Goal: Task Accomplishment & Management: Manage account settings

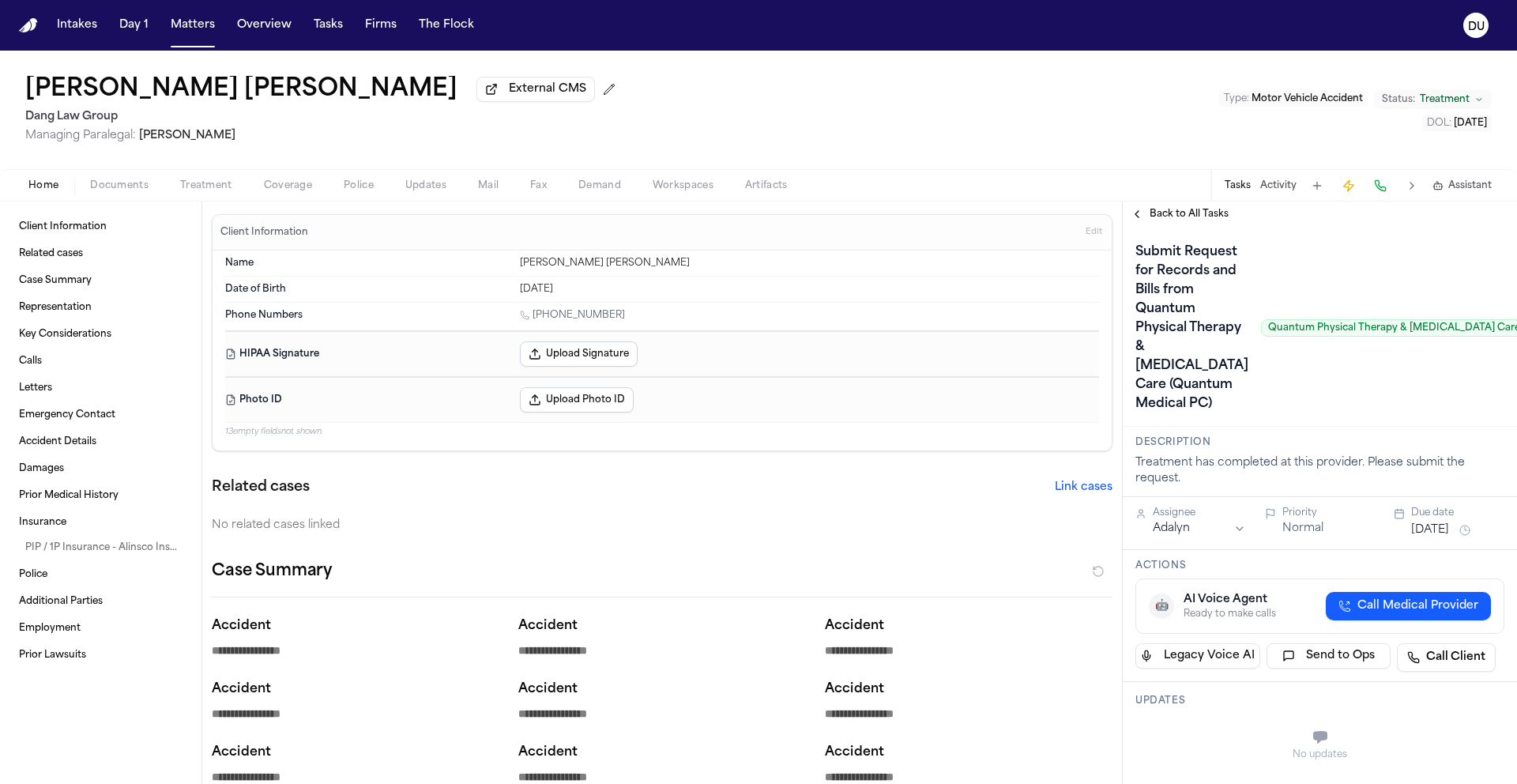
scroll to position [349, 0]
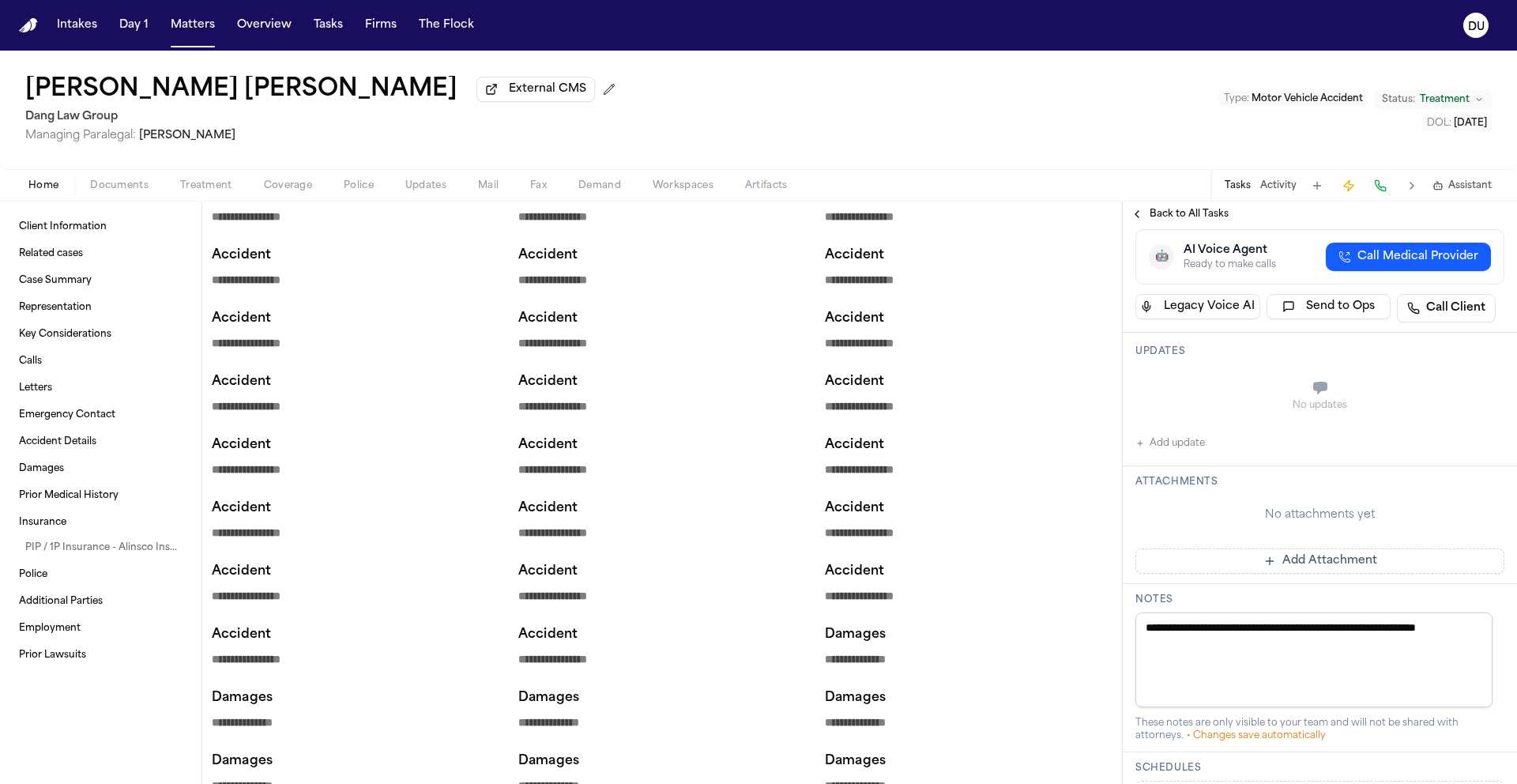
click at [27, 28] on img "Home" at bounding box center [29, 25] width 19 height 15
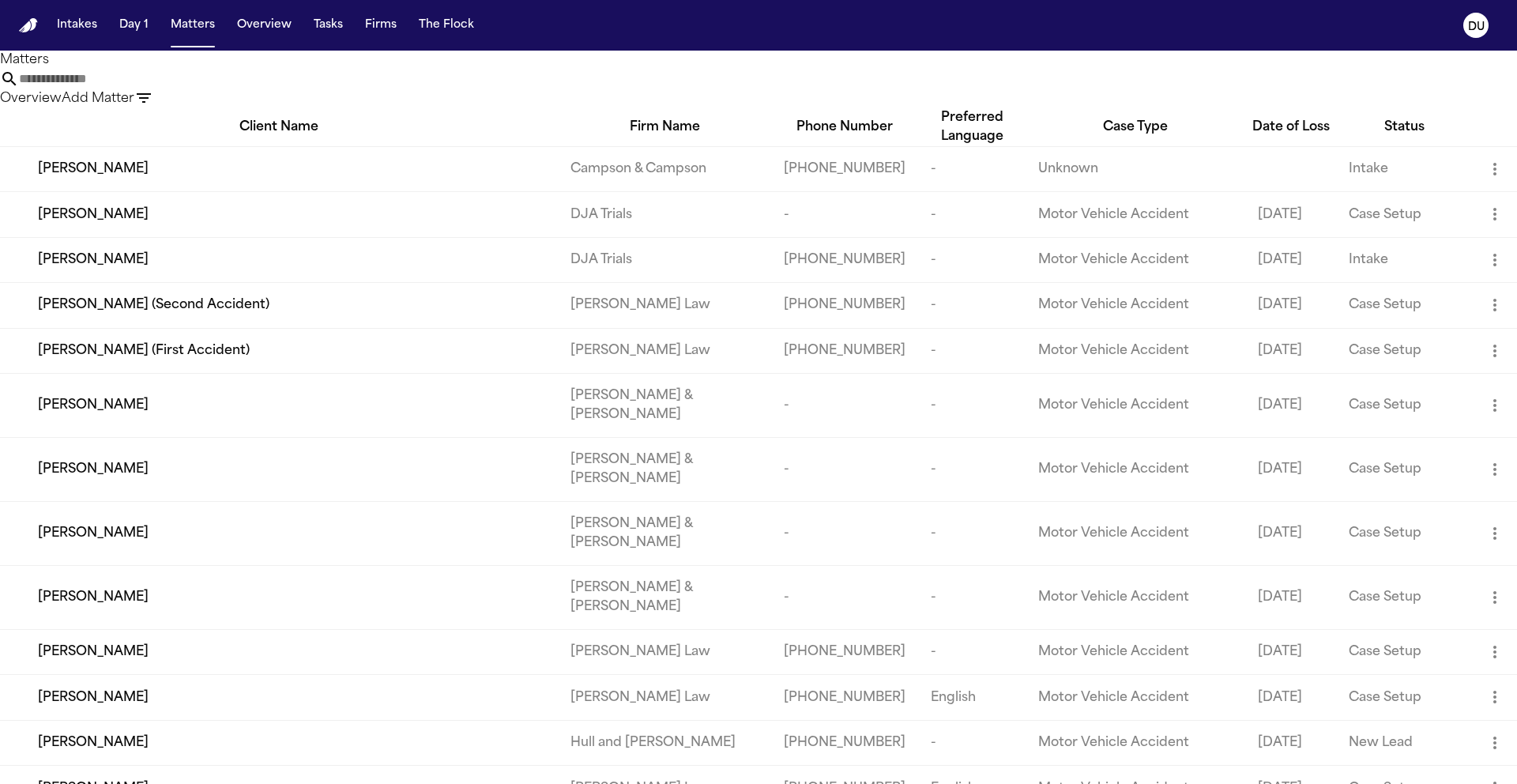
click at [145, 89] on input "text" at bounding box center [82, 79] width 126 height 19
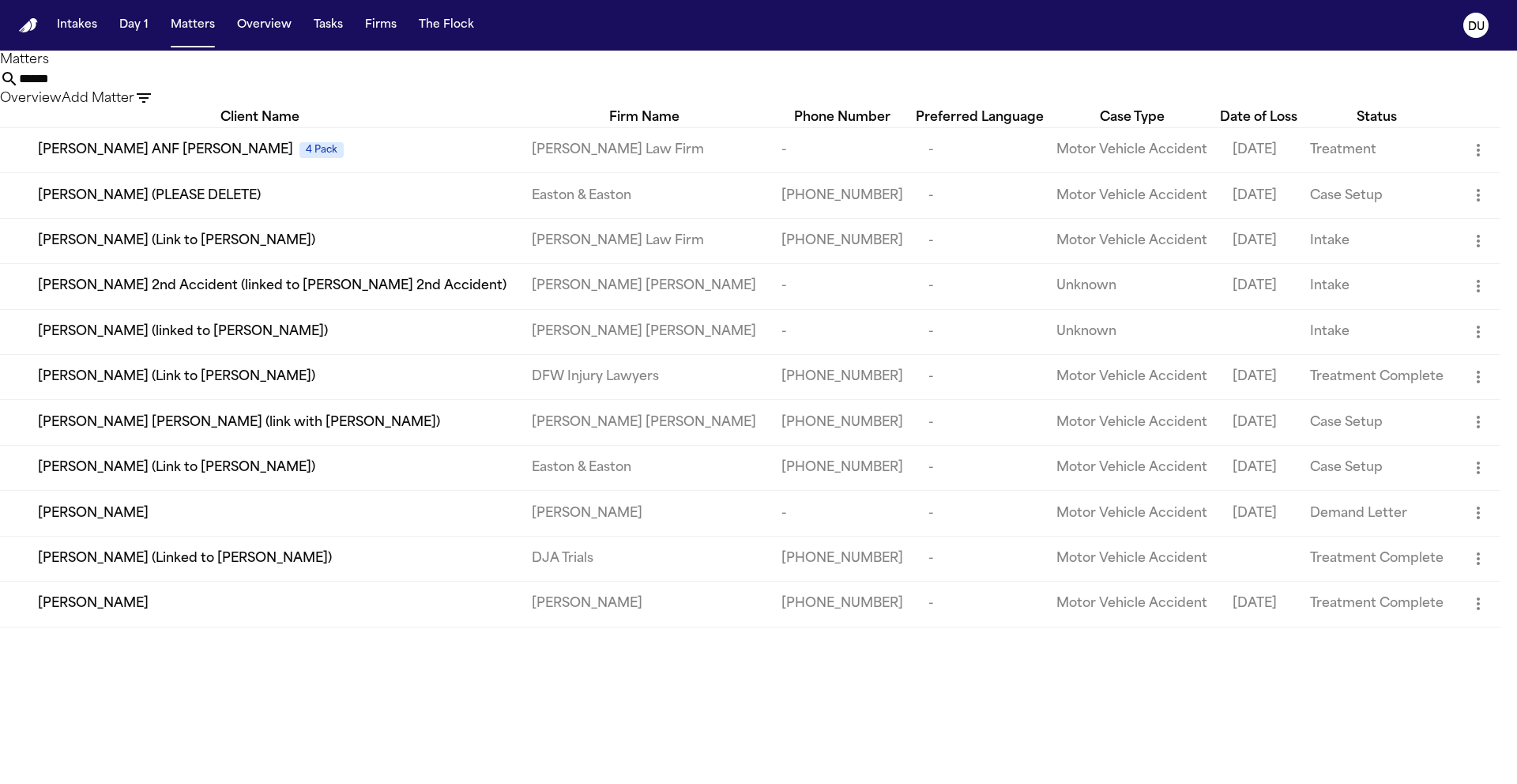
type input "******"
click at [273, 613] on div "Santana Calles" at bounding box center [272, 603] width 469 height 19
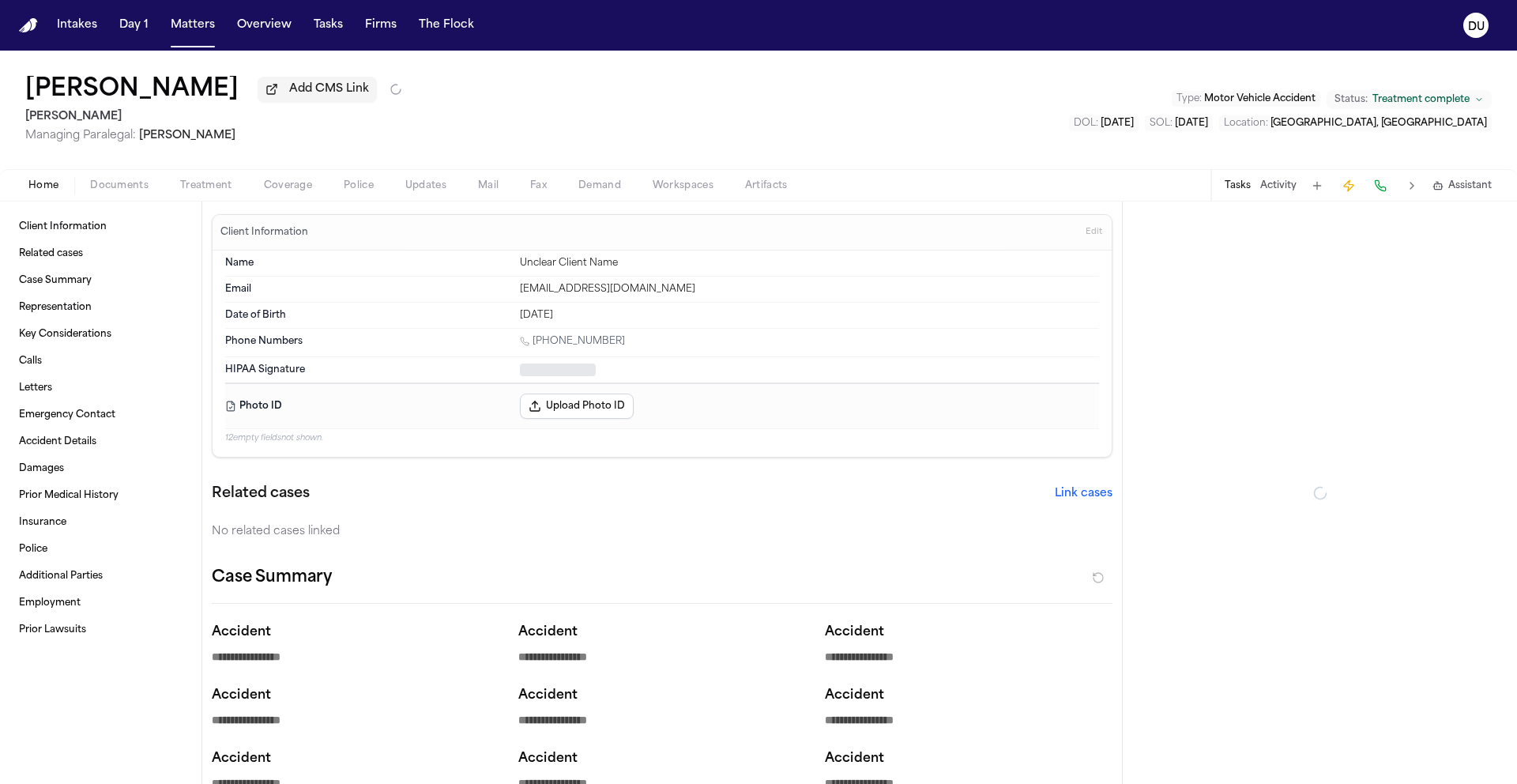
type textarea "*"
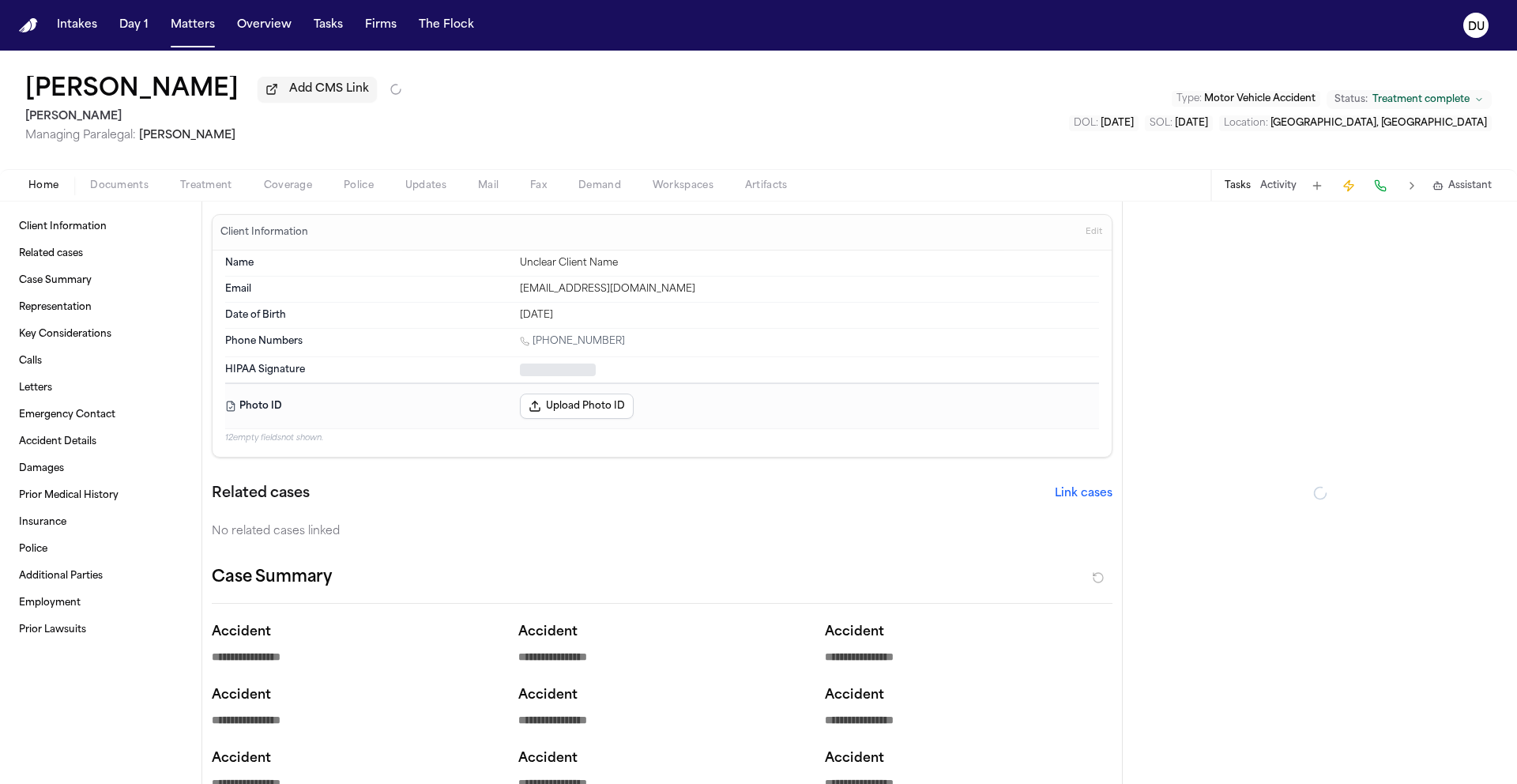
type textarea "*"
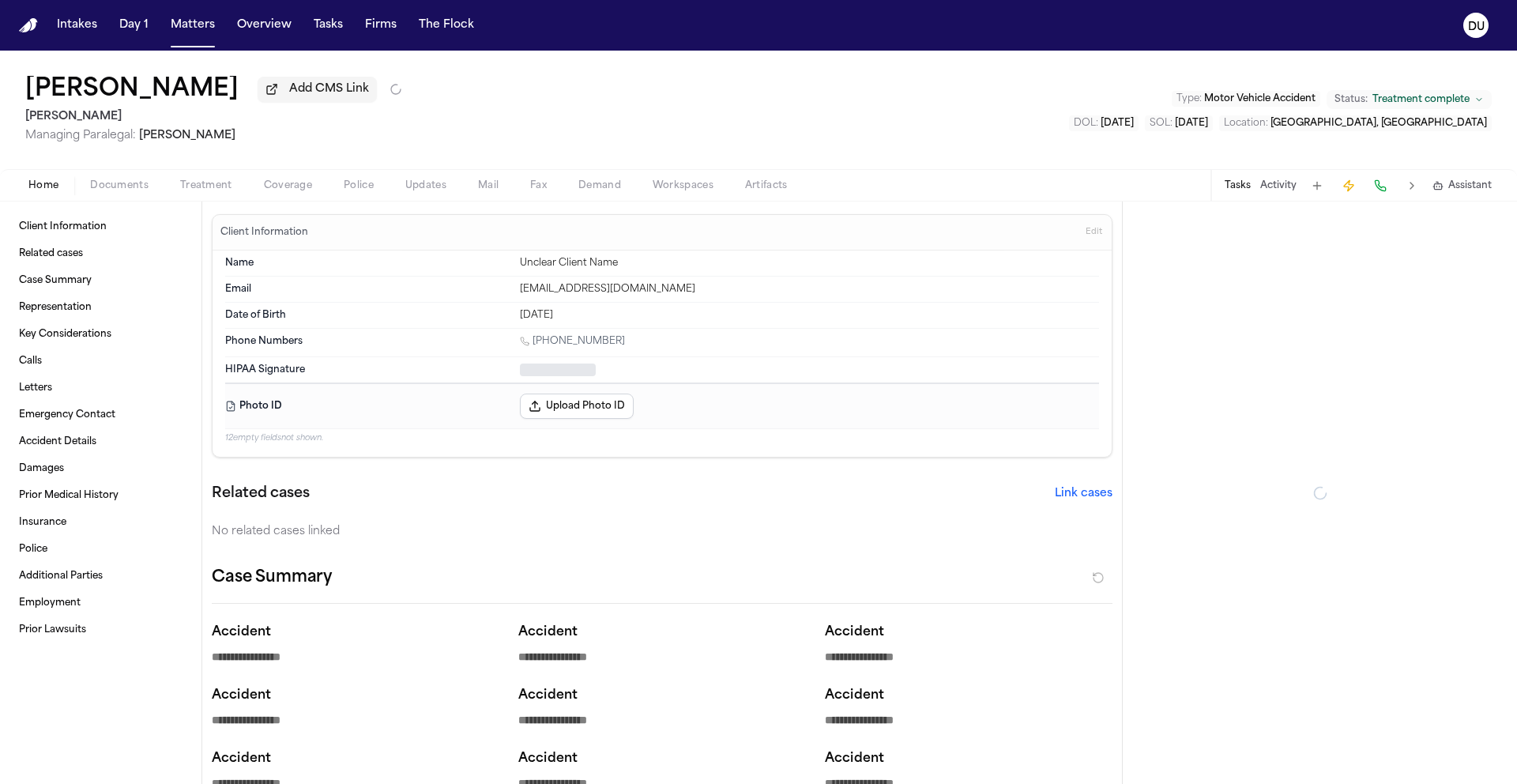
type textarea "*"
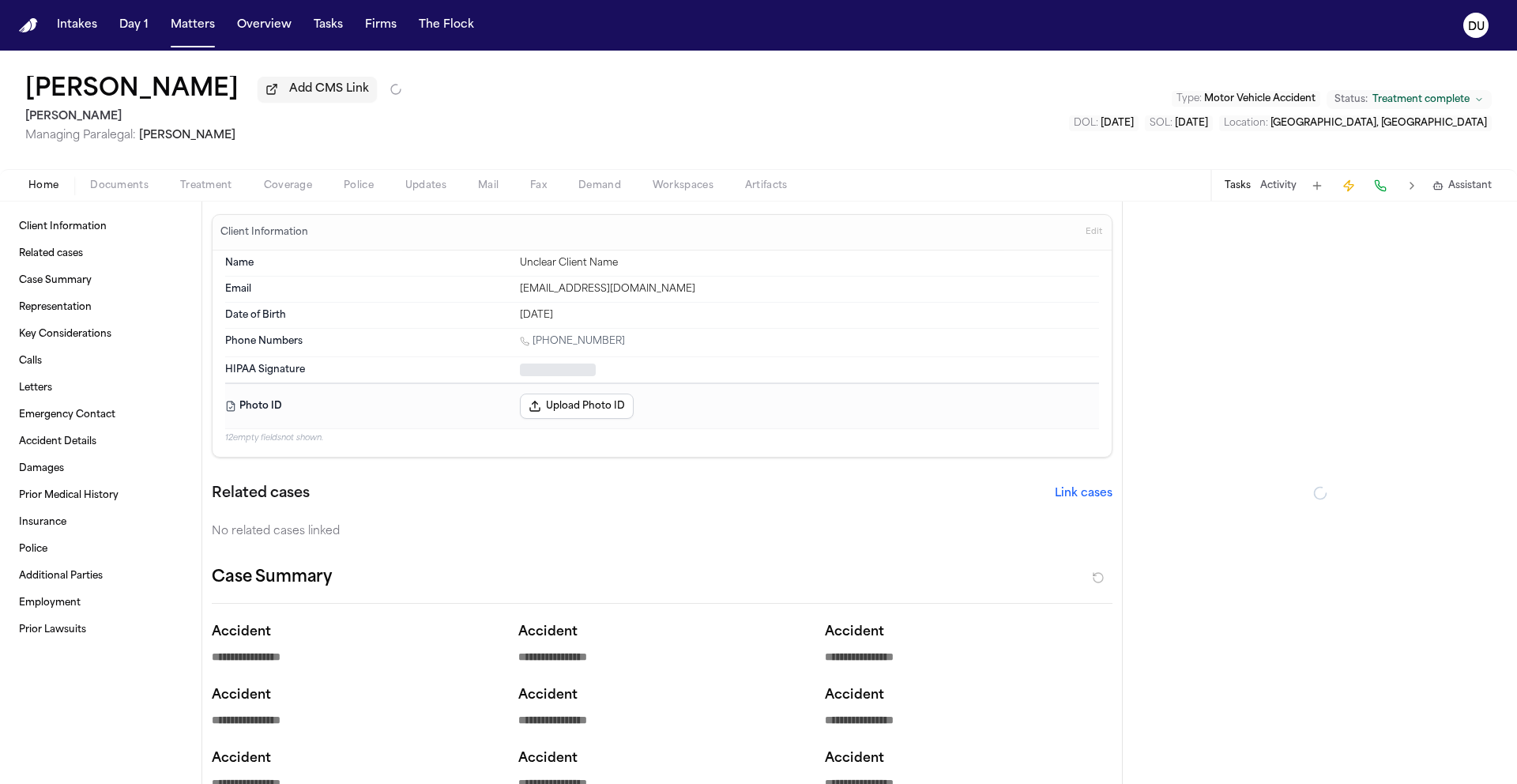
type textarea "*"
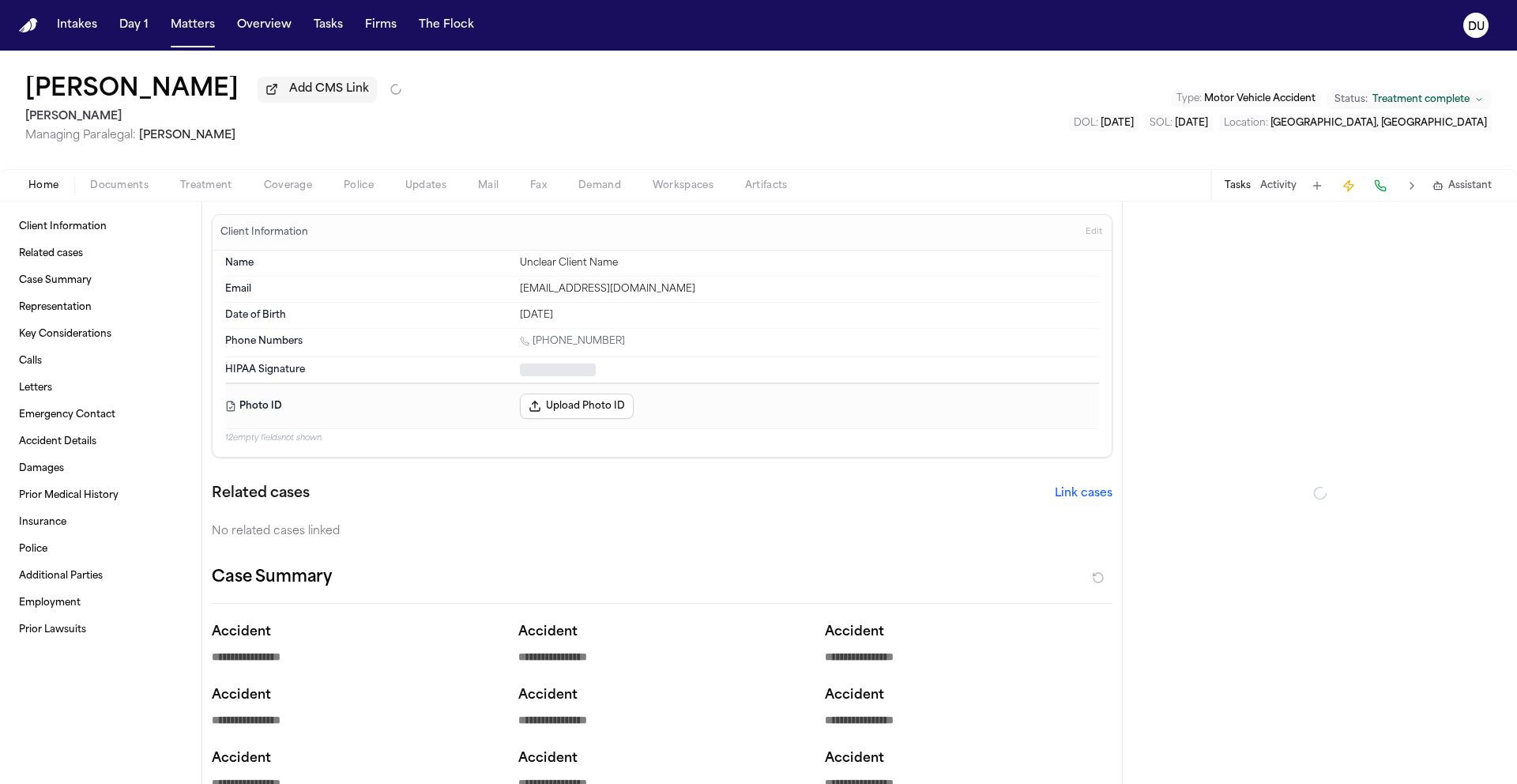
type textarea "*"
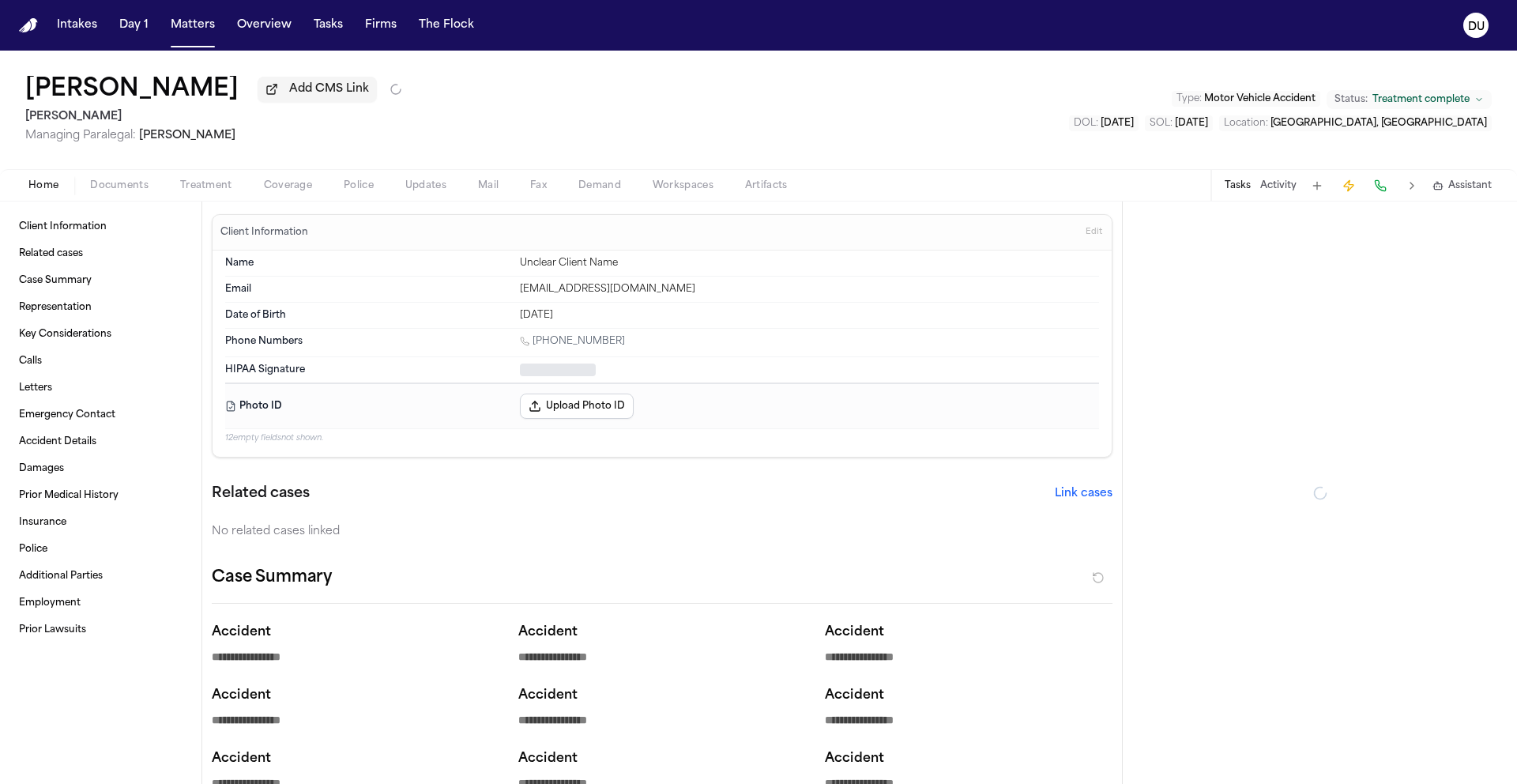
type textarea "*"
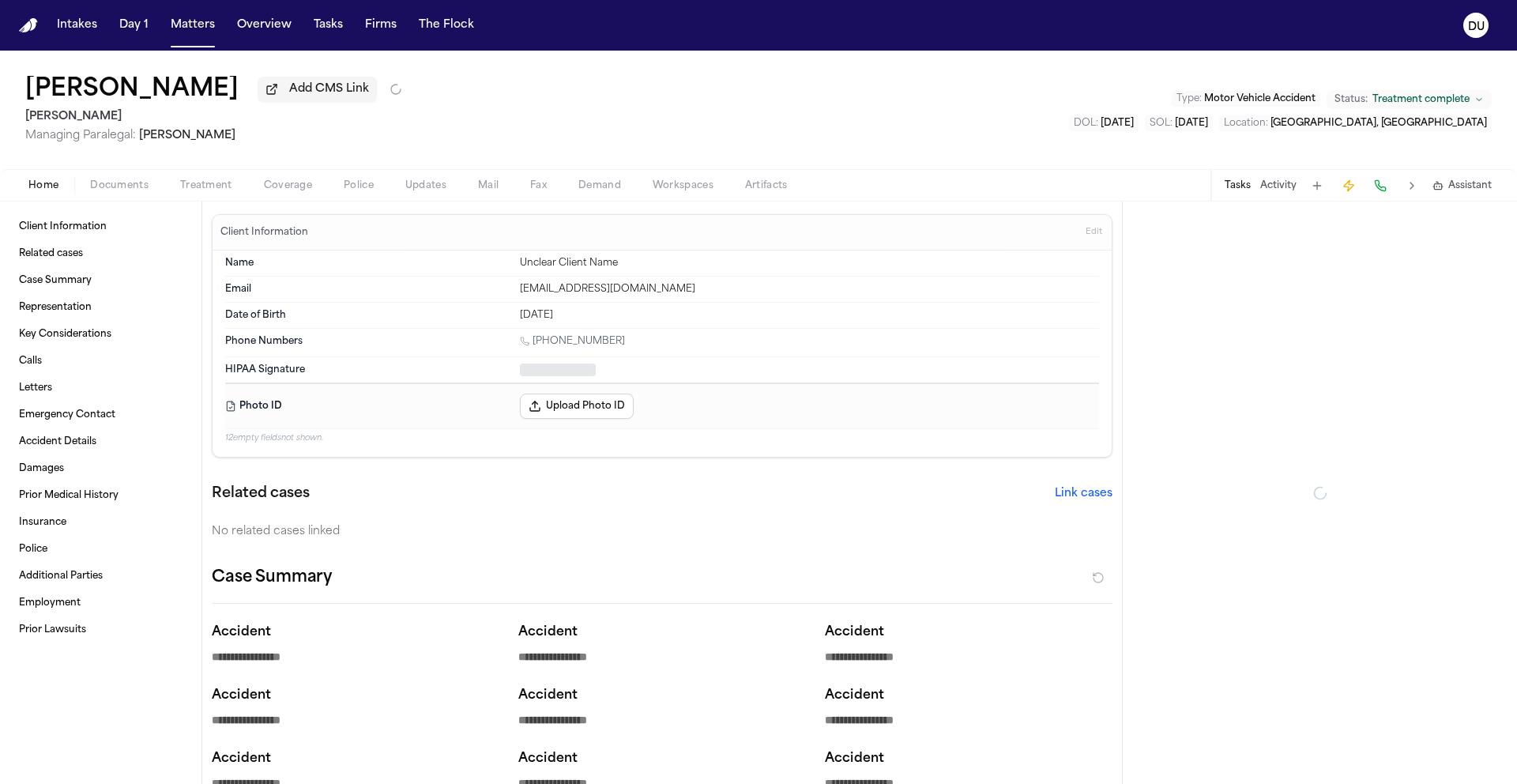
type textarea "*"
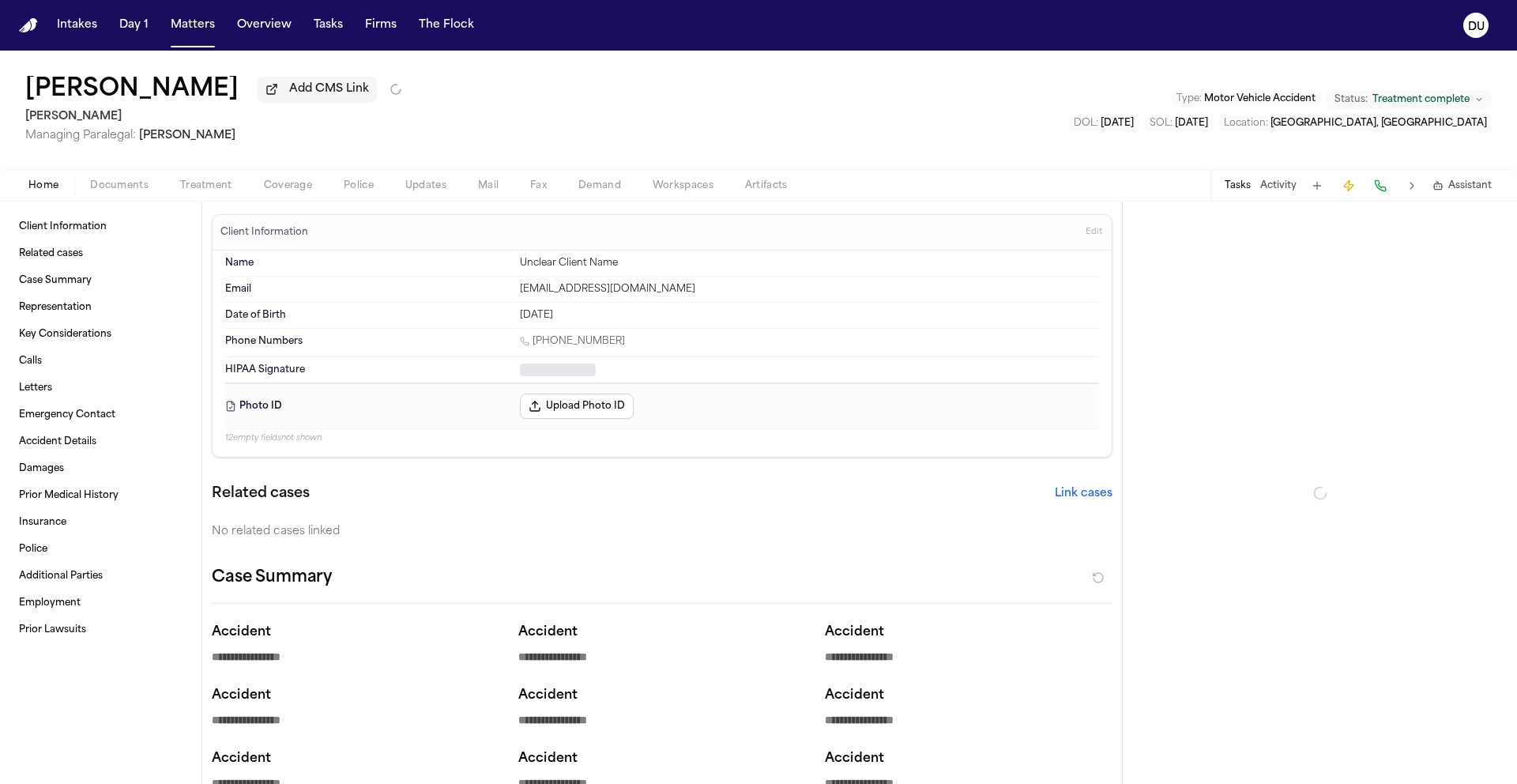
type textarea "*"
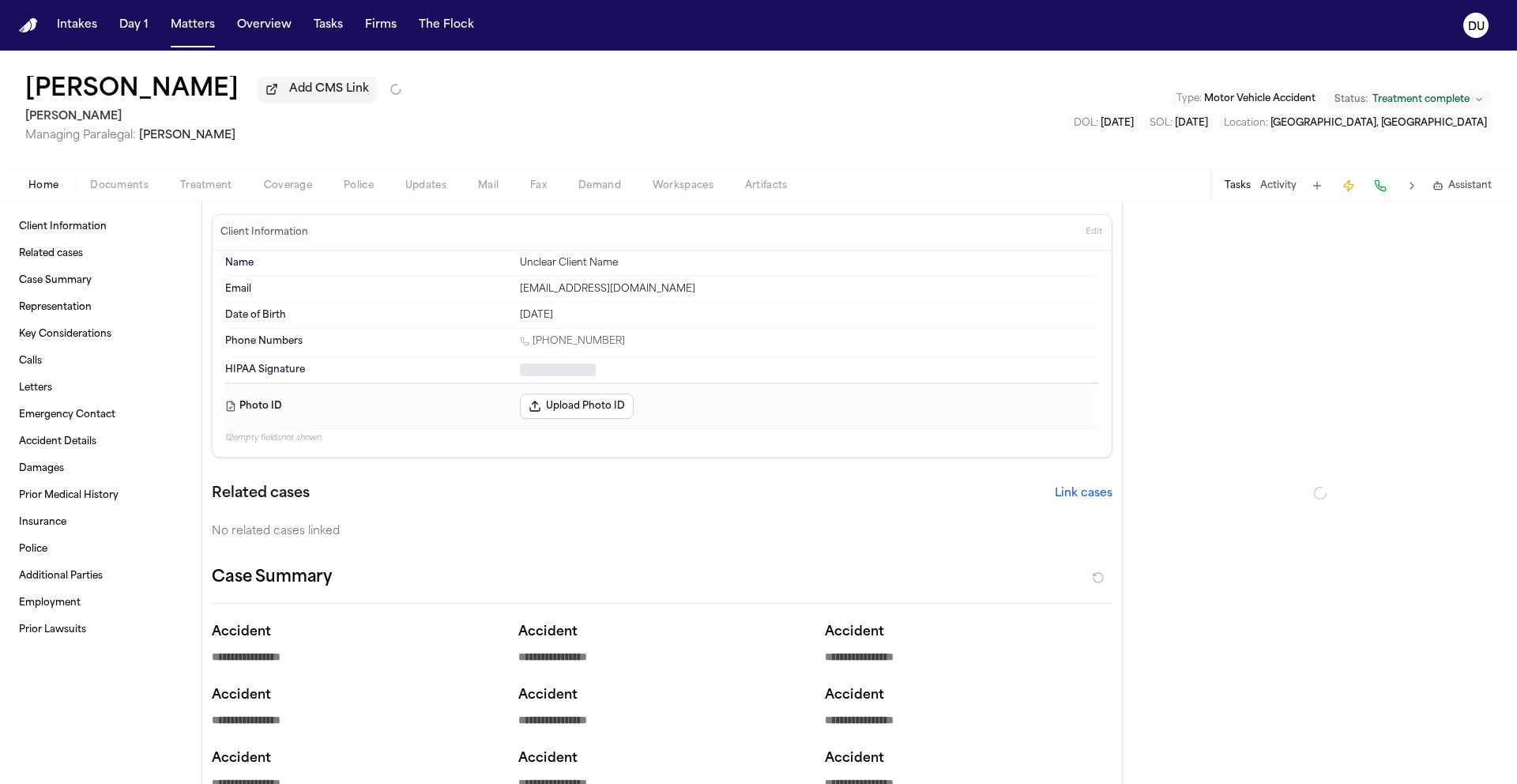
type textarea "*"
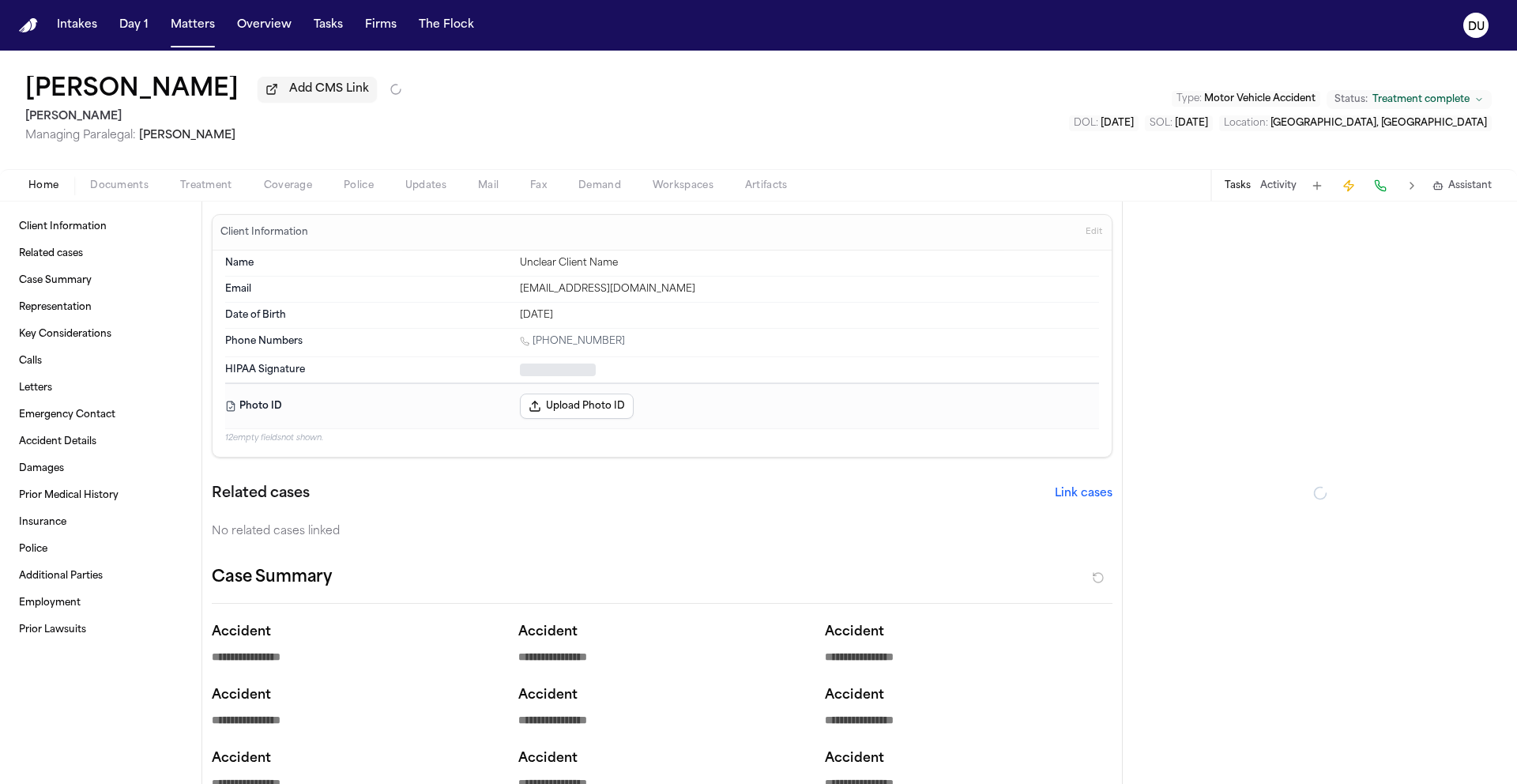
type textarea "*"
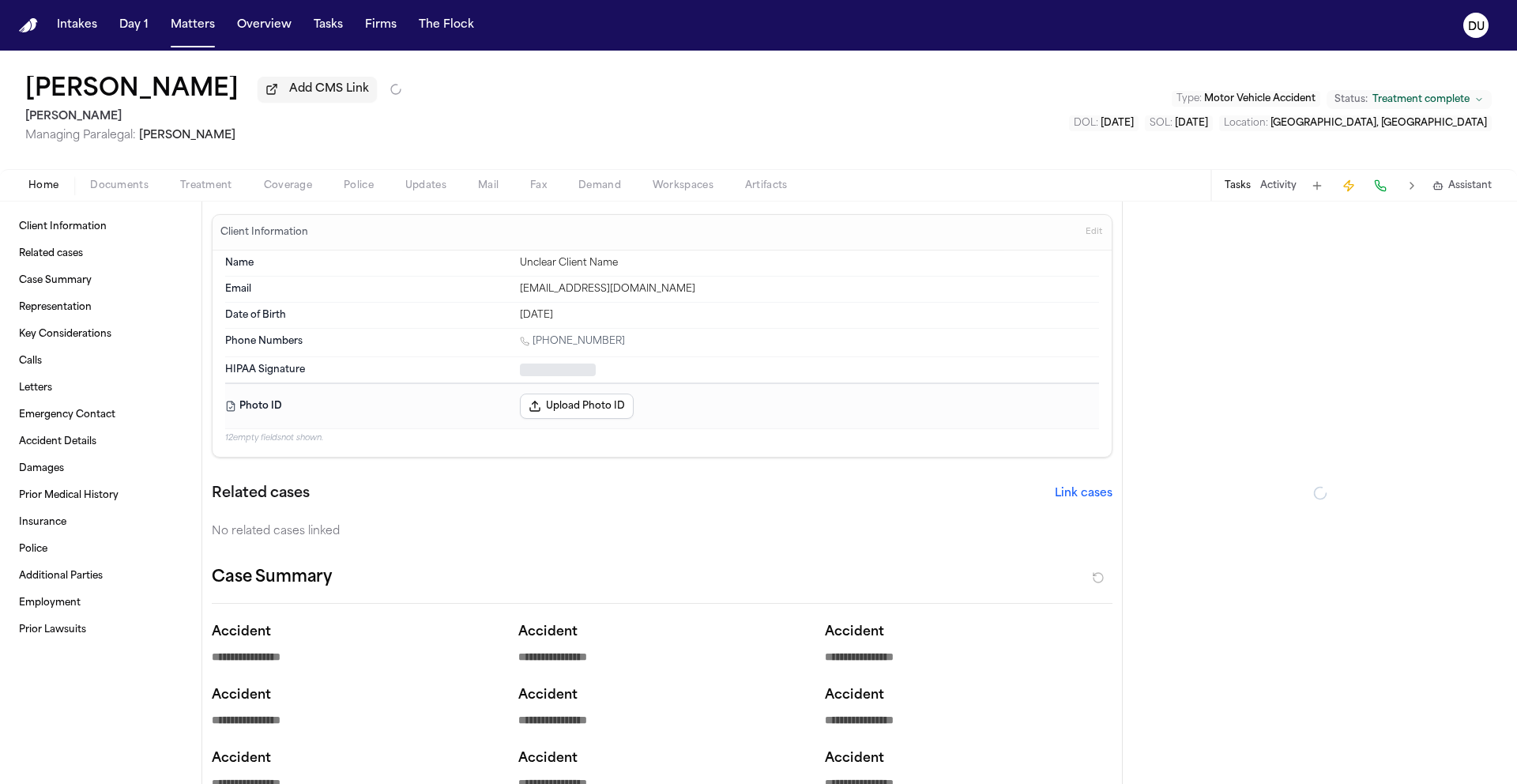
type textarea "*"
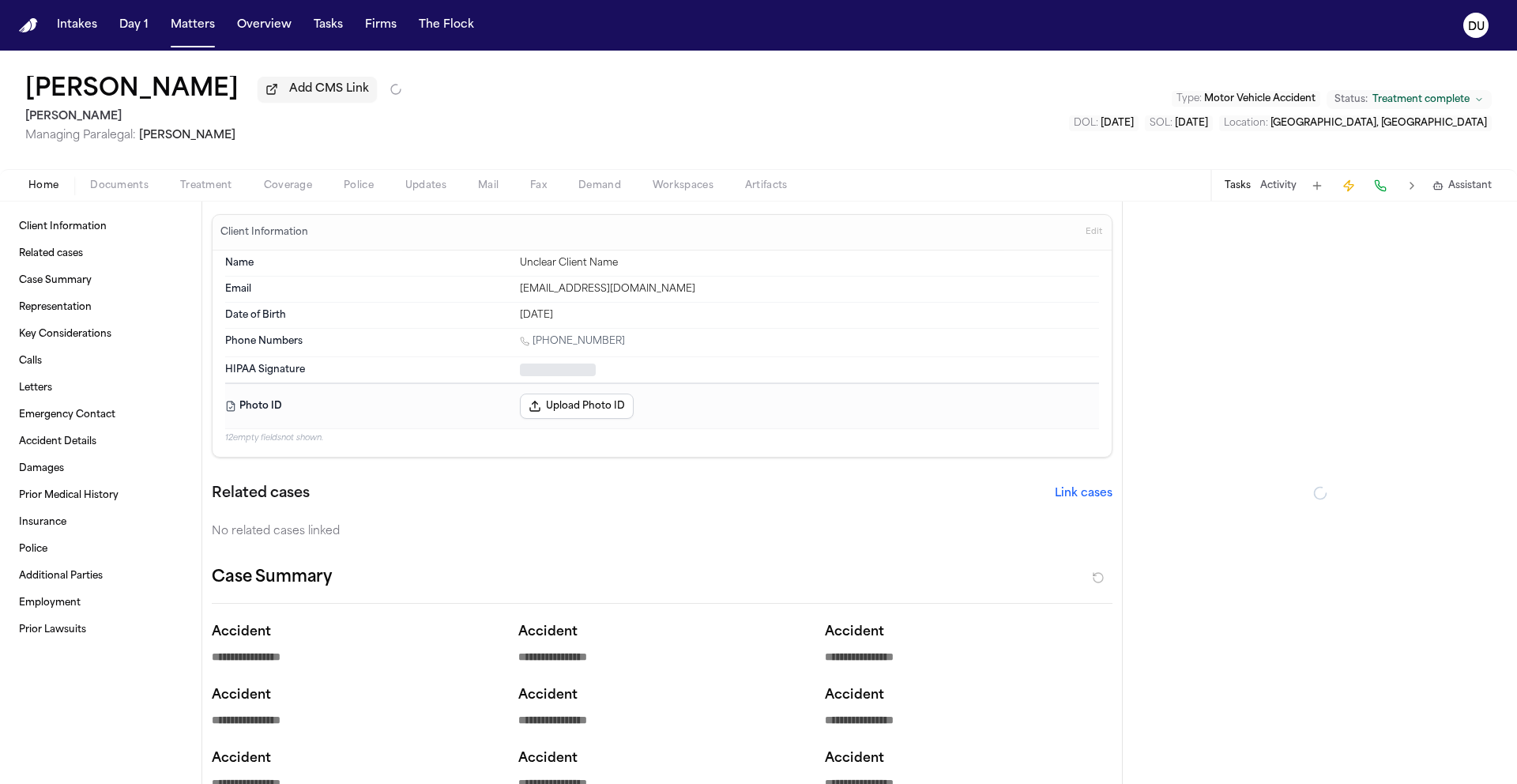
type textarea "*"
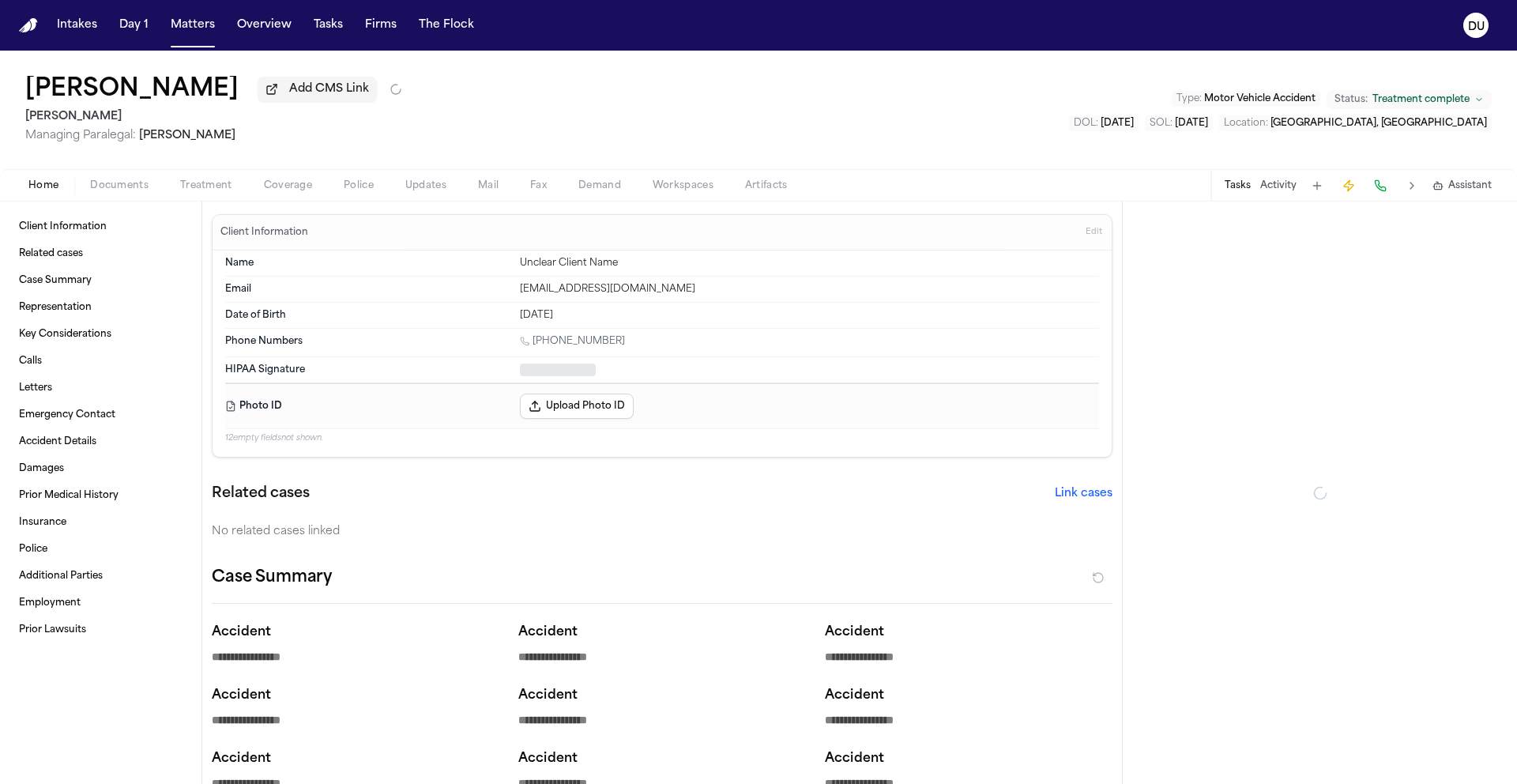
type textarea "*"
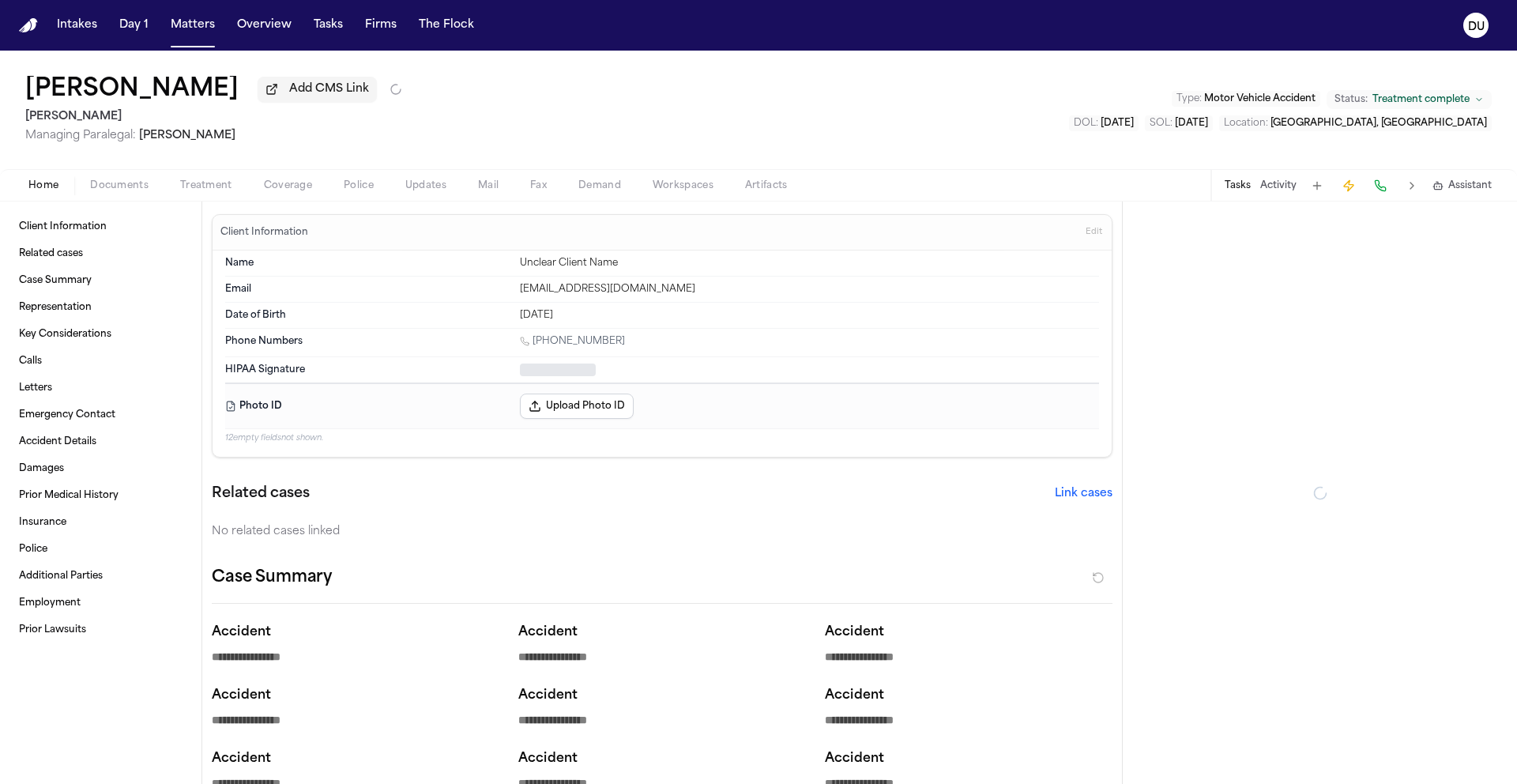
type textarea "*"
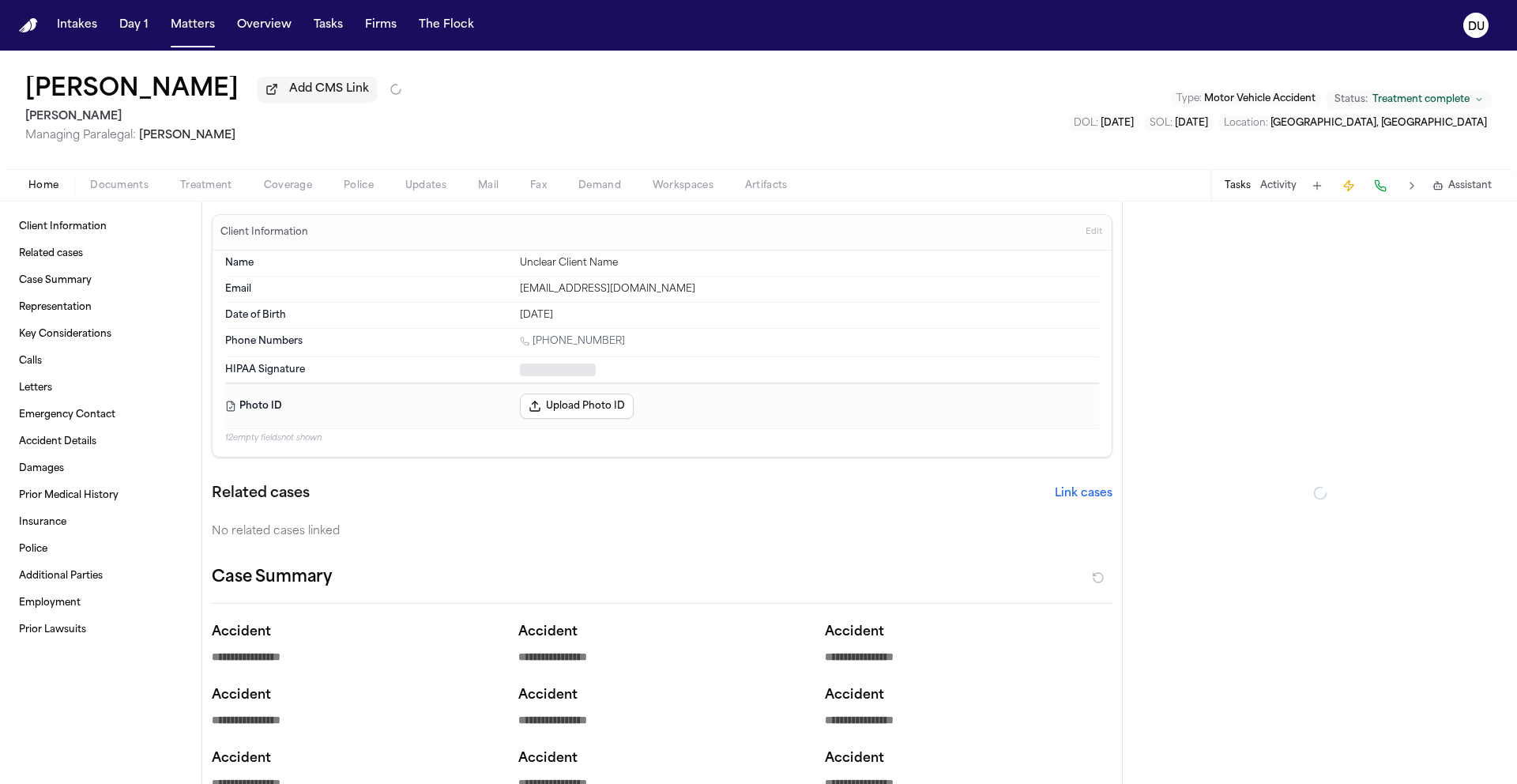
type textarea "*"
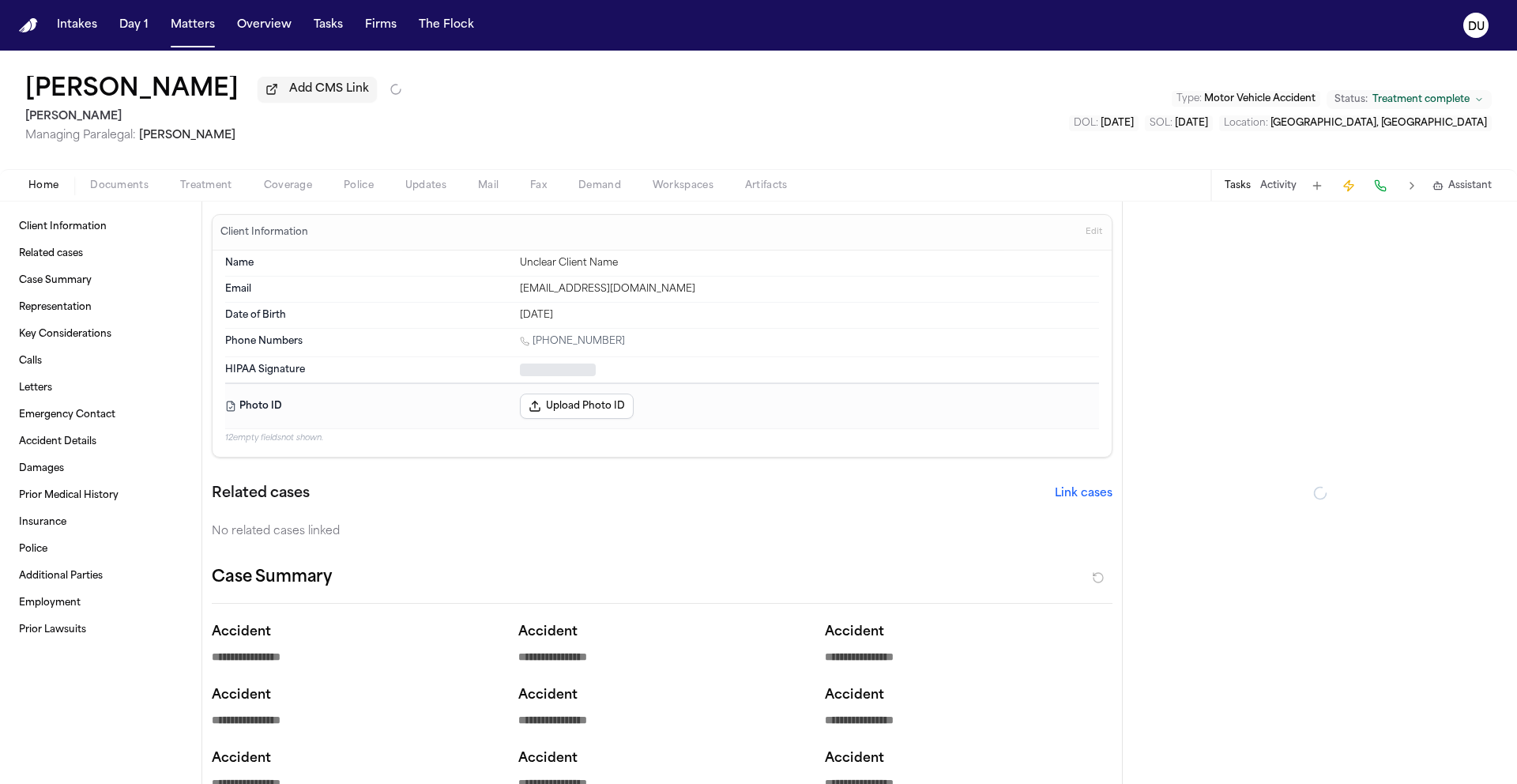
type textarea "*"
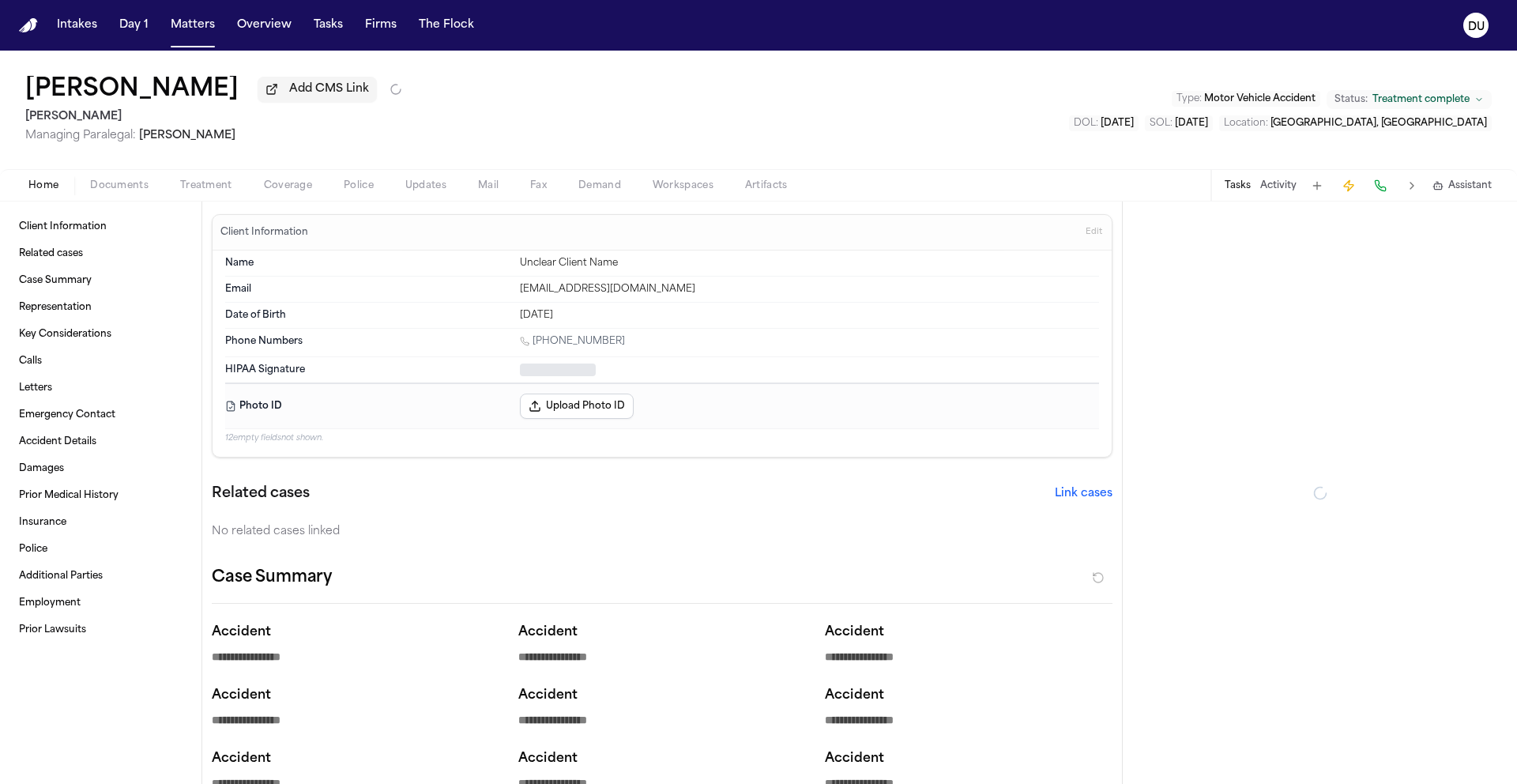
type textarea "*"
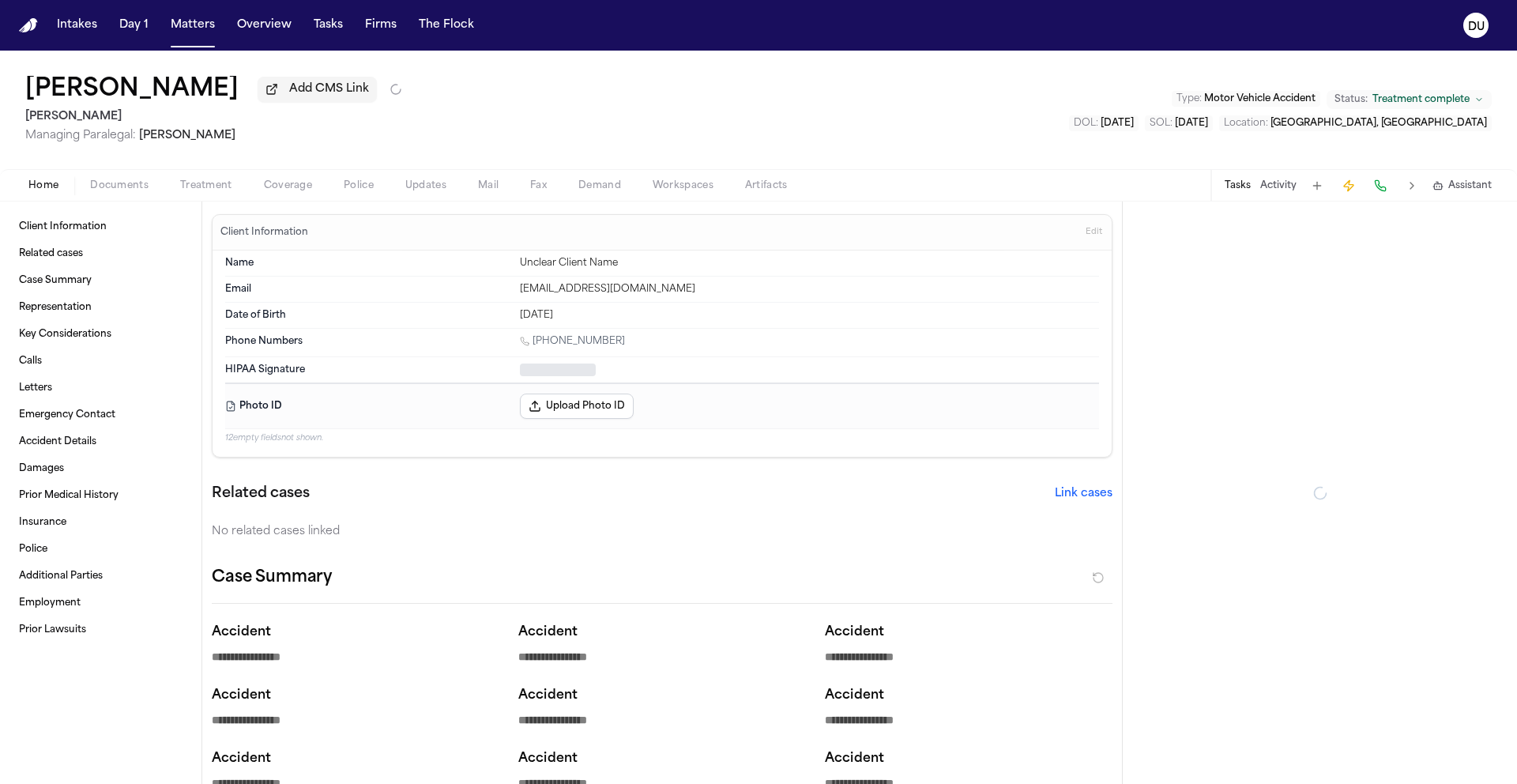
type textarea "*"
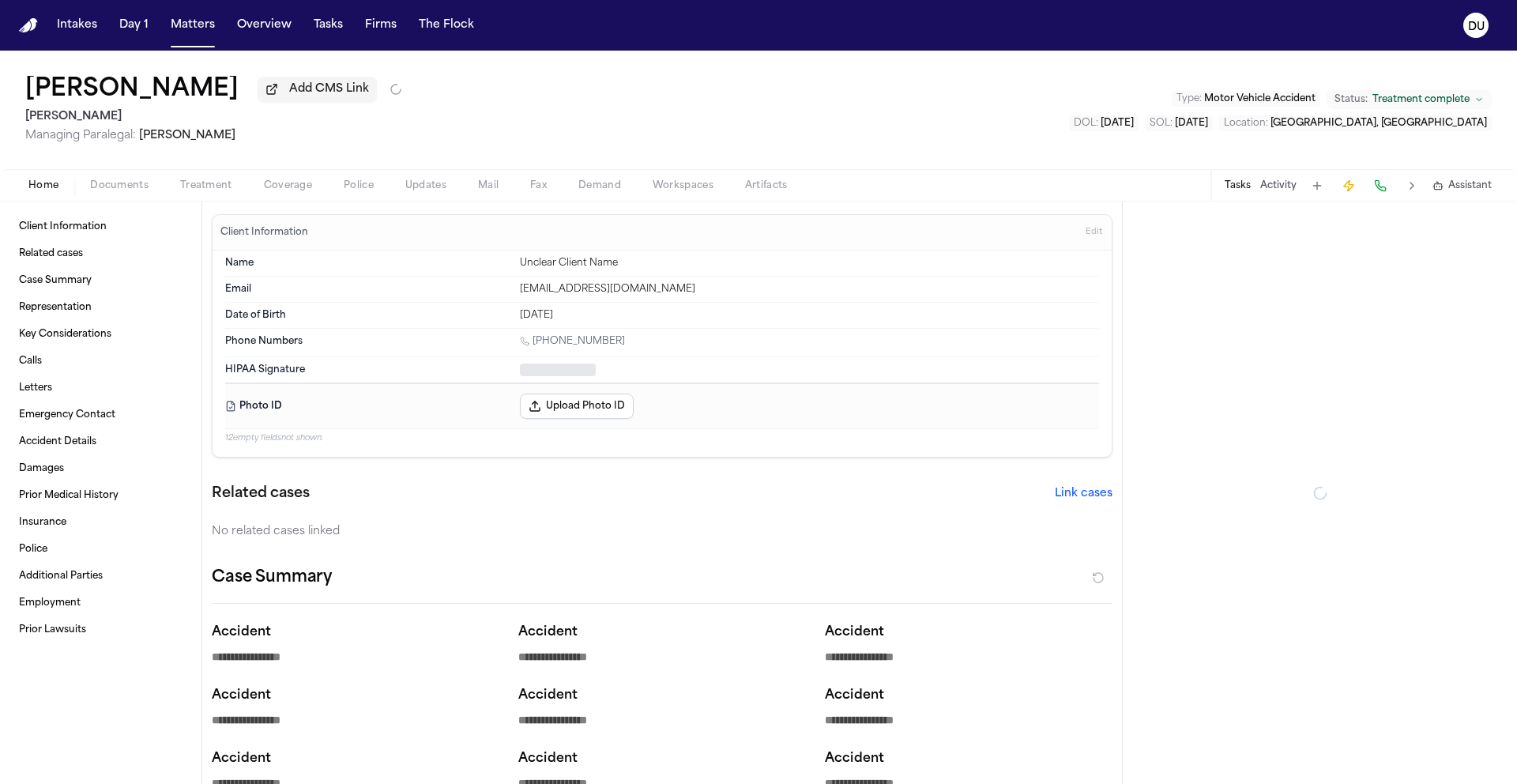
type textarea "*"
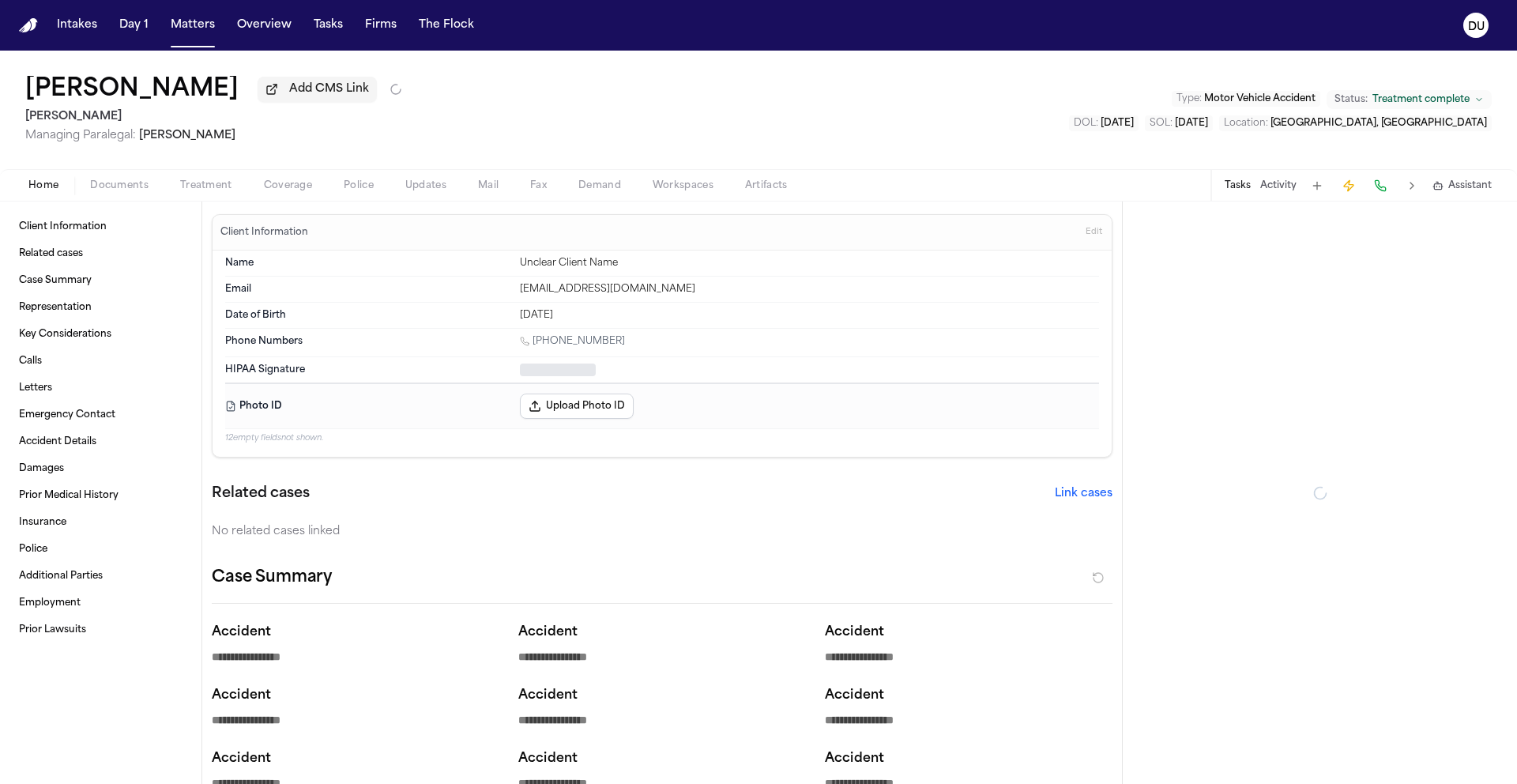
type textarea "*"
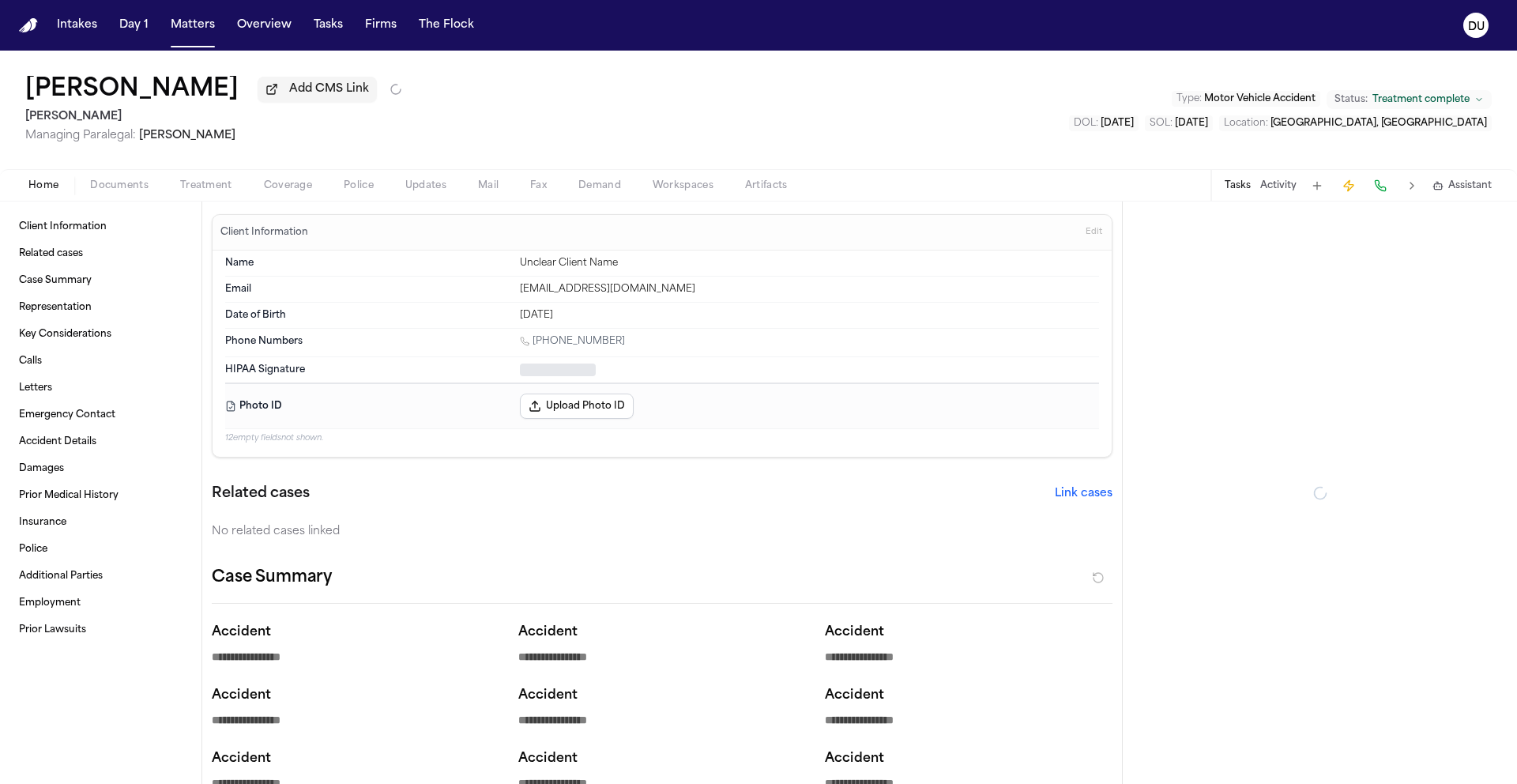
type textarea "*"
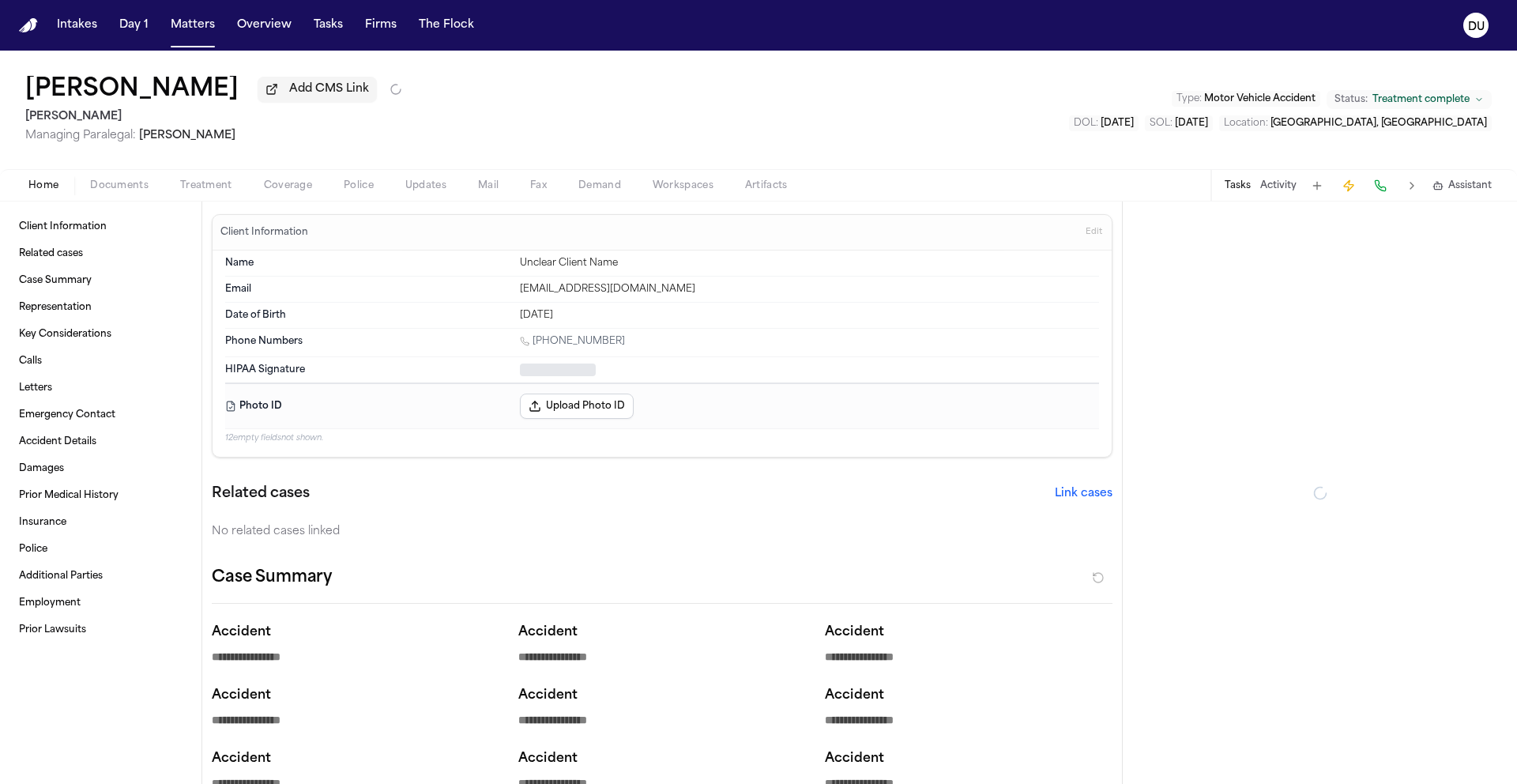
type textarea "*"
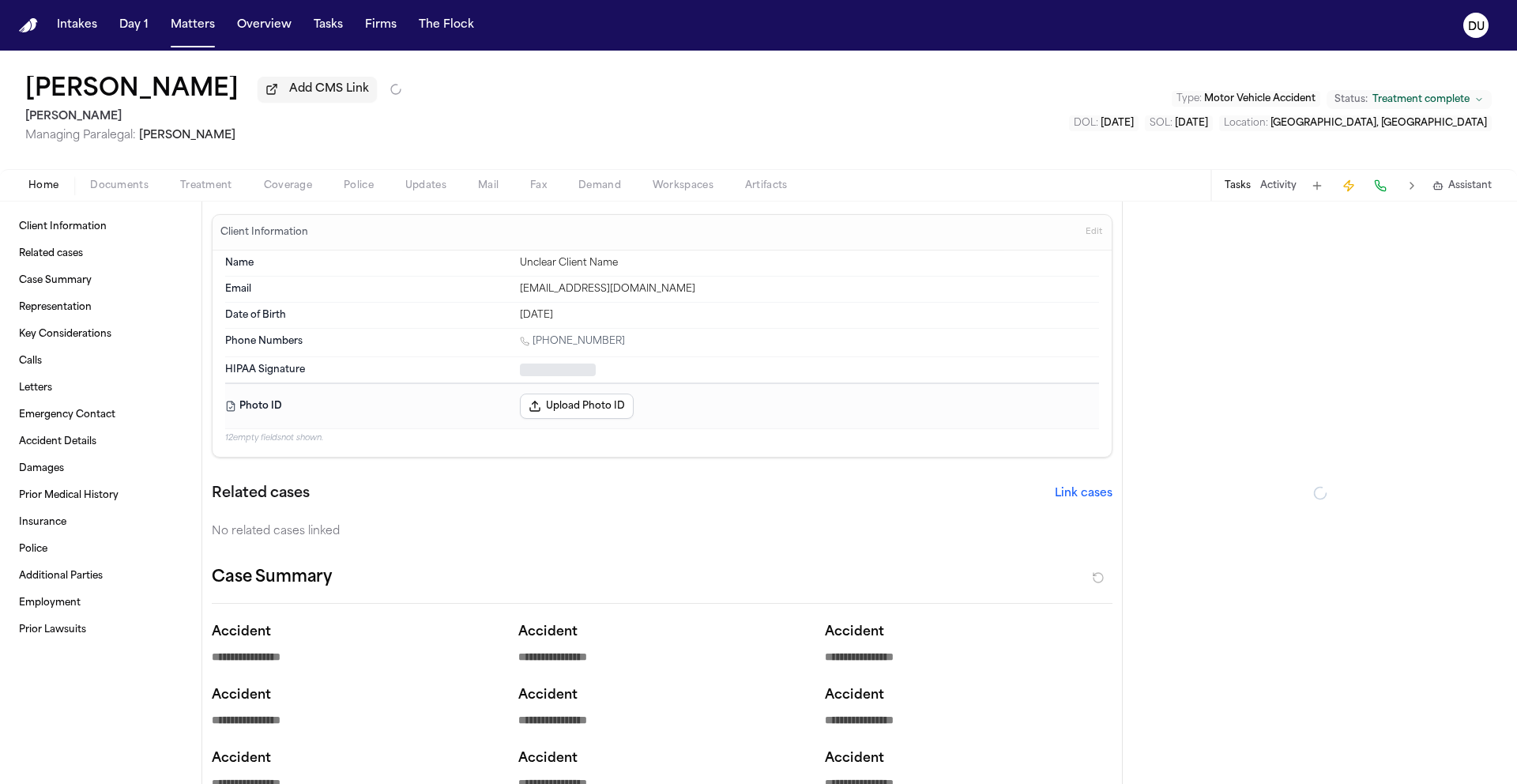
type textarea "*"
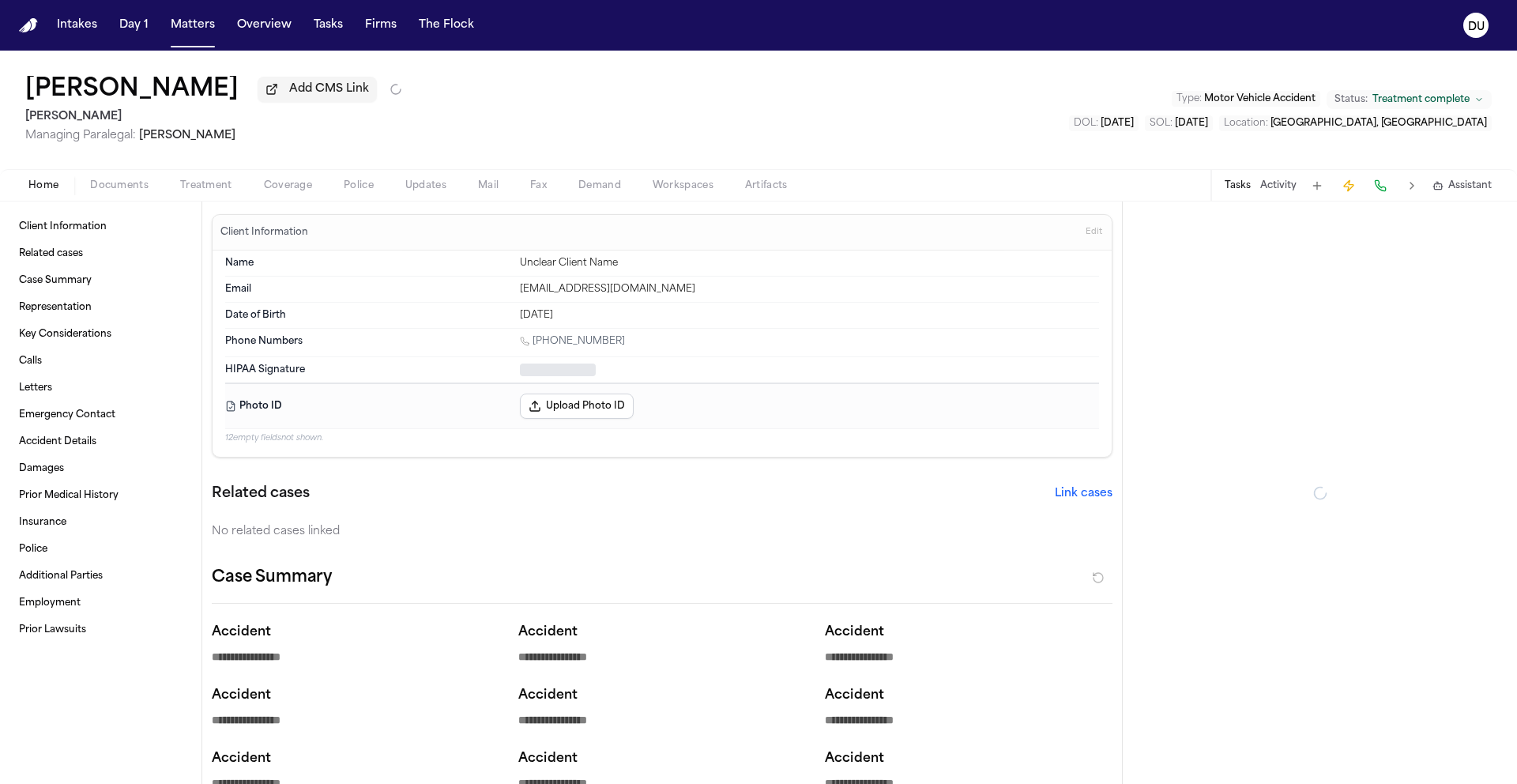
type textarea "*"
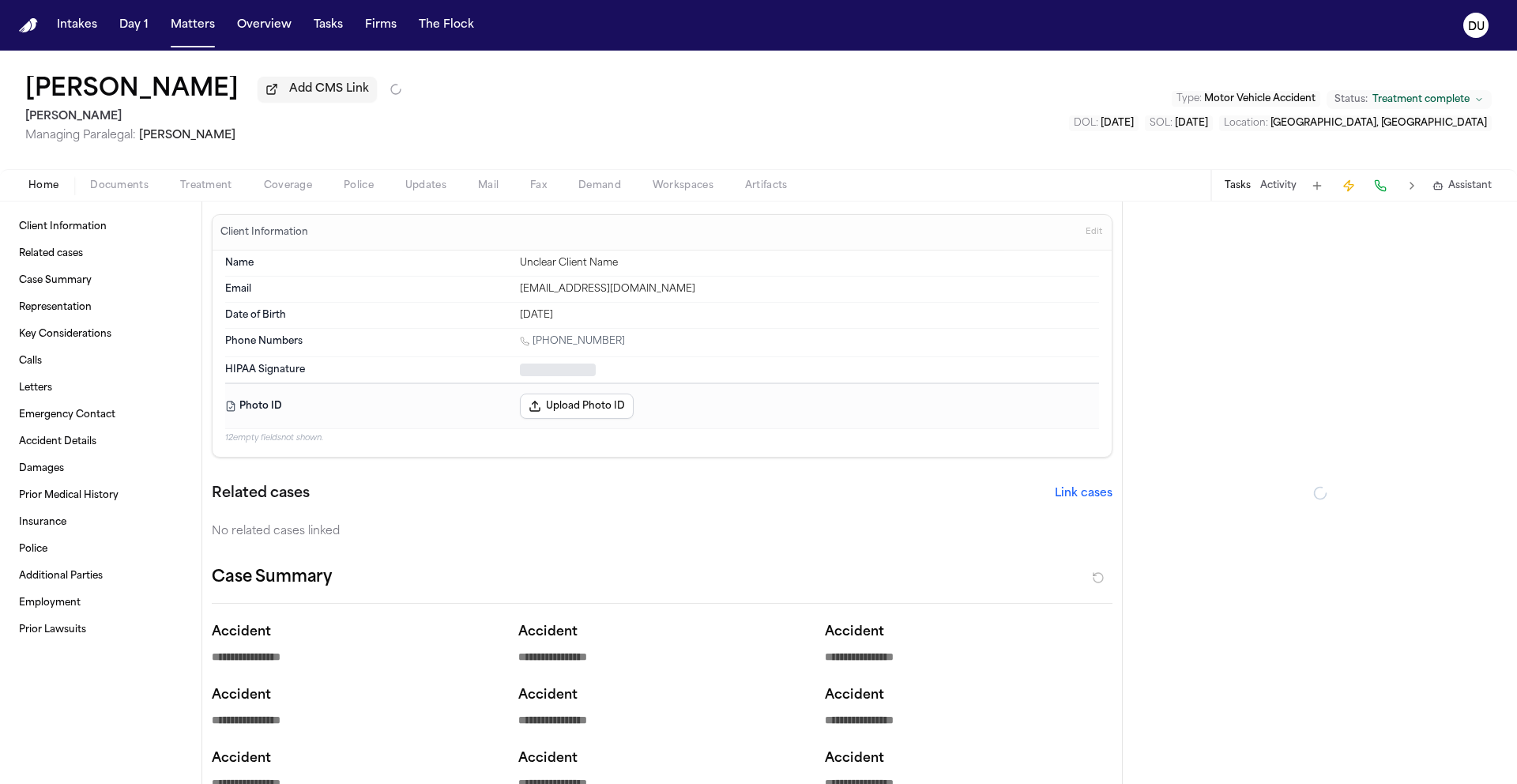
type textarea "*"
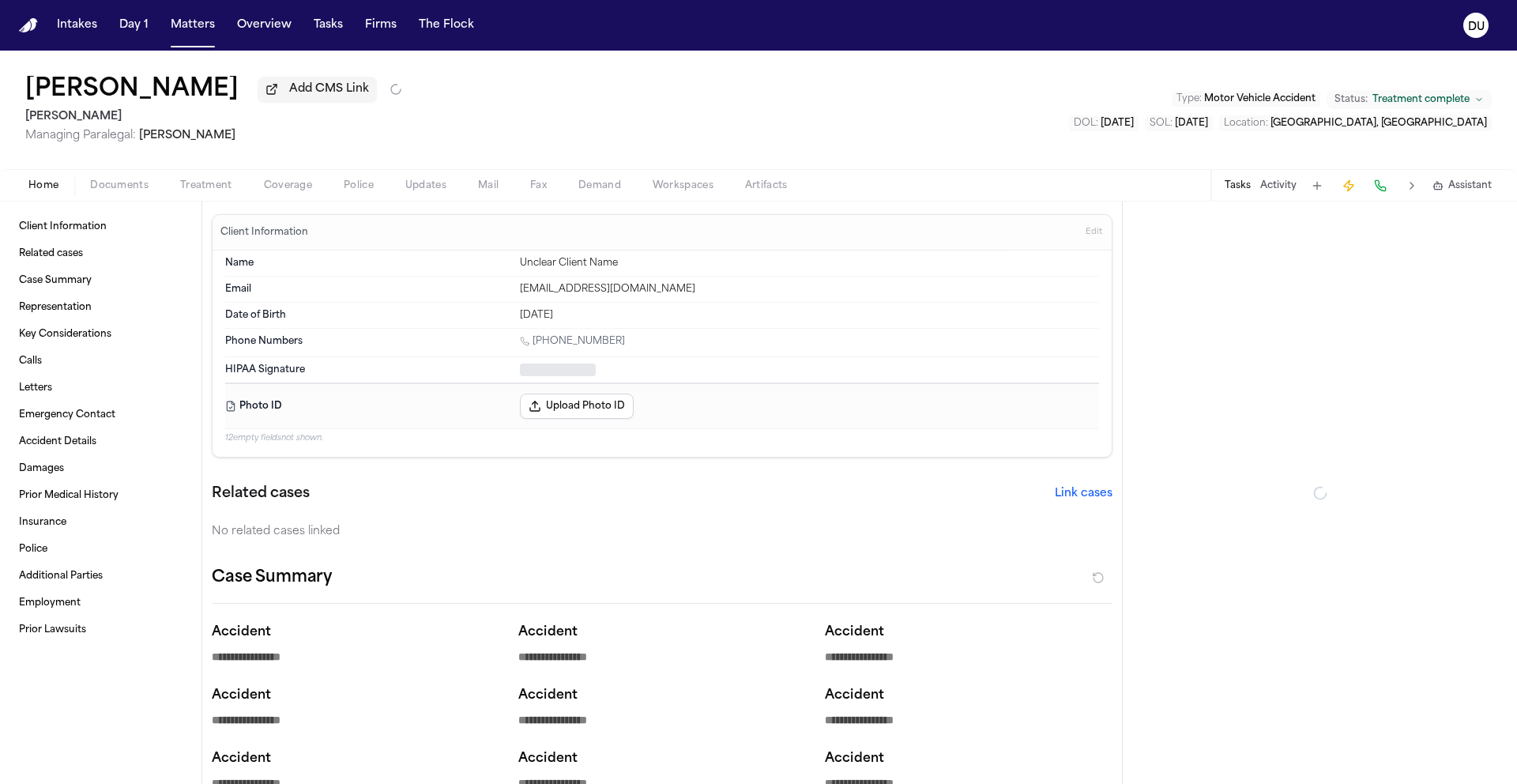
type textarea "*"
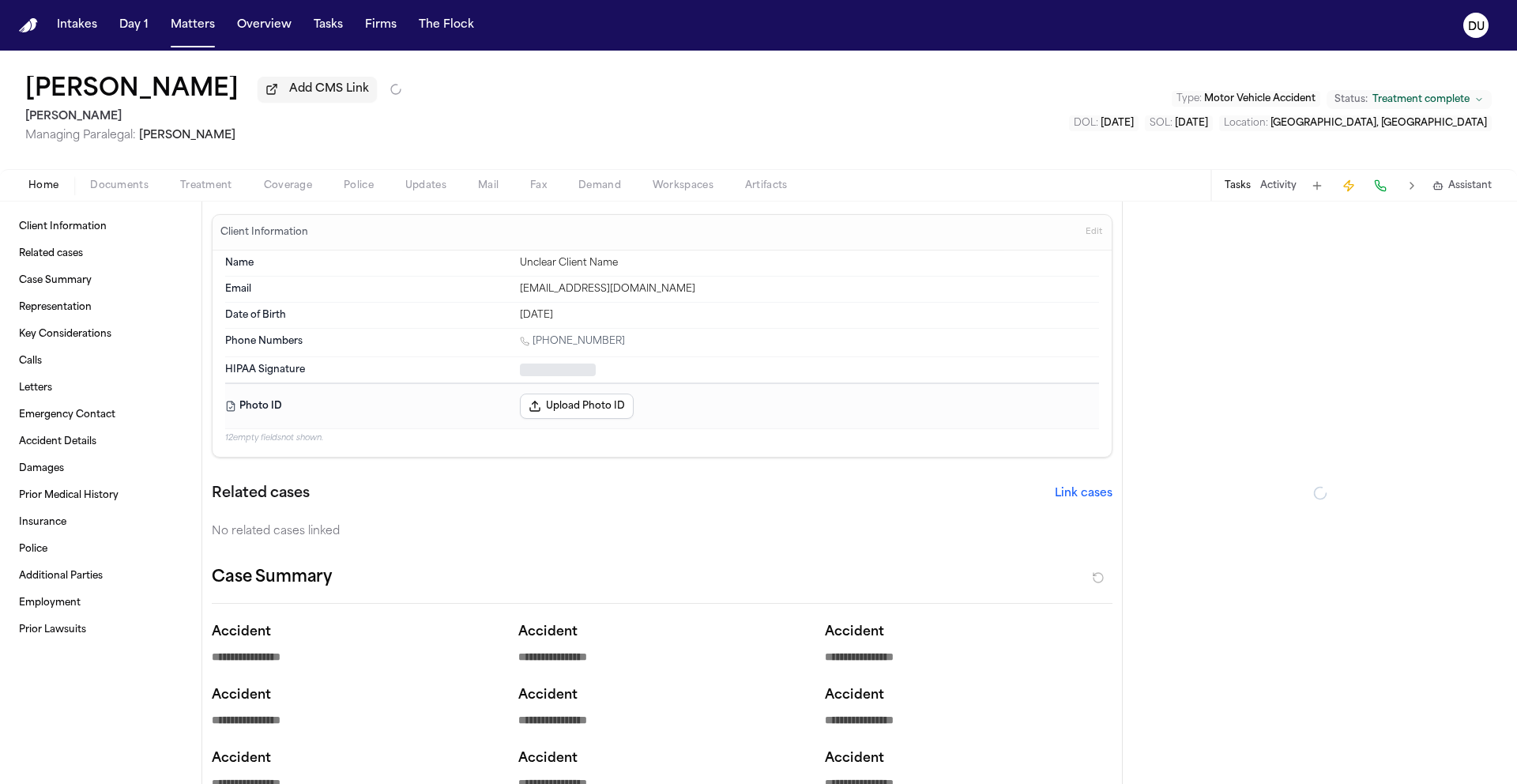
type textarea "*"
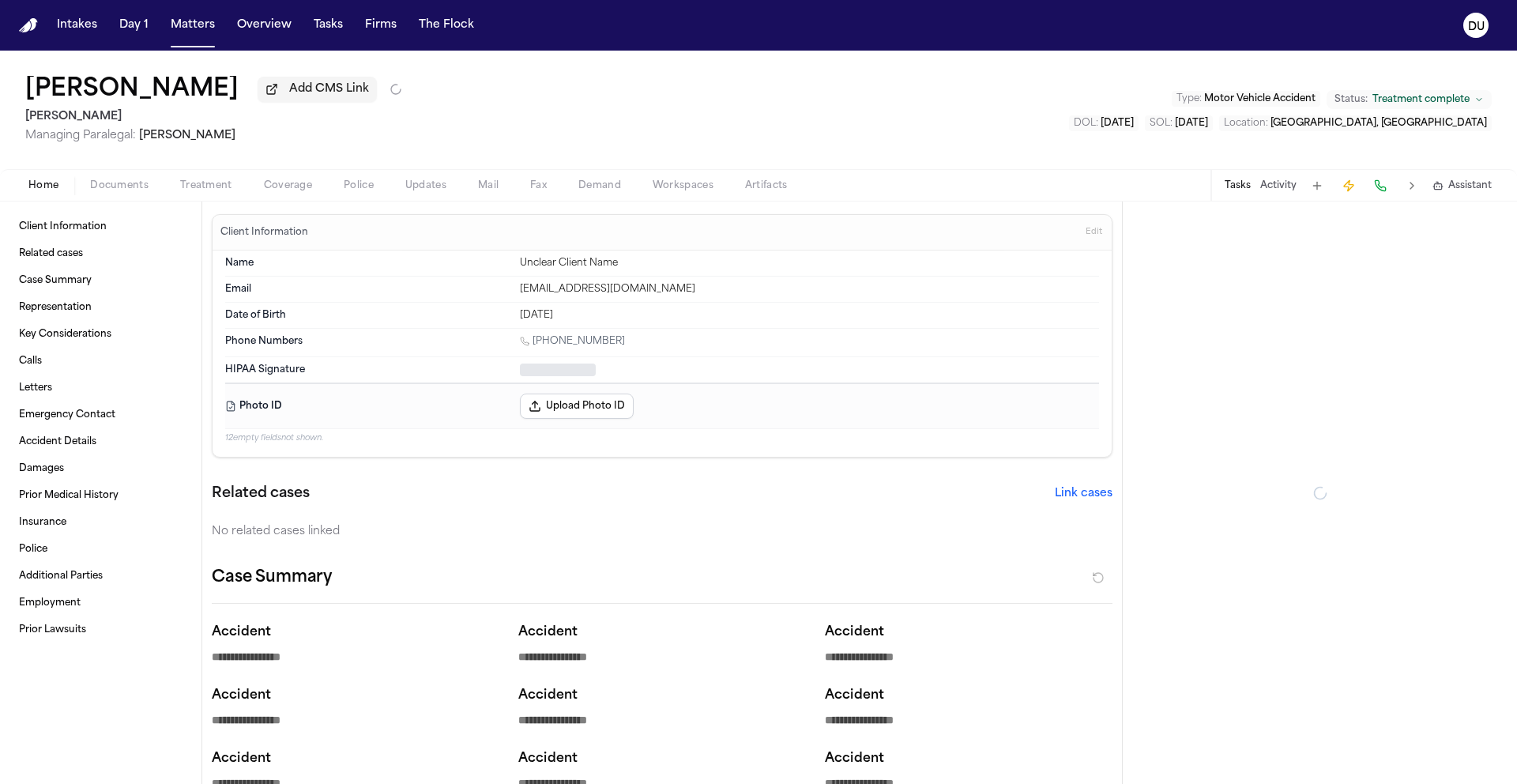
type textarea "*"
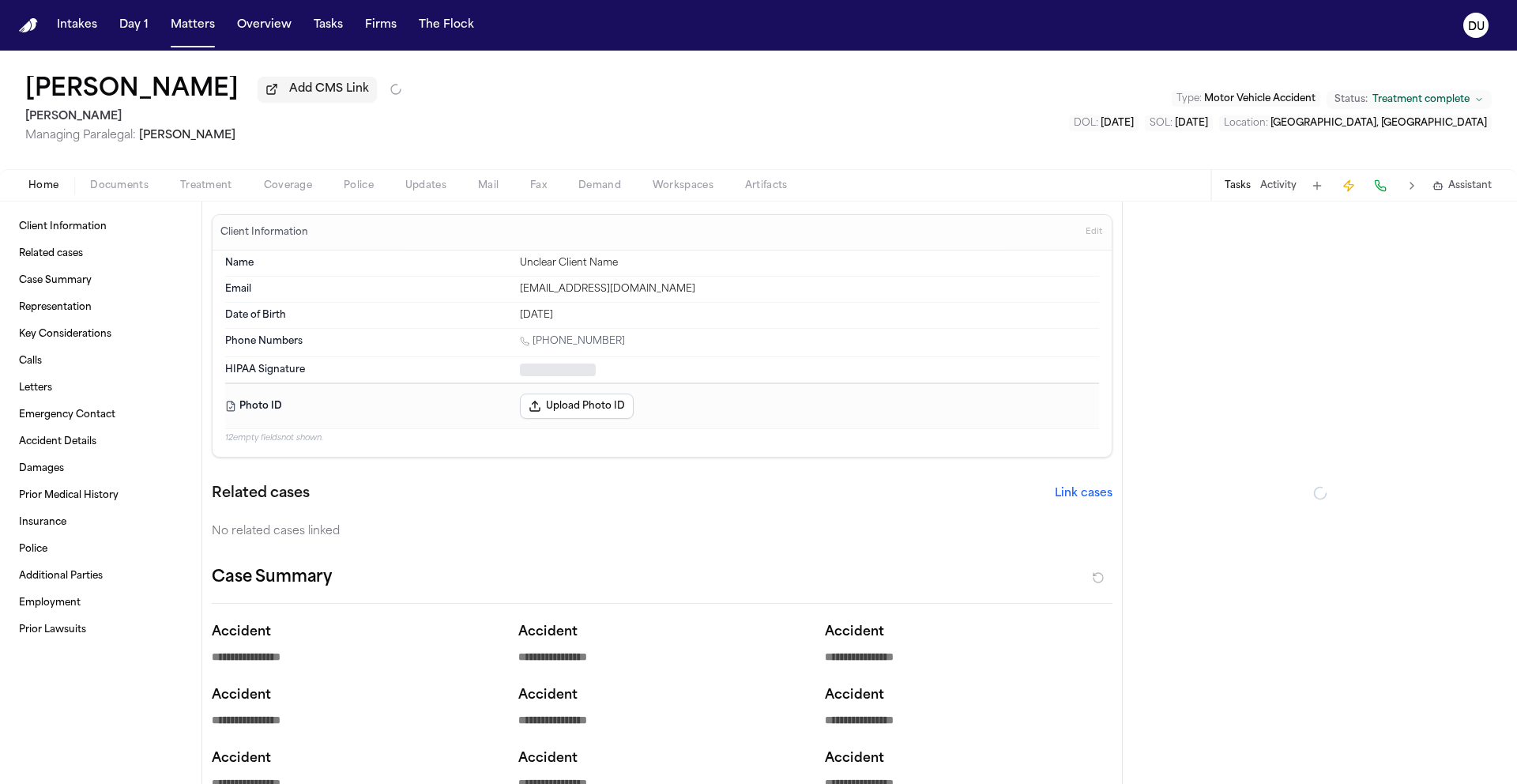
type textarea "*"
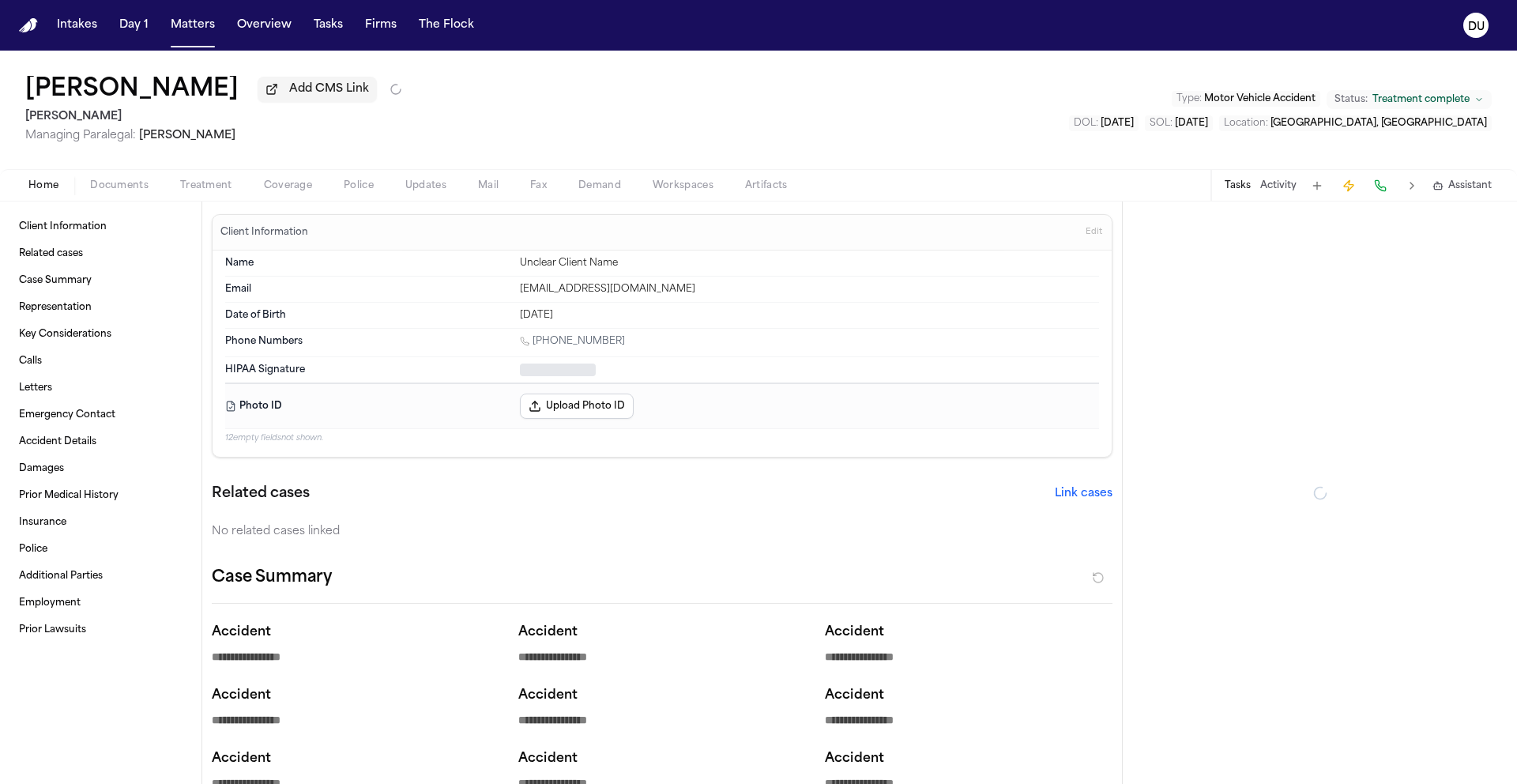
type textarea "*"
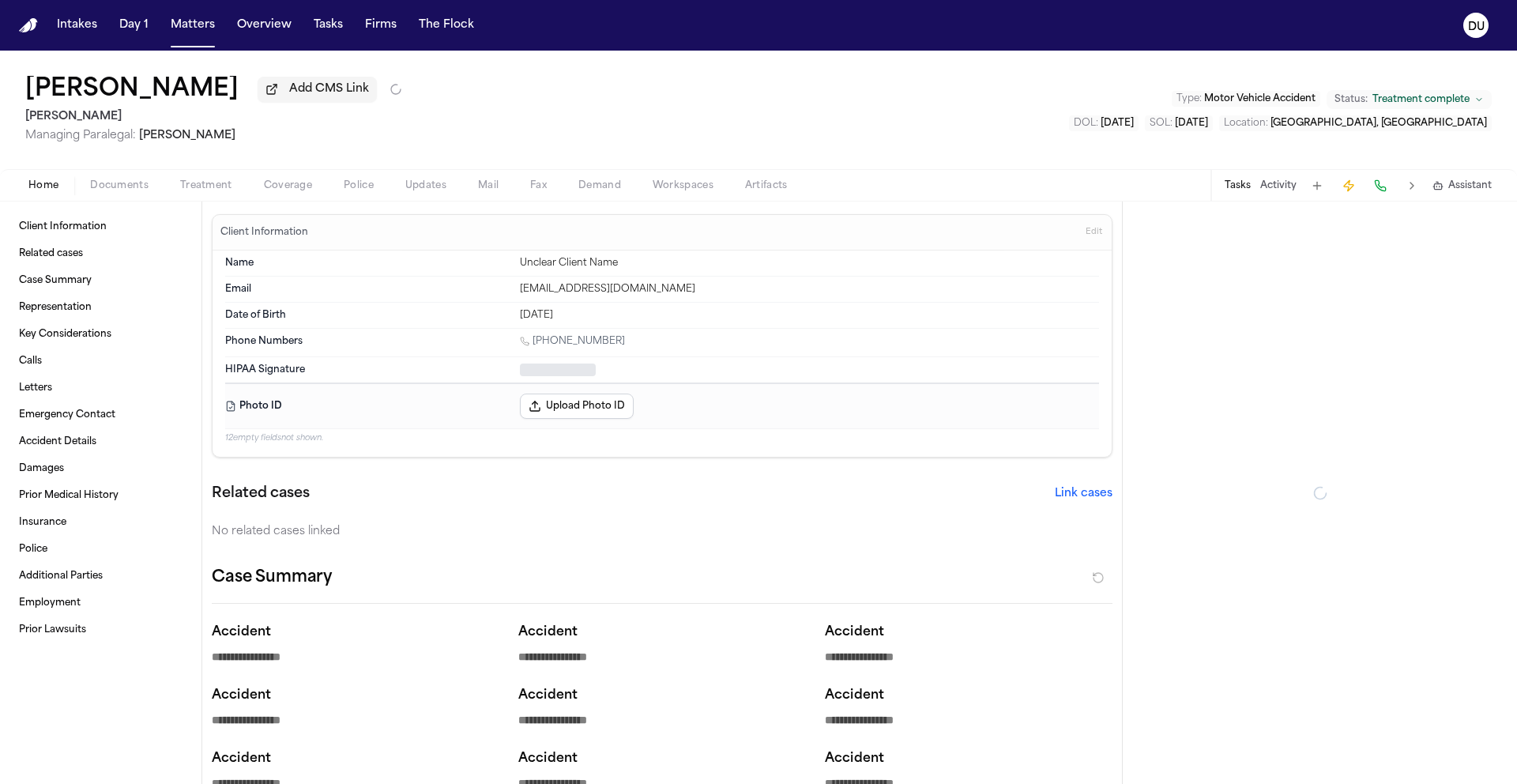
type textarea "*"
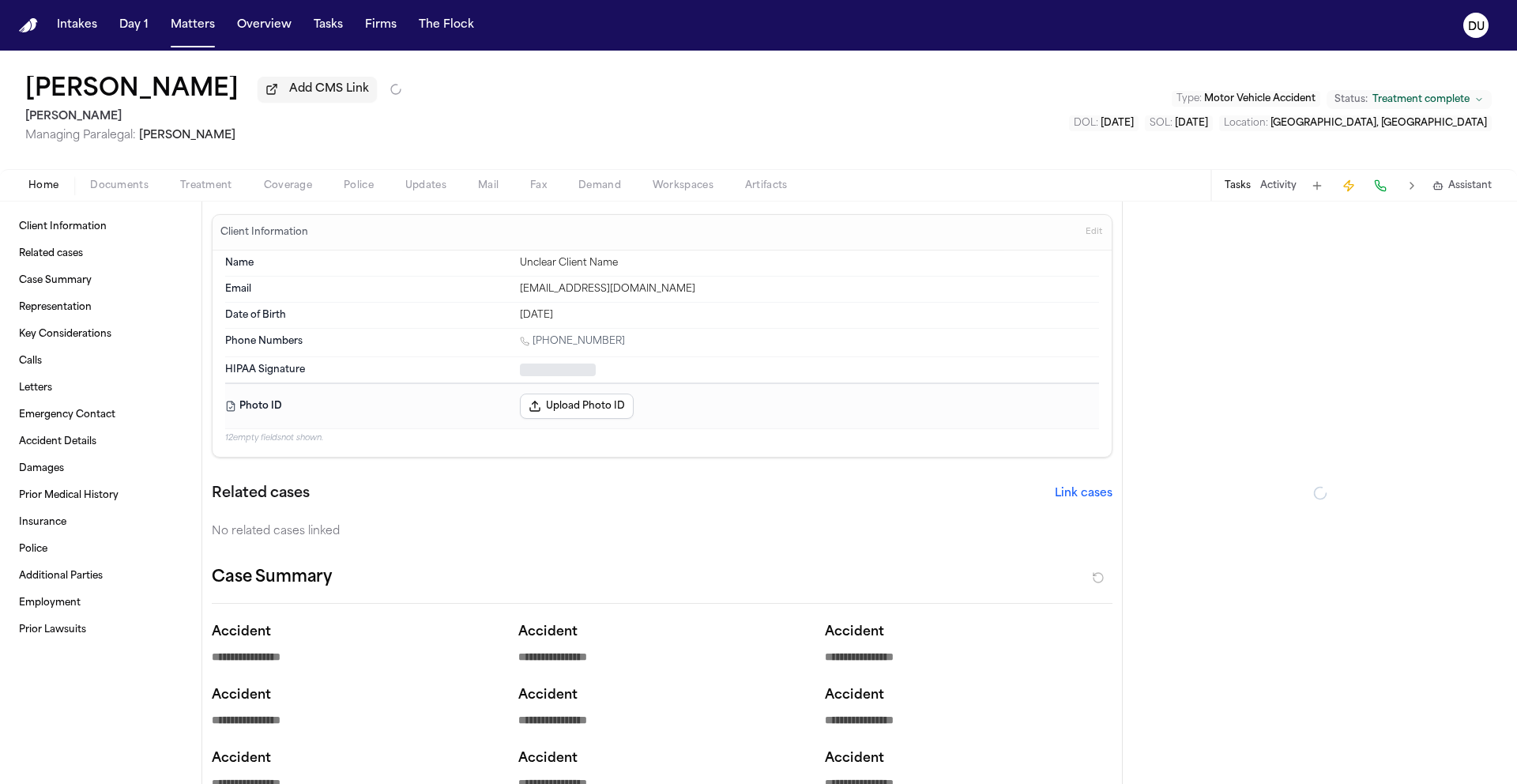
type textarea "*"
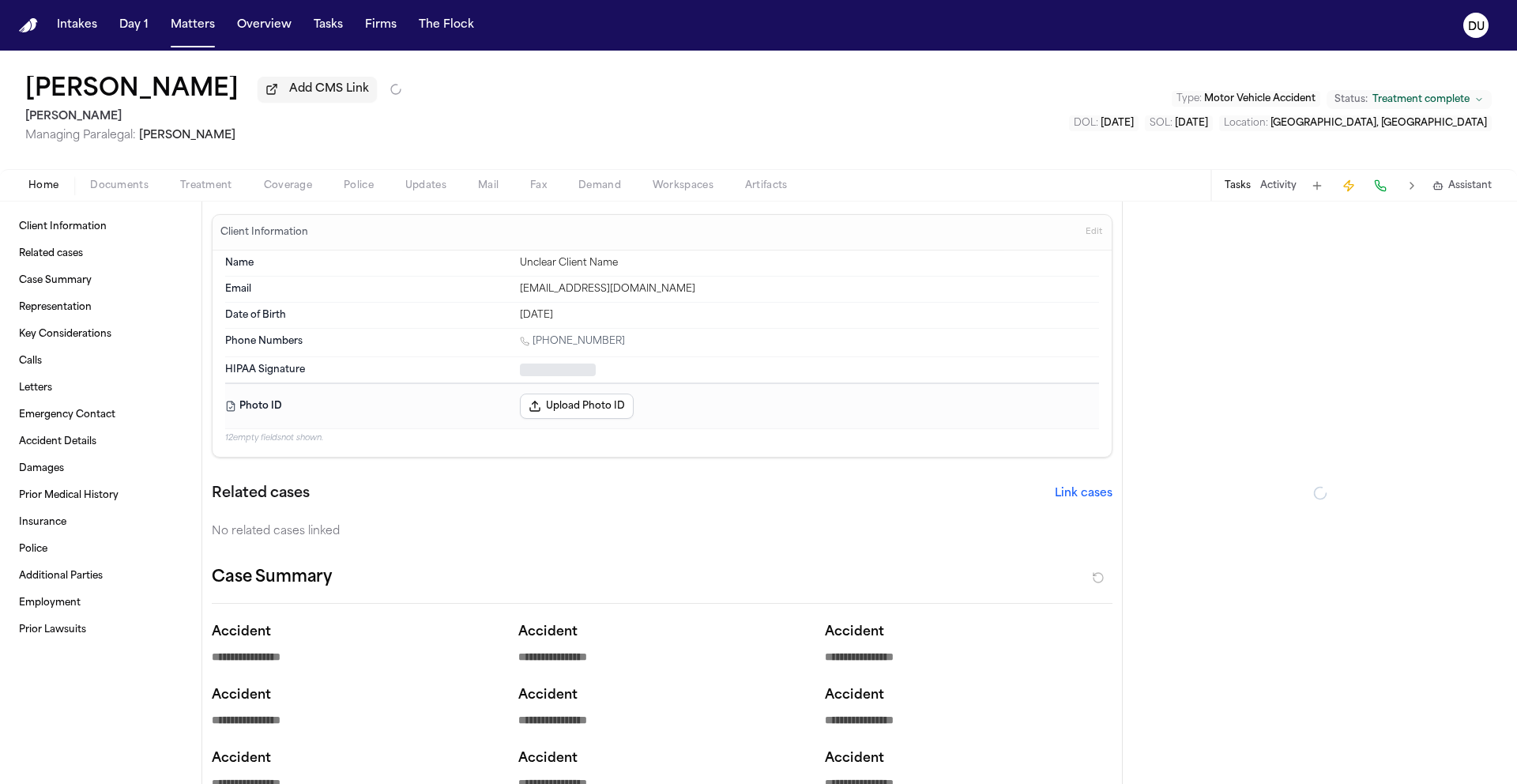
type textarea "*"
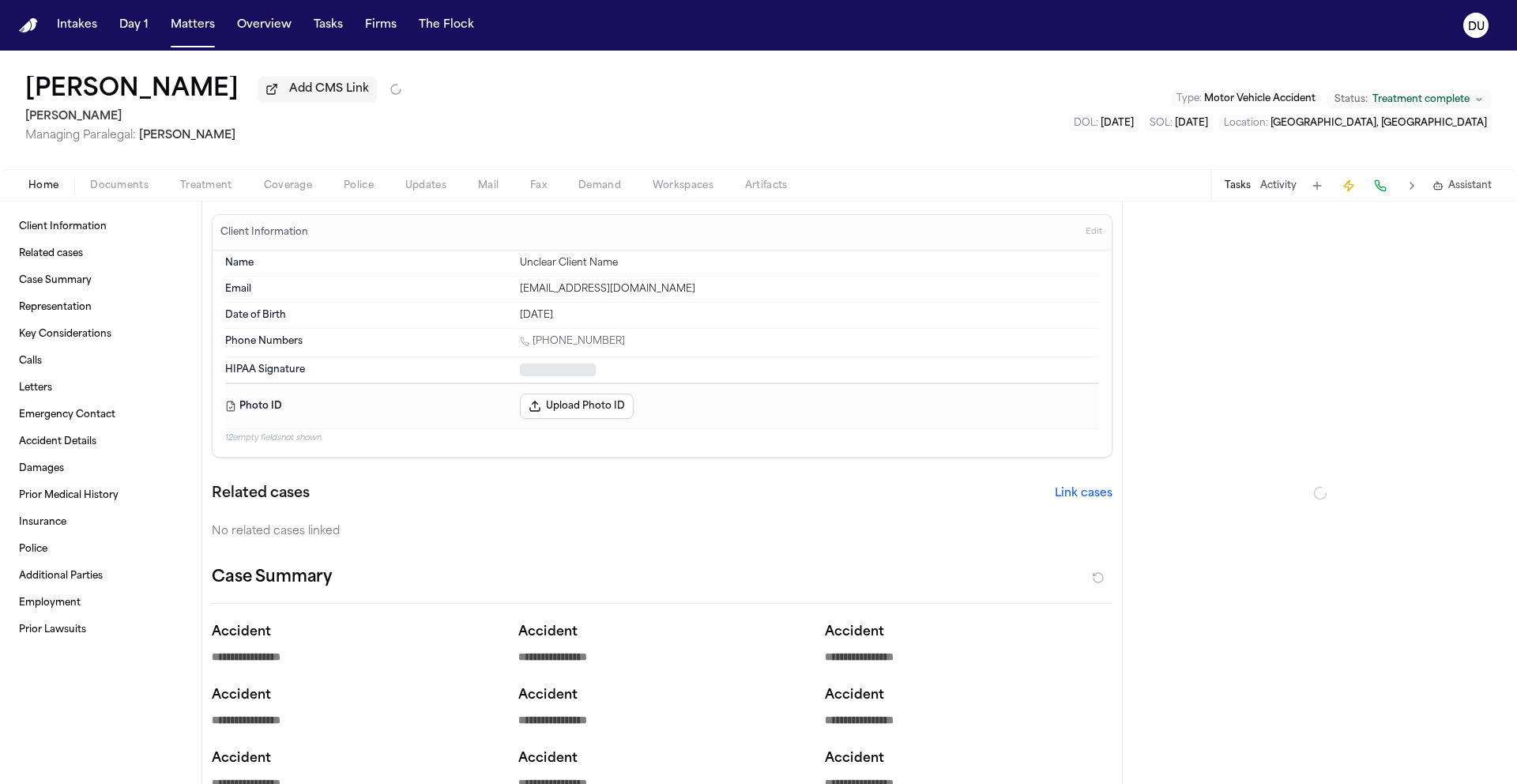
type textarea "*"
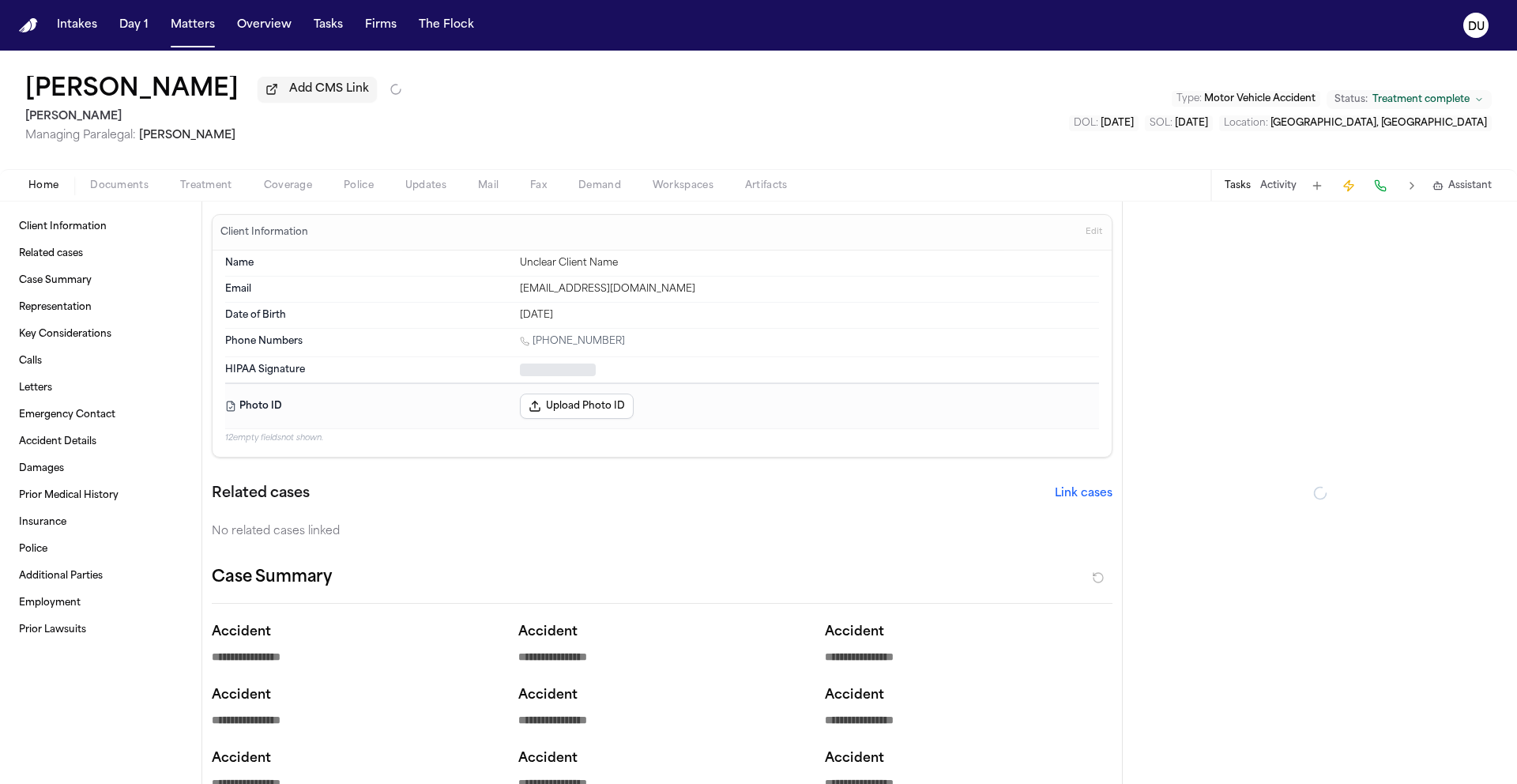
type textarea "*"
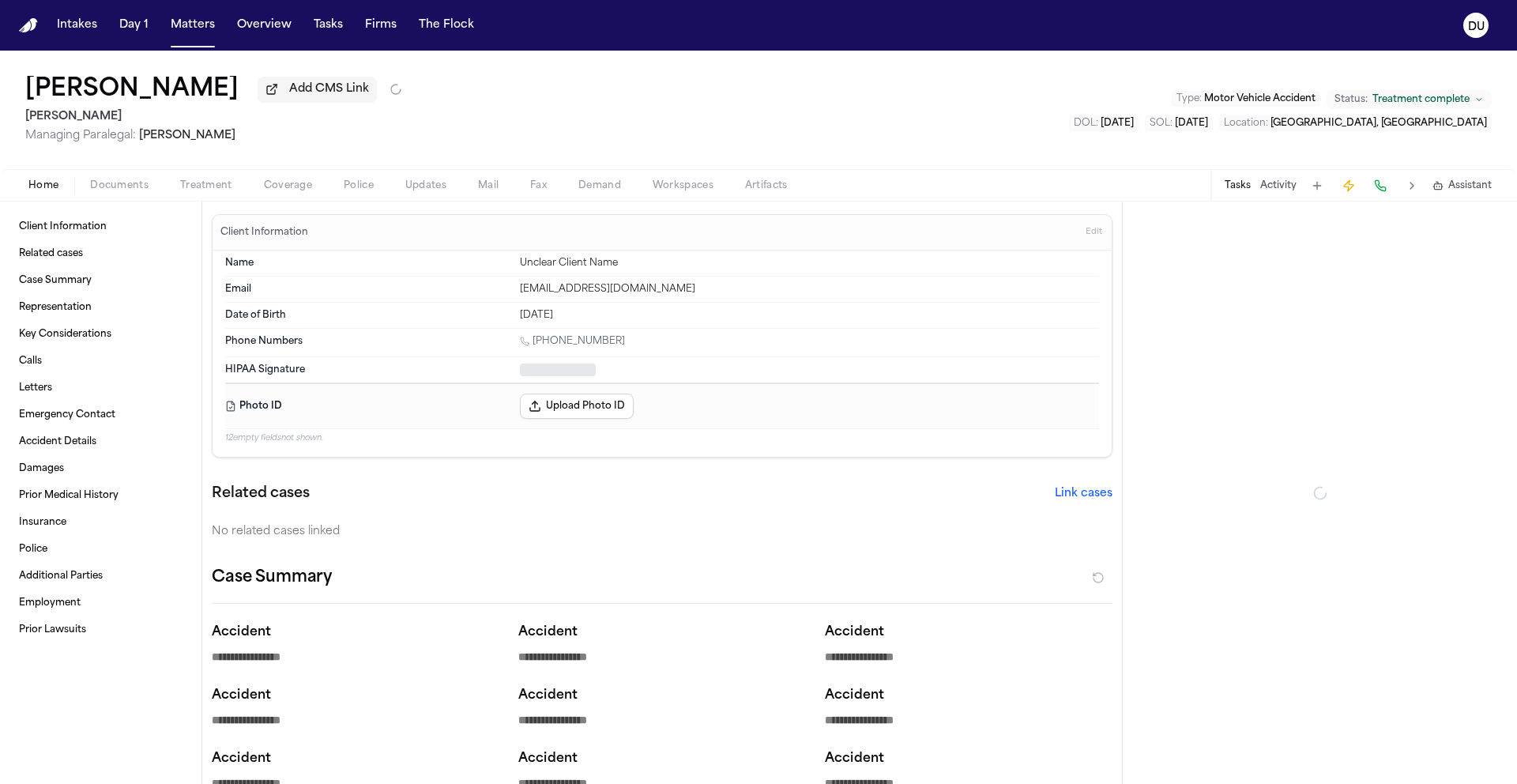
type textarea "*"
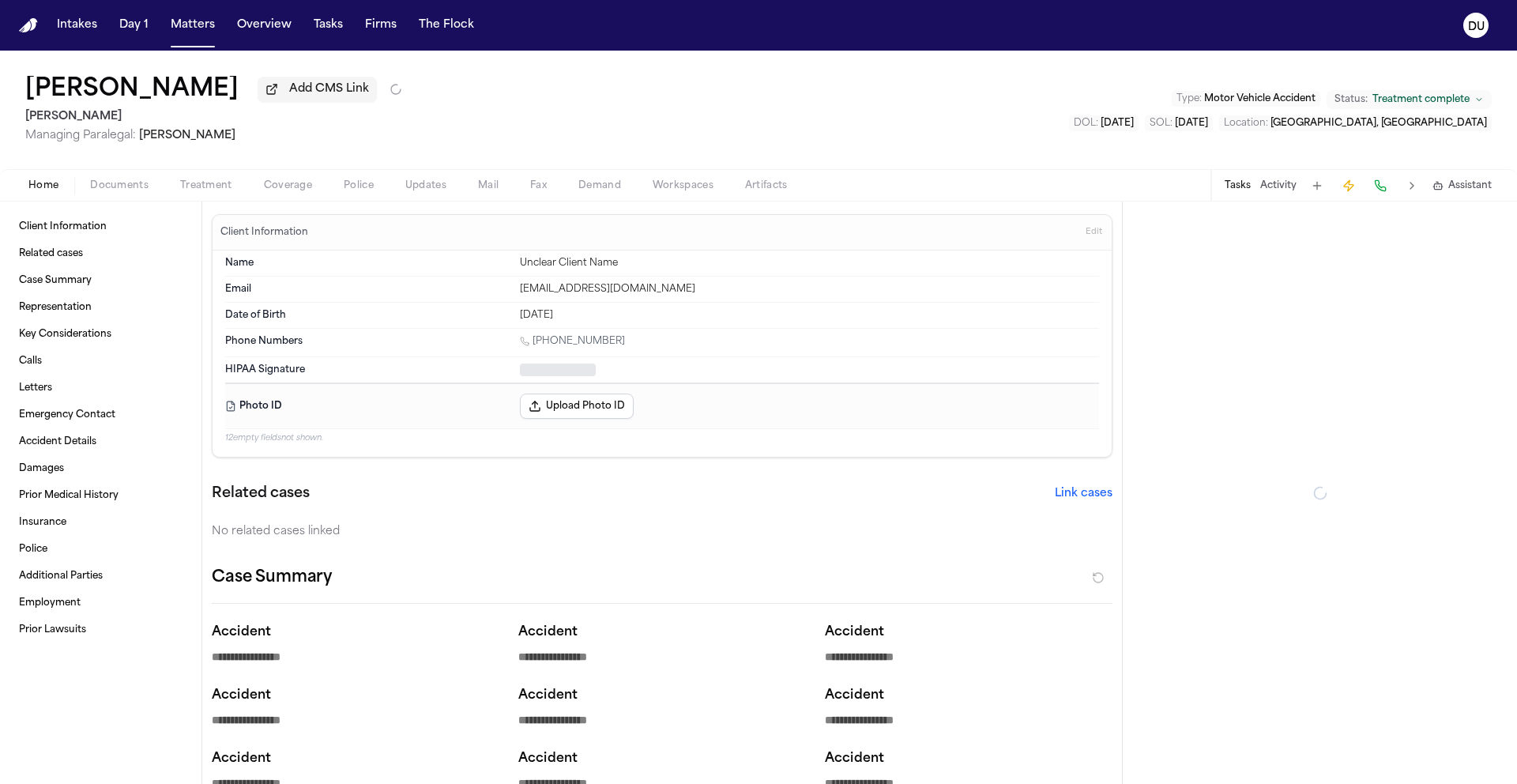
type textarea "*"
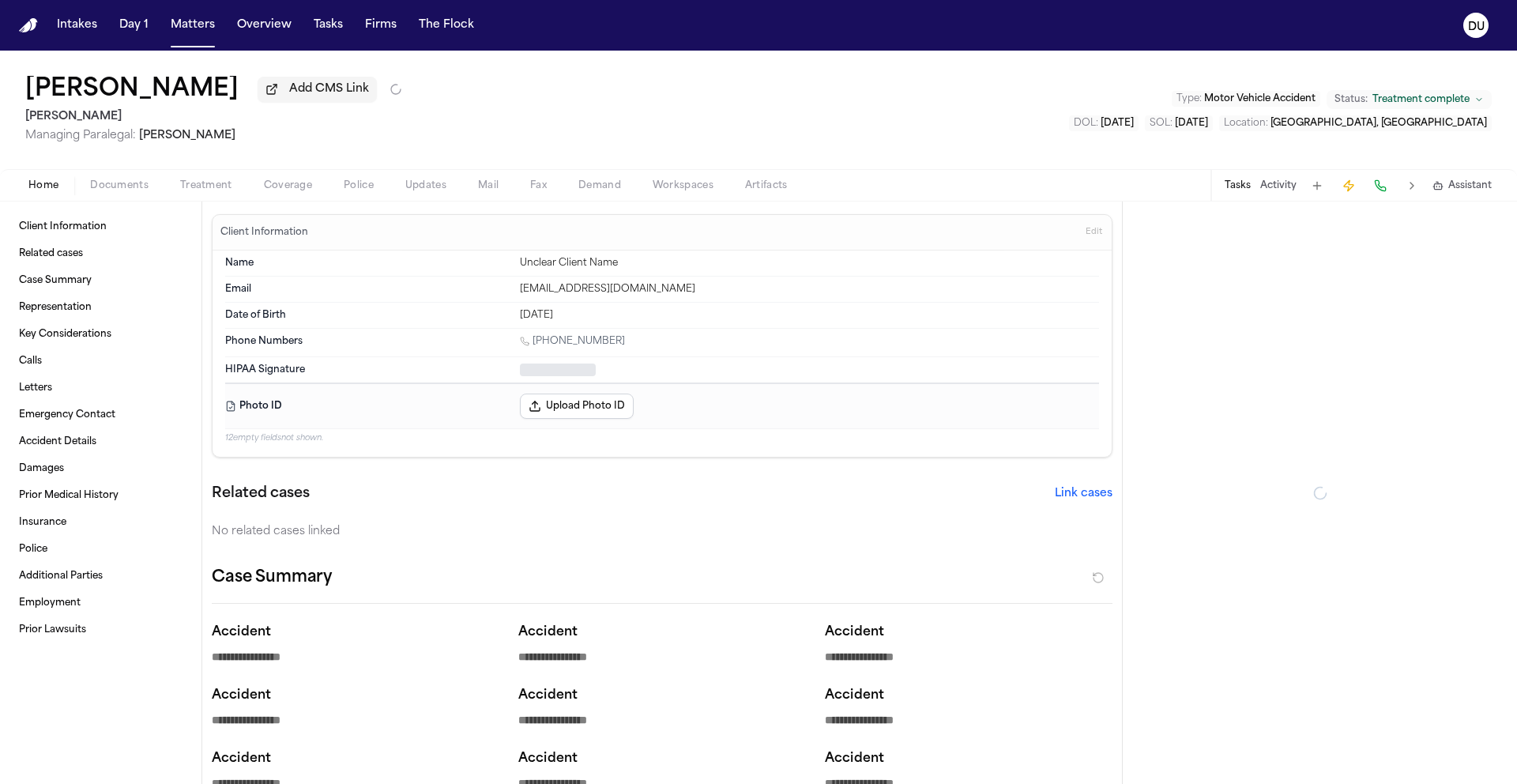
type textarea "*"
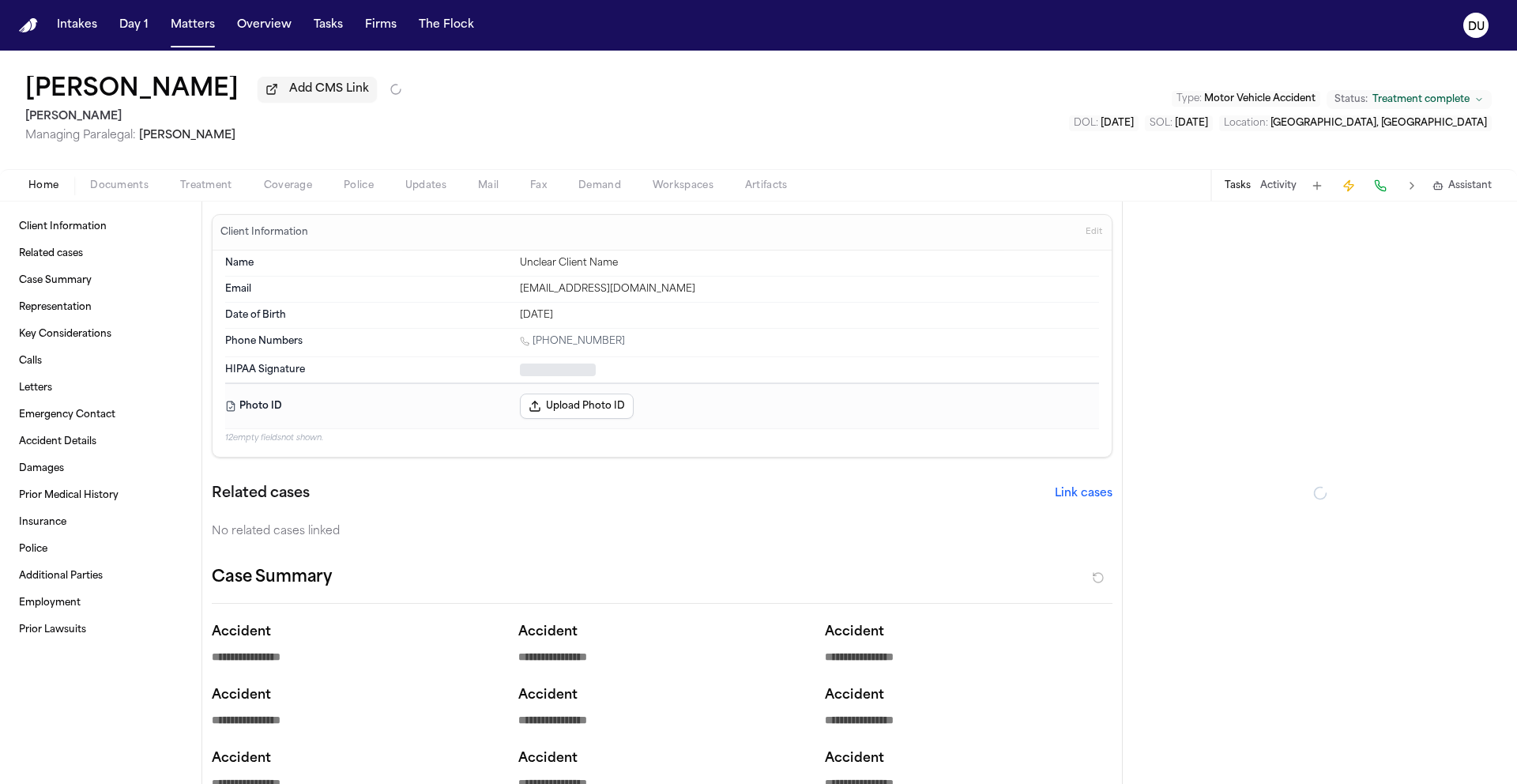
type textarea "*"
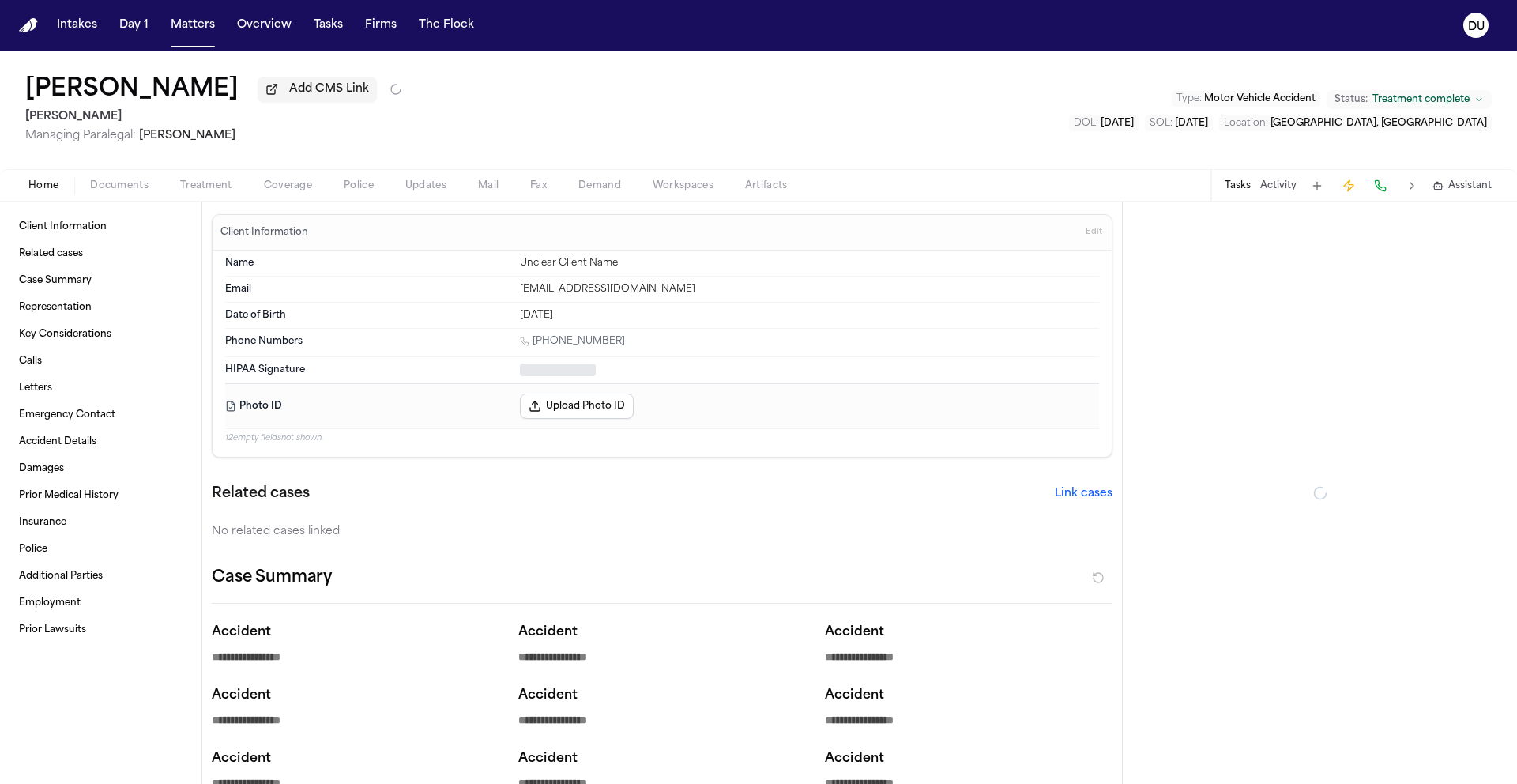
type textarea "*"
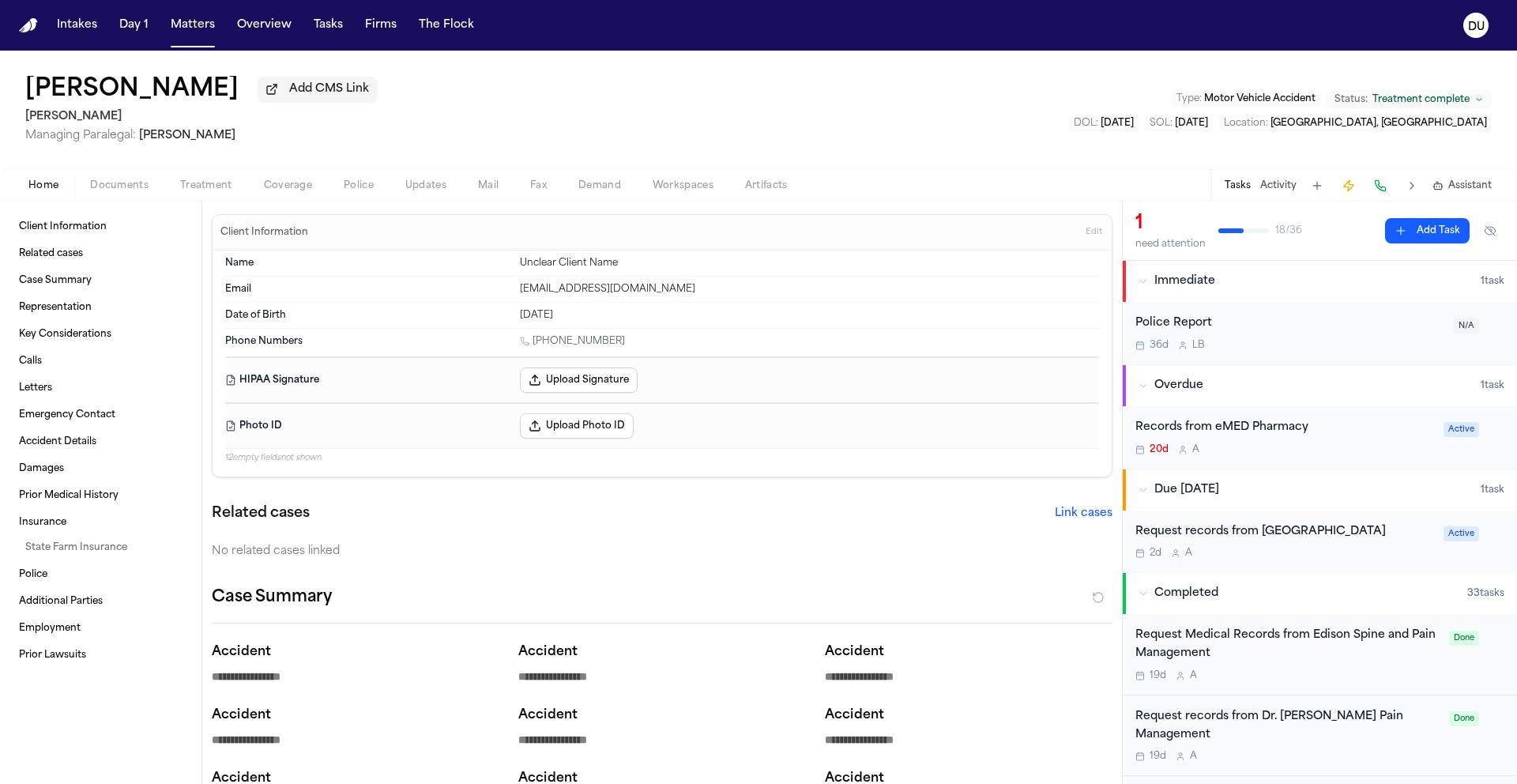
scroll to position [3, 0]
click at [1303, 535] on div "Request records from One Oak Medical Center" at bounding box center [1285, 528] width 299 height 18
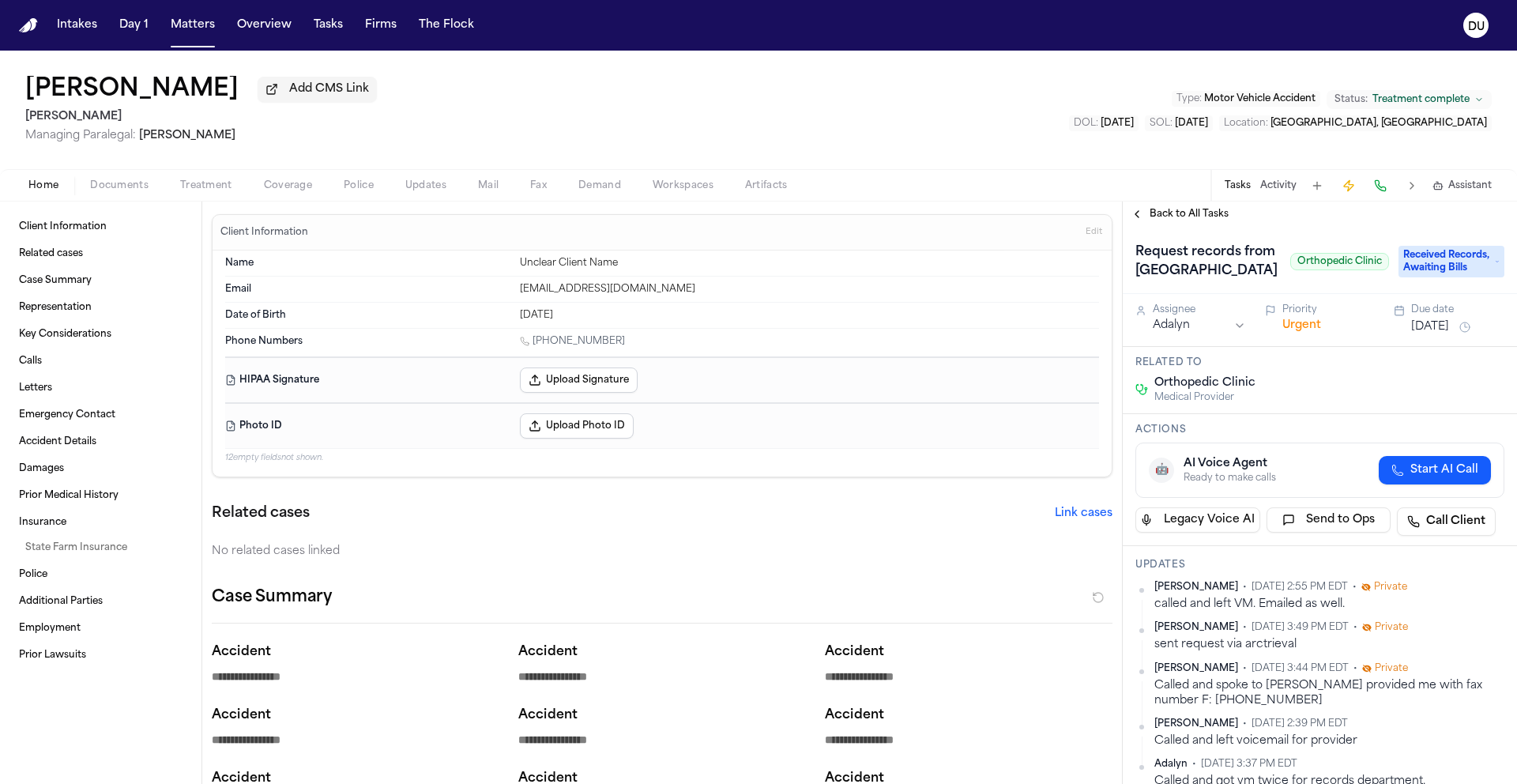
click at [1470, 277] on span "Received Records, Awaiting Bills" at bounding box center [1452, 262] width 106 height 31
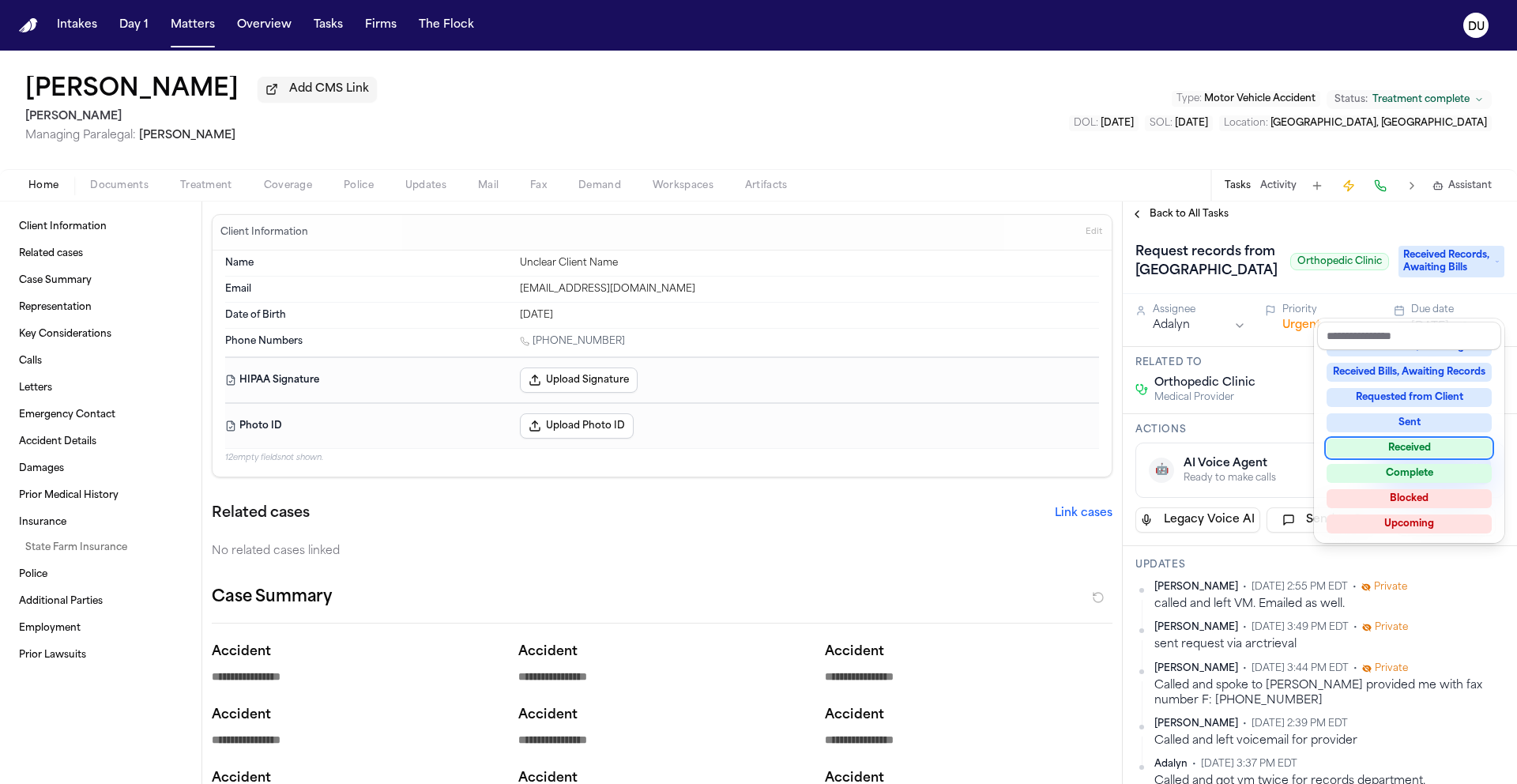
click at [1415, 447] on div "Received" at bounding box center [1409, 448] width 165 height 19
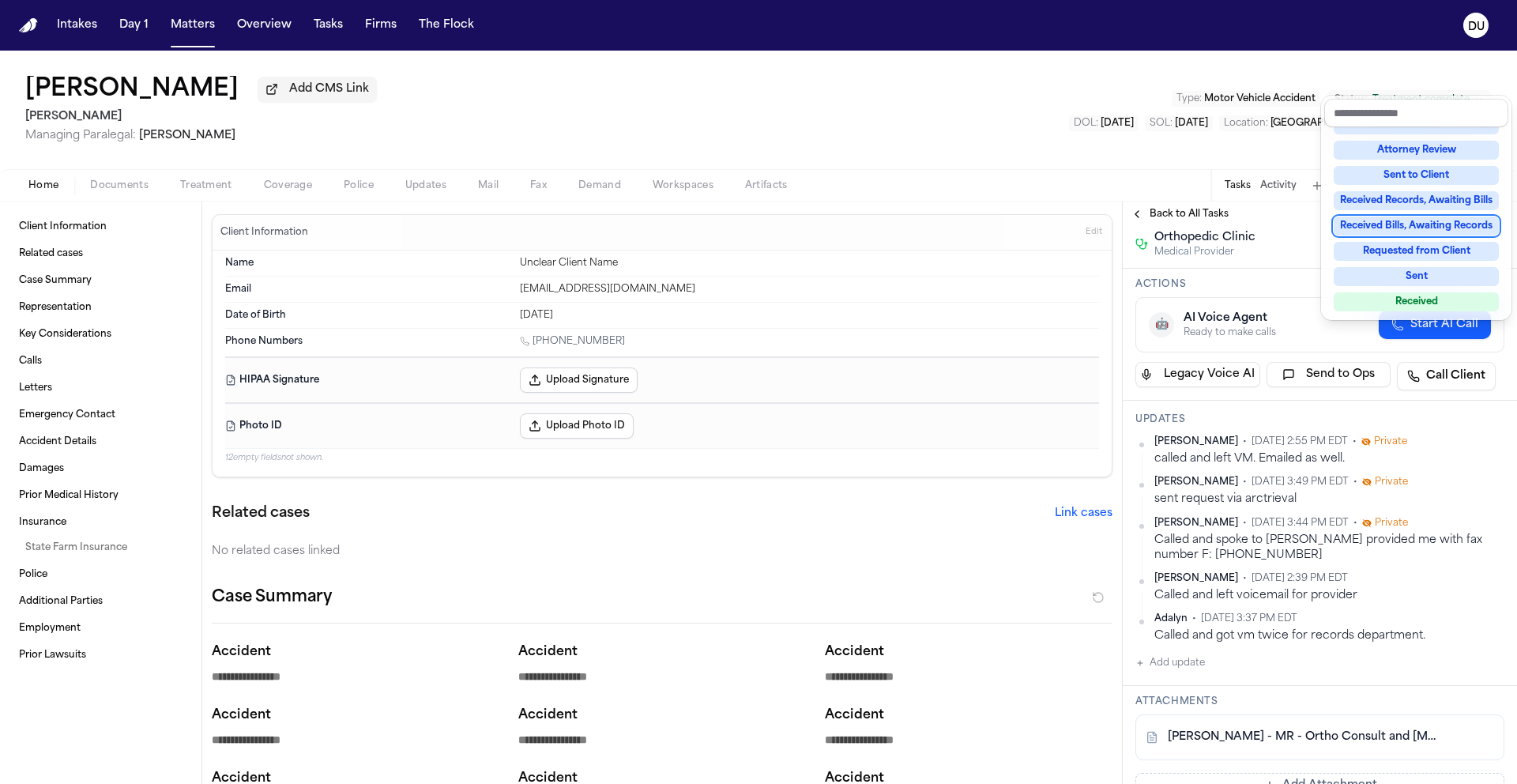
scroll to position [249, 0]
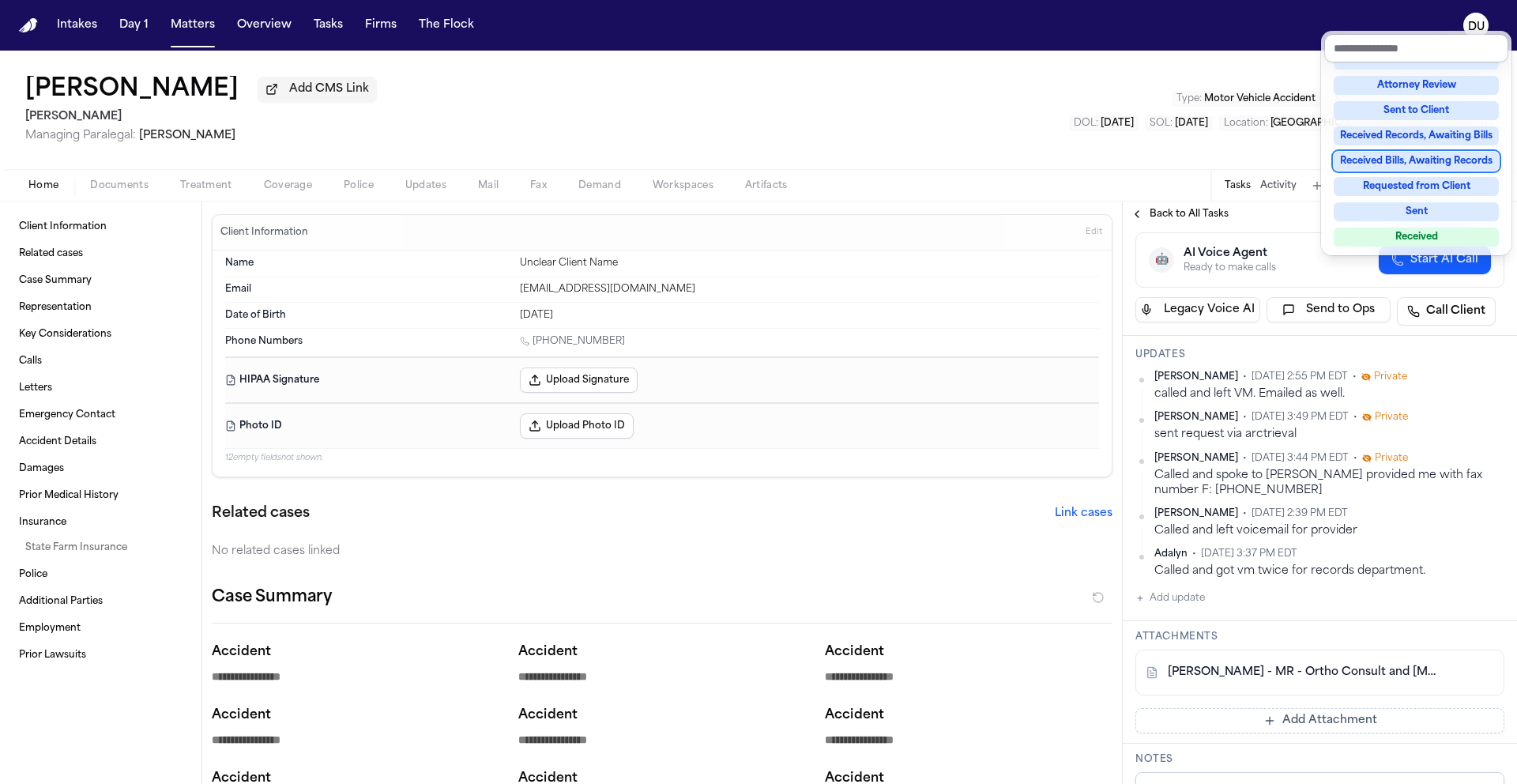
click at [1190, 601] on div "Request records from One Oak Medical Center Orthopedic Clinic Received Assignee…" at bounding box center [1319, 601] width 394 height 1246
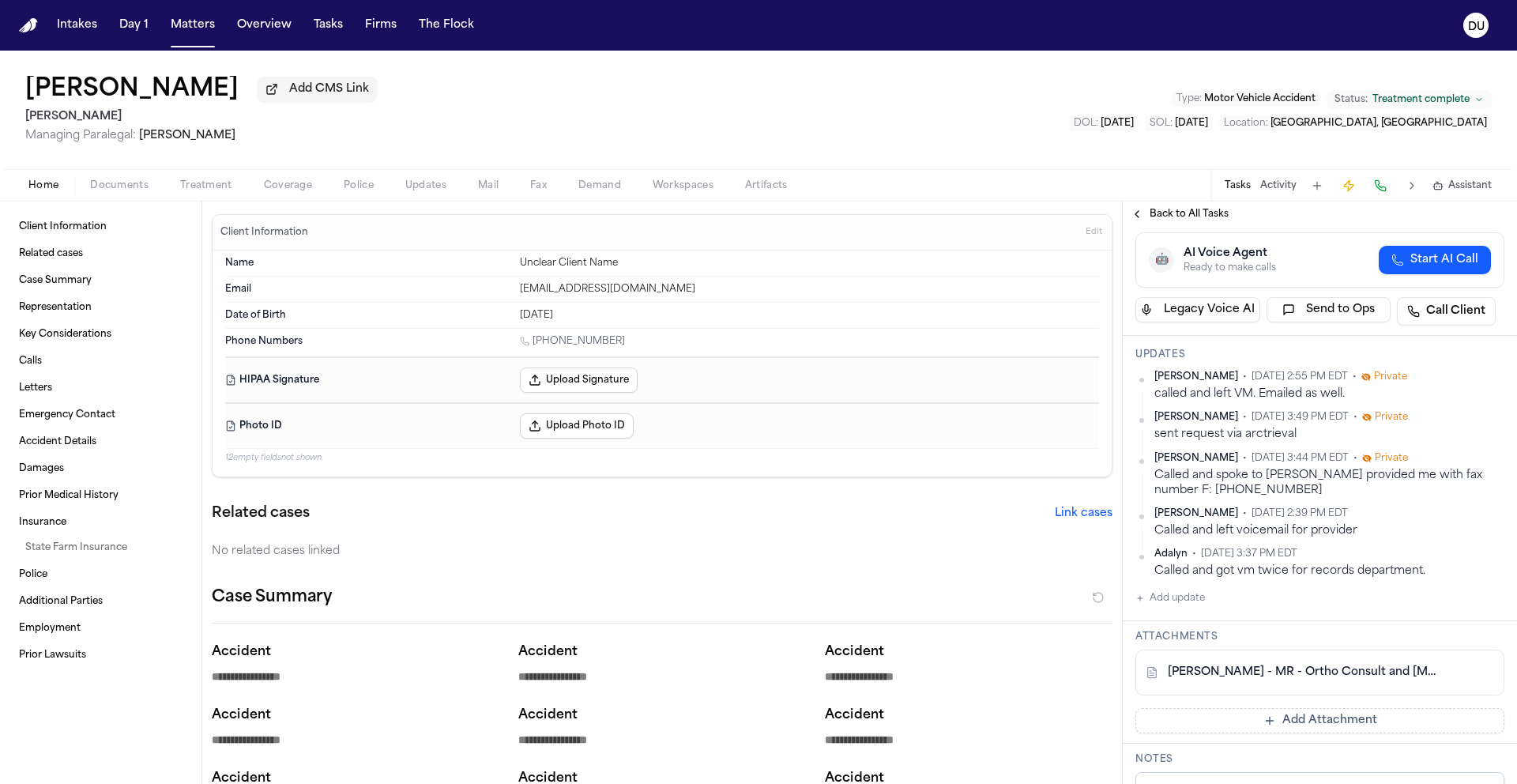
click at [1187, 606] on button "Add update" at bounding box center [1170, 598] width 70 height 19
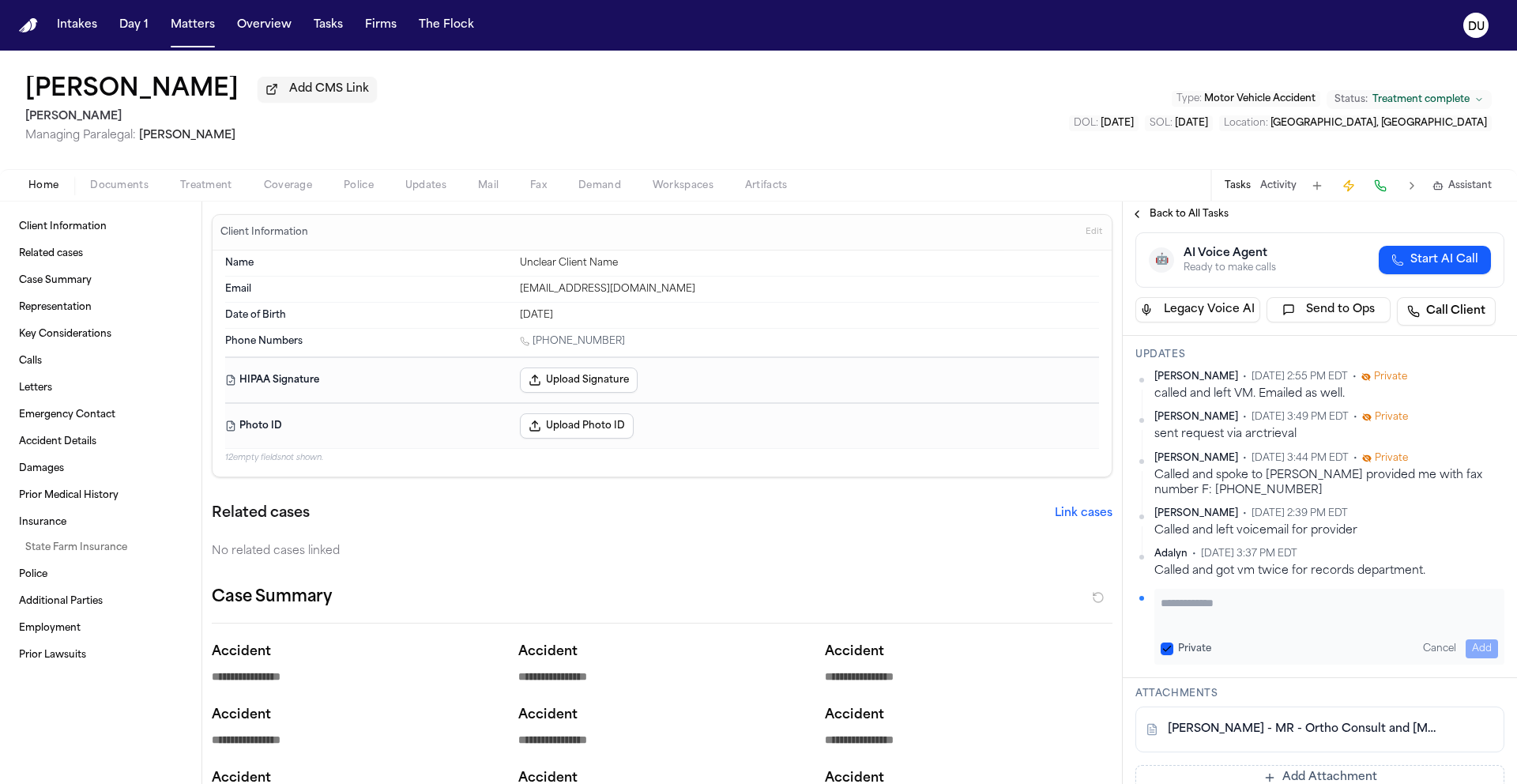
click at [1281, 602] on textarea "Add your update" at bounding box center [1329, 610] width 337 height 31
click at [1472, 651] on button "Add" at bounding box center [1481, 648] width 32 height 19
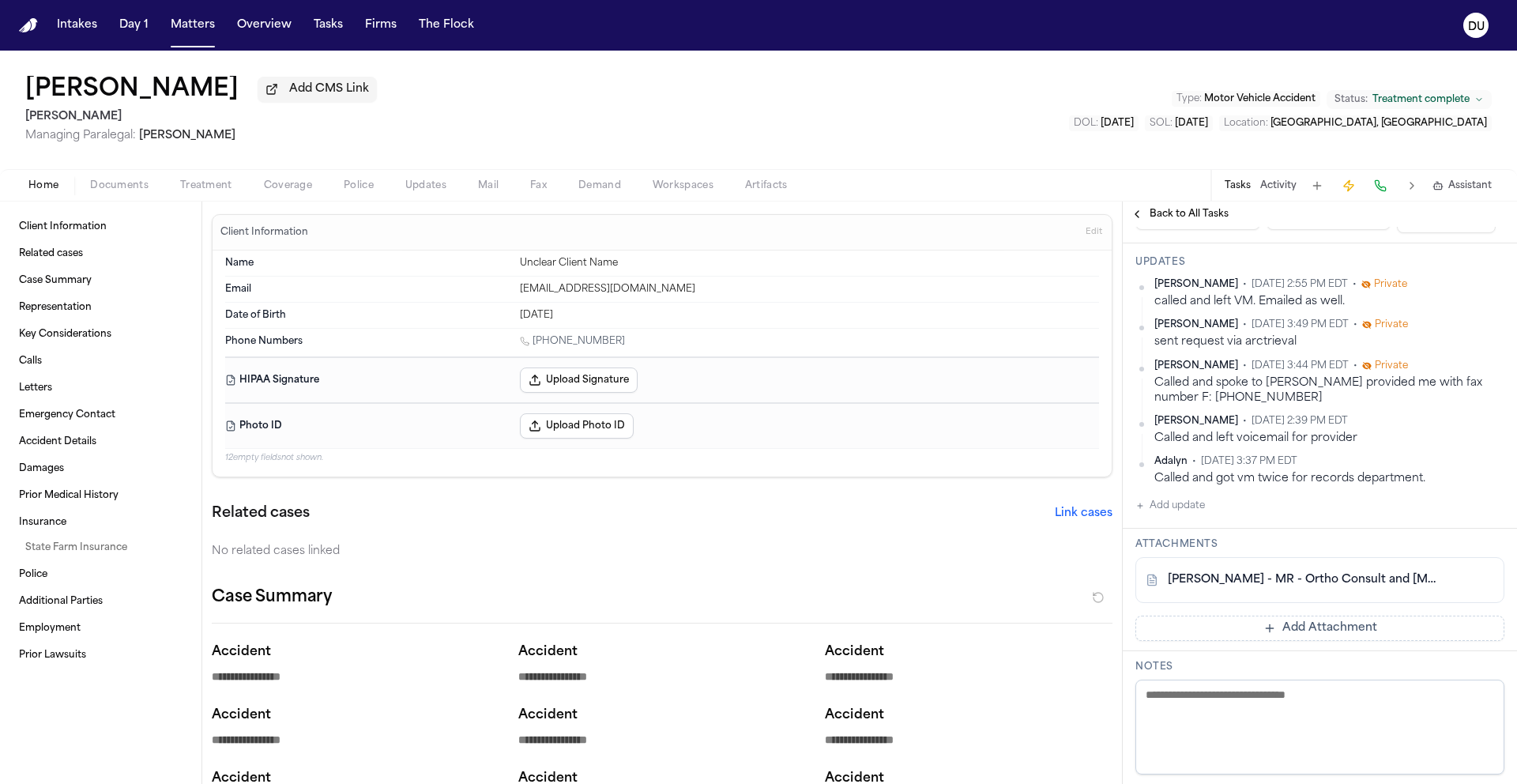
scroll to position [377, 0]
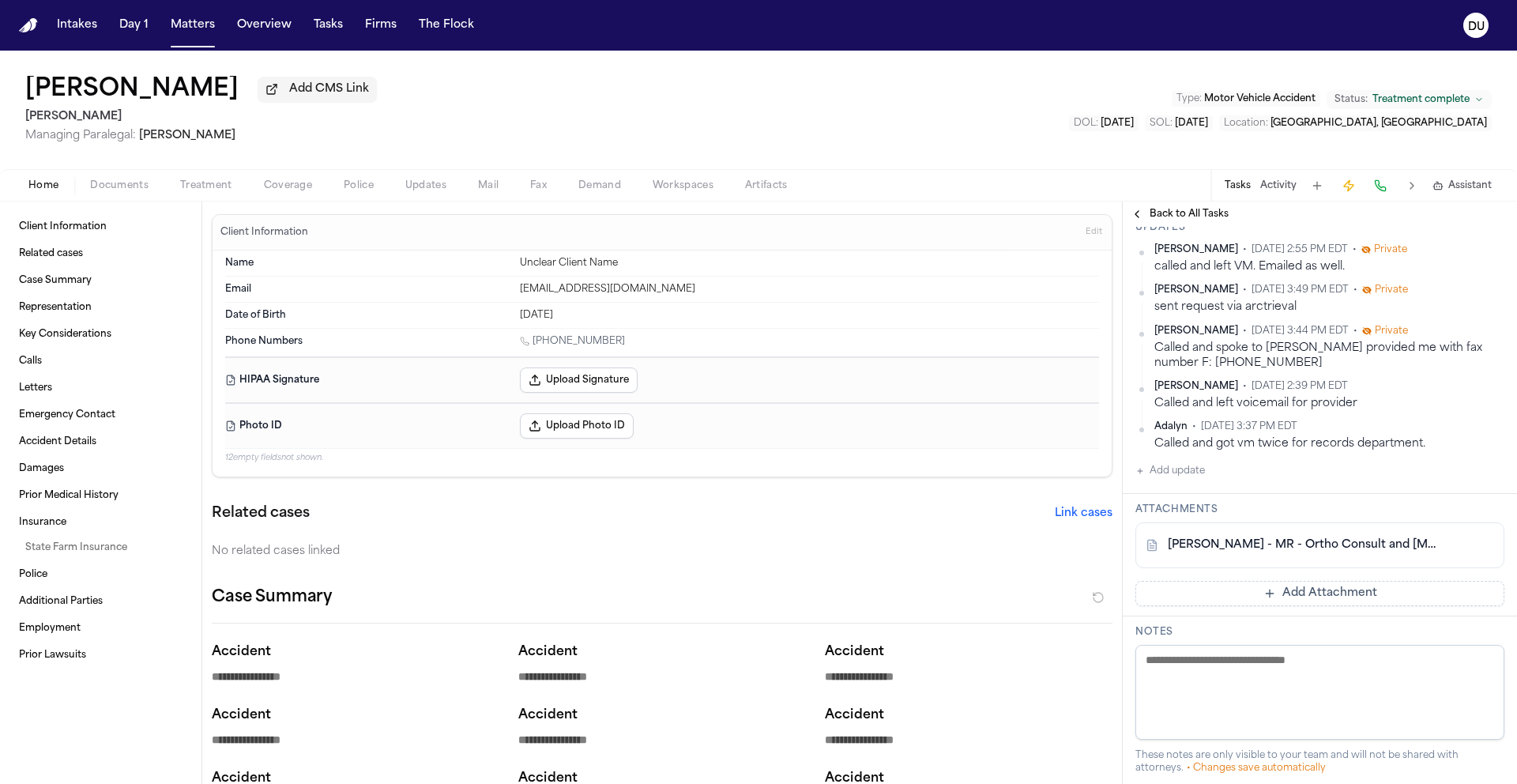
click at [1307, 593] on button "Add Attachment" at bounding box center [1320, 593] width 369 height 25
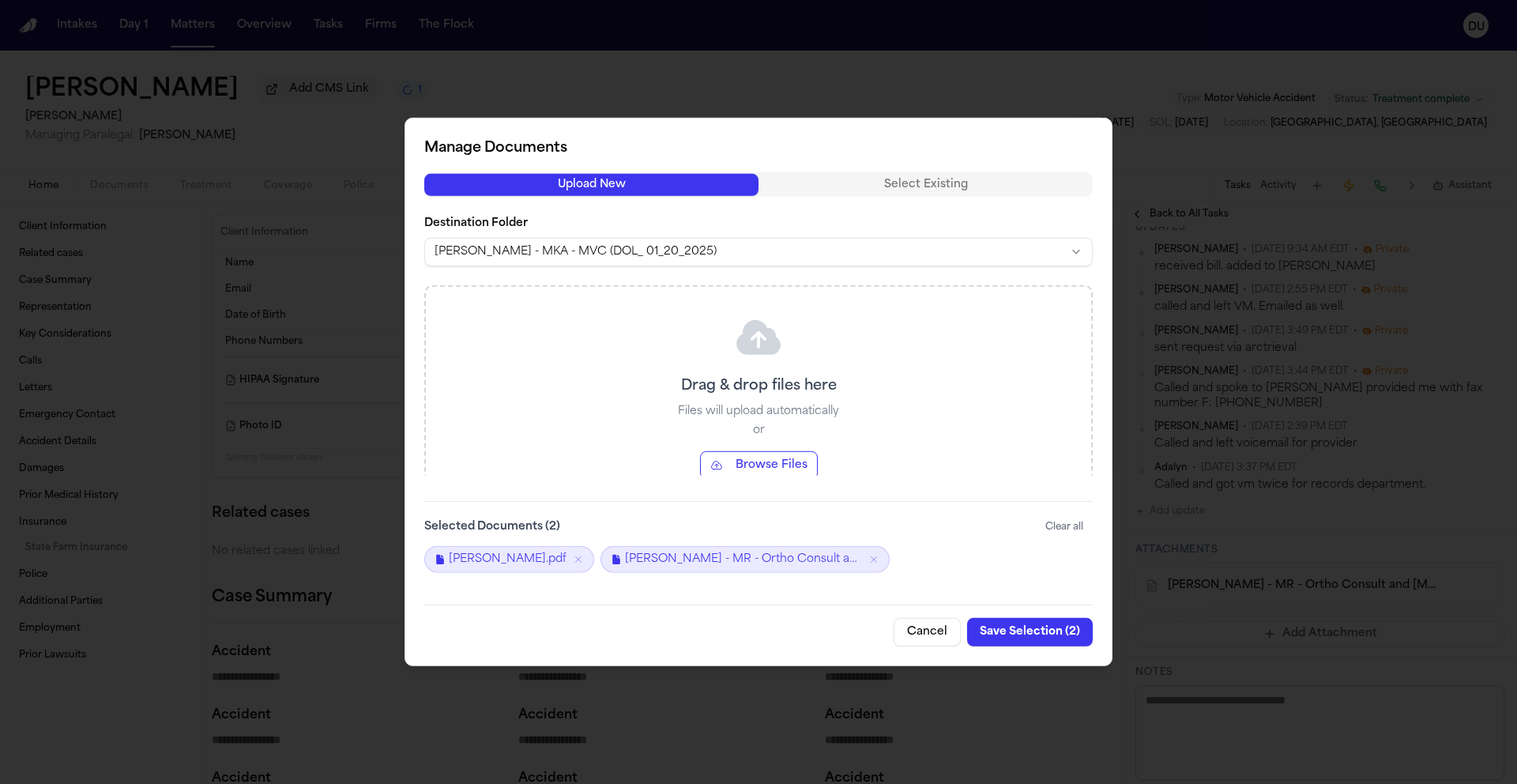
click at [1035, 633] on button "Save Selection ( 2 )" at bounding box center [1029, 632] width 126 height 29
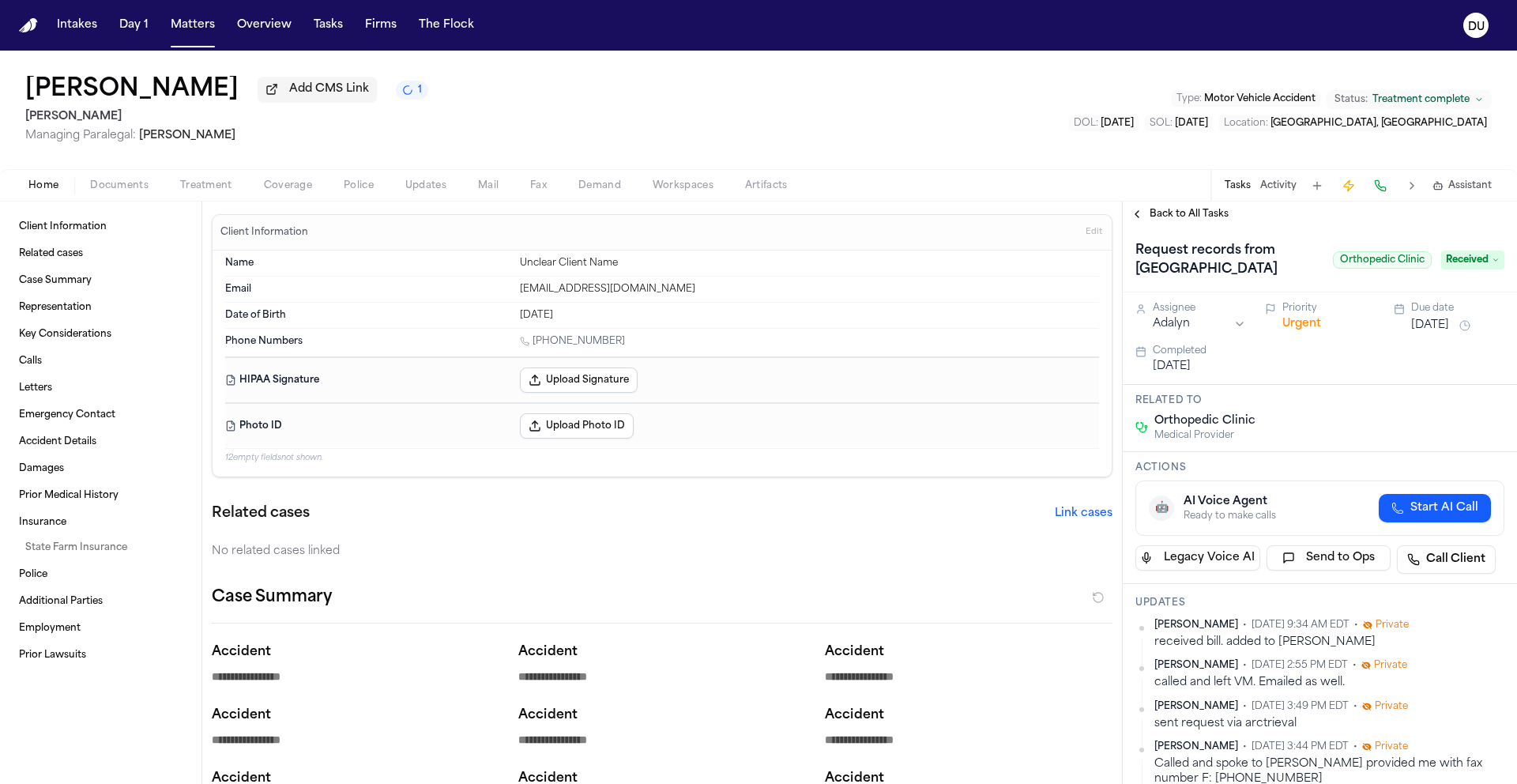
scroll to position [0, 0]
click at [1206, 218] on span "Back to All Tasks" at bounding box center [1188, 214] width 79 height 13
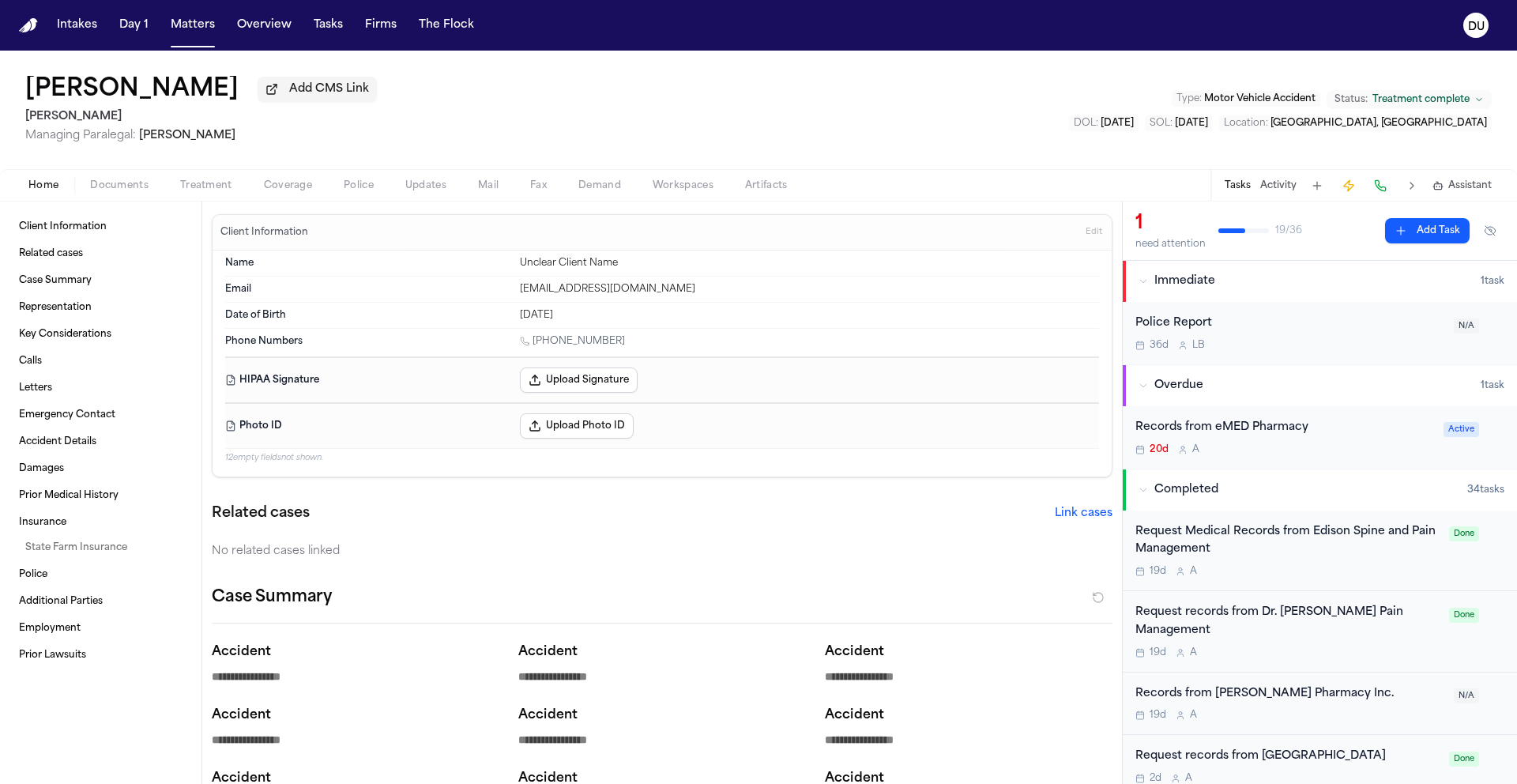
click at [1228, 420] on div "Records from eMED Pharmacy 20d A Active" at bounding box center [1319, 437] width 394 height 63
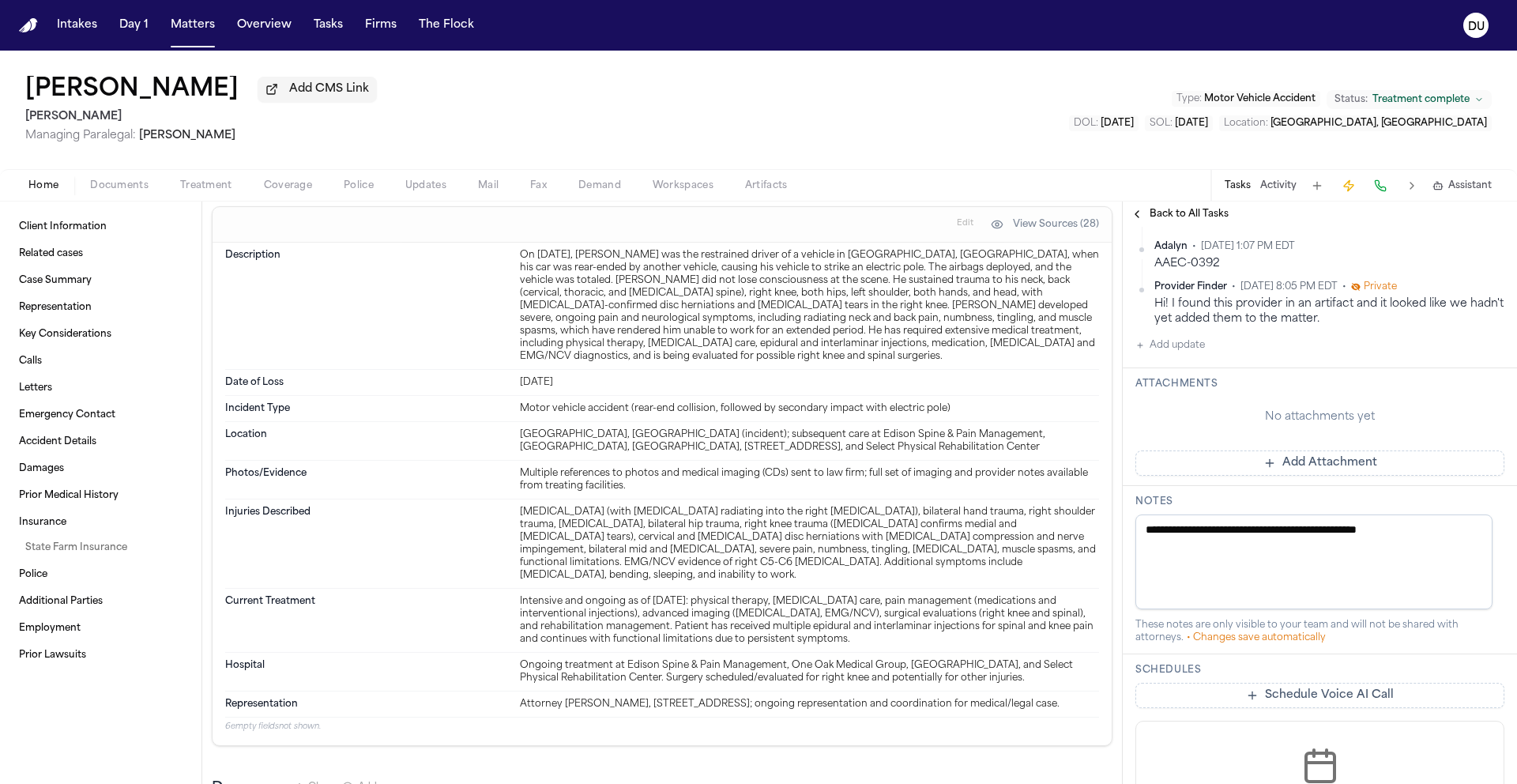
scroll to position [276, 0]
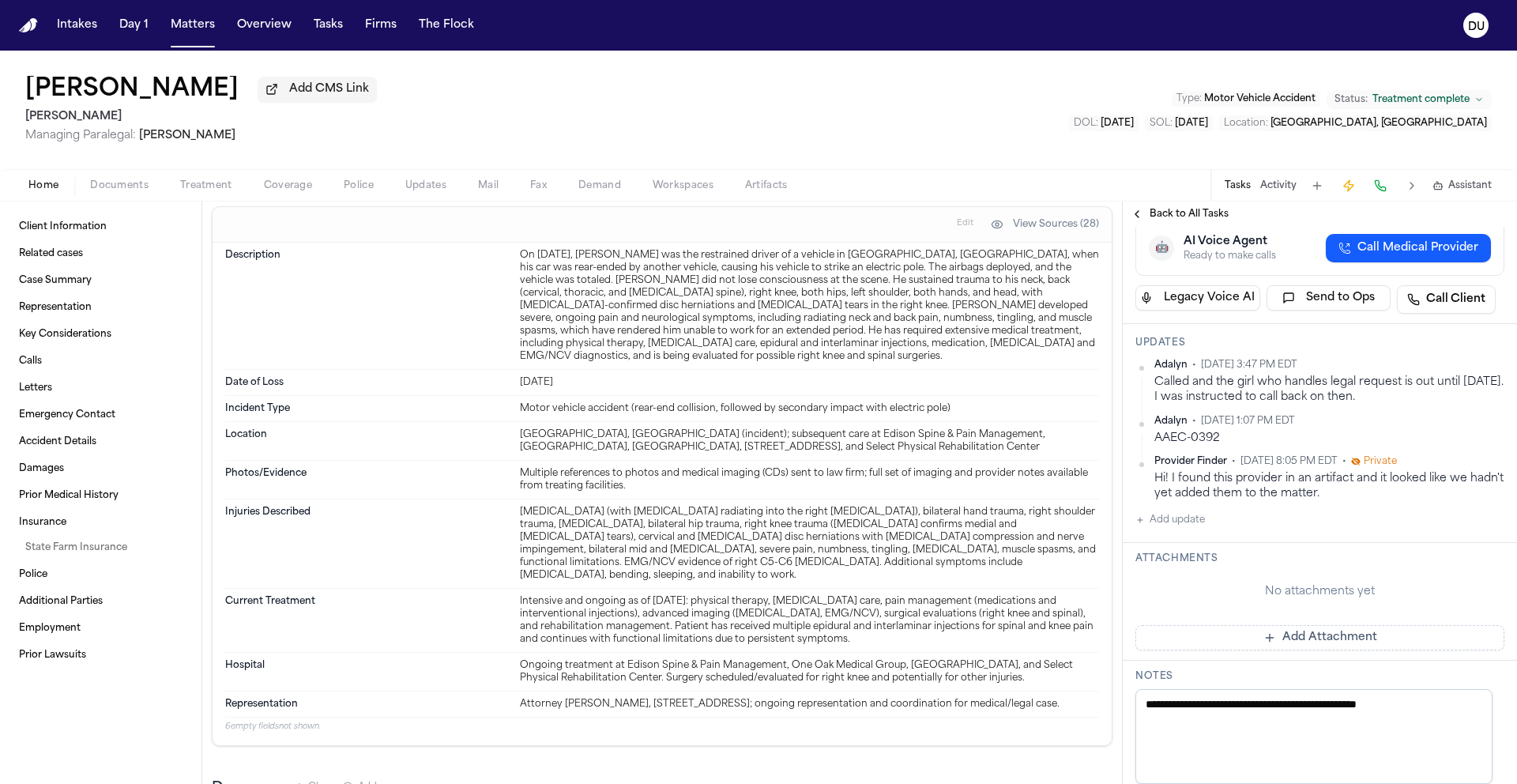
click at [1187, 526] on button "Add update" at bounding box center [1170, 520] width 70 height 19
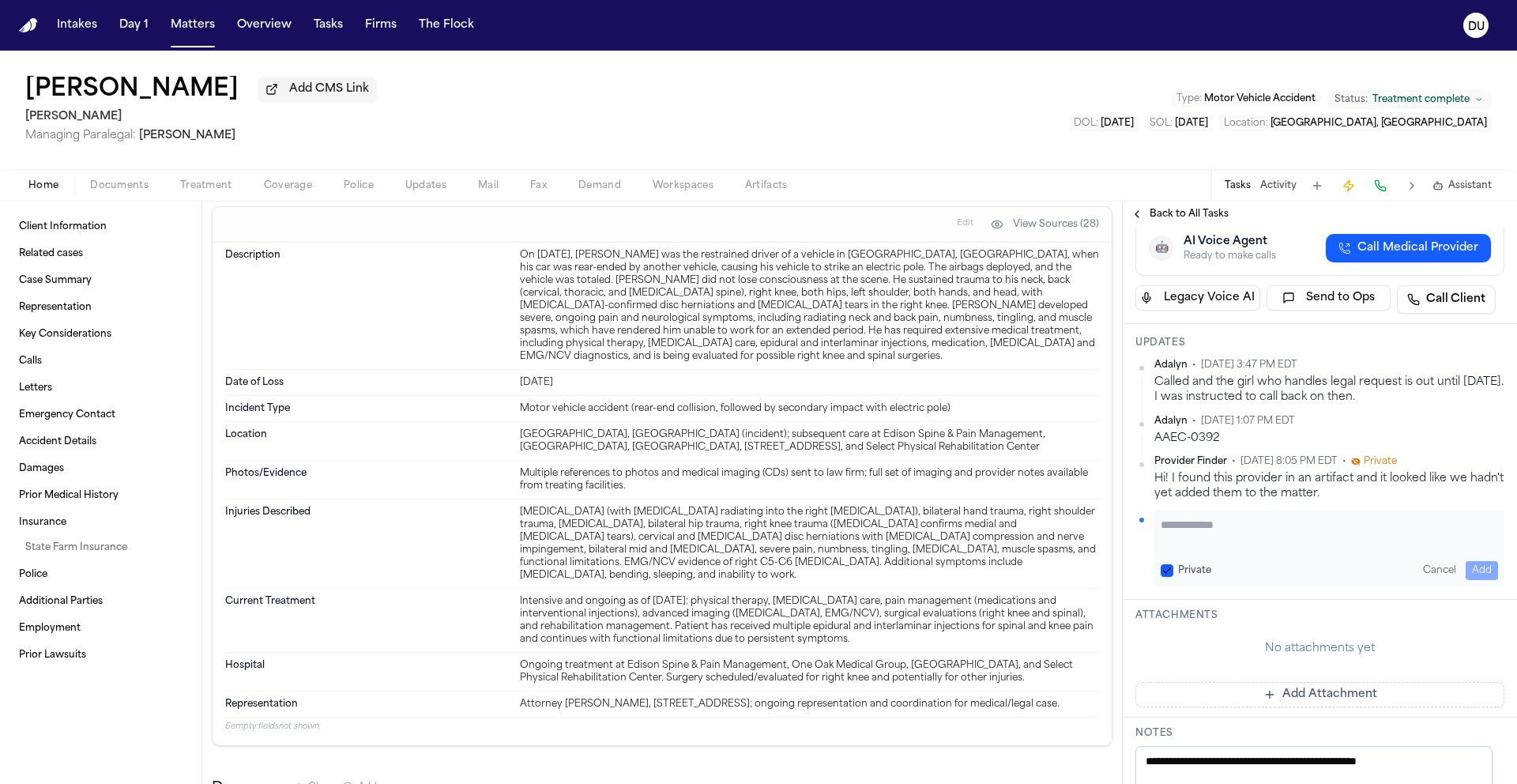
click at [1258, 540] on textarea "Add your update" at bounding box center [1329, 532] width 337 height 31
type textarea "**********"
click at [1479, 571] on button "Add" at bounding box center [1481, 570] width 32 height 19
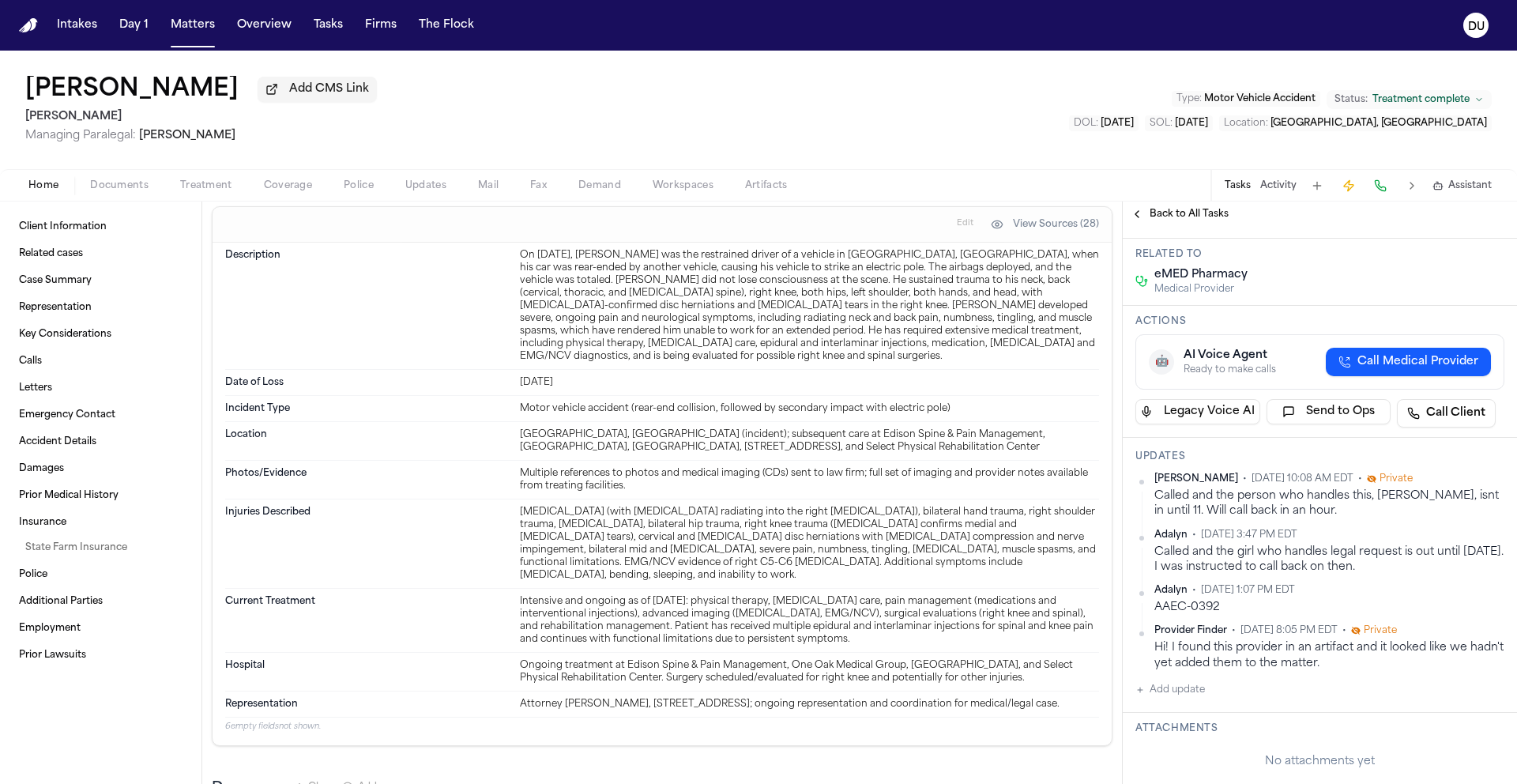
scroll to position [0, 0]
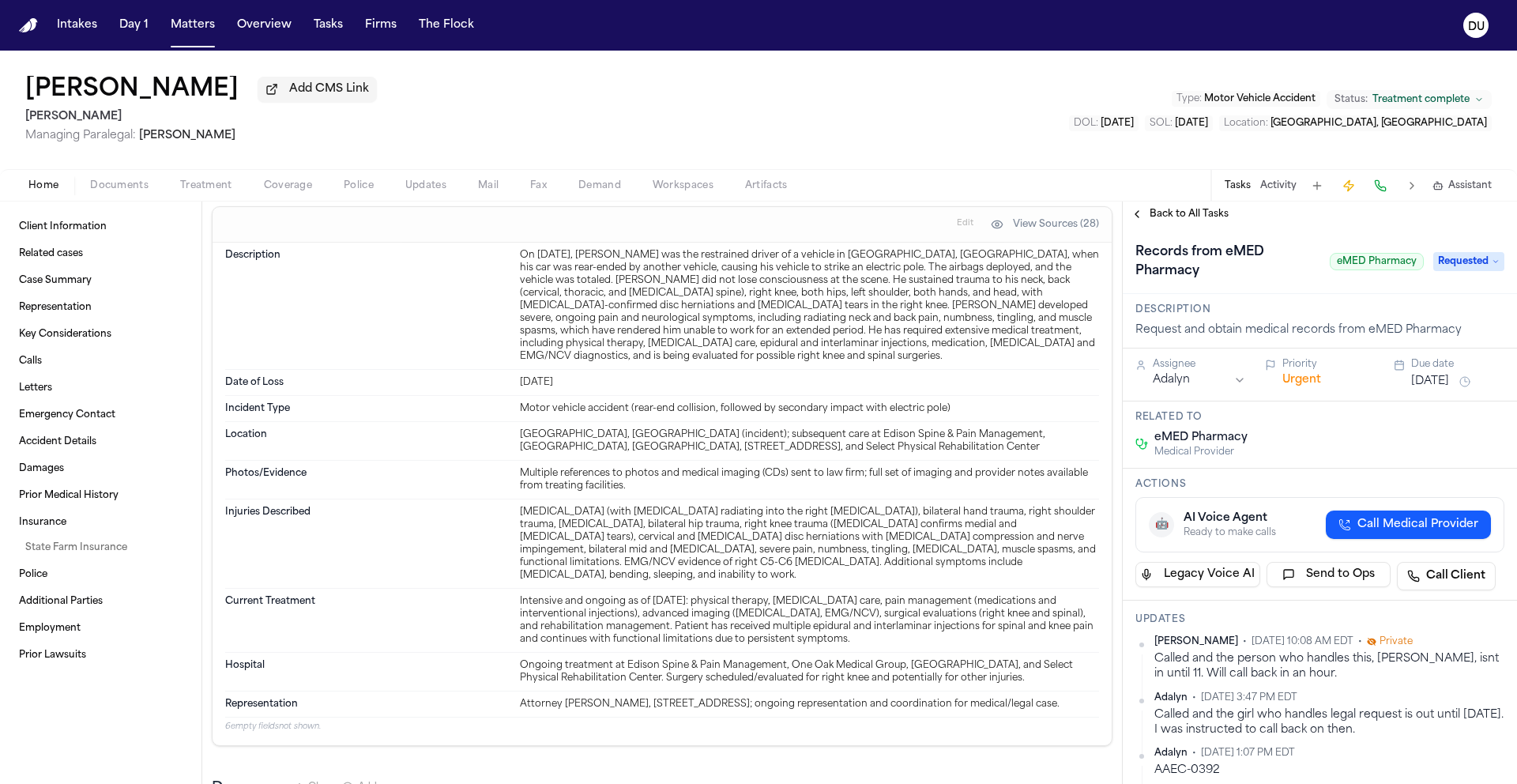
click at [29, 30] on img "Home" at bounding box center [29, 25] width 19 height 15
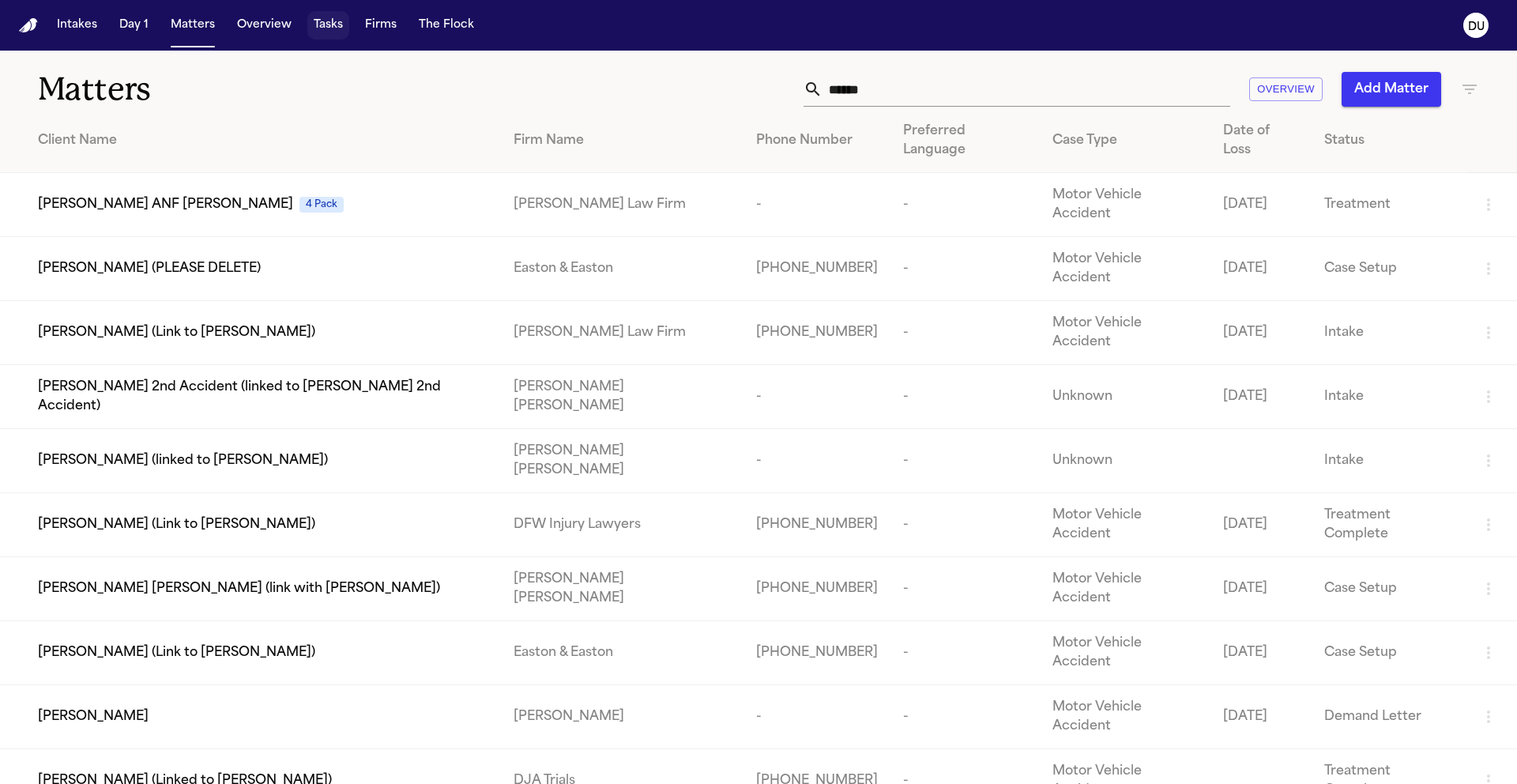
click at [322, 34] on button "Tasks" at bounding box center [329, 25] width 42 height 29
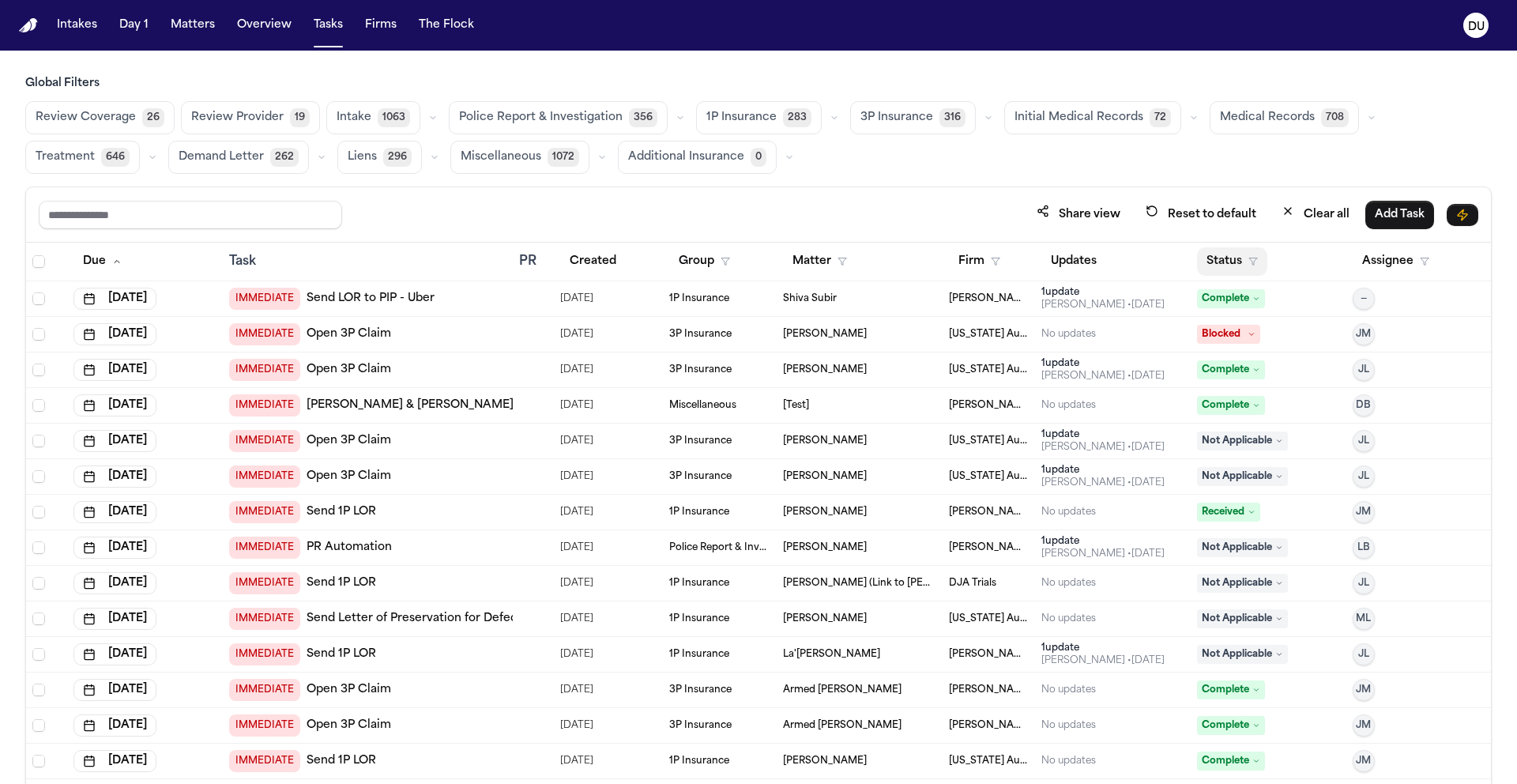
click at [1228, 259] on button "Status" at bounding box center [1232, 261] width 70 height 29
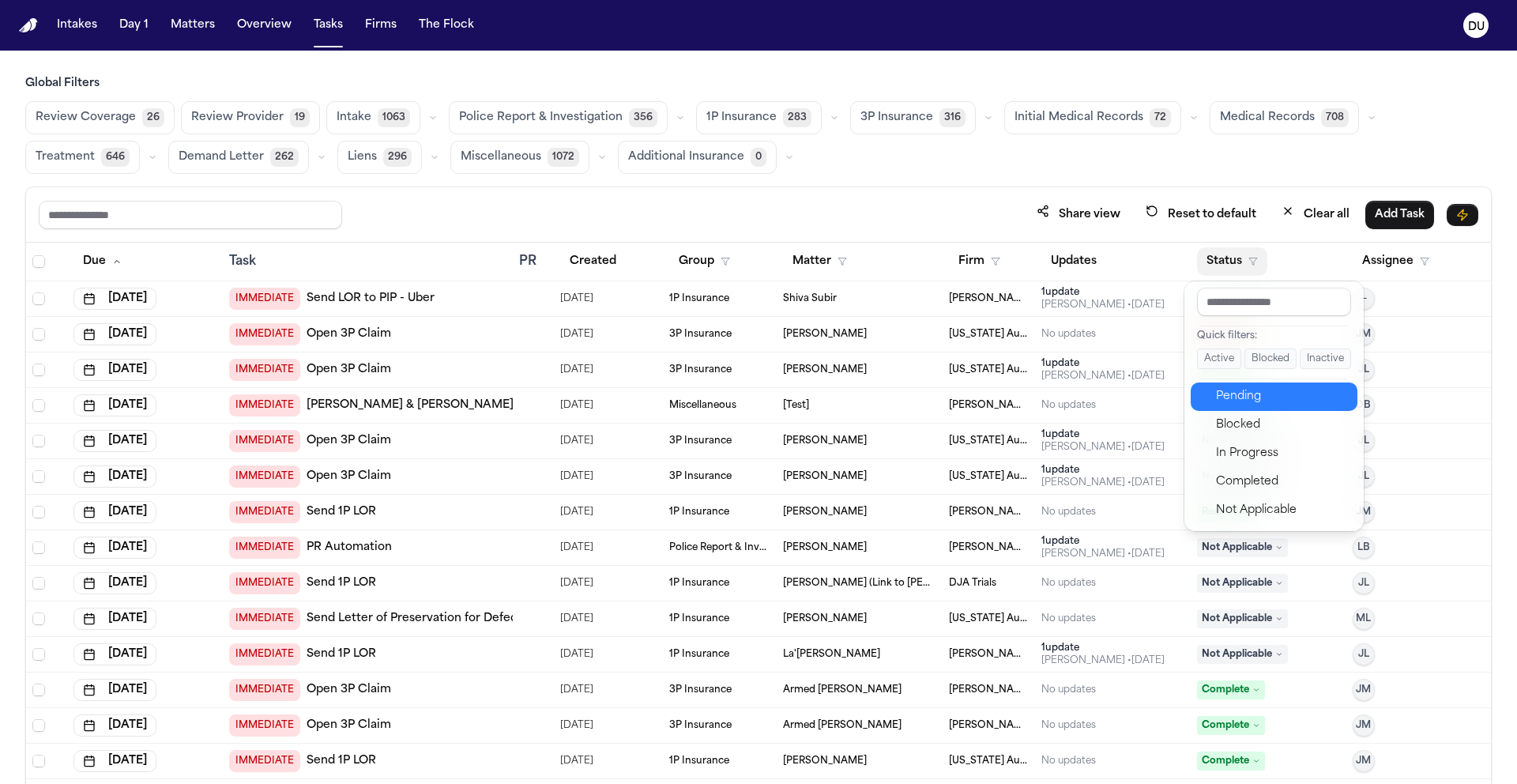
click at [1265, 402] on div "Pending" at bounding box center [1282, 396] width 132 height 19
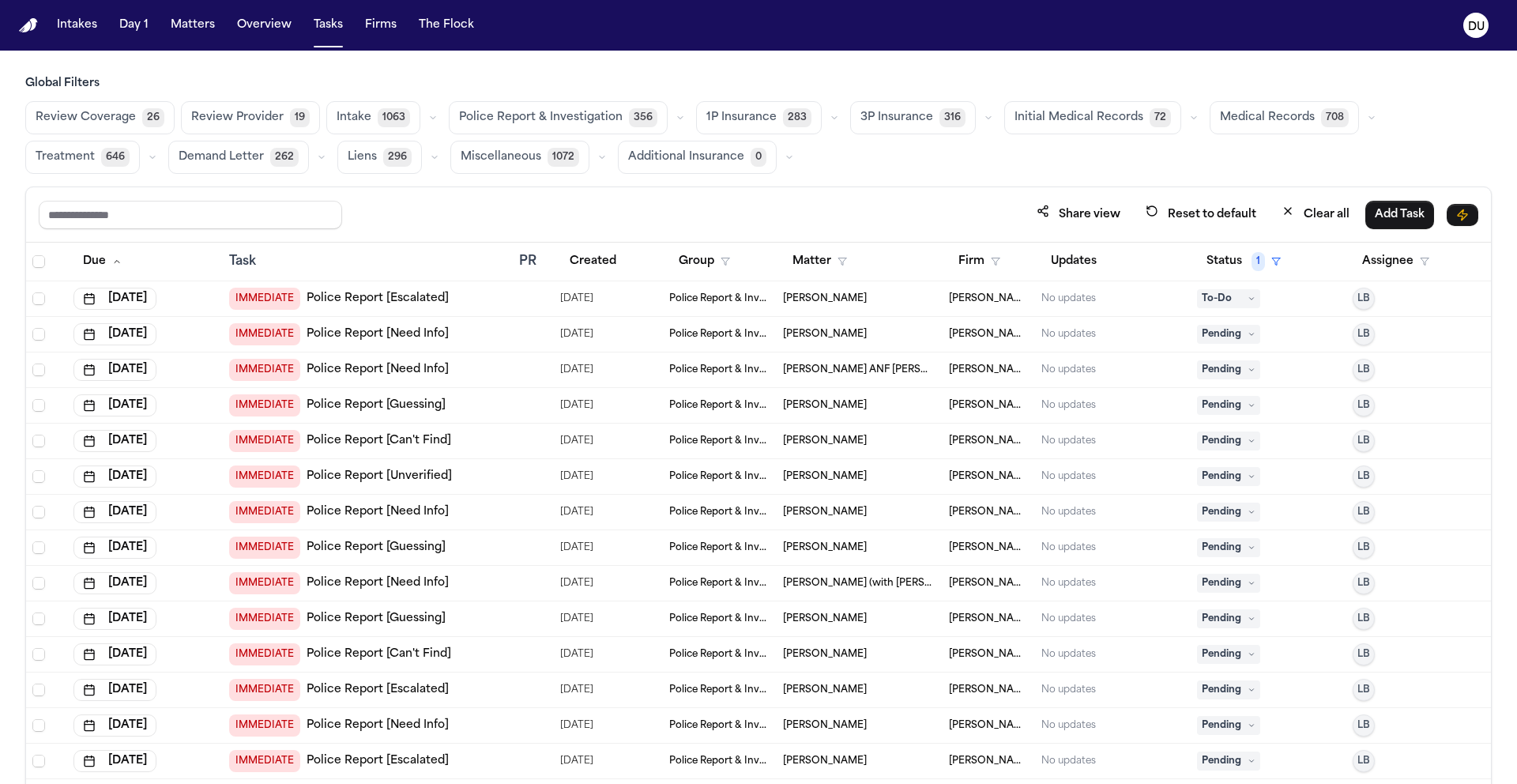
click at [1244, 122] on span "Medical Records" at bounding box center [1267, 117] width 95 height 16
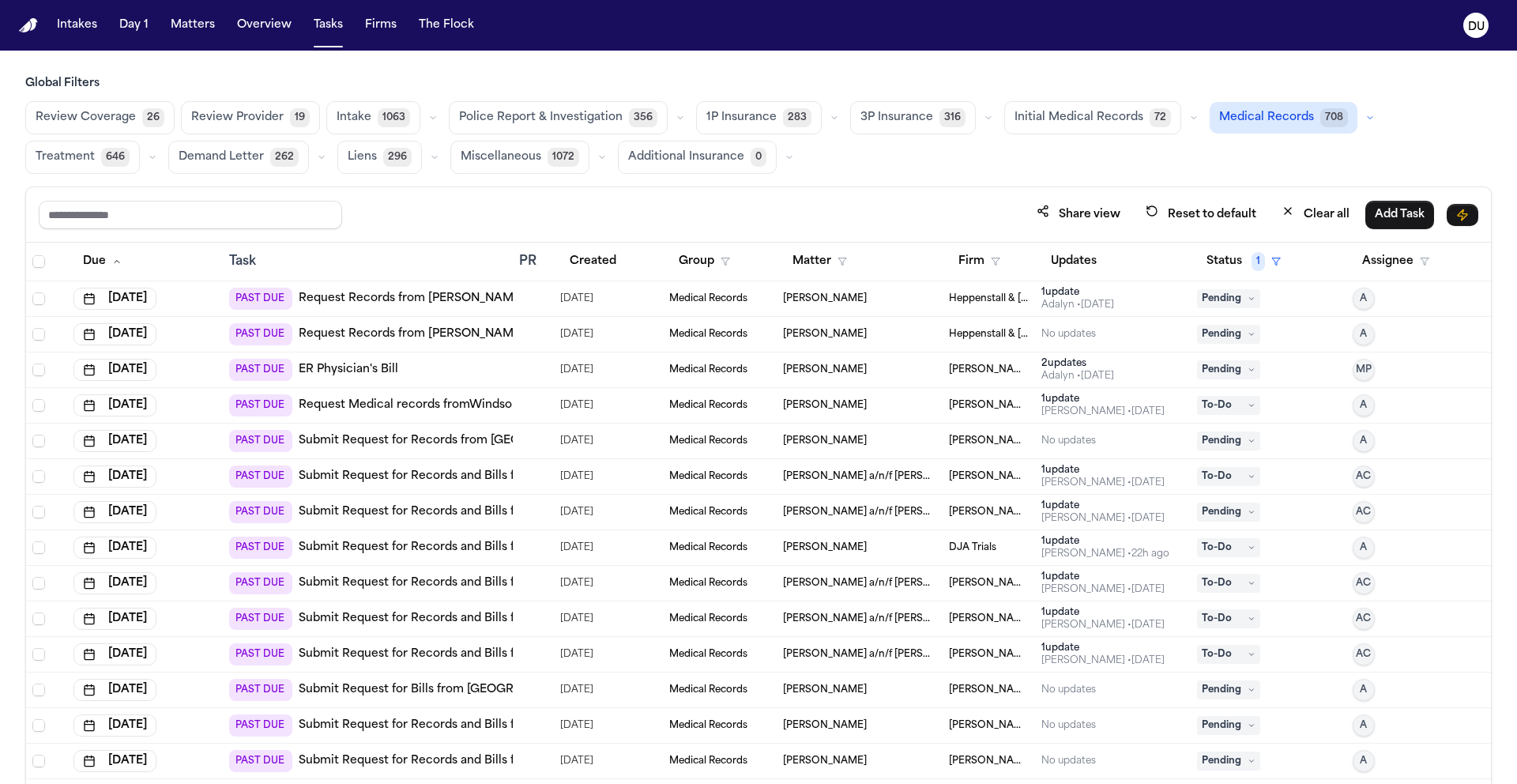
click at [421, 296] on link "Request Records from Dr. Bakari" at bounding box center [412, 298] width 226 height 16
click at [358, 409] on link "Request Medical records fromWindsor Health Rehab (Salem):Request all records re…" at bounding box center [657, 405] width 717 height 16
click at [433, 400] on link "Request Medical records fromWindsor Health Rehab (Salem):Request all records re…" at bounding box center [657, 405] width 717 height 16
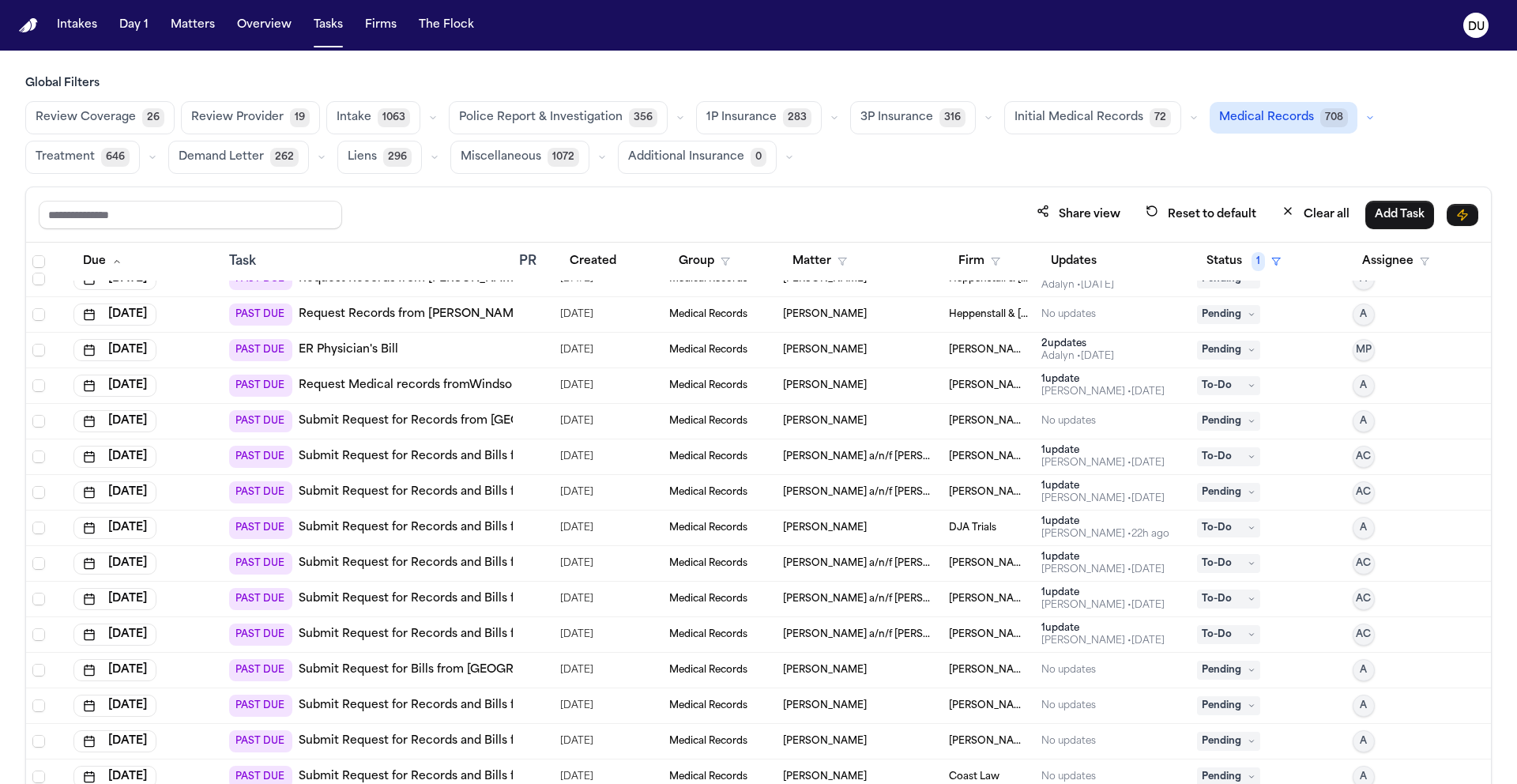
click at [417, 422] on link "Submit Request for Records from Highland Hospital (Alameda Health System)" at bounding box center [530, 421] width 462 height 16
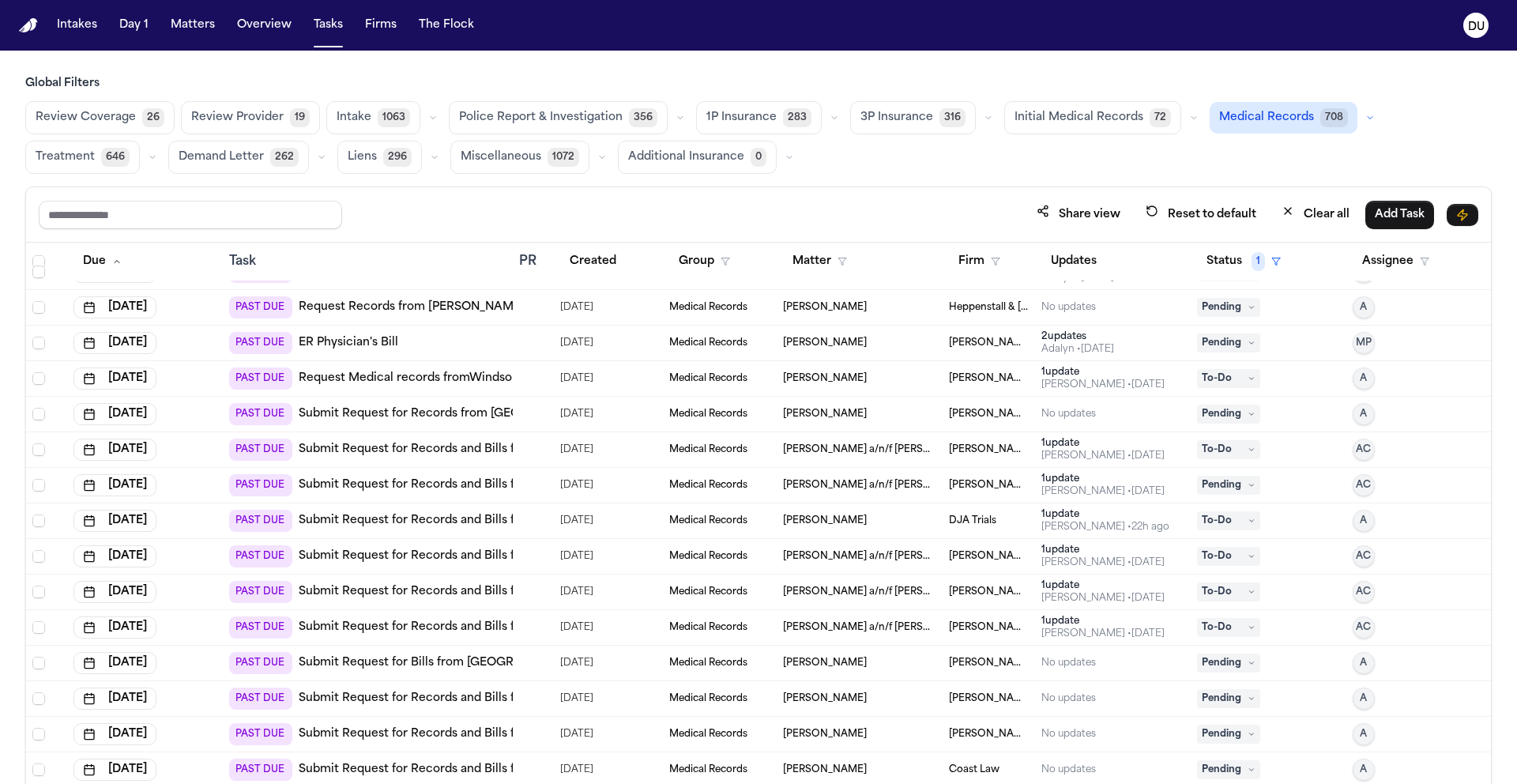
scroll to position [38, 0]
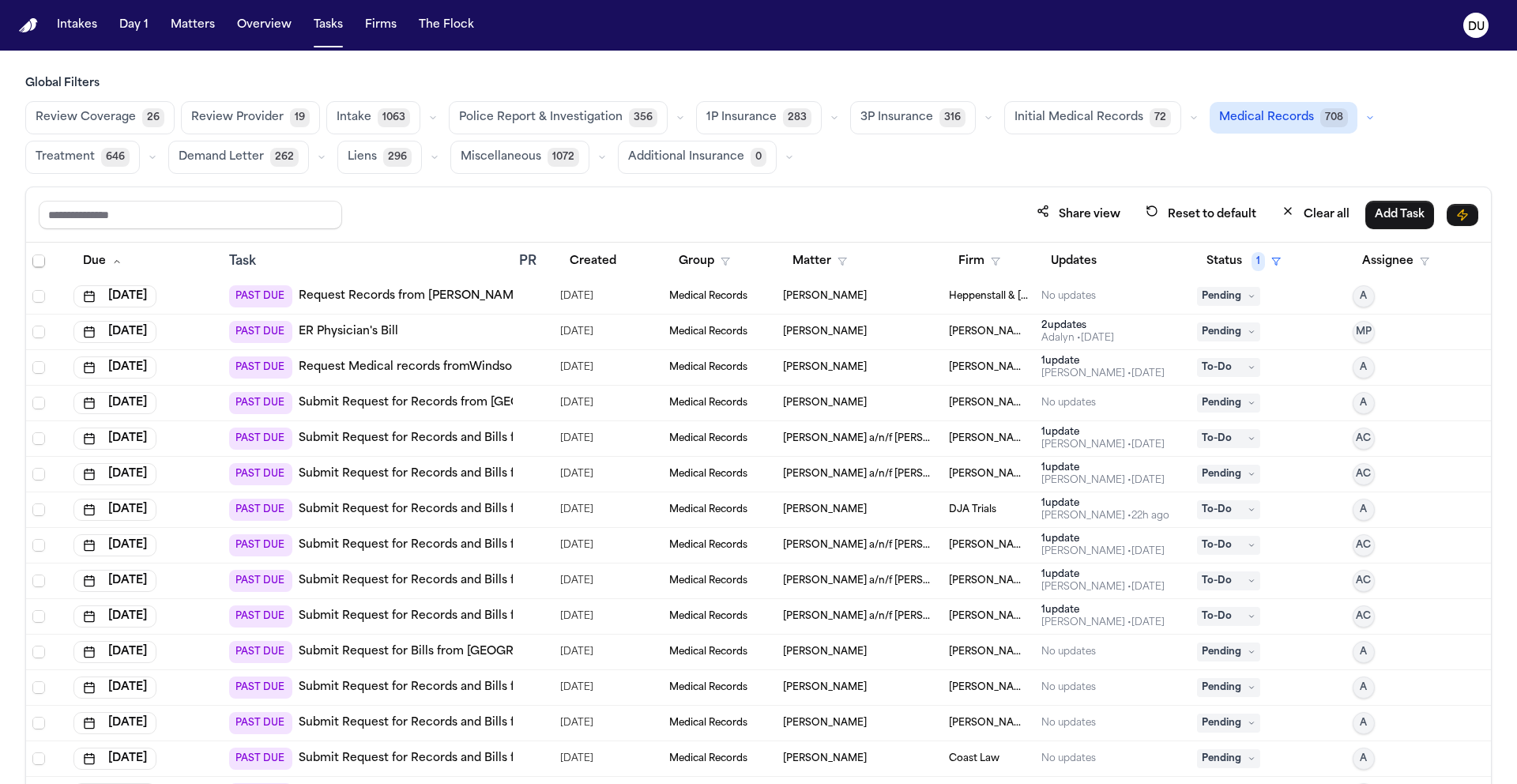
click at [390, 442] on link "Submit Request for Records and Bills from Yale New Haven Concussion Program" at bounding box center [542, 438] width 488 height 16
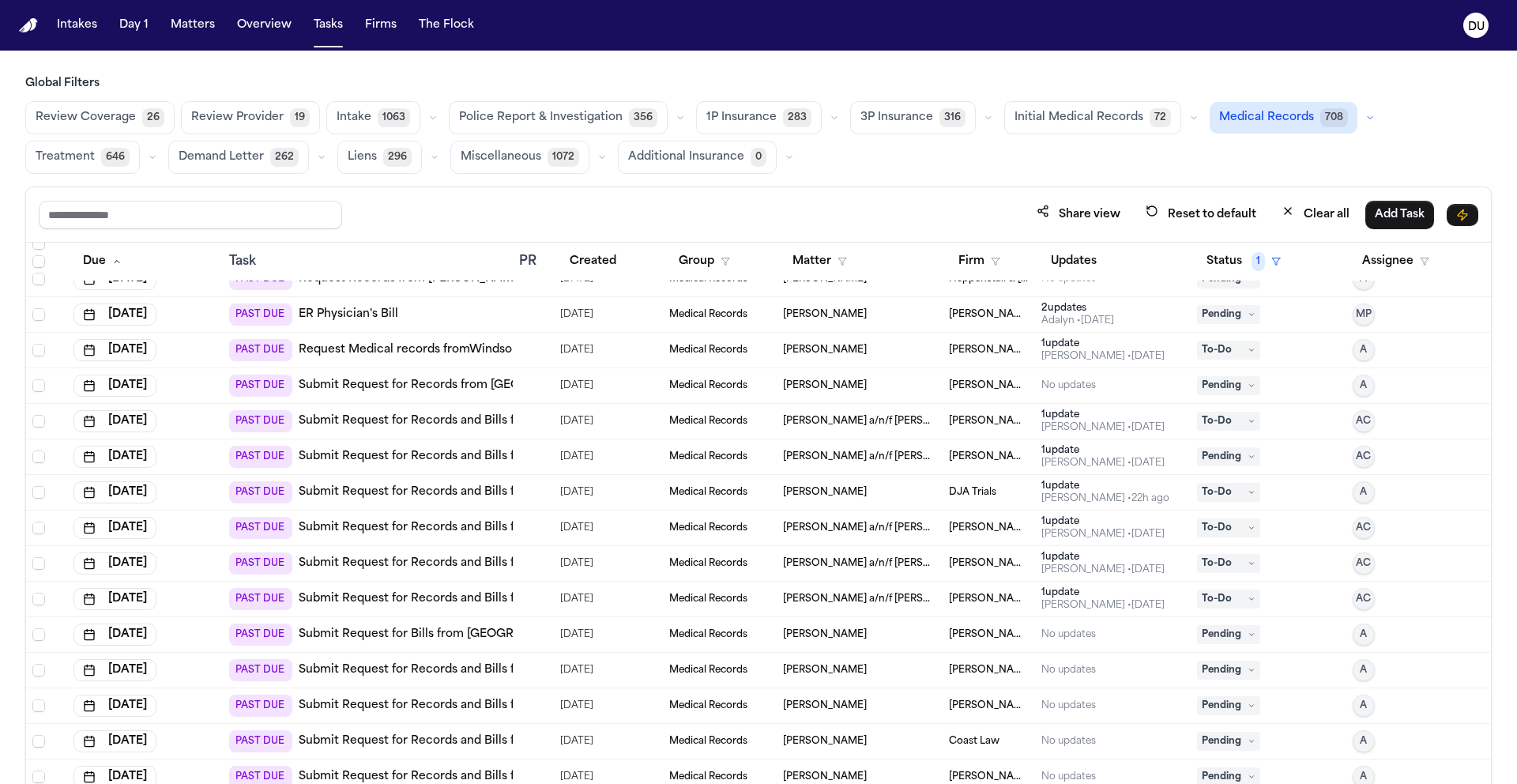
click at [441, 489] on link "Submit Request for Records and Bills from La Costa [MEDICAL_DATA] & Wellness" at bounding box center [528, 492] width 458 height 16
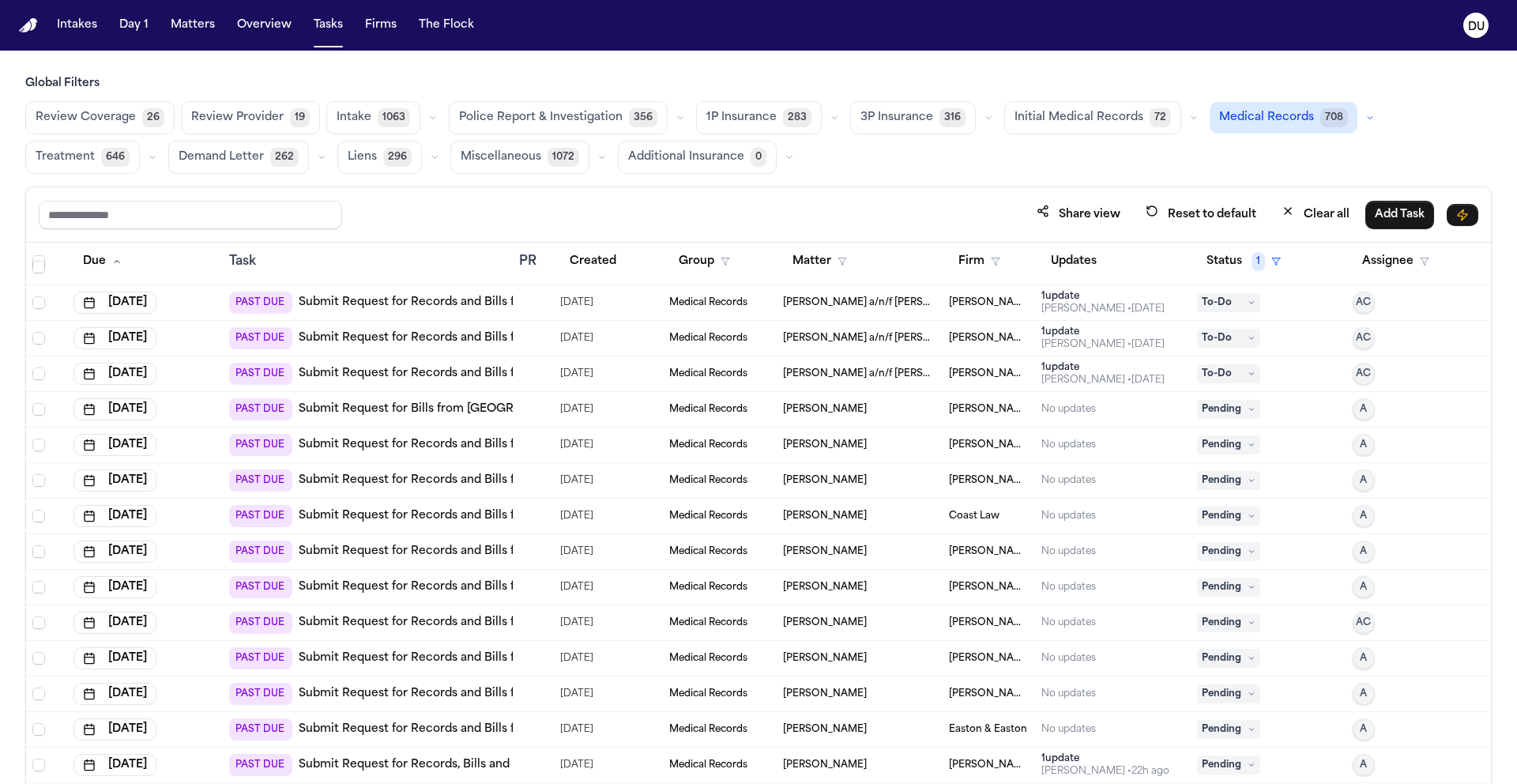
scroll to position [296, 0]
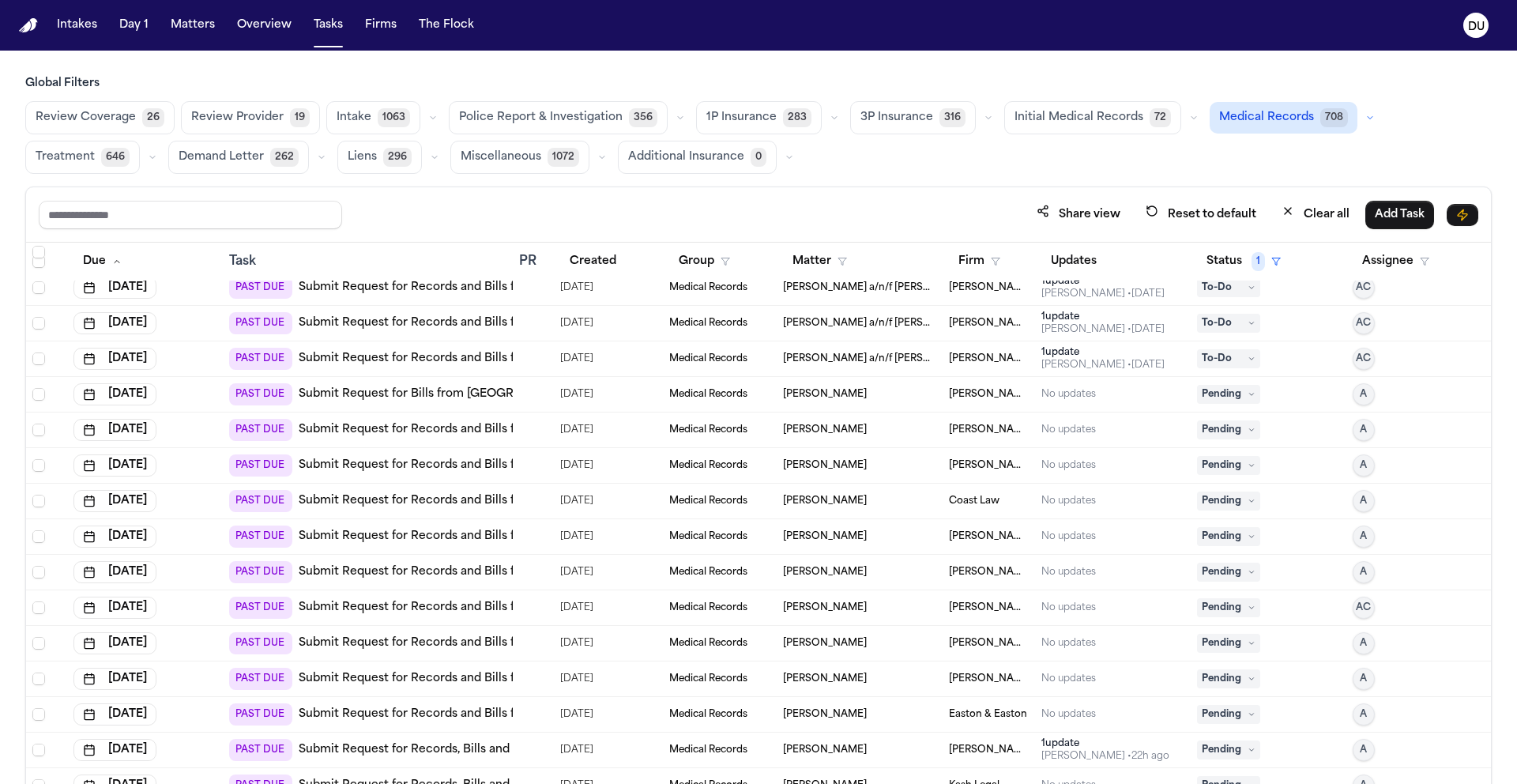
click at [436, 429] on link "Submit Request for Records and Bills from Baylor Scott & White Medical Center –…" at bounding box center [598, 429] width 598 height 16
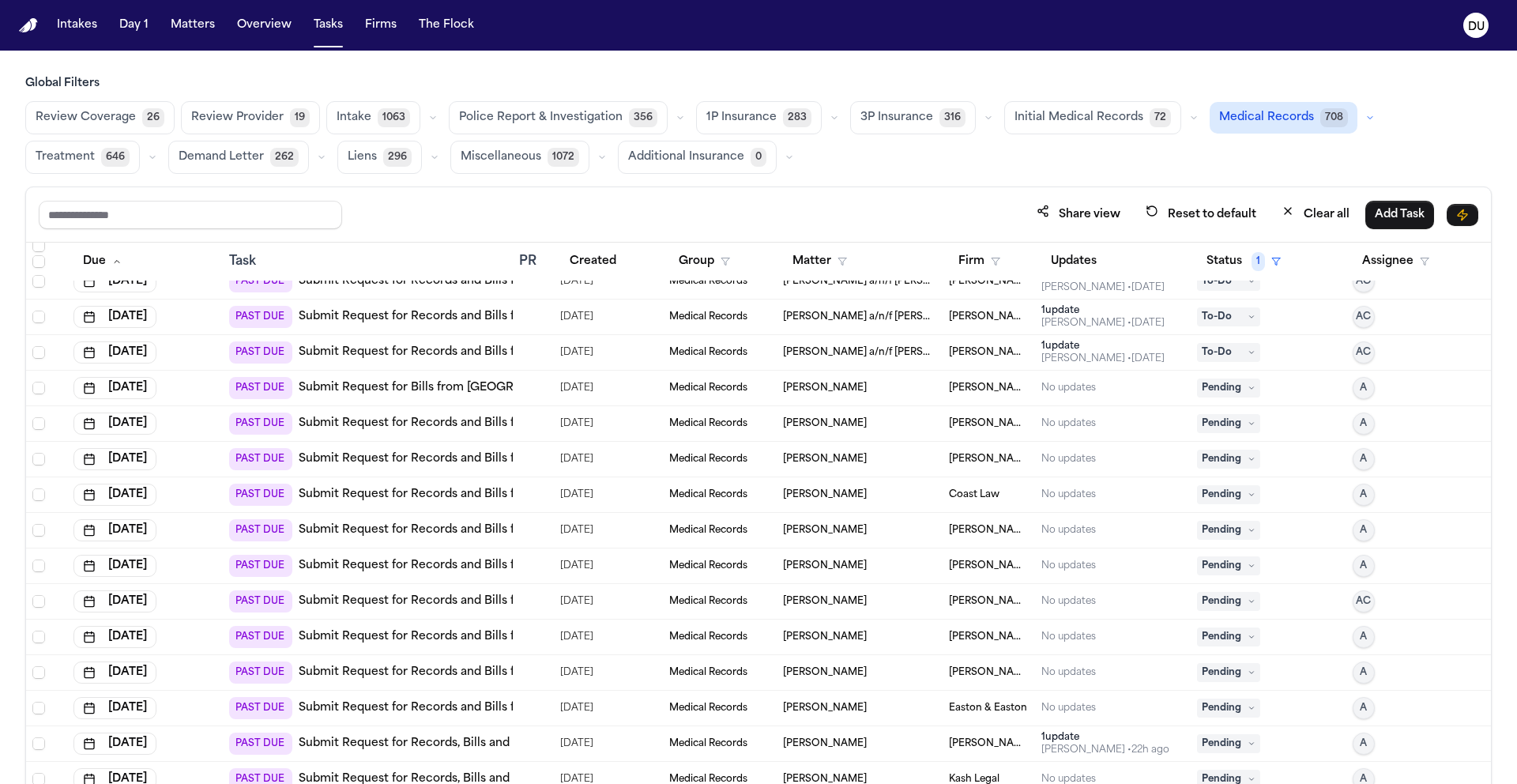
scroll to position [305, 0]
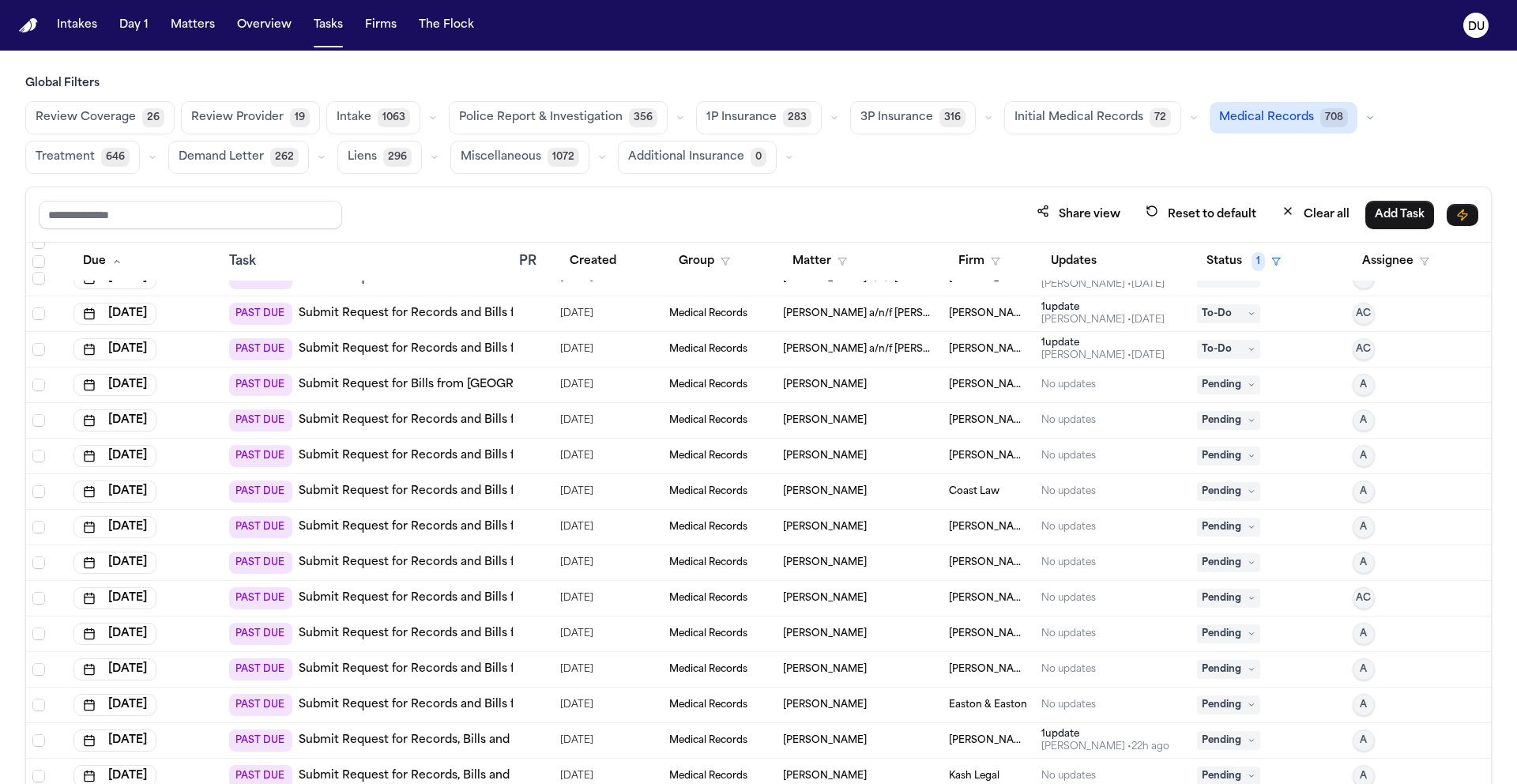
click at [461, 420] on link "Submit Request for Records and Bills from Baylor Scott & White Medical Center –…" at bounding box center [598, 420] width 598 height 16
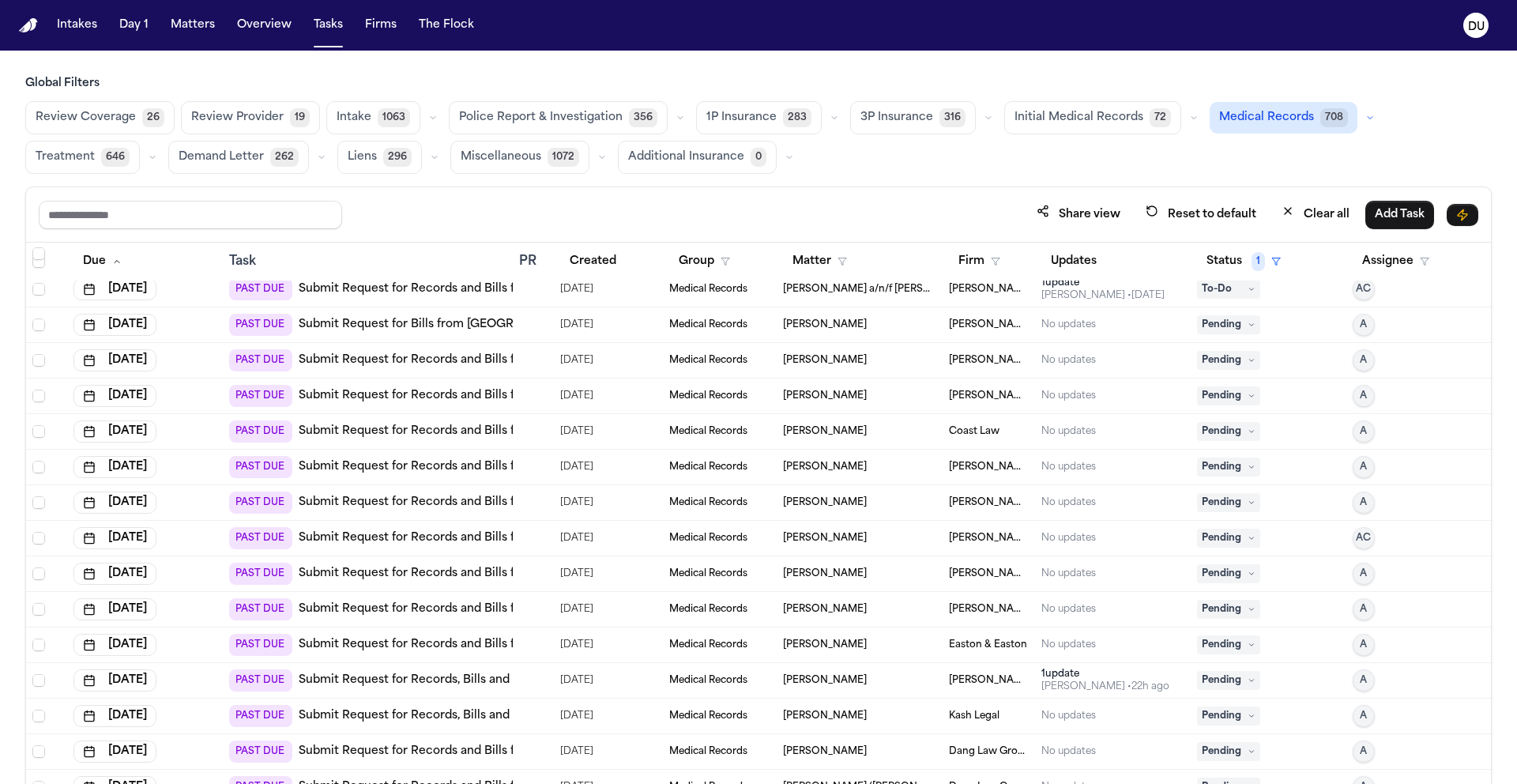
scroll to position [368, 0]
click at [448, 428] on link "Submit Request for Records and Bills from Dr. Amirhassan Bahreman" at bounding box center [477, 429] width 356 height 16
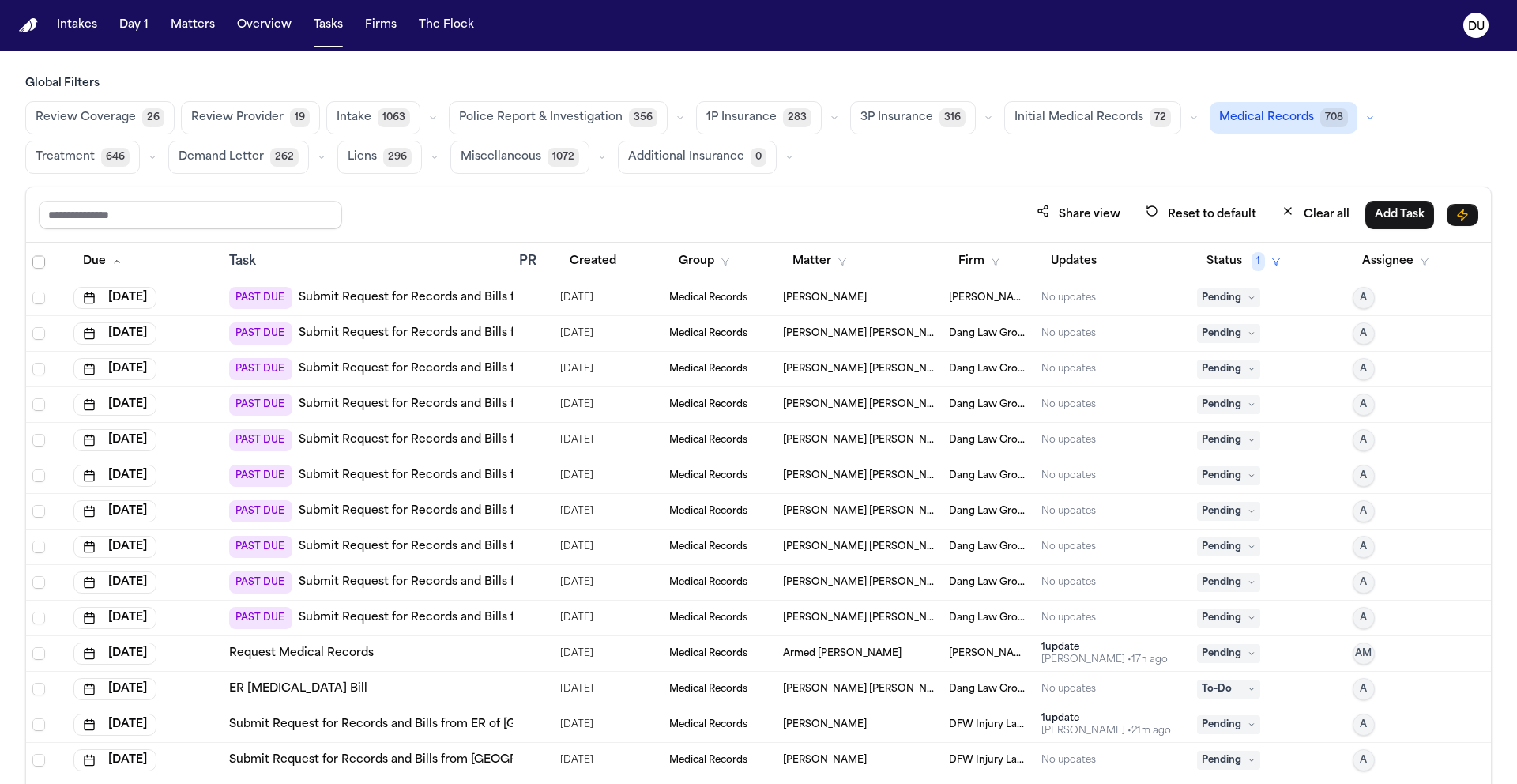
scroll to position [3026, 0]
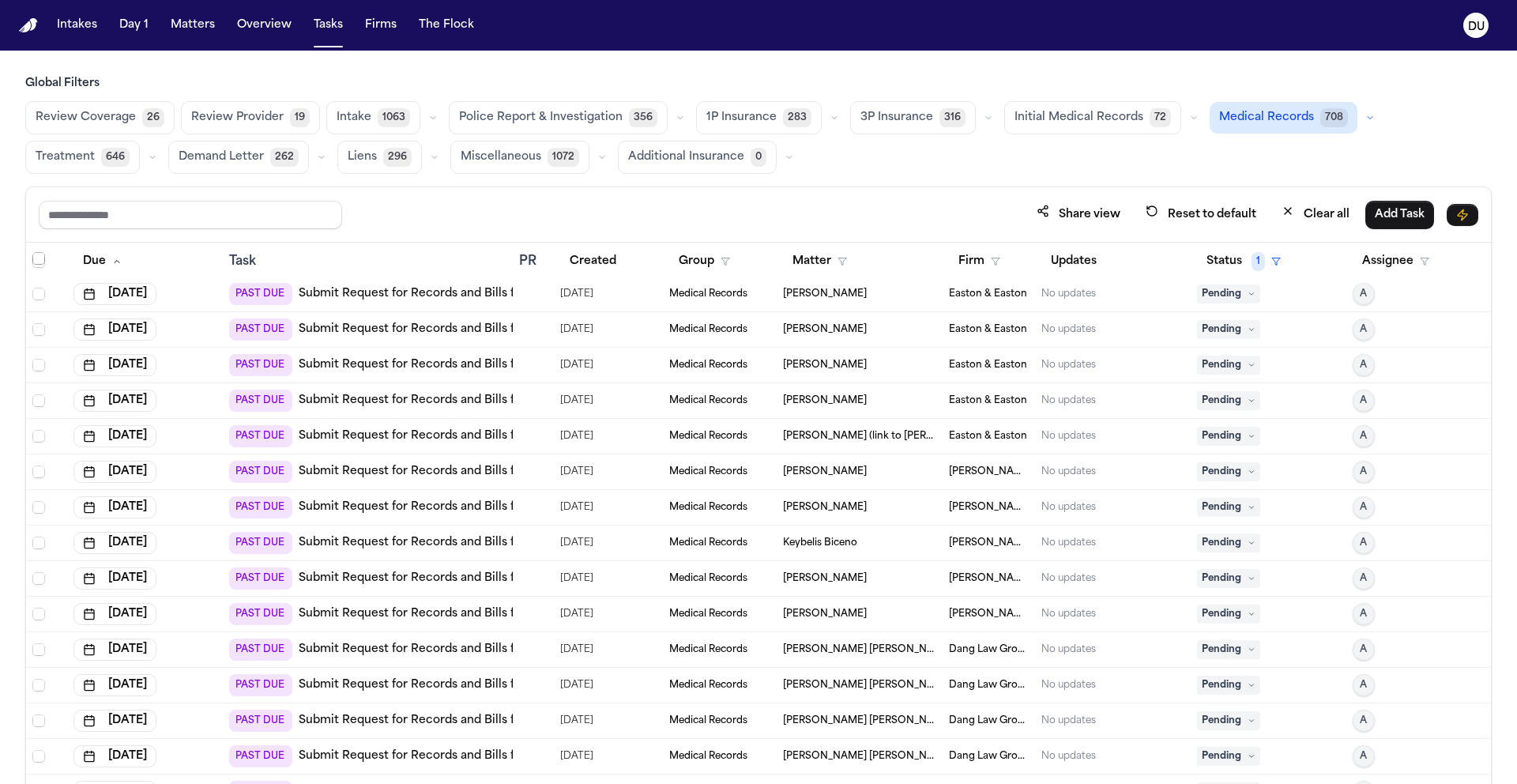
click at [33, 261] on span "Select row" at bounding box center [38, 258] width 13 height 13
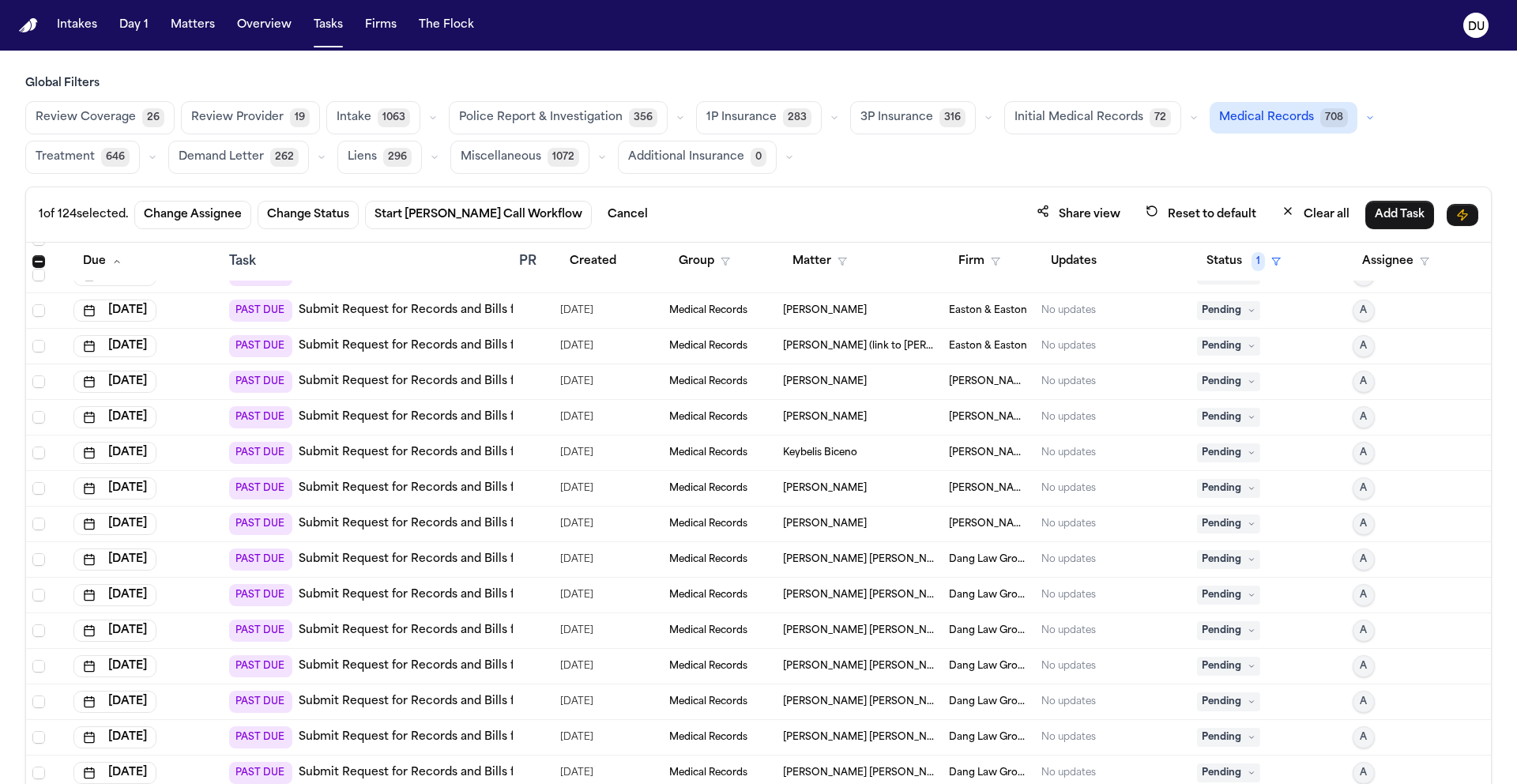
scroll to position [3032, 0]
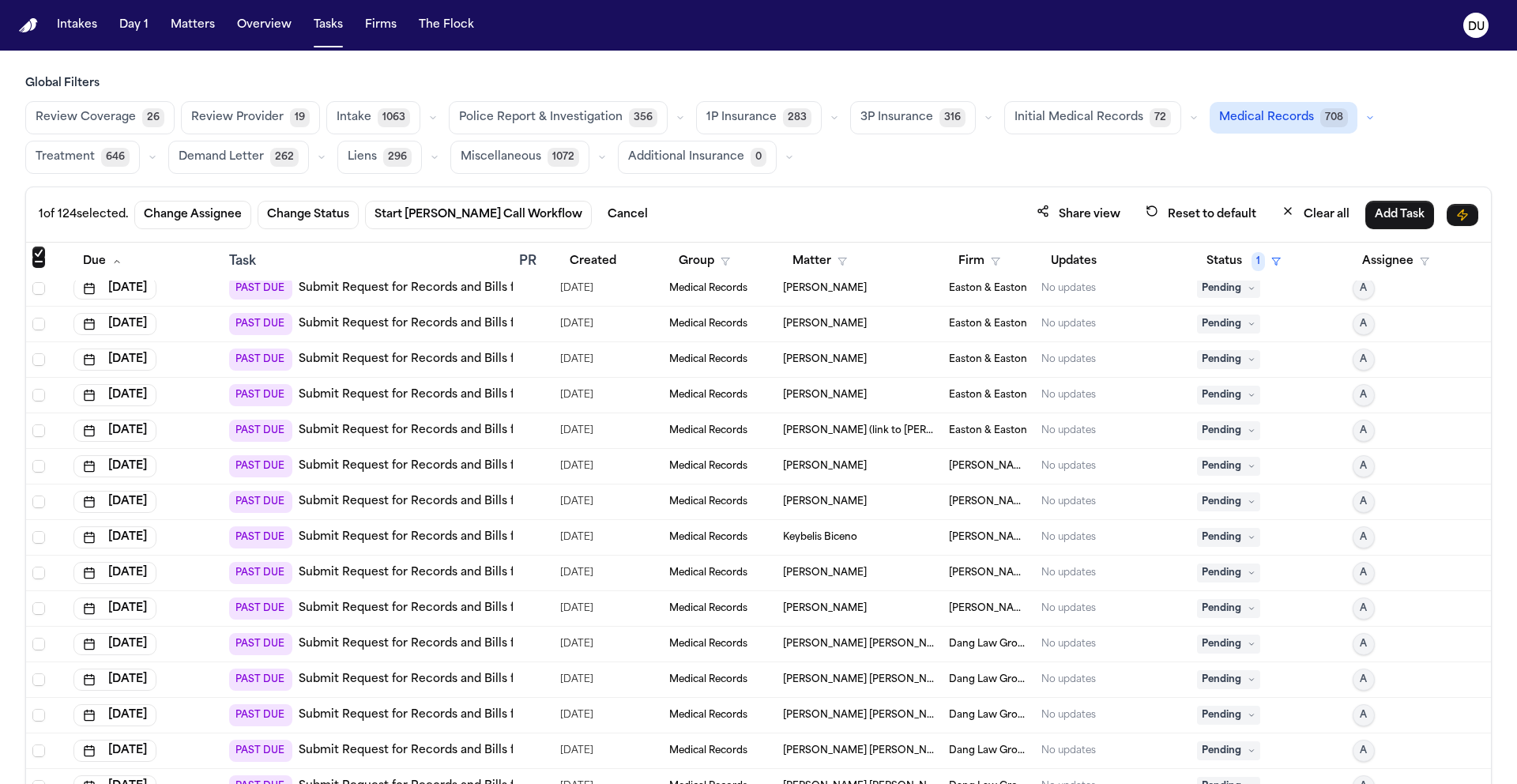
click at [43, 252] on span "Select row" at bounding box center [38, 253] width 13 height 13
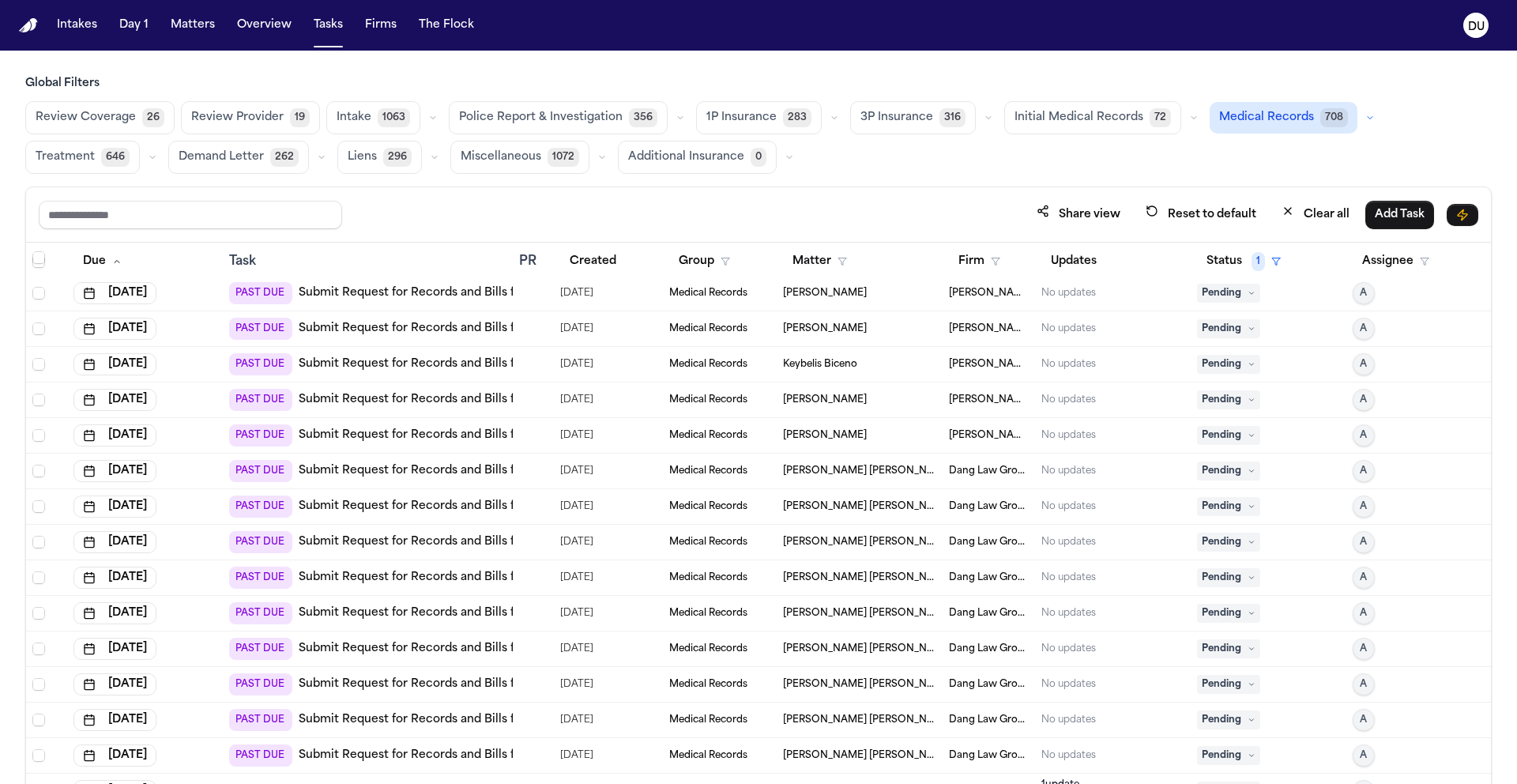
scroll to position [3801, 0]
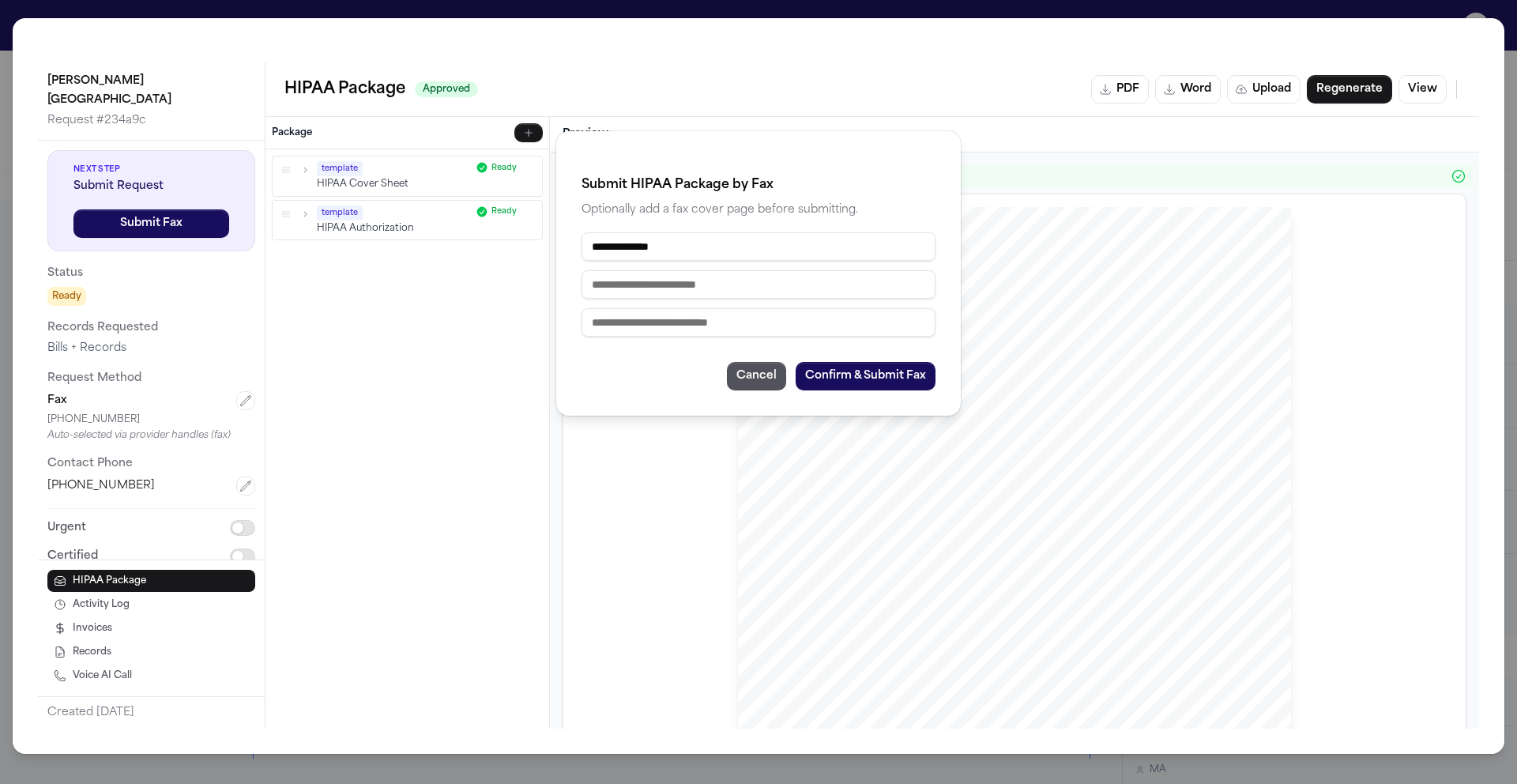
scroll to position [197, 0]
click at [764, 247] on input "**********" at bounding box center [758, 246] width 354 height 29
click at [734, 246] on input "**********" at bounding box center [758, 246] width 354 height 29
drag, startPoint x: 742, startPoint y: 242, endPoint x: 669, endPoint y: 233, distance: 73.6
click at [669, 233] on input "**********" at bounding box center [758, 246] width 354 height 29
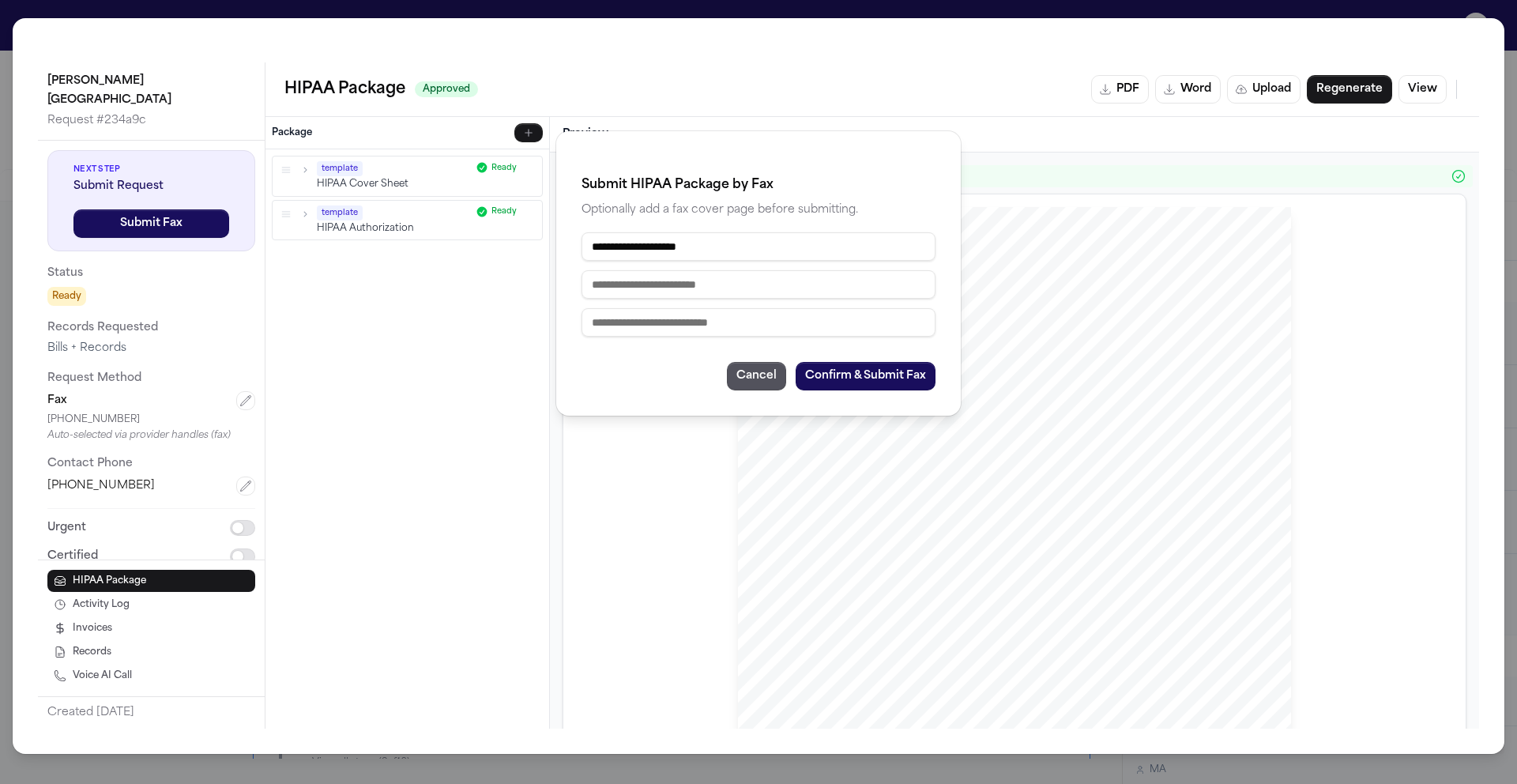
click at [716, 247] on input "**********" at bounding box center [758, 246] width 354 height 29
drag, startPoint x: 725, startPoint y: 248, endPoint x: 676, endPoint y: 247, distance: 49.0
click at [676, 247] on input "**********" at bounding box center [758, 246] width 354 height 29
type input "**********"
click at [708, 285] on input "text" at bounding box center [758, 284] width 354 height 29
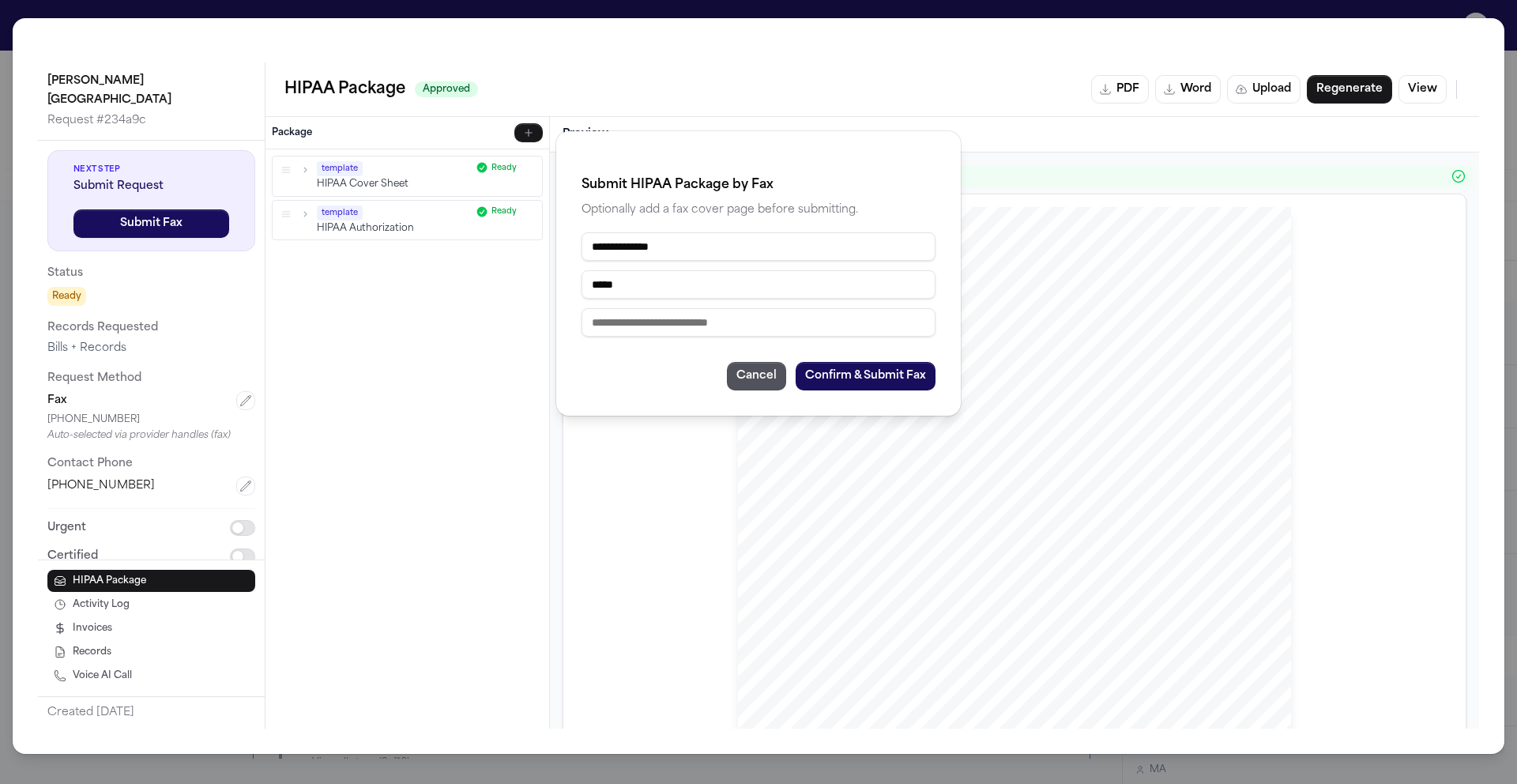
type input "*****"
click at [770, 382] on button "Cancel" at bounding box center [756, 375] width 59 height 29
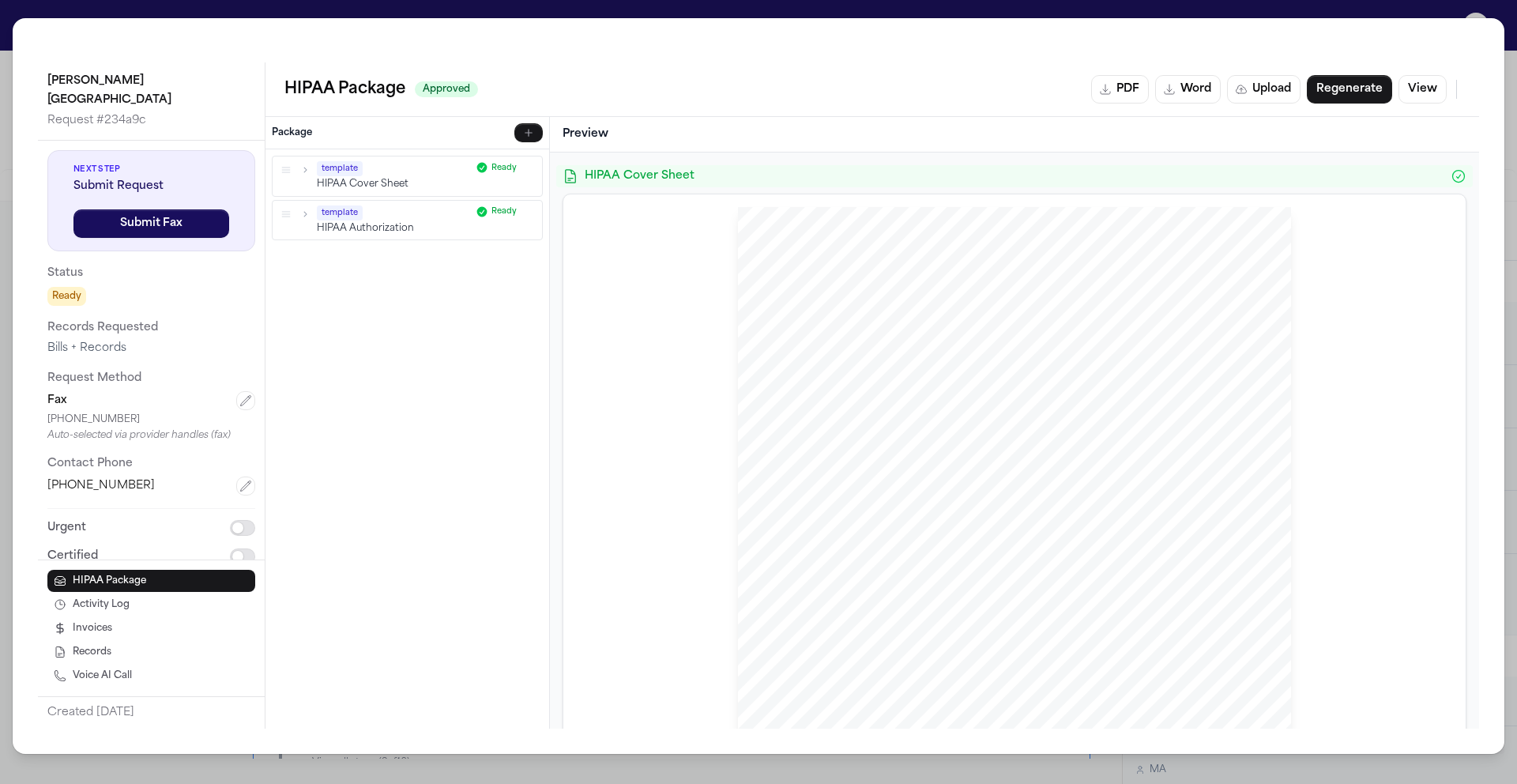
click at [1507, 20] on div "Logan Heights Family Health Center Request # 234a9c Next Step Submit Request Su…" at bounding box center [758, 392] width 1517 height 784
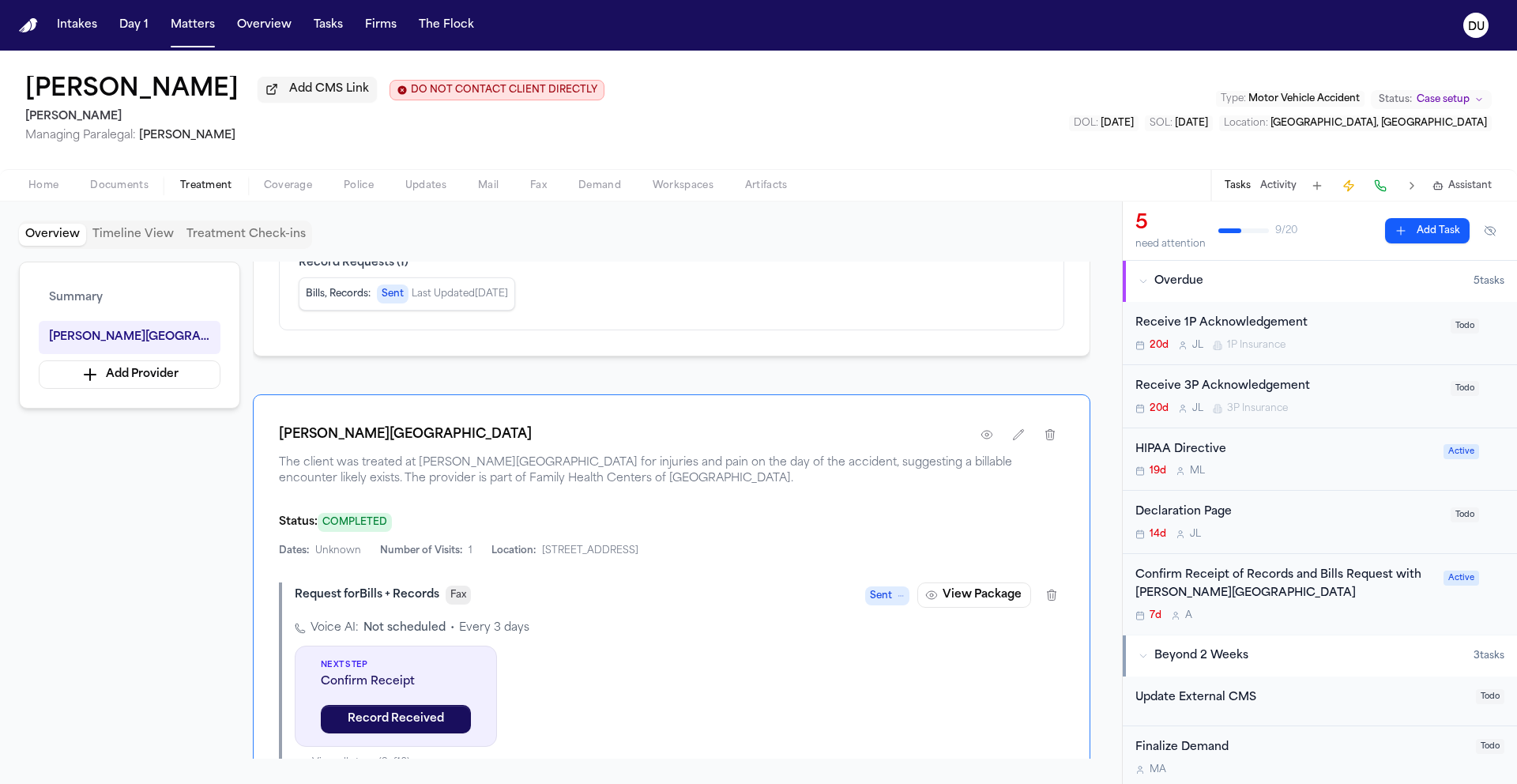
click at [1275, 589] on div "Confirm Receipt of Records and Bills Request with Logan Heights Family Health C…" at bounding box center [1285, 585] width 299 height 37
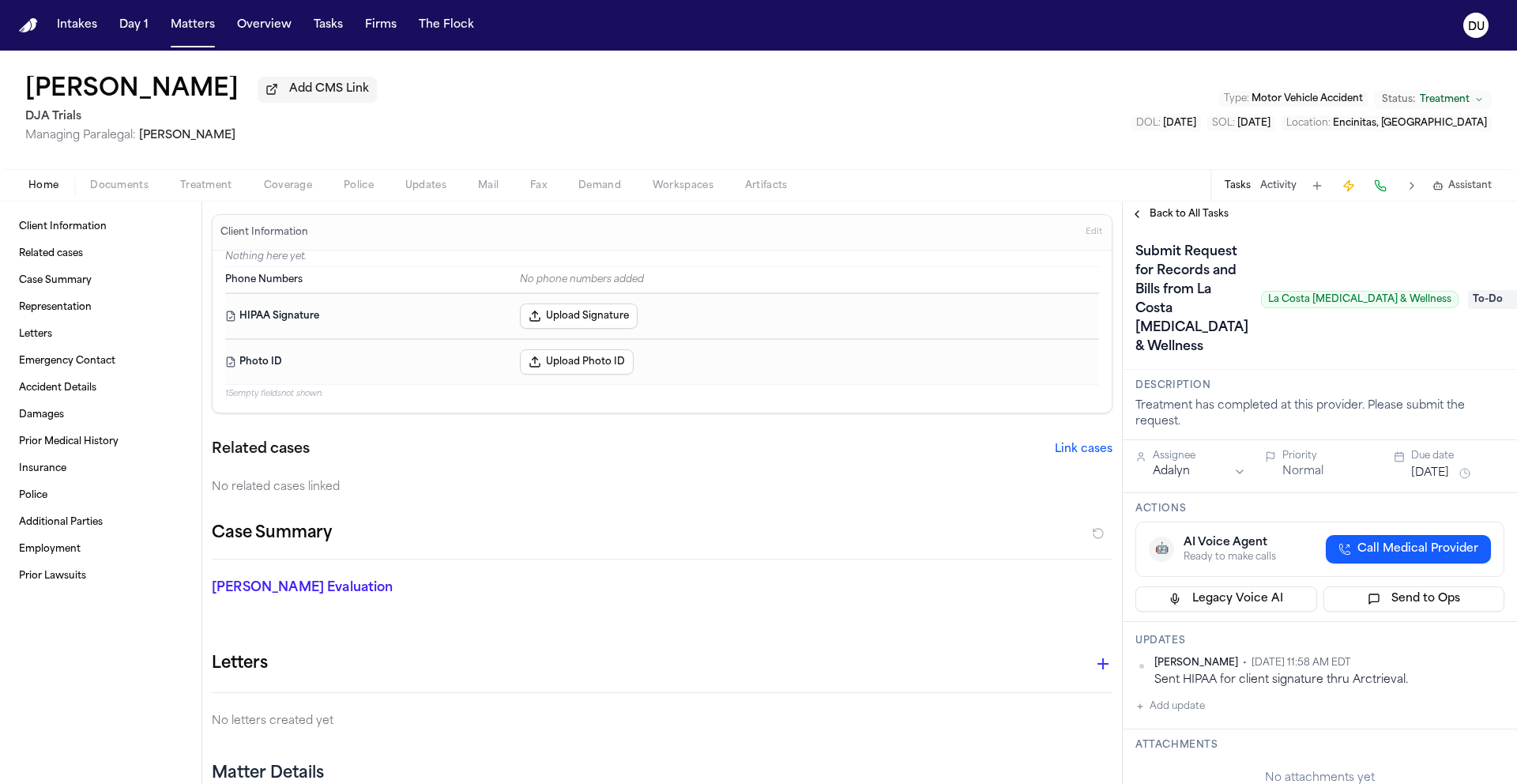
click at [26, 29] on img "Home" at bounding box center [29, 25] width 19 height 15
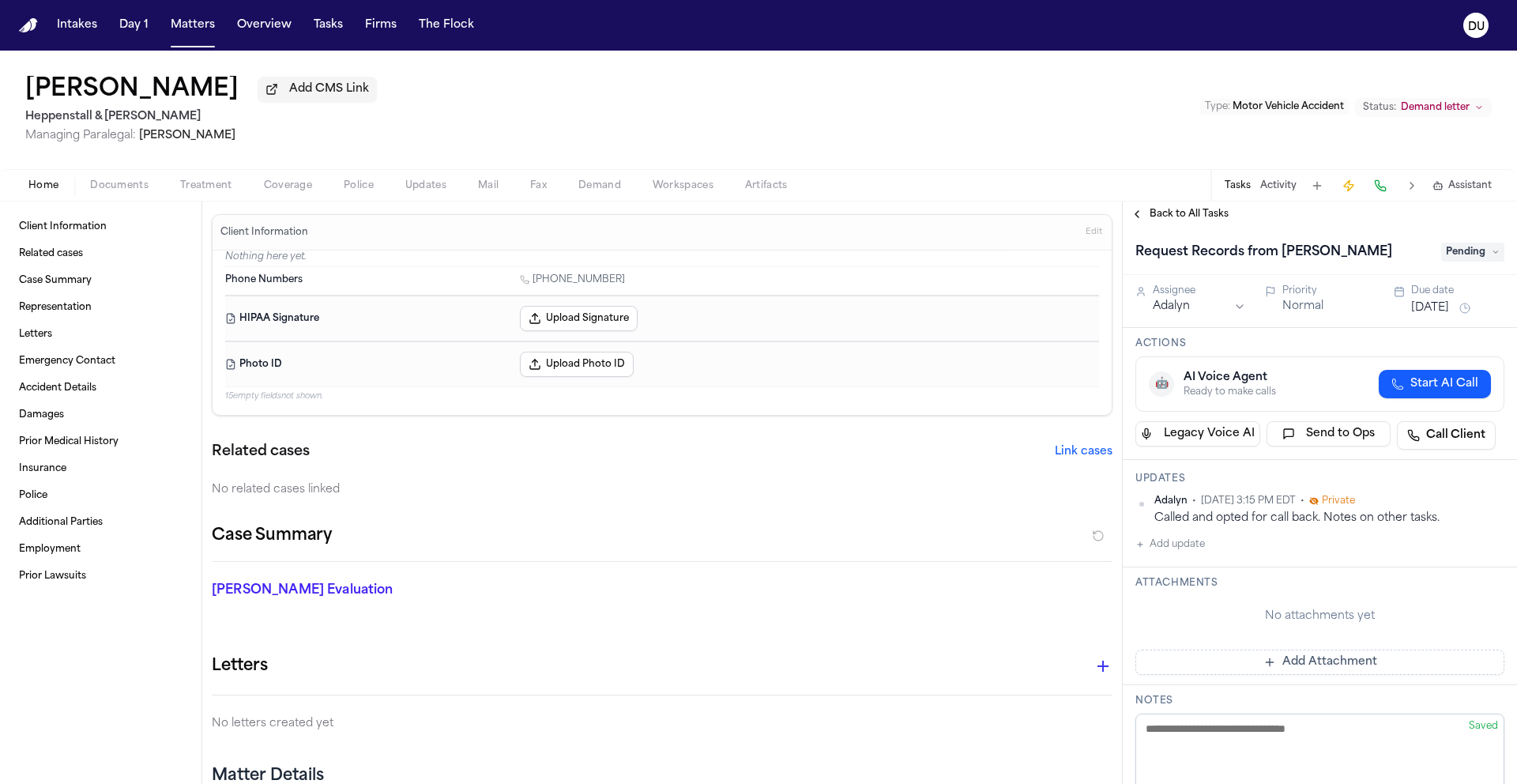
click at [115, 192] on span "Documents" at bounding box center [119, 185] width 58 height 13
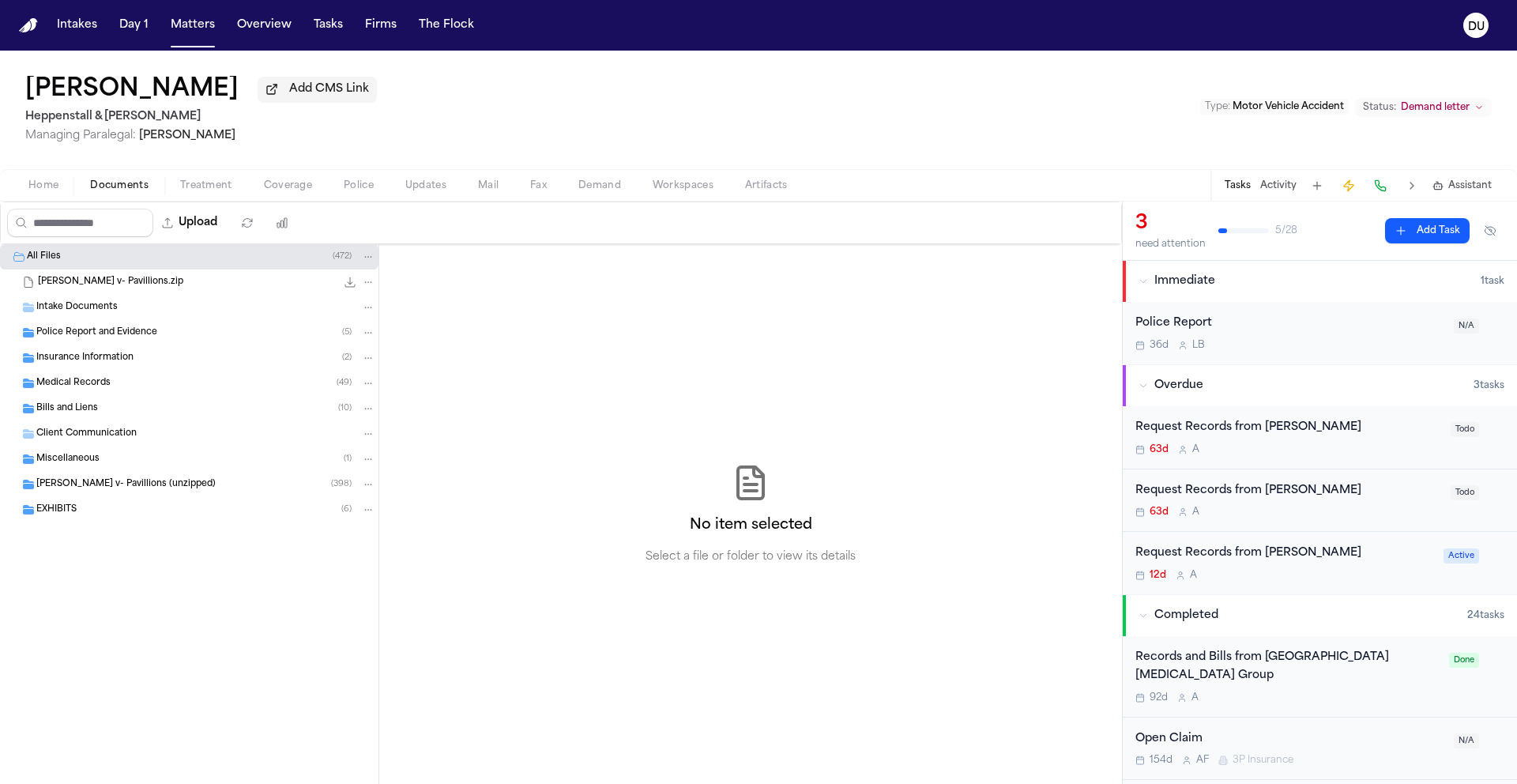
click at [91, 333] on span "Police Report and Evidence" at bounding box center [96, 332] width 121 height 13
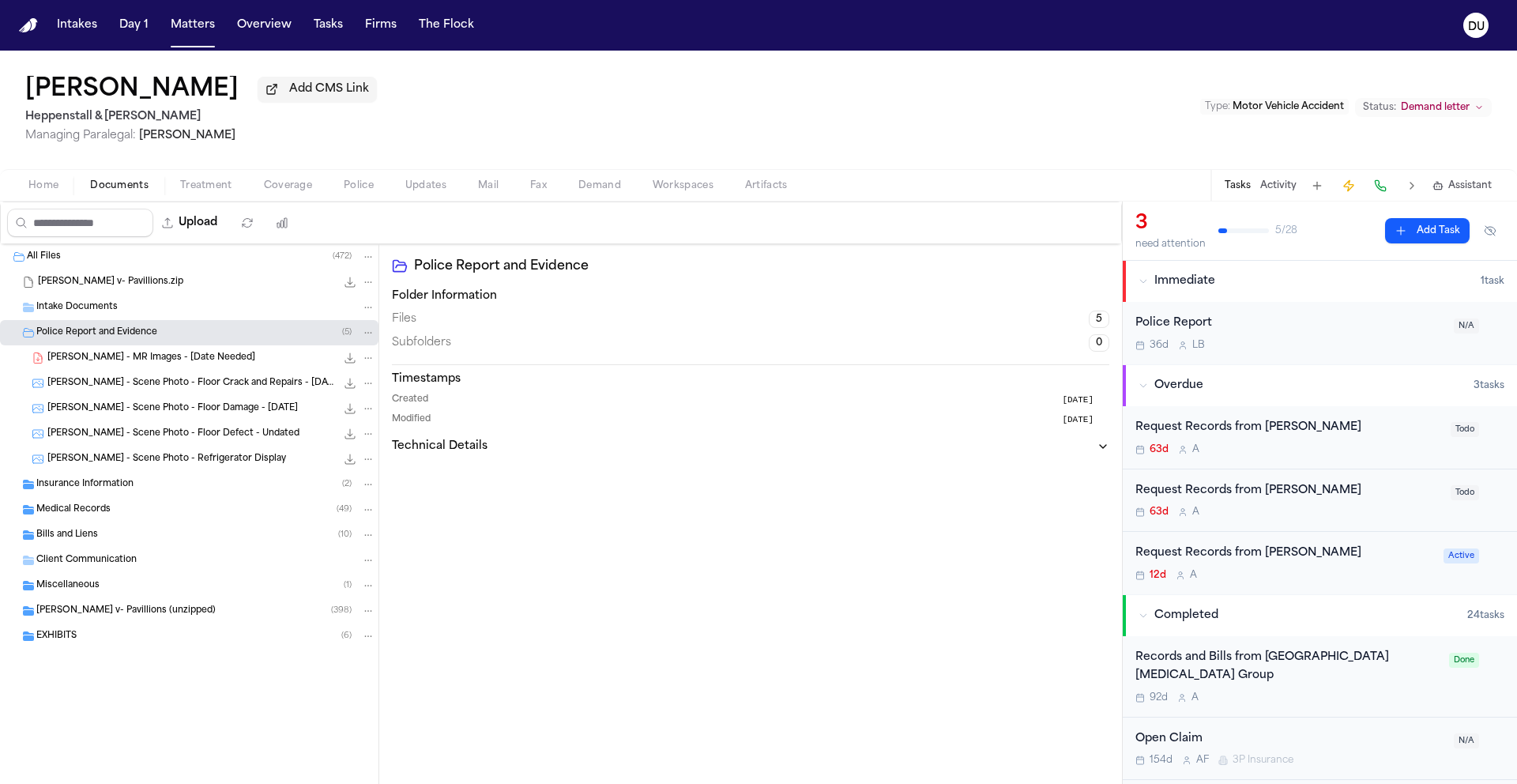
click at [92, 507] on span "Medical Records" at bounding box center [73, 509] width 74 height 13
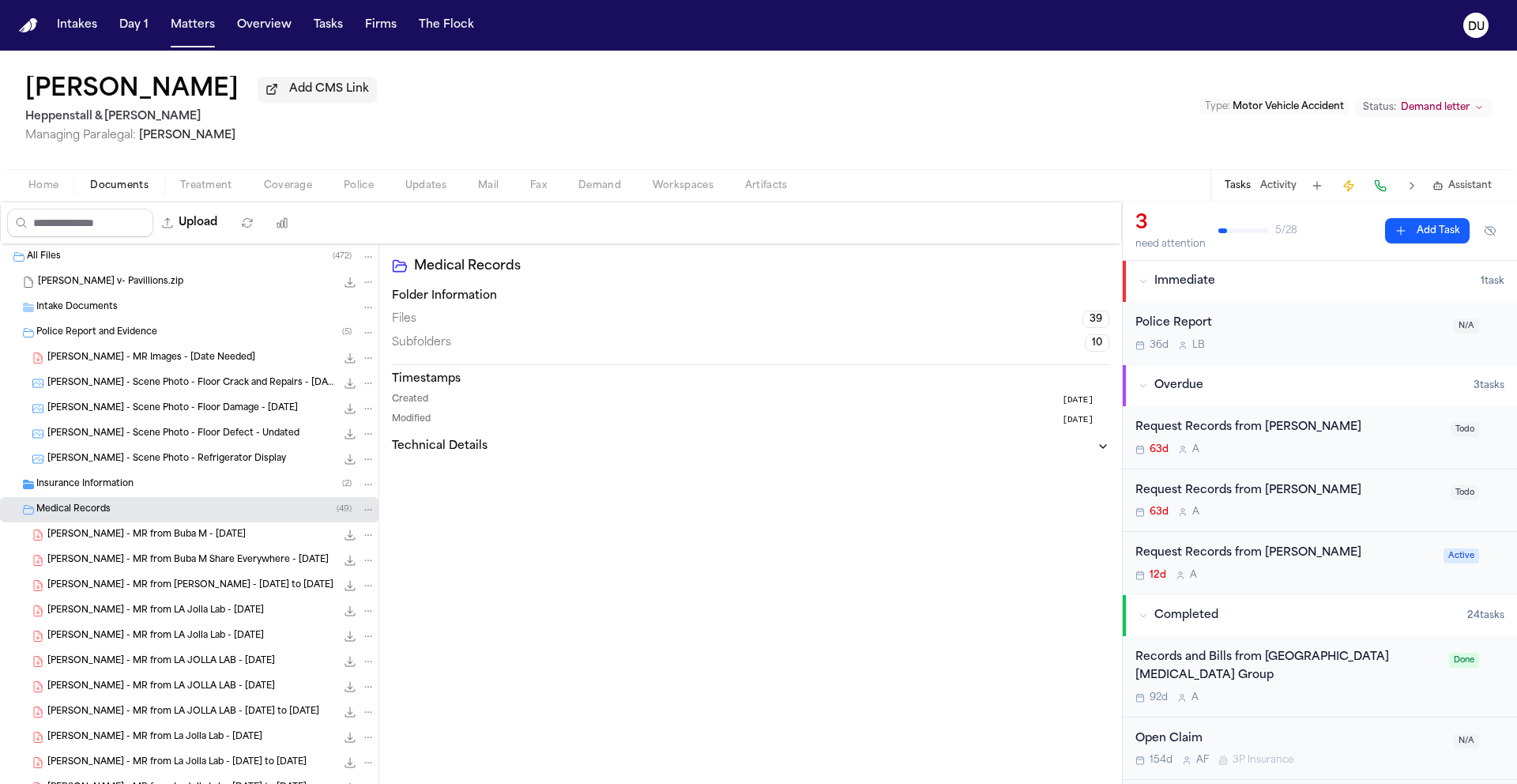
click at [110, 491] on span "Insurance Information" at bounding box center [85, 484] width 97 height 13
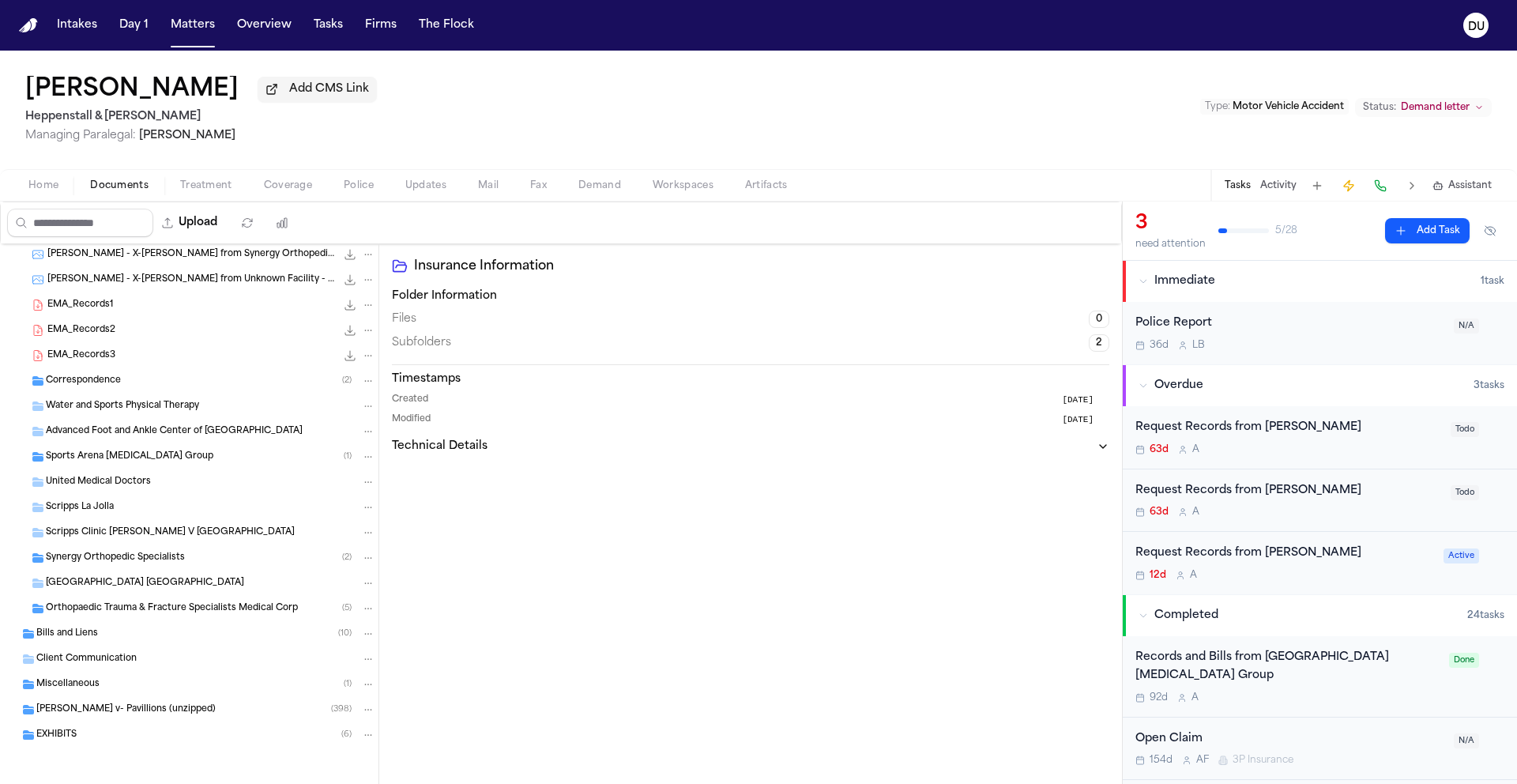
scroll to position [1193, 0]
click at [71, 683] on span "Miscellaneous" at bounding box center [68, 684] width 63 height 13
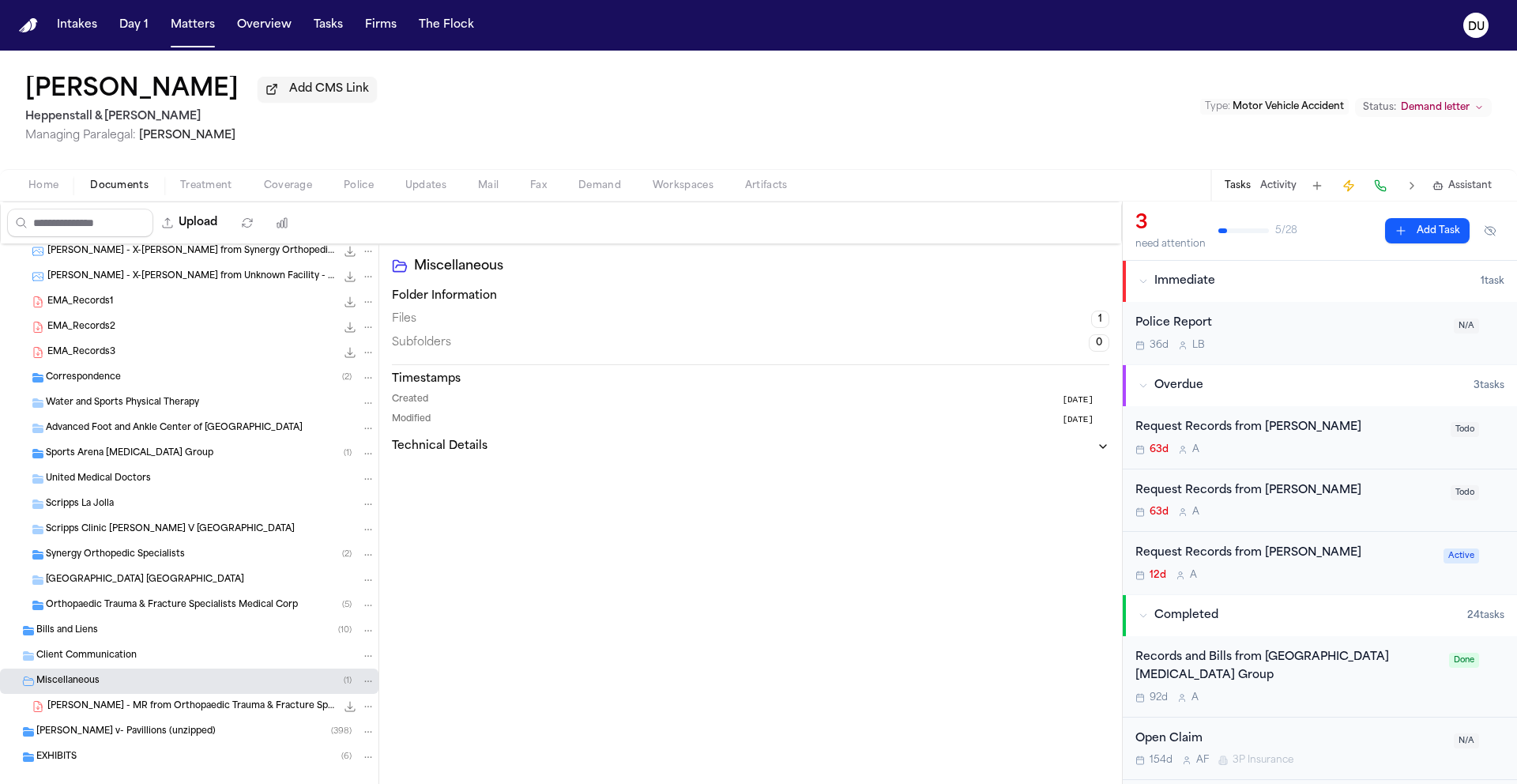
click at [83, 671] on div "Miscellaneous ( 1 )" at bounding box center [189, 681] width 378 height 25
click at [83, 632] on span "Bills and Liens" at bounding box center [67, 634] width 62 height 13
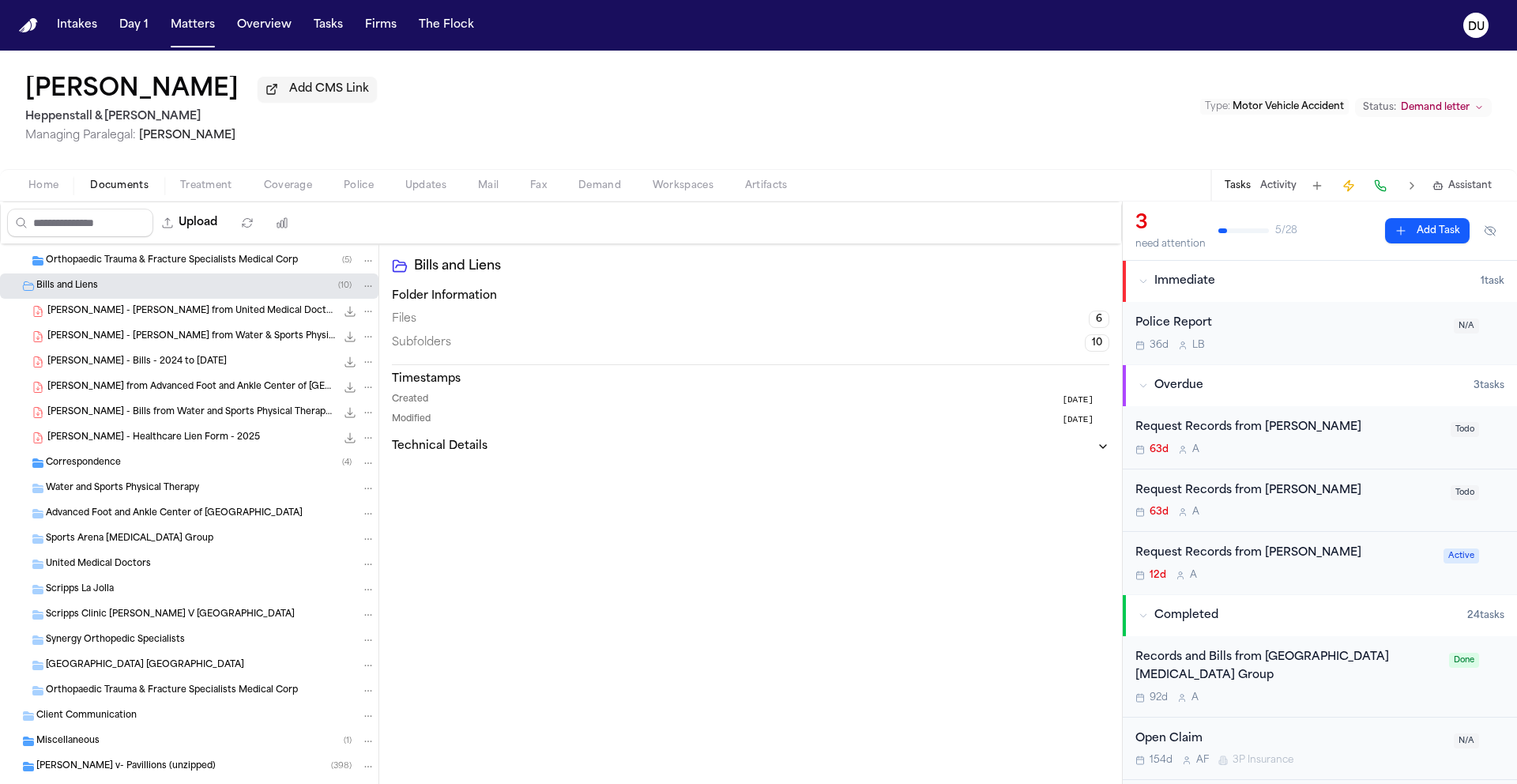
scroll to position [1598, 0]
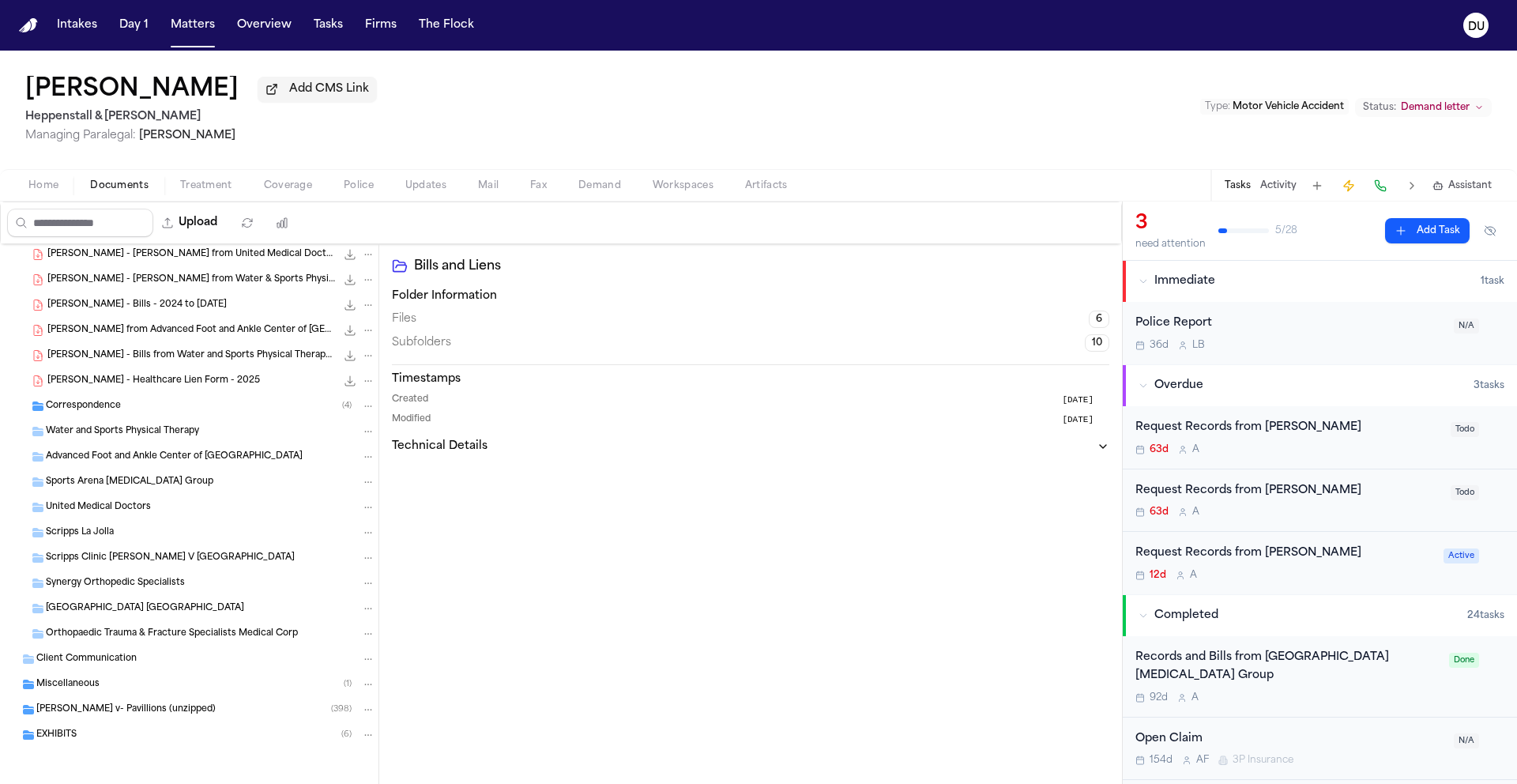
click at [97, 714] on span "Peterson v- Pavillions (unzipped)" at bounding box center [126, 709] width 179 height 13
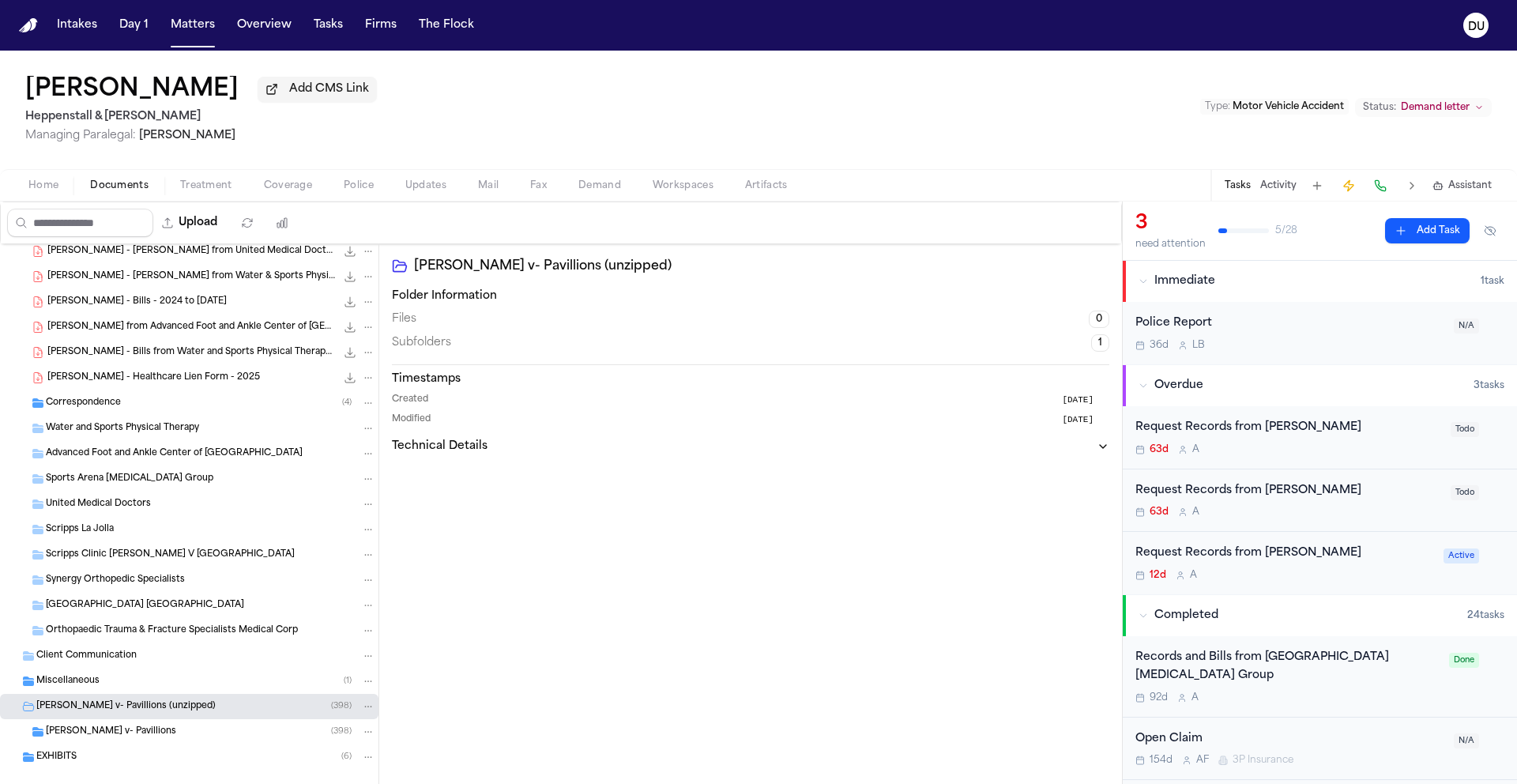
click at [72, 680] on span "Miscellaneous" at bounding box center [68, 681] width 63 height 13
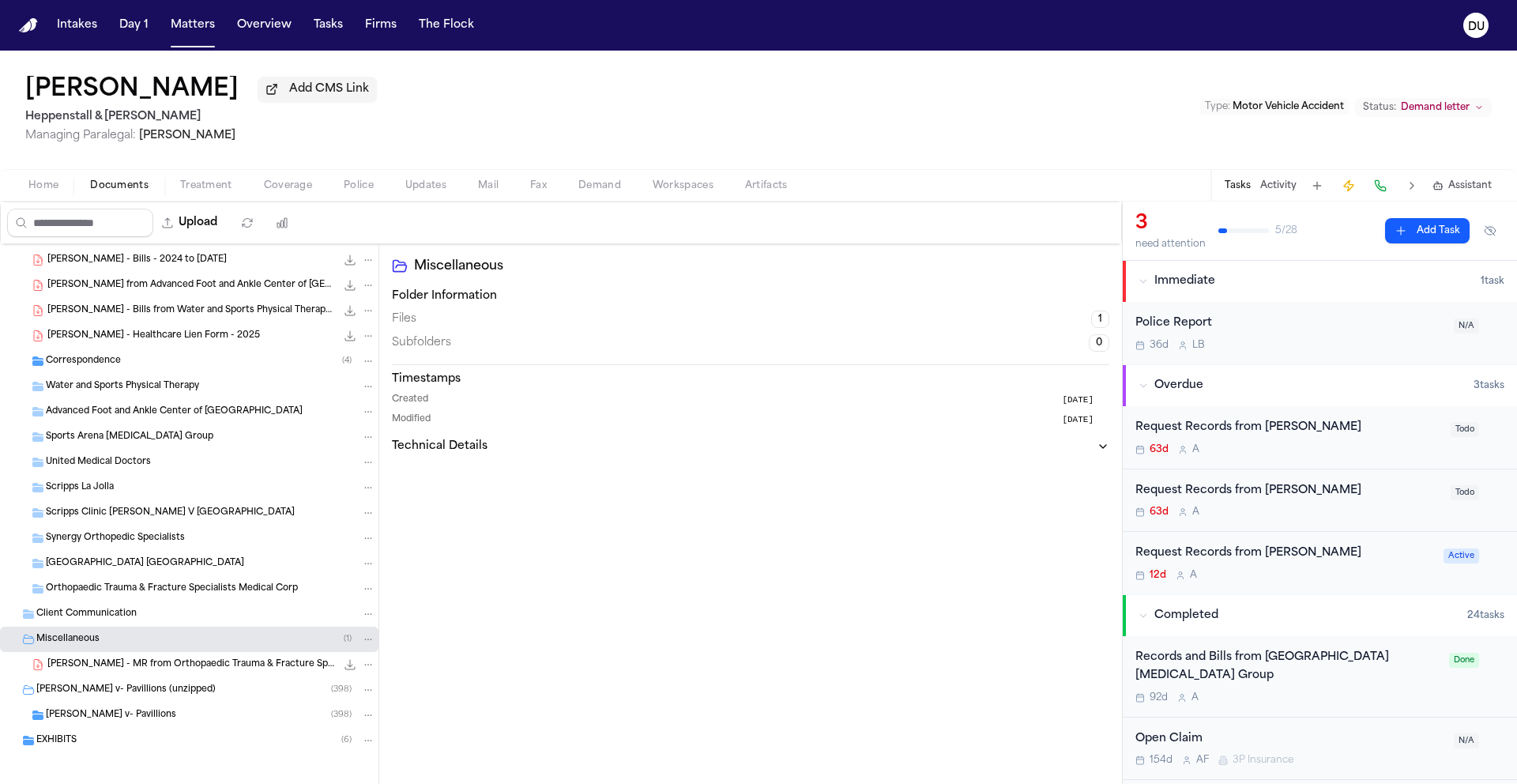
scroll to position [1649, 0]
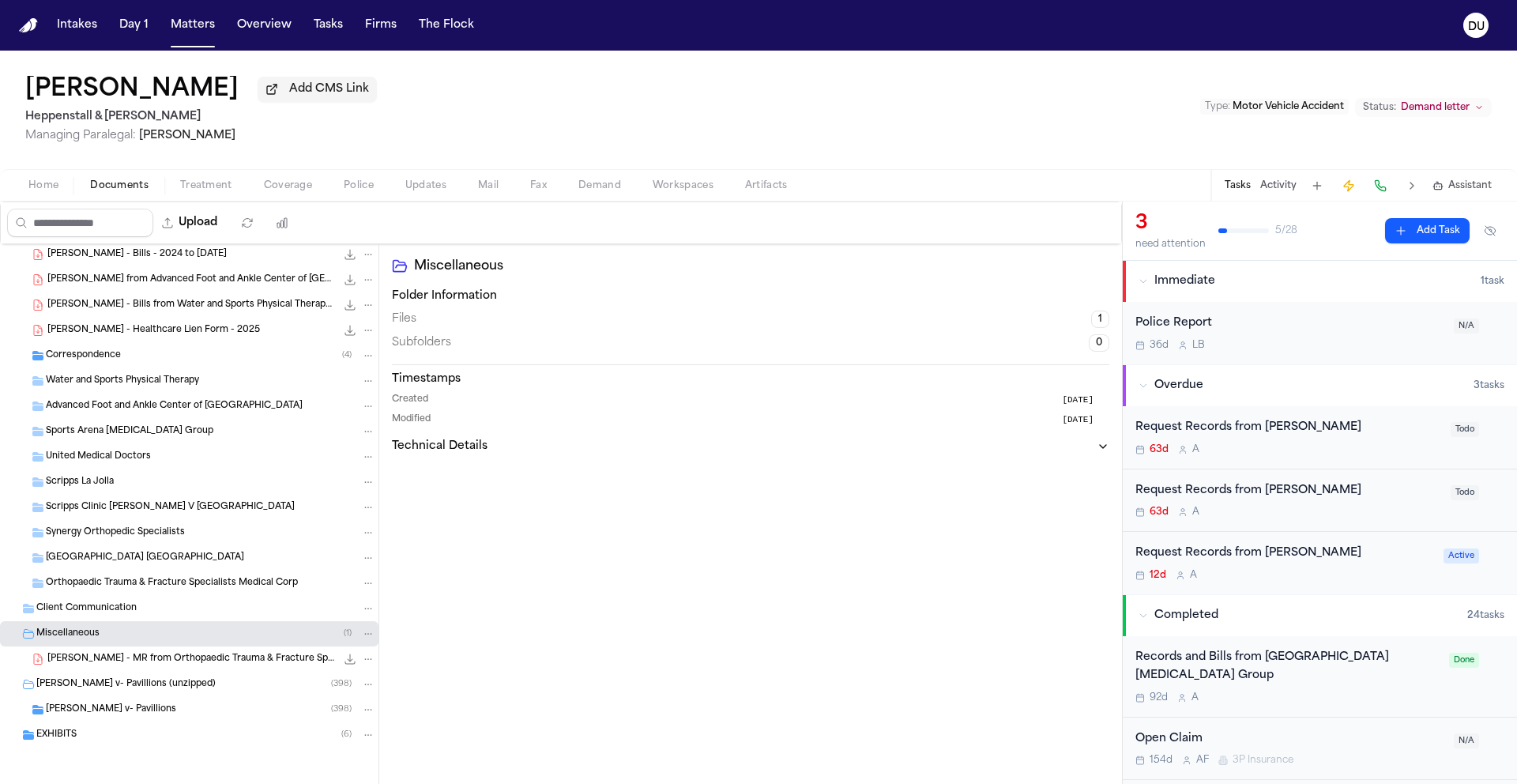
click at [72, 739] on span "EXHIBITS" at bounding box center [57, 734] width 40 height 13
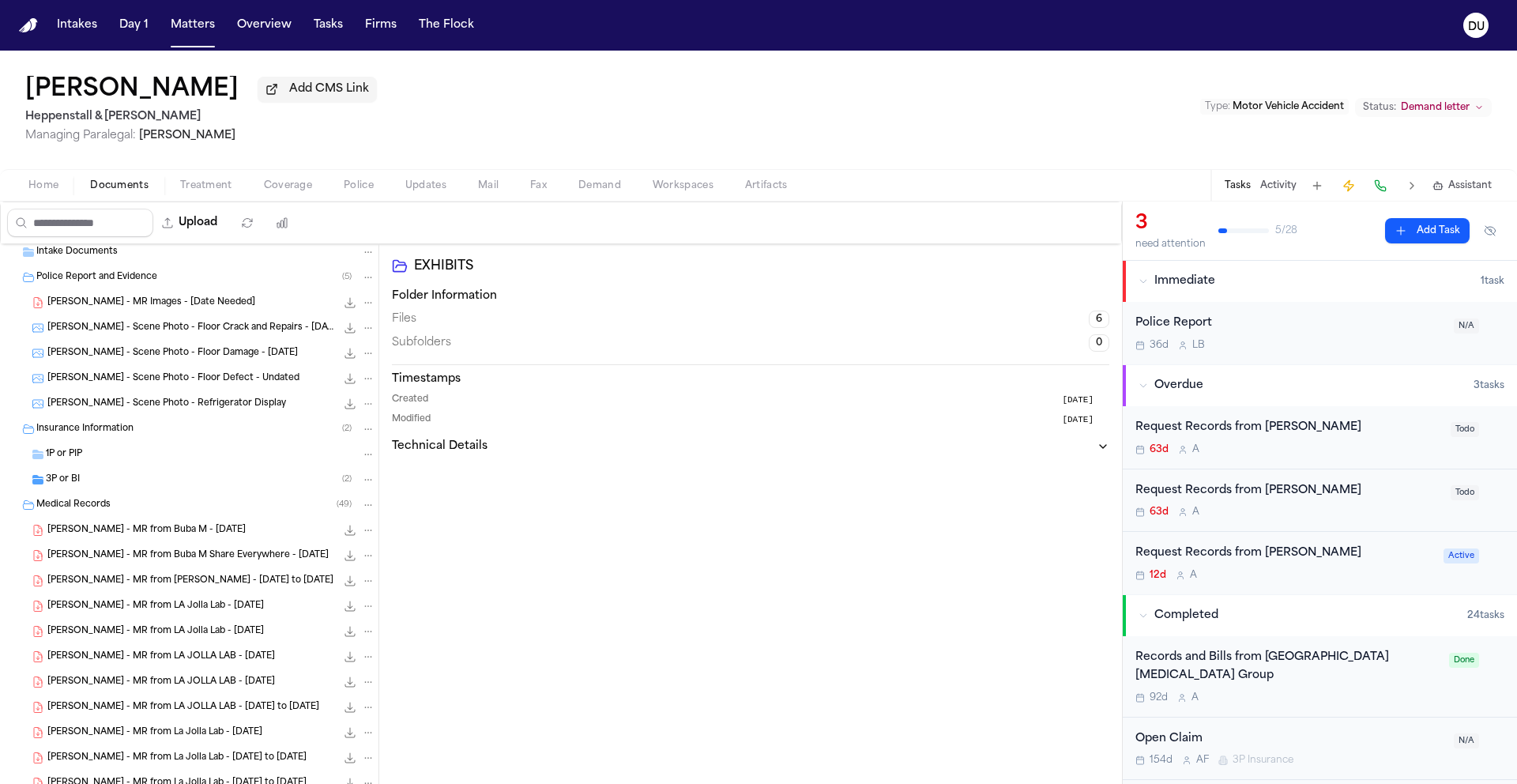
scroll to position [0, 0]
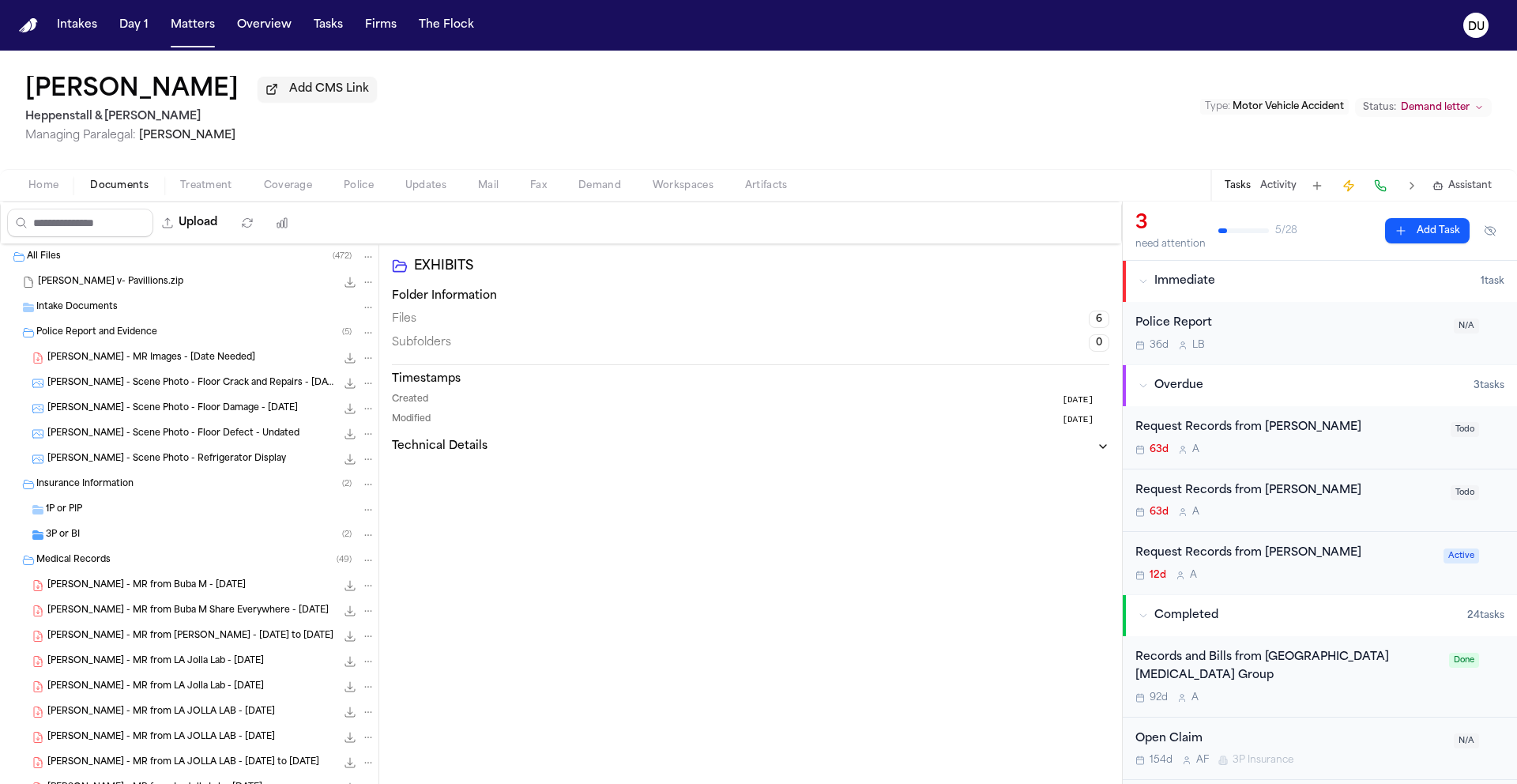
click at [74, 311] on span "Intake Documents" at bounding box center [77, 307] width 82 height 13
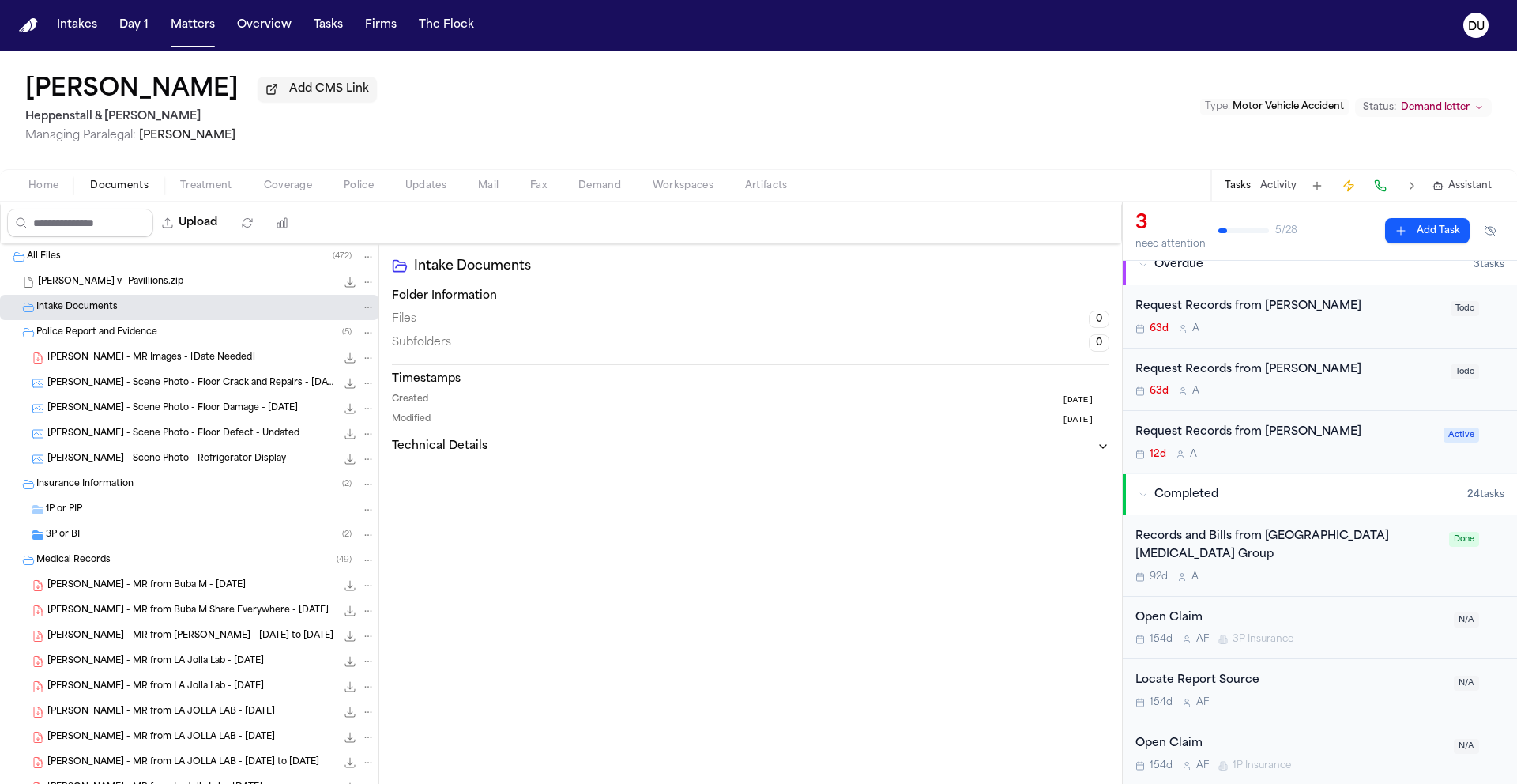
scroll to position [123, 0]
click at [1295, 527] on div "Records and Bills from Sports Arena Podiatry Group 92d A Done" at bounding box center [1319, 555] width 394 height 82
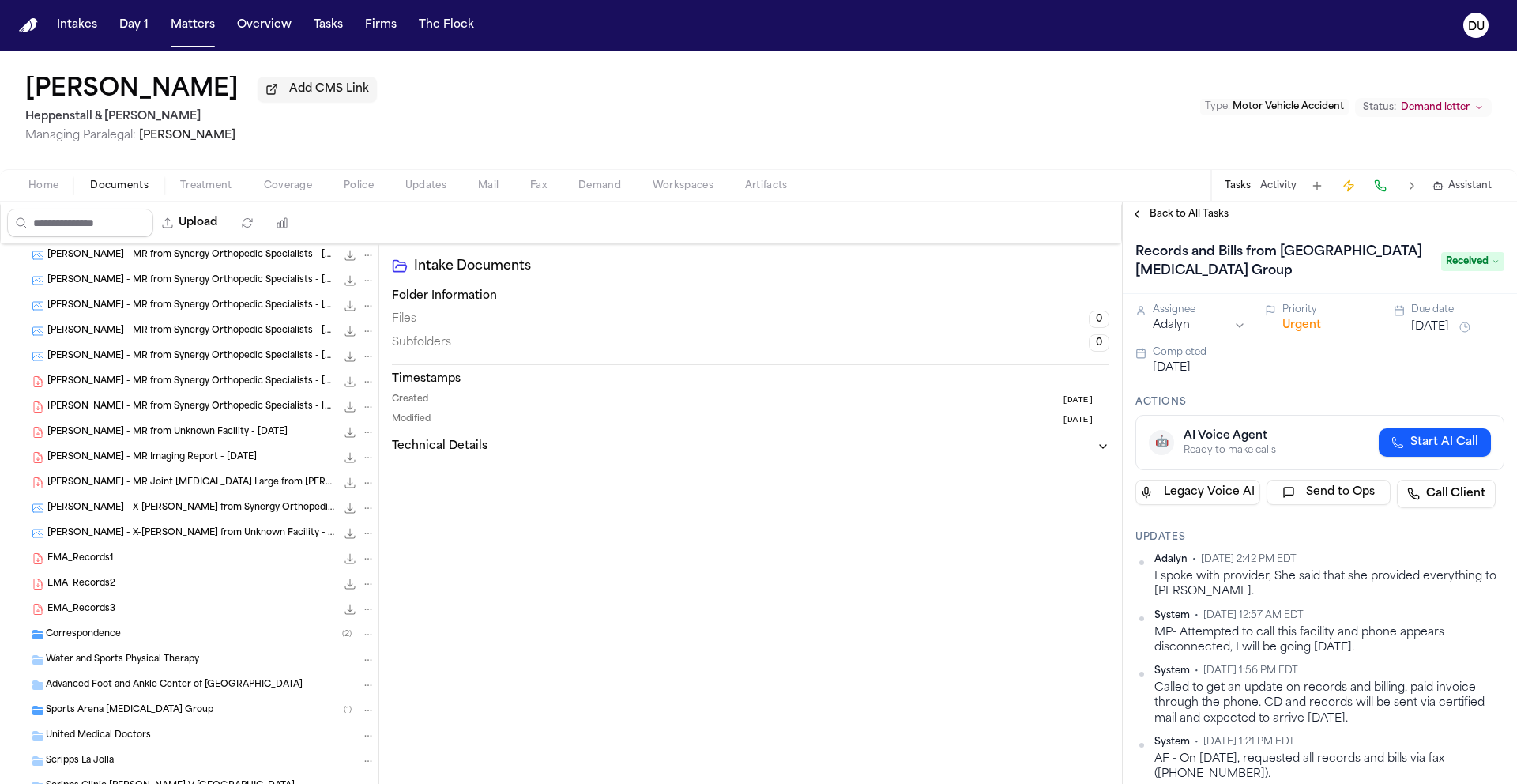
scroll to position [1107, 0]
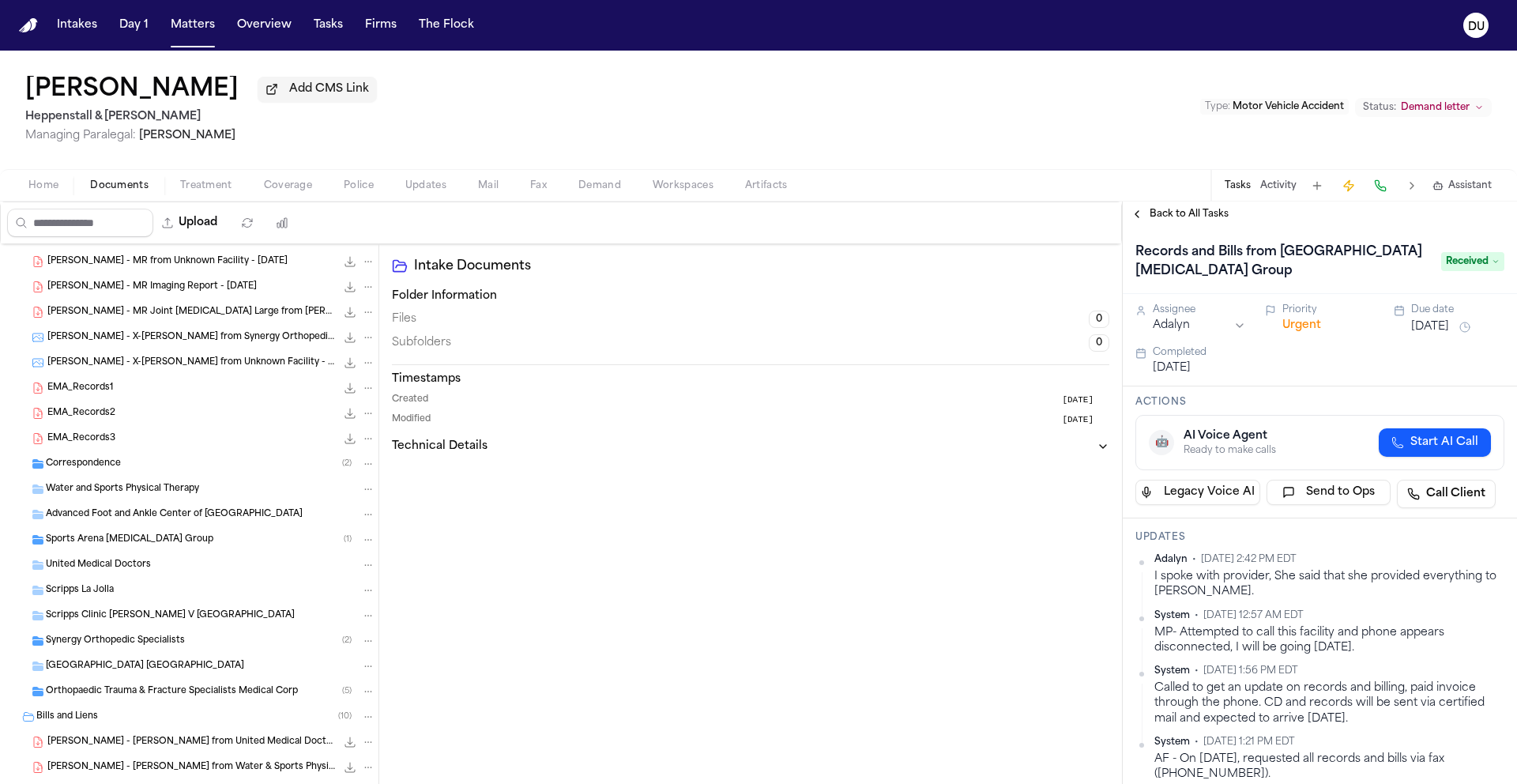
click at [69, 470] on span "Correspondence" at bounding box center [83, 463] width 75 height 13
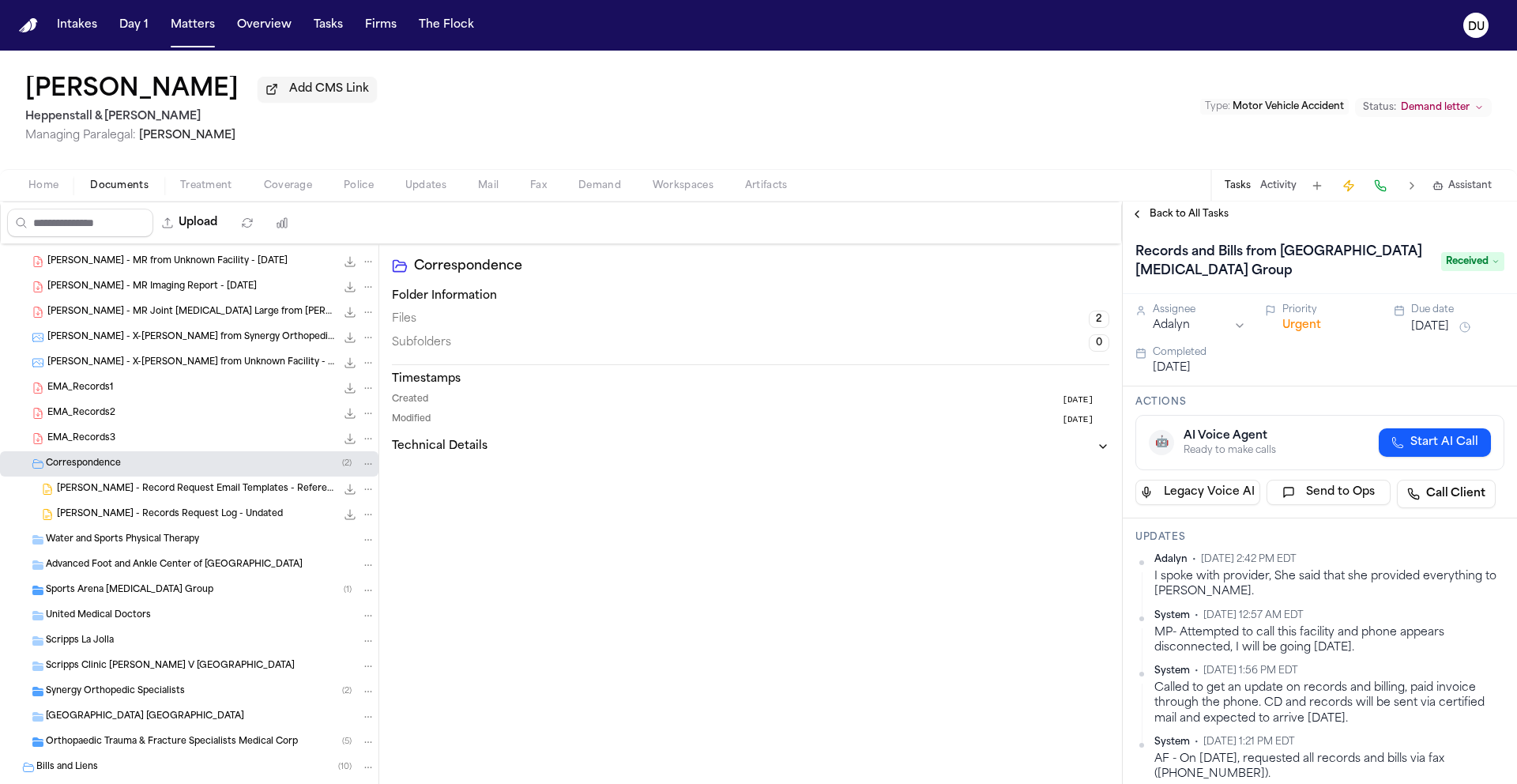
click at [230, 488] on span "D. Peterson - Record Request Email Templates - Reference" at bounding box center [196, 488] width 279 height 13
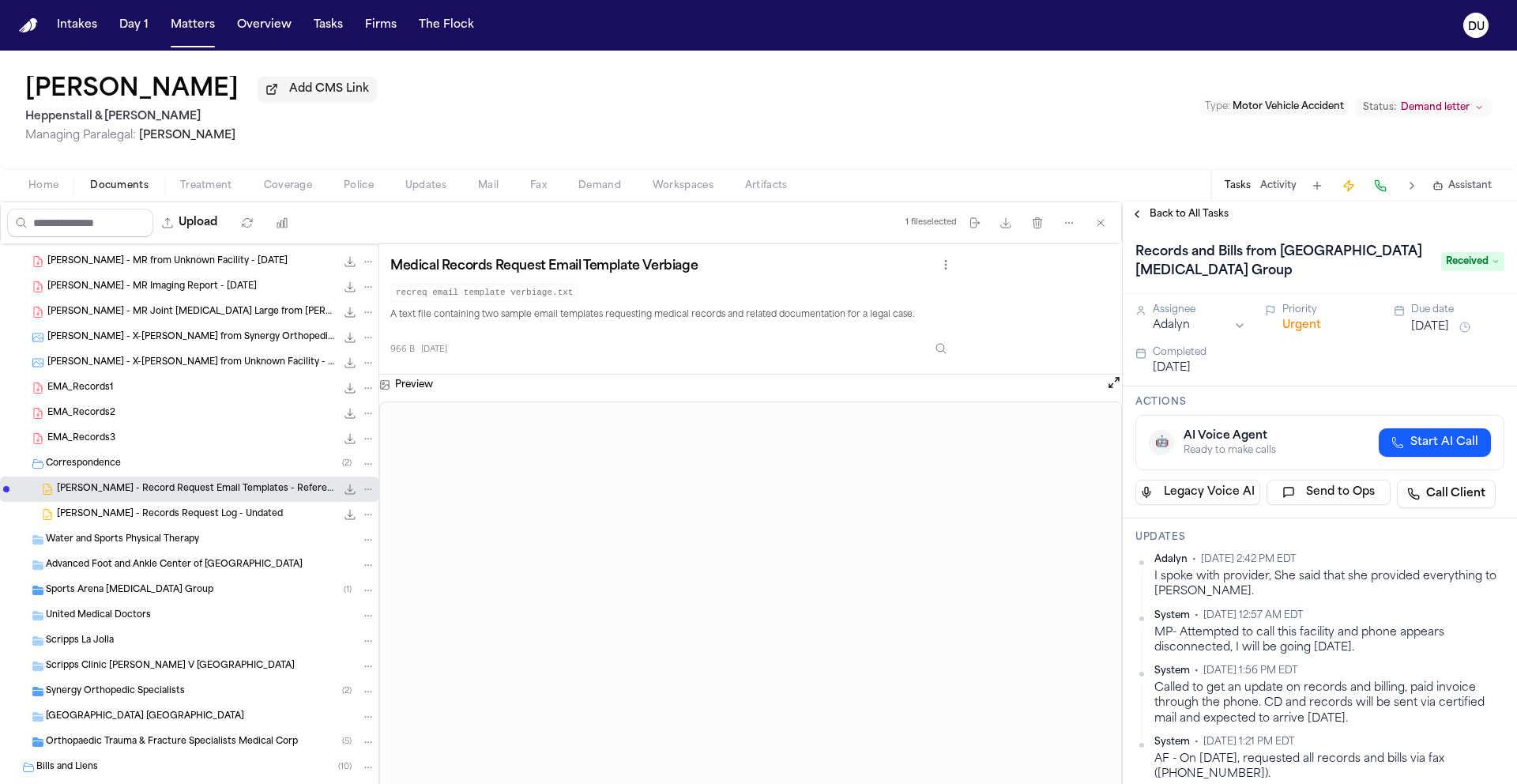
click at [134, 509] on div "D. Peterson - Records Request Log - Undated 26.6 KB • DOCX" at bounding box center [216, 515] width 318 height 16
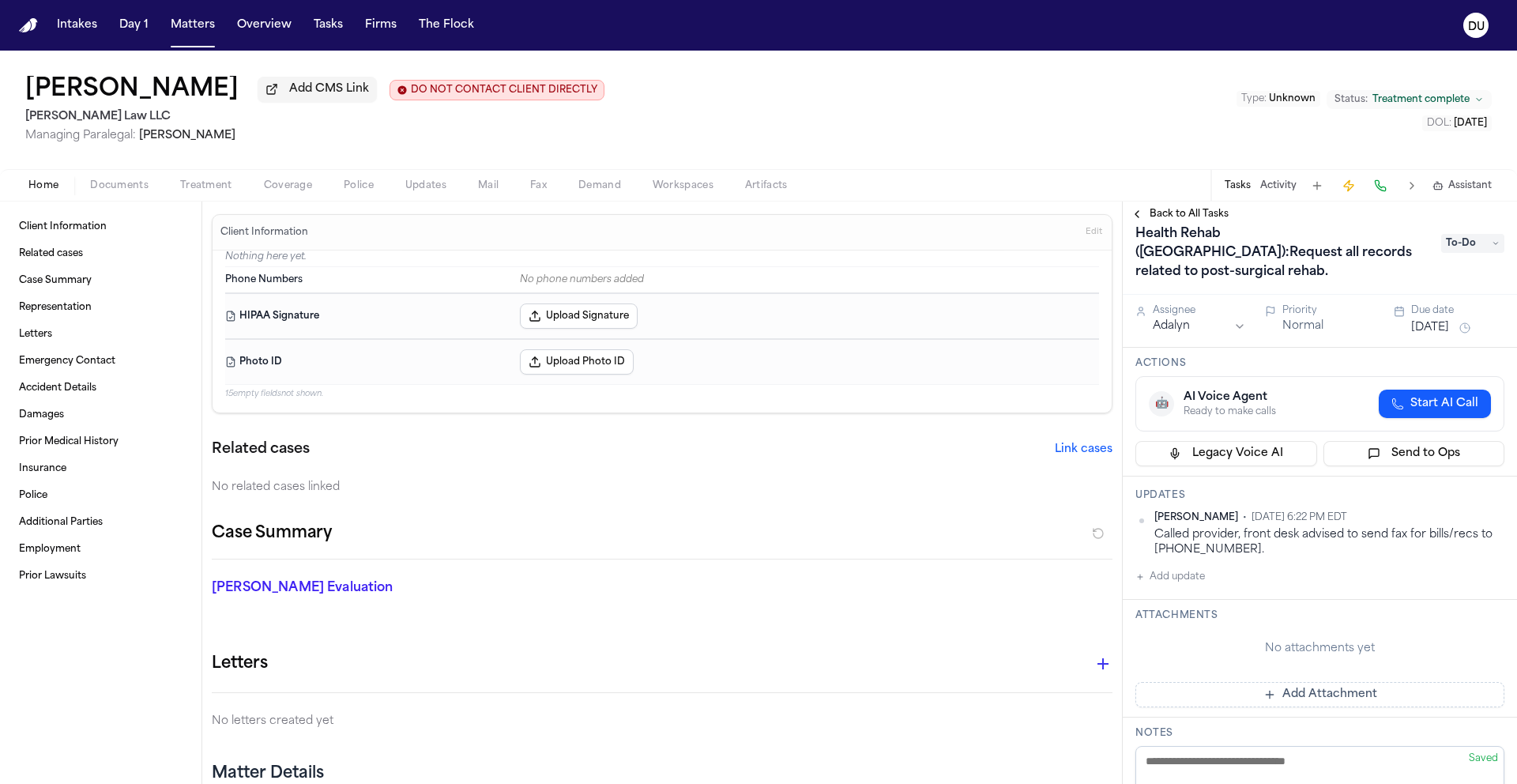
scroll to position [22, 0]
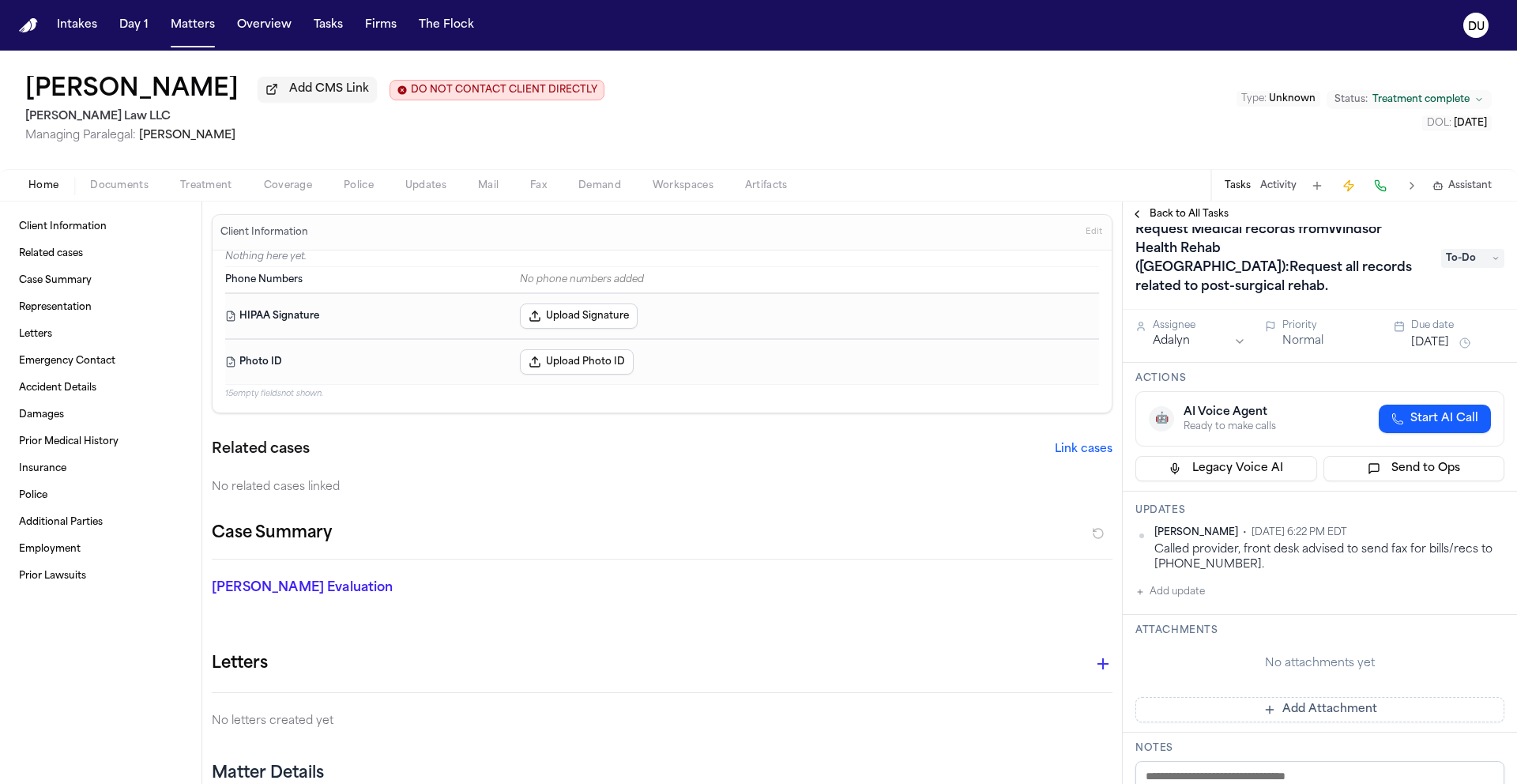
click at [98, 184] on span "Documents" at bounding box center [119, 185] width 58 height 13
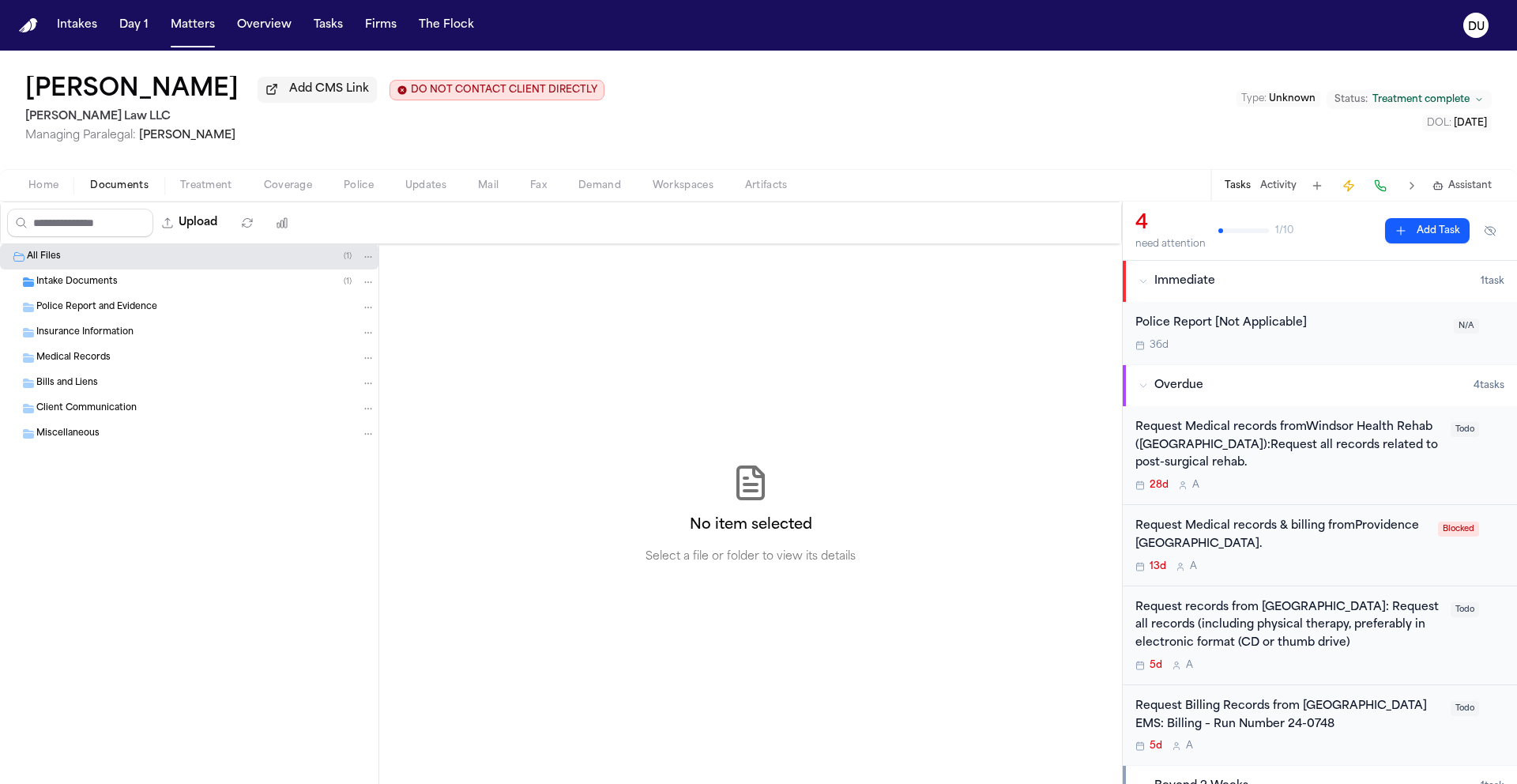
click at [65, 289] on span "Intake Documents" at bounding box center [77, 282] width 82 height 13
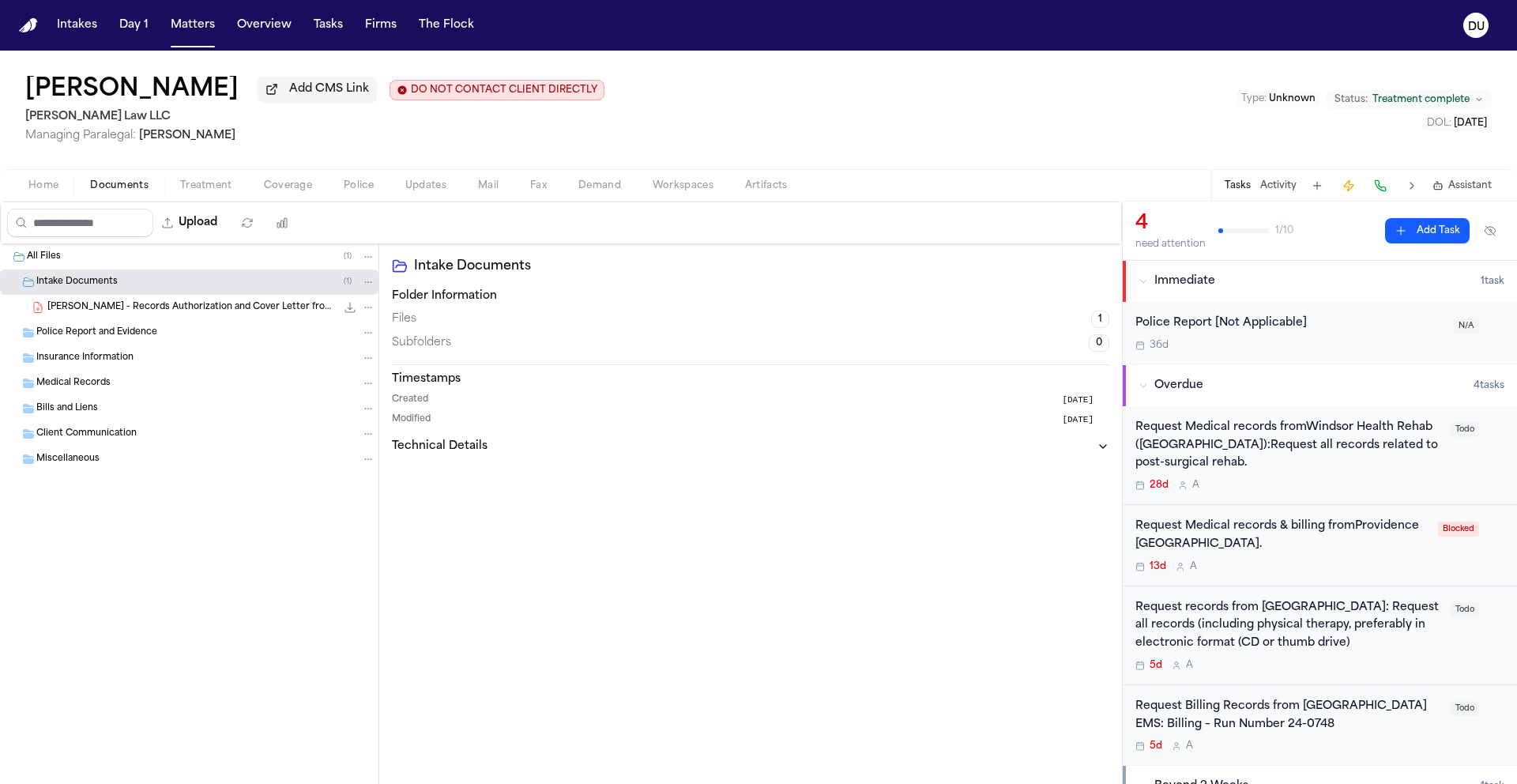
click at [123, 310] on span "P. Strum - Records Authorization and Cover Letter from Morse Law - 7.28.25" at bounding box center [192, 307] width 289 height 13
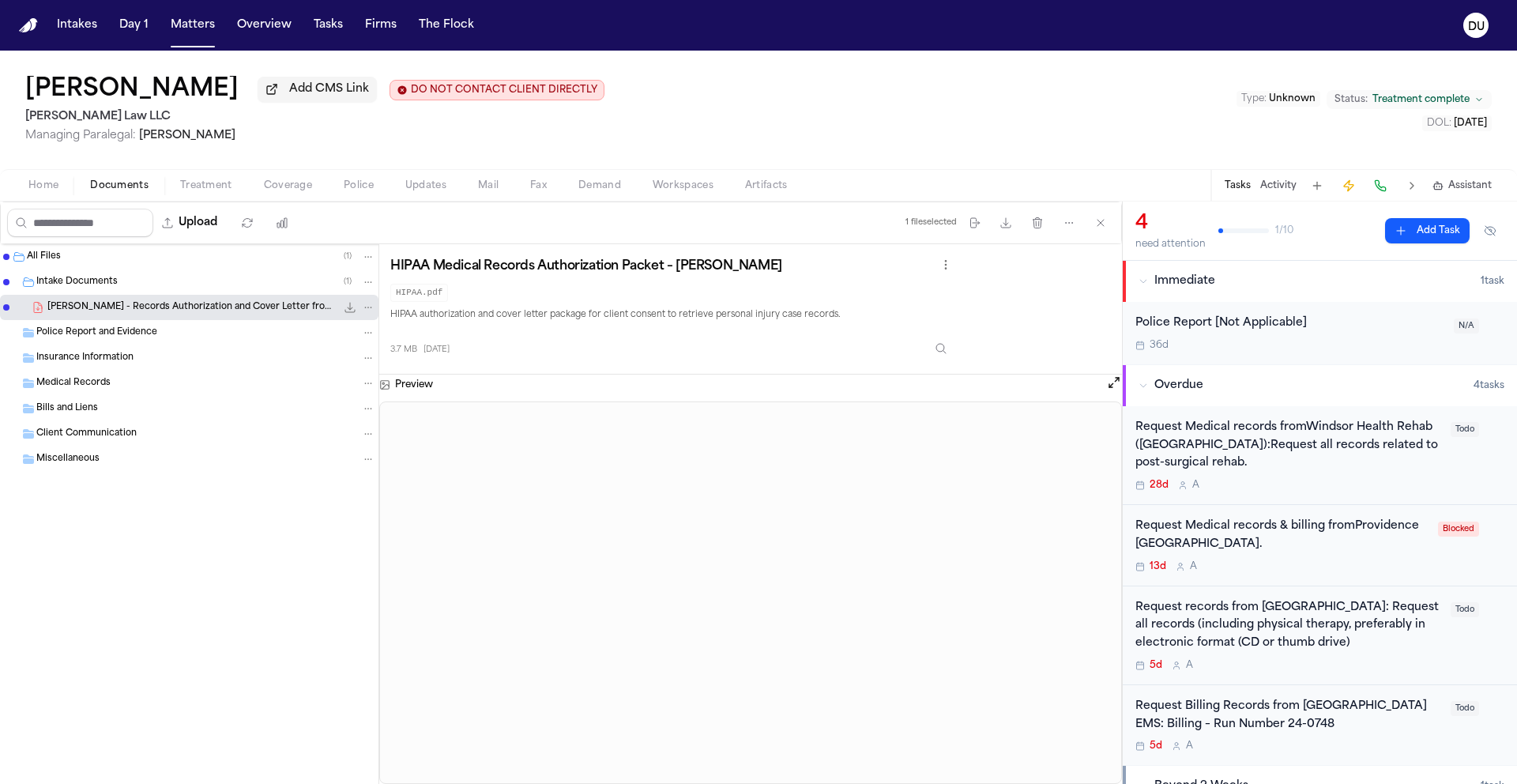
click at [1315, 515] on div "Request Medical records & billing fromProvidence St. Joseph’s Hospital. 13d A B…" at bounding box center [1319, 546] width 394 height 82
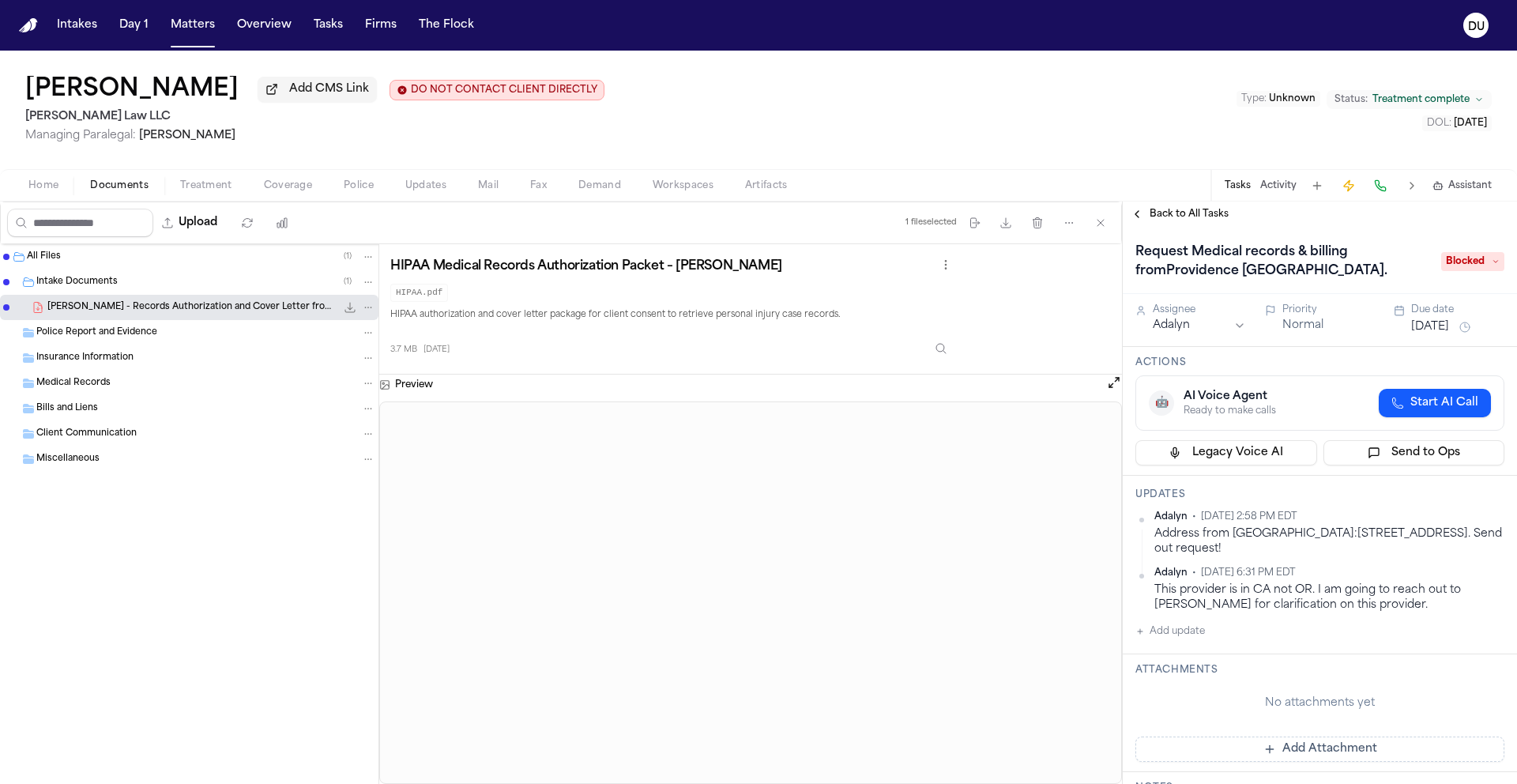
click at [1185, 216] on span "Back to All Tasks" at bounding box center [1188, 214] width 79 height 13
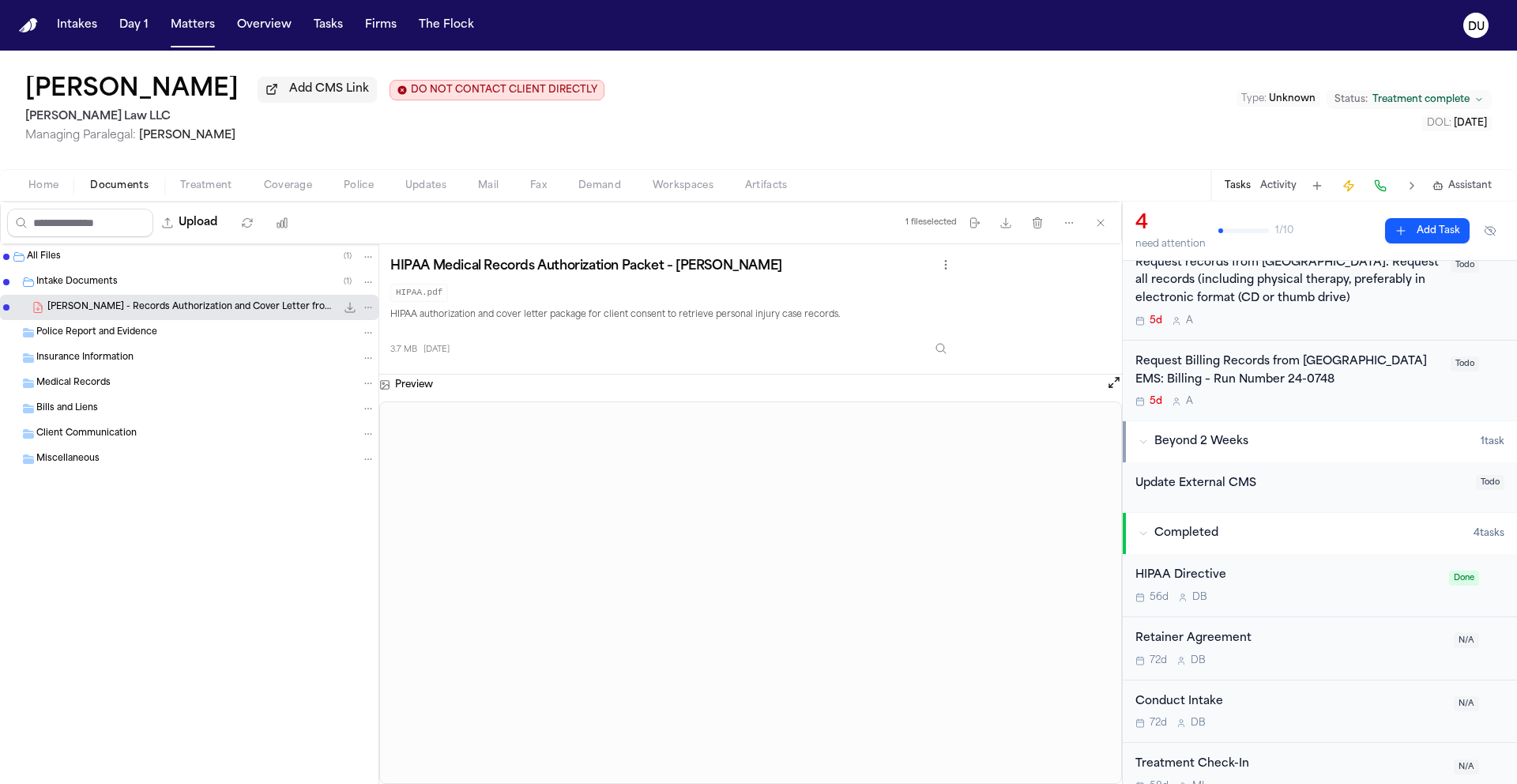
scroll to position [22, 0]
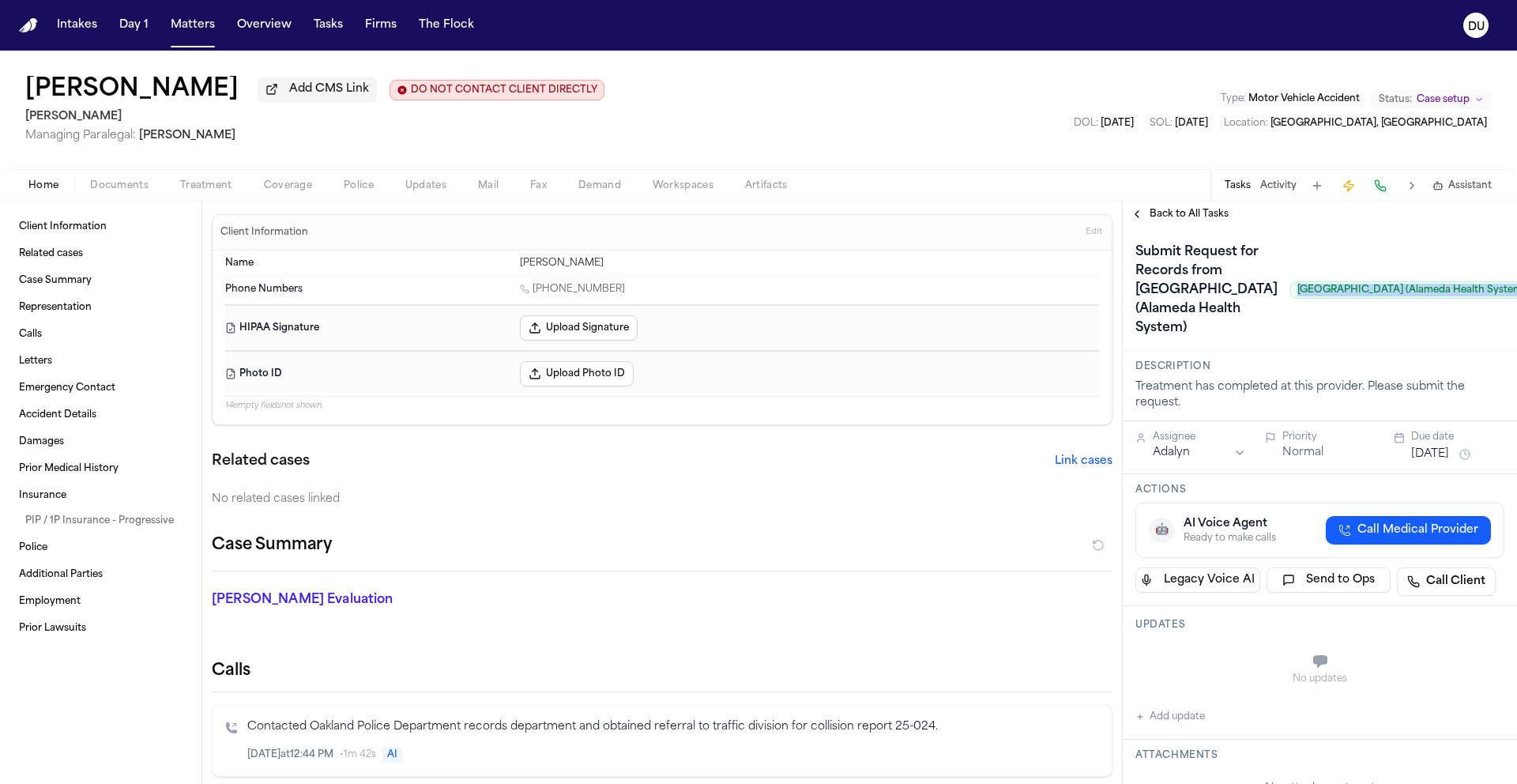
drag, startPoint x: 1218, startPoint y: 337, endPoint x: 1431, endPoint y: 339, distance: 213.0
click at [1431, 339] on div "Submit Request for Records from [GEOGRAPHIC_DATA] (Alameda Health System) [GEOG…" at bounding box center [1320, 289] width 369 height 101
copy span "[GEOGRAPHIC_DATA] (Alameda Health System)"
click at [206, 192] on span "Treatment" at bounding box center [206, 185] width 52 height 13
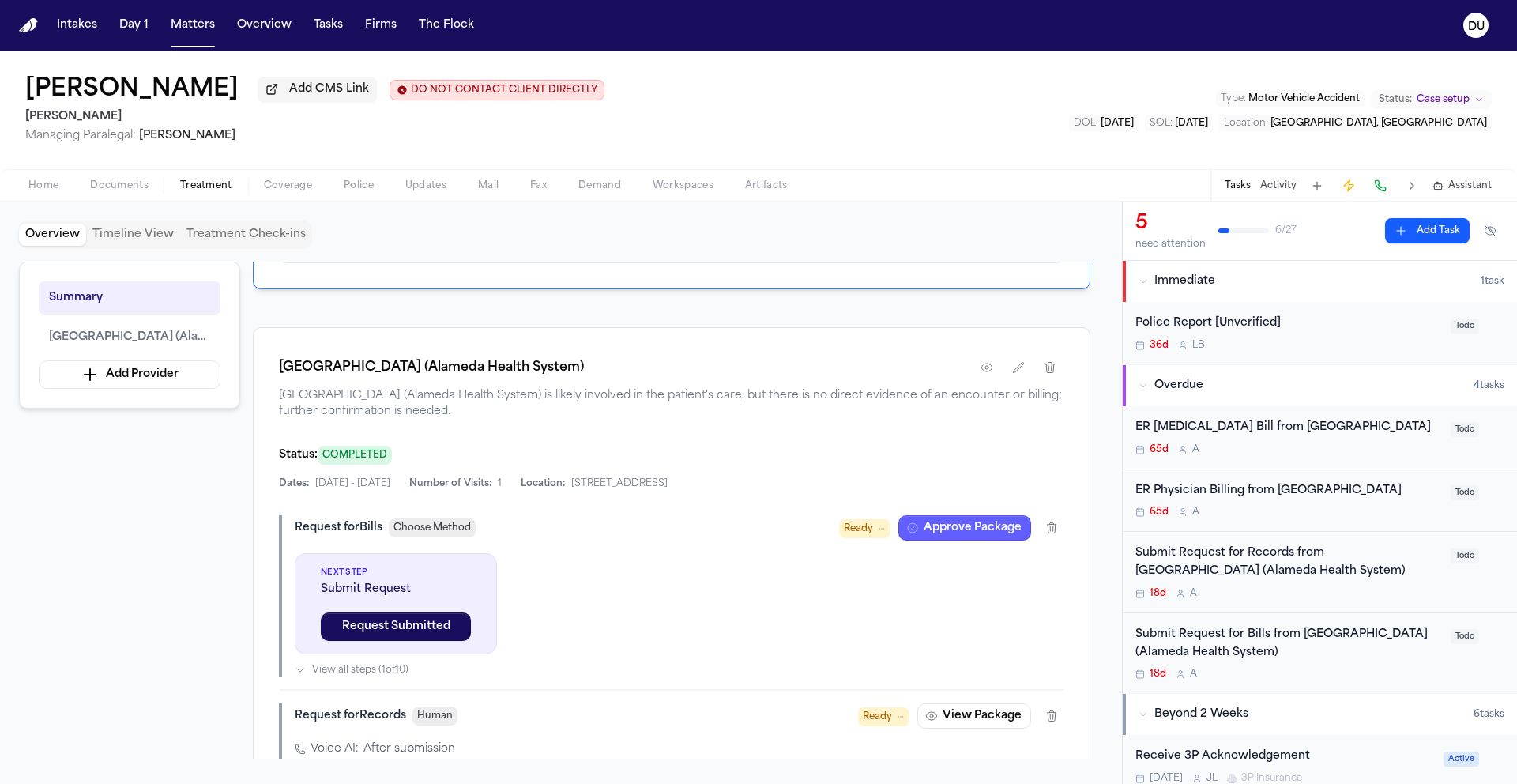
scroll to position [282, 0]
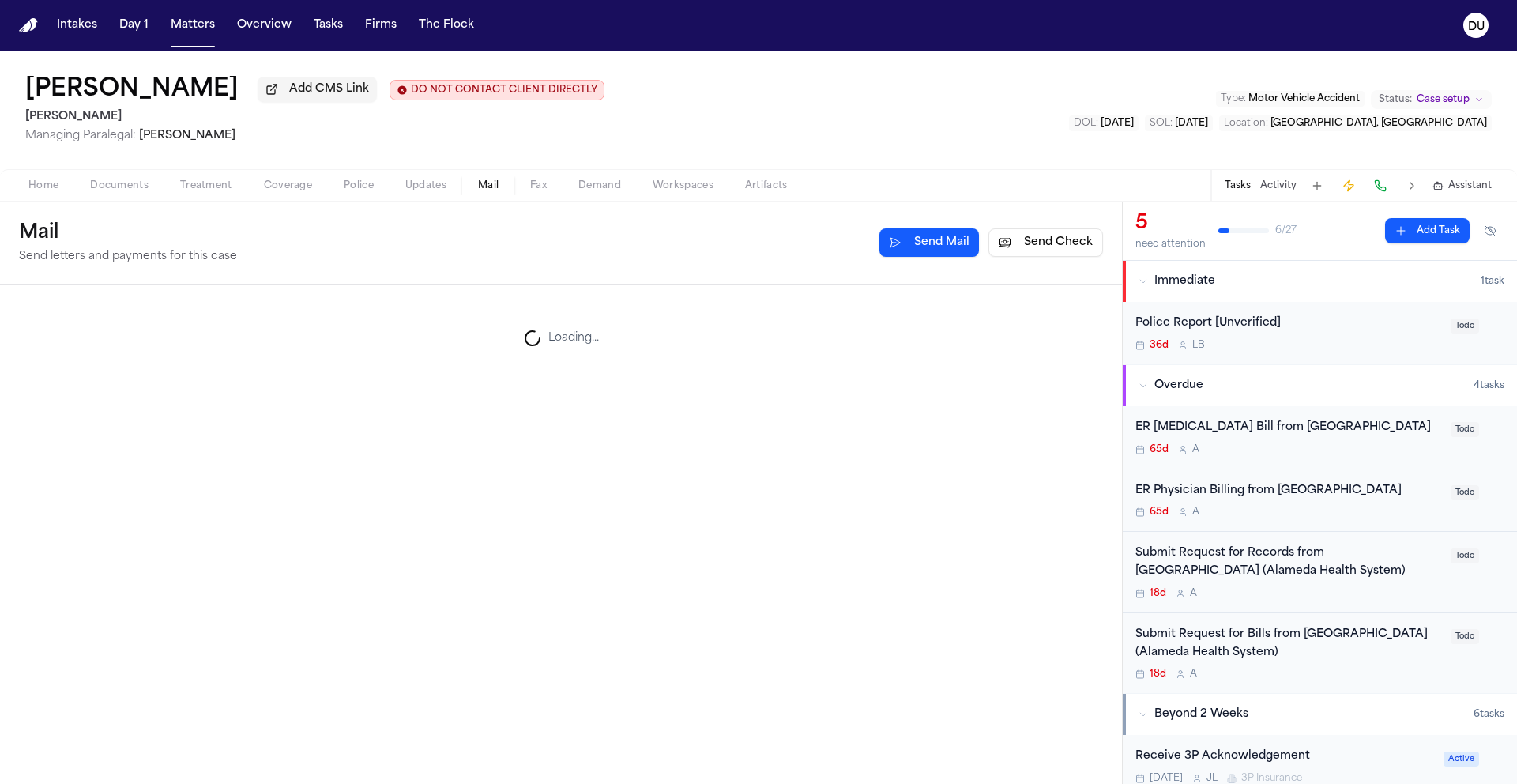
click at [491, 189] on span "Mail" at bounding box center [489, 185] width 21 height 13
click at [533, 188] on span "Fax" at bounding box center [538, 185] width 17 height 13
click at [505, 188] on button "Mail" at bounding box center [489, 186] width 52 height 19
click at [58, 193] on button "Home" at bounding box center [43, 186] width 62 height 19
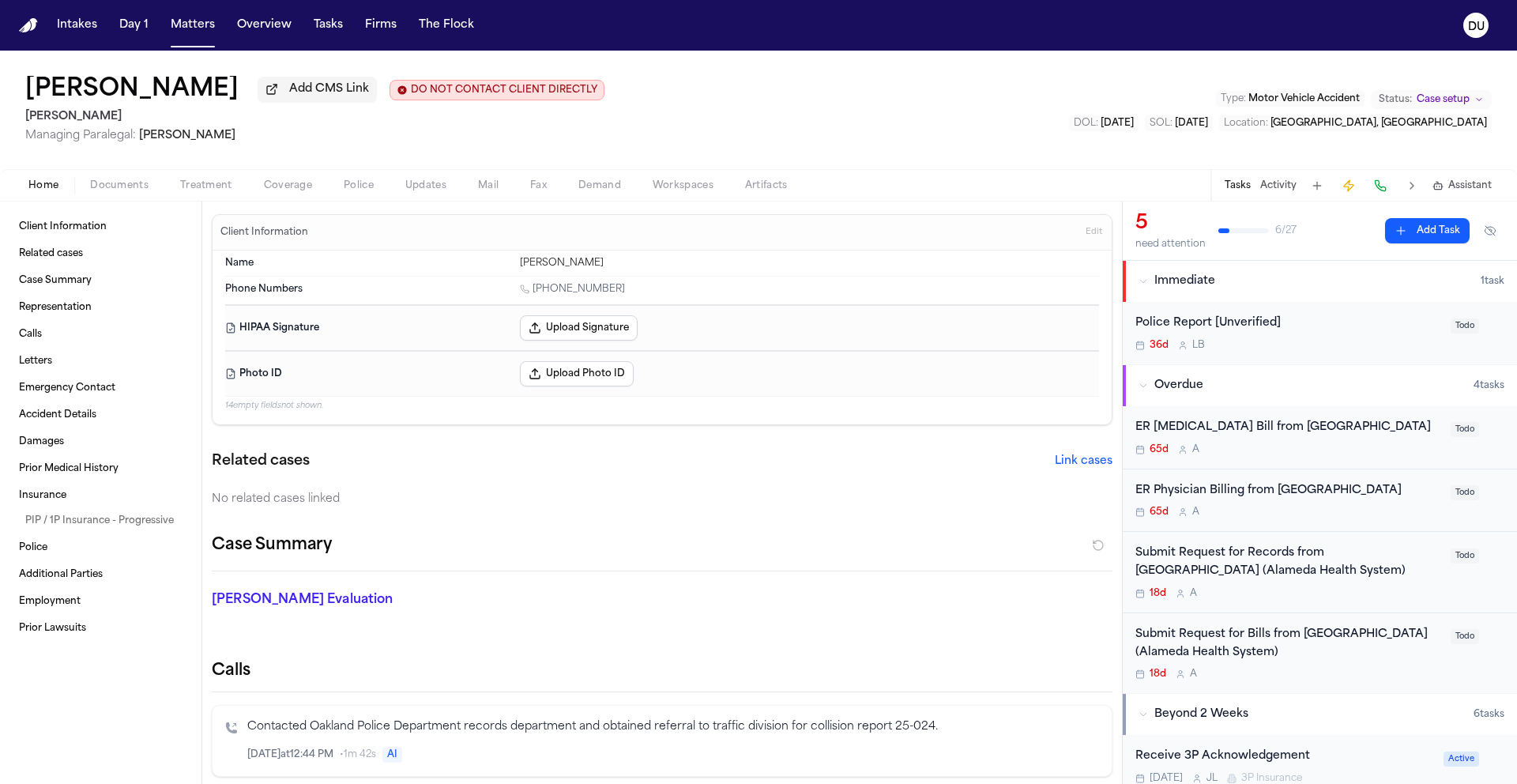
scroll to position [302, 0]
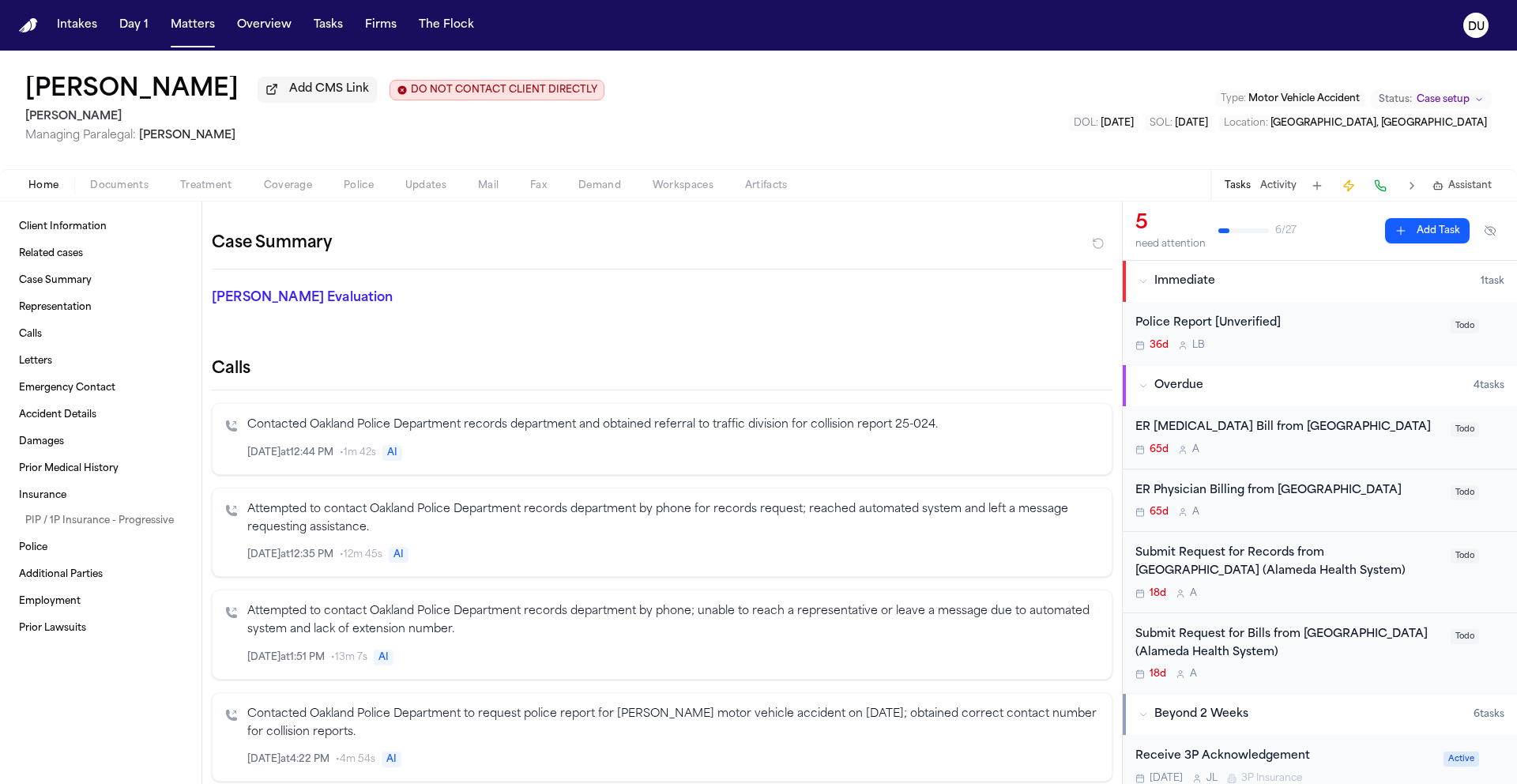
click at [184, 192] on span "Treatment" at bounding box center [206, 185] width 52 height 13
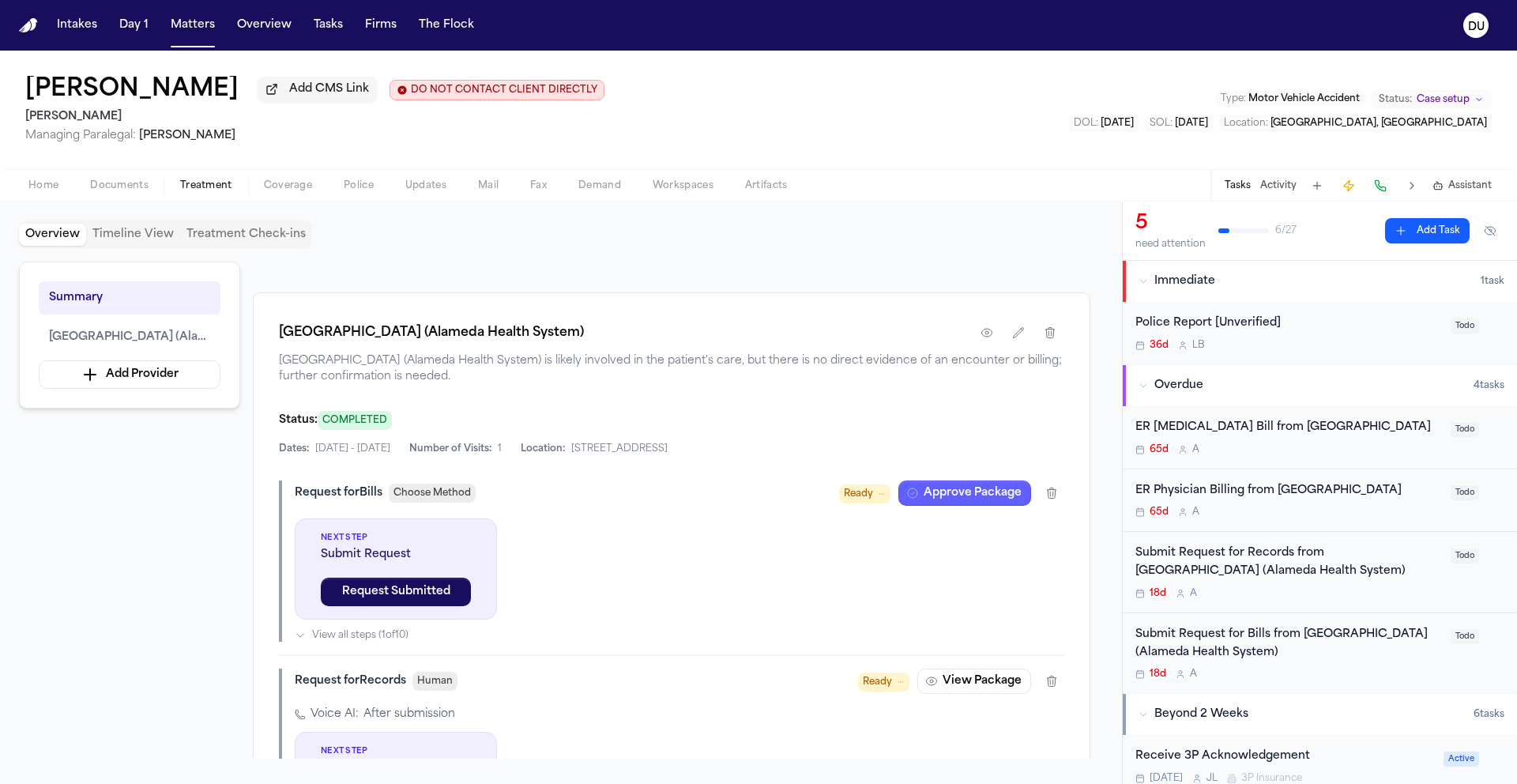
scroll to position [300, 0]
click at [975, 500] on button "Approve Package" at bounding box center [964, 492] width 133 height 25
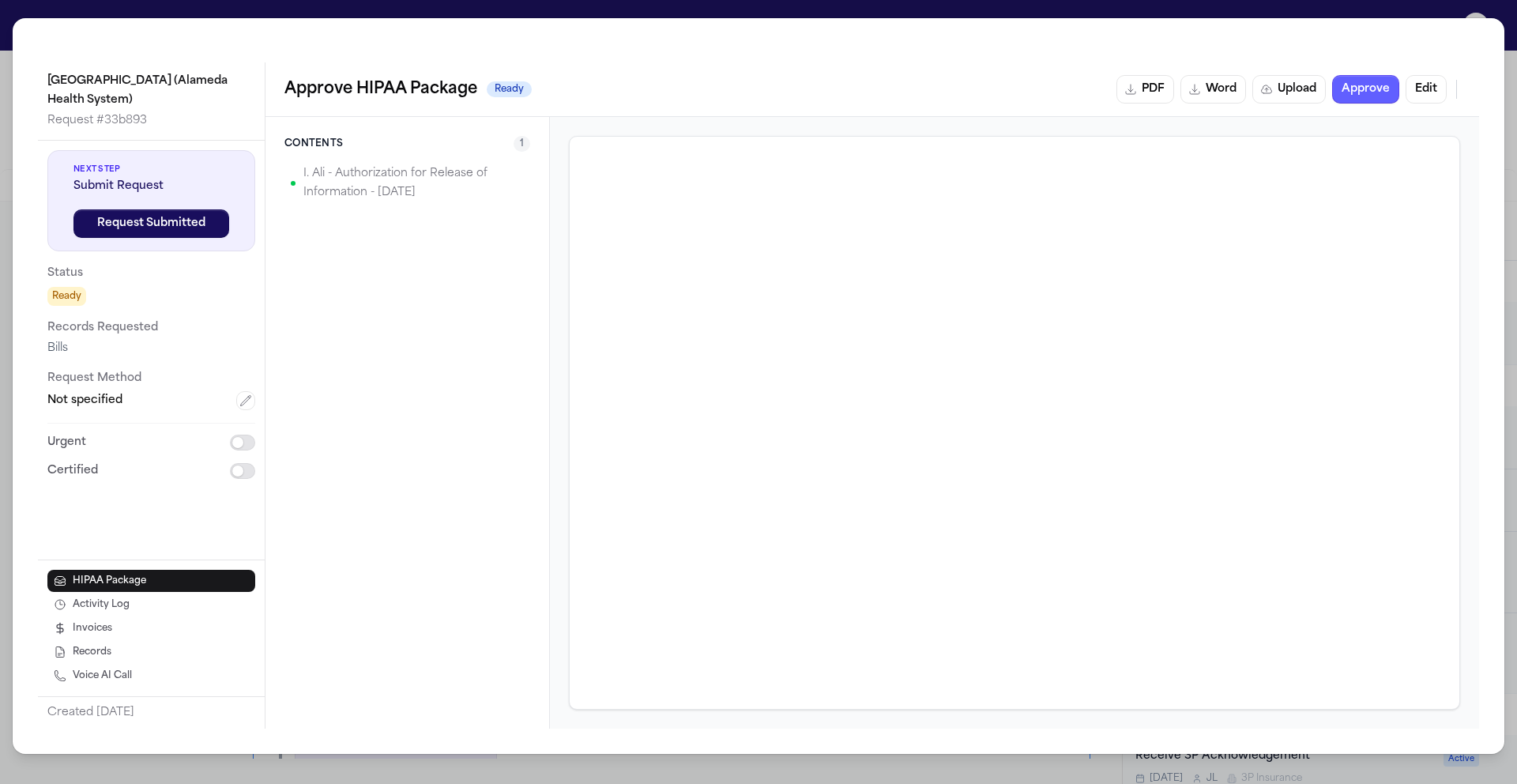
click at [414, 191] on p "I. Ali - Authorization for Release of Information - [DATE]" at bounding box center [414, 183] width 221 height 38
click at [1414, 91] on button "Edit" at bounding box center [1426, 89] width 41 height 29
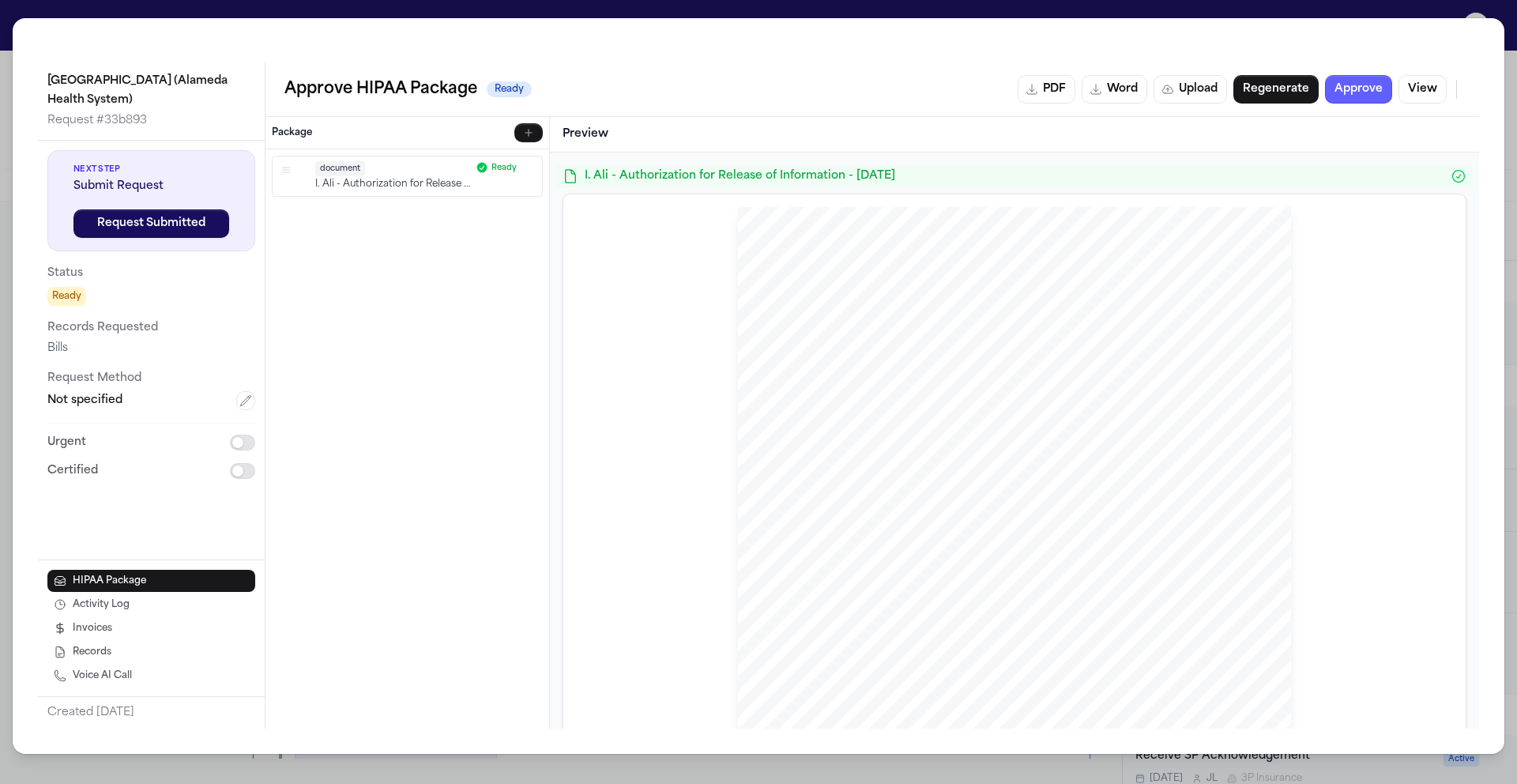
click at [98, 331] on p "Records Requested" at bounding box center [151, 328] width 208 height 19
click at [299, 174] on div "document I. Ali - Authorization for Release of Information - 6.4.25 Ready" at bounding box center [407, 176] width 256 height 30
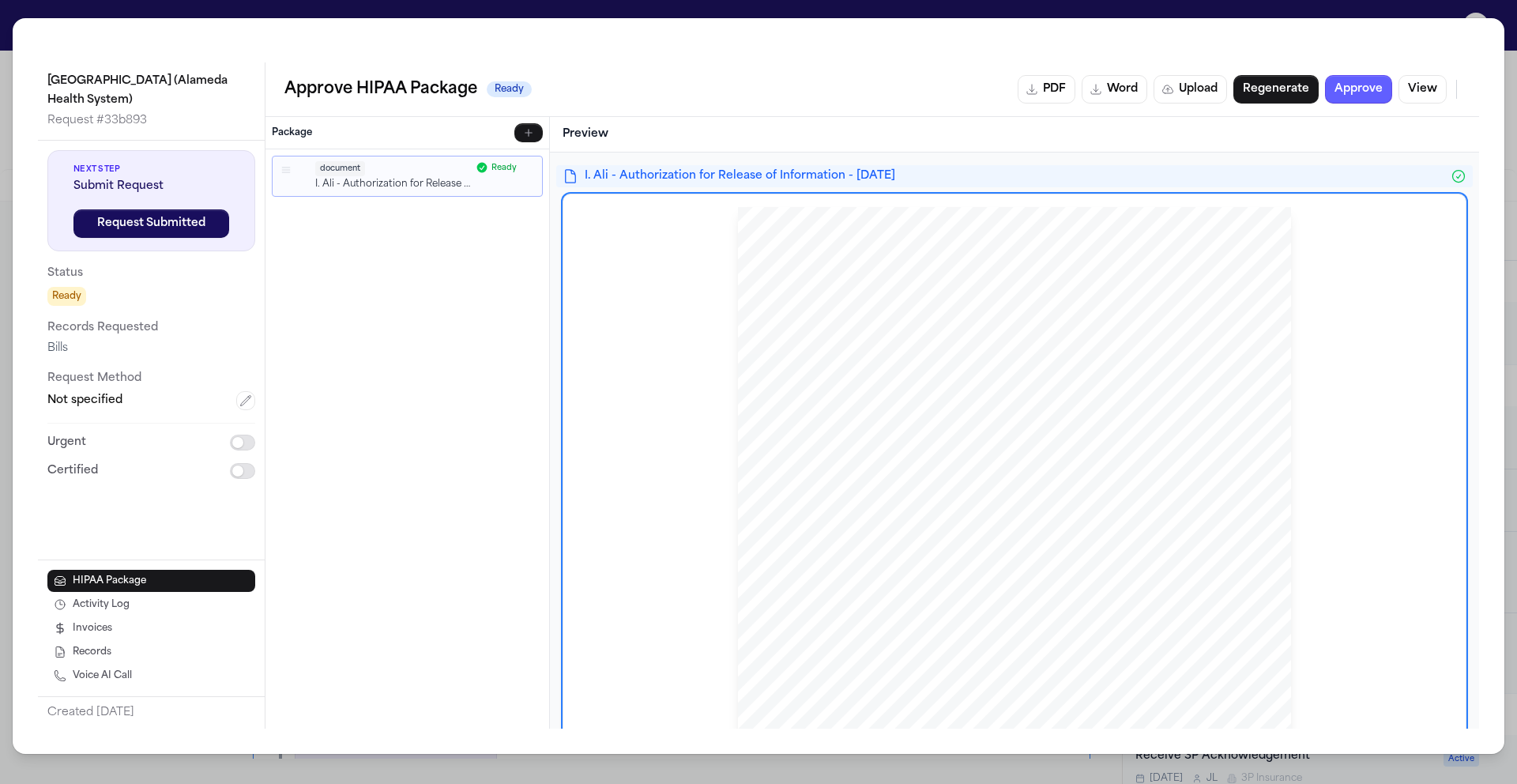
click at [292, 172] on button "button" at bounding box center [286, 169] width 14 height 14
click at [290, 169] on icon "button" at bounding box center [286, 169] width 11 height 11
click at [433, 171] on div "document" at bounding box center [393, 168] width 156 height 15
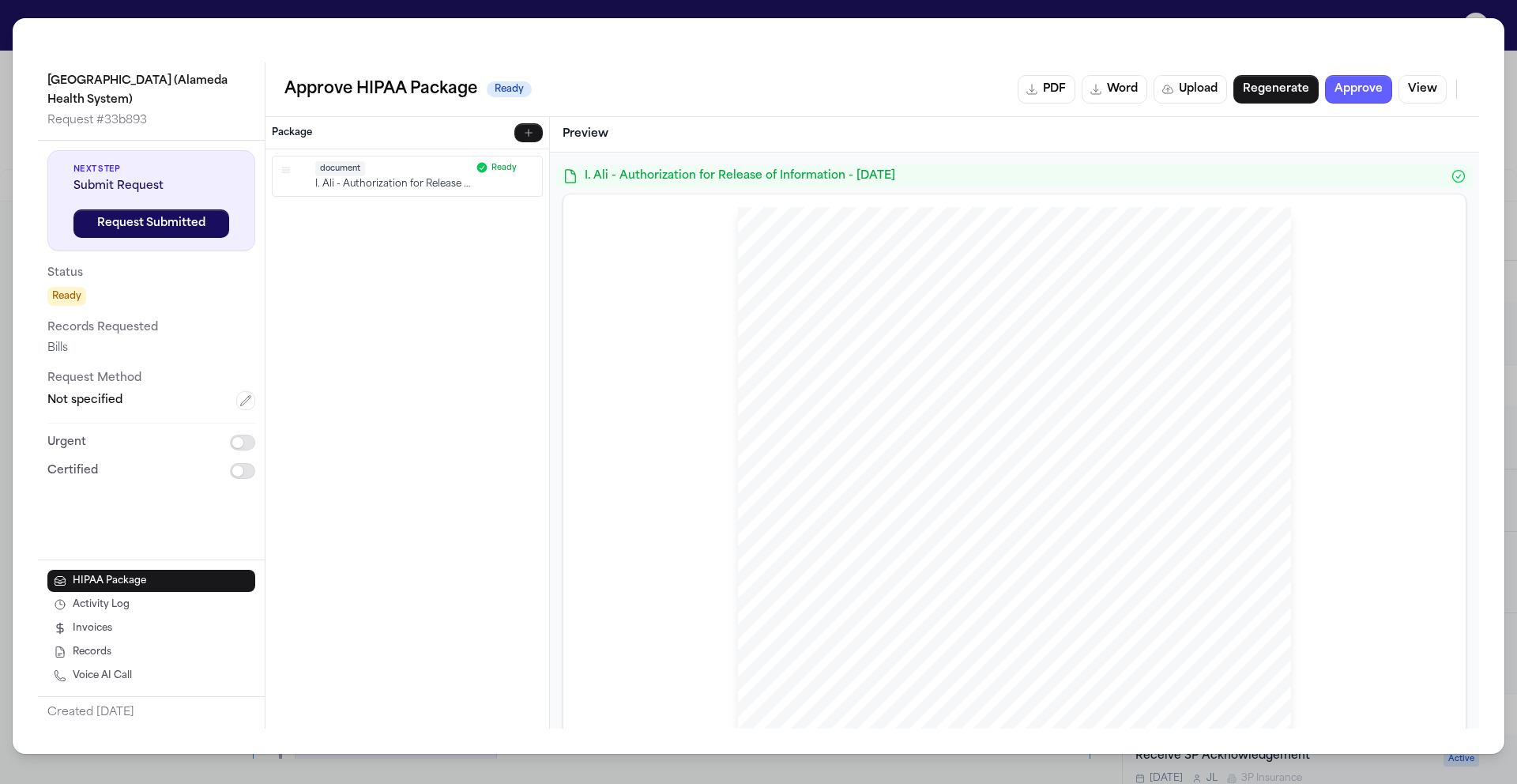
click at [533, 169] on icon "button" at bounding box center [529, 167] width 10 height 10
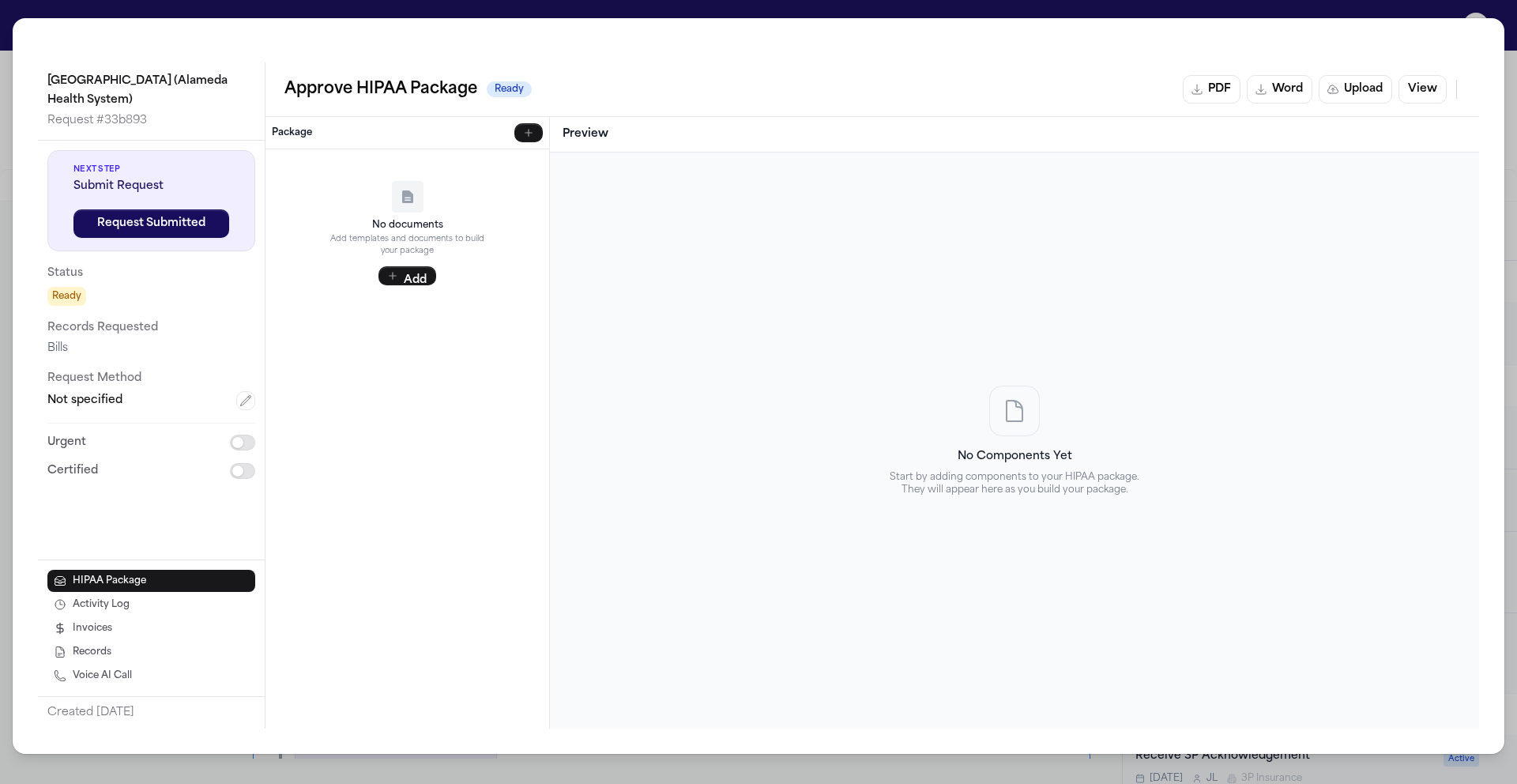
click at [9, 26] on div "Highland Hospital (Alameda Health System) Request # 33b893 Next Step Submit Req…" at bounding box center [758, 392] width 1517 height 784
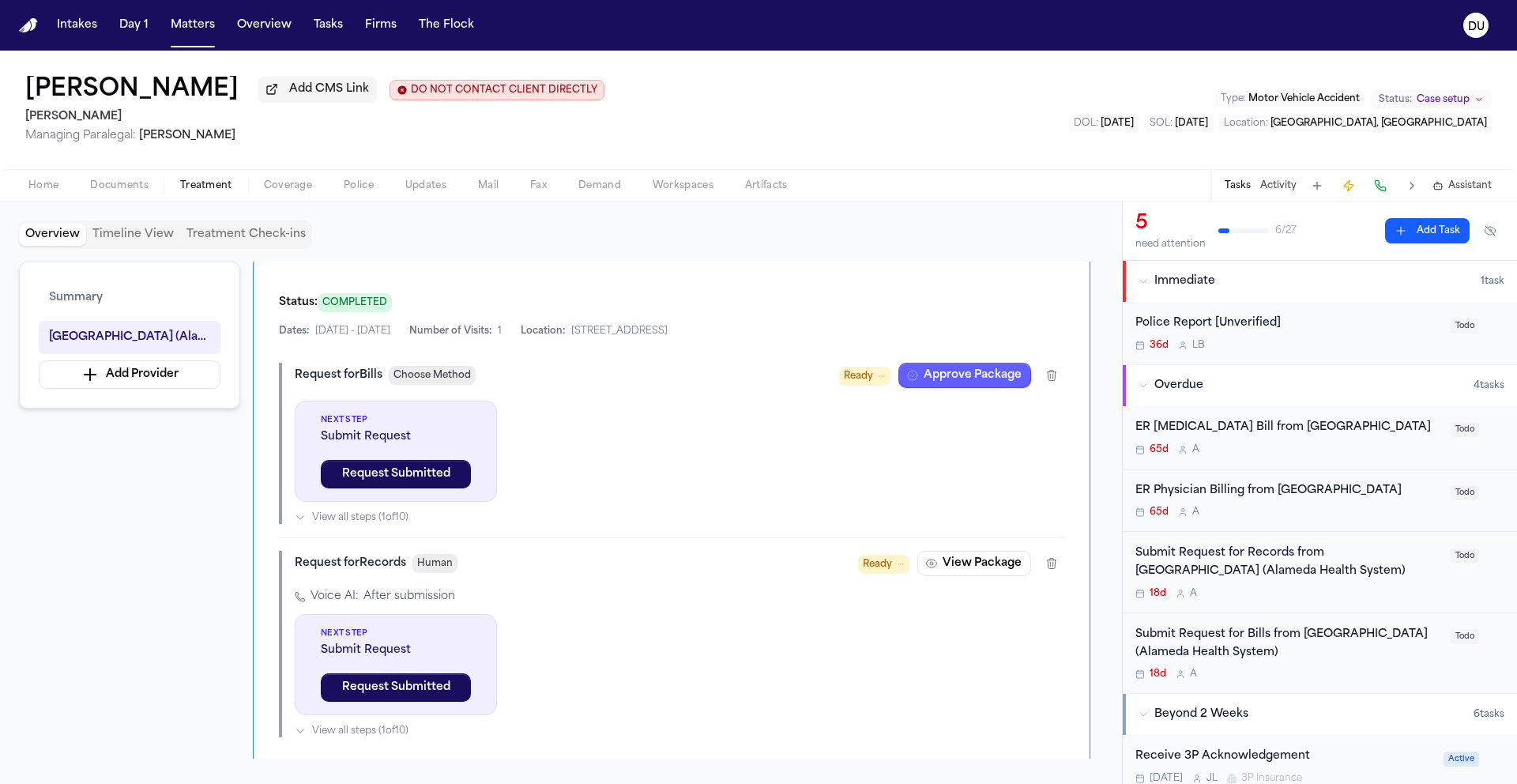
scroll to position [430, 0]
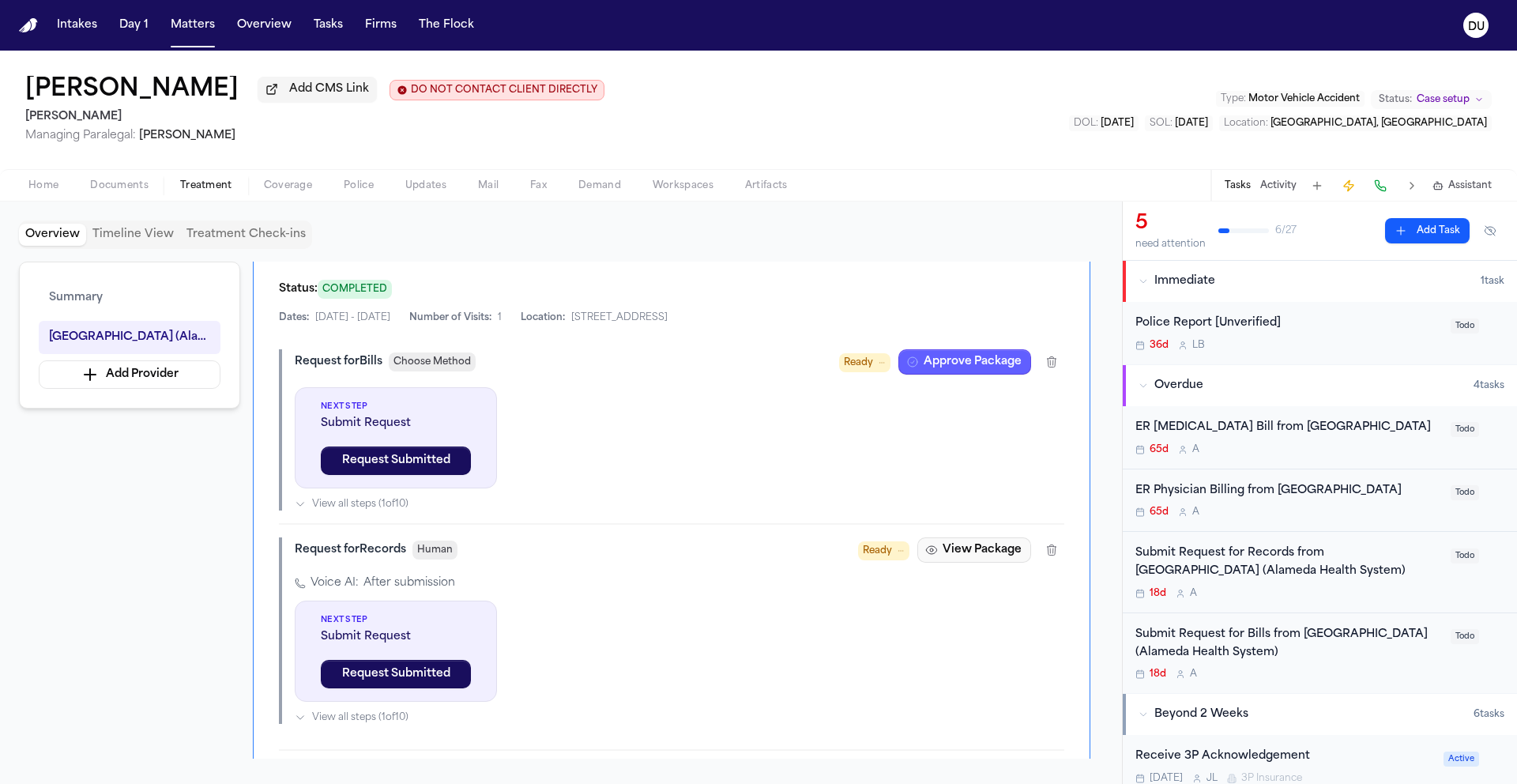
click at [983, 559] on button "View Package" at bounding box center [974, 549] width 114 height 25
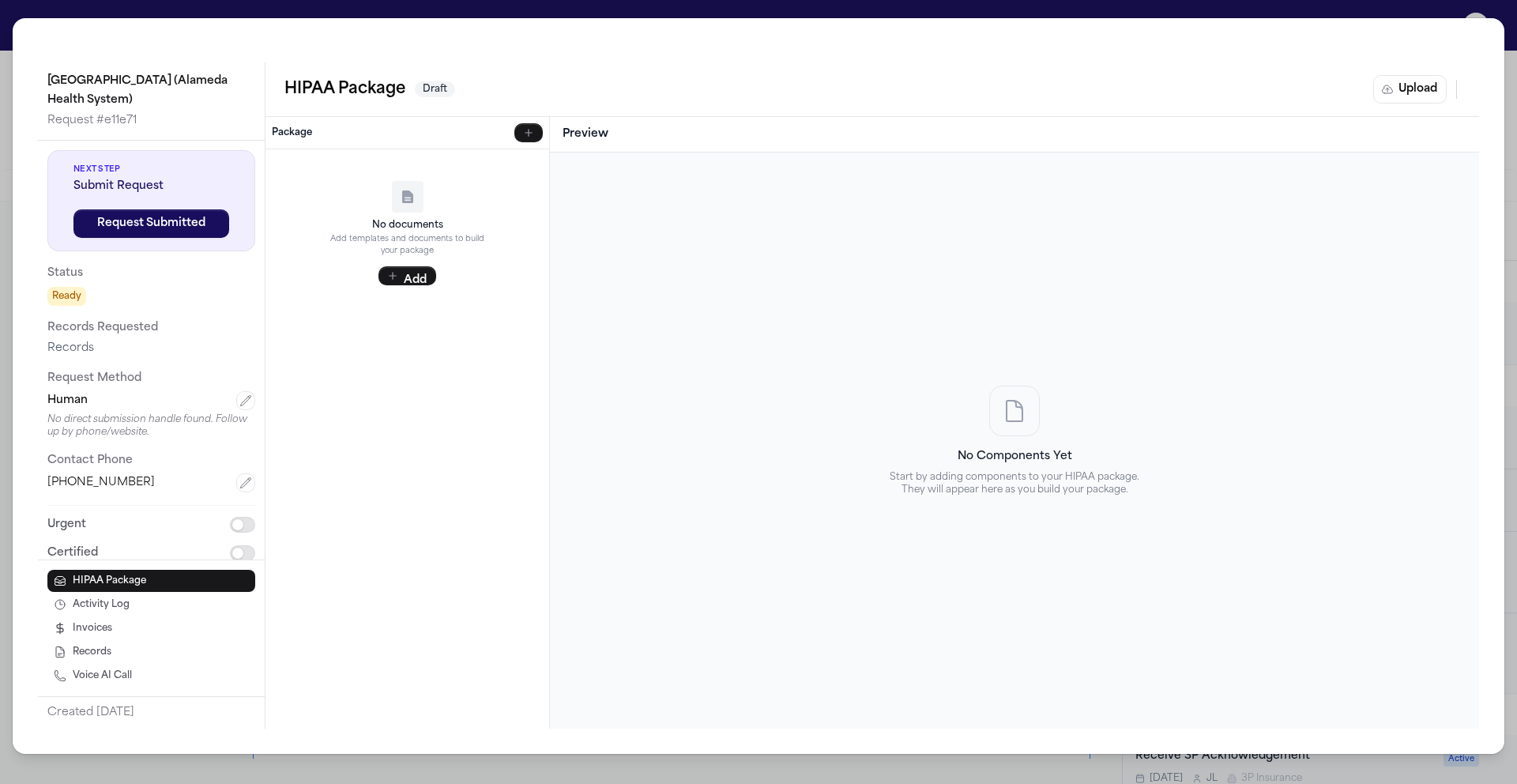
scroll to position [13, 0]
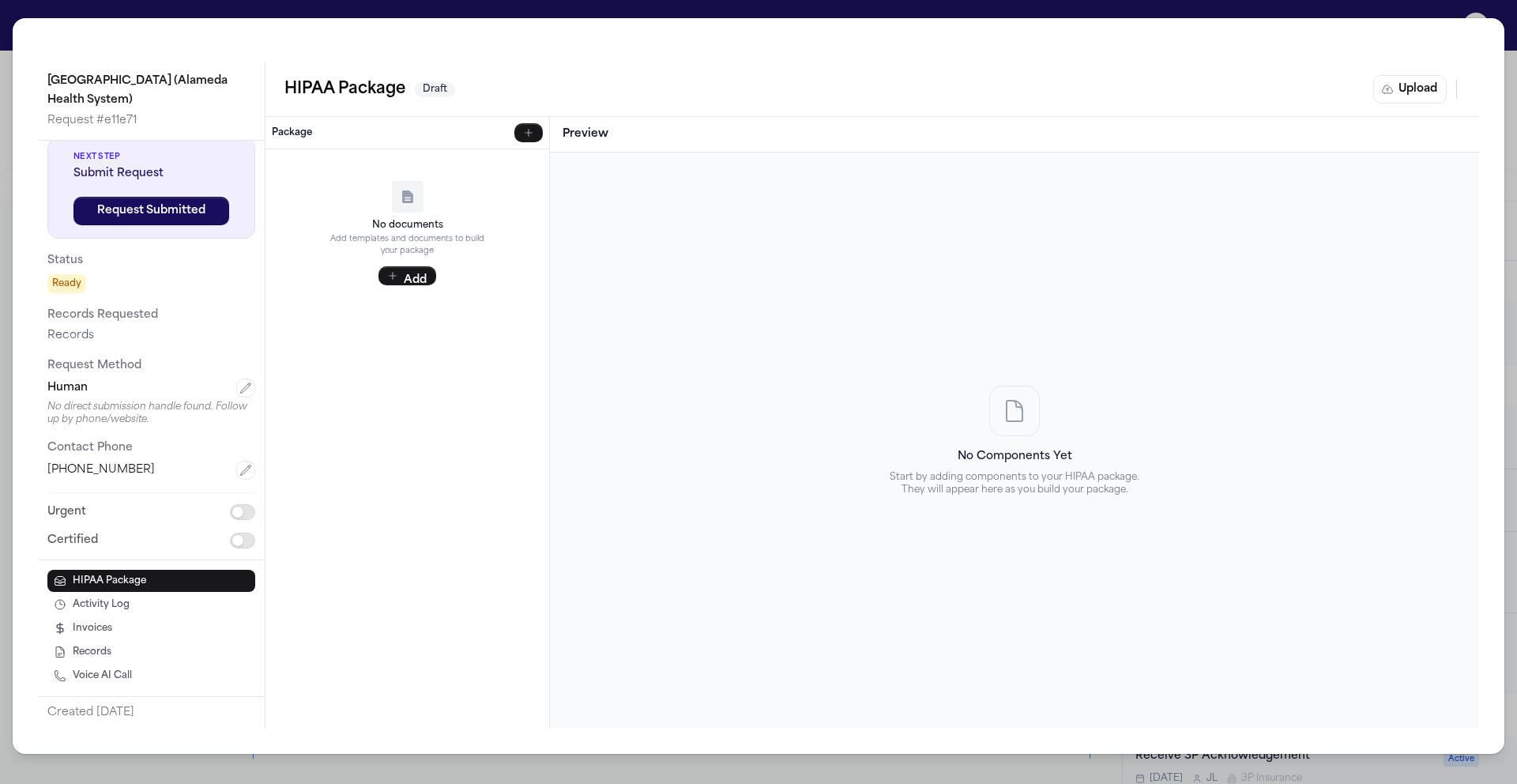
click at [5, 20] on div "Highland Hospital (Alameda Health System) Request # e11e71 Next Step Submit Req…" at bounding box center [758, 392] width 1517 height 784
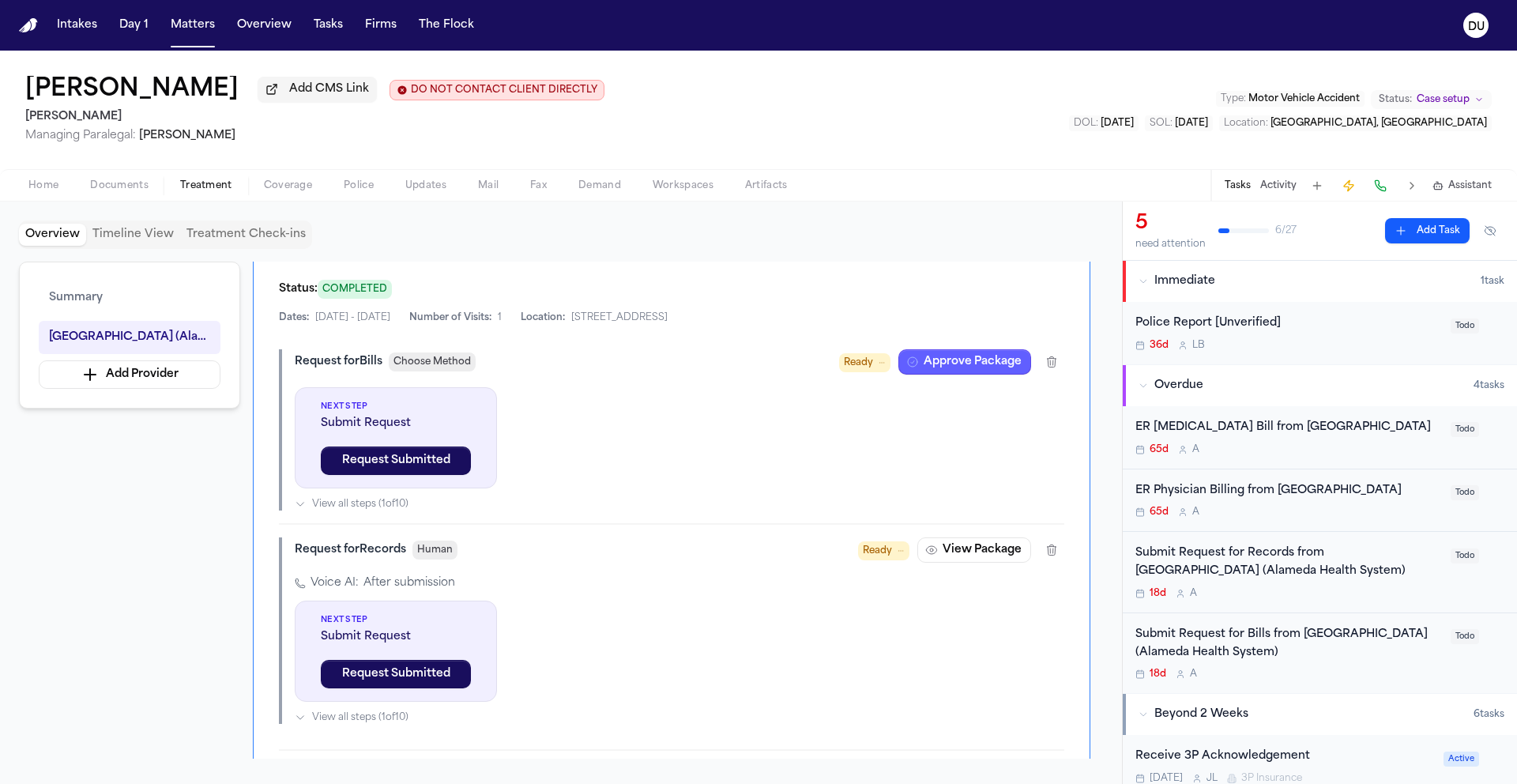
click at [123, 189] on span "Documents" at bounding box center [119, 185] width 58 height 13
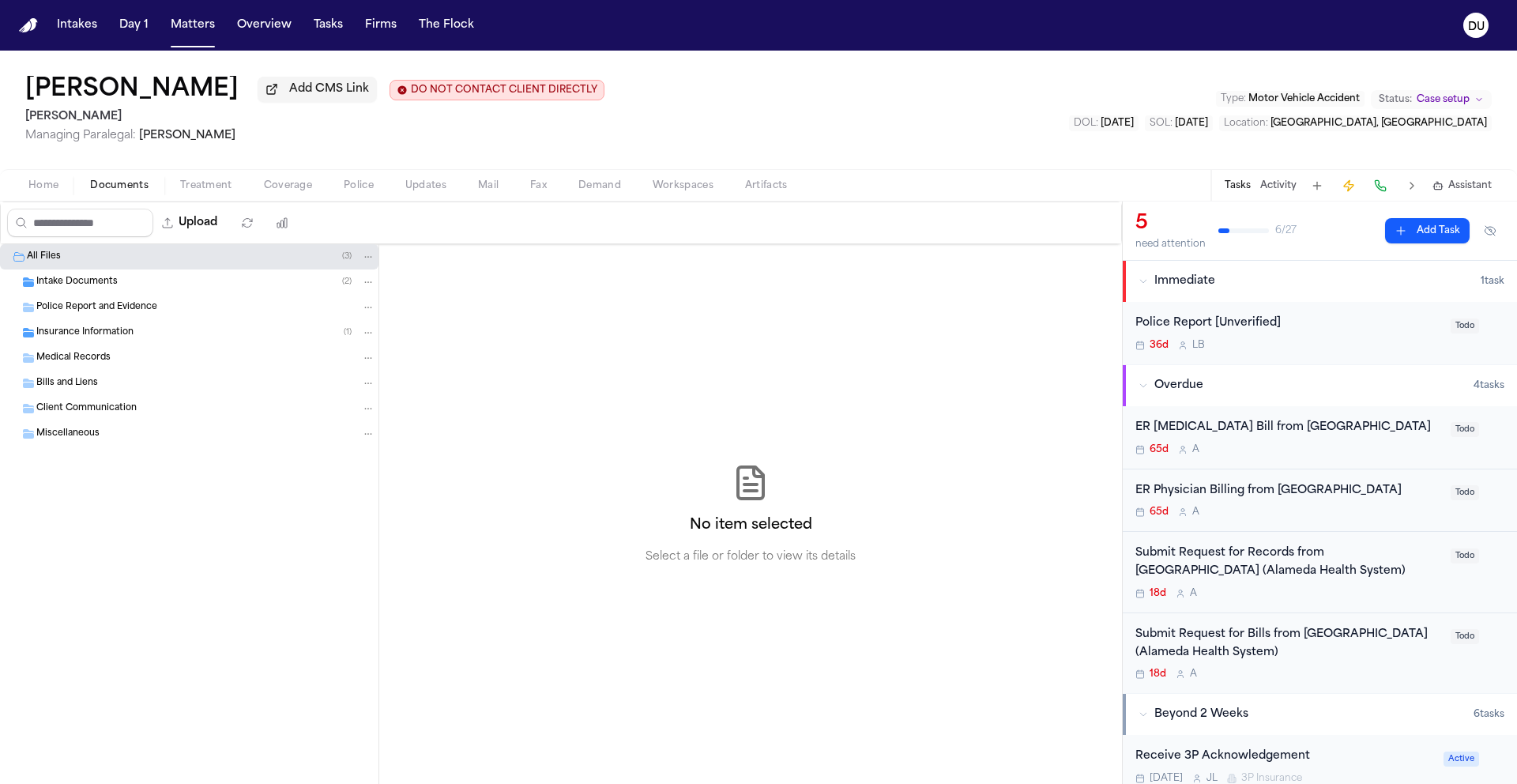
click at [121, 331] on span "Insurance Information" at bounding box center [85, 332] width 97 height 13
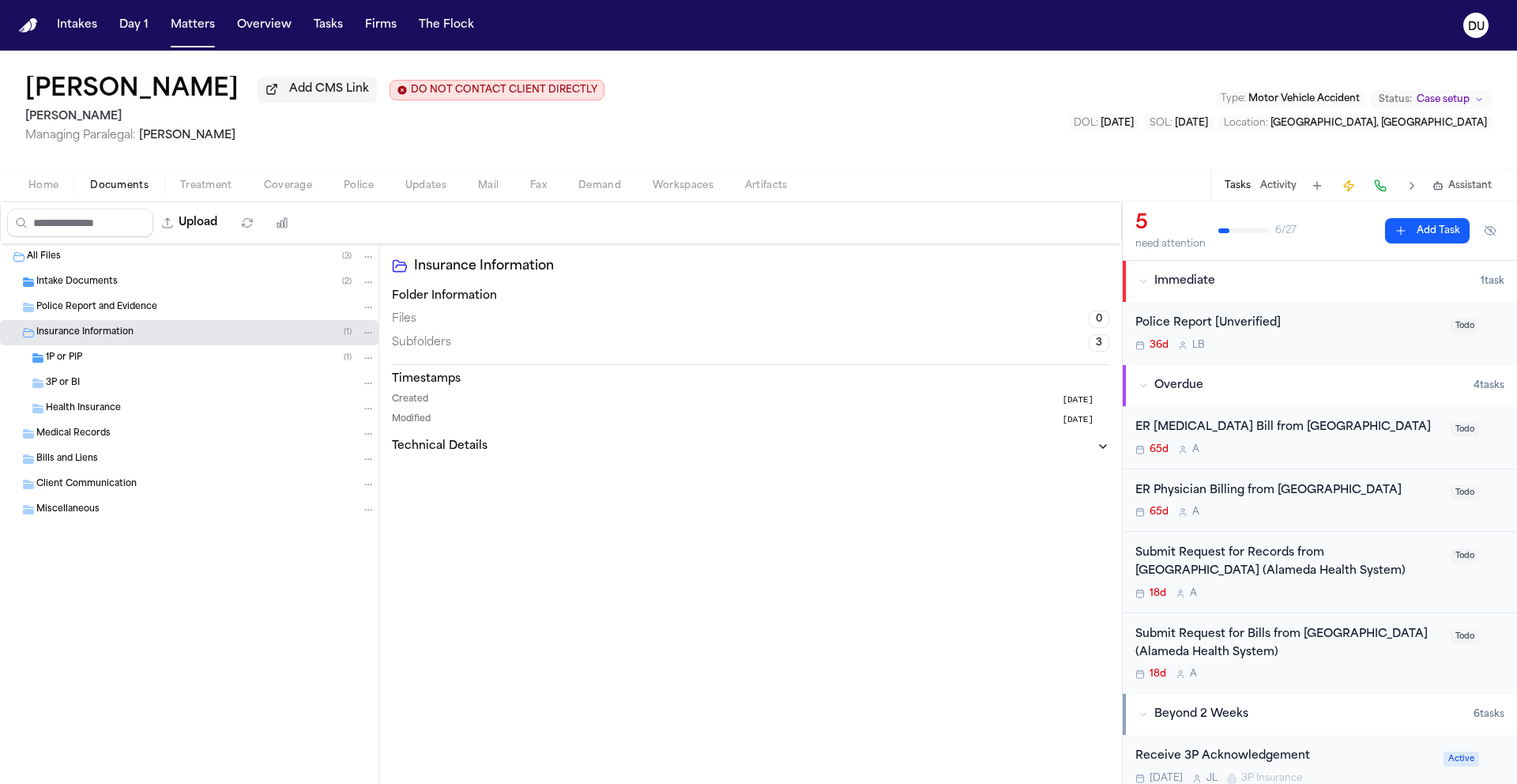
click at [105, 441] on div "Medical Records" at bounding box center [206, 434] width 339 height 14
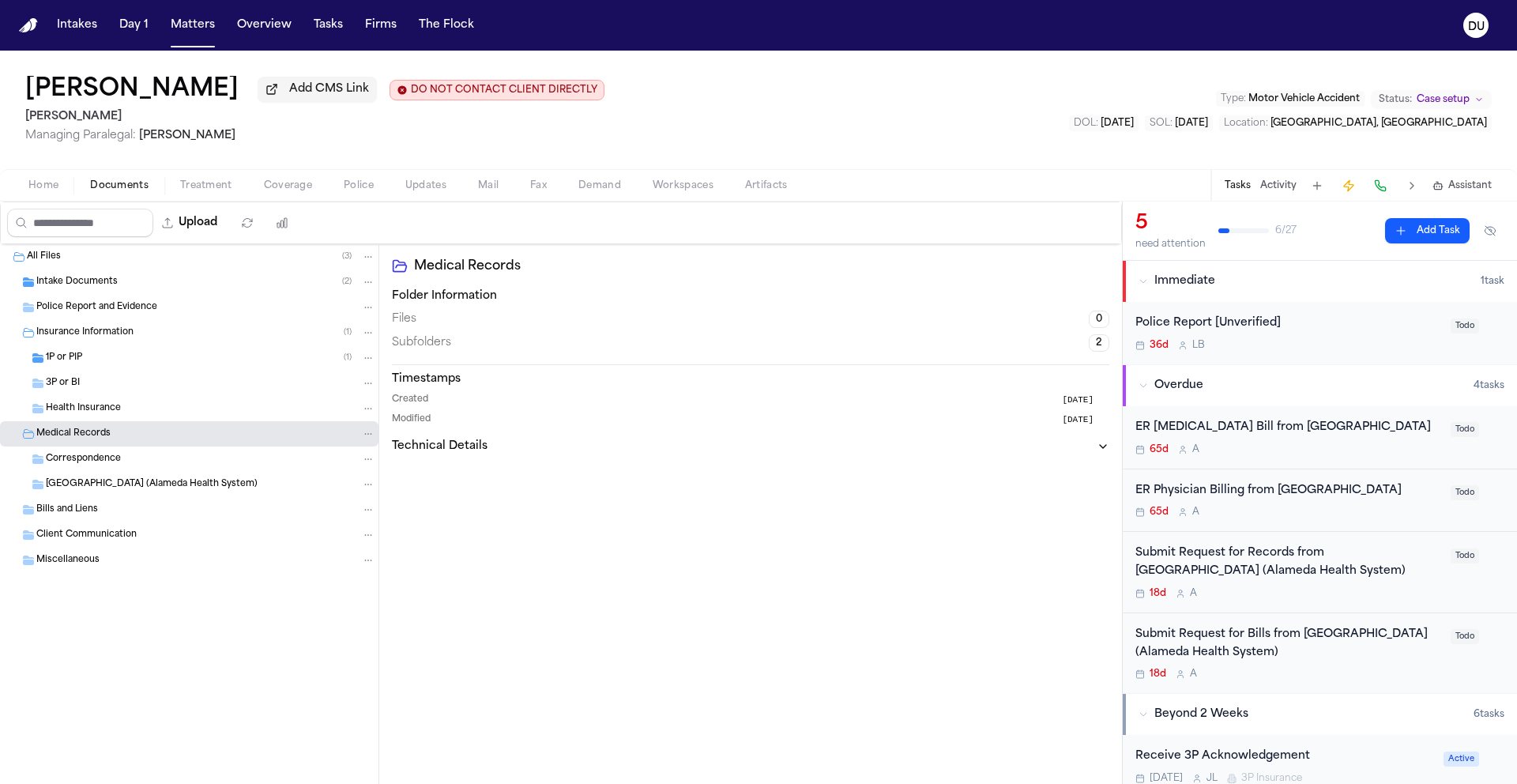
click at [104, 487] on span "Highland Hospital (Alameda Health System)" at bounding box center [152, 484] width 212 height 13
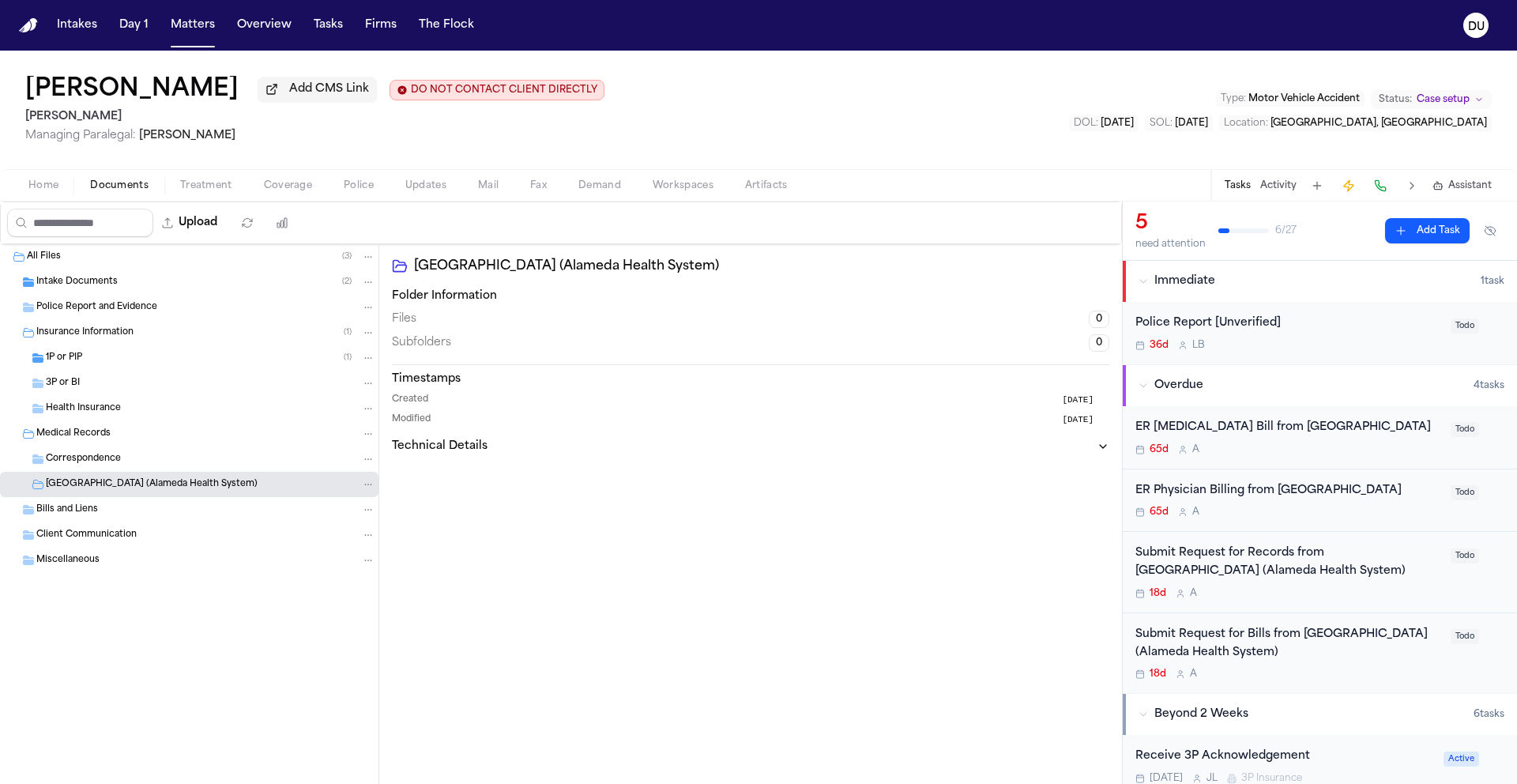
click at [104, 487] on span "Highland Hospital (Alameda Health System)" at bounding box center [152, 484] width 212 height 13
click at [97, 289] on span "Intake Documents" at bounding box center [77, 282] width 82 height 13
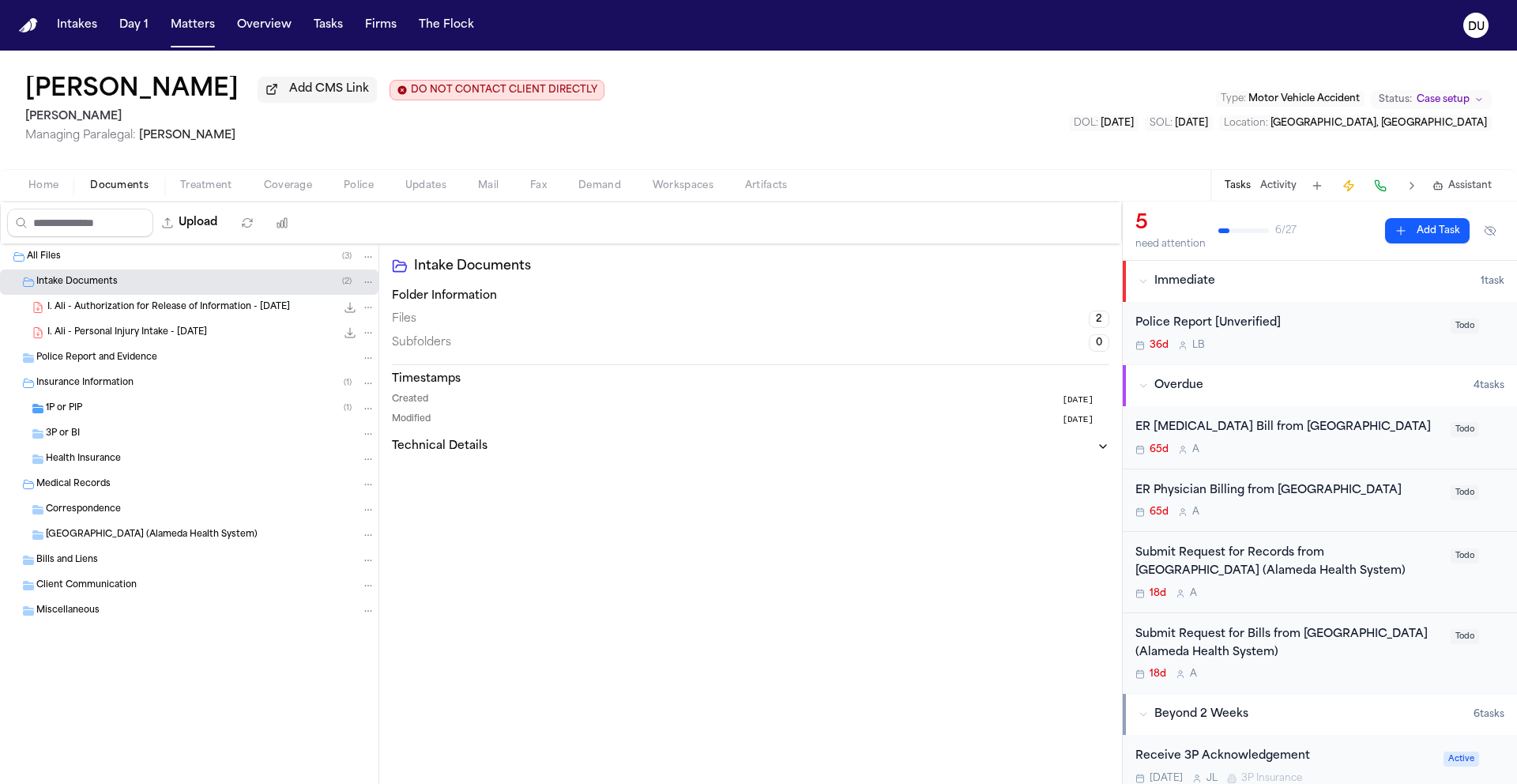
click at [186, 315] on span "I. Ali - Authorization for Release of Information - [DATE]" at bounding box center [169, 307] width 243 height 13
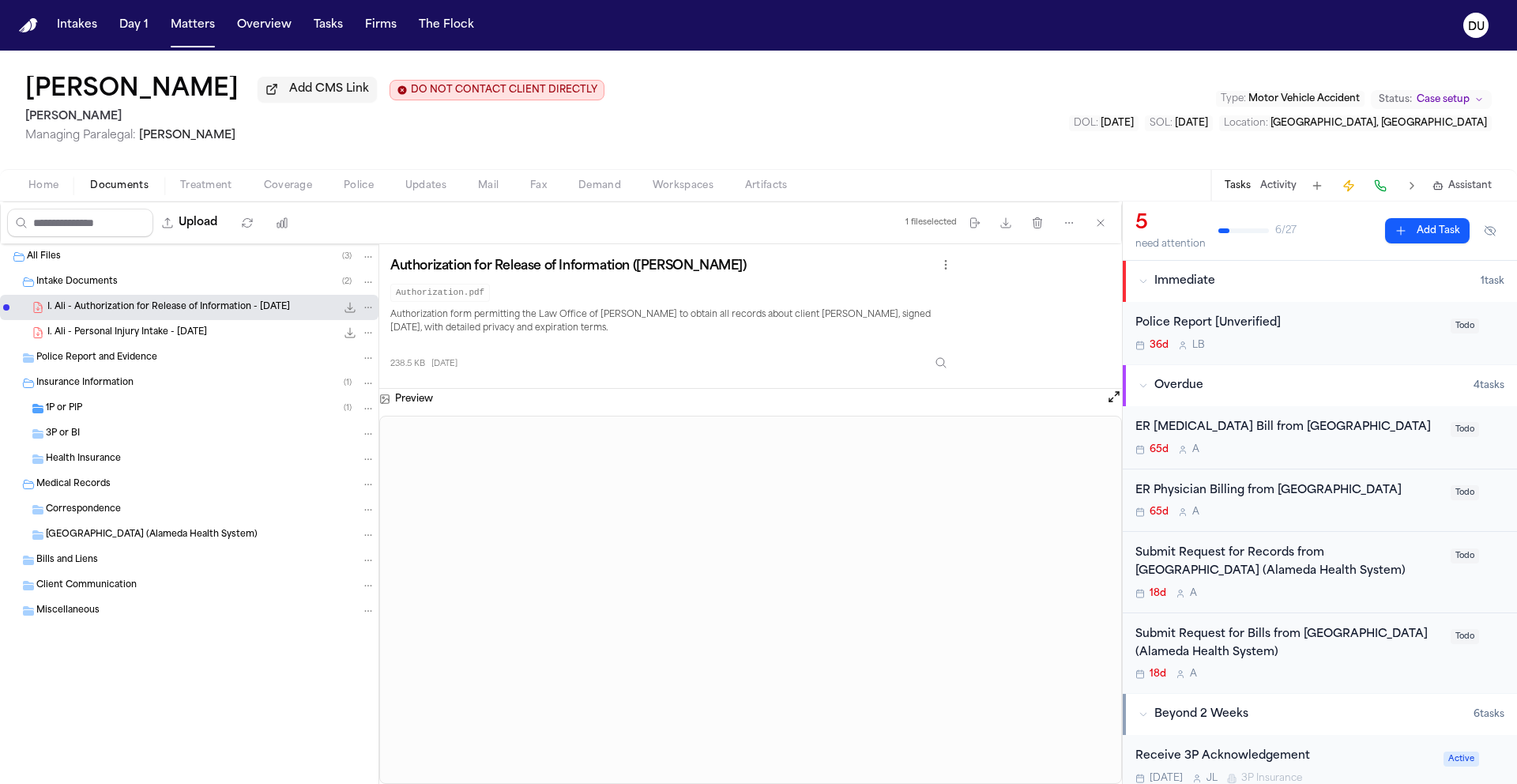
click at [159, 340] on span "I. Ali - Personal Injury Intake - [DATE]" at bounding box center [128, 332] width 160 height 13
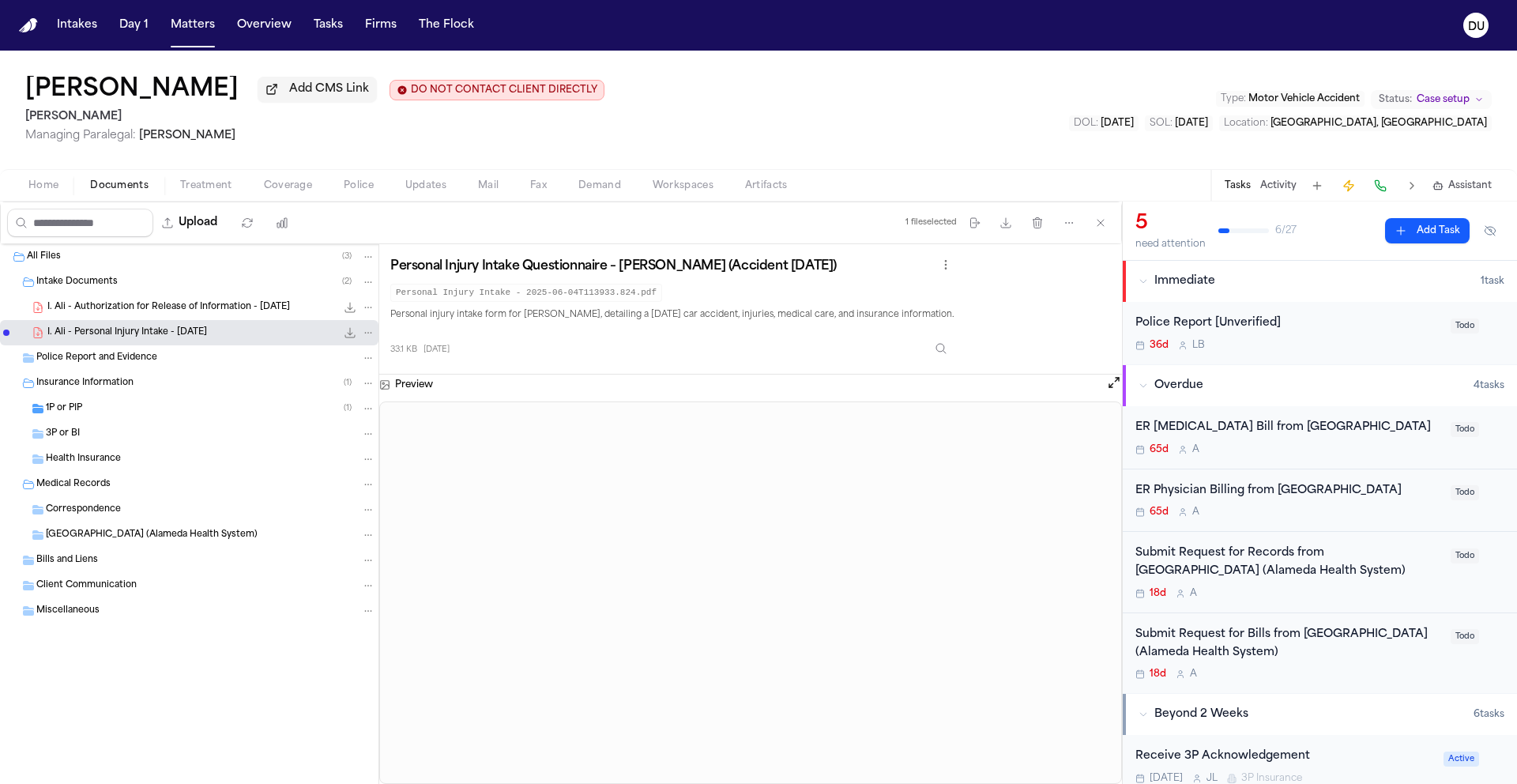
click at [128, 363] on span "Police Report and Evidence" at bounding box center [96, 357] width 121 height 13
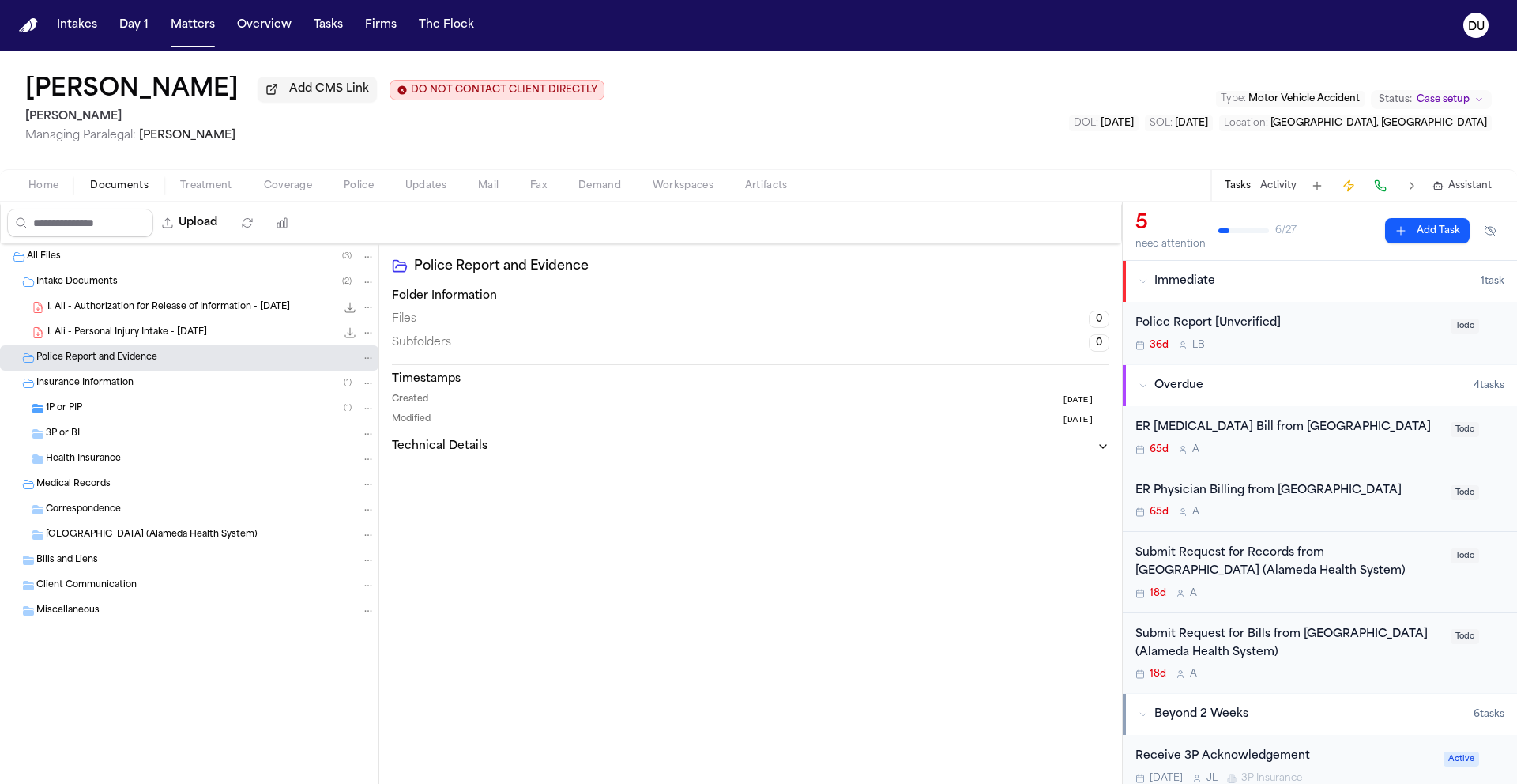
click at [89, 514] on span "Correspondence" at bounding box center [83, 509] width 75 height 13
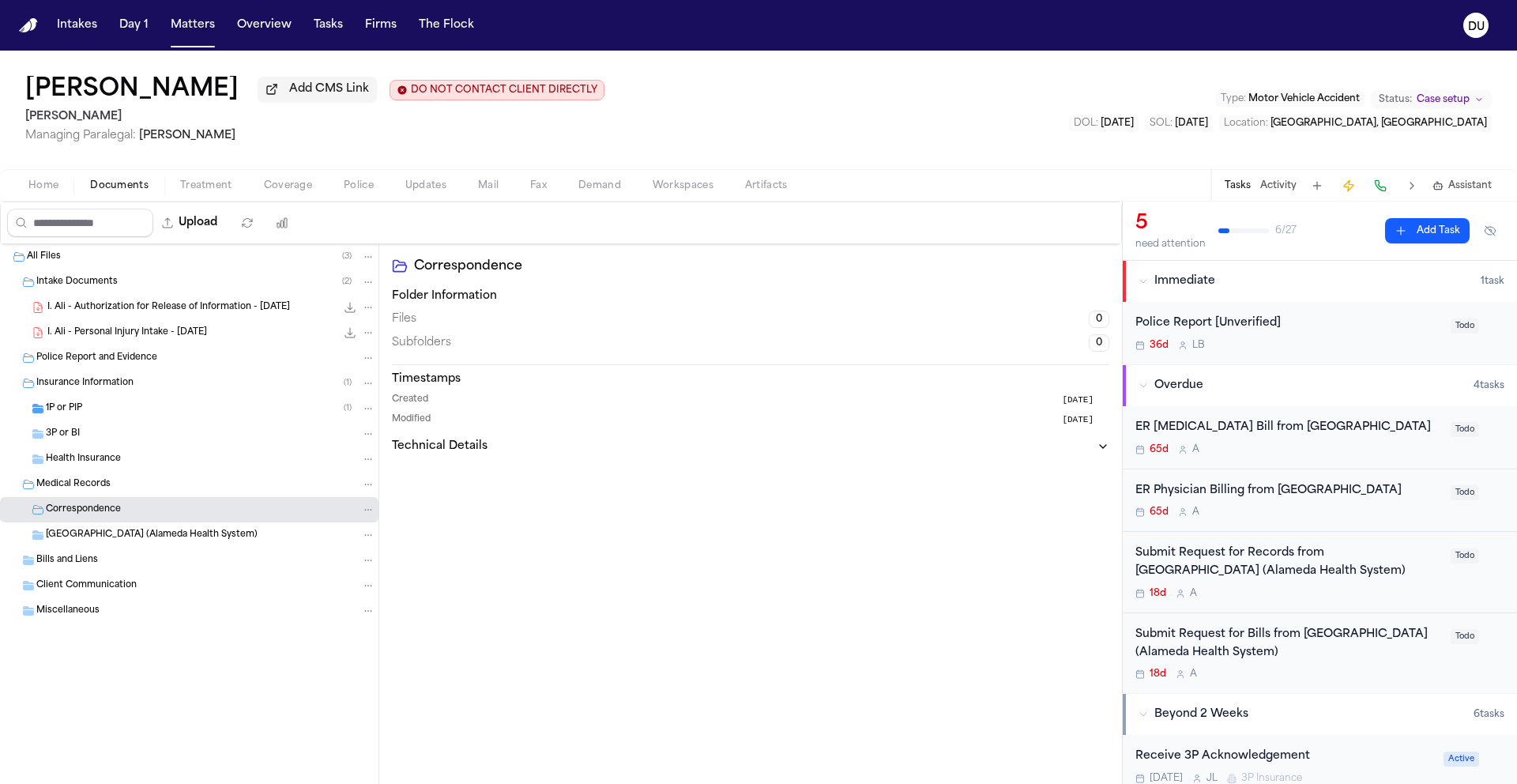
click at [99, 541] on span "Highland Hospital (Alameda Health System)" at bounding box center [152, 535] width 212 height 13
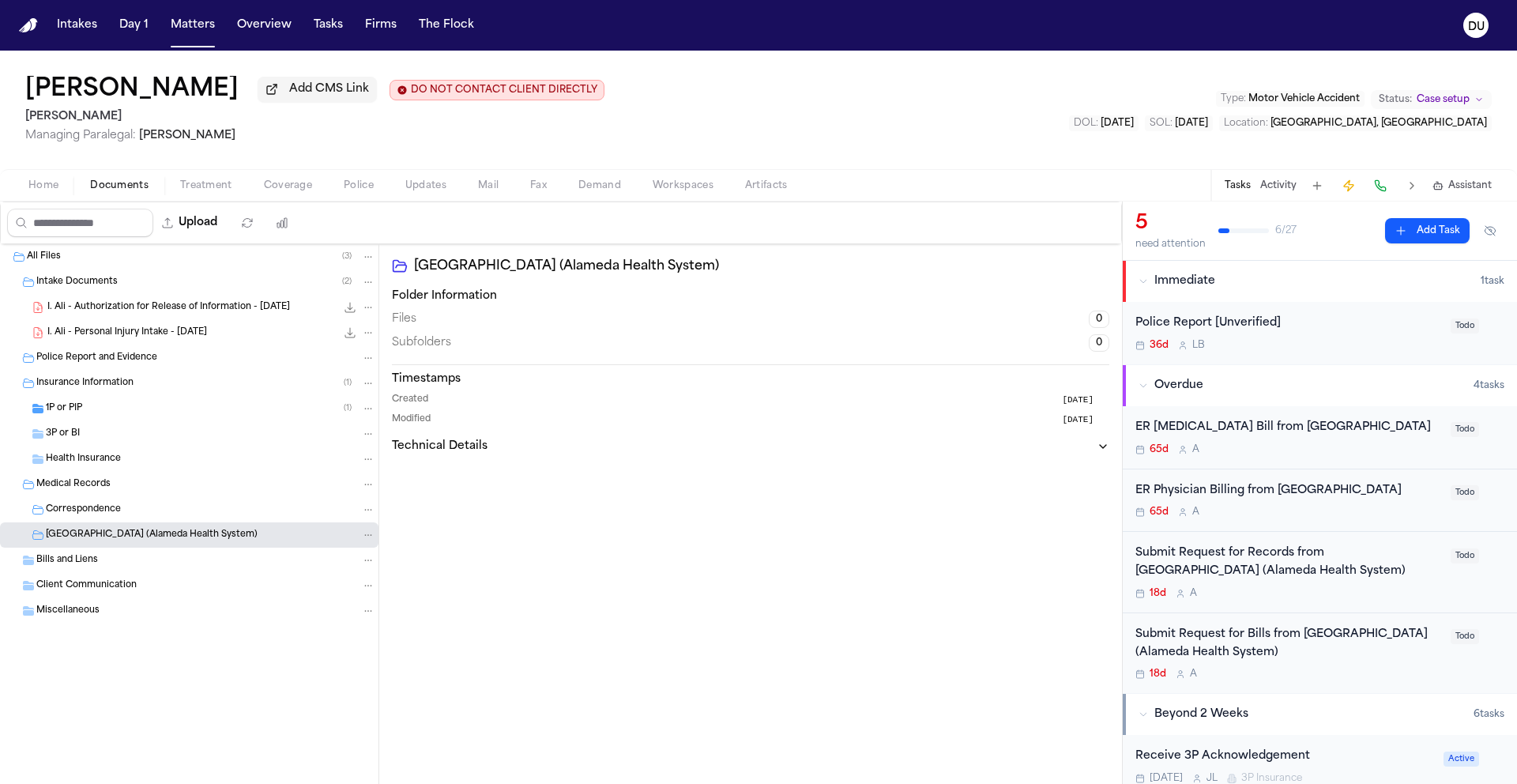
click at [86, 567] on span "Bills and Liens" at bounding box center [67, 560] width 62 height 13
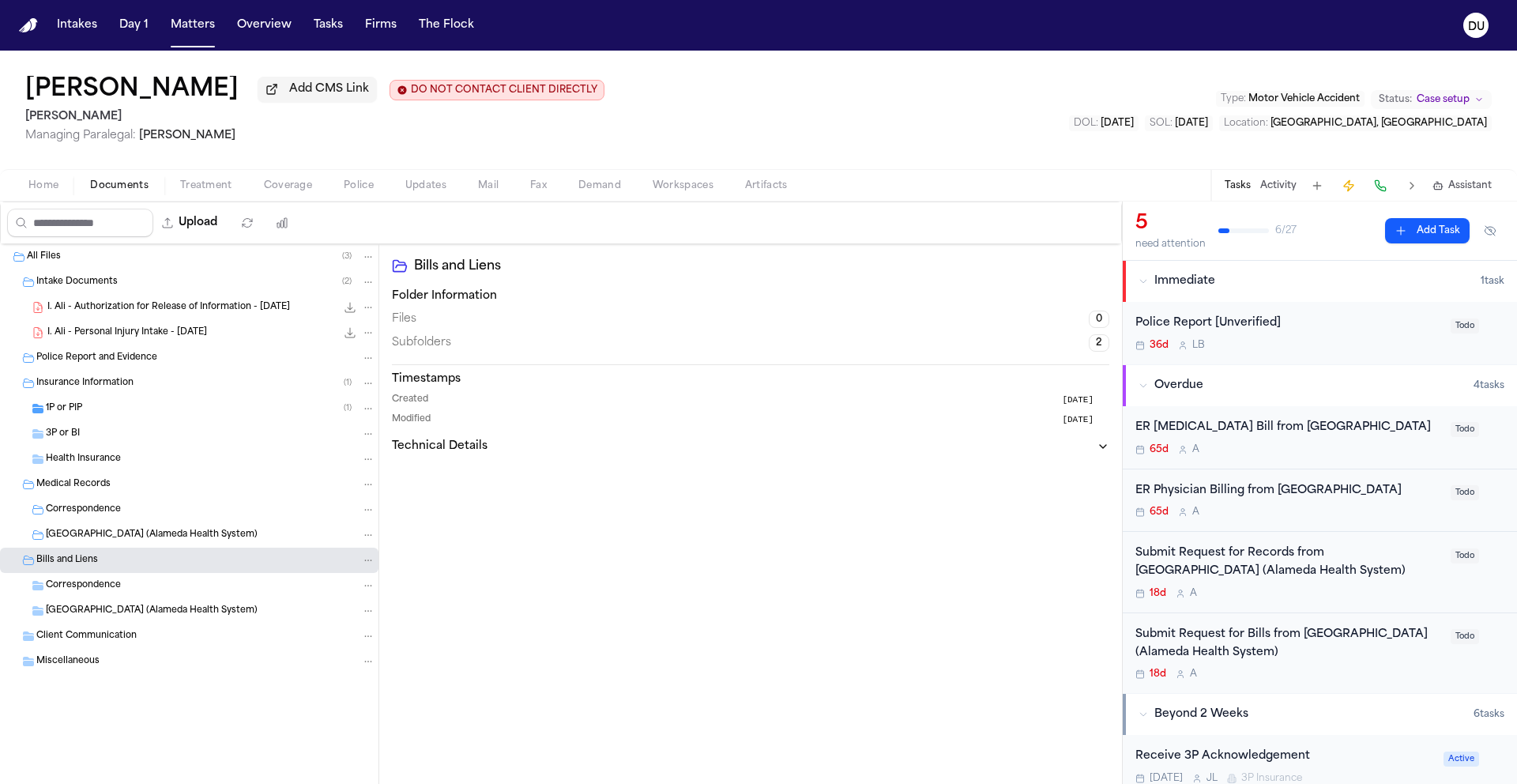
click at [96, 621] on div "Highland Hospital (Alameda Health System)" at bounding box center [189, 610] width 378 height 25
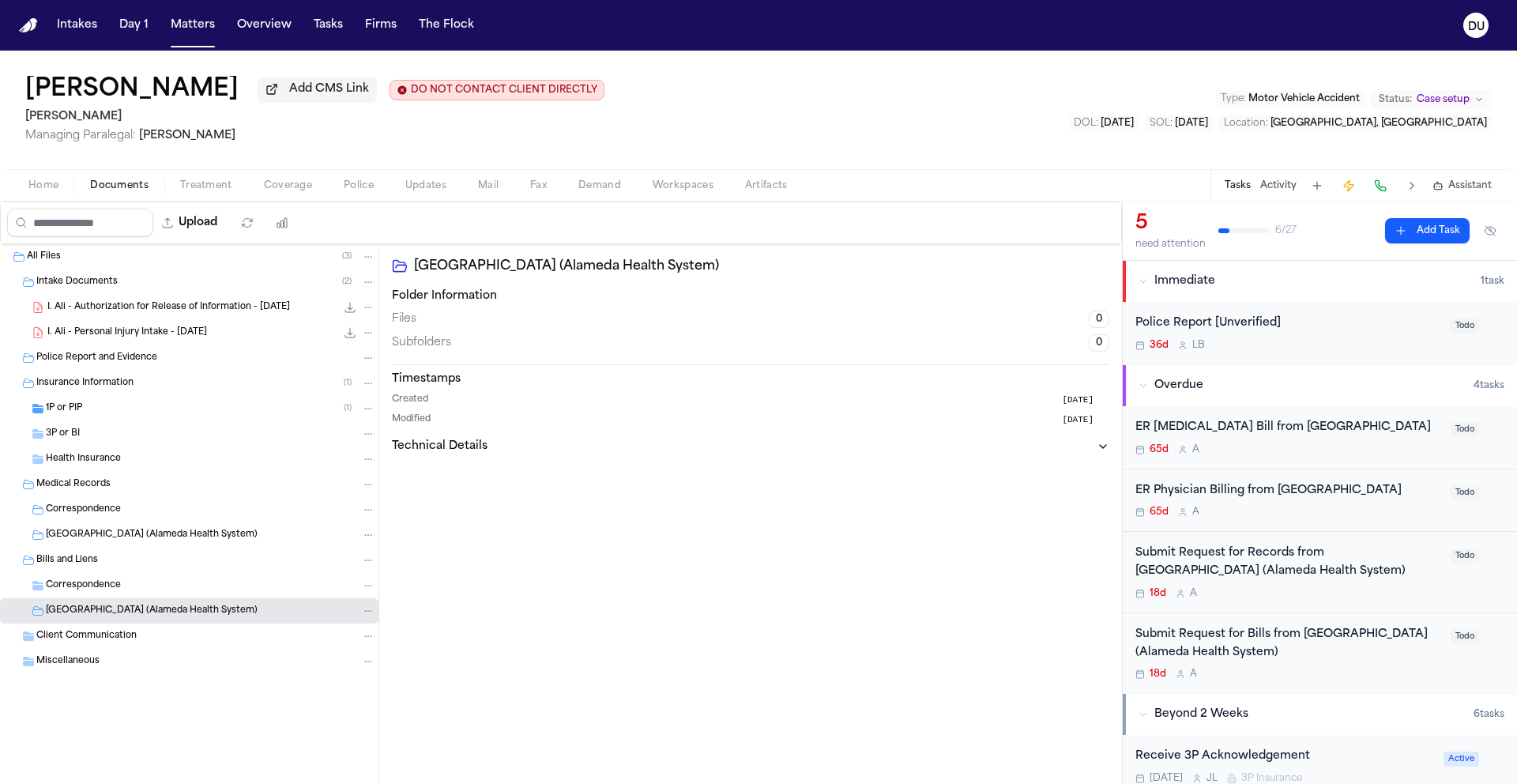
click at [95, 647] on div "Client Communication" at bounding box center [189, 635] width 378 height 25
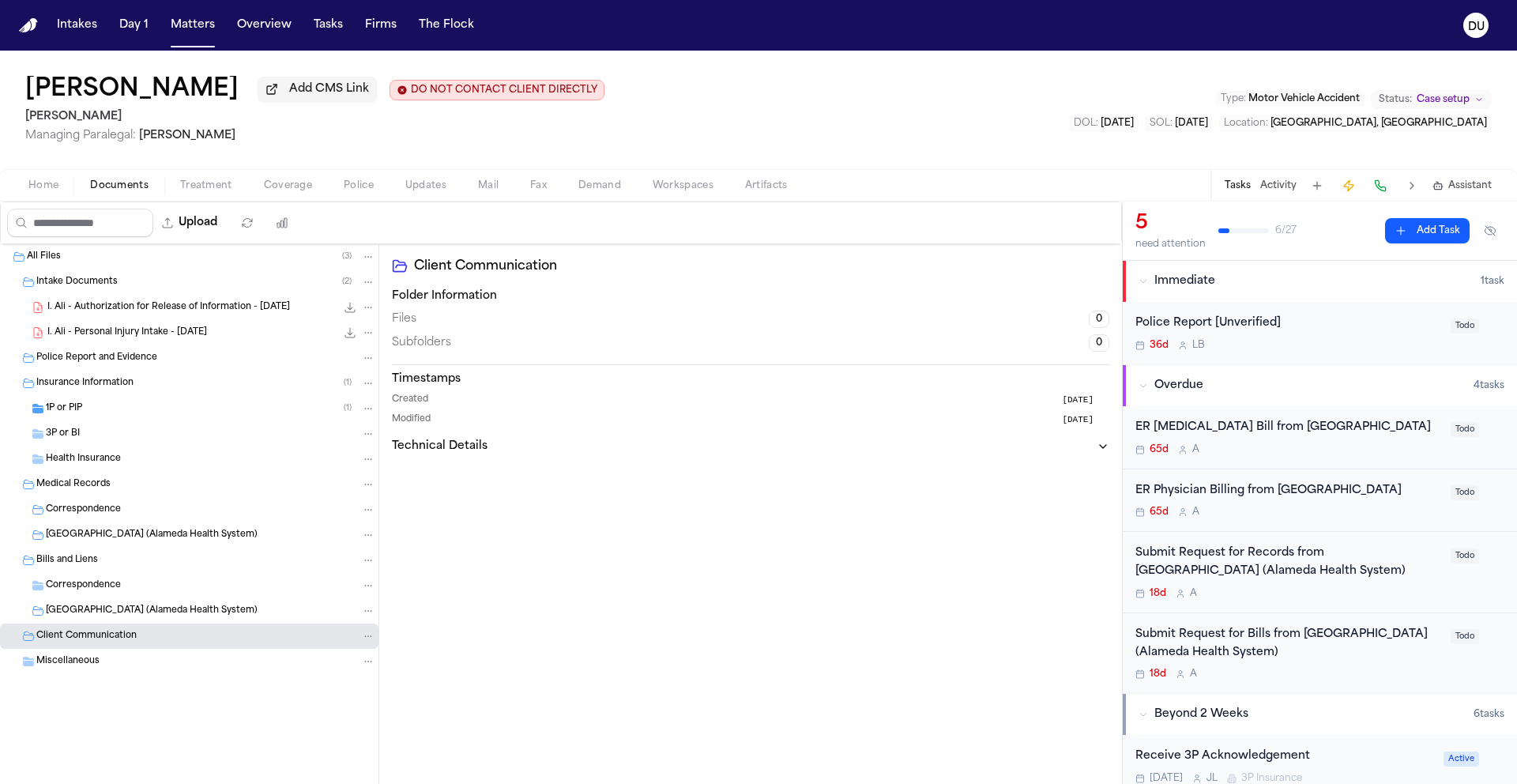
click at [81, 668] on span "Miscellaneous" at bounding box center [68, 661] width 63 height 13
click at [132, 191] on span "Documents" at bounding box center [119, 185] width 58 height 13
click at [212, 187] on span "Treatment" at bounding box center [206, 185] width 52 height 13
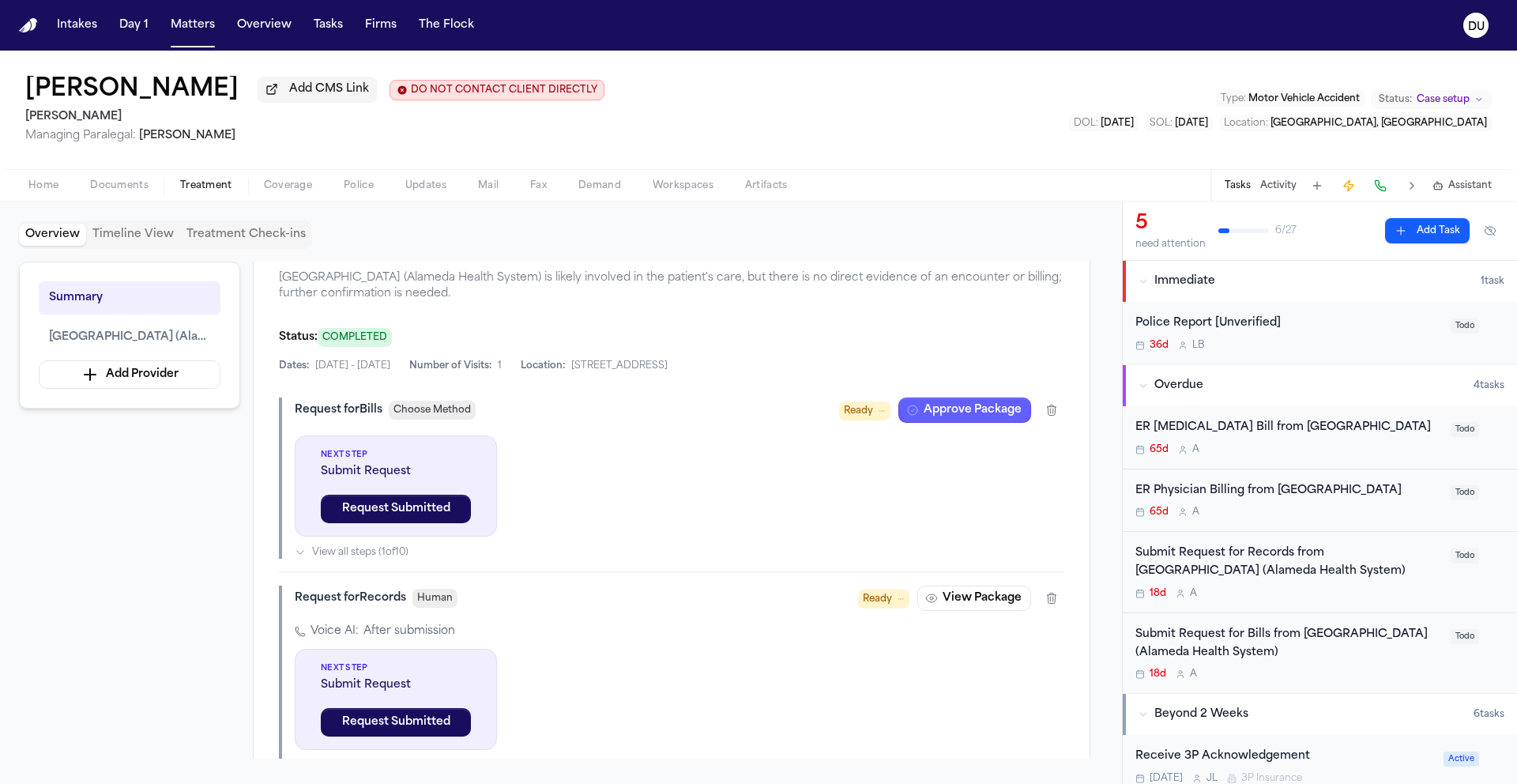
scroll to position [382, 0]
click at [941, 420] on button "Approve Package" at bounding box center [964, 410] width 133 height 25
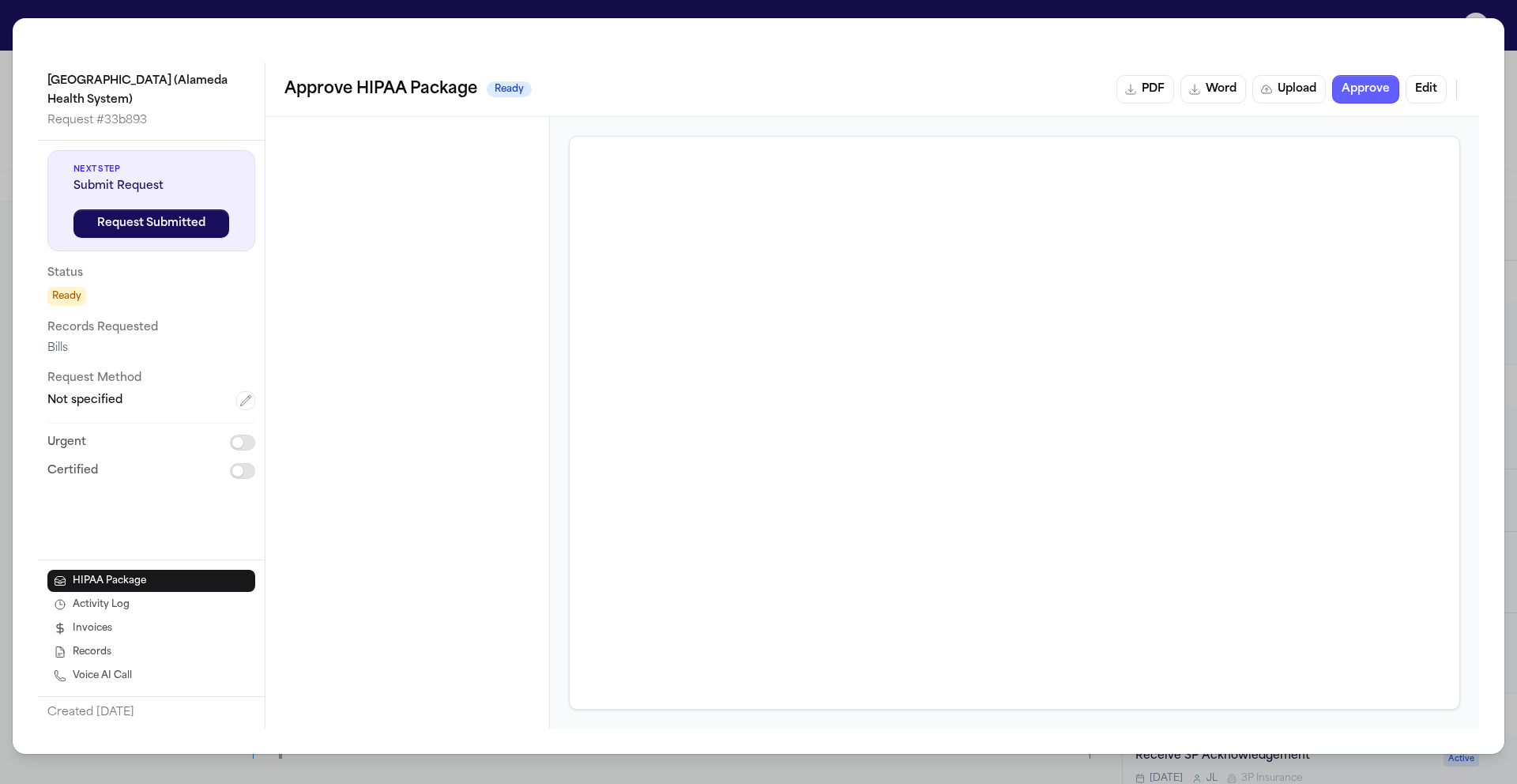
click at [1505, 19] on div "Highland Hospital (Alameda Health System) Request # 33b893 Next Step Submit Req…" at bounding box center [758, 392] width 1517 height 784
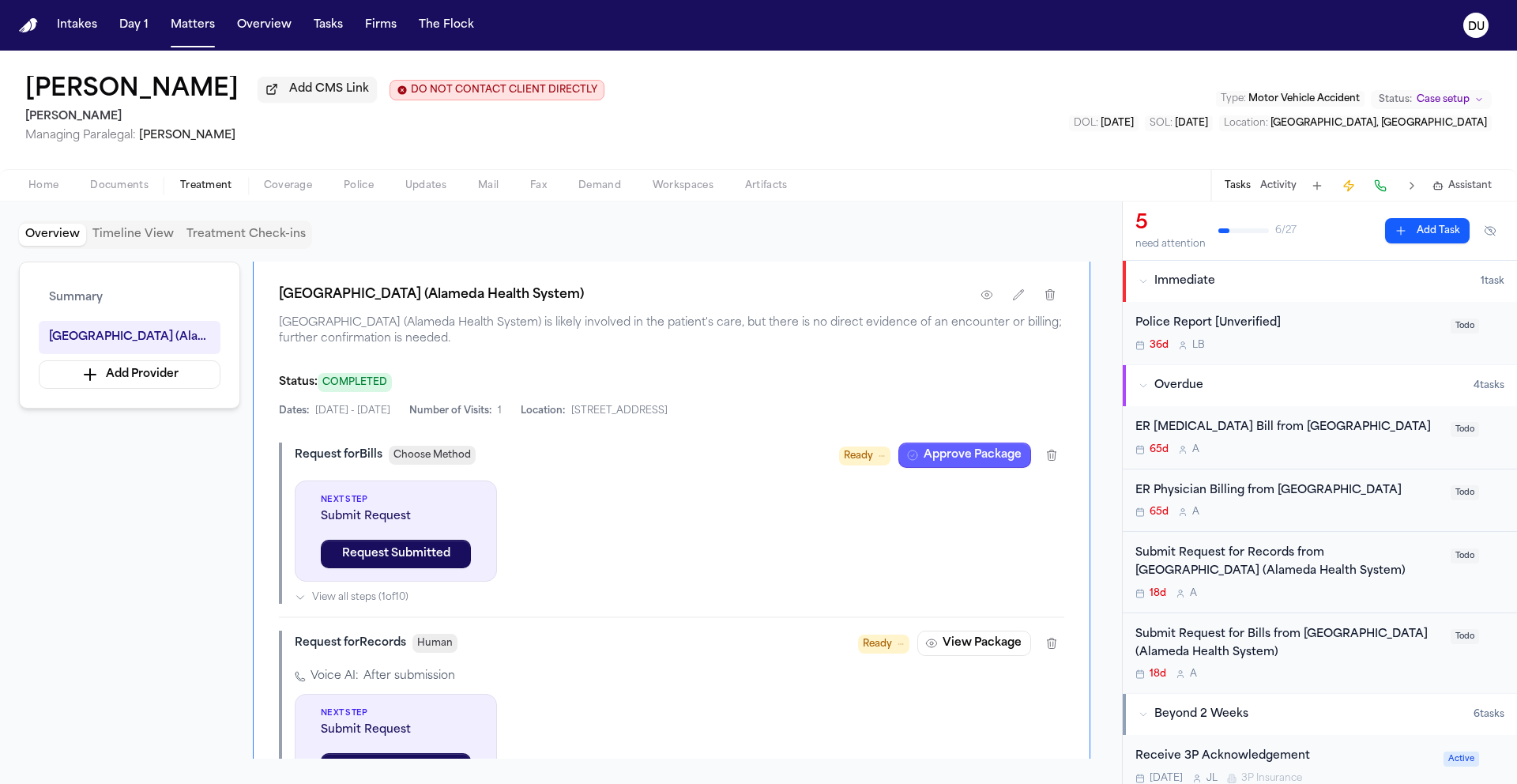
scroll to position [367, 0]
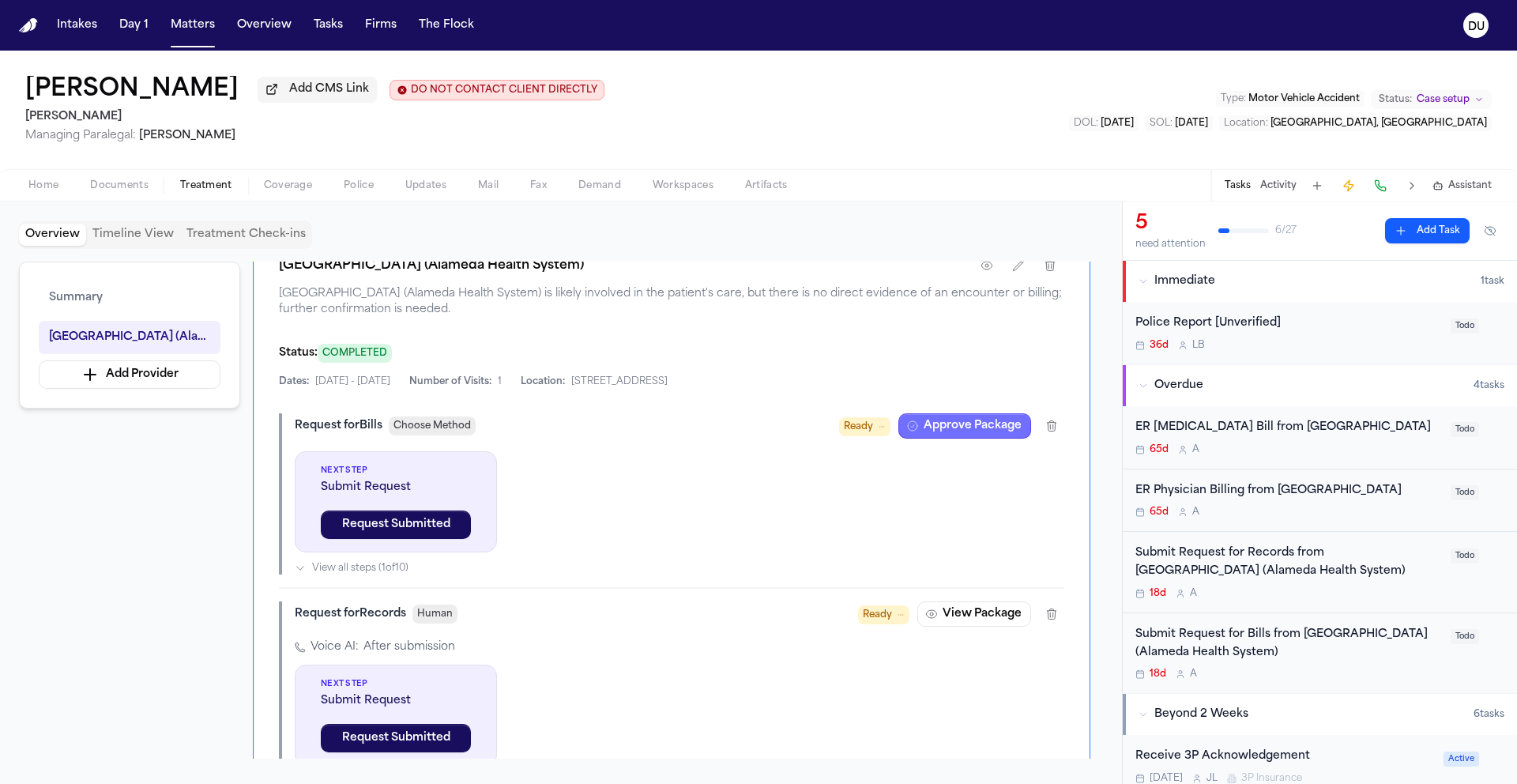
click at [982, 434] on button "Approve Package" at bounding box center [964, 425] width 133 height 25
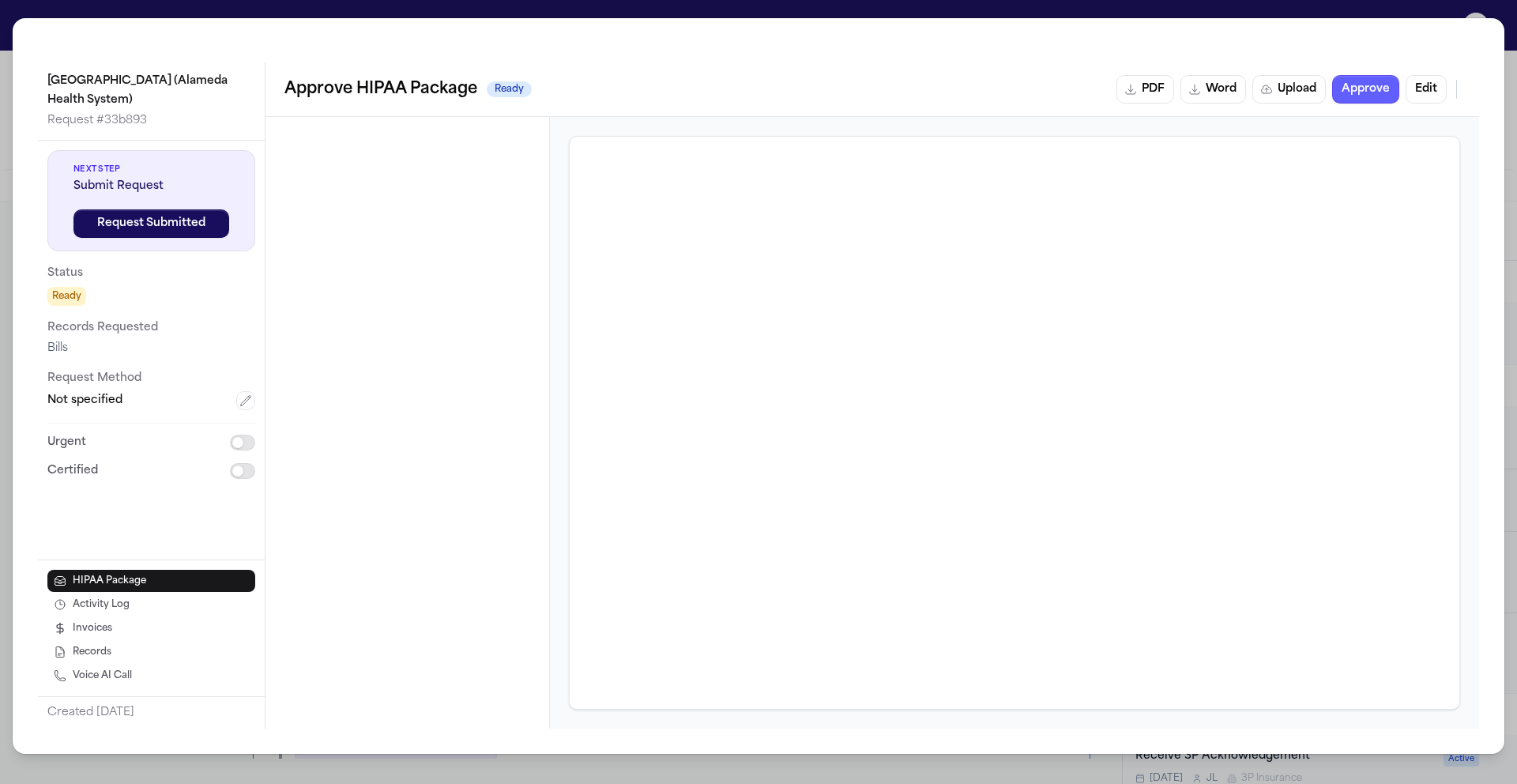
click at [1508, 23] on div "Highland Hospital (Alameda Health System) Request # 33b893 Next Step Submit Req…" at bounding box center [758, 392] width 1517 height 784
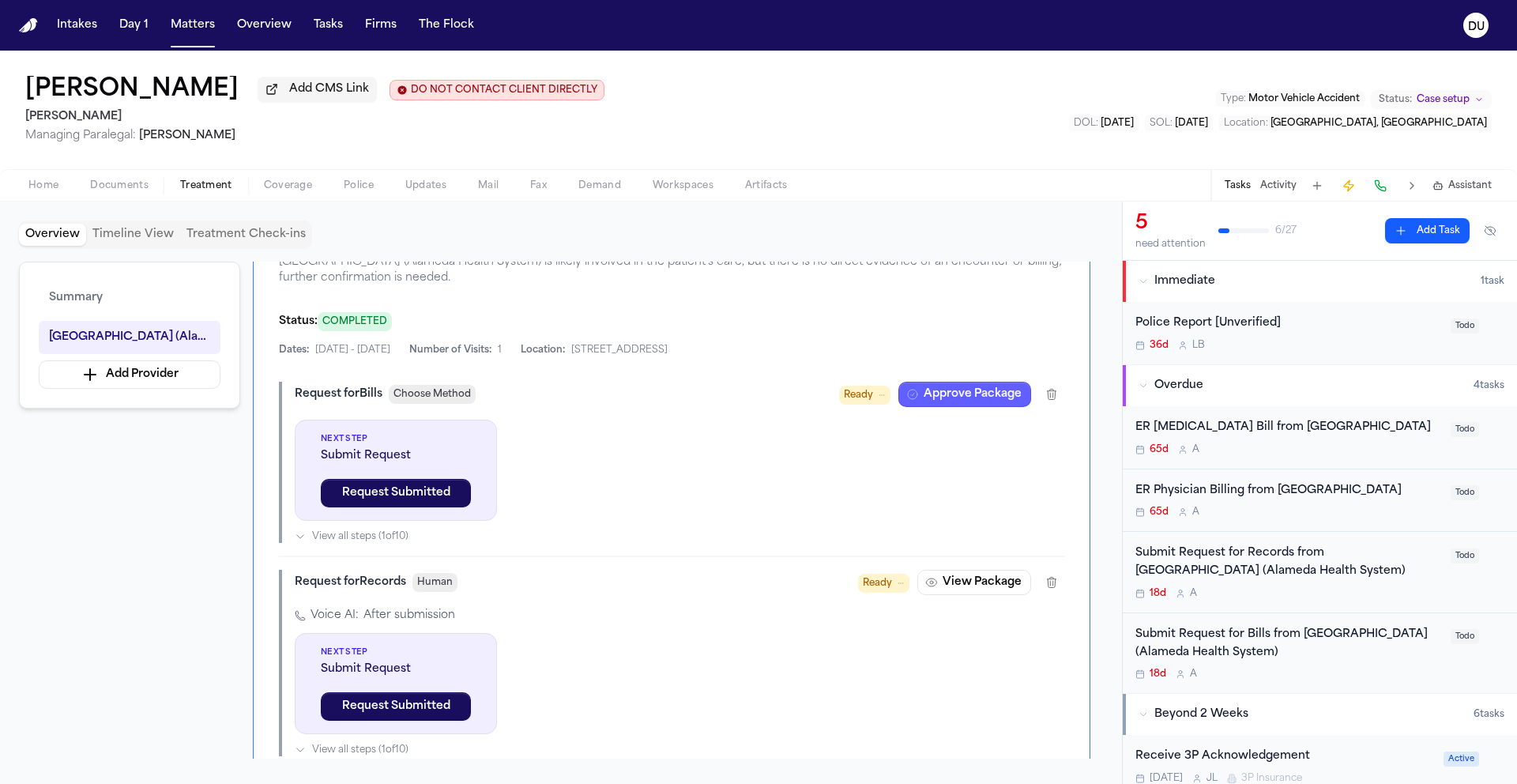
scroll to position [411, 0]
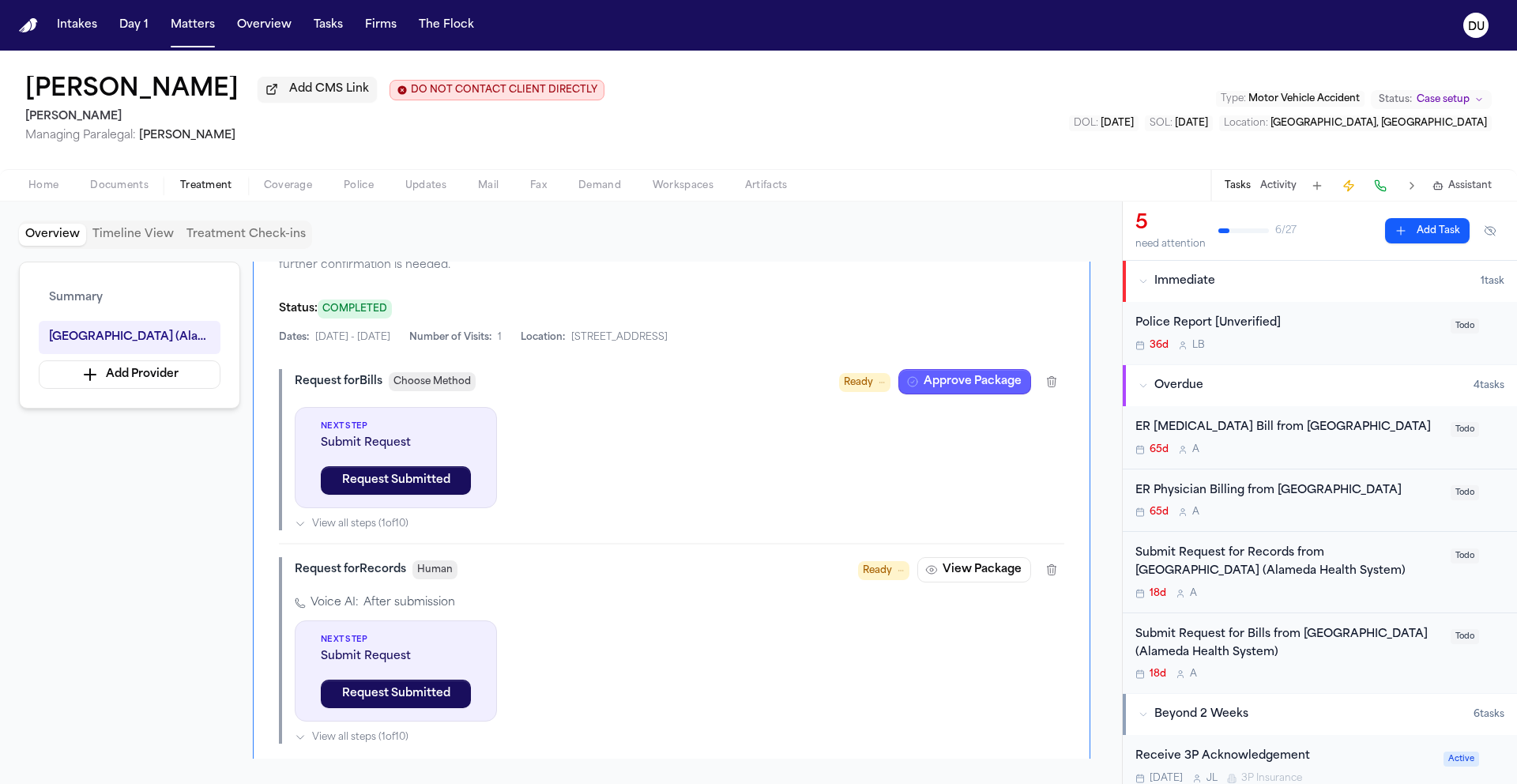
click at [963, 576] on button "View Package" at bounding box center [974, 569] width 114 height 25
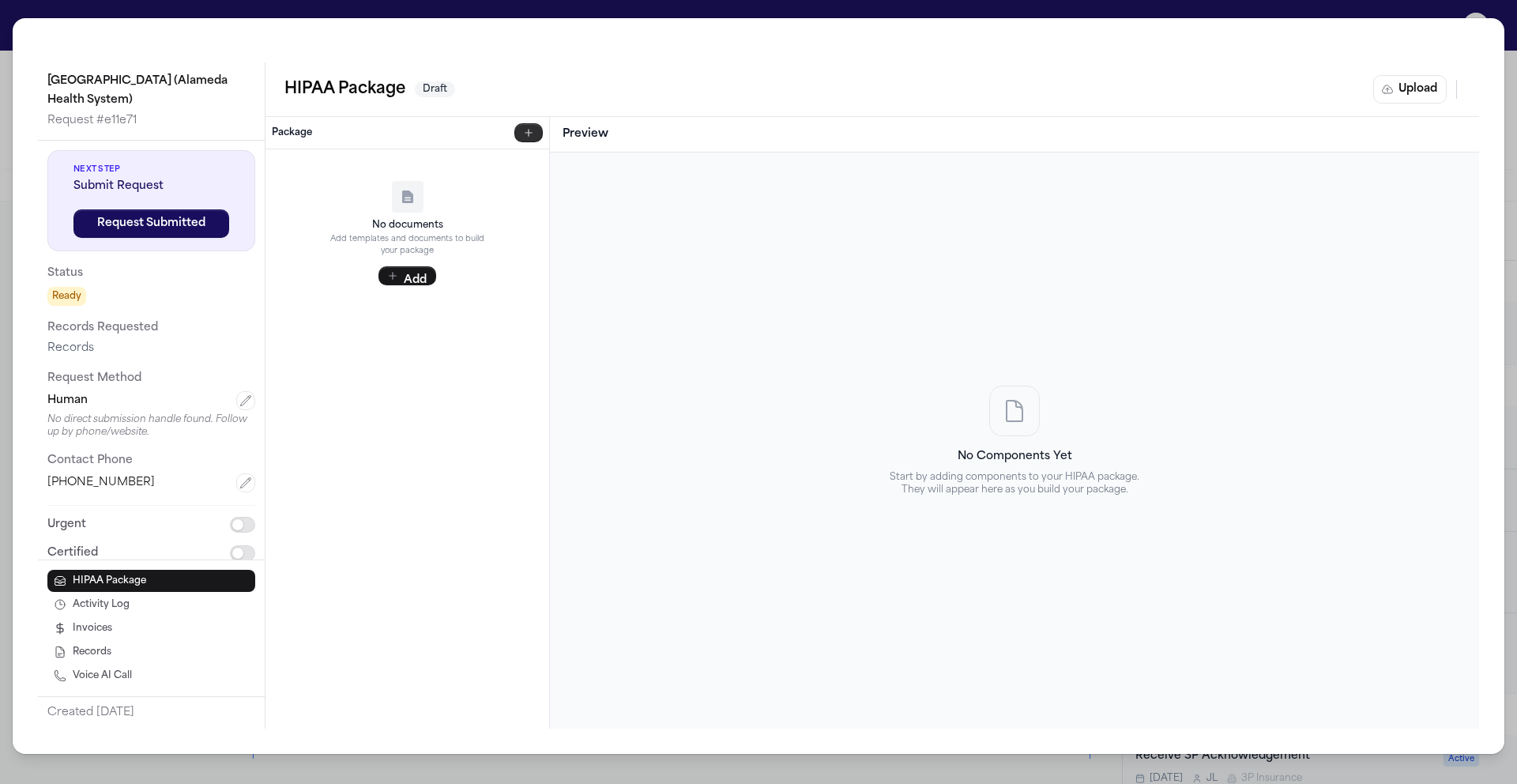
click at [533, 130] on icon "button" at bounding box center [529, 132] width 13 height 13
click at [398, 177] on p "Auto-filled merge fields" at bounding box center [419, 183] width 233 height 11
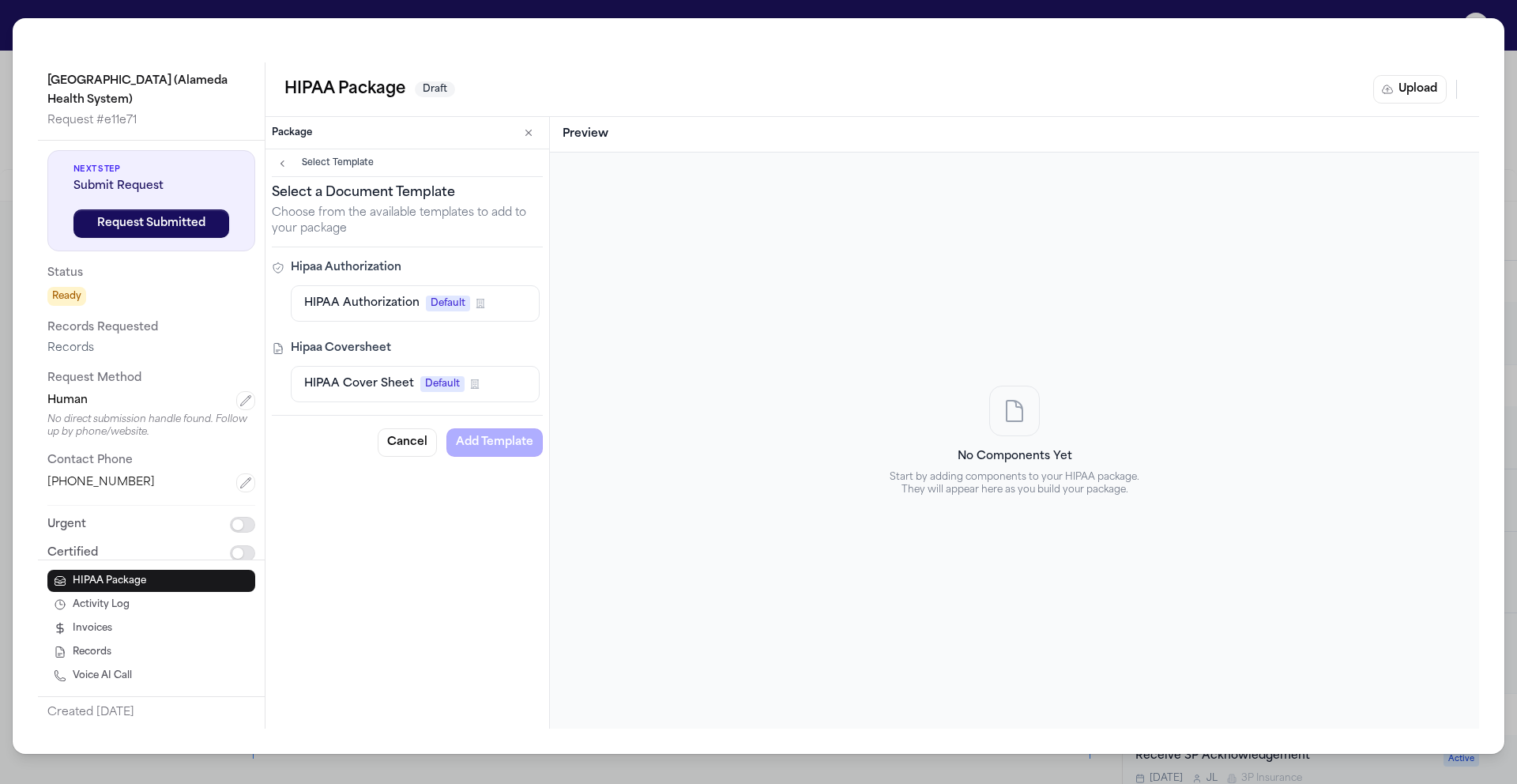
click at [396, 302] on span "HIPAA Authorization" at bounding box center [362, 303] width 116 height 16
click at [384, 392] on span "HIPAA Cover Sheet" at bounding box center [359, 384] width 110 height 16
click at [509, 303] on div "HIPAA Authorization Default Firm Template" at bounding box center [415, 303] width 222 height 16
click at [496, 383] on div "HIPAA Cover Sheet Default Firm Template" at bounding box center [415, 384] width 222 height 16
click at [493, 449] on button "Add Template" at bounding box center [494, 442] width 96 height 29
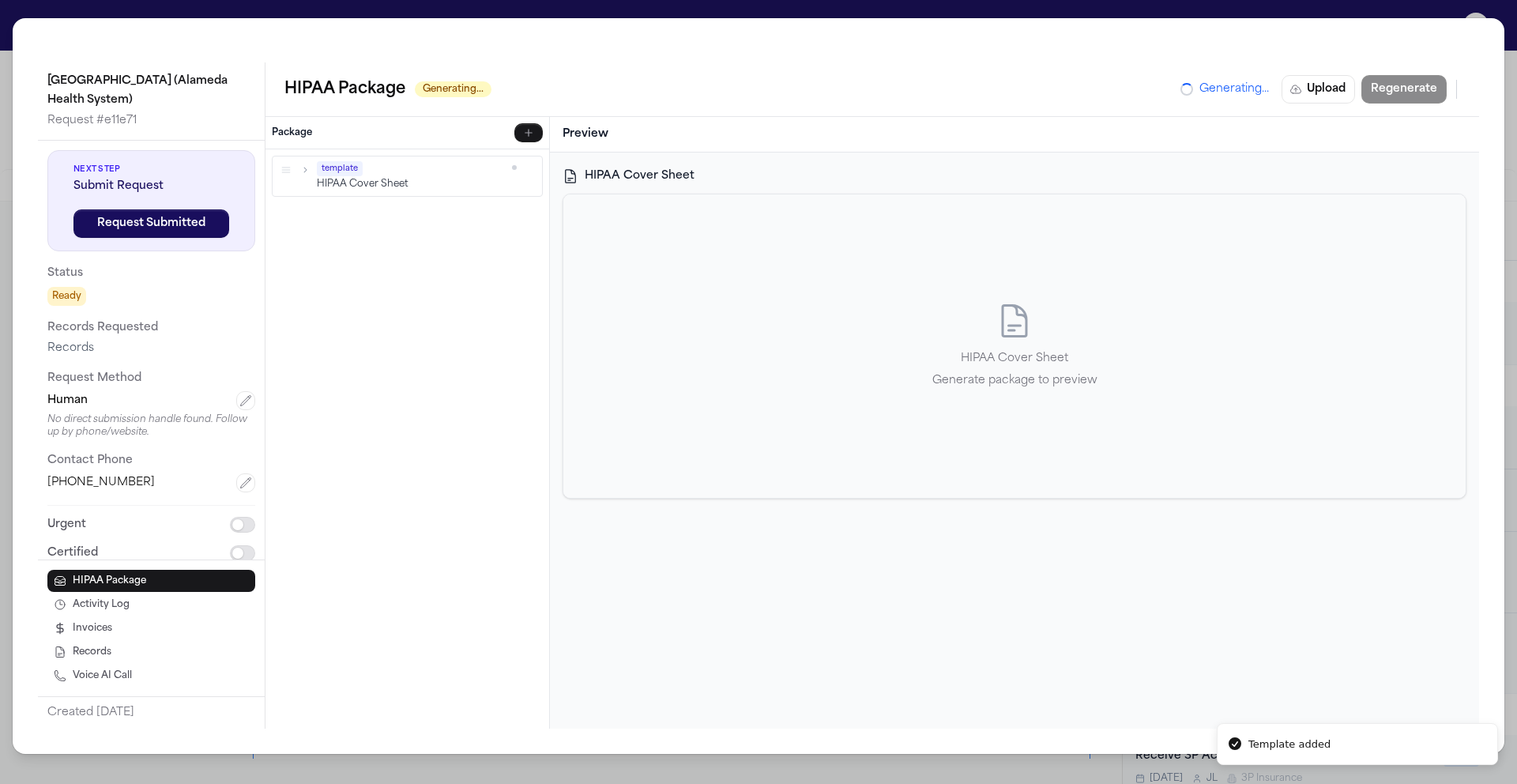
click at [518, 174] on div "template HIPAA Cover Sheet" at bounding box center [407, 176] width 256 height 30
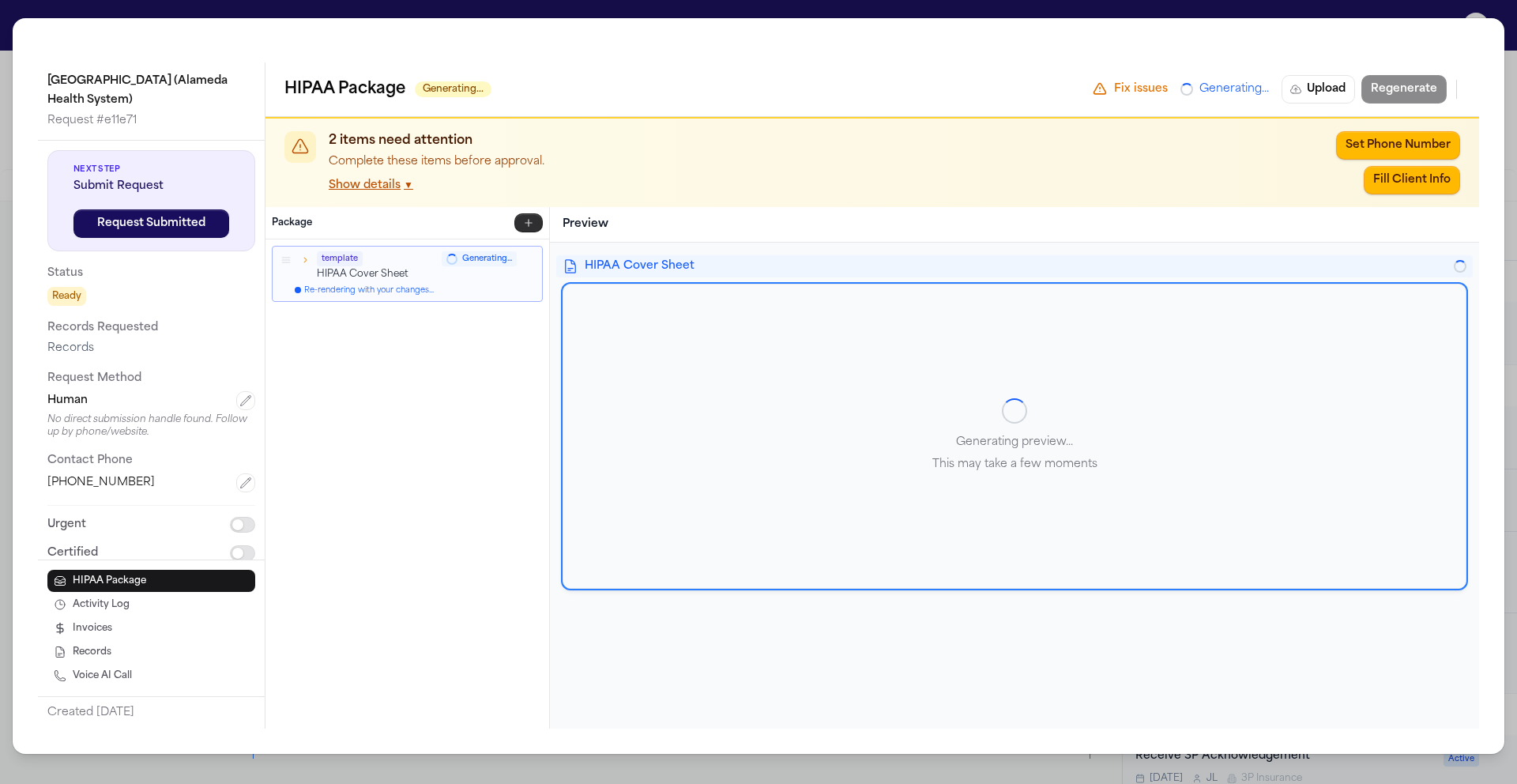
click at [533, 223] on icon "button" at bounding box center [529, 223] width 13 height 13
click at [405, 271] on p "Auto-filled merge fields" at bounding box center [419, 273] width 233 height 11
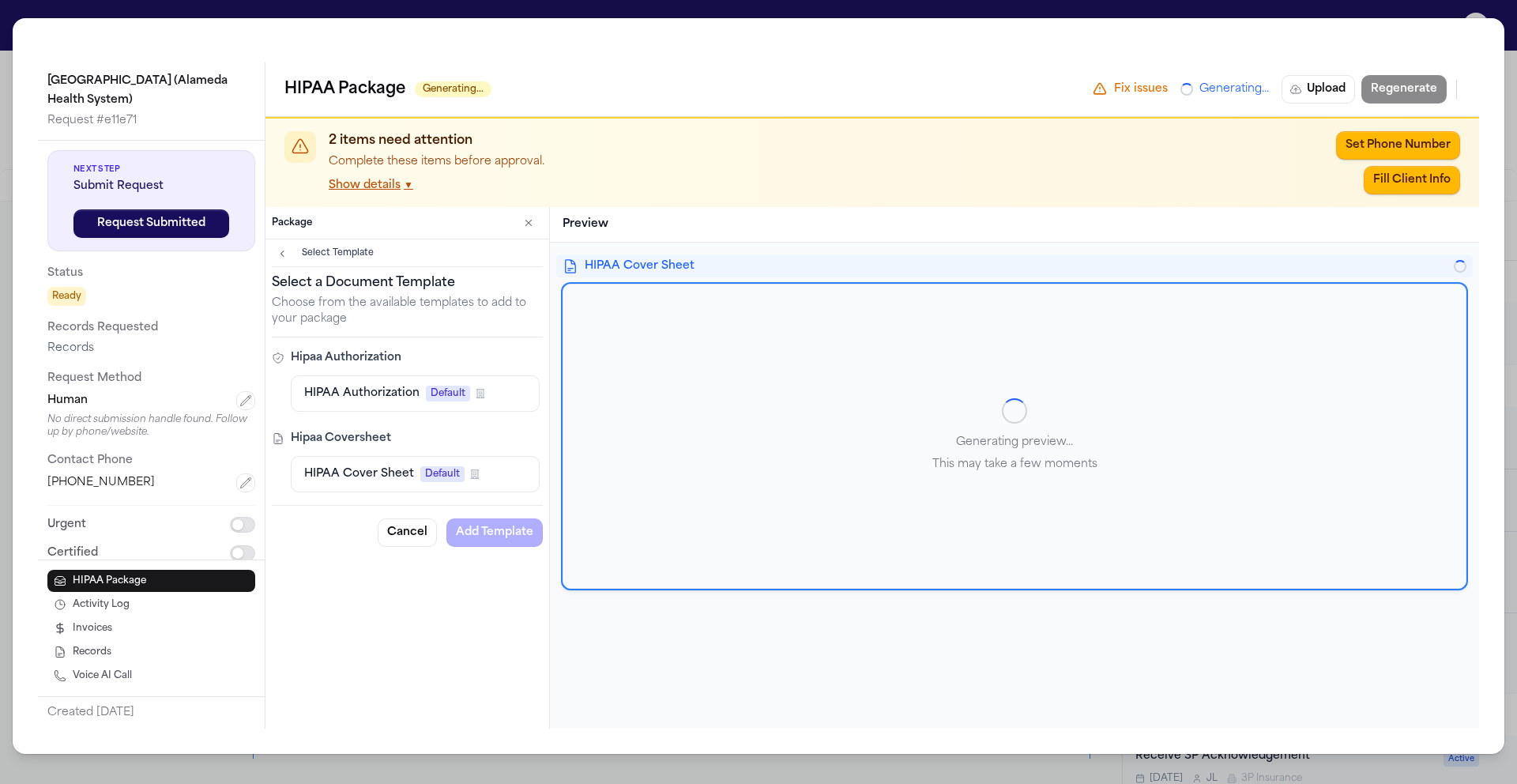
click at [454, 397] on span "Default" at bounding box center [448, 393] width 44 height 16
click at [509, 537] on button "Add Template" at bounding box center [494, 532] width 96 height 29
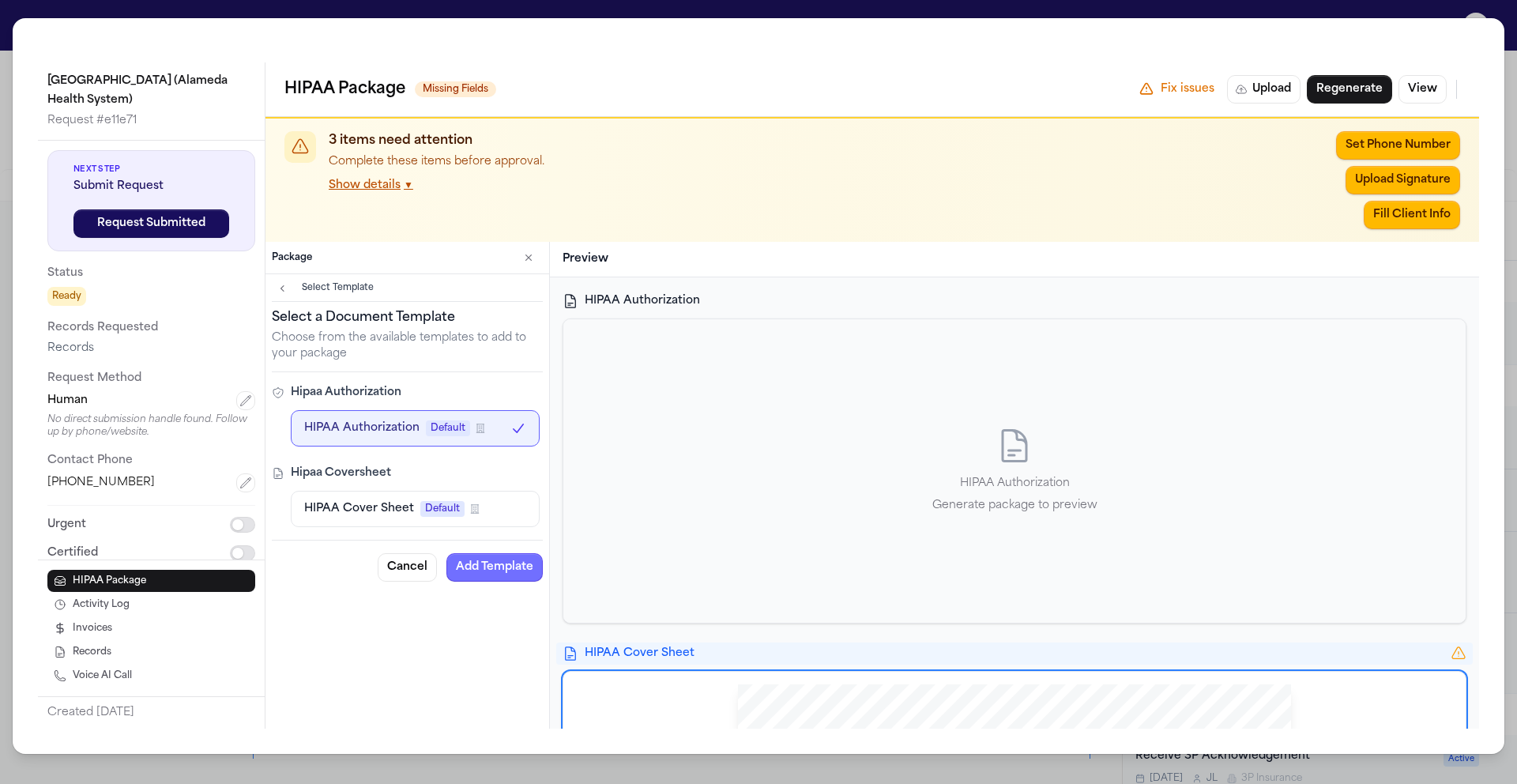
click at [502, 568] on button "Add Template" at bounding box center [494, 567] width 96 height 29
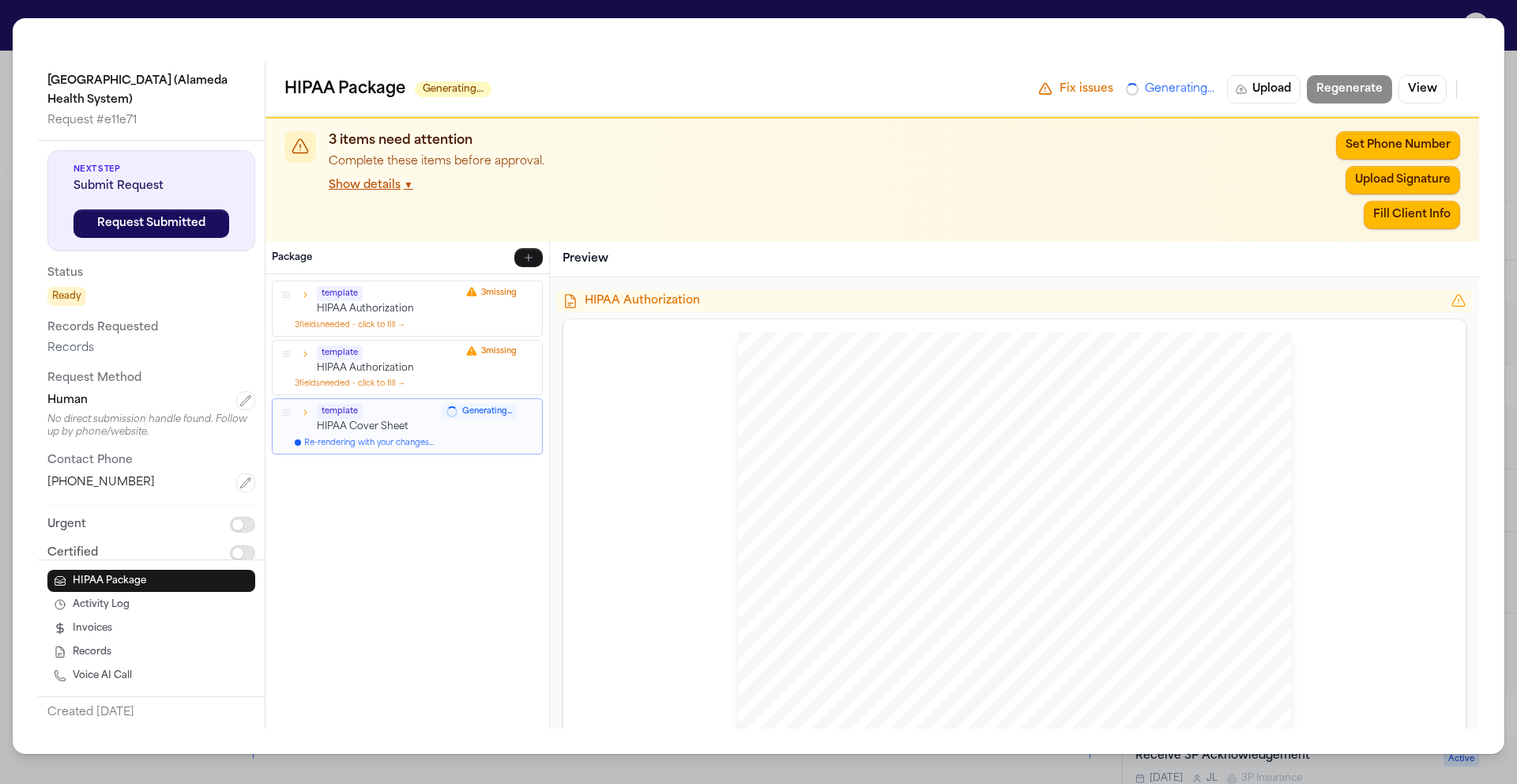
click at [533, 292] on icon "button" at bounding box center [529, 292] width 10 height 10
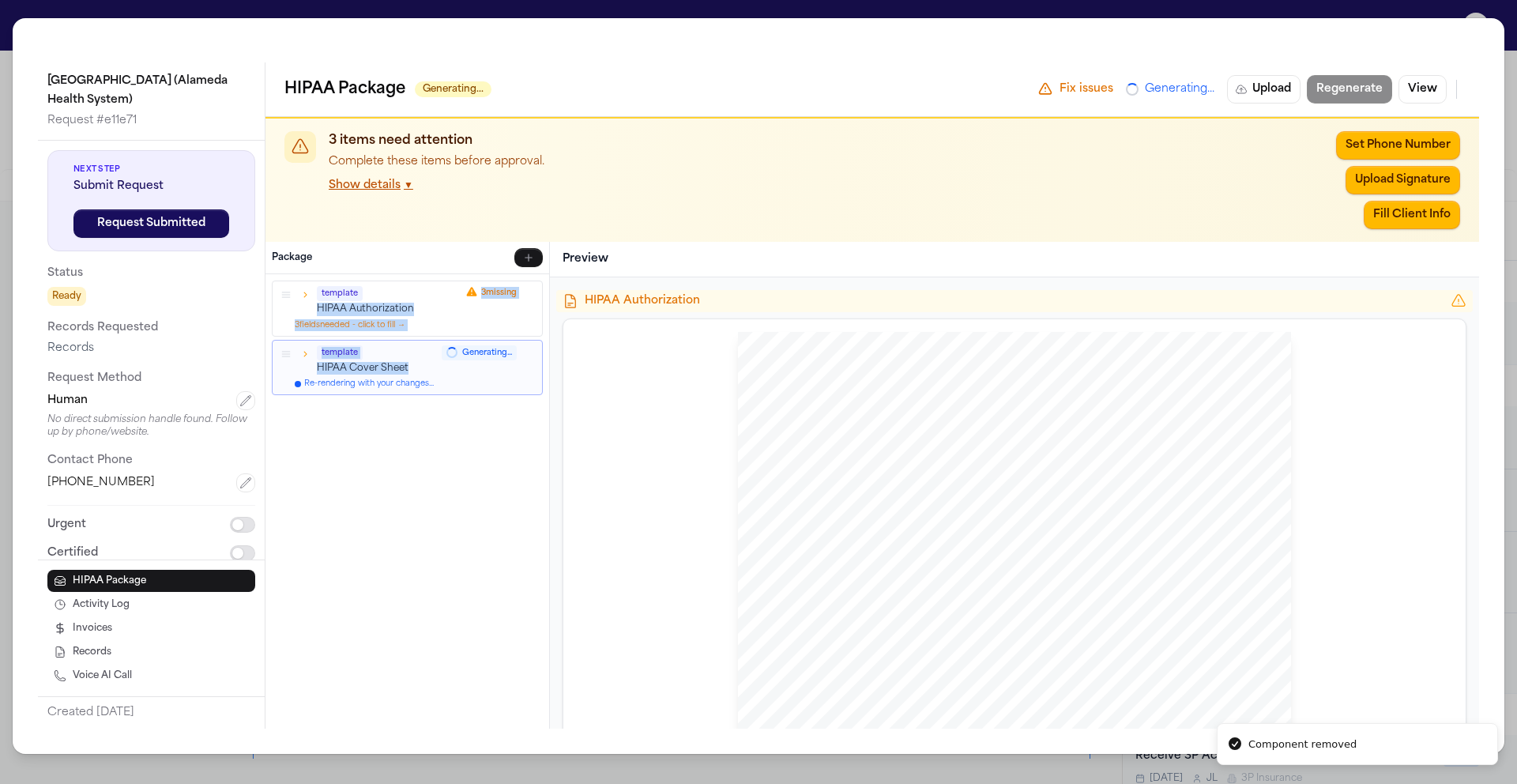
drag, startPoint x: 417, startPoint y: 365, endPoint x: 409, endPoint y: 300, distance: 65.5
click at [409, 300] on div "template HIPAA Authorization 3 missing 3 field s needed - click to fill → templ…" at bounding box center [408, 338] width 271 height 115
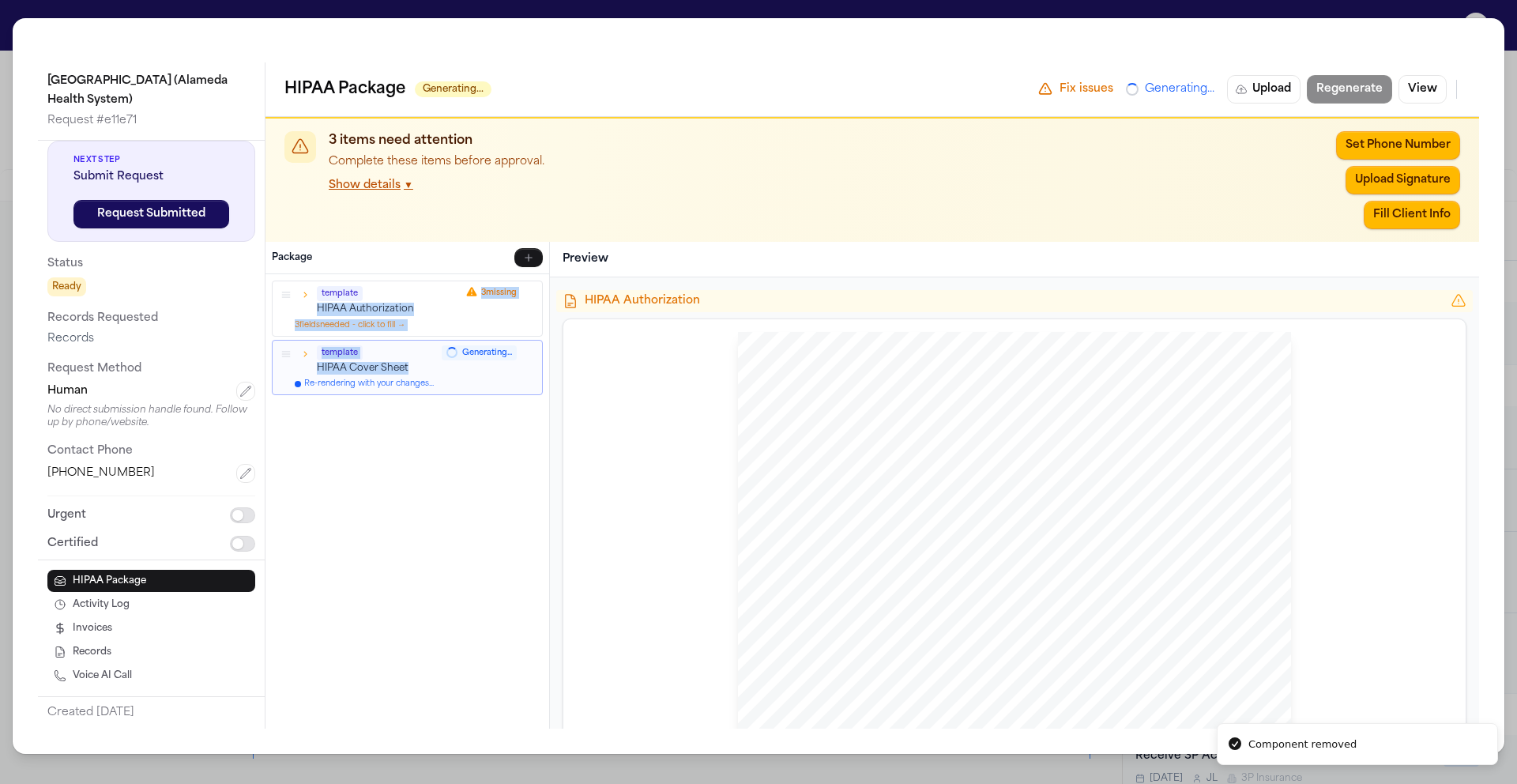
scroll to position [13, 0]
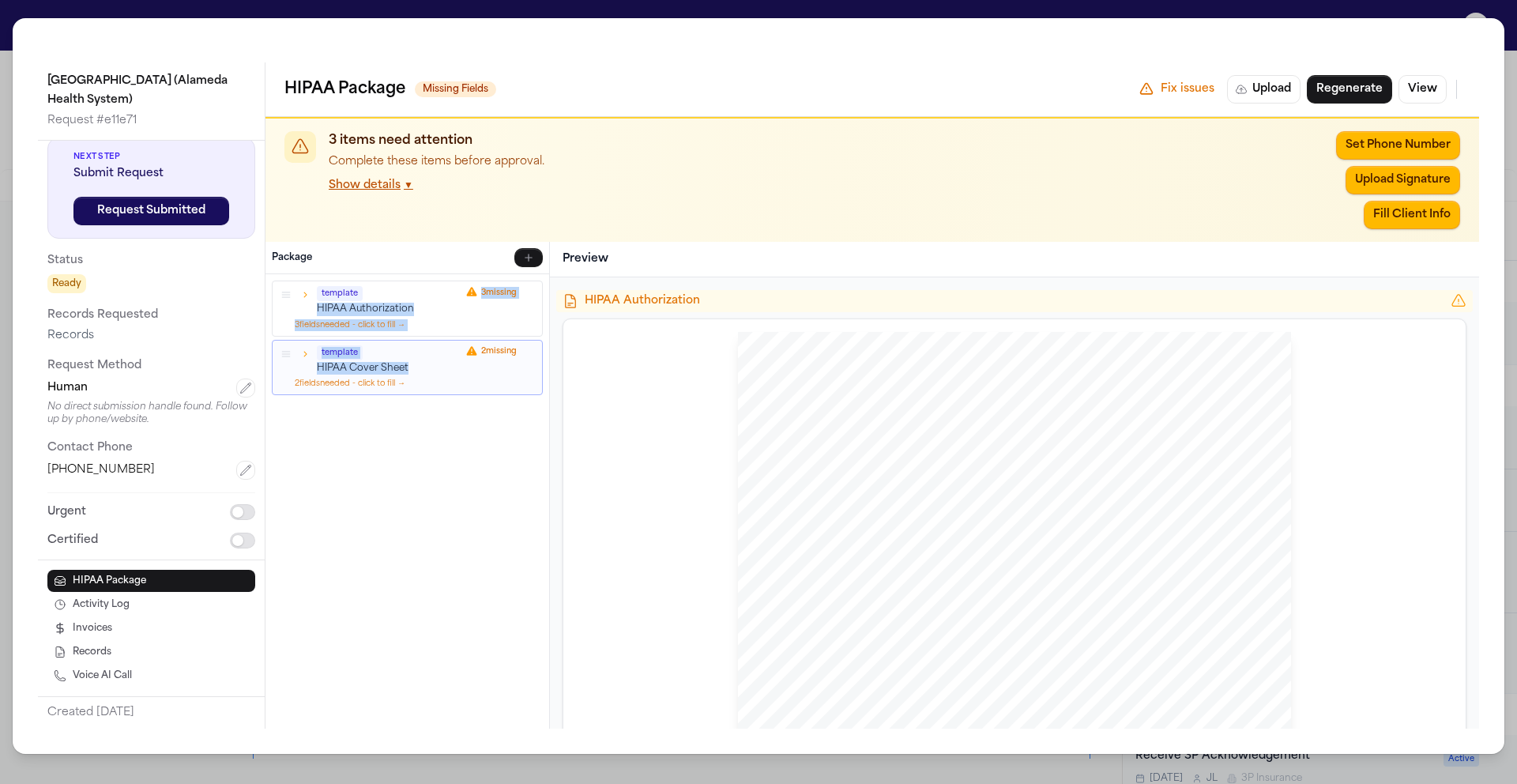
click at [283, 299] on icon "button" at bounding box center [286, 295] width 11 height 11
drag, startPoint x: 283, startPoint y: 297, endPoint x: 282, endPoint y: 375, distance: 78.0
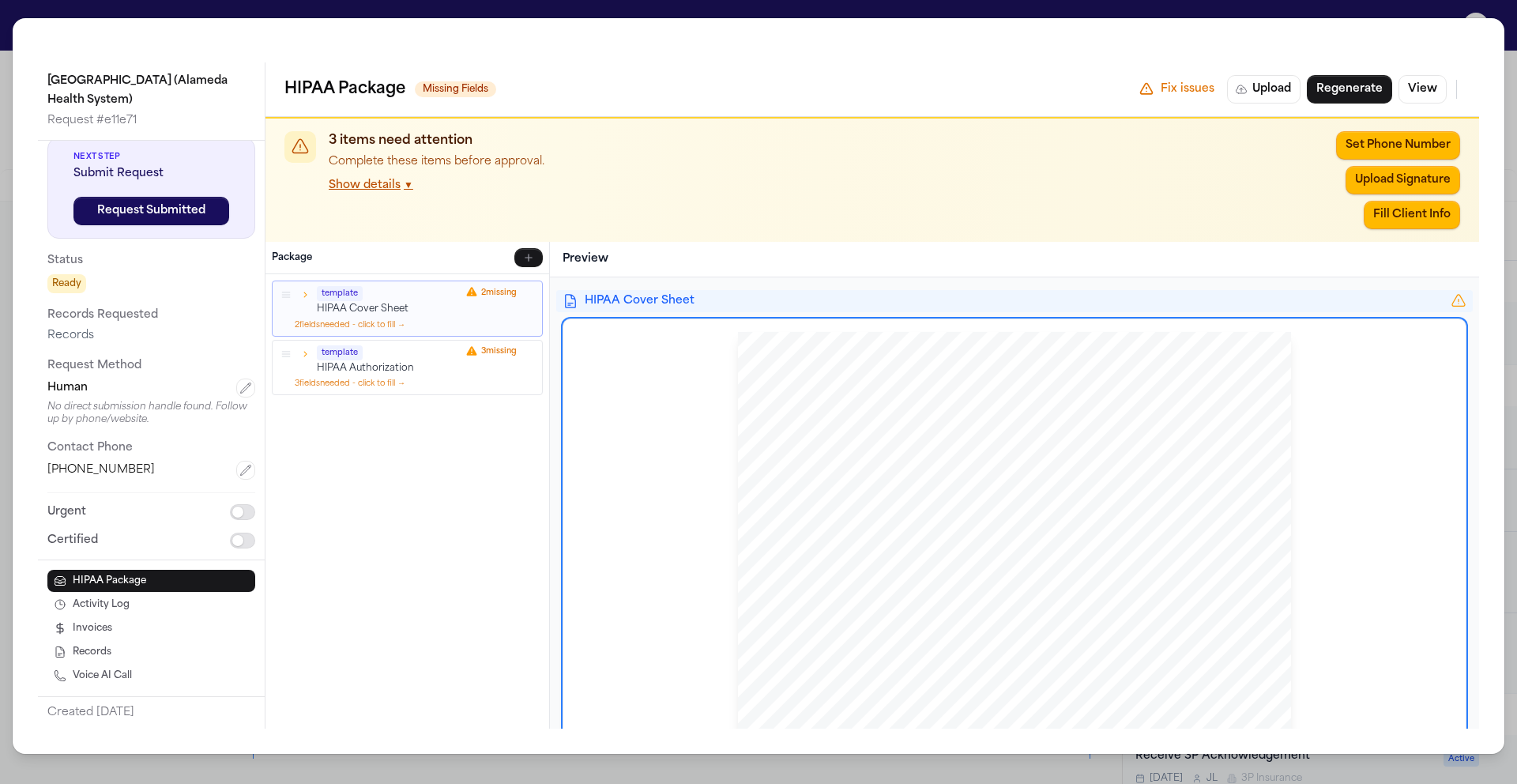
click at [408, 314] on p "HIPAA Cover Sheet" at bounding box center [388, 309] width 143 height 13
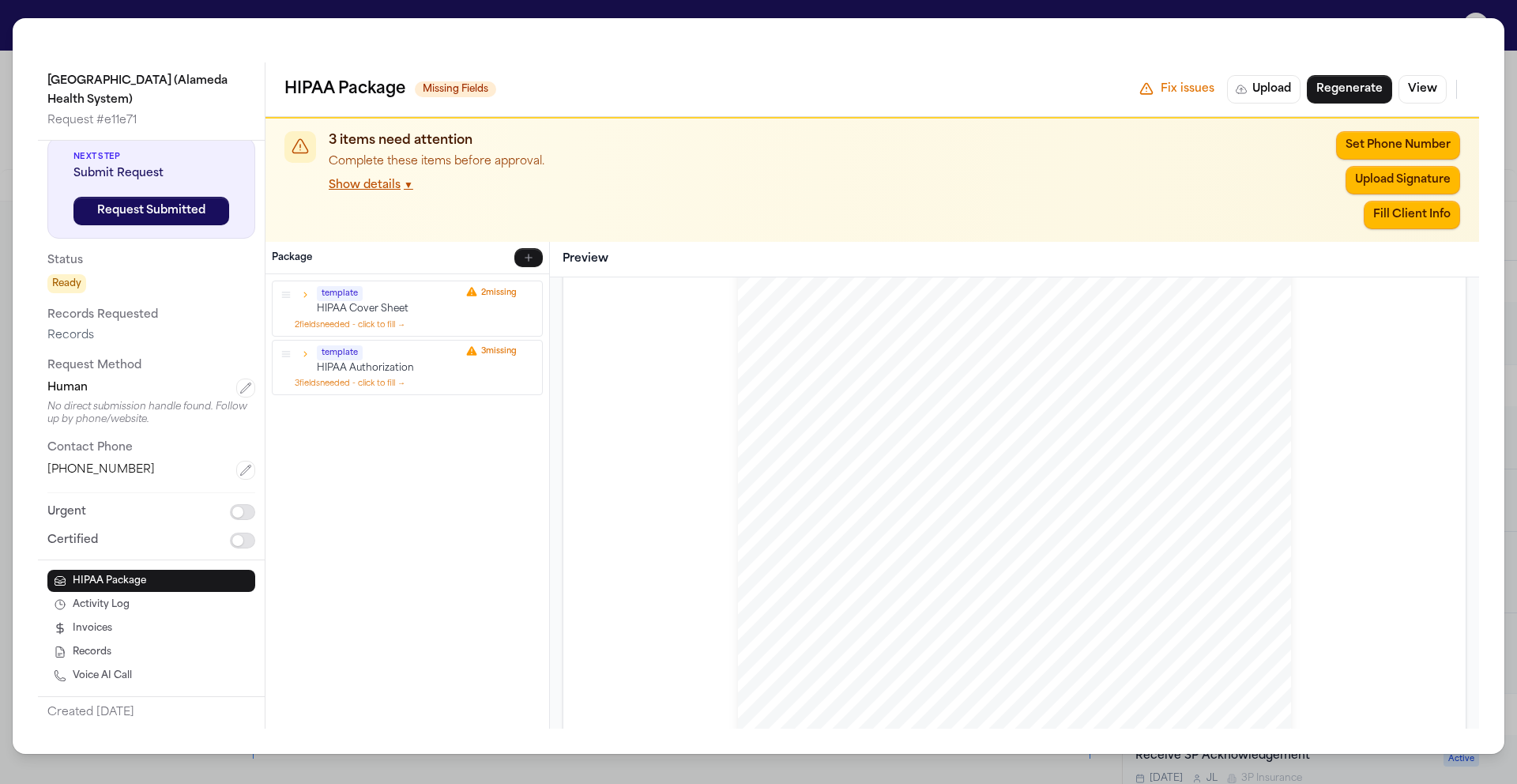
scroll to position [106, 0]
click at [283, 295] on icon "button" at bounding box center [286, 295] width 11 height 11
click at [290, 292] on icon "button" at bounding box center [286, 295] width 11 height 11
click at [308, 295] on icon "button" at bounding box center [304, 295] width 11 height 11
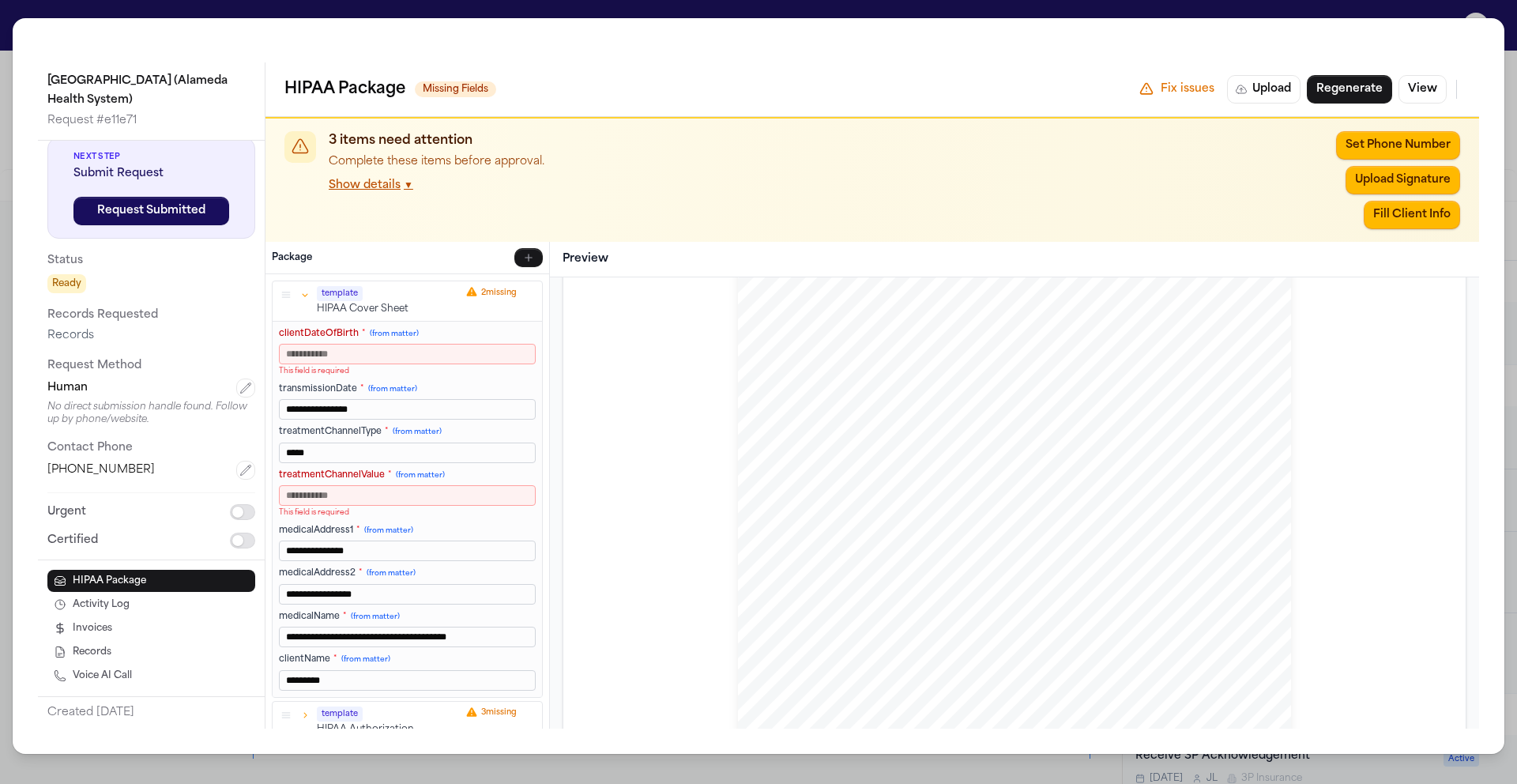
click at [371, 353] on input "clientDateOfBirth * (from matter)" at bounding box center [407, 354] width 256 height 21
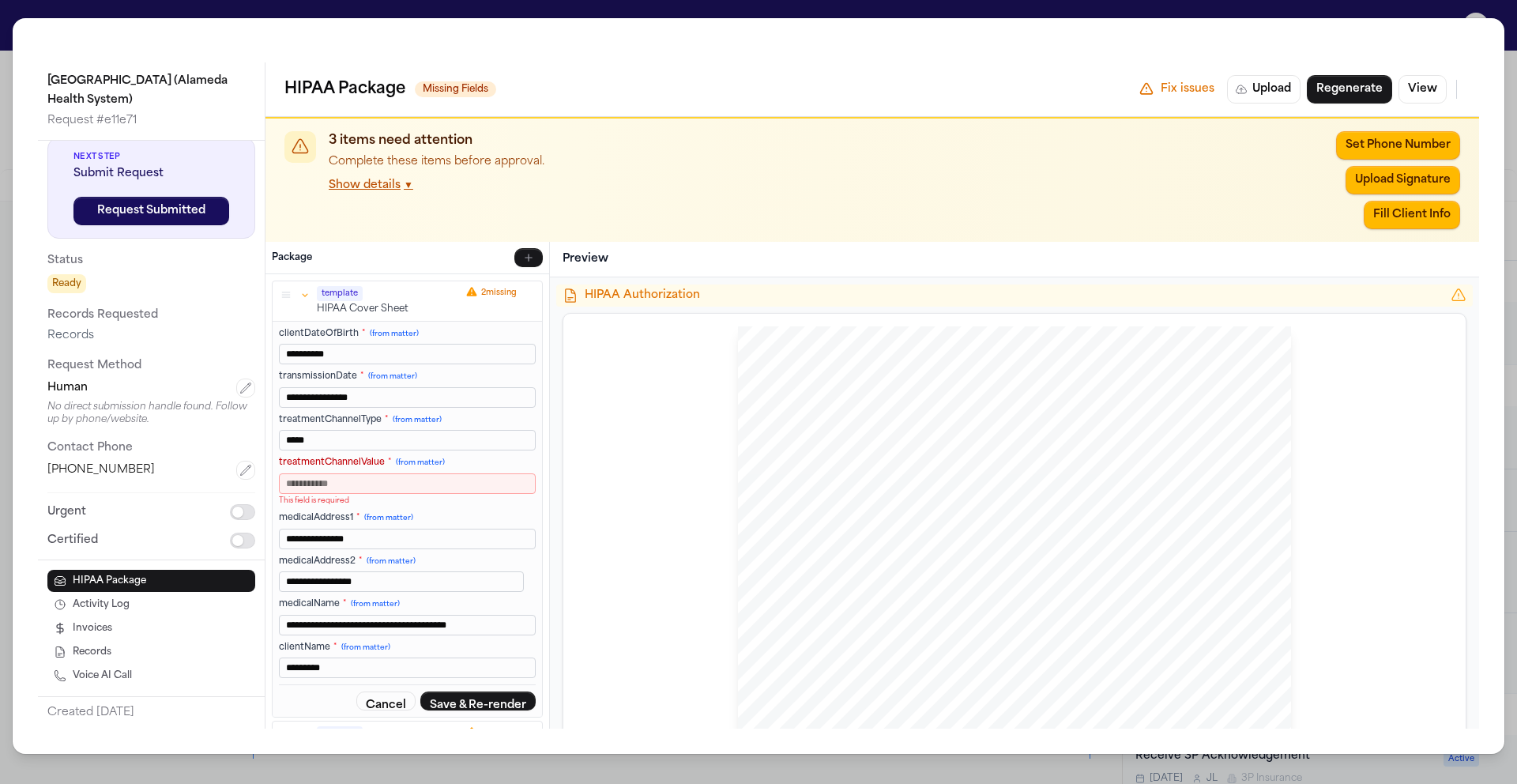
type input "**********"
click at [239, 388] on icon "button" at bounding box center [245, 388] width 13 height 13
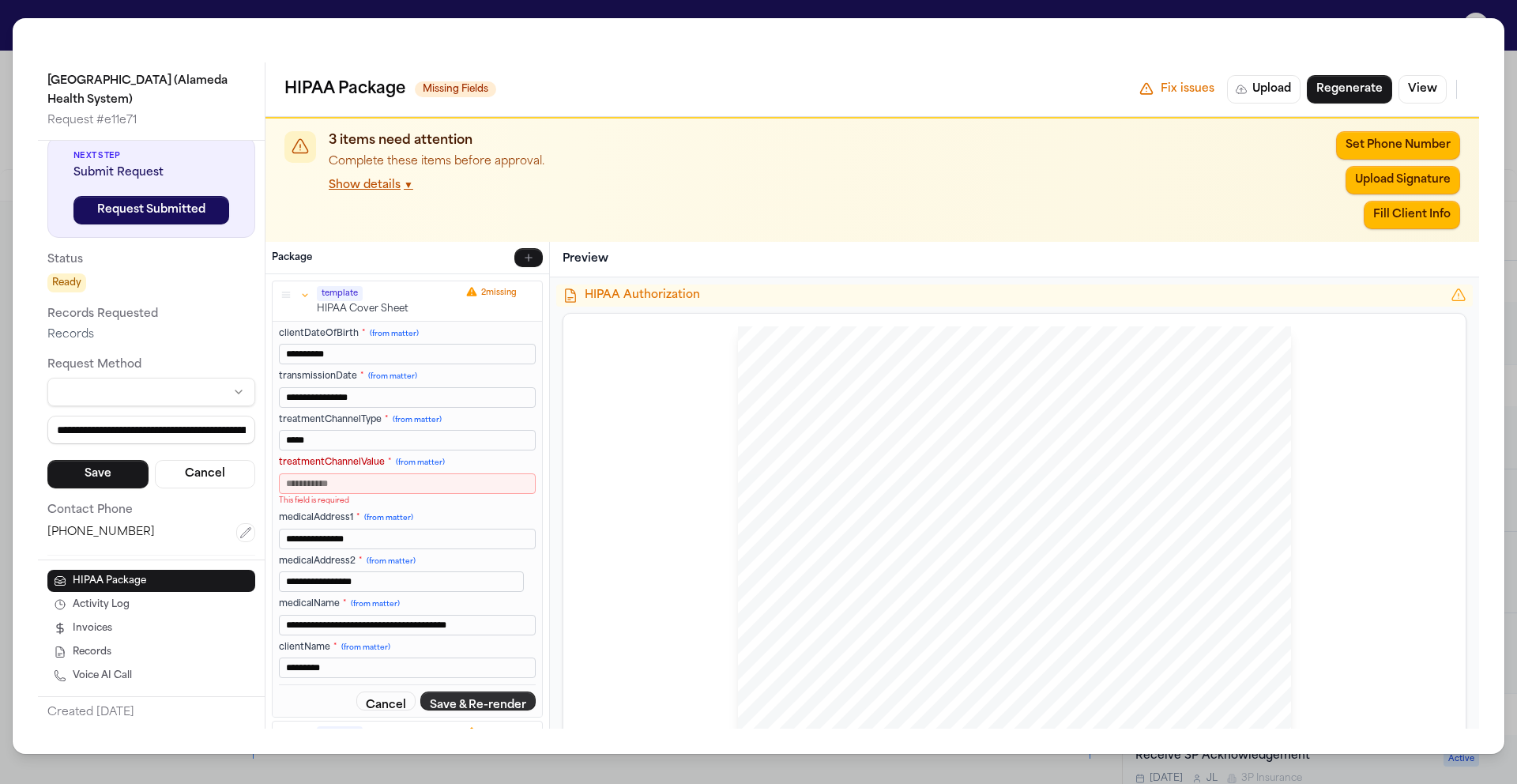
click at [447, 702] on button "Save & Re-render" at bounding box center [477, 701] width 116 height 19
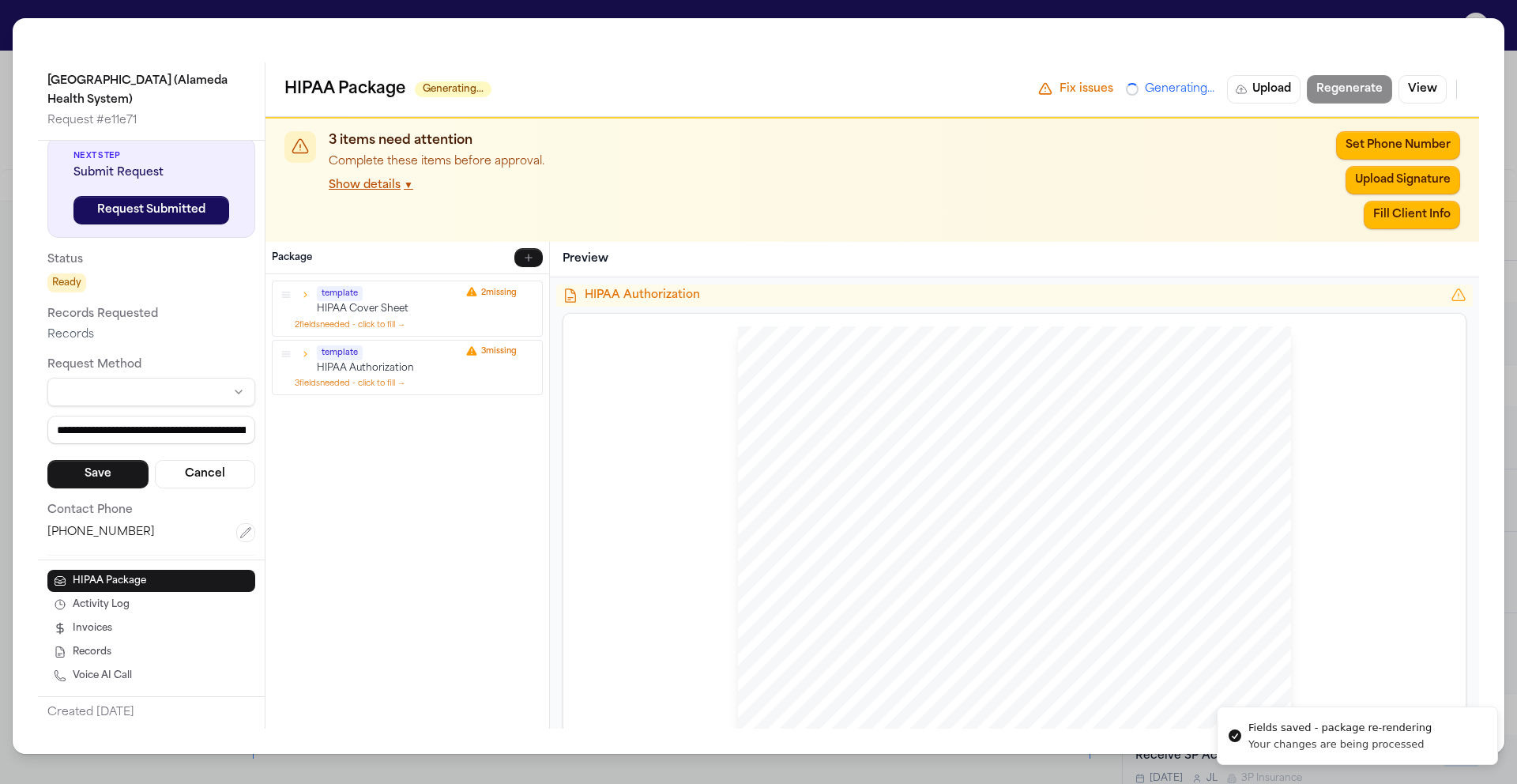
click at [233, 393] on html "Fields saved - package re-rendering Your changes are being processed Intakes Da…" at bounding box center [758, 392] width 1517 height 784
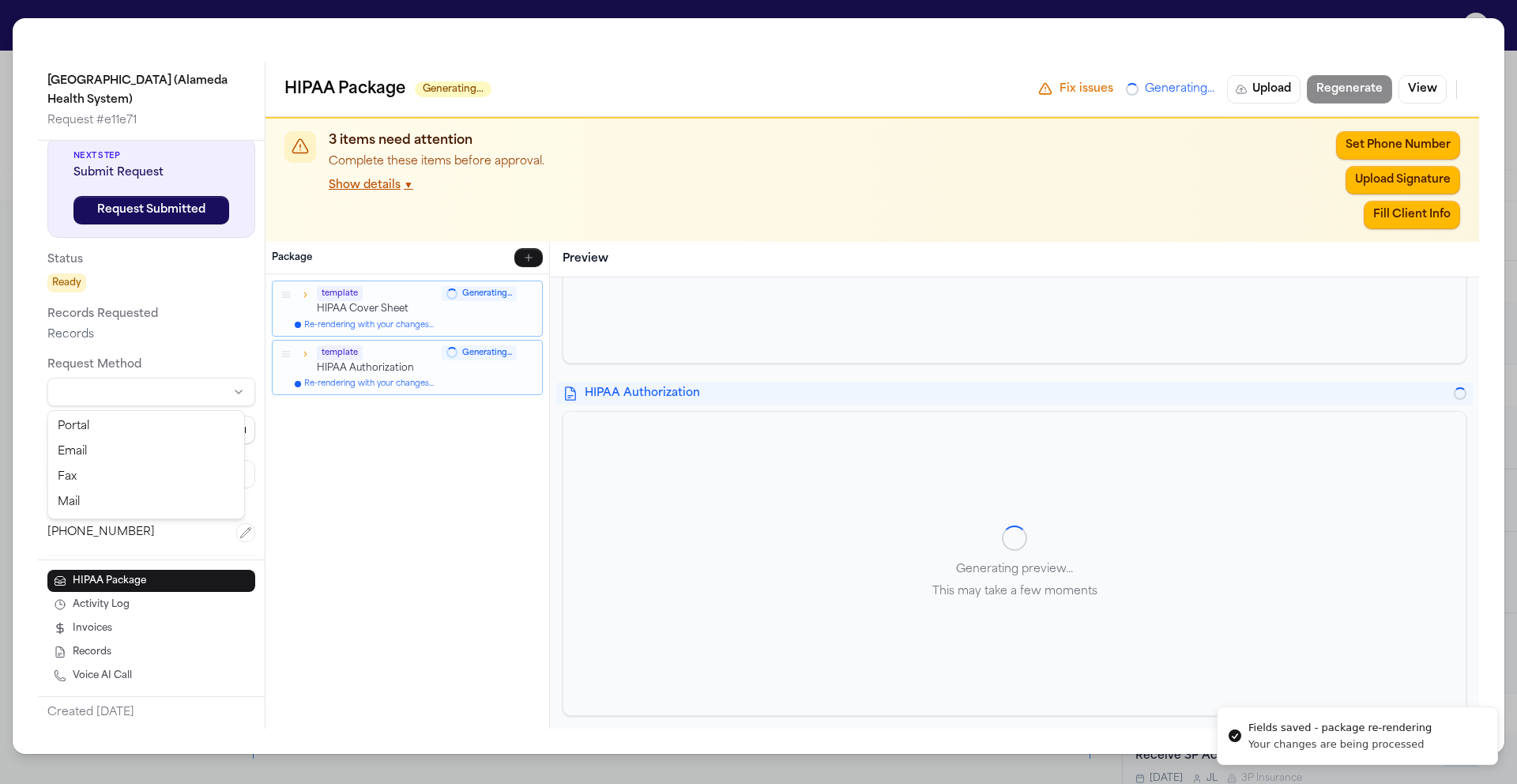
scroll to position [260, 0]
drag, startPoint x: 232, startPoint y: 388, endPoint x: 20, endPoint y: 426, distance: 215.4
click at [20, 426] on div "**********" at bounding box center [759, 386] width 1492 height 735
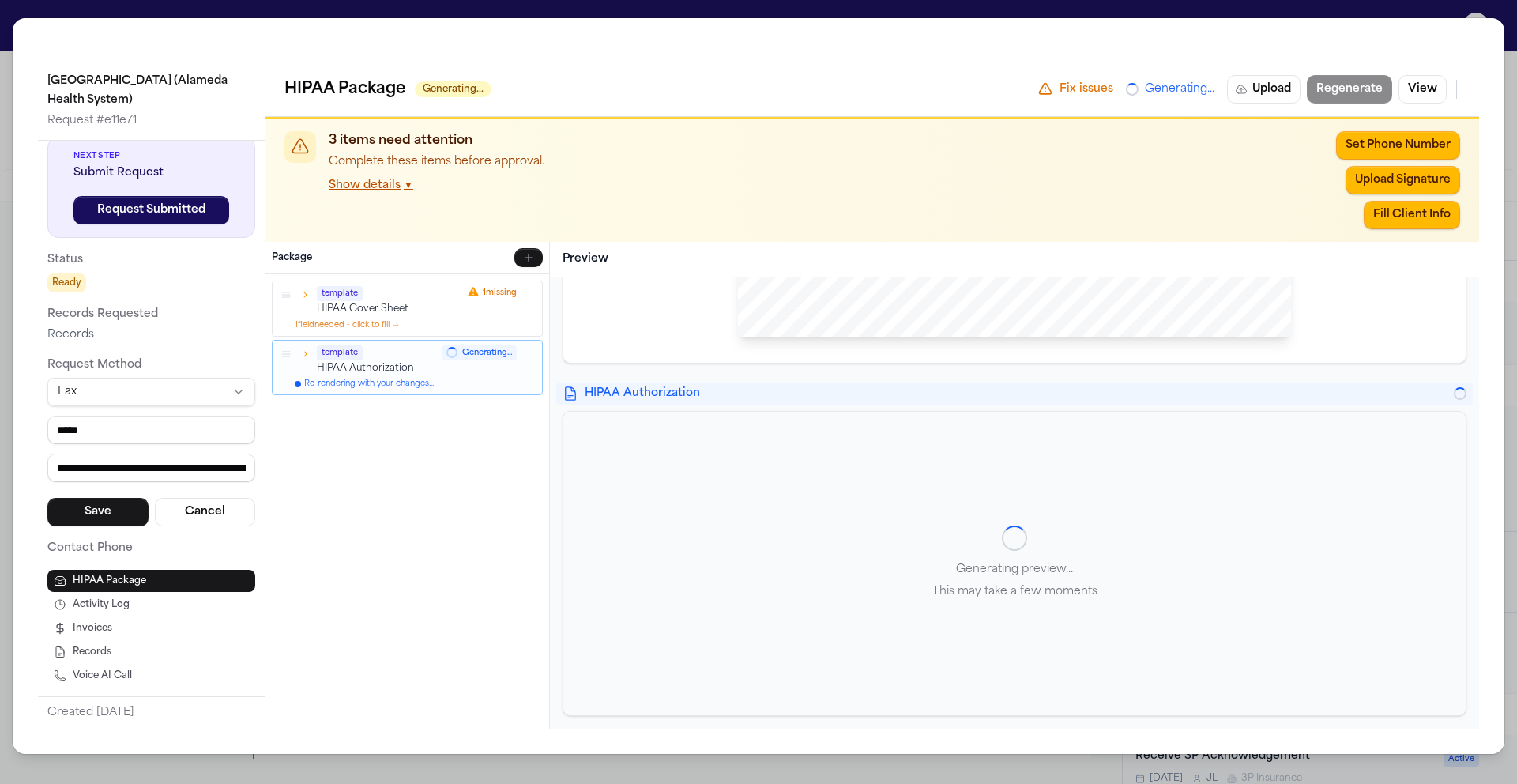
scroll to position [807, 0]
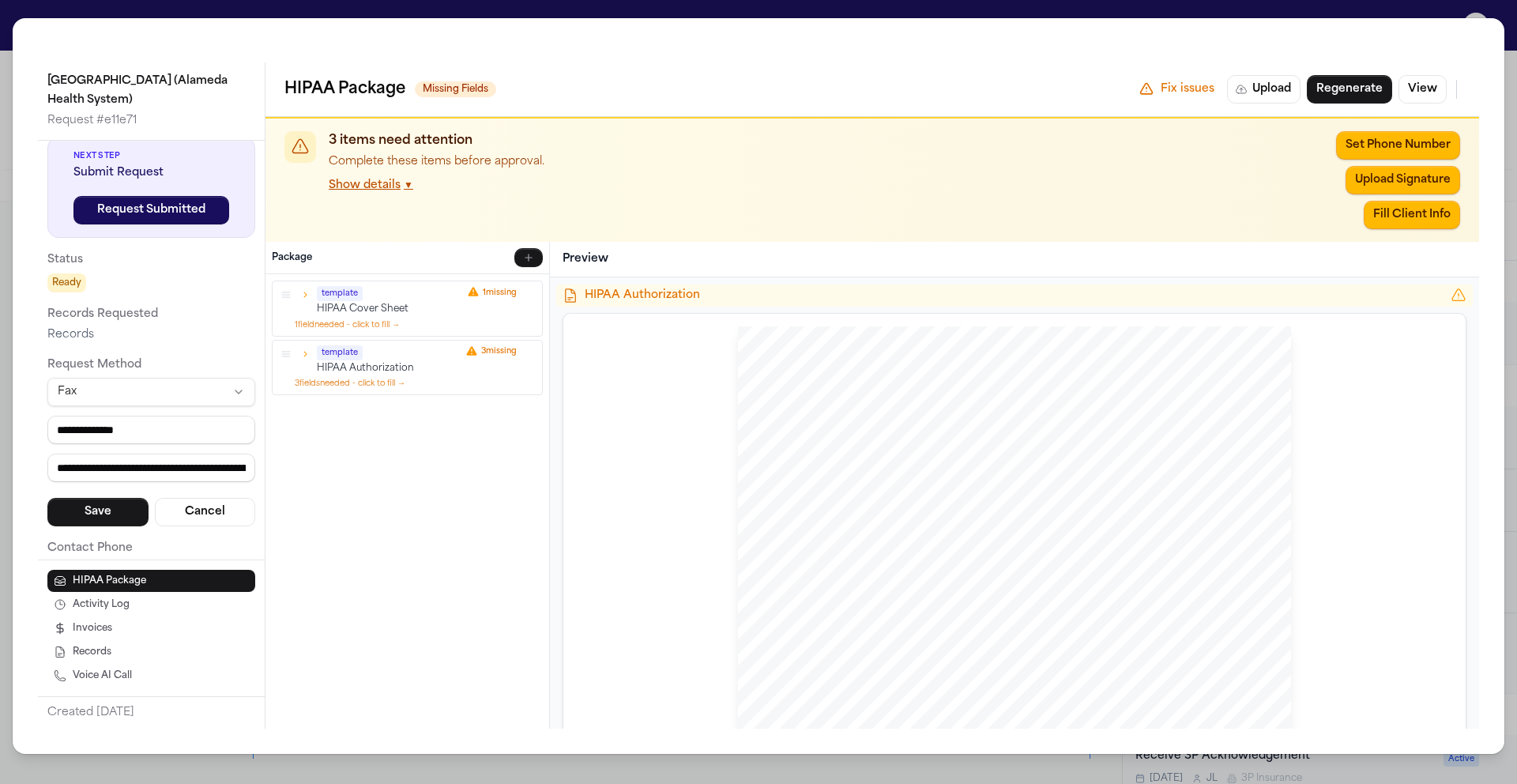
type input "**********"
drag, startPoint x: 20, startPoint y: 426, endPoint x: 96, endPoint y: 509, distance: 112.5
click at [96, 509] on button "Save" at bounding box center [98, 512] width 101 height 29
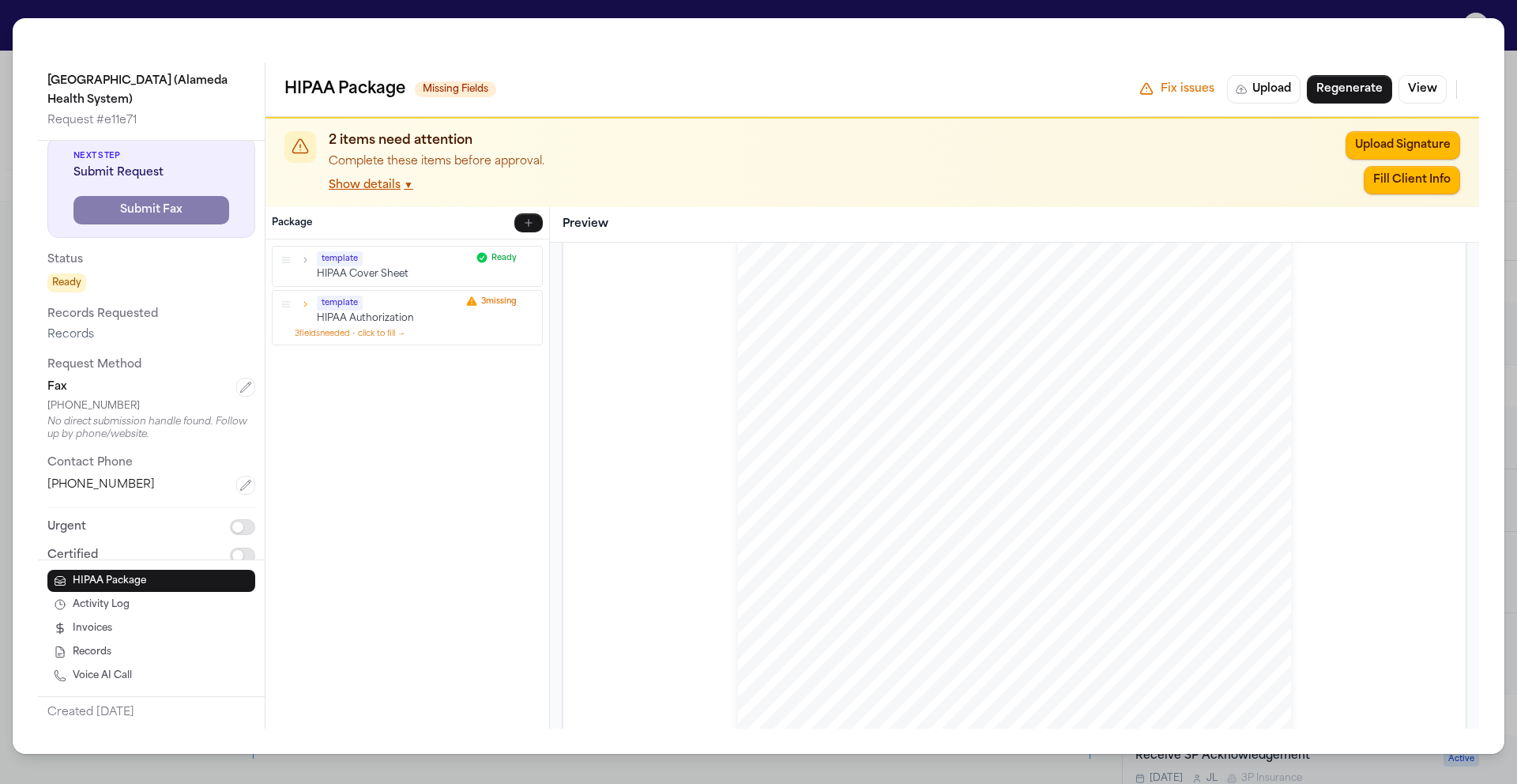
scroll to position [947, 0]
click at [303, 303] on icon "button" at bounding box center [304, 304] width 11 height 11
click at [304, 305] on icon "button" at bounding box center [305, 304] width 5 height 3
click at [304, 305] on icon "button" at bounding box center [306, 303] width 3 height 5
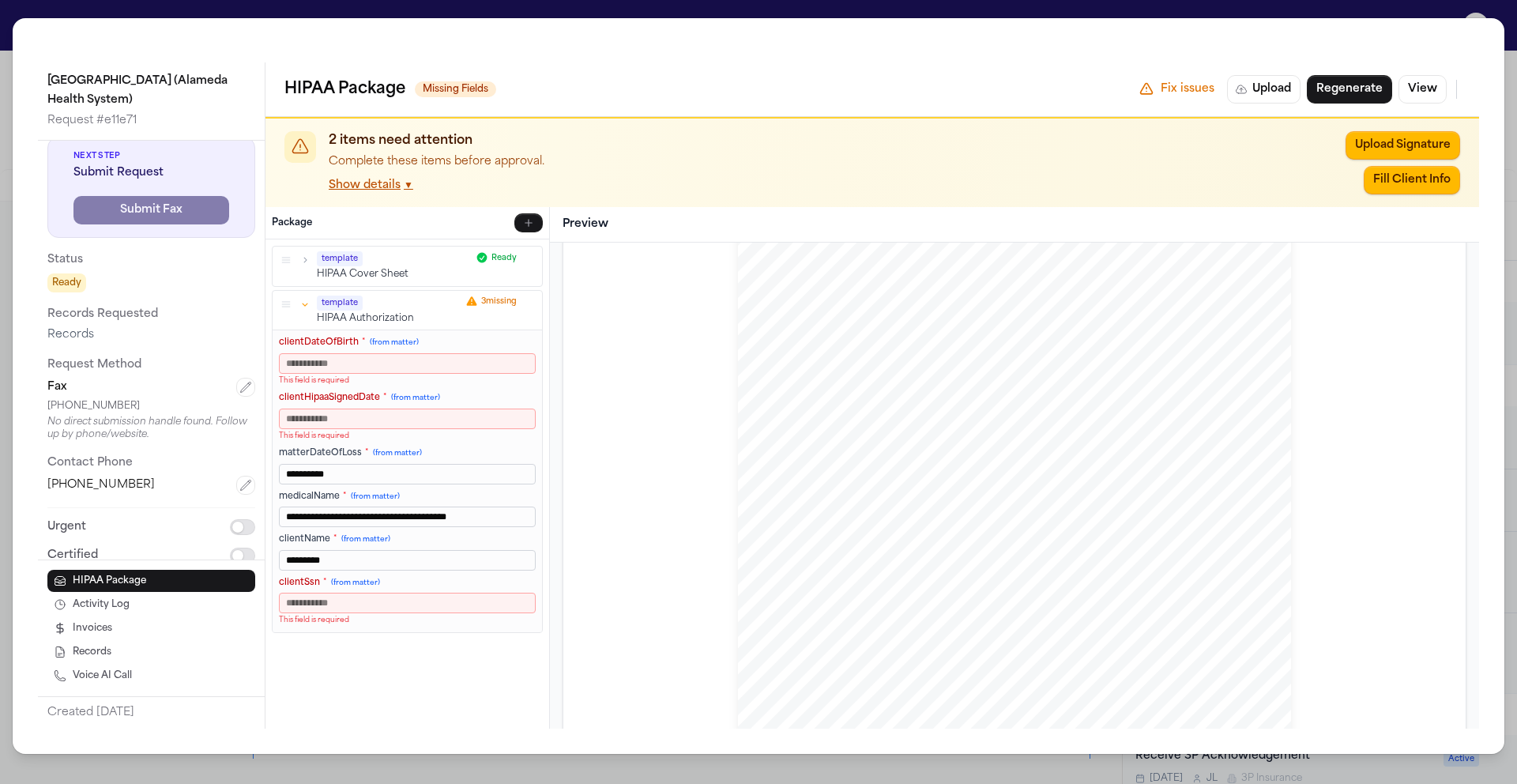
drag, startPoint x: 96, startPoint y: 509, endPoint x: 412, endPoint y: 367, distance: 346.4
click at [412, 367] on input "clientDateOfBirth * (from matter)" at bounding box center [407, 363] width 256 height 21
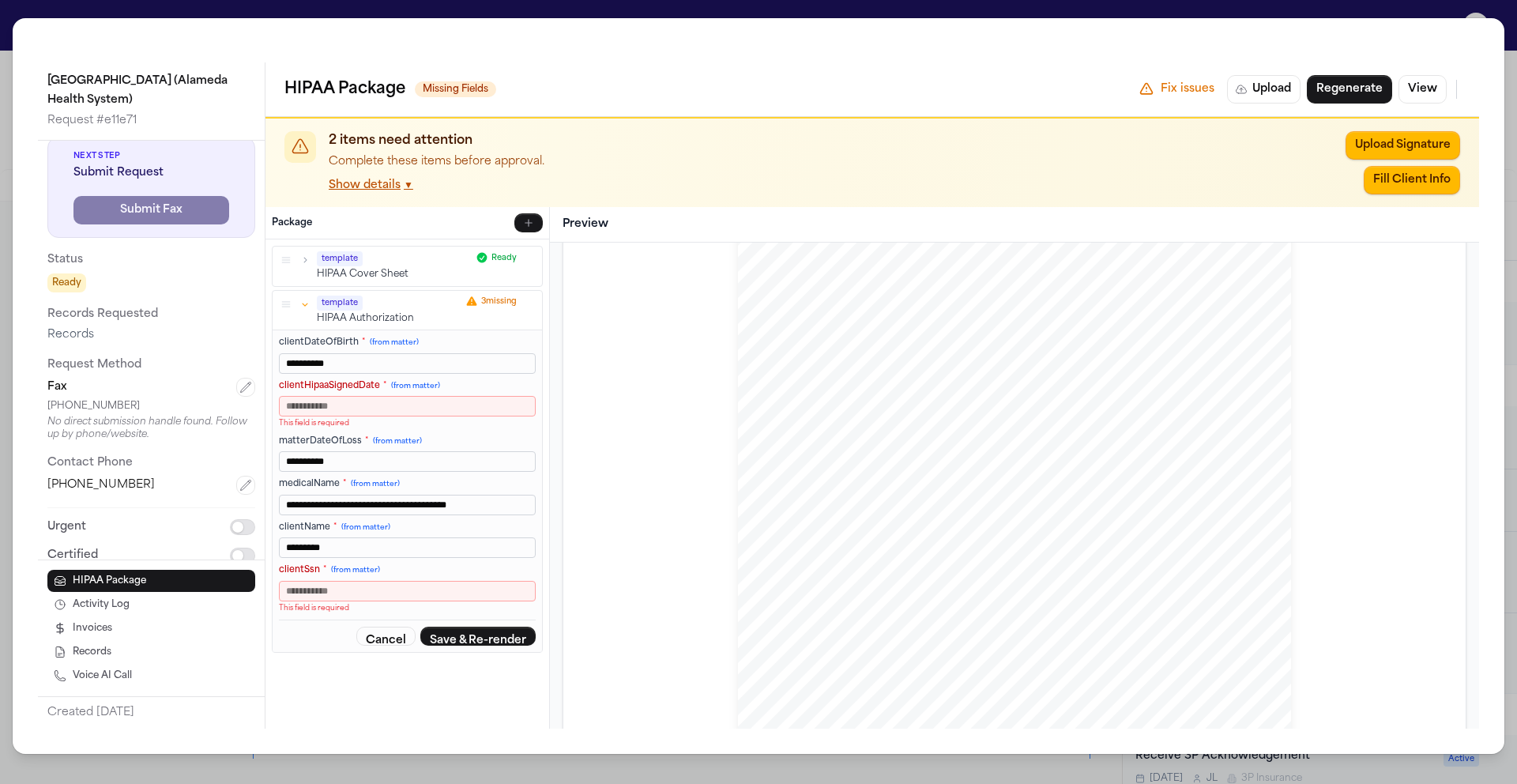
type input "**********"
drag, startPoint x: 412, startPoint y: 367, endPoint x: 403, endPoint y: 417, distance: 50.8
click at [403, 418] on p "This field is required" at bounding box center [407, 423] width 256 height 11
click at [413, 408] on input "clientHipaaSignedDate * (from matter)" at bounding box center [407, 406] width 256 height 21
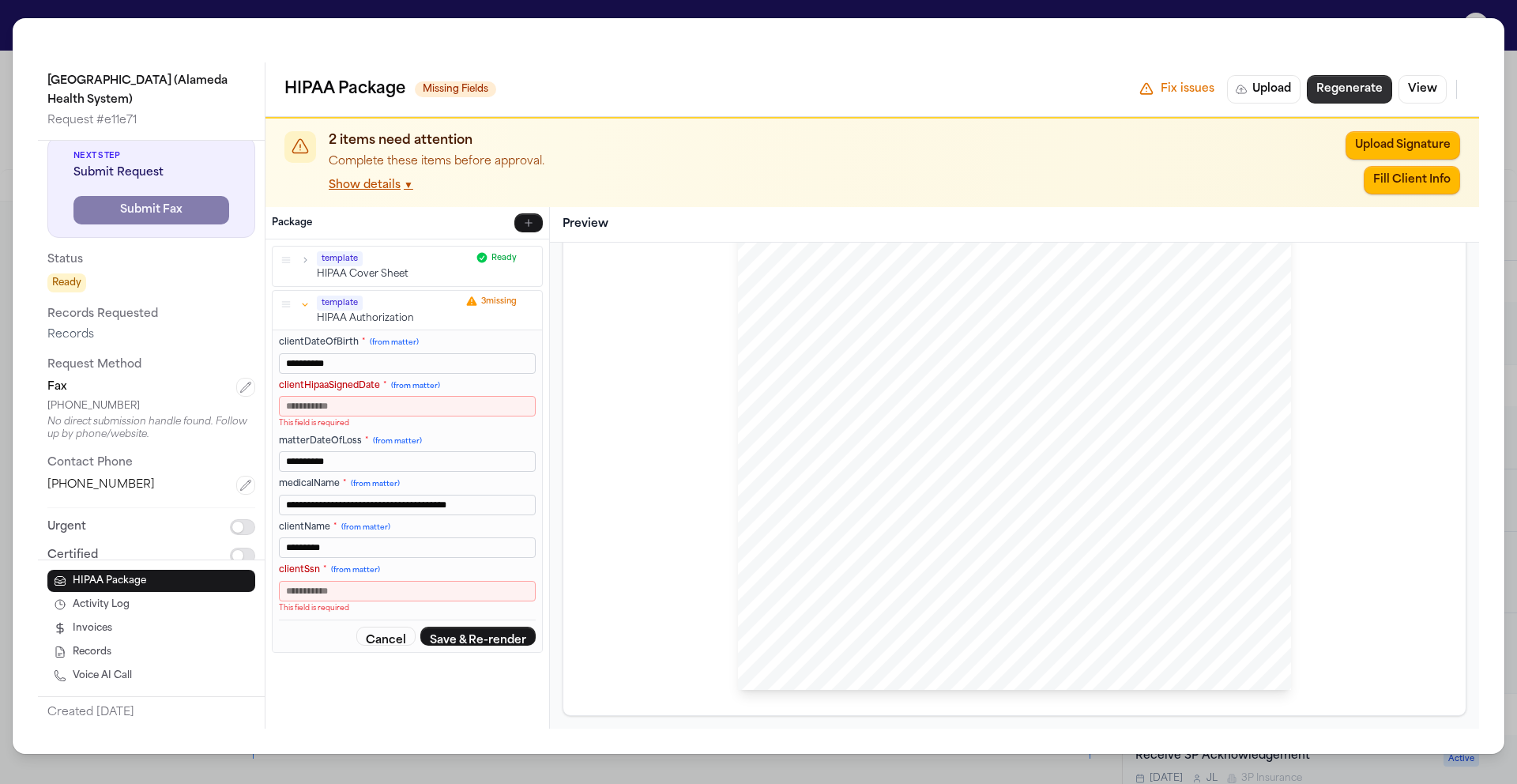
click at [1332, 87] on button "Regenerate" at bounding box center [1349, 89] width 85 height 29
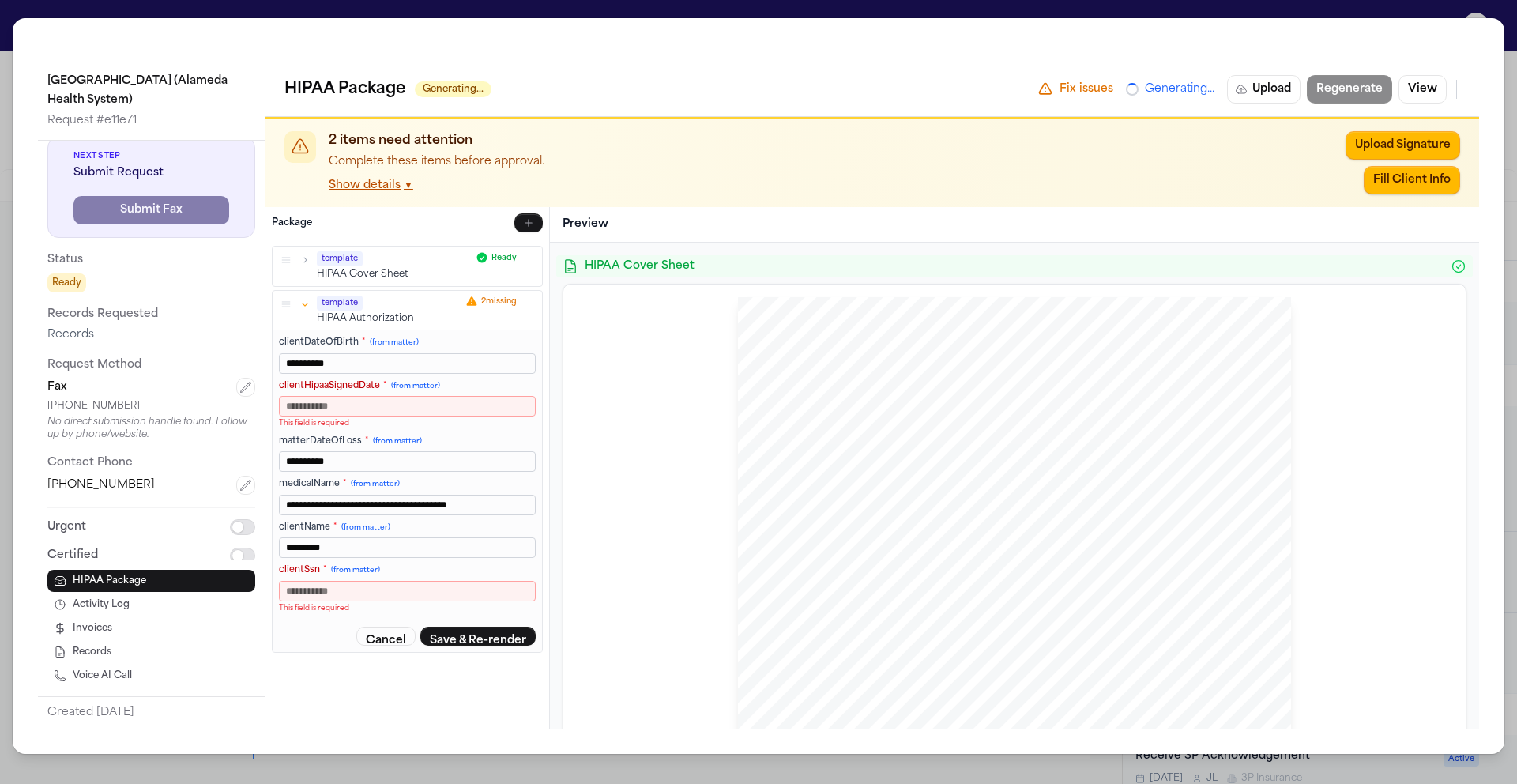
click at [315, 392] on label "clientHipaaSignedDate * (from matter)" at bounding box center [407, 386] width 256 height 13
click at [315, 395] on input "clientHipaaSignedDate * (from matter)" at bounding box center [407, 406] width 256 height 21
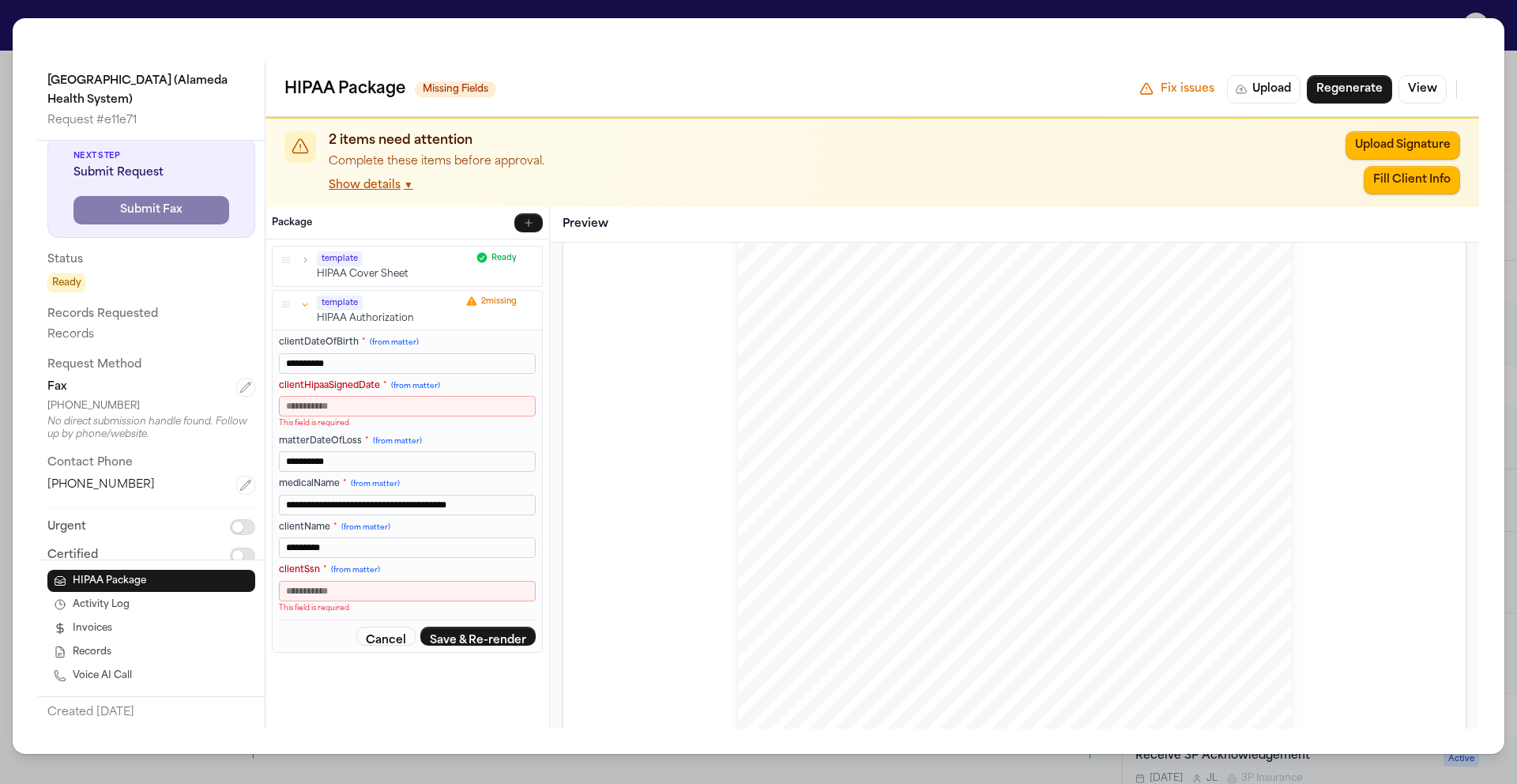
scroll to position [1033, 0]
click at [394, 407] on input "clientHipaaSignedDate * (from matter)" at bounding box center [407, 406] width 256 height 21
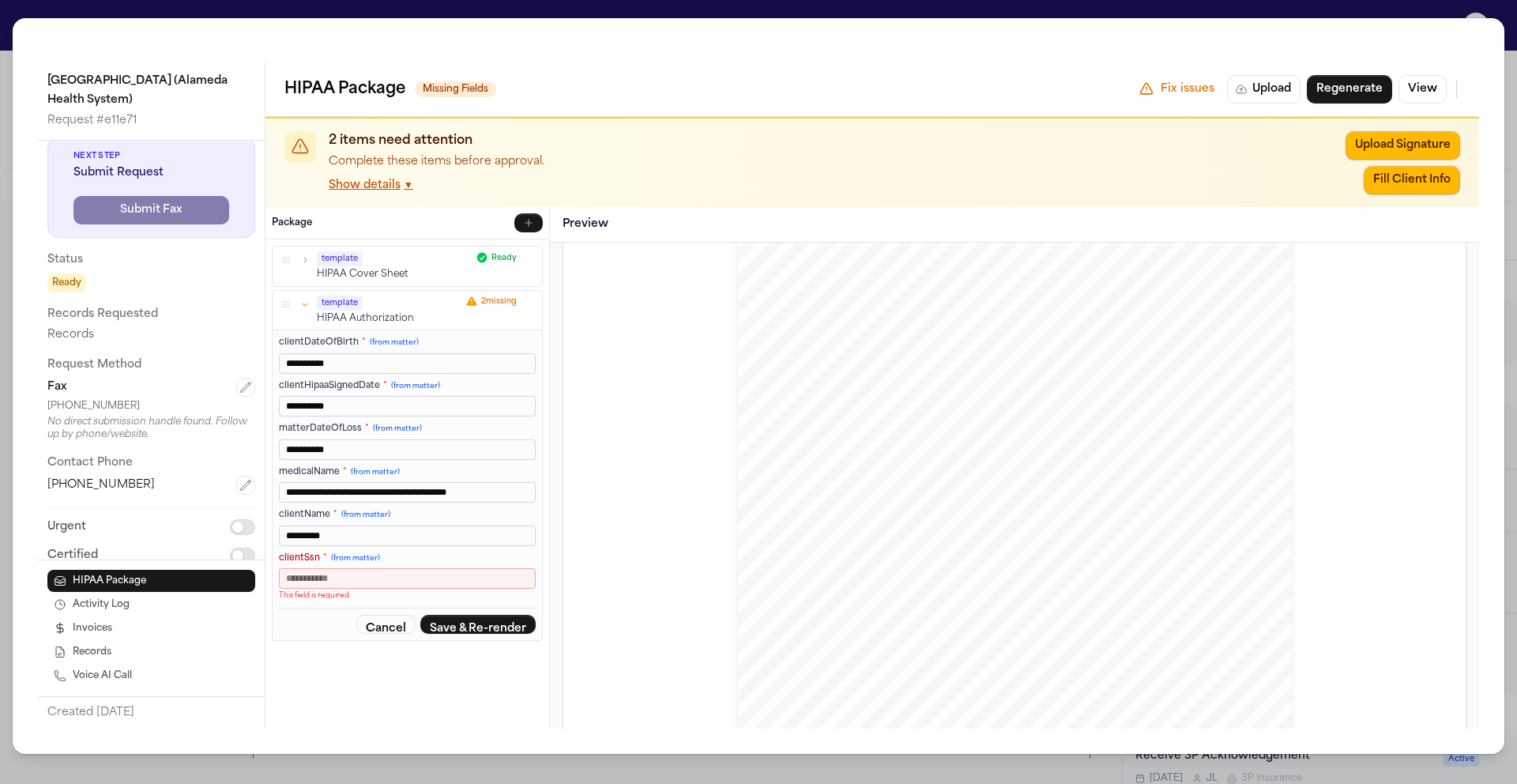
type input "**********"
click at [349, 576] on input "clientSsn * (from matter)" at bounding box center [407, 578] width 256 height 21
type input "***"
click at [479, 611] on button "Save & Re-render" at bounding box center [477, 612] width 116 height 19
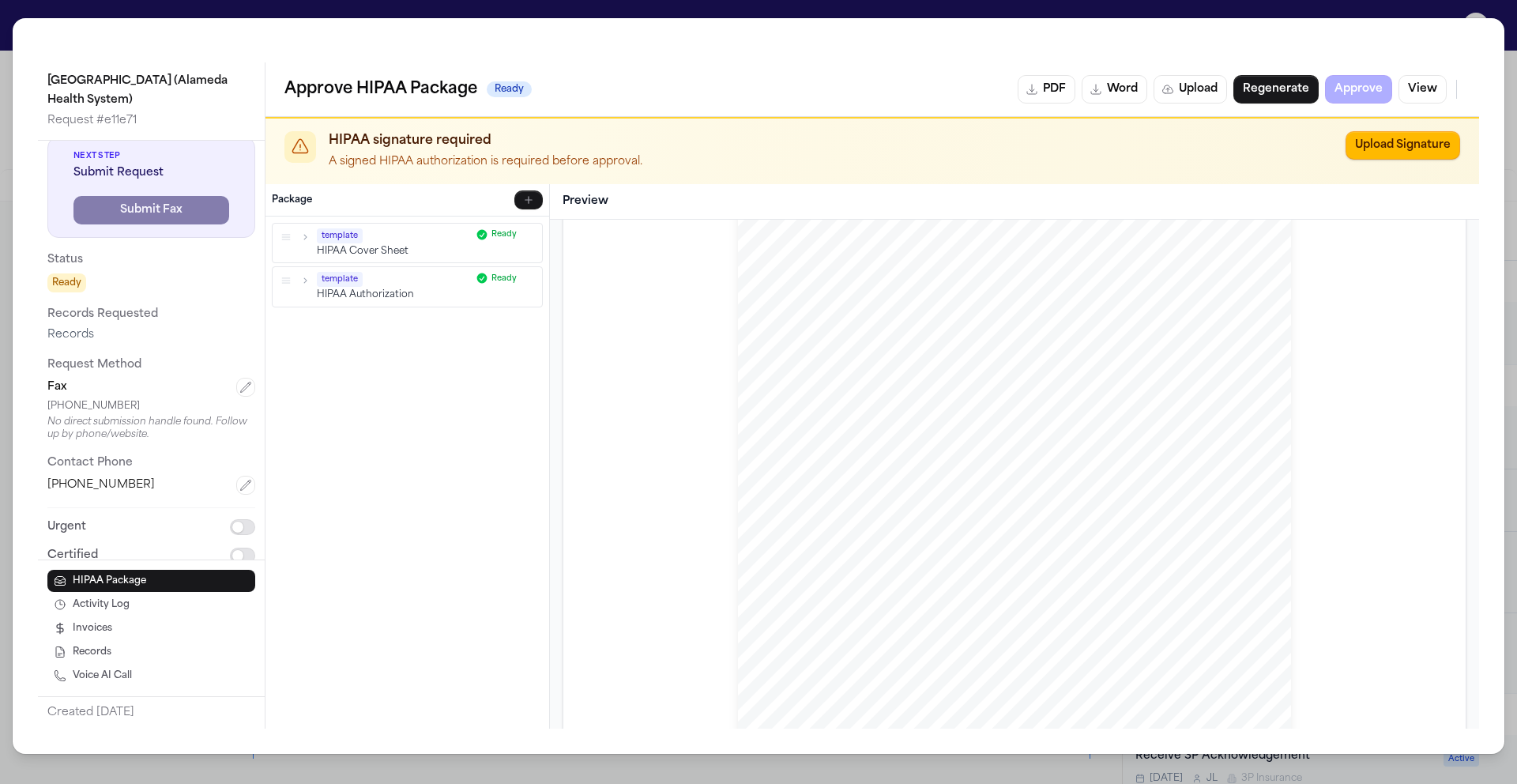
scroll to position [0, 0]
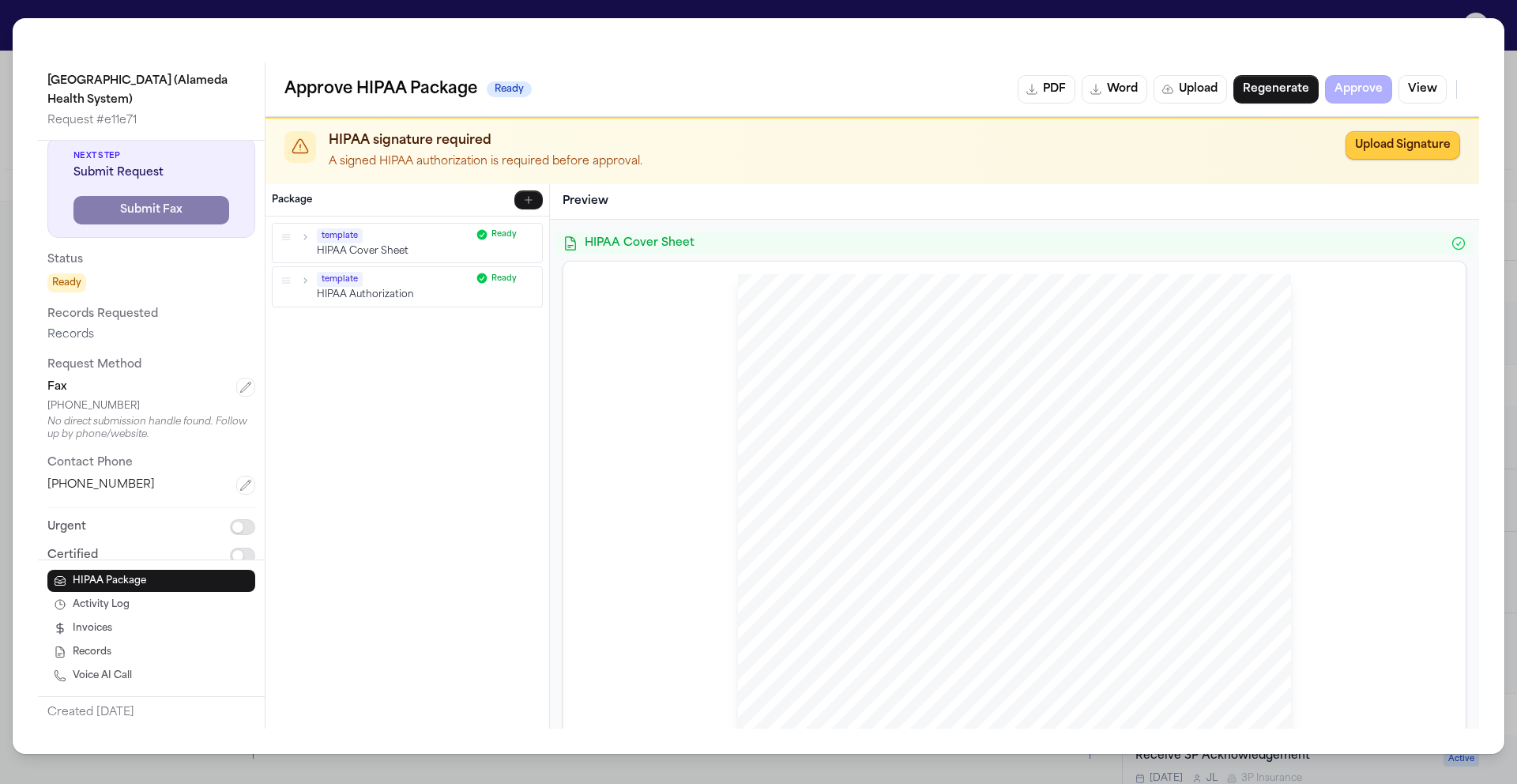
click at [1389, 143] on button "Upload Signature" at bounding box center [1403, 145] width 115 height 29
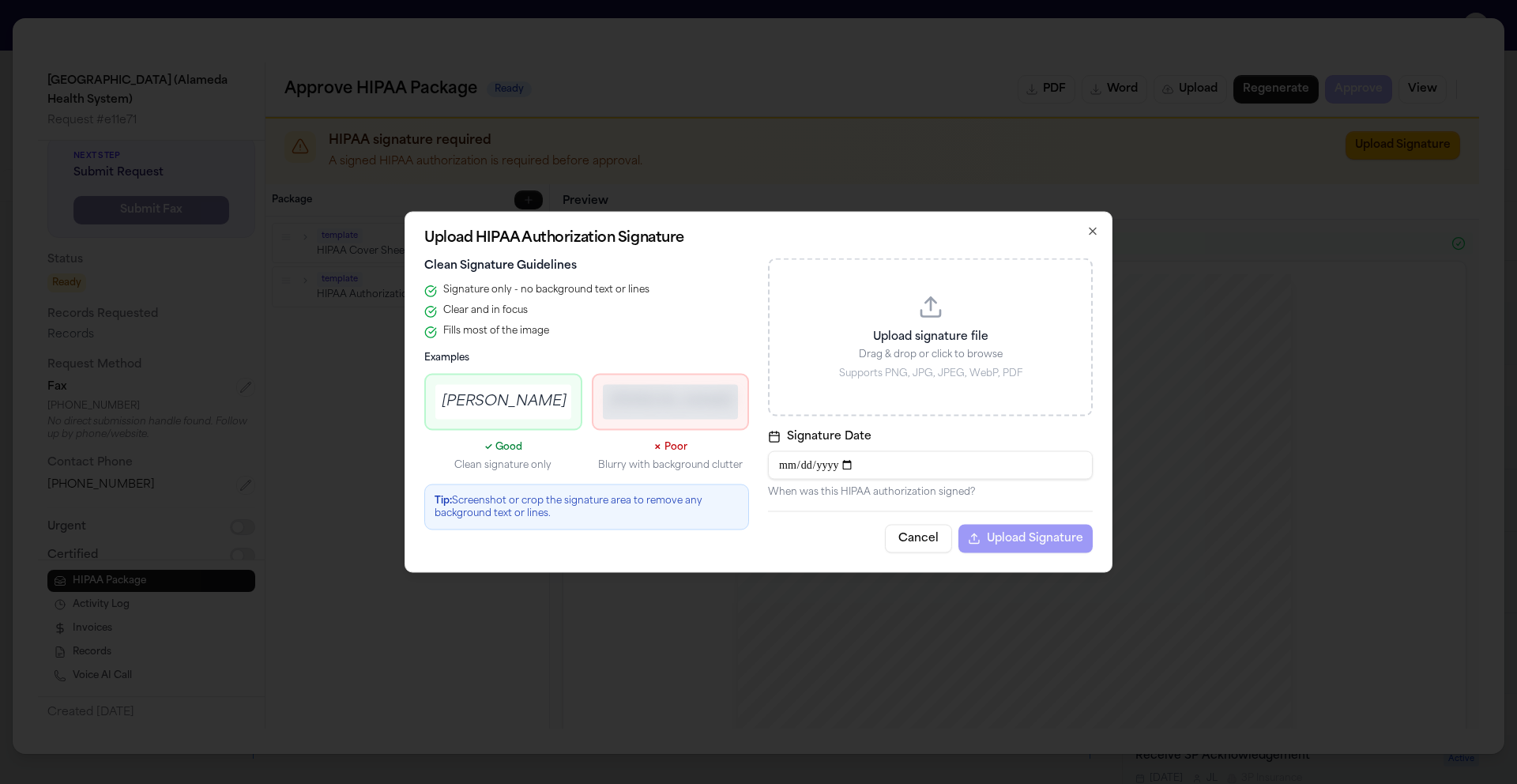
click at [922, 539] on button "Cancel" at bounding box center [918, 538] width 67 height 29
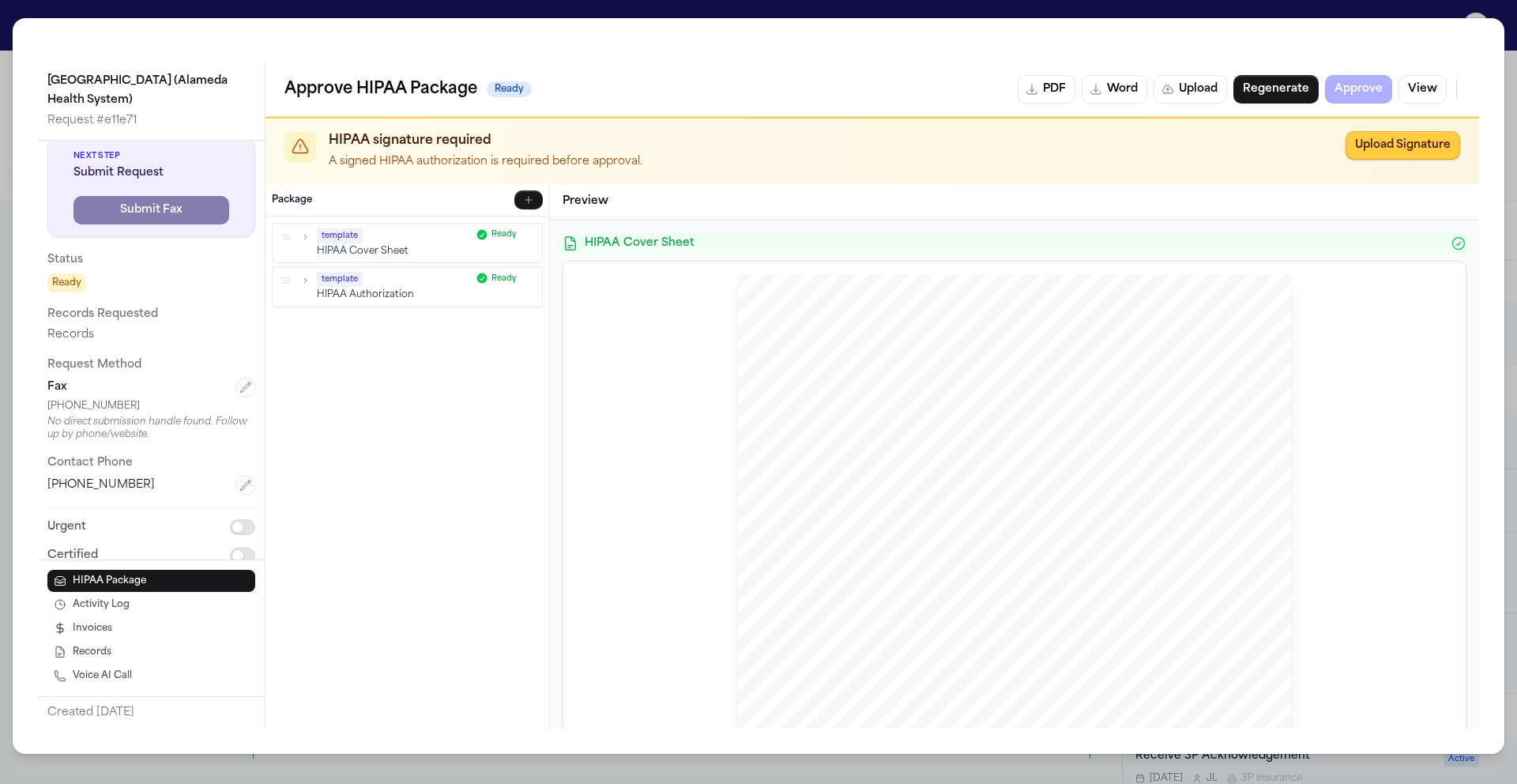
click at [1392, 143] on button "Upload Signature" at bounding box center [1403, 145] width 115 height 29
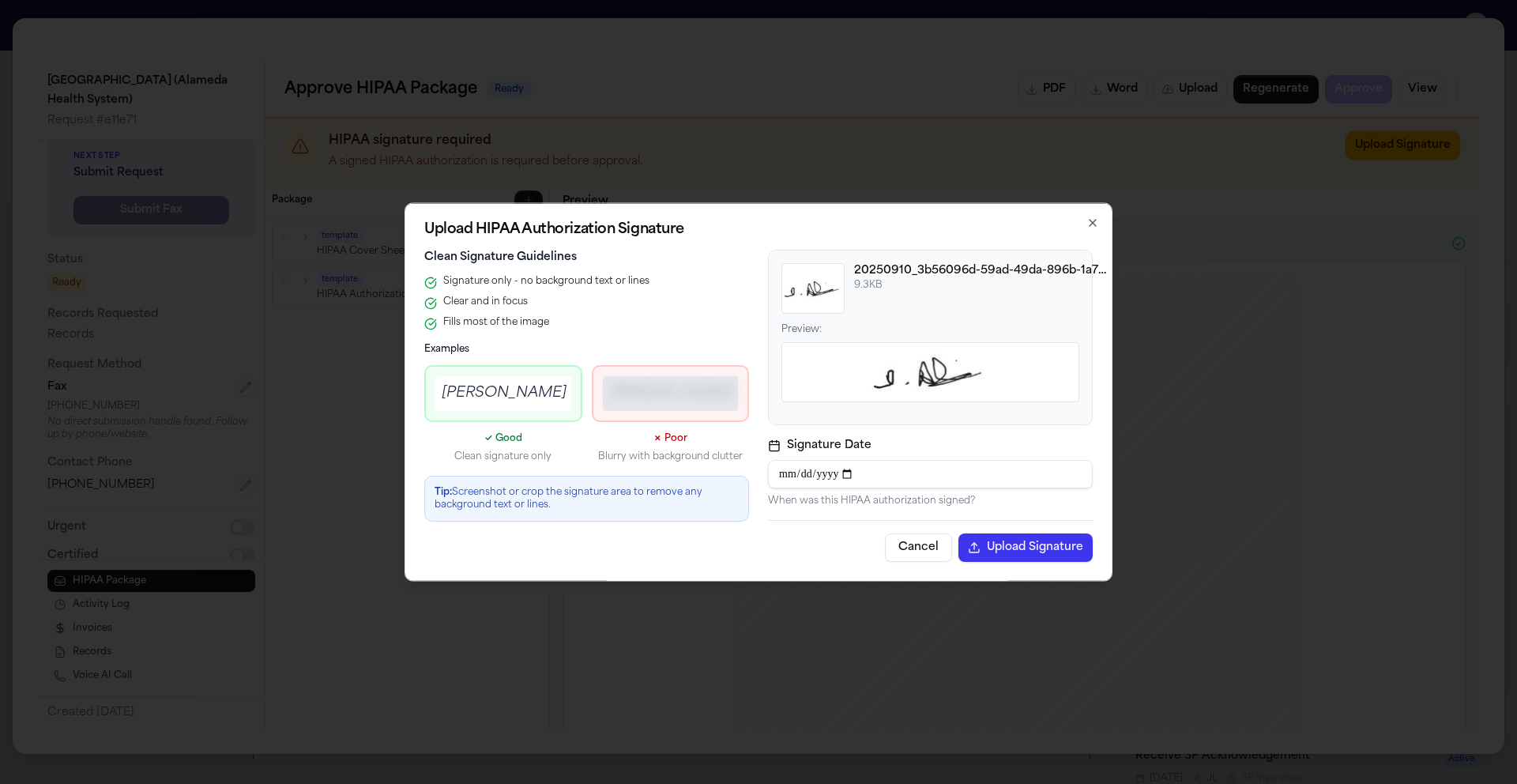
click at [1008, 543] on button "Upload Signature" at bounding box center [1025, 547] width 134 height 29
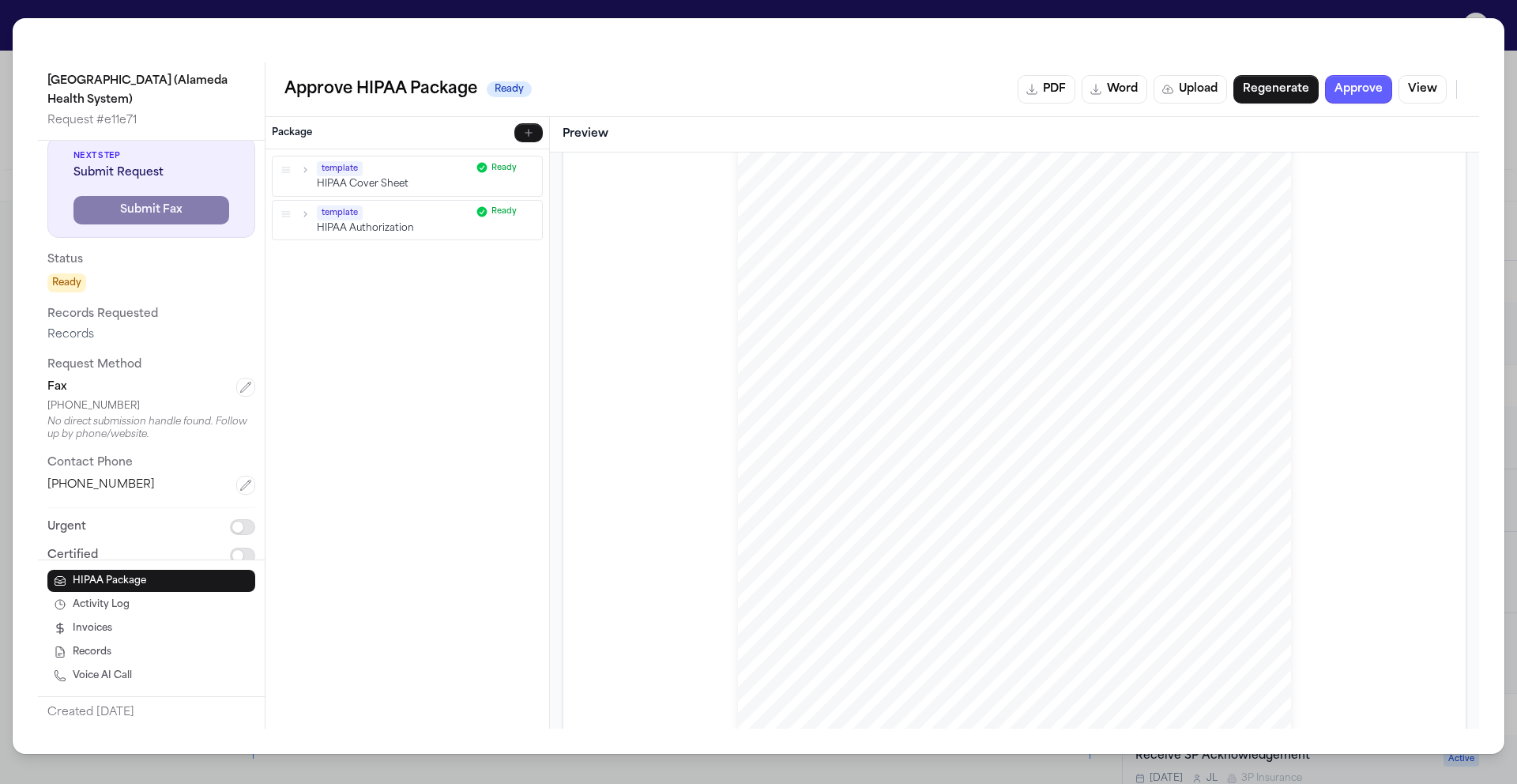
scroll to position [1000, 0]
click at [1356, 92] on button "Approve" at bounding box center [1358, 89] width 67 height 29
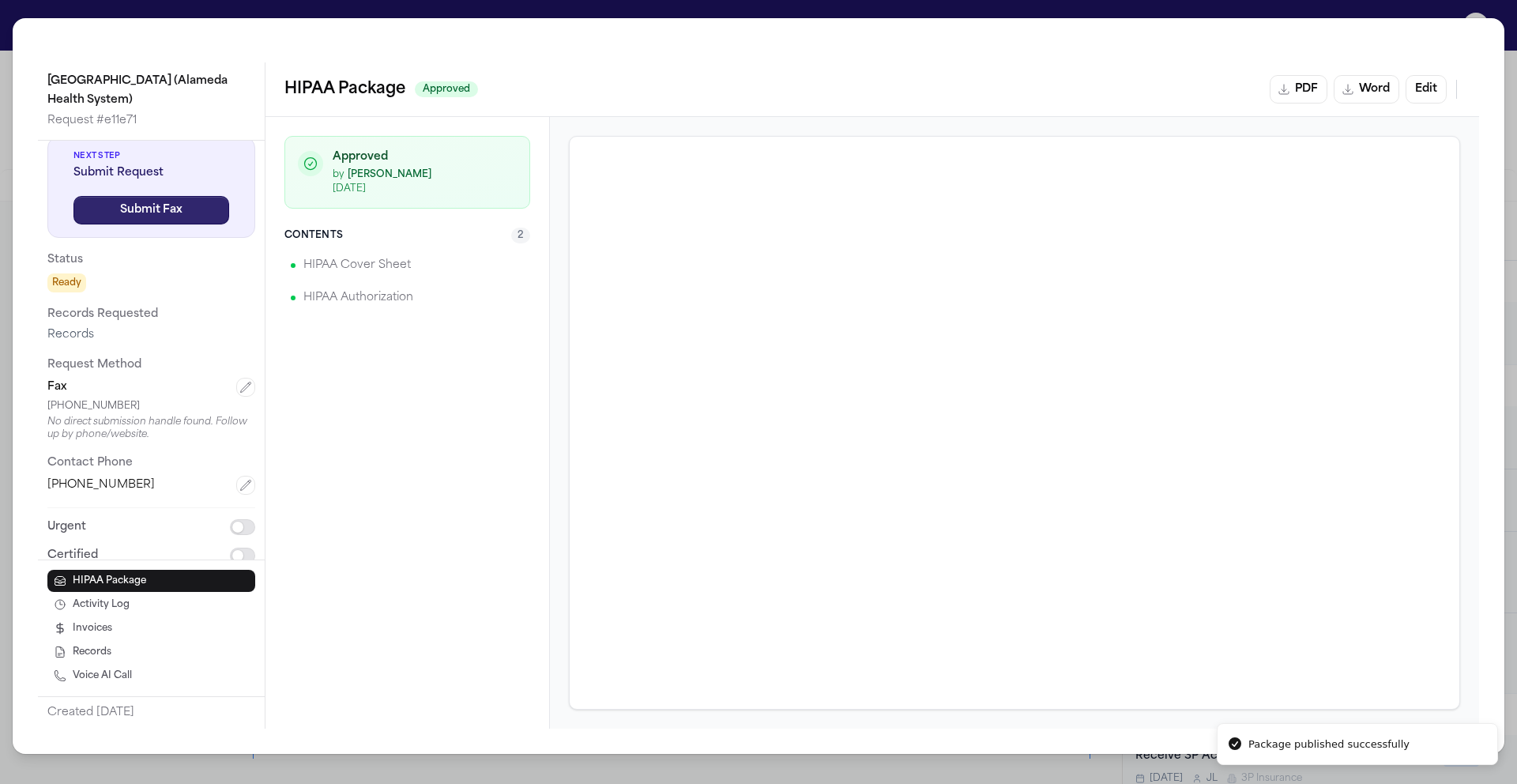
click at [160, 209] on button "Submit Fax" at bounding box center [151, 209] width 156 height 29
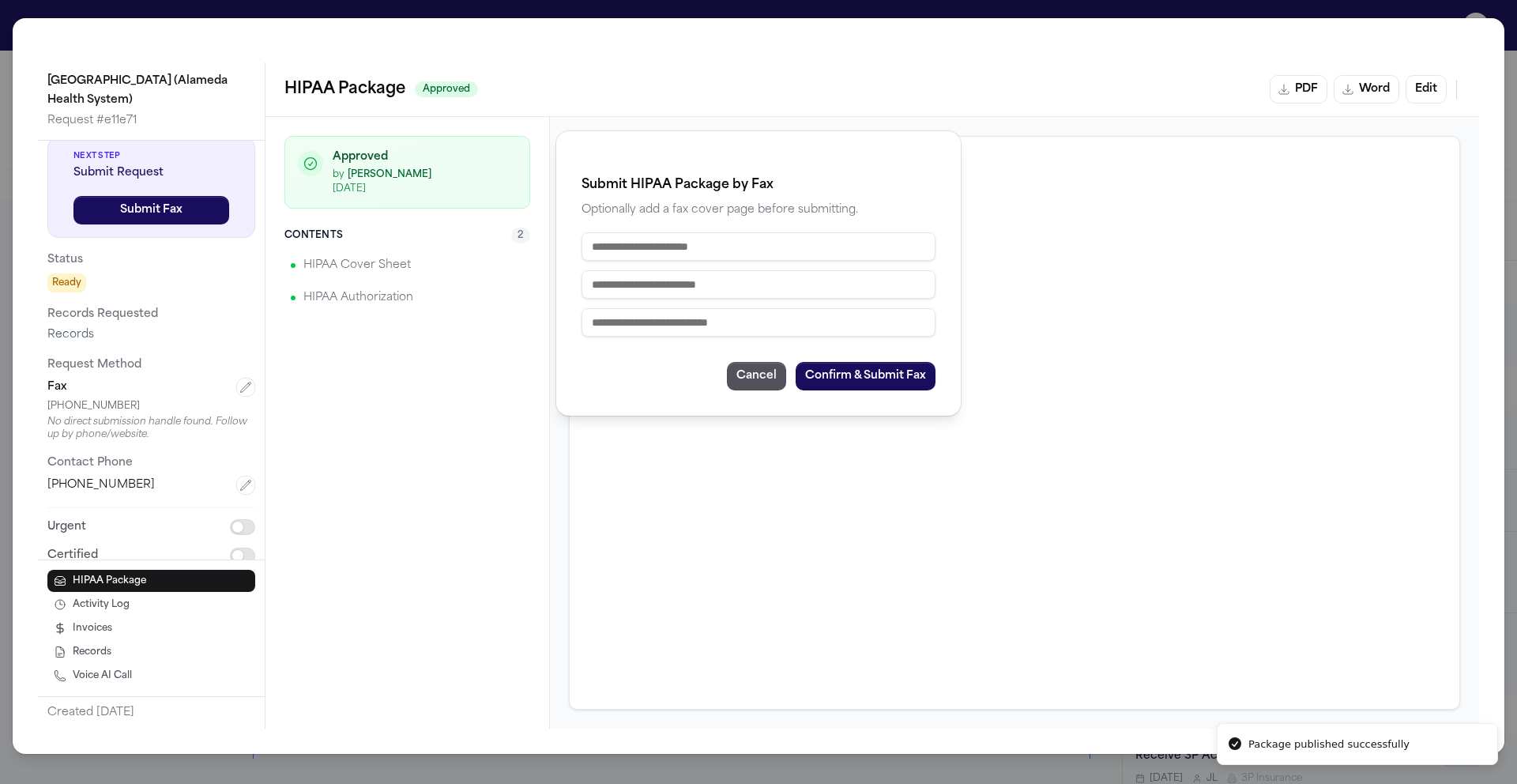
click at [678, 246] on input "text" at bounding box center [758, 246] width 354 height 29
type input "**********"
click at [722, 288] on input "text" at bounding box center [758, 284] width 354 height 29
type input "**********"
click at [735, 329] on input "text" at bounding box center [758, 322] width 354 height 29
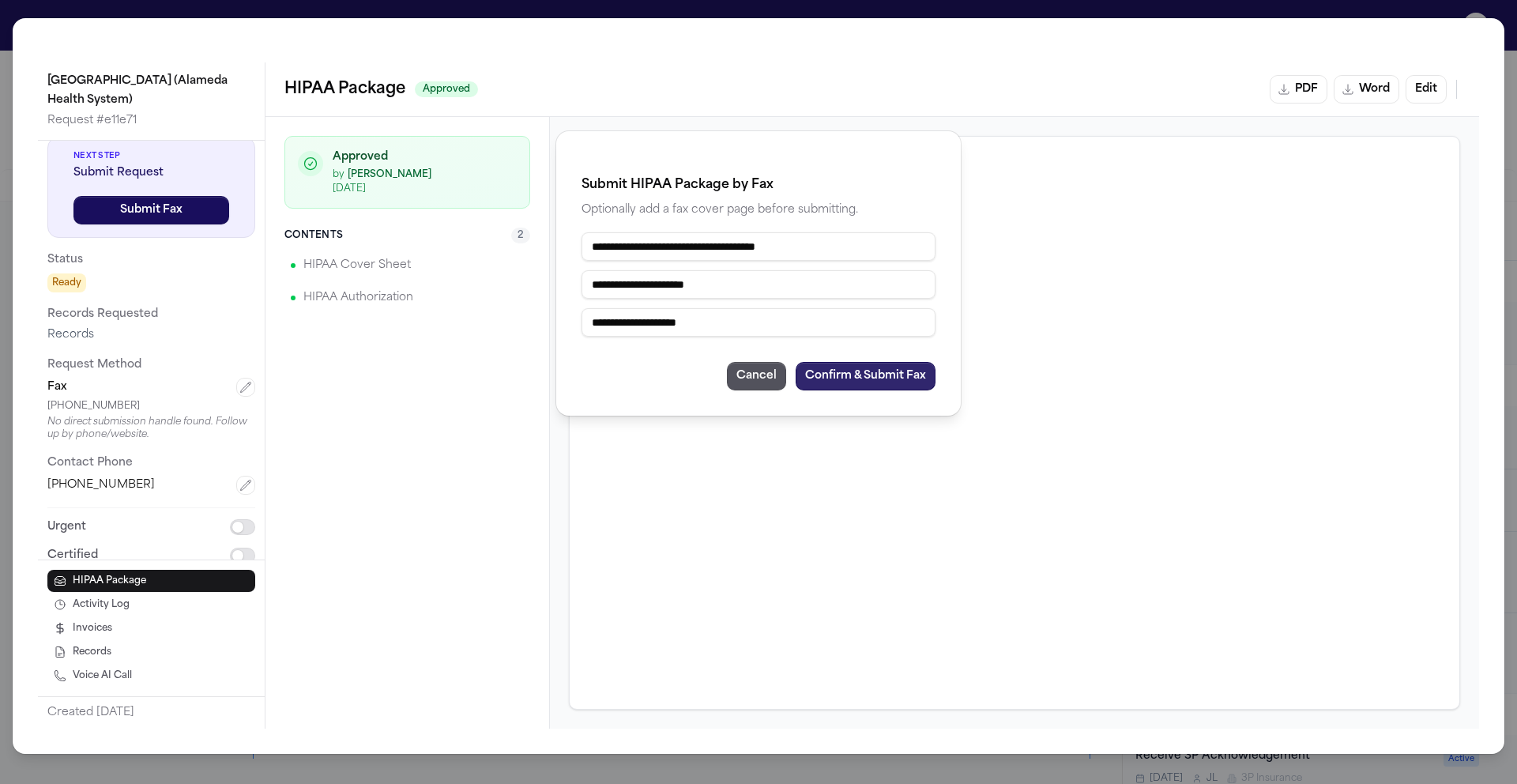
type input "**********"
click at [836, 377] on button "Confirm & Submit Fax" at bounding box center [865, 375] width 140 height 29
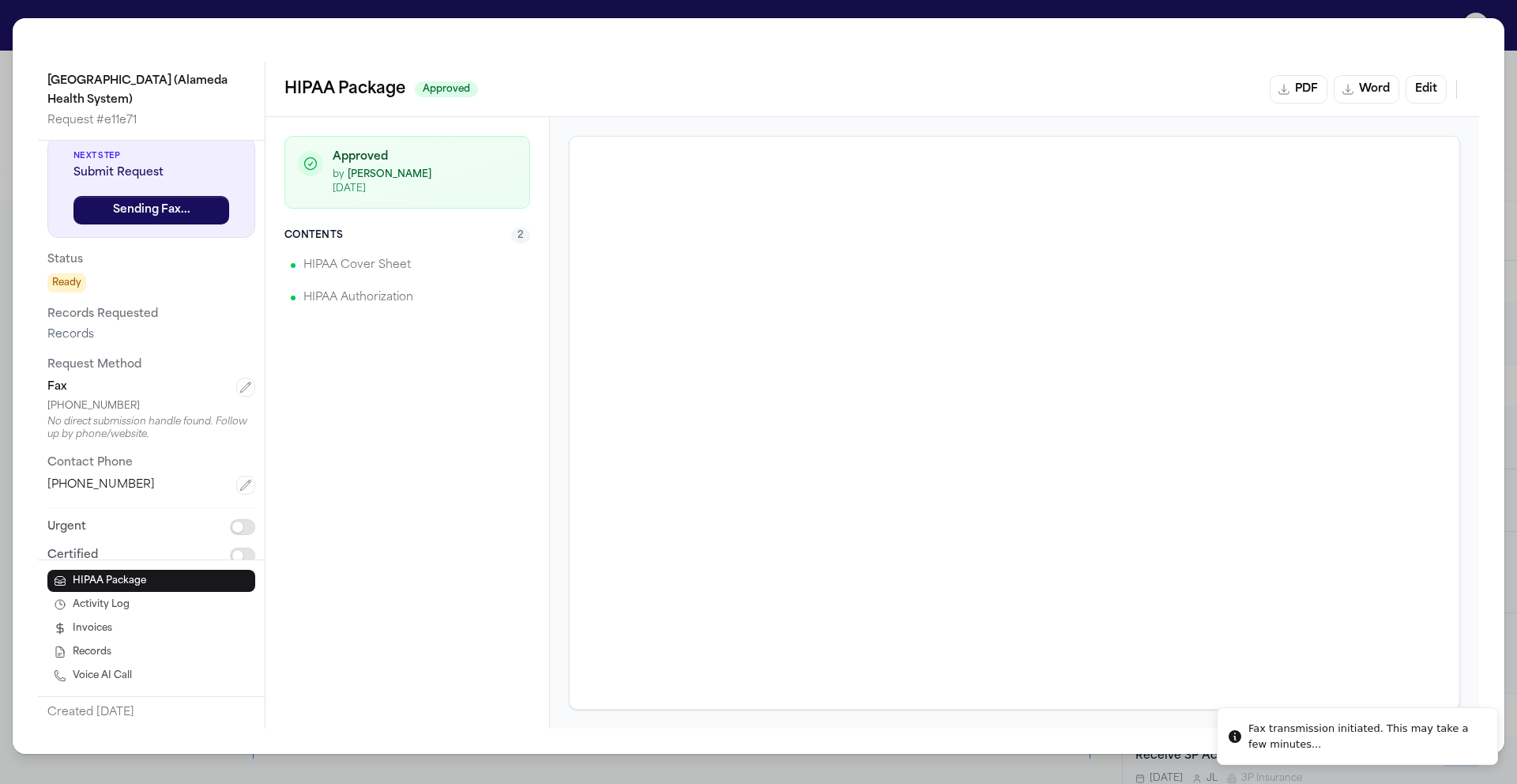
click at [1507, 17] on div "Highland Hospital (Alameda Health System) Request # e11e71 Next Step Submit Req…" at bounding box center [758, 392] width 1517 height 784
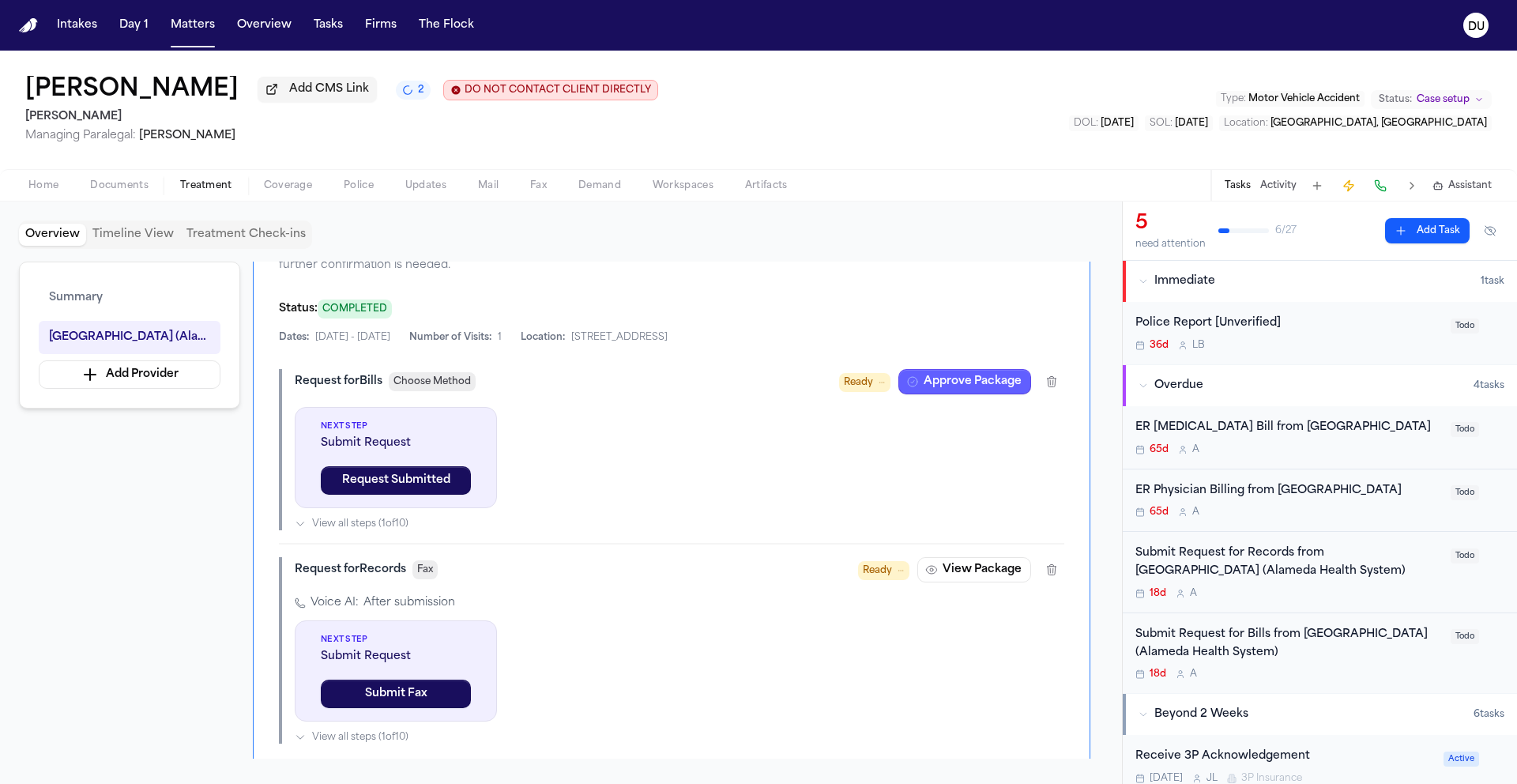
click at [1249, 572] on div "Submit Request for Records from Highland Hospital (Alameda Health System)" at bounding box center [1288, 562] width 306 height 37
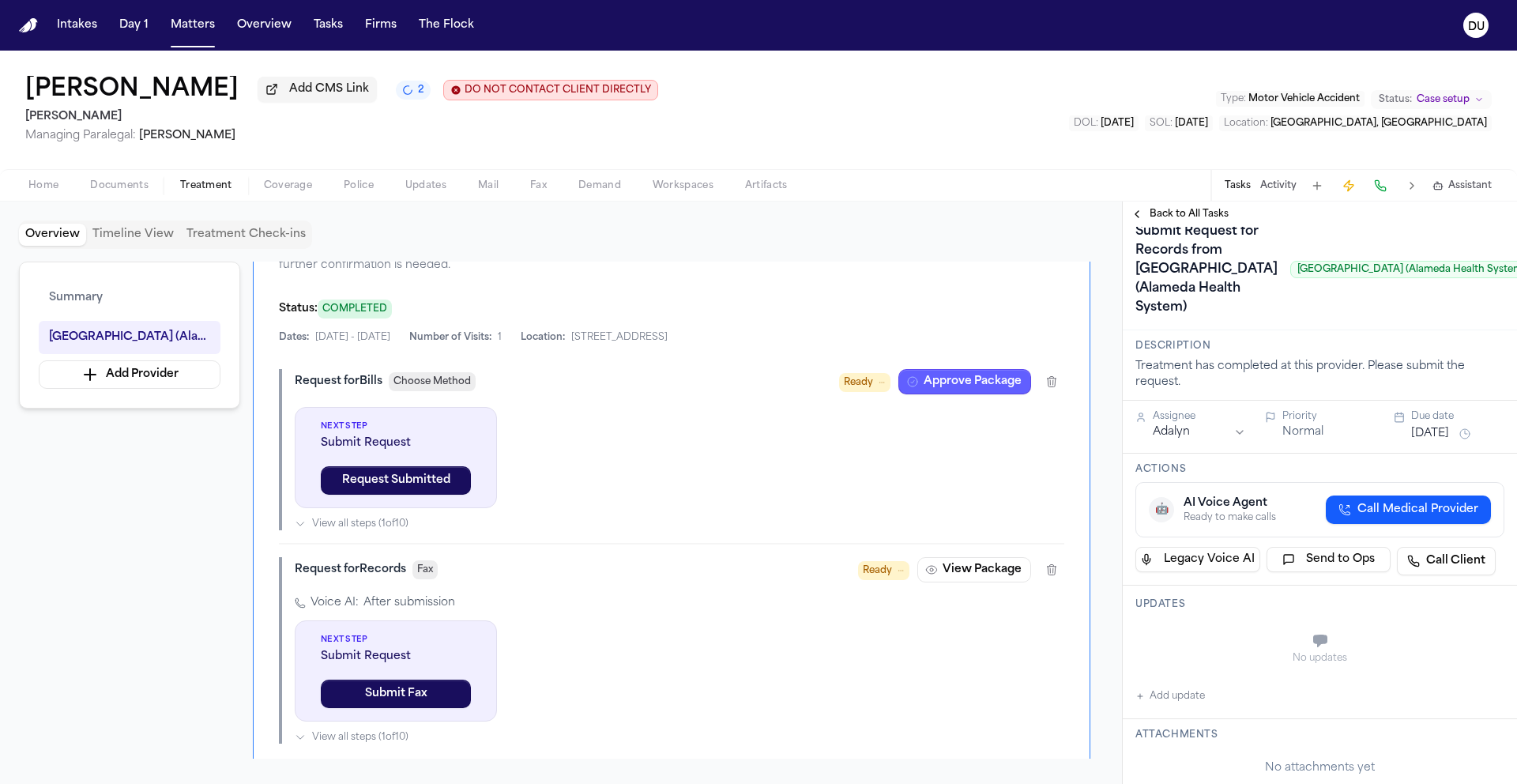
scroll to position [30, 0]
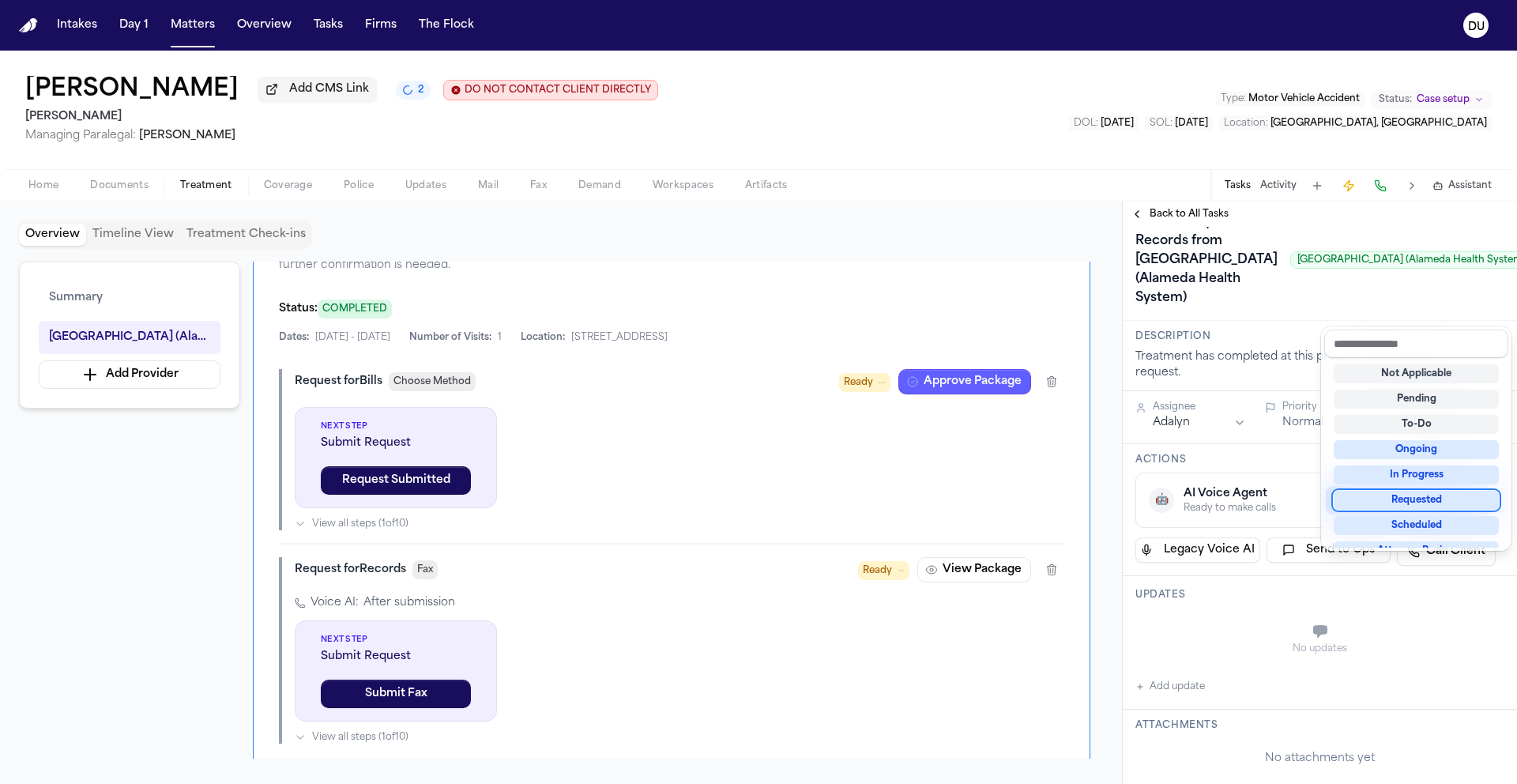
click at [1414, 497] on div "Requested" at bounding box center [1416, 500] width 165 height 19
click at [1265, 310] on div "Submit Request for Records from Highland Hospital (Alameda Health System) Highl…" at bounding box center [1320, 260] width 369 height 101
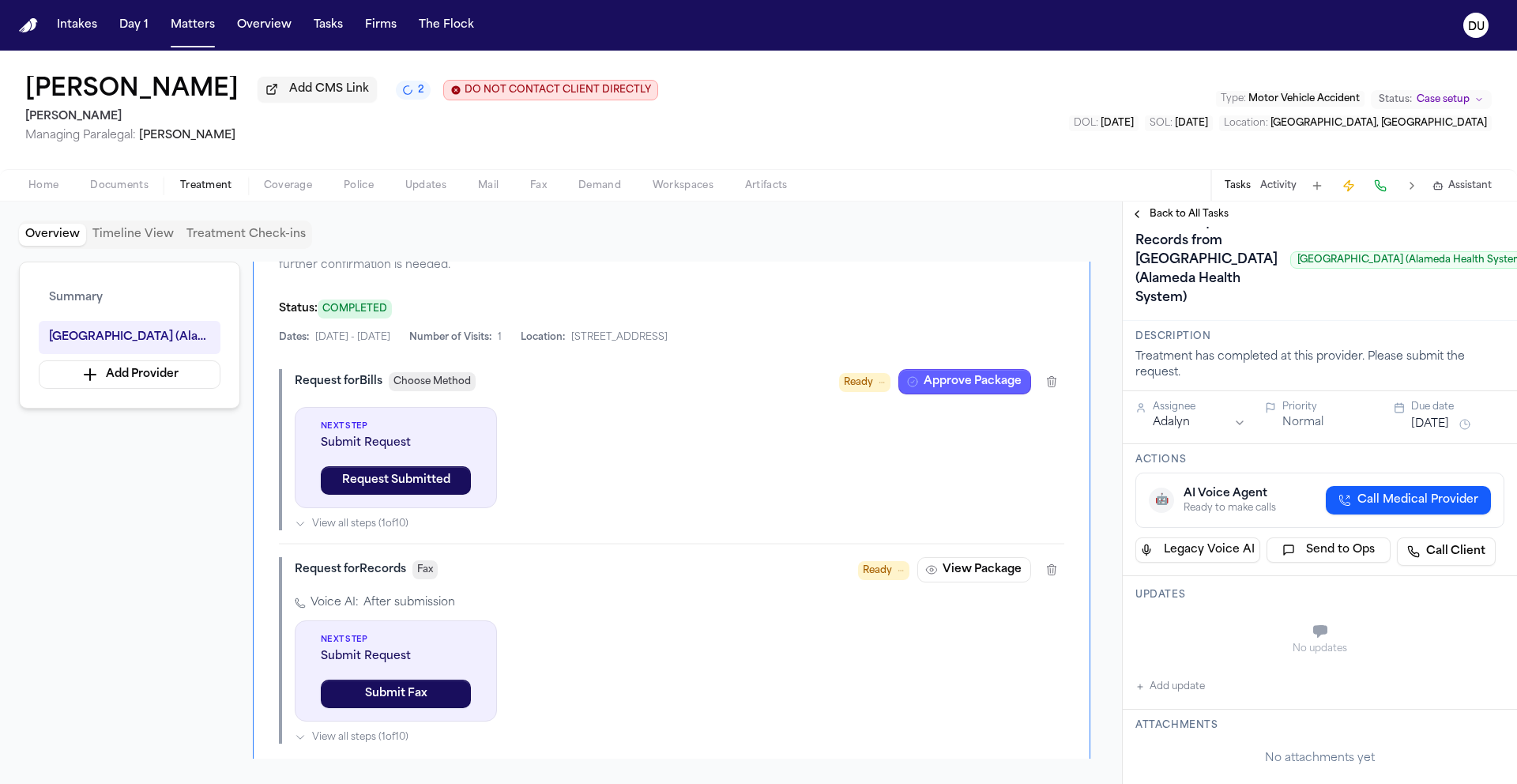
scroll to position [348, 0]
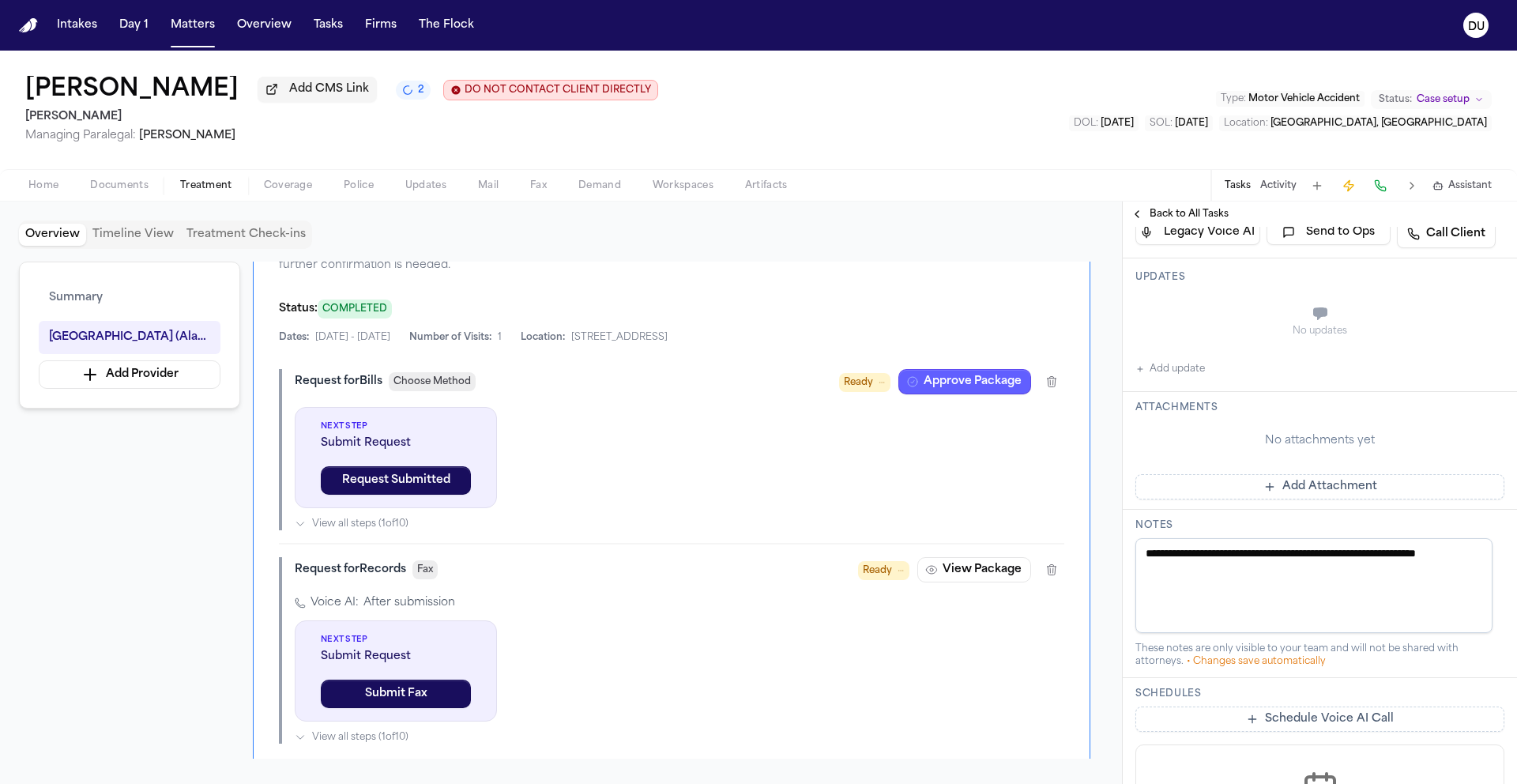
click at [1188, 378] on button "Add update" at bounding box center [1170, 369] width 70 height 19
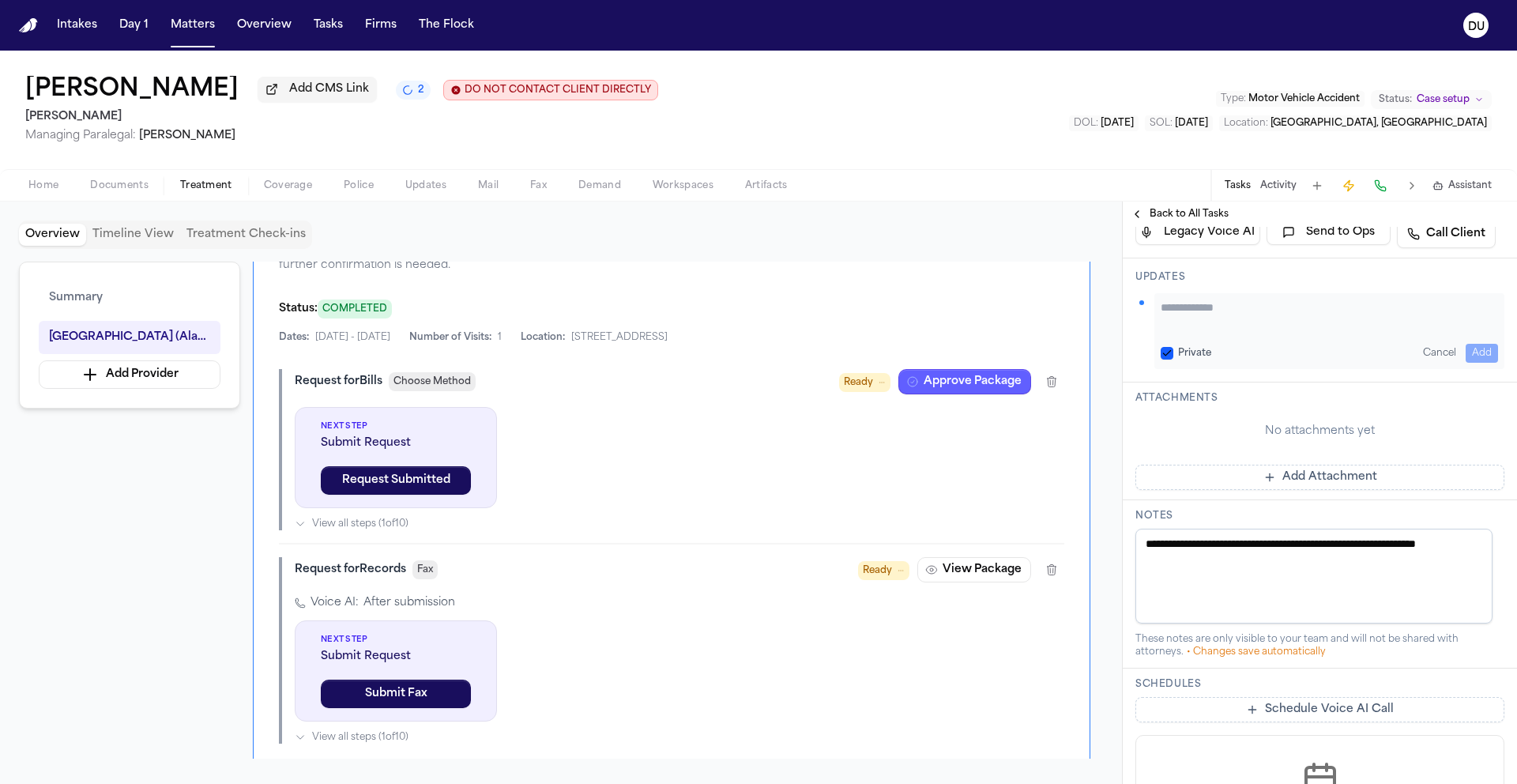
click at [1274, 331] on textarea "Add your update" at bounding box center [1329, 315] width 337 height 31
type textarea "**********"
click at [1467, 362] on button "Add" at bounding box center [1481, 353] width 32 height 19
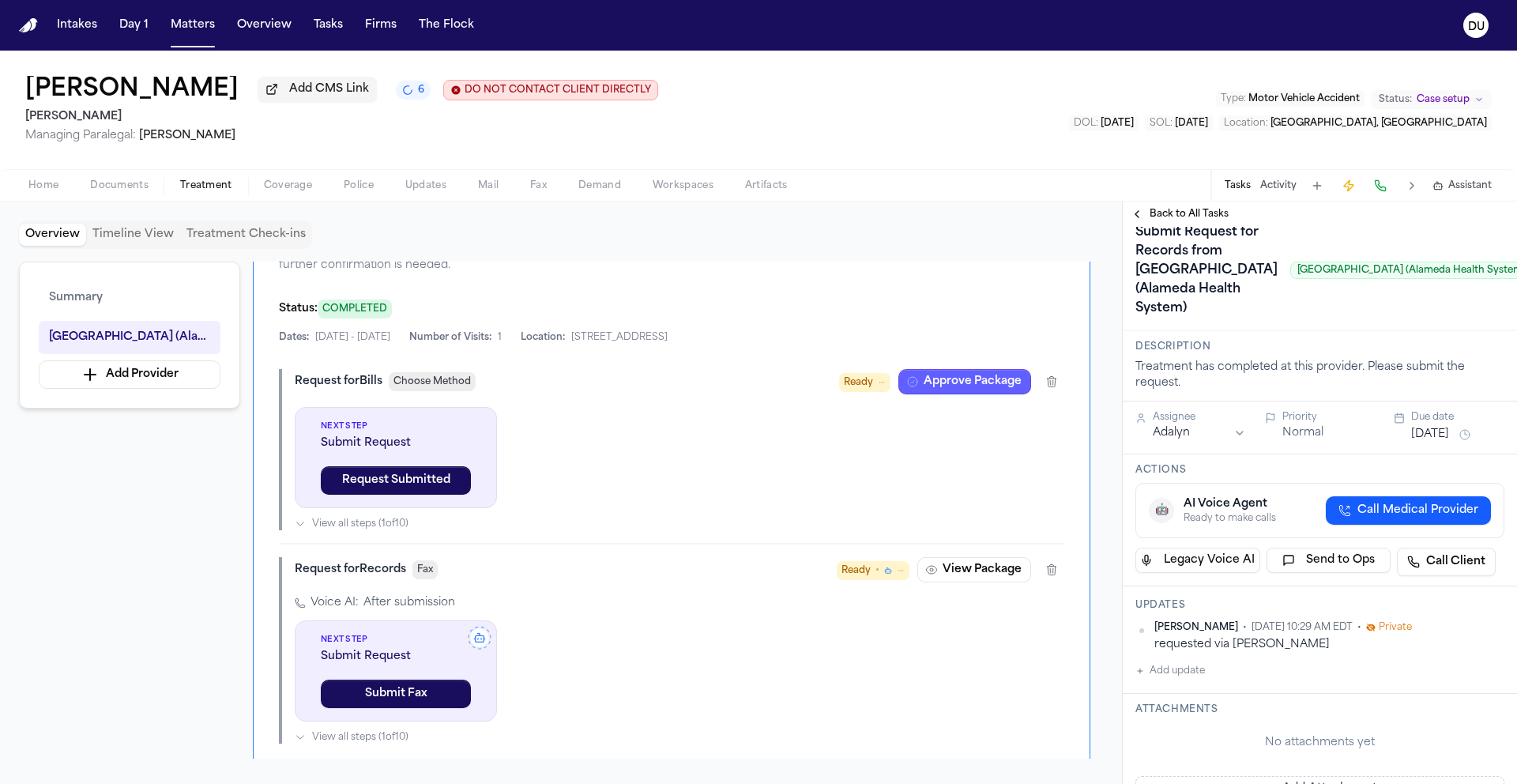
scroll to position [0, 0]
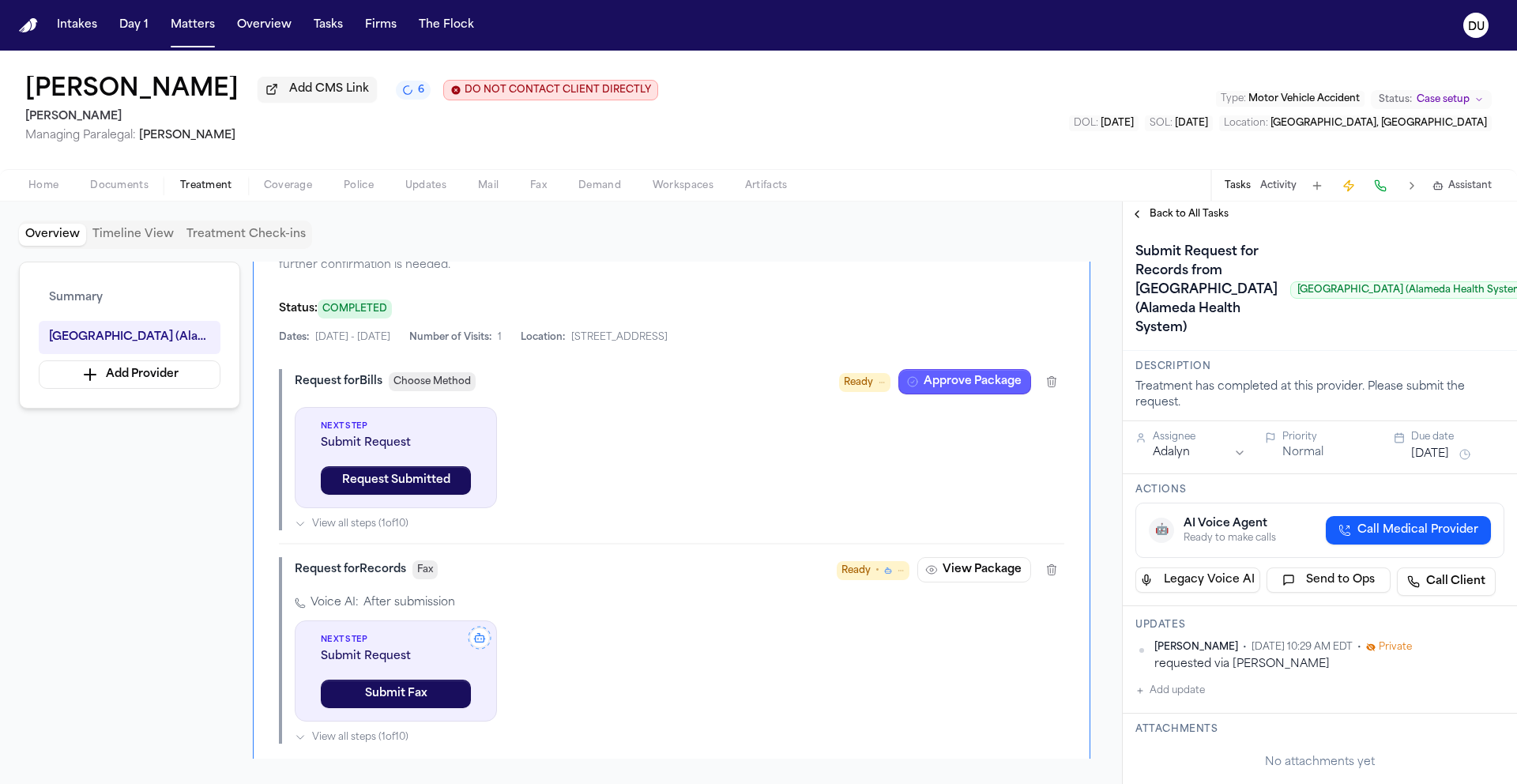
click at [532, 189] on span "Fax" at bounding box center [538, 185] width 17 height 13
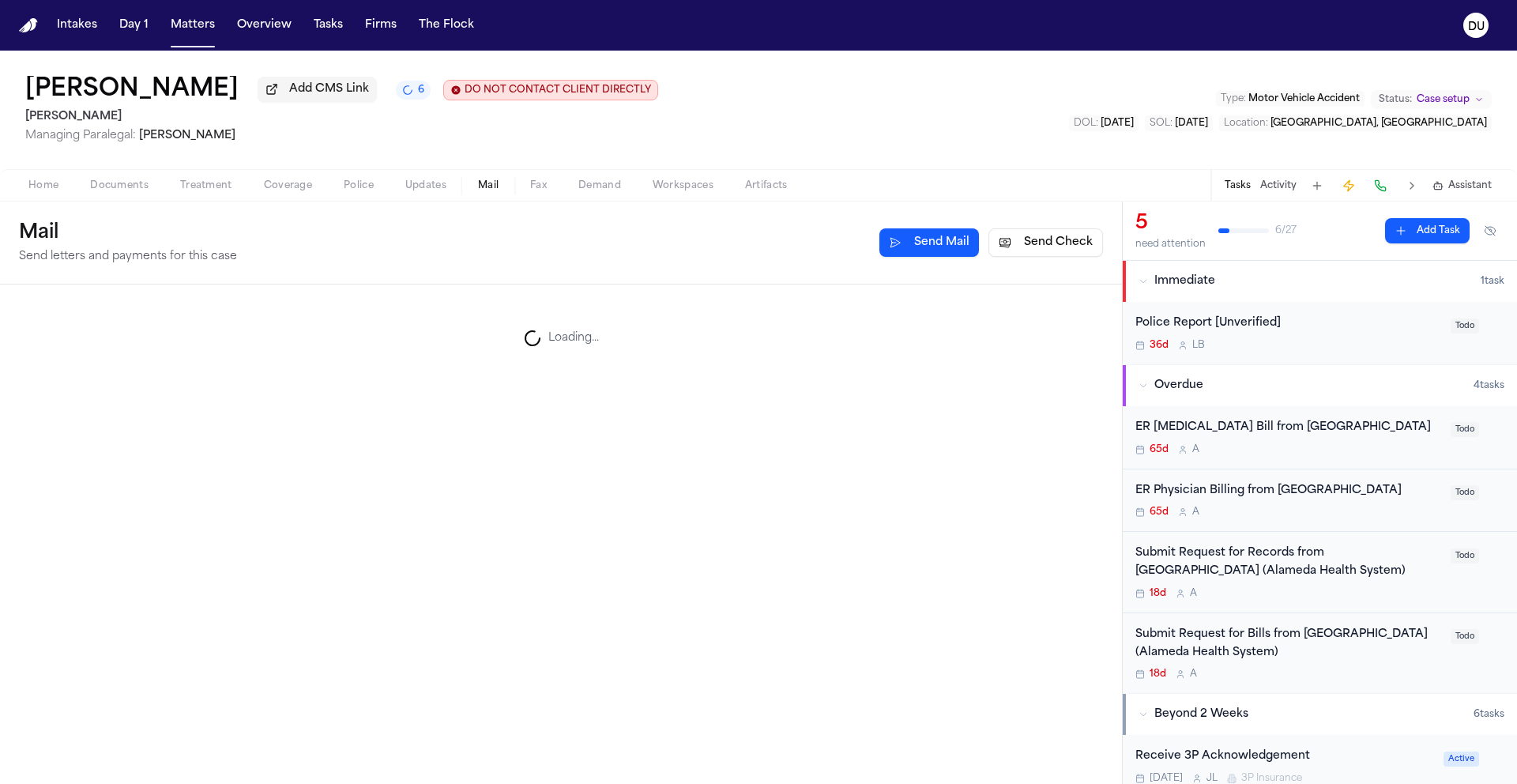
click at [489, 189] on span "Mail" at bounding box center [489, 185] width 21 height 13
click at [542, 185] on span "Fax" at bounding box center [538, 185] width 17 height 13
drag, startPoint x: 792, startPoint y: 308, endPoint x: 812, endPoint y: 310, distance: 20.1
click at [792, 308] on div "No fax transmissions found No fax transmissions have been sent for this matter …" at bounding box center [561, 359] width 1084 height 112
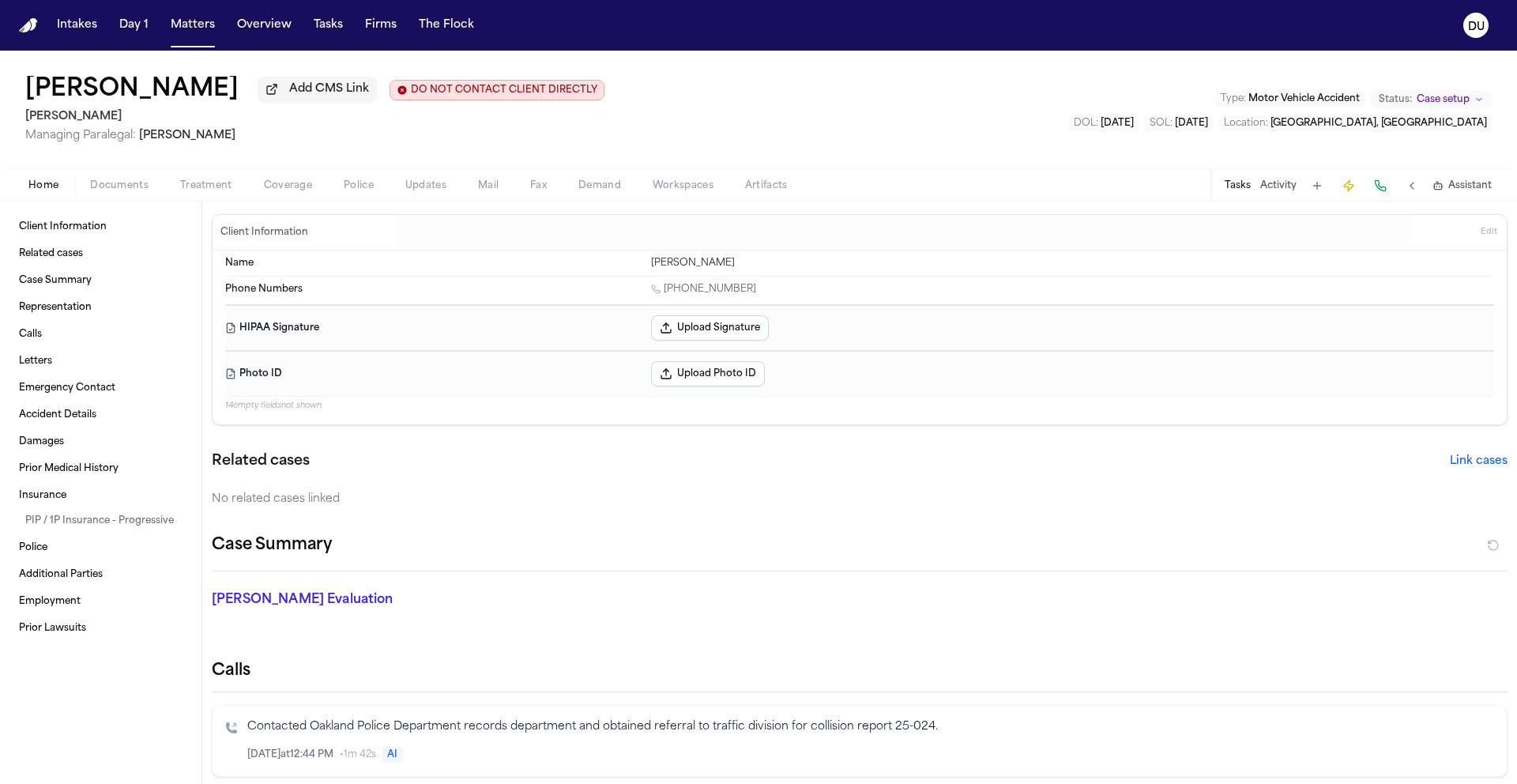
click at [121, 189] on span "Documents" at bounding box center [119, 185] width 58 height 13
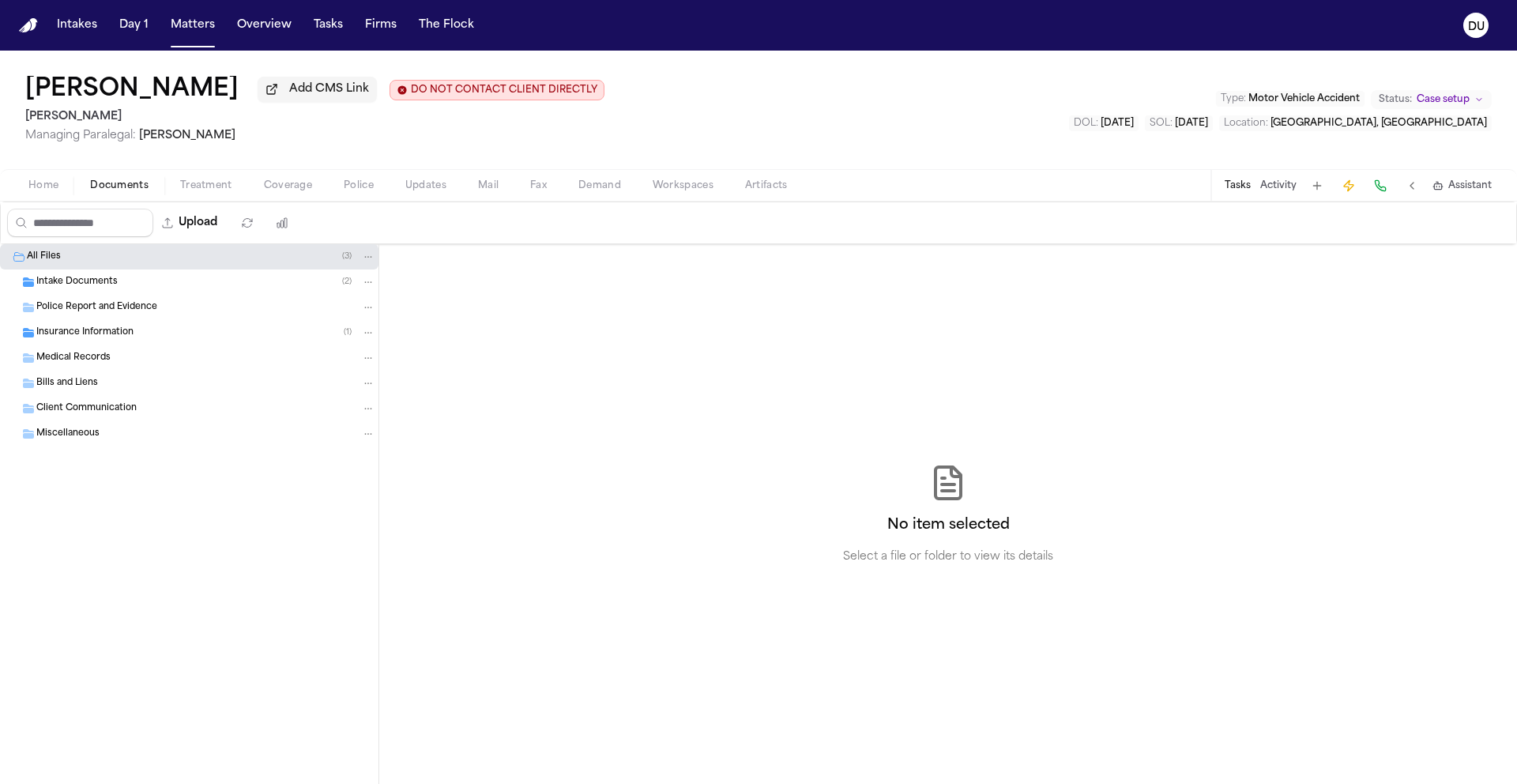
click at [96, 282] on span "Intake Documents" at bounding box center [77, 282] width 82 height 13
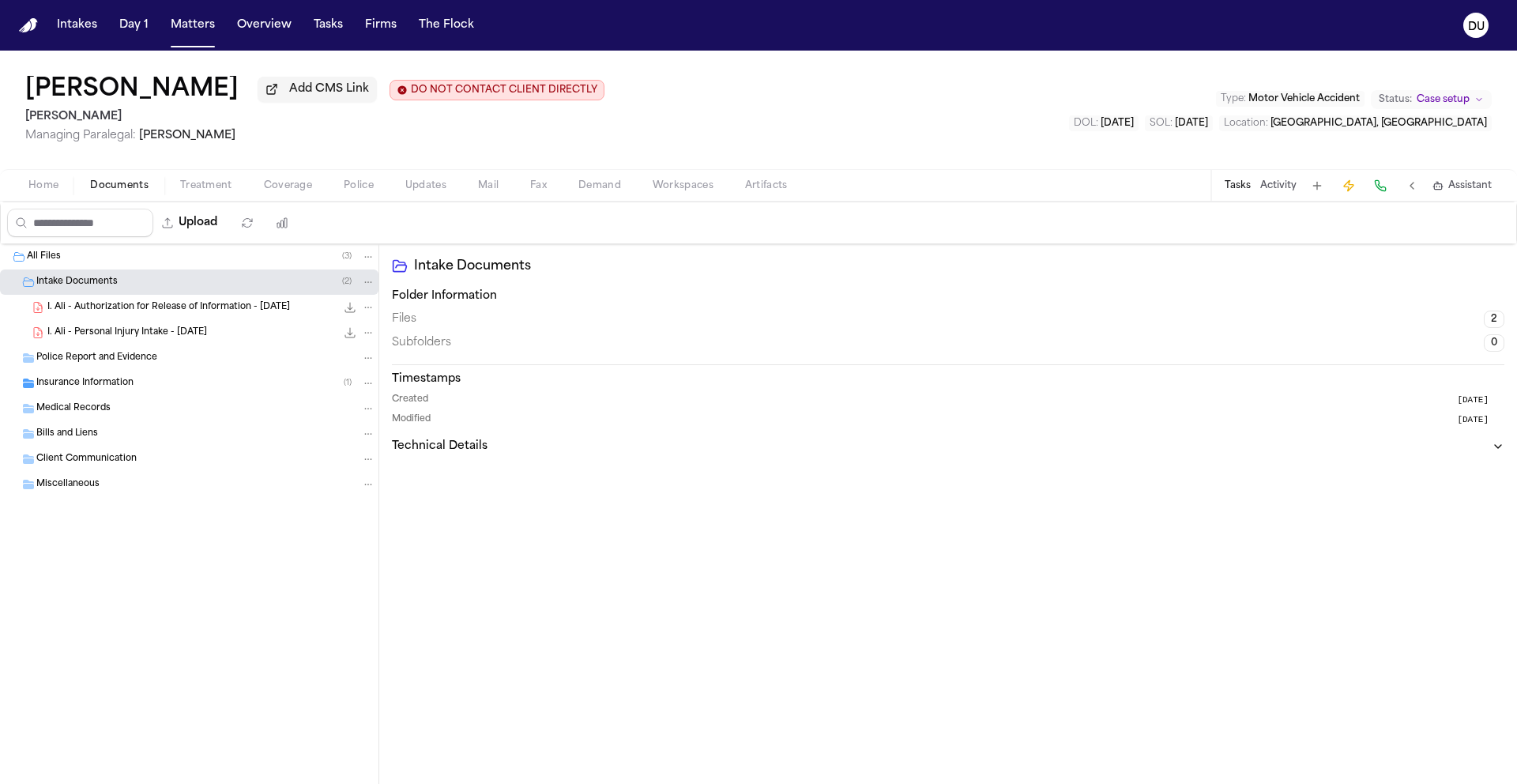
click at [115, 307] on span "I. Ali - Authorization for Release of Information - [DATE]" at bounding box center [169, 307] width 243 height 13
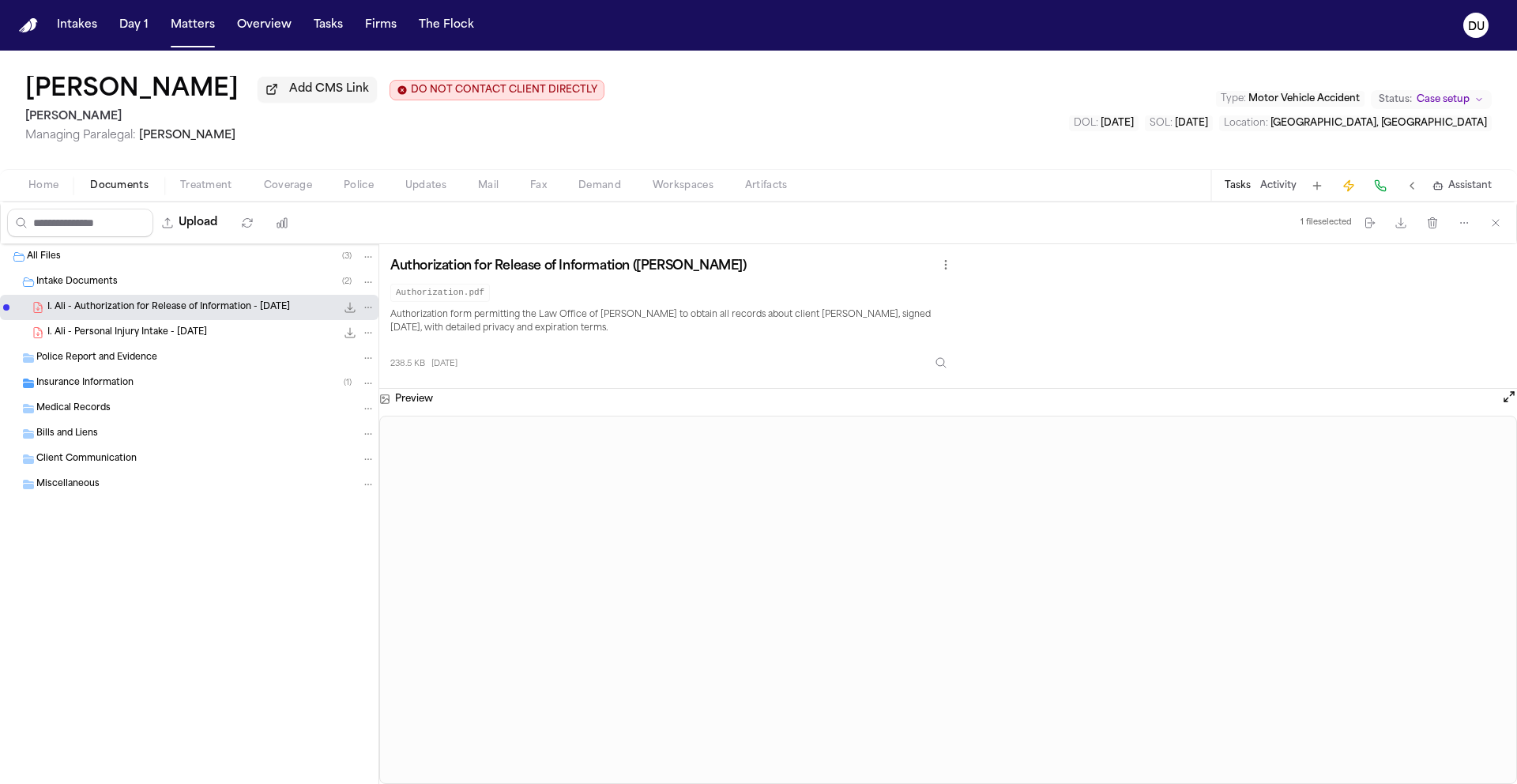
click at [116, 341] on div "I. Ali - Personal Injury Intake - [DATE] 33.1 KB • PDF" at bounding box center [211, 333] width 328 height 16
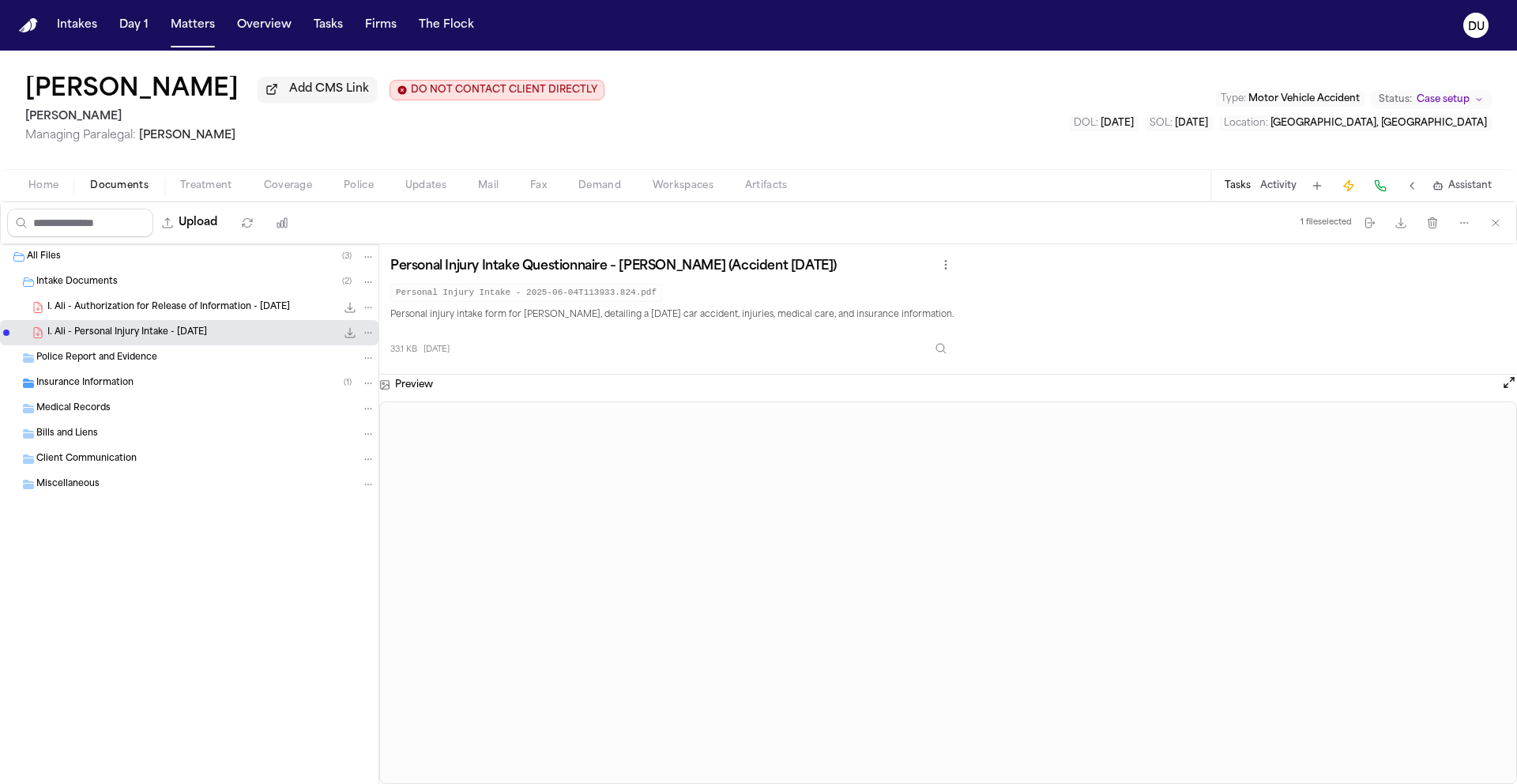
click at [351, 337] on icon "File: I. Ali - Personal Injury Intake - 6.4.25" at bounding box center [349, 332] width 13 height 13
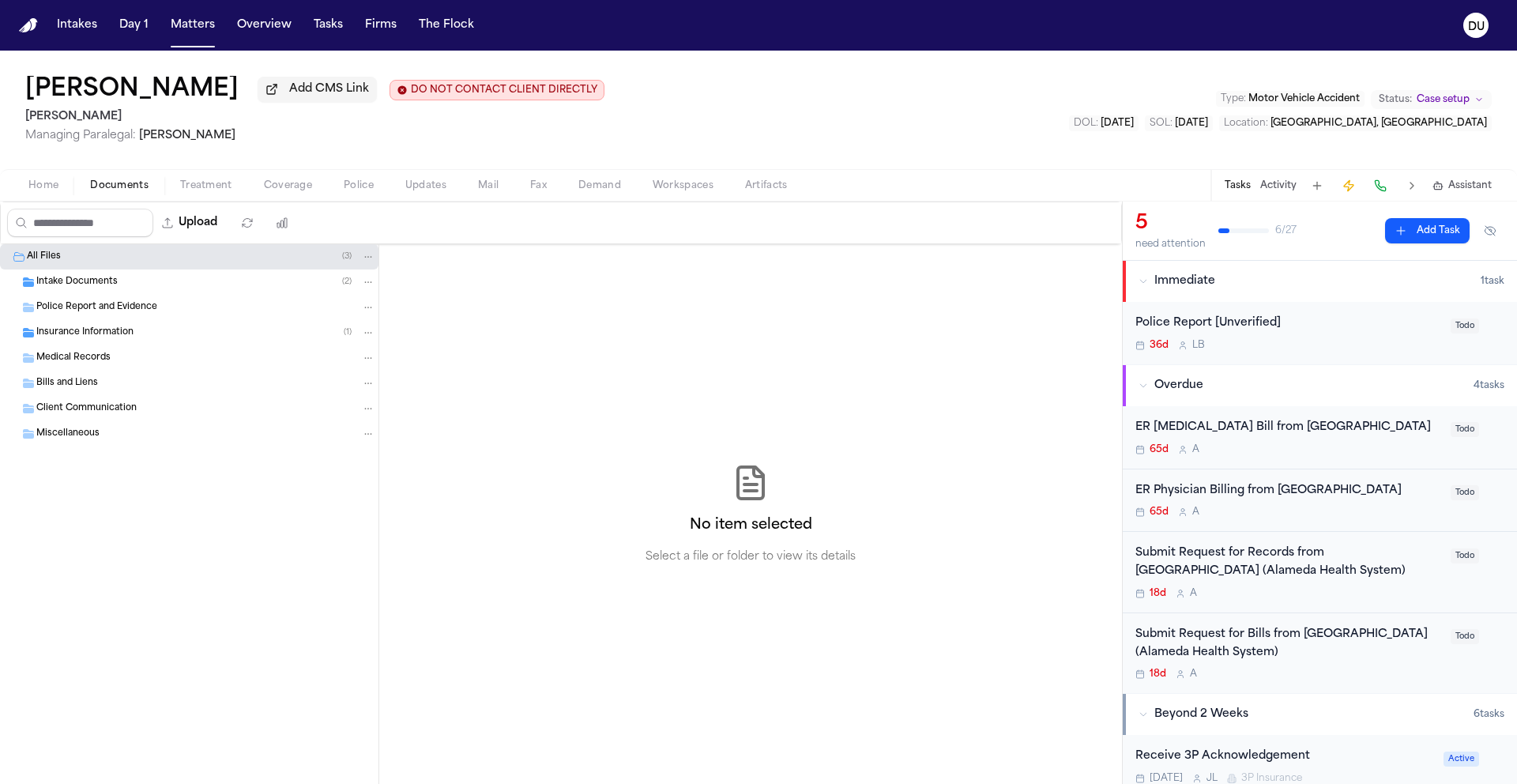
click at [110, 279] on span "Intake Documents" at bounding box center [77, 282] width 82 height 13
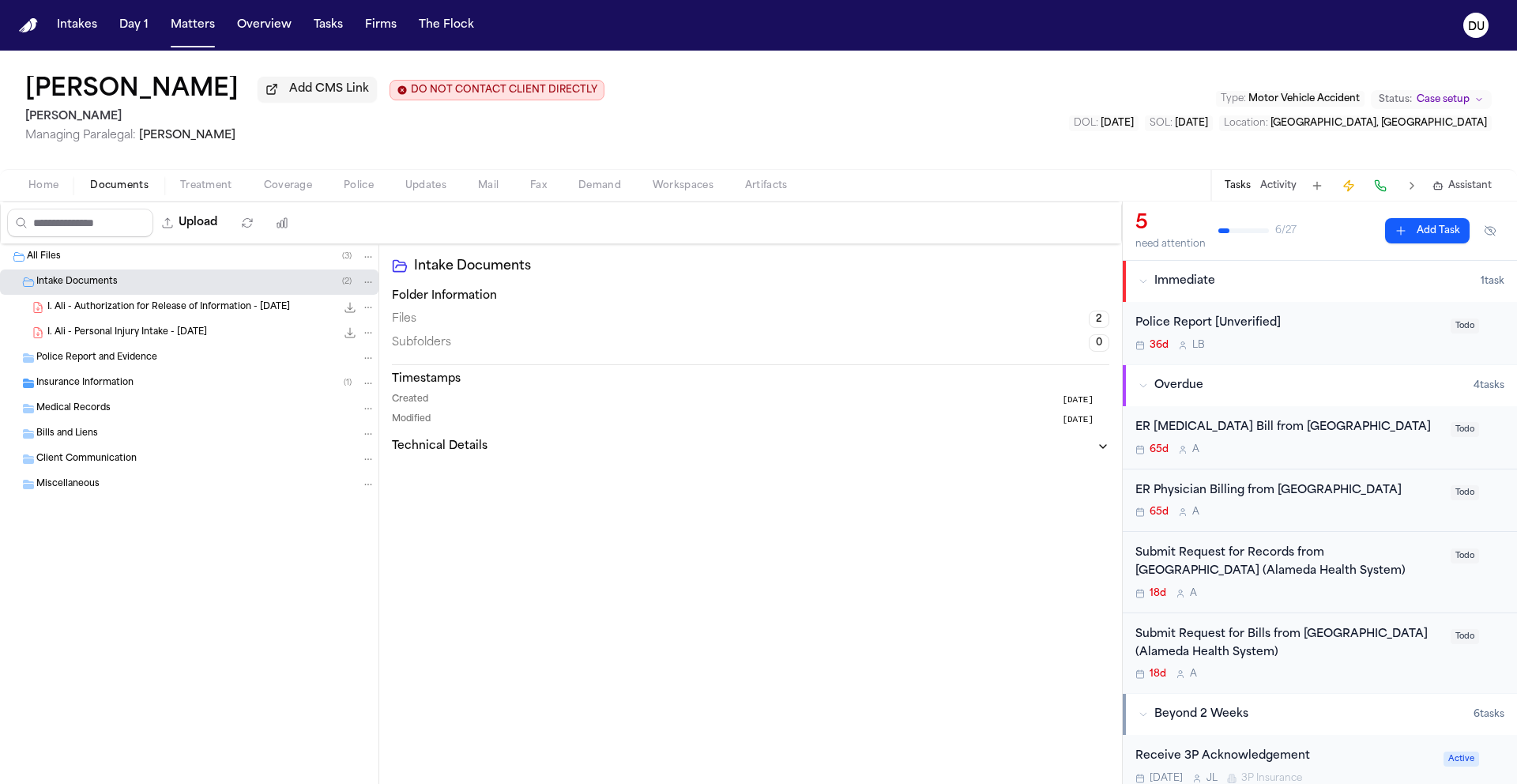
click at [149, 306] on span "I. Ali - Authorization for Release of Information - [DATE]" at bounding box center [169, 307] width 243 height 13
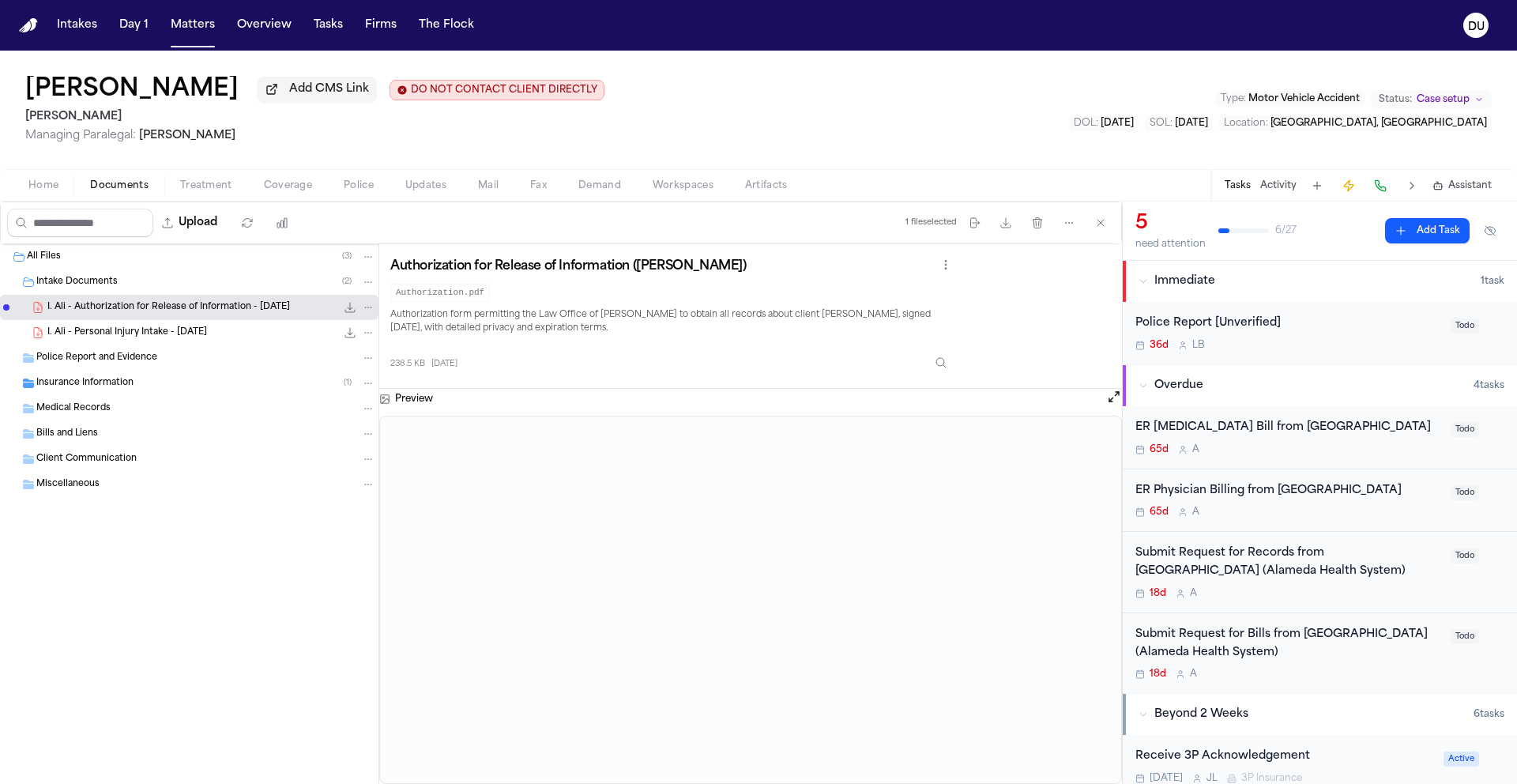
click at [48, 185] on span "Home" at bounding box center [43, 185] width 30 height 13
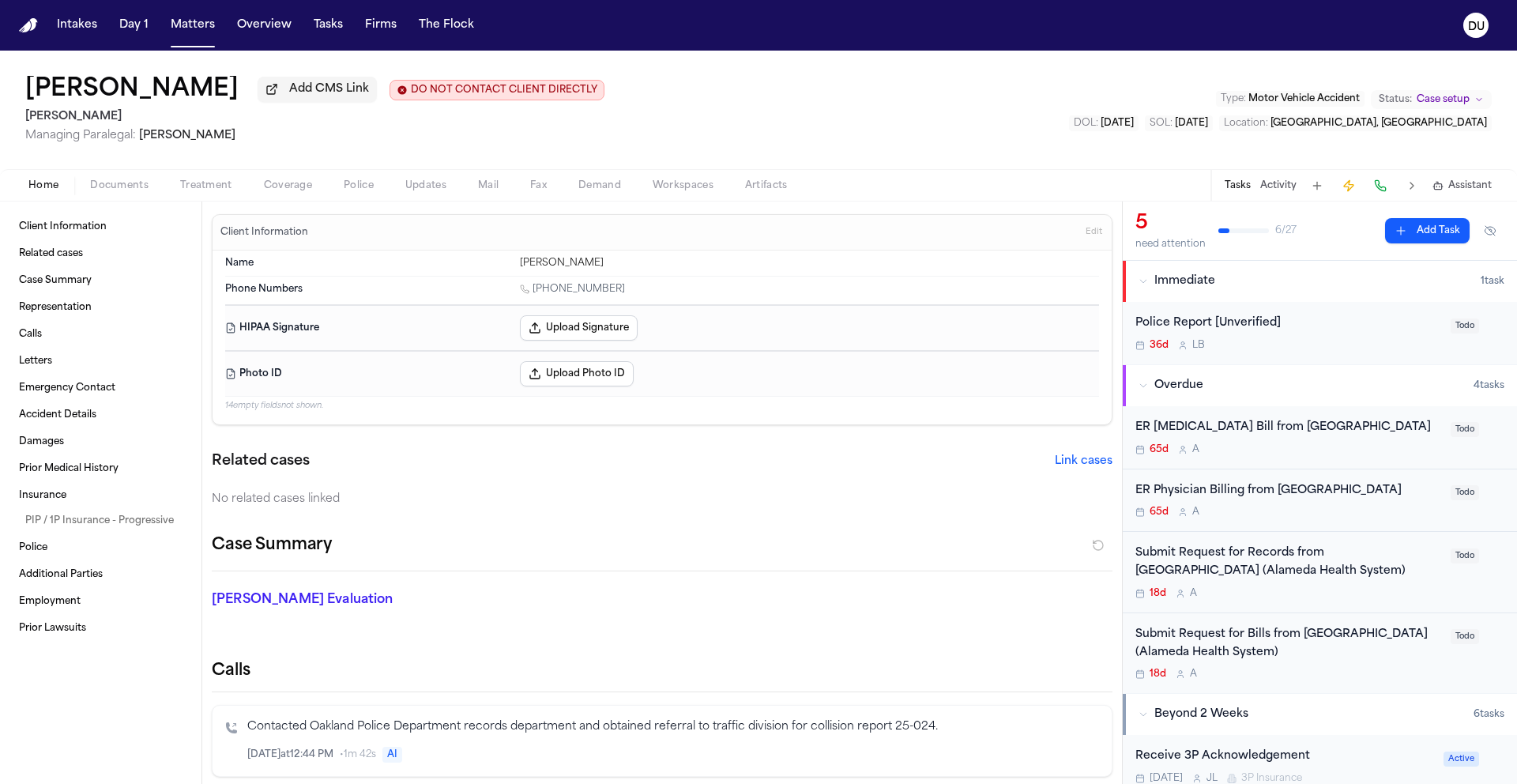
click at [128, 187] on span "Documents" at bounding box center [119, 185] width 58 height 13
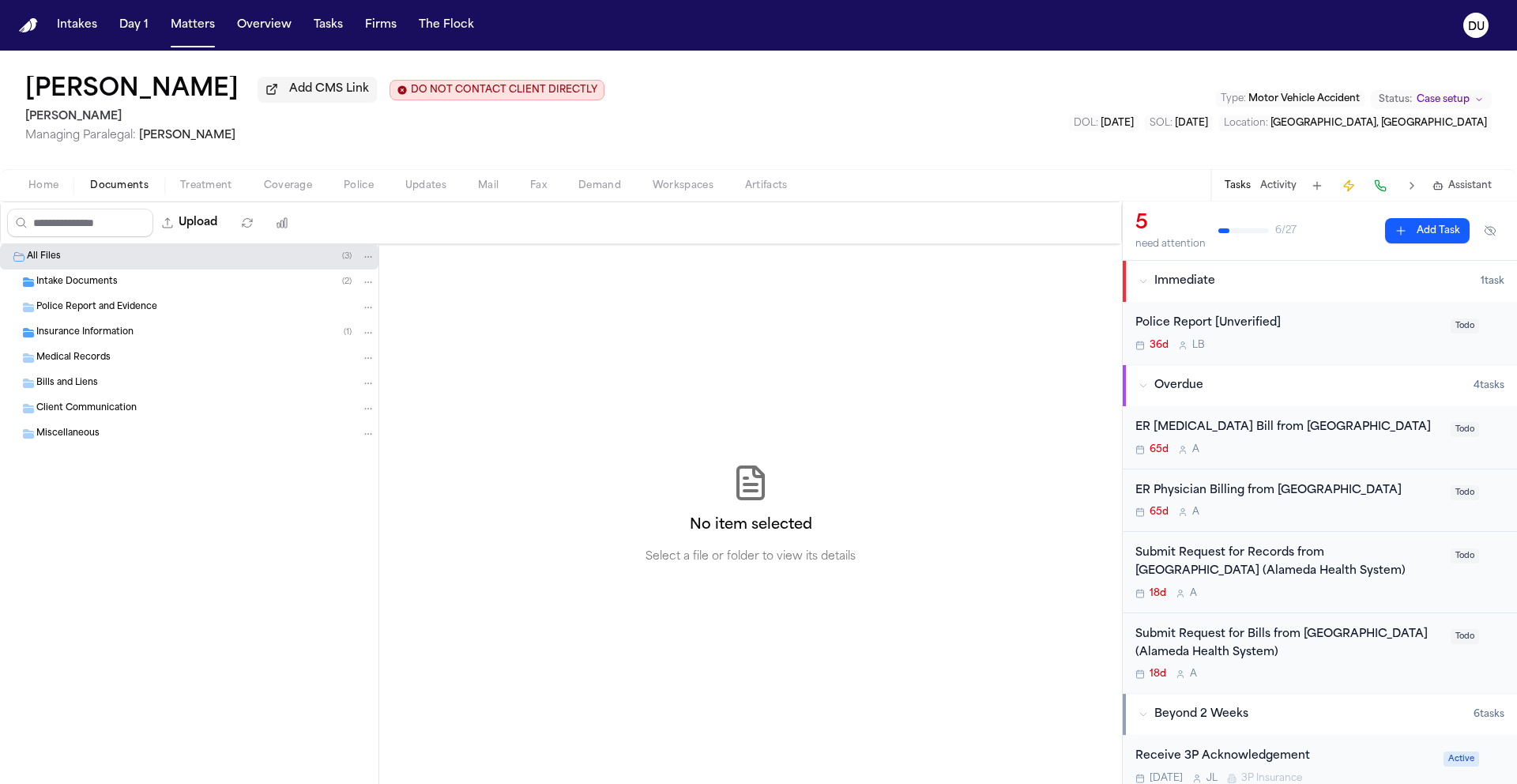
click at [102, 287] on span "Intake Documents" at bounding box center [77, 282] width 82 height 13
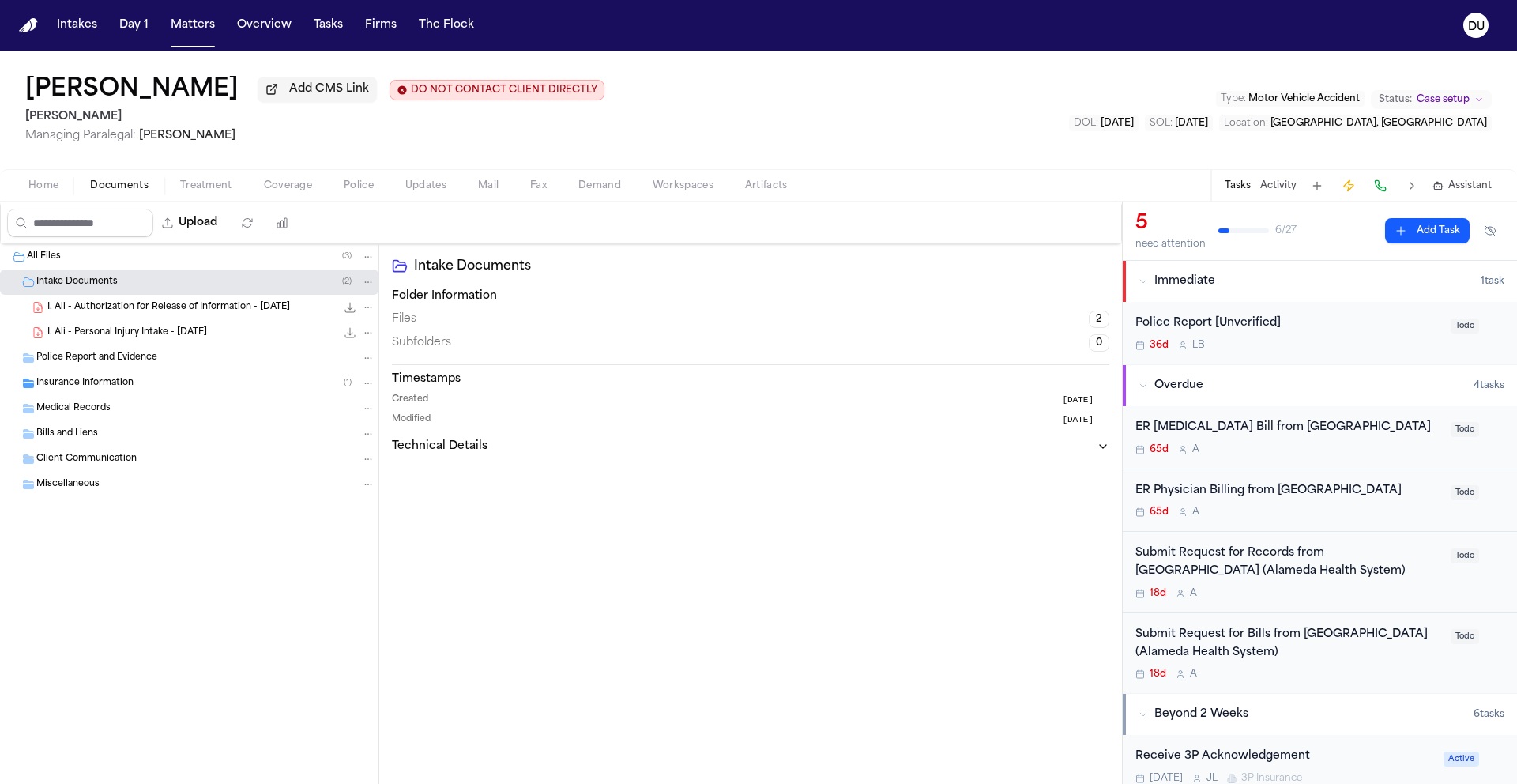
click at [145, 316] on div "I. Ali - Authorization for Release of Information - [DATE] 238.5 KB • PDF" at bounding box center [211, 307] width 328 height 16
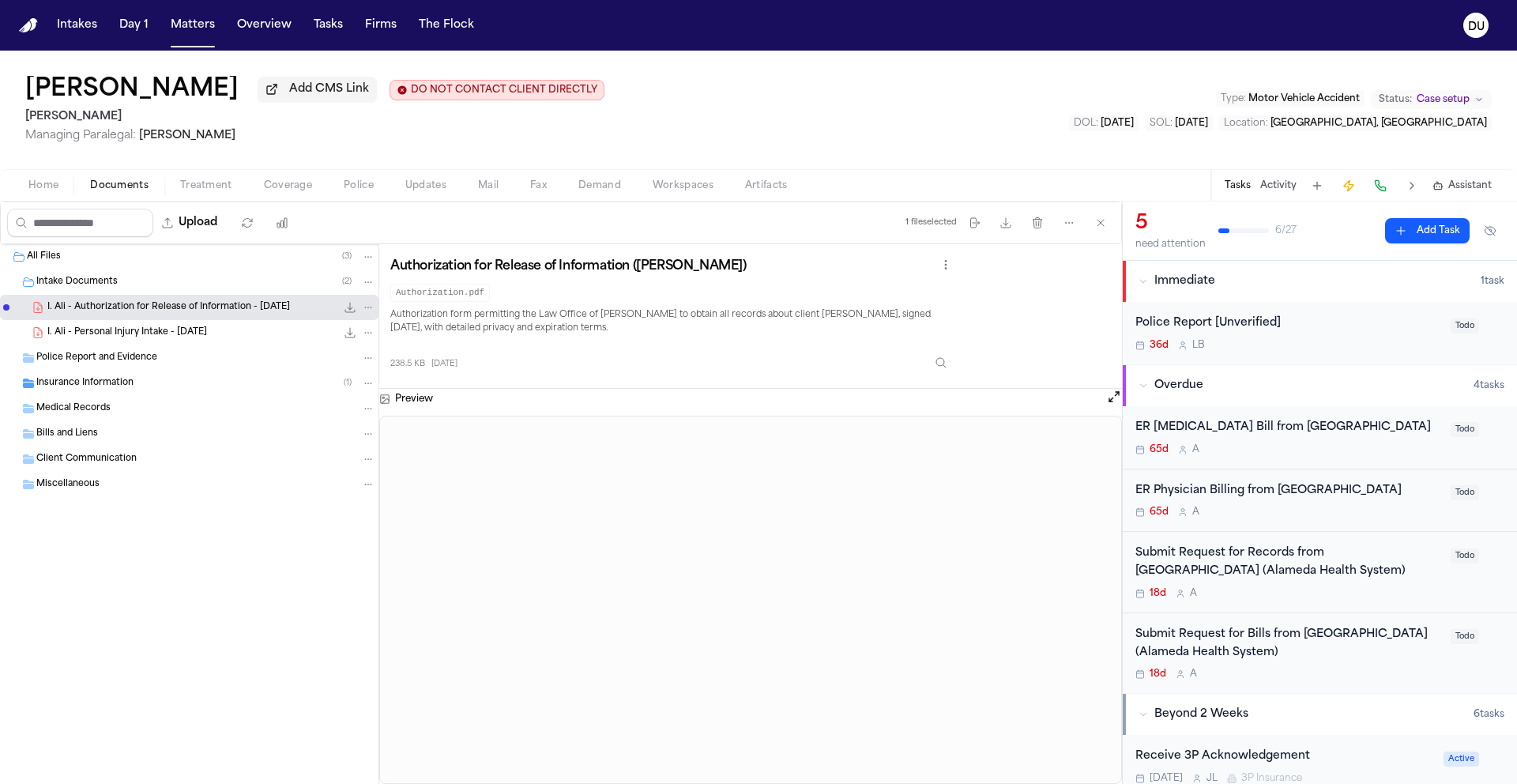
click at [351, 310] on icon "File: I. Ali - Authorization for Release of Information - 6.4.25" at bounding box center [349, 307] width 13 height 13
click at [57, 189] on span "Home" at bounding box center [43, 185] width 30 height 13
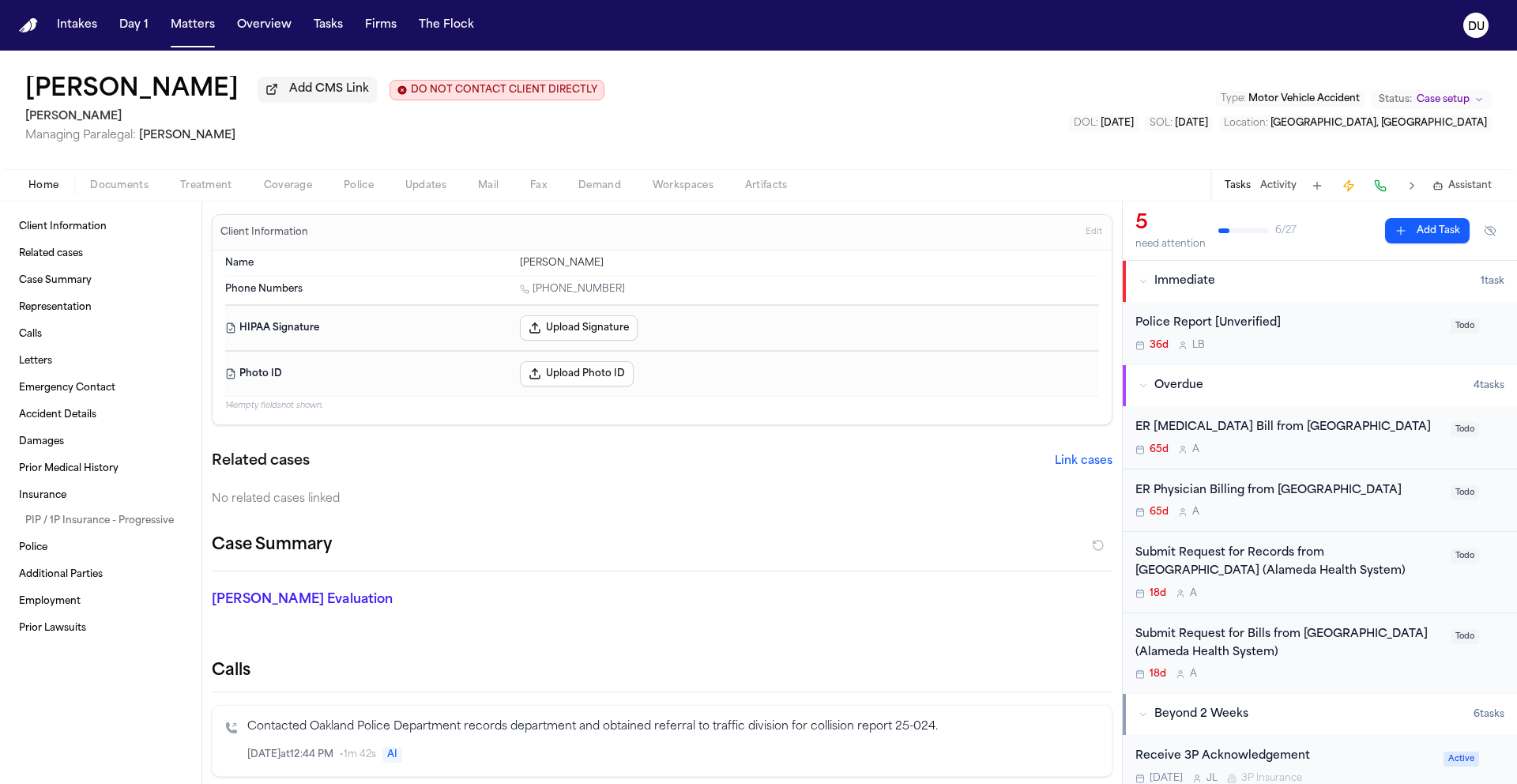
click at [581, 325] on button "Upload Signature" at bounding box center [578, 328] width 117 height 25
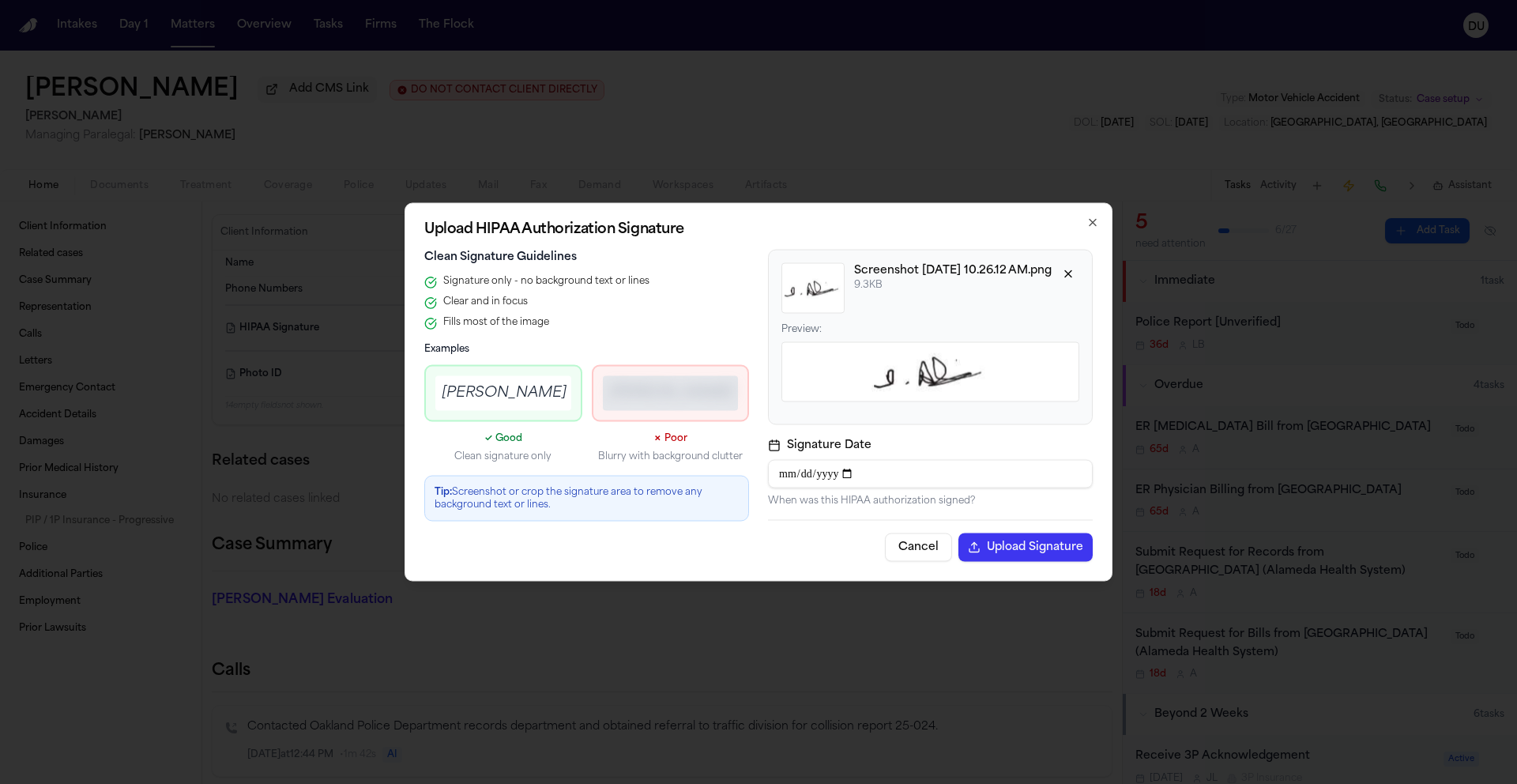
click at [1019, 550] on button "Upload Signature" at bounding box center [1025, 547] width 134 height 29
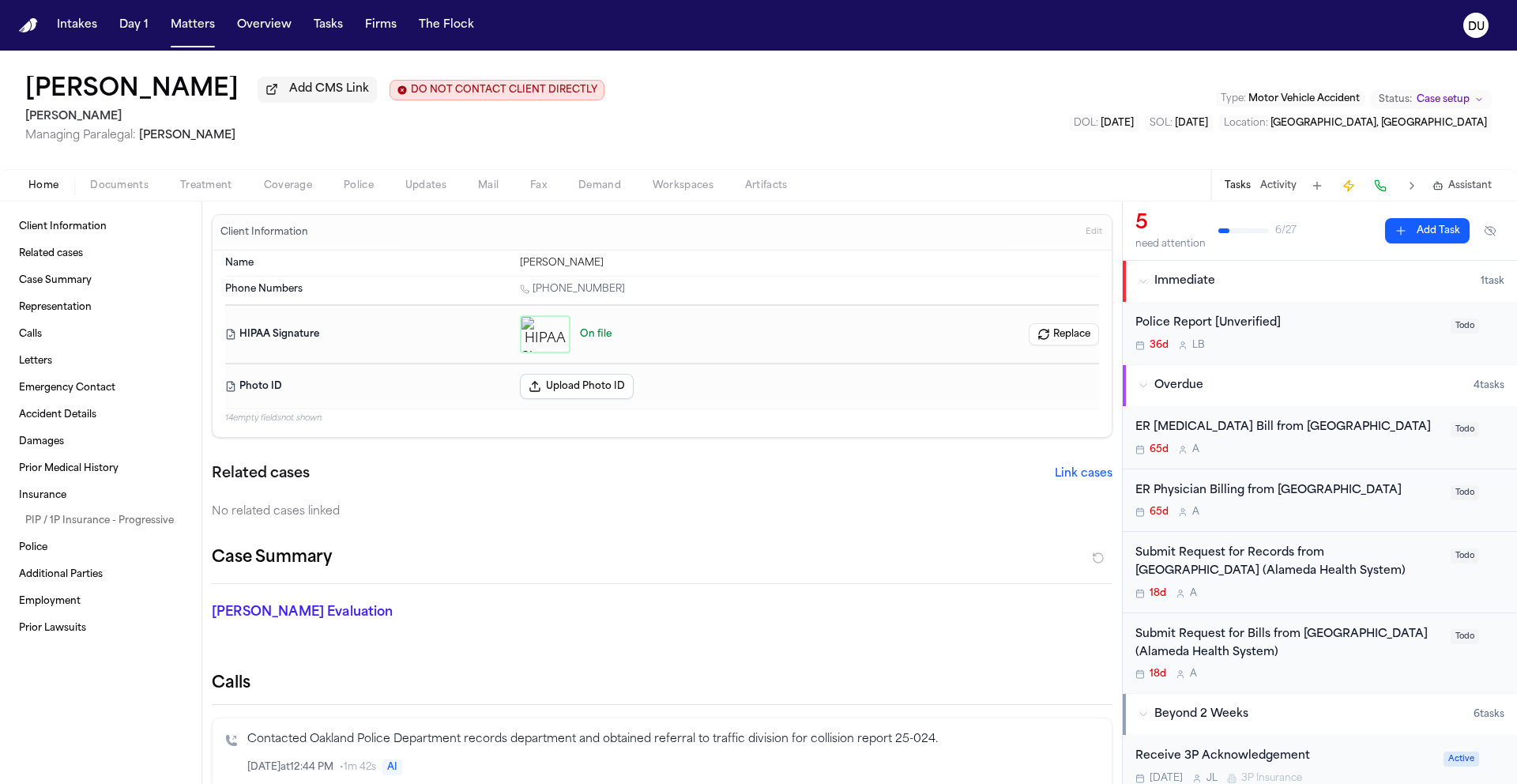
click at [539, 336] on icon "button" at bounding box center [545, 334] width 13 height 13
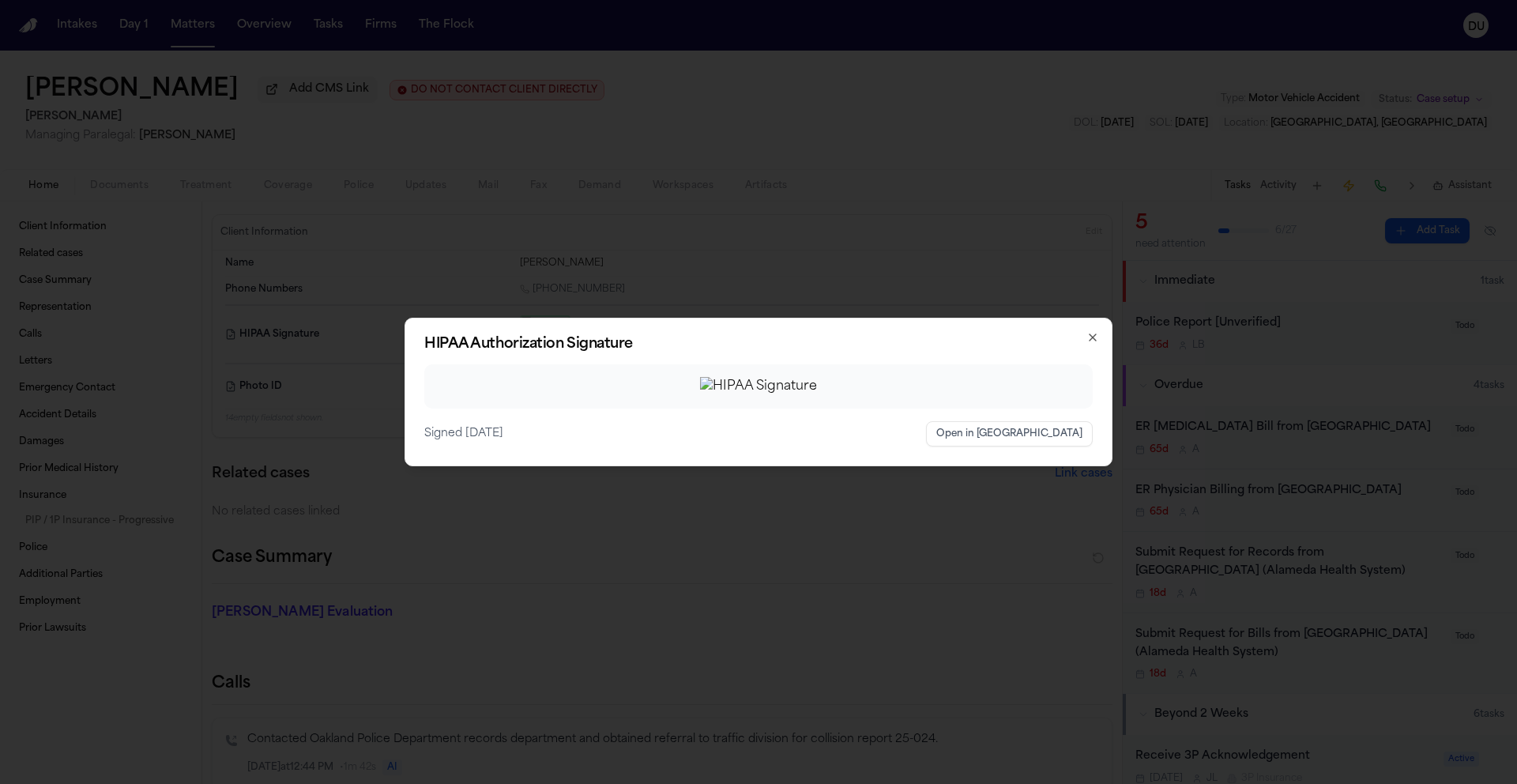
click at [758, 394] on img at bounding box center [758, 387] width 117 height 19
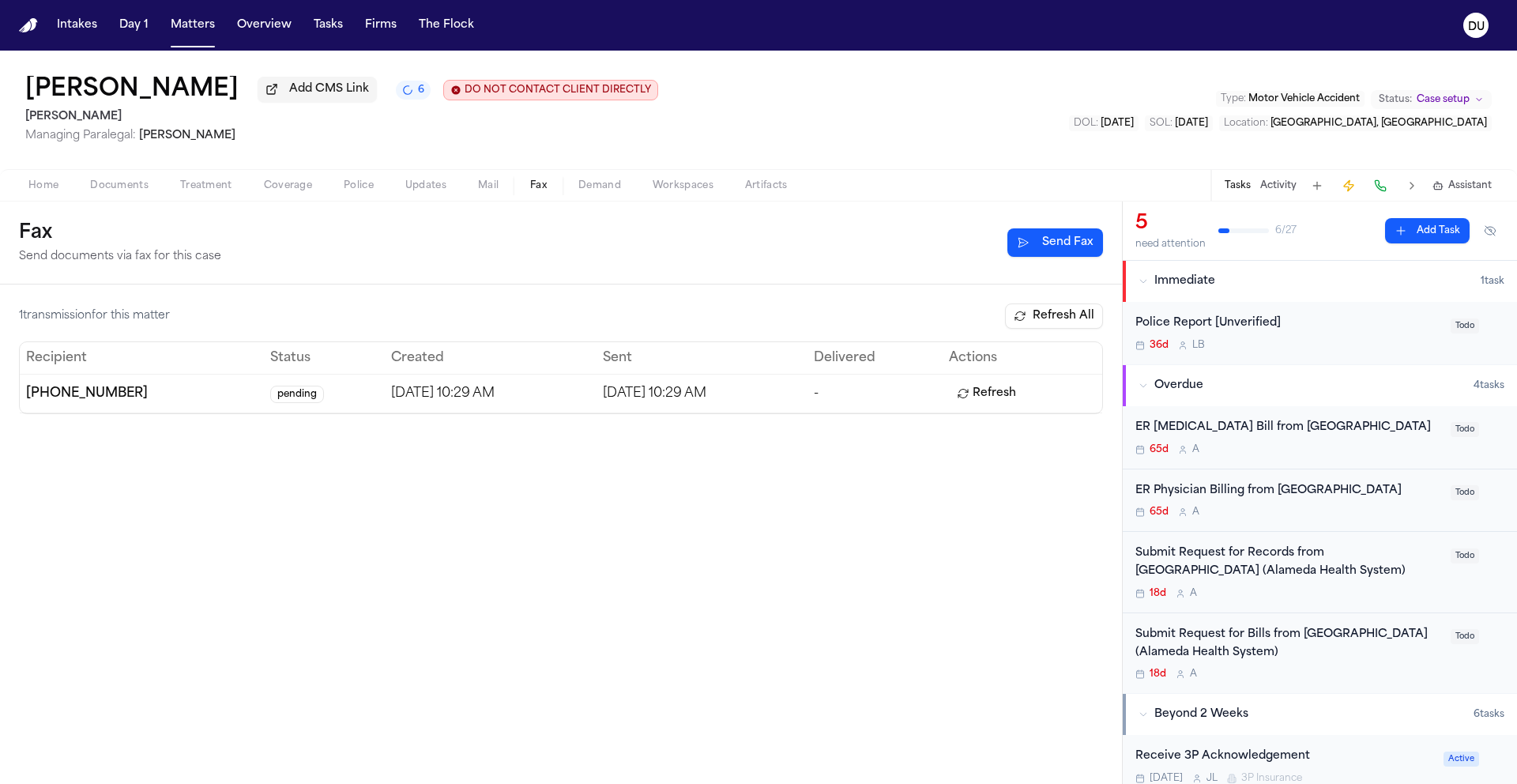
click at [981, 394] on button "Refresh" at bounding box center [986, 393] width 75 height 25
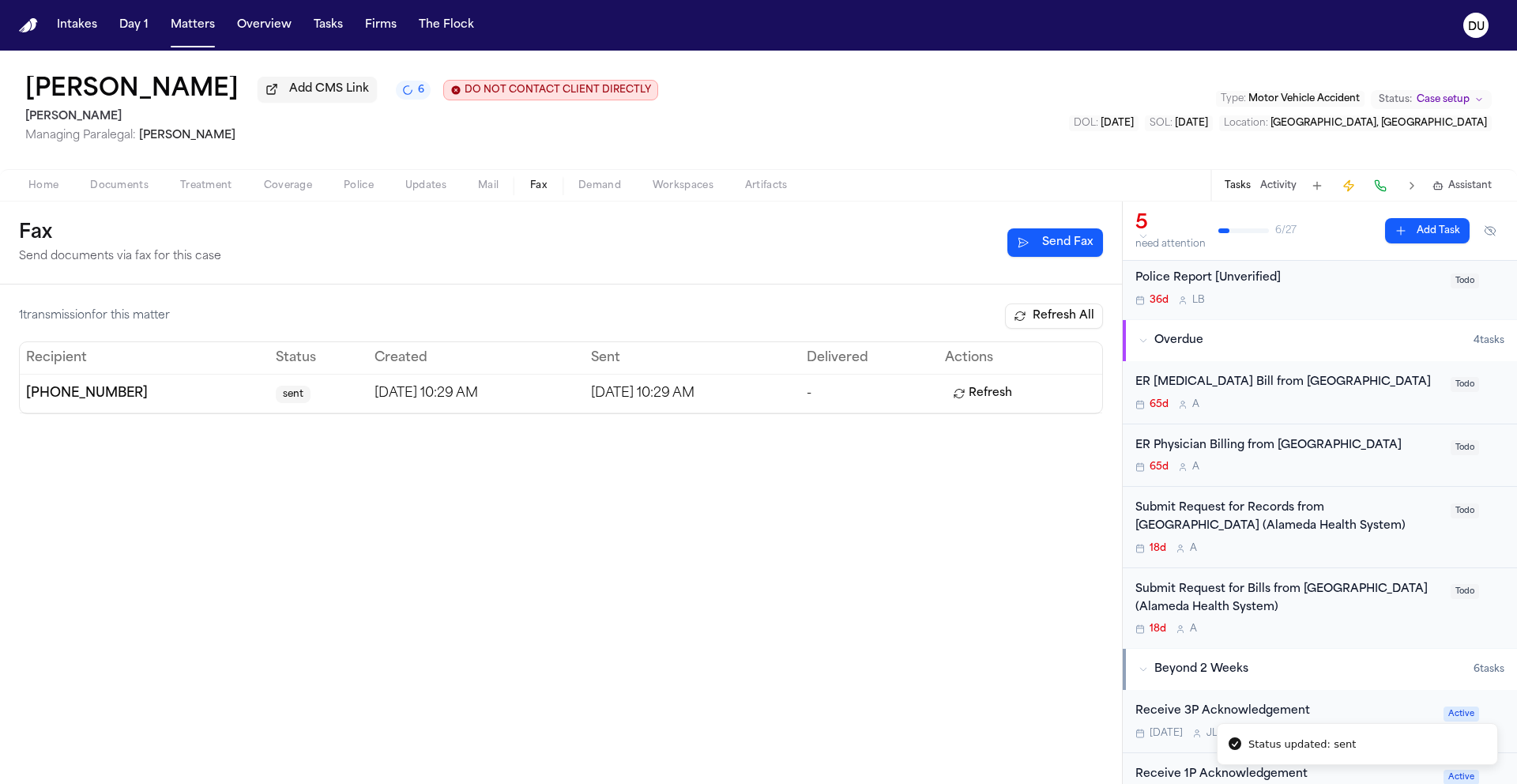
scroll to position [46, 0]
click at [1241, 518] on div "Submit Request for Records from [GEOGRAPHIC_DATA] (Alameda Health System)" at bounding box center [1288, 516] width 306 height 37
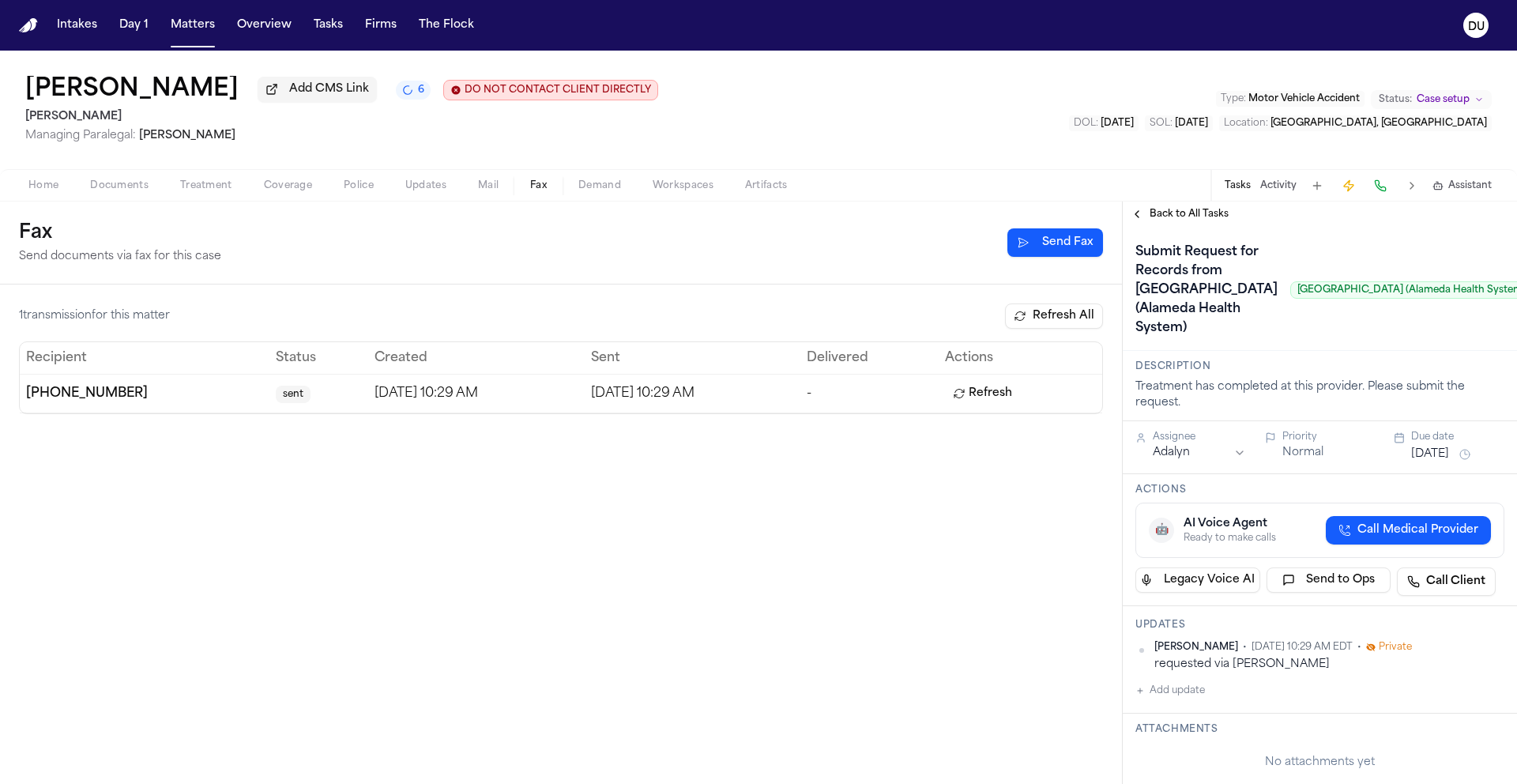
click at [1468, 341] on div "Submit Request for Records from [GEOGRAPHIC_DATA] (Alameda Health System) [GEOG…" at bounding box center [1320, 289] width 369 height 101
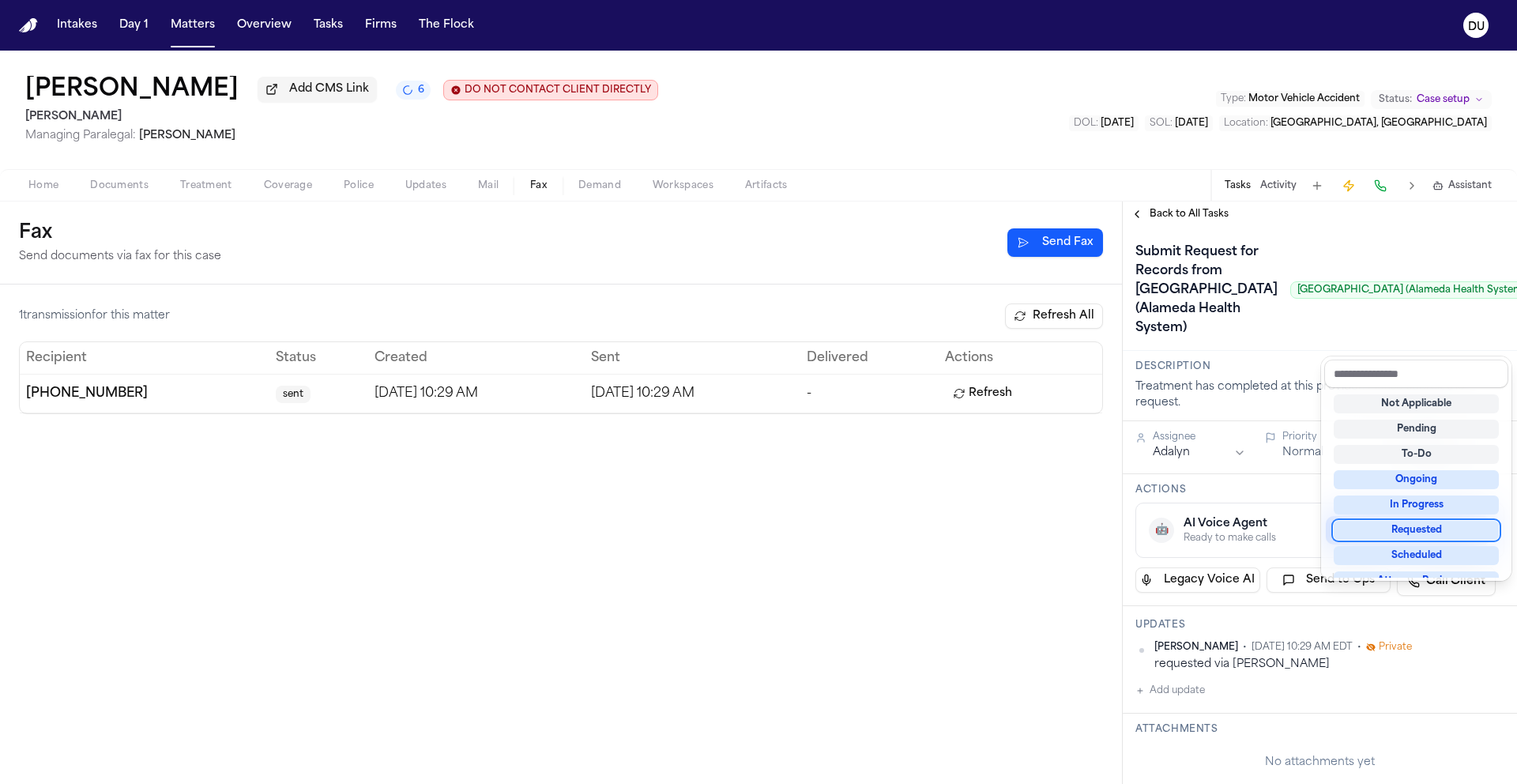
drag, startPoint x: 1427, startPoint y: 530, endPoint x: 1389, endPoint y: 523, distance: 38.6
click at [1427, 530] on div "Requested" at bounding box center [1416, 530] width 165 height 19
click at [1259, 341] on div "Submit Request for Records from [GEOGRAPHIC_DATA] (Alameda Health System) [GEOG…" at bounding box center [1320, 289] width 369 height 101
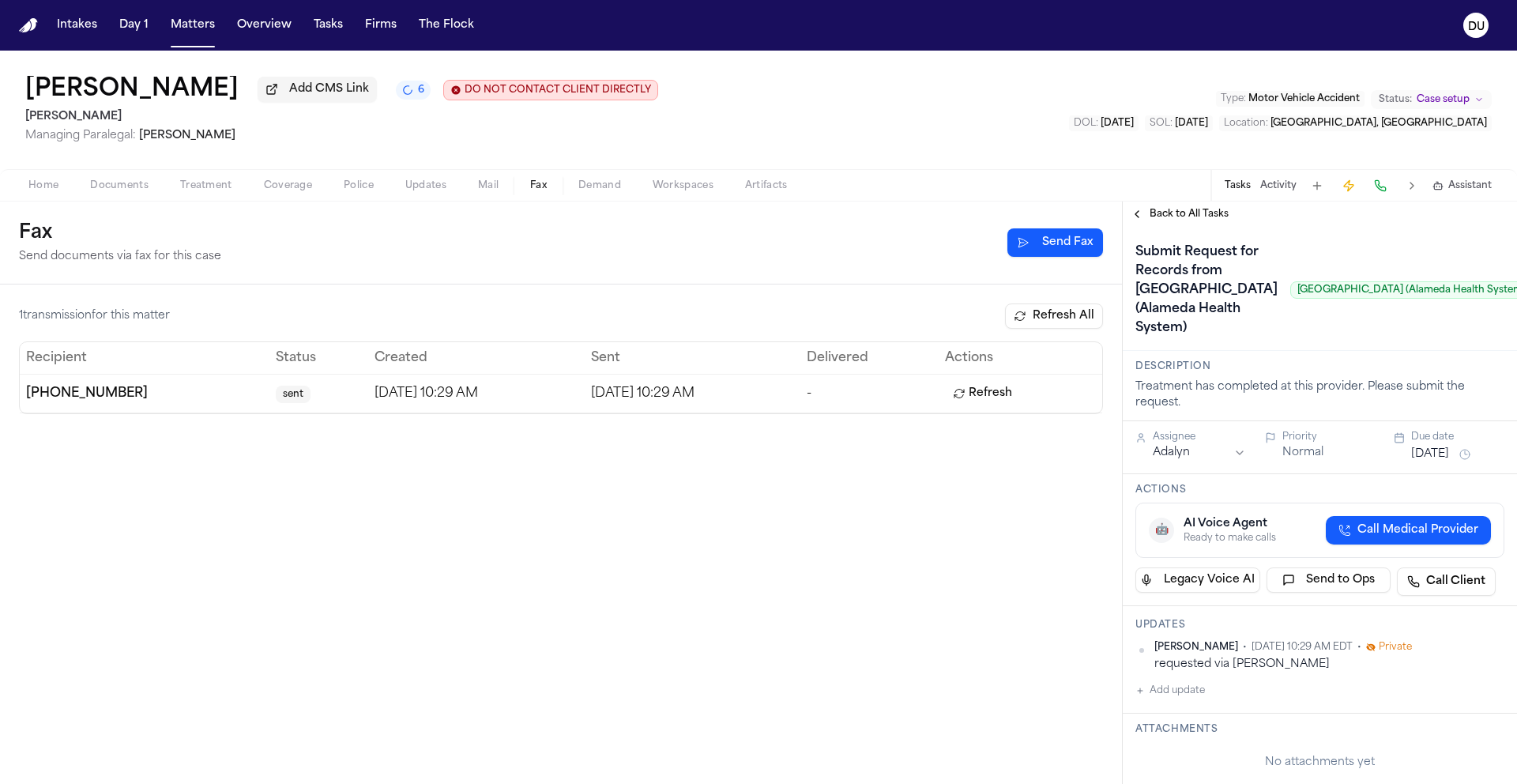
click at [1431, 462] on button "[DATE]" at bounding box center [1430, 454] width 38 height 16
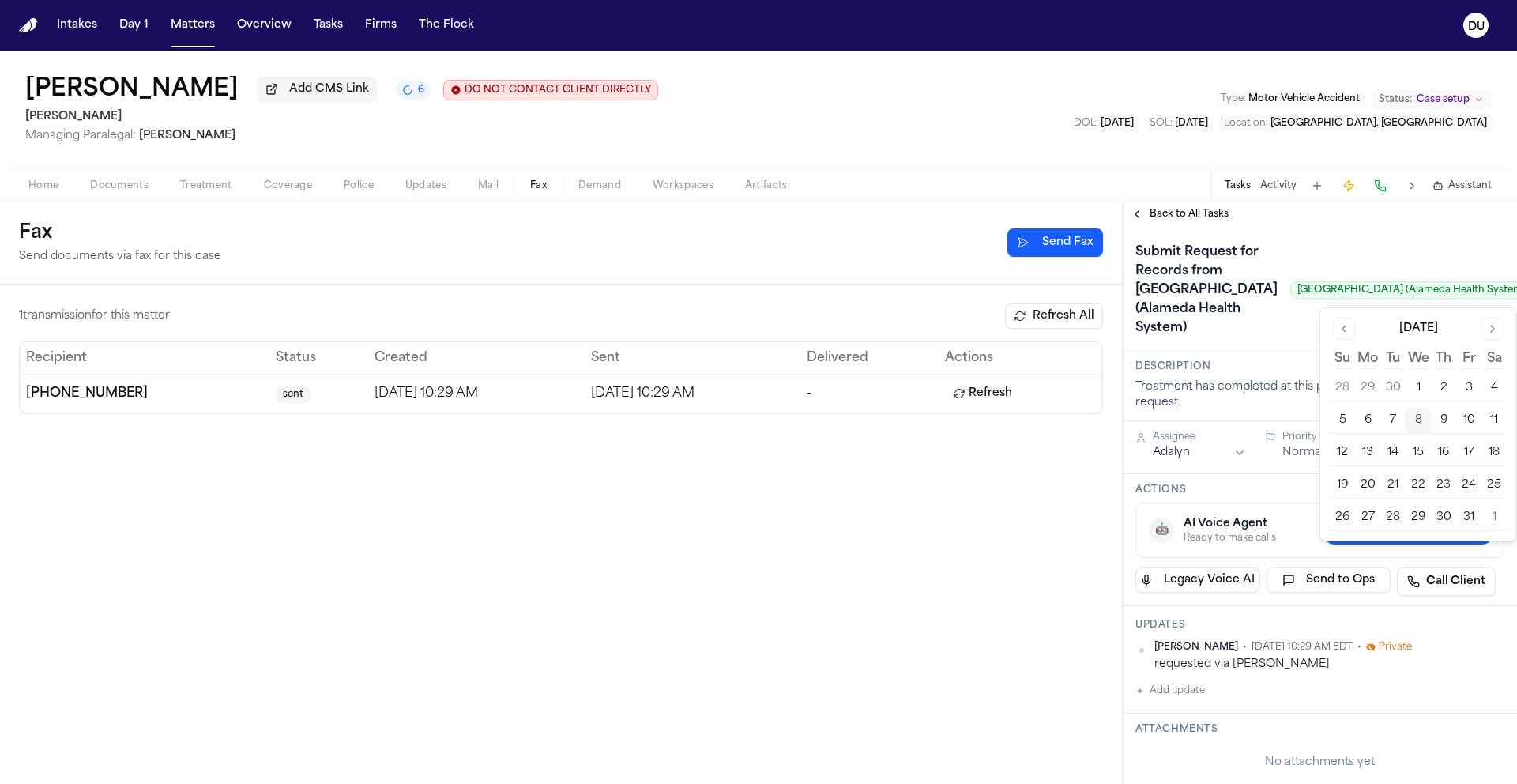
click at [1366, 452] on button "13" at bounding box center [1367, 452] width 25 height 25
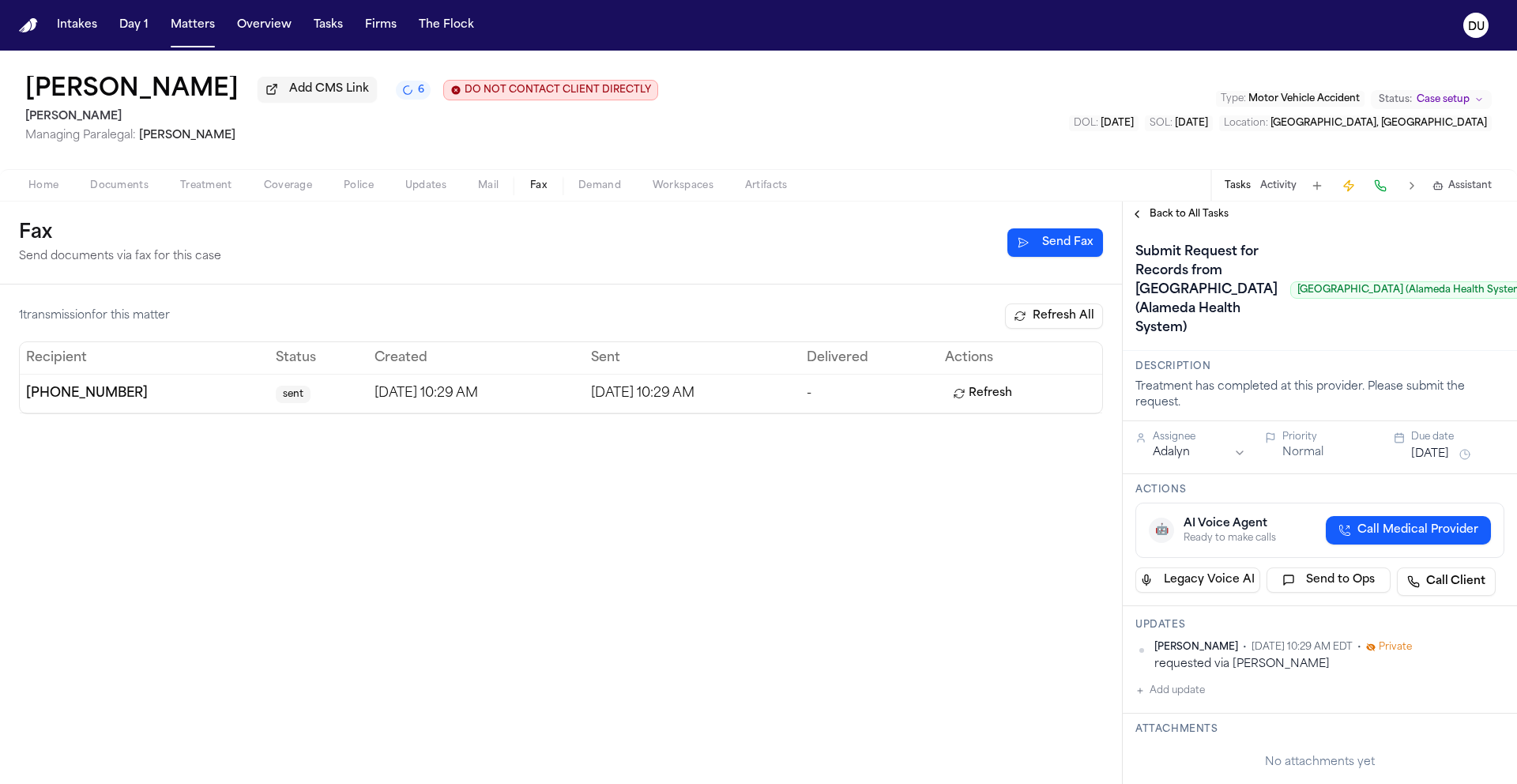
click at [1340, 267] on div "Submit Request for Records from [GEOGRAPHIC_DATA] (Alameda Health System) [GEOG…" at bounding box center [1334, 289] width 397 height 101
click at [1184, 221] on span "Back to All Tasks" at bounding box center [1188, 214] width 79 height 13
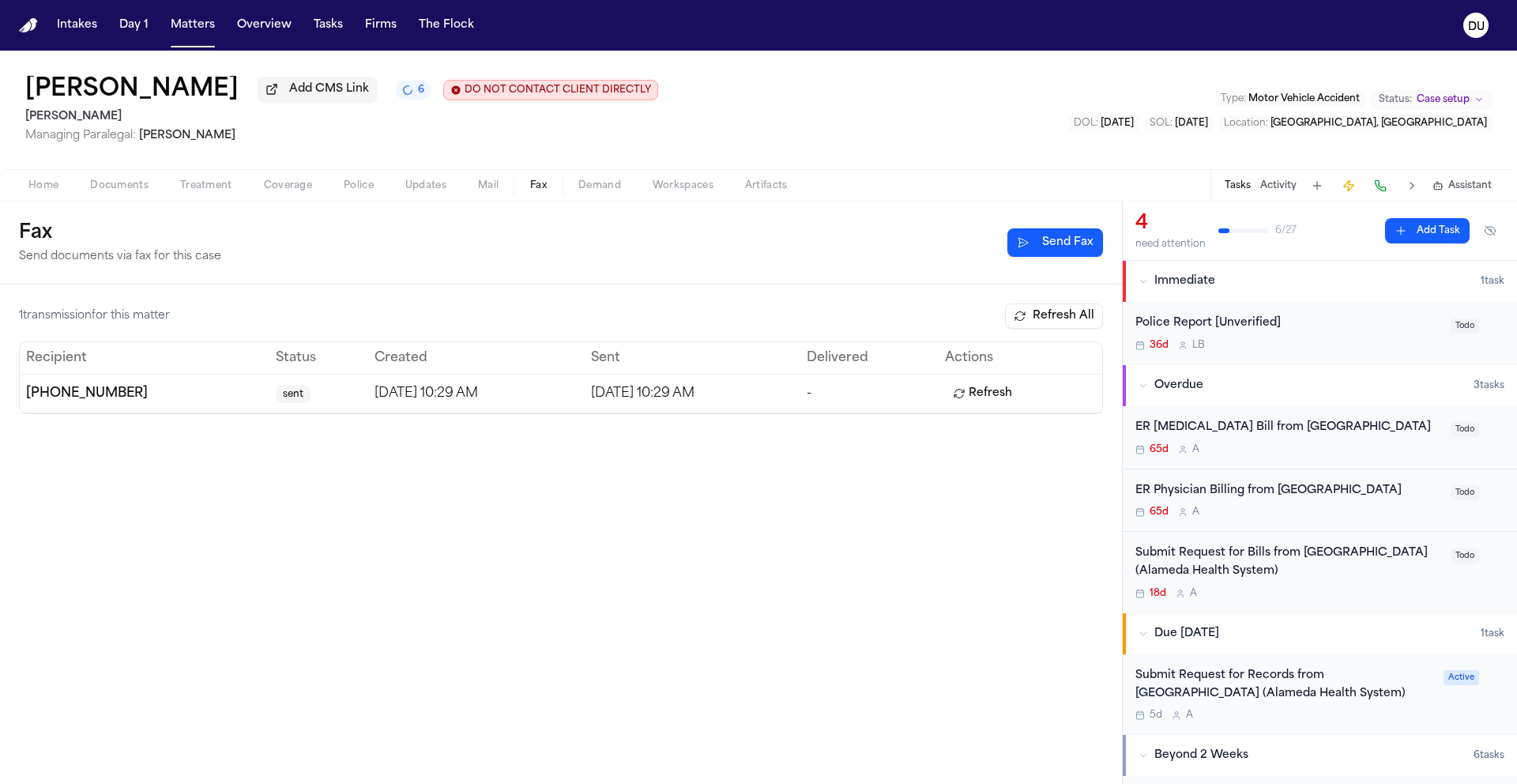
click at [1248, 567] on div "Submit Request for Bills from [GEOGRAPHIC_DATA] (Alameda Health System)" at bounding box center [1288, 562] width 306 height 37
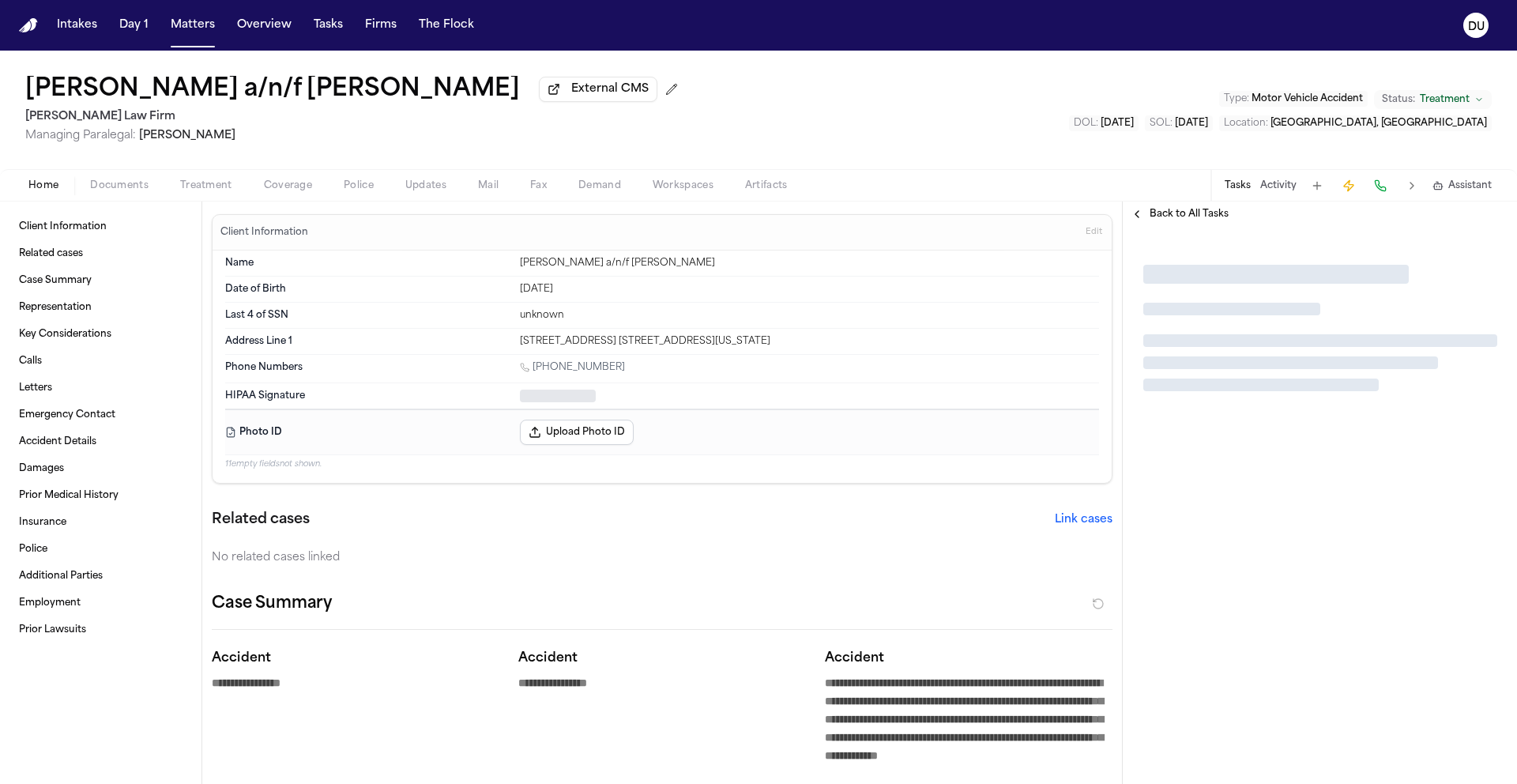
type textarea "*"
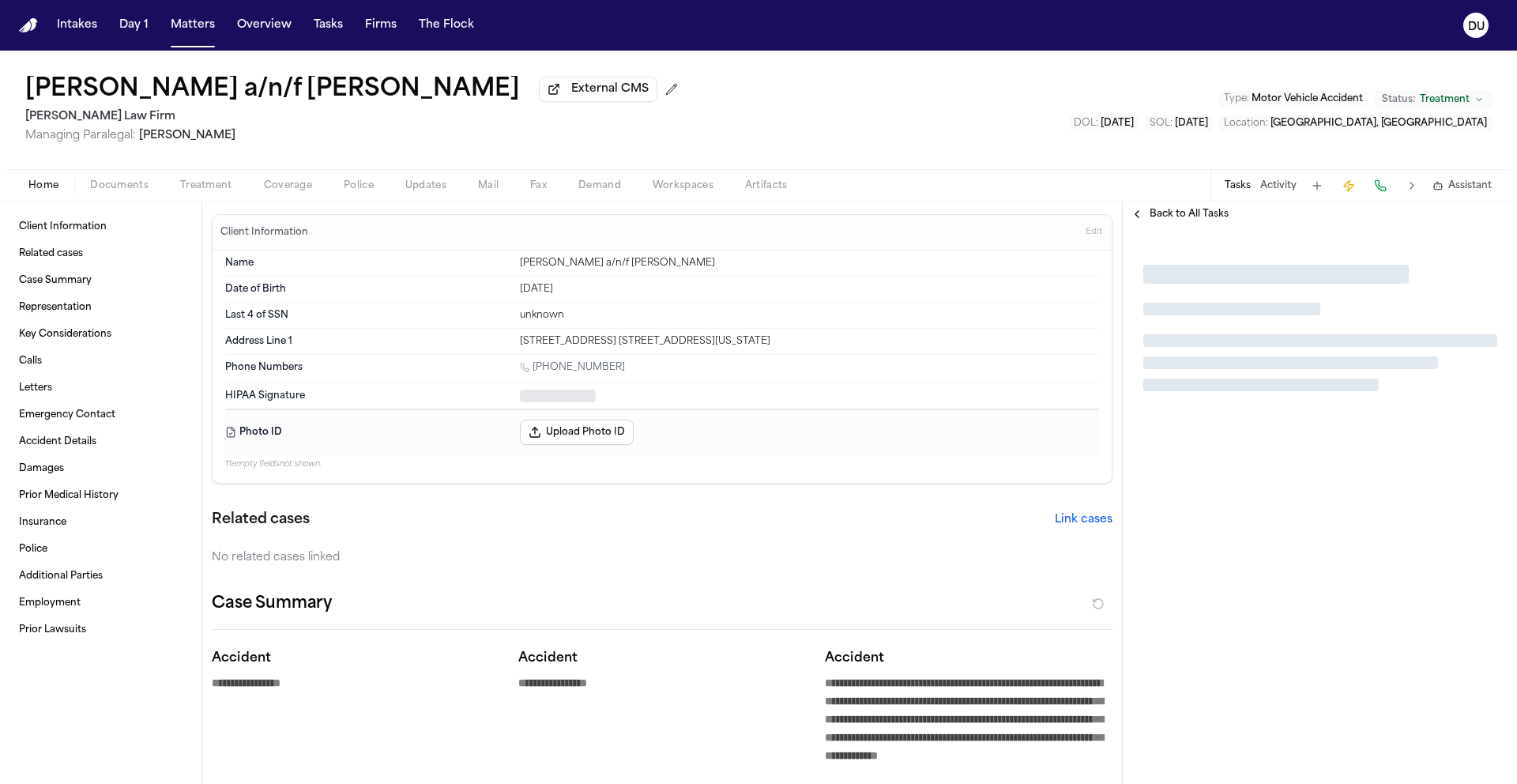
type textarea "*"
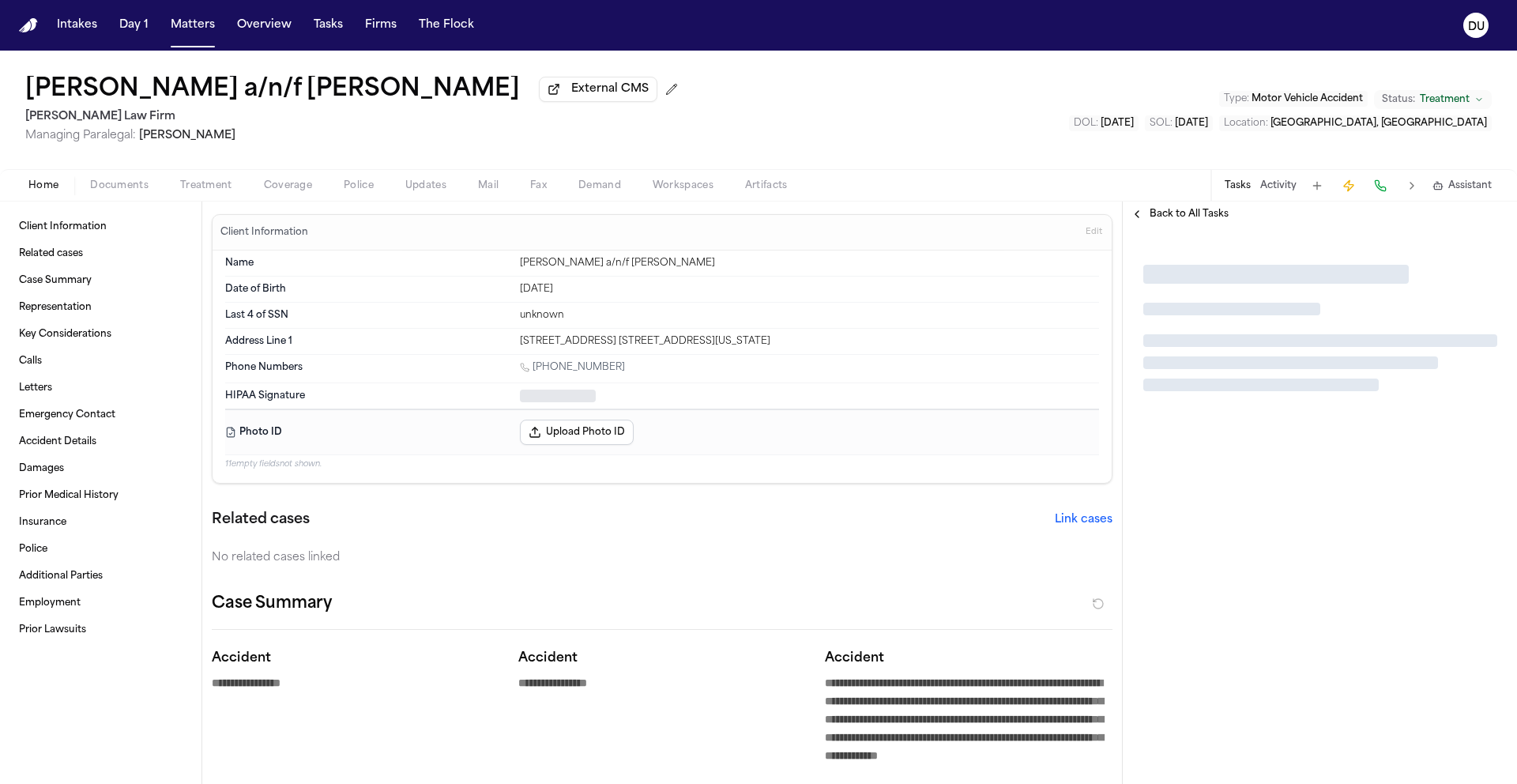
type textarea "*"
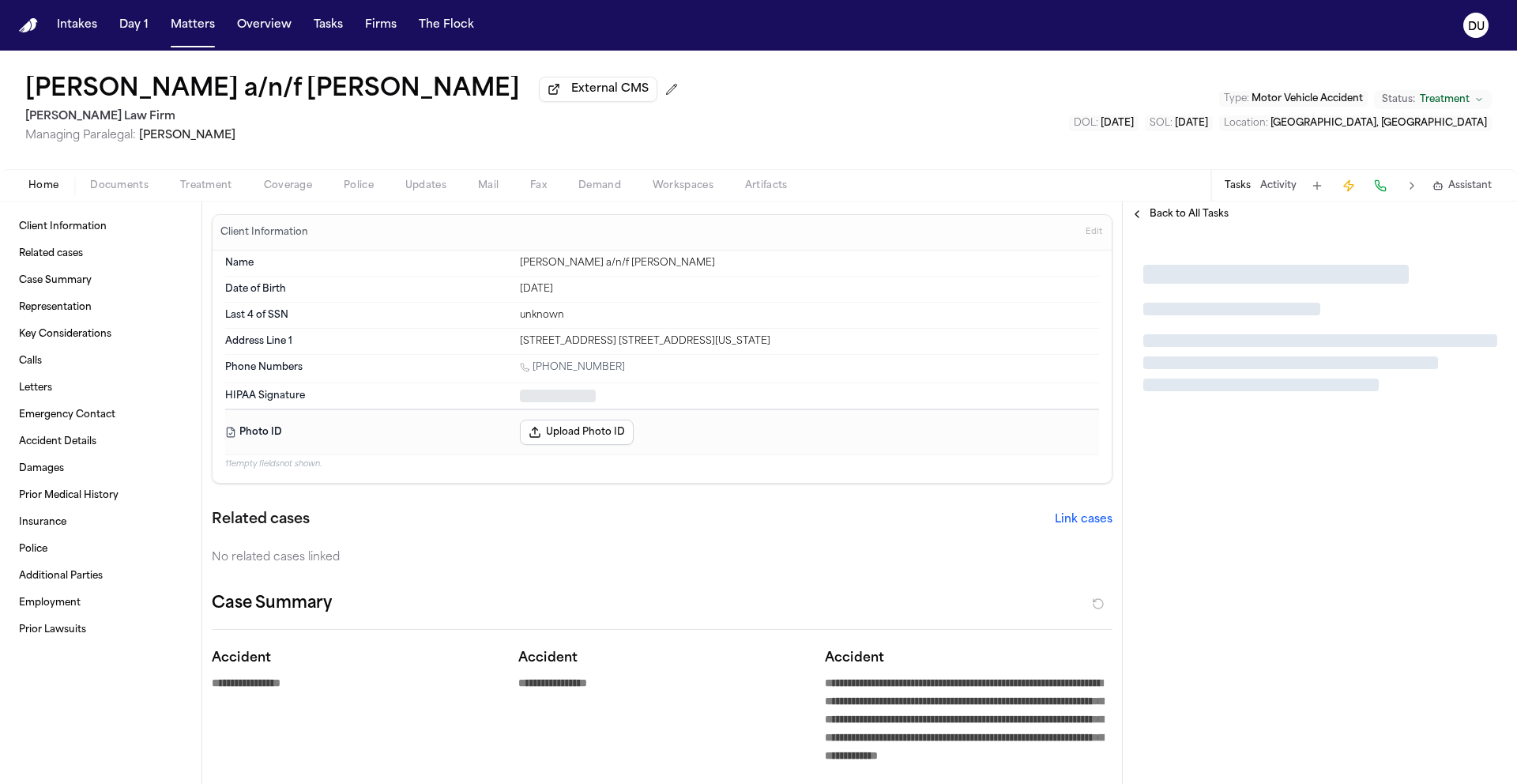
type textarea "*"
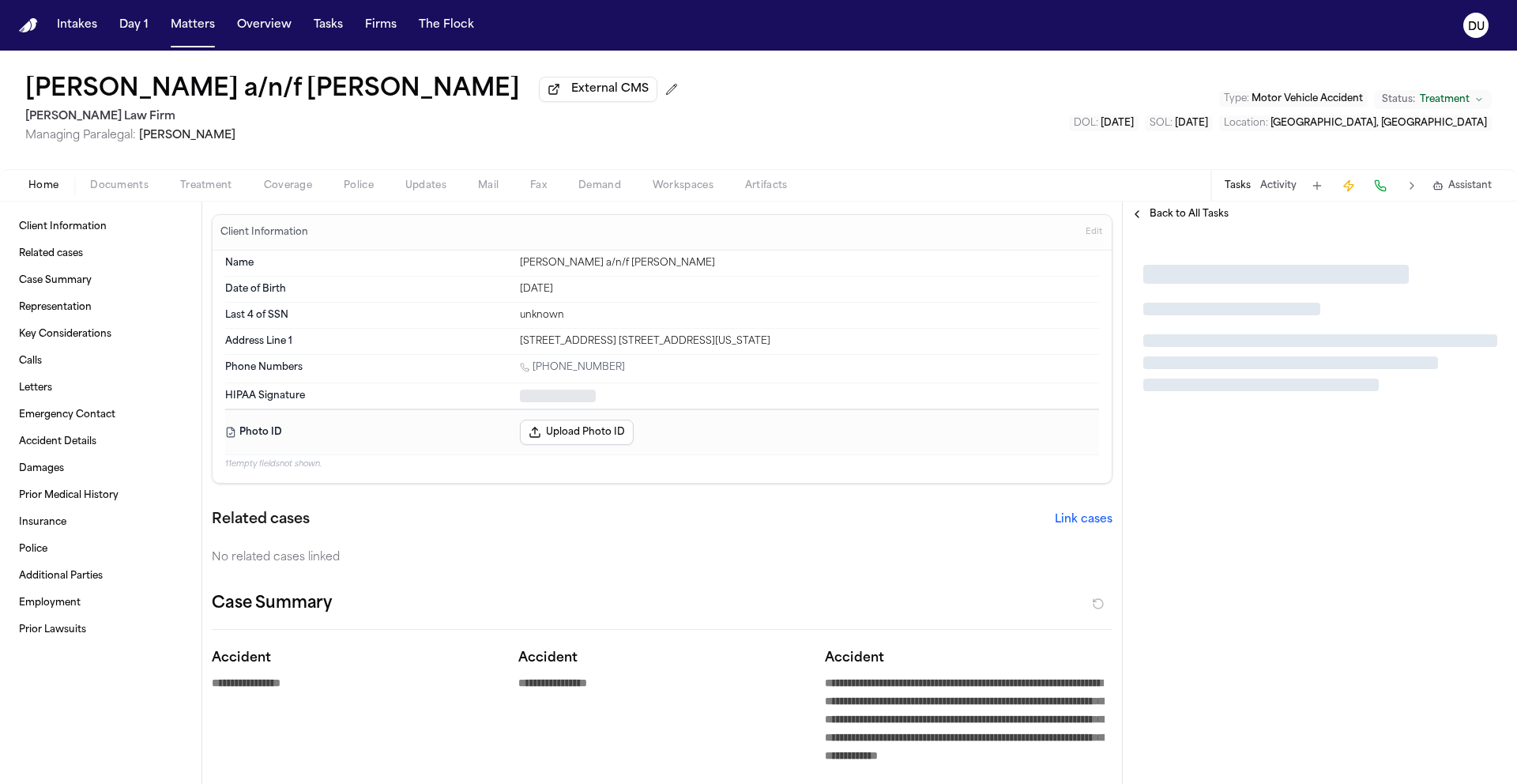
type textarea "*"
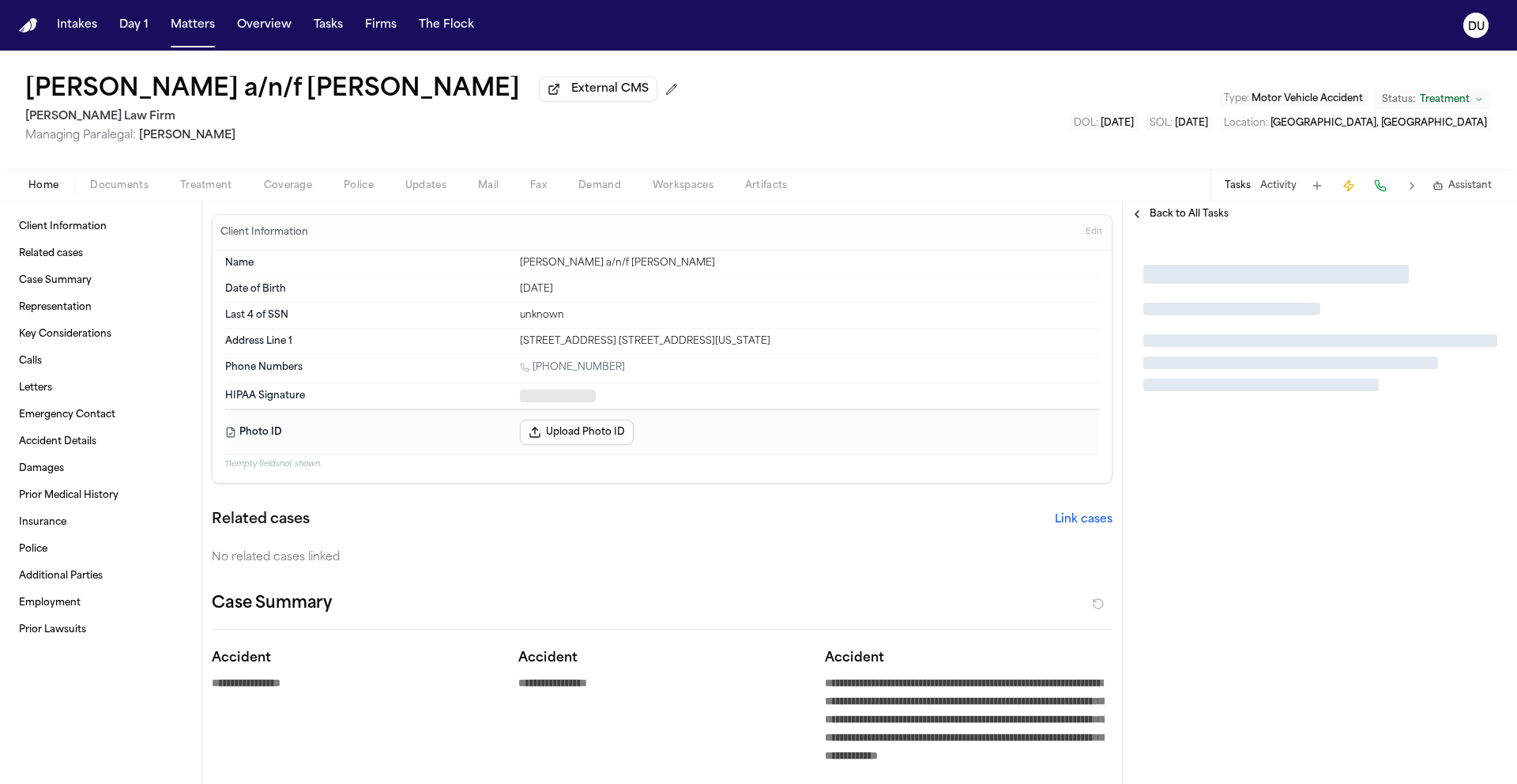
type textarea "*"
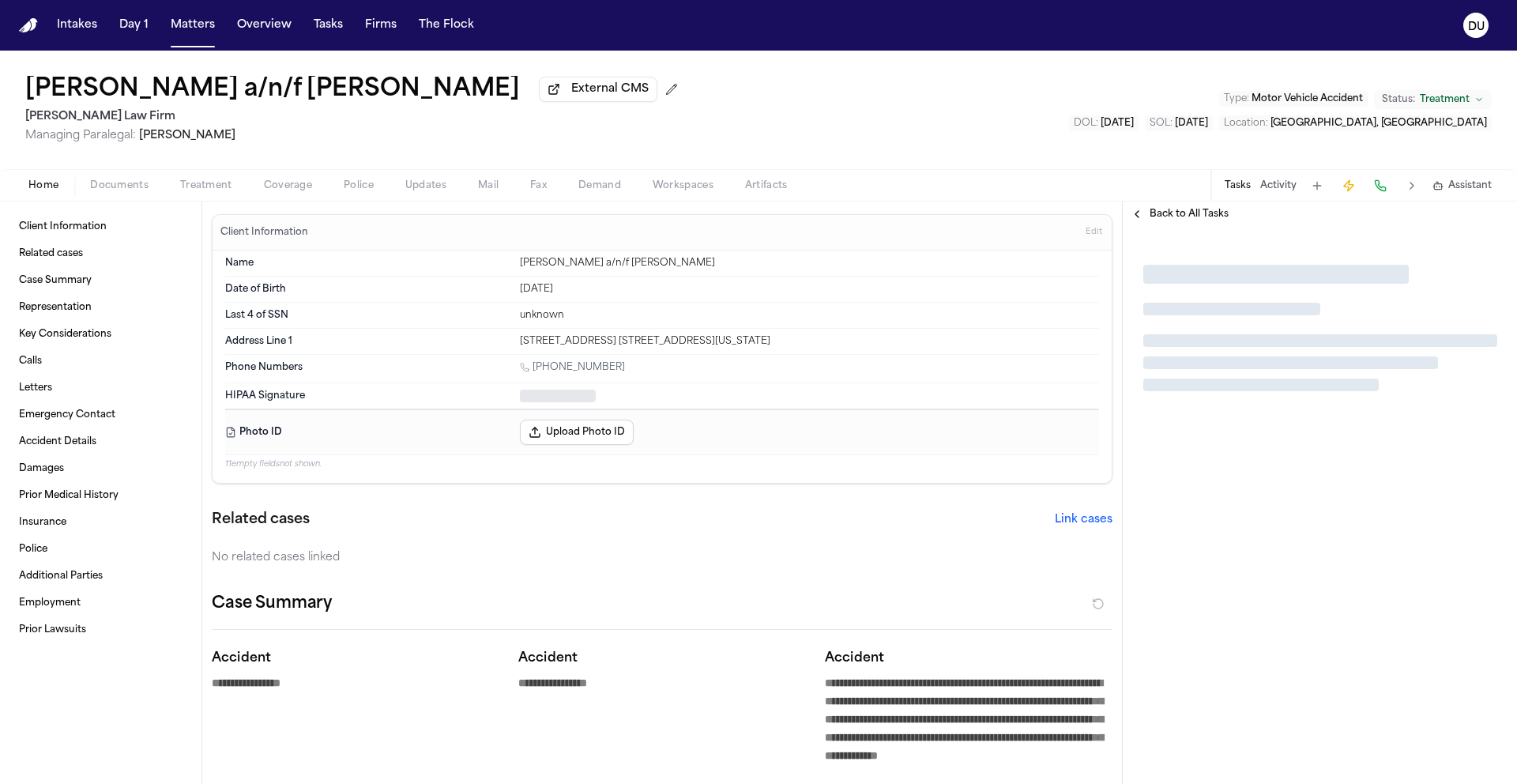
type textarea "*"
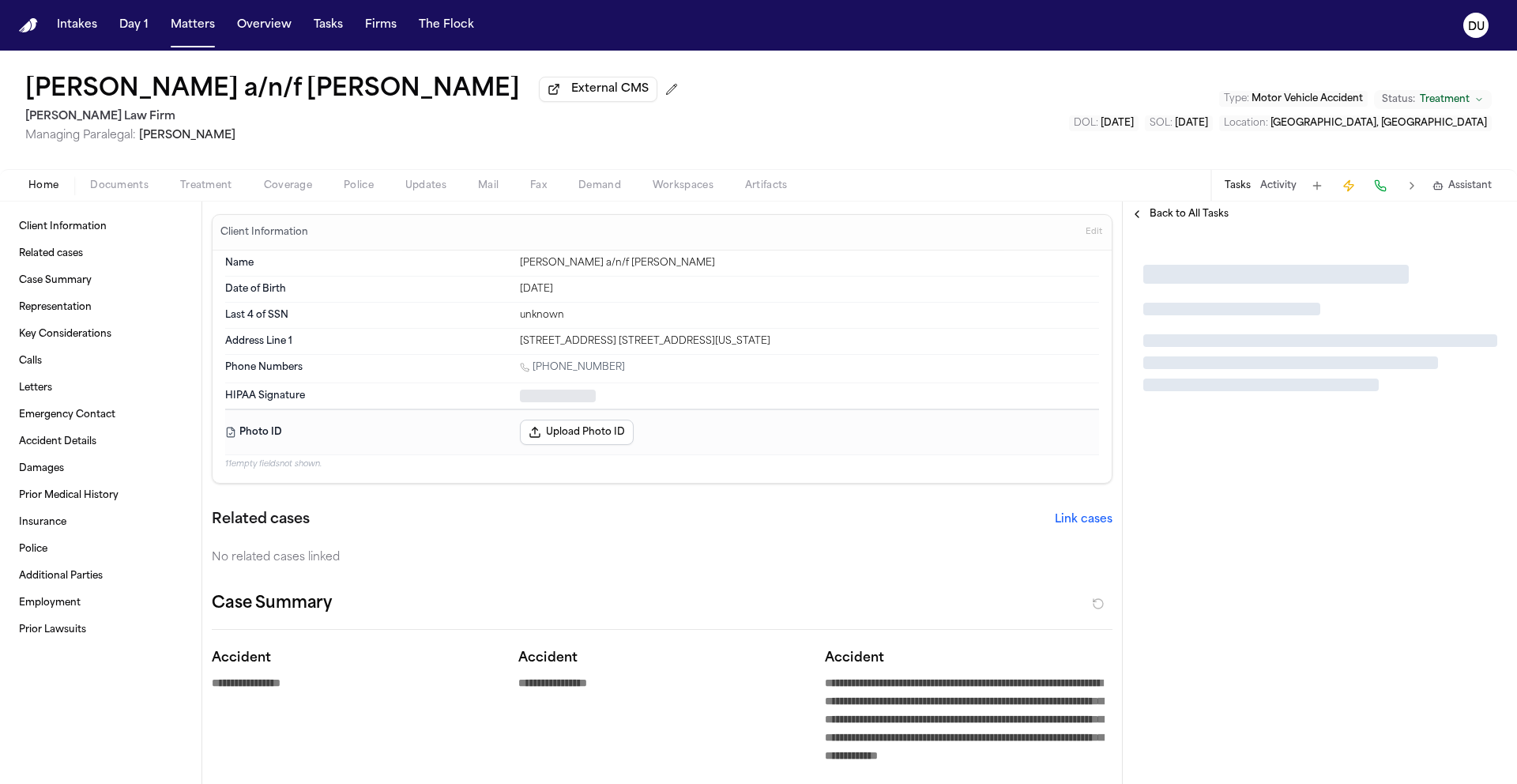
type textarea "*"
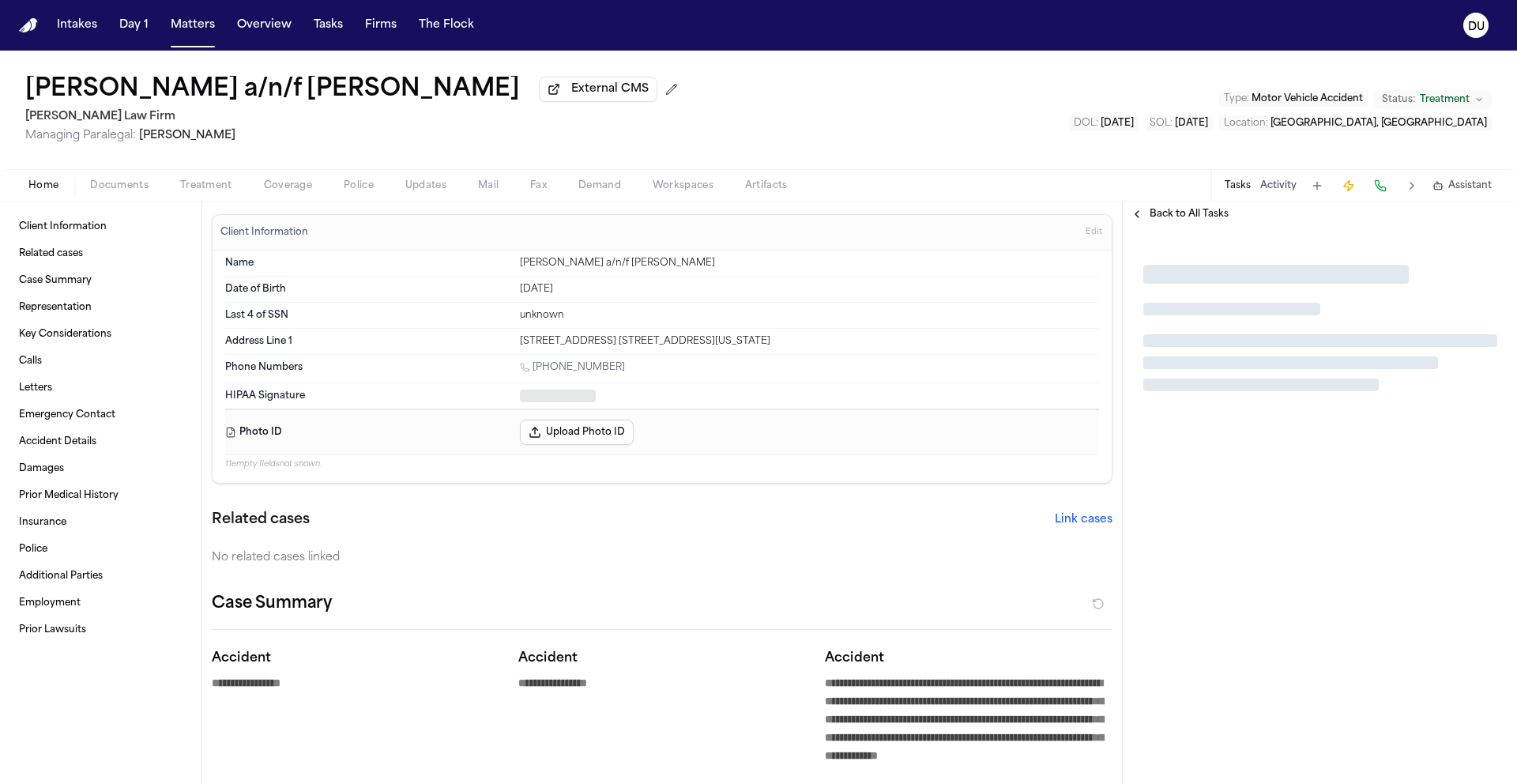
type textarea "*"
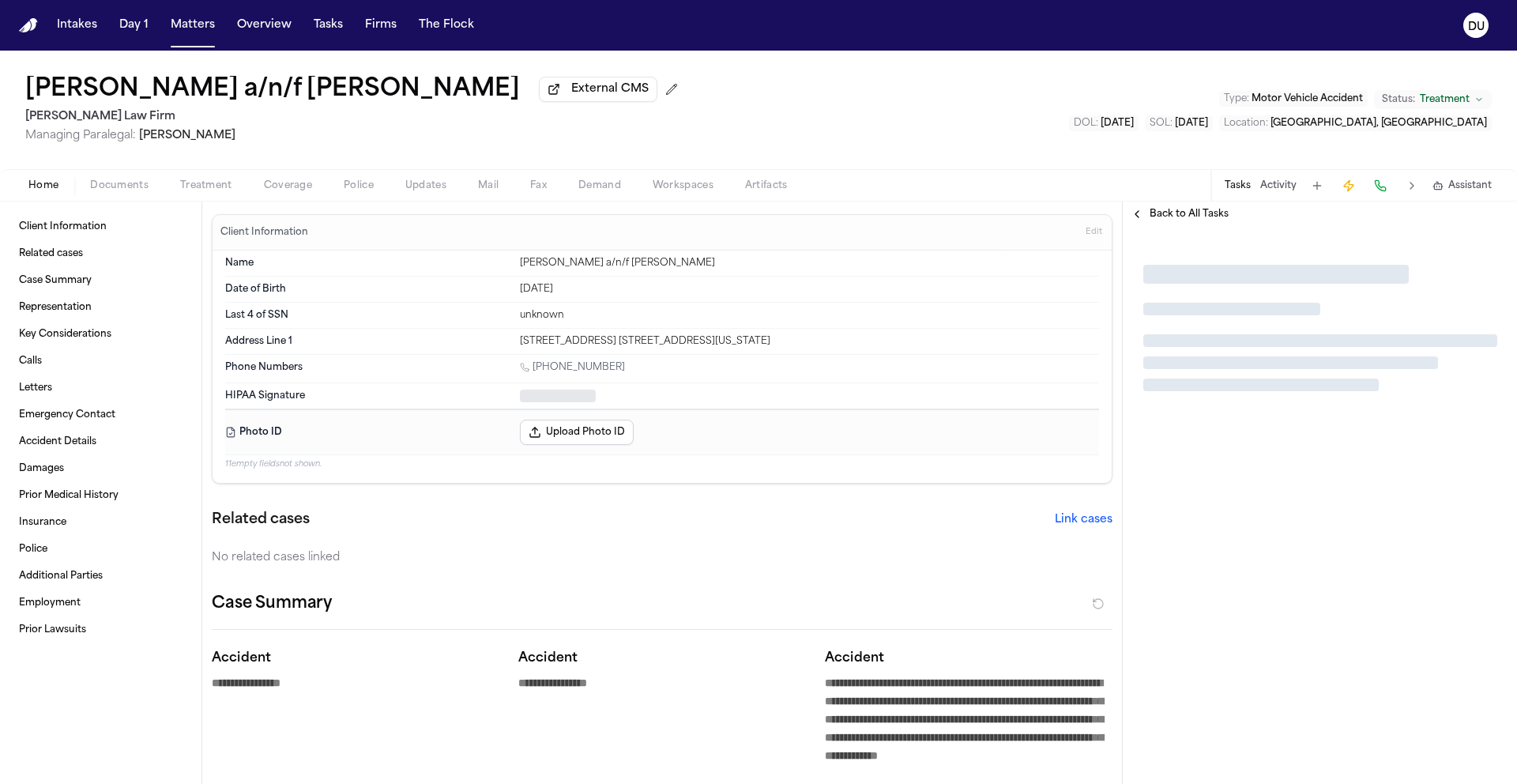
type textarea "*"
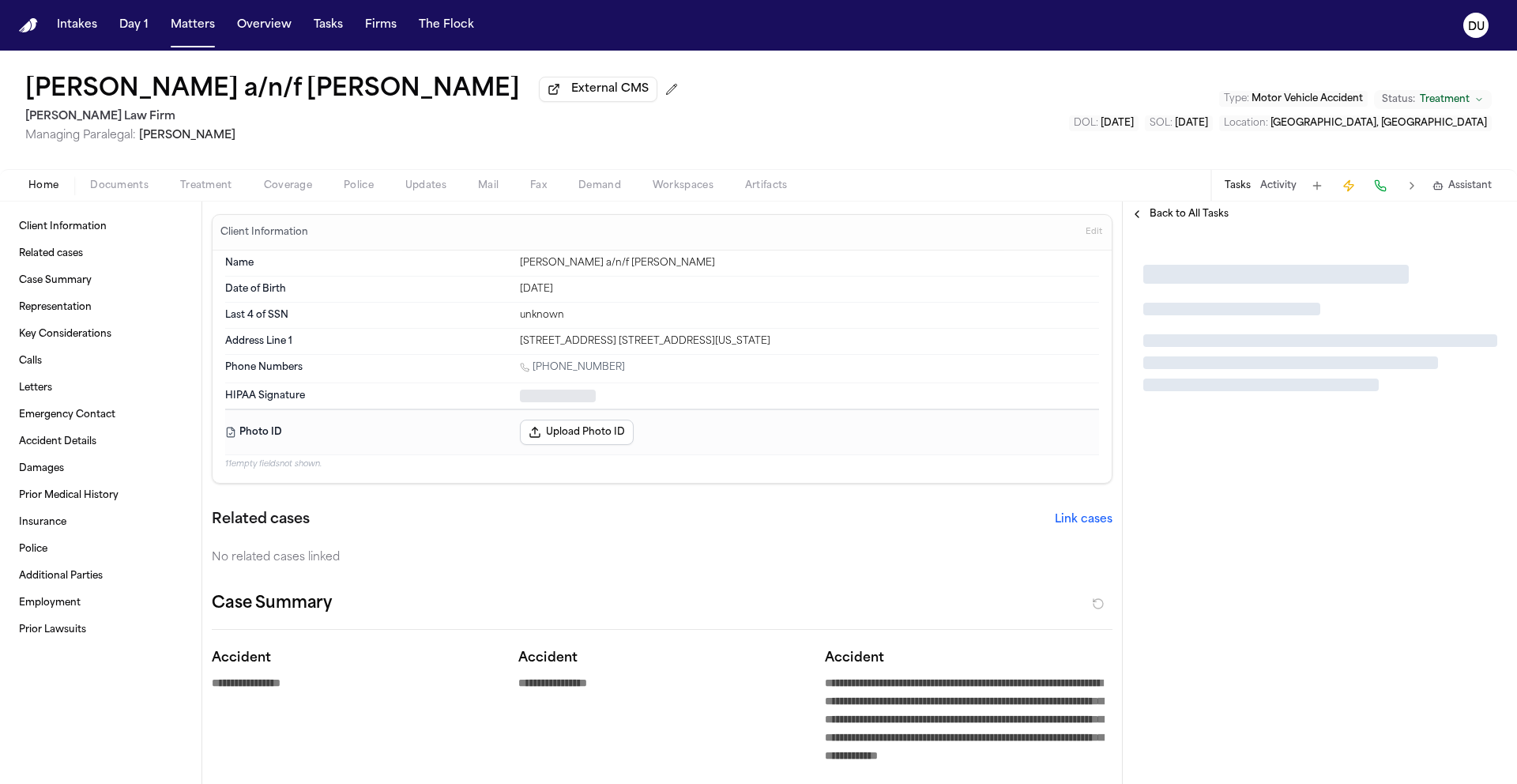
type textarea "*"
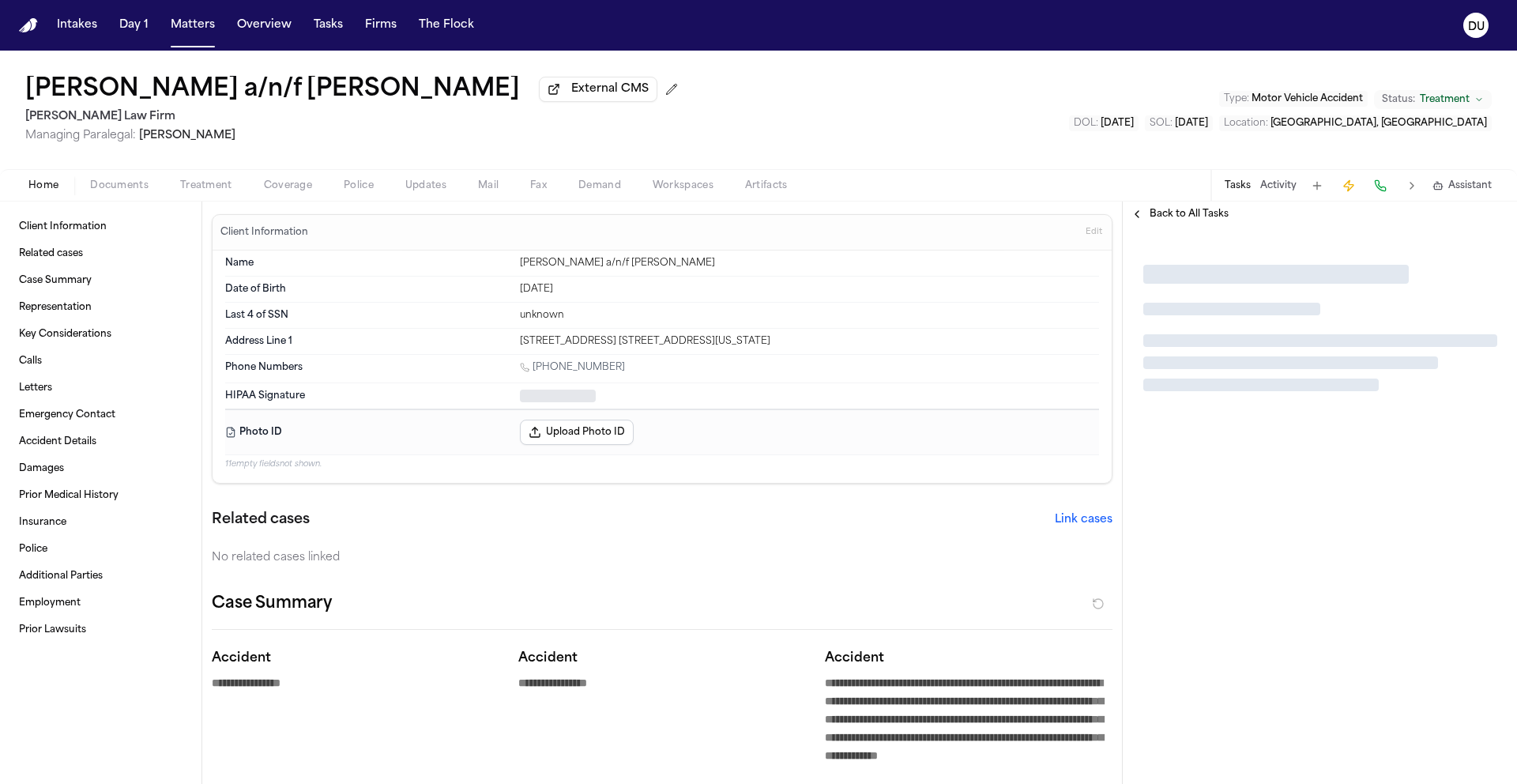
type textarea "*"
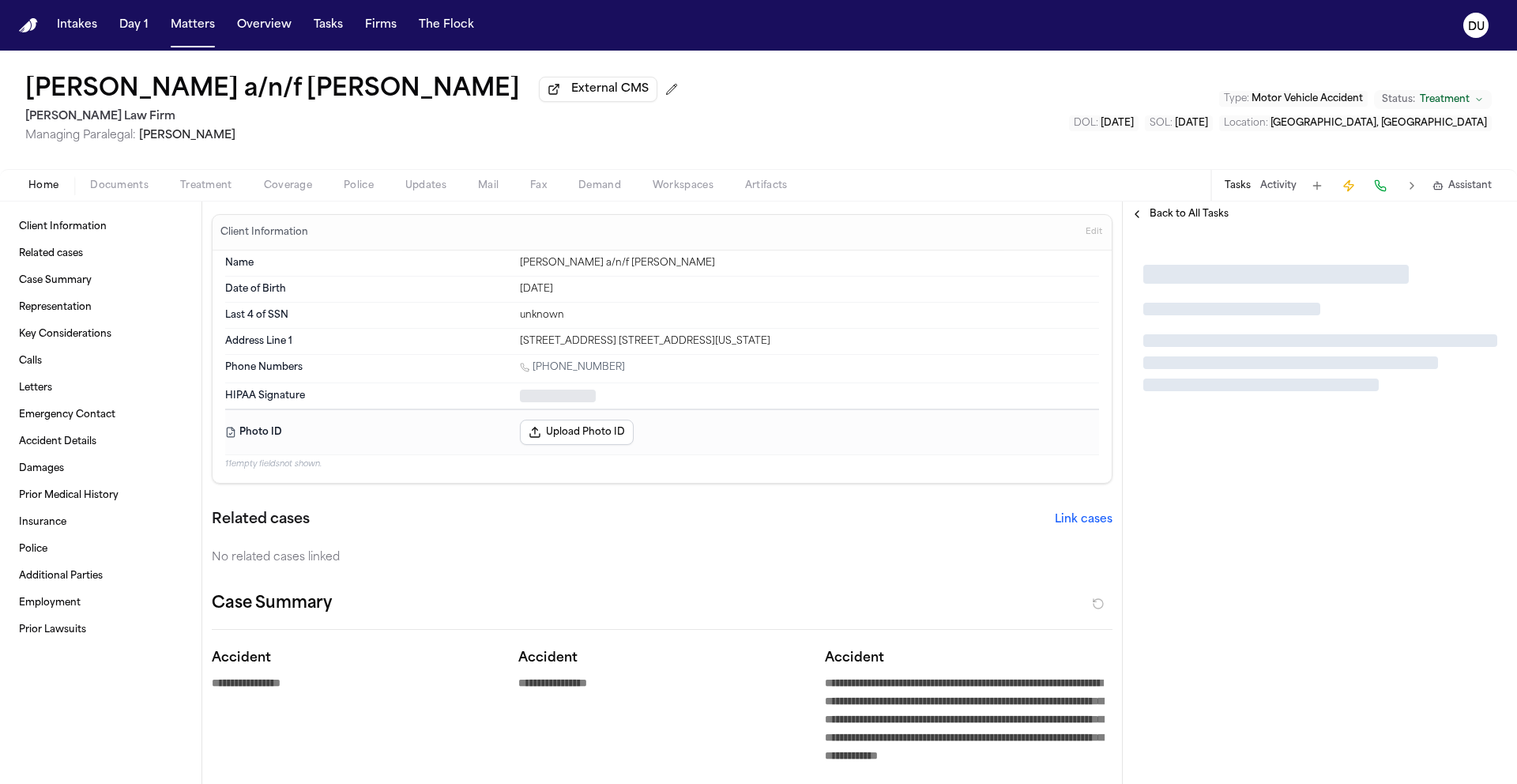
type textarea "*"
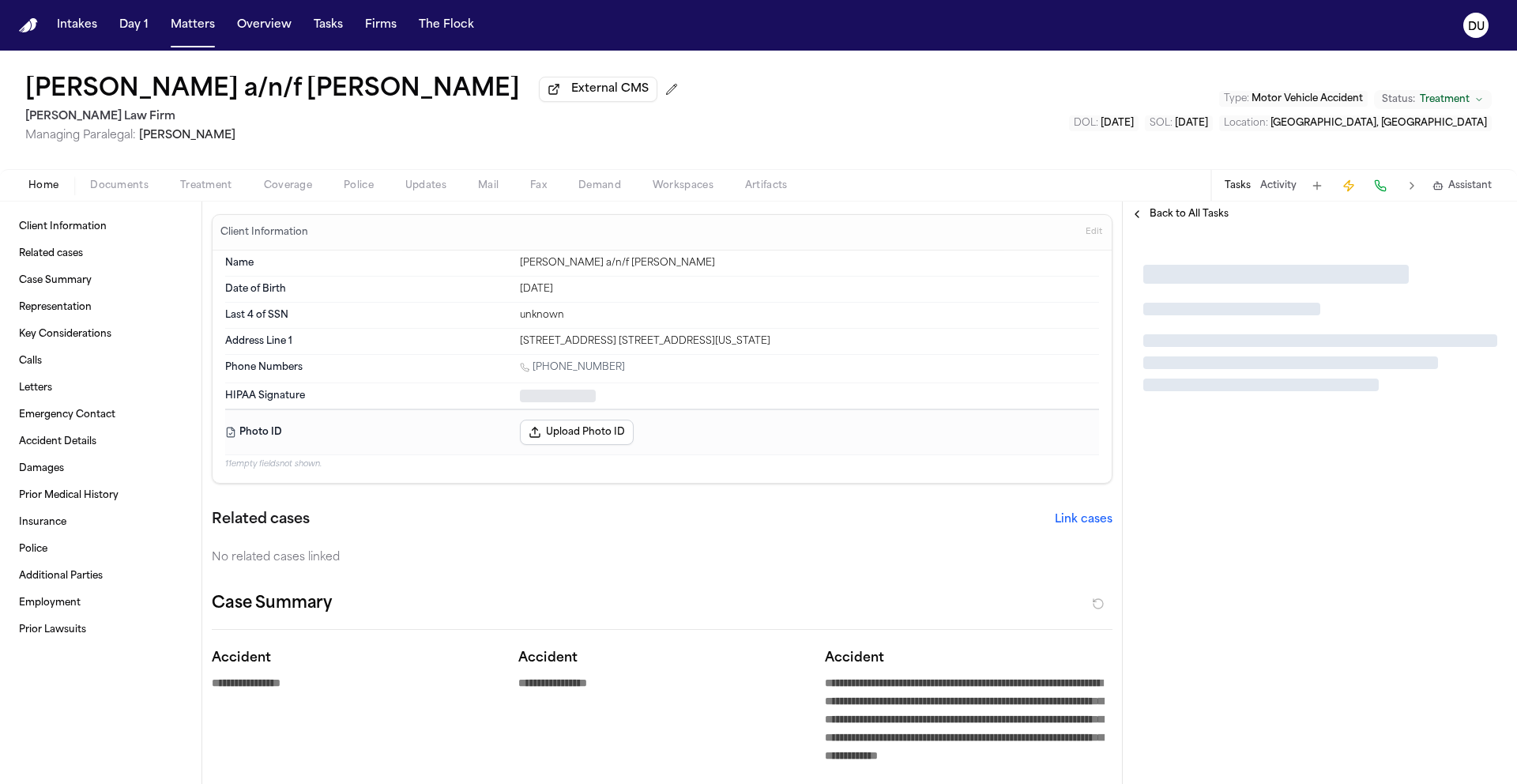
type textarea "*"
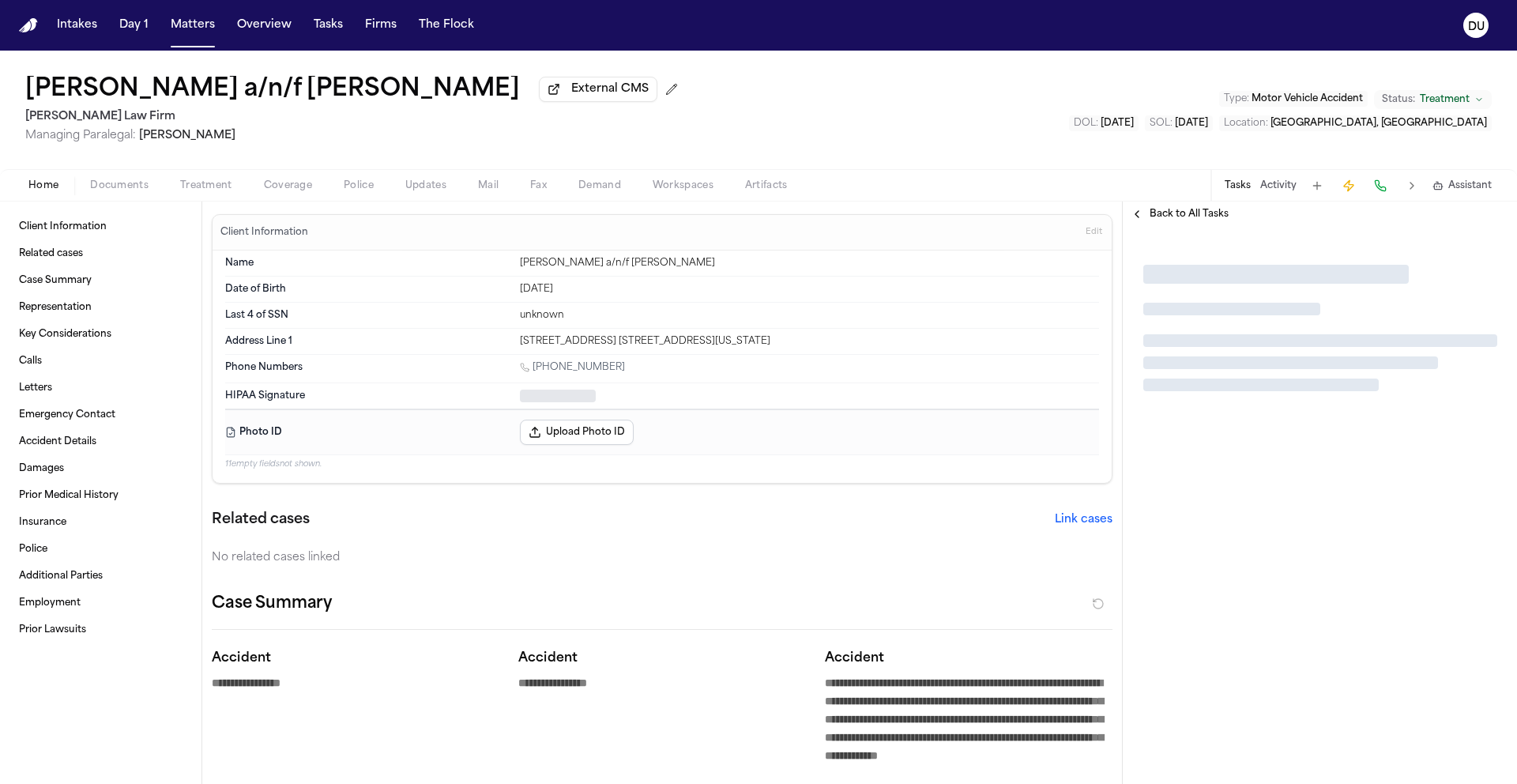
type textarea "*"
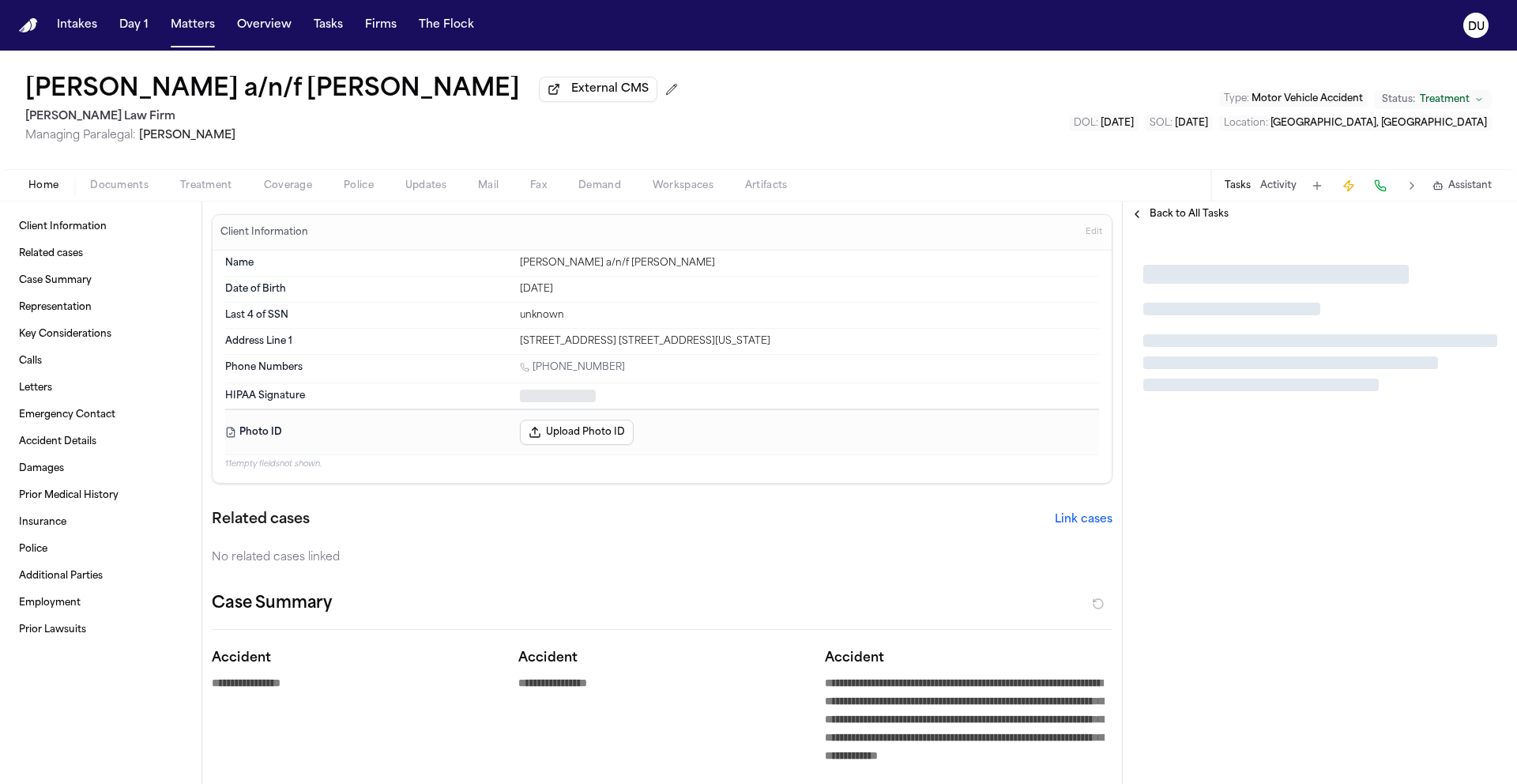
type textarea "*"
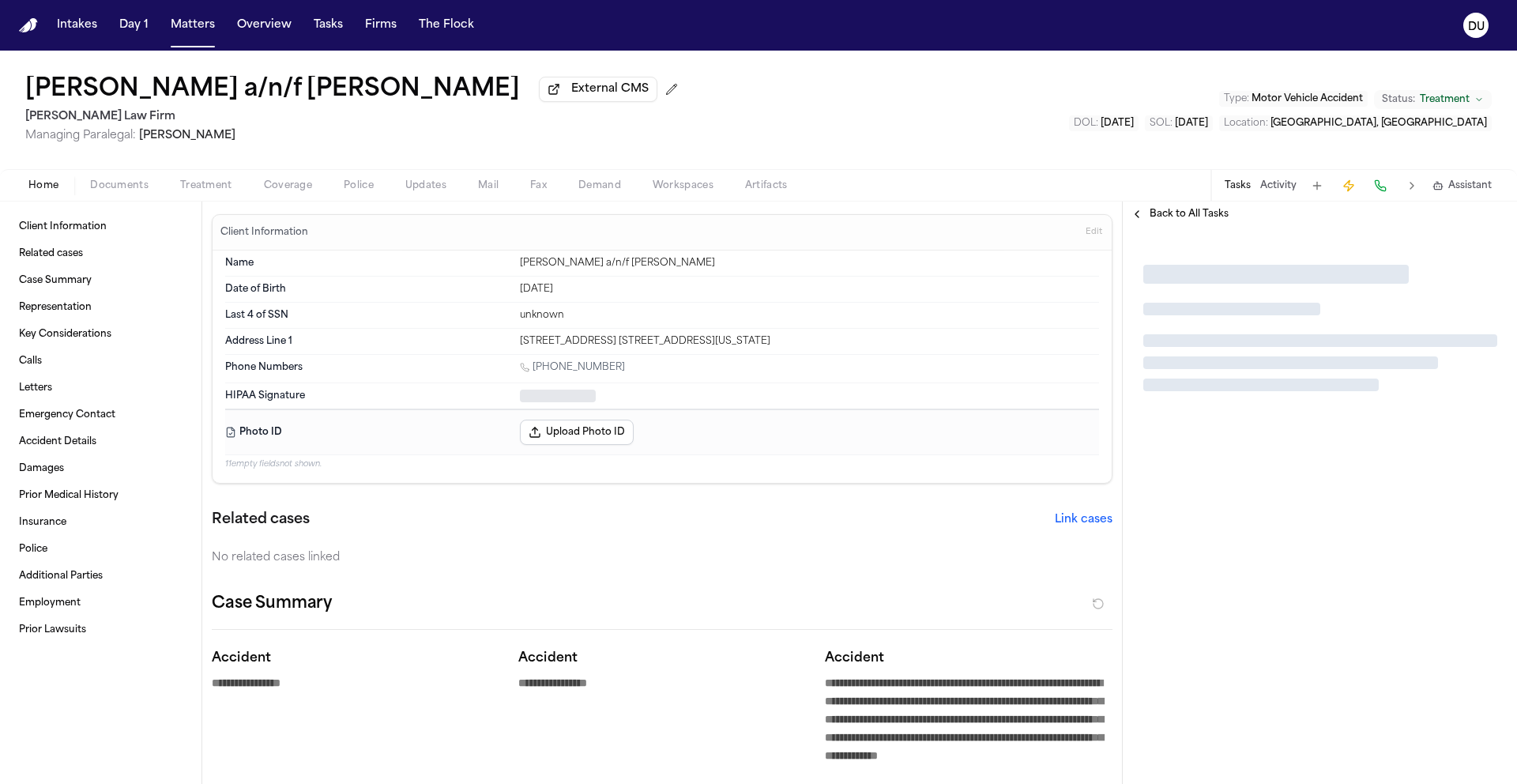
type textarea "*"
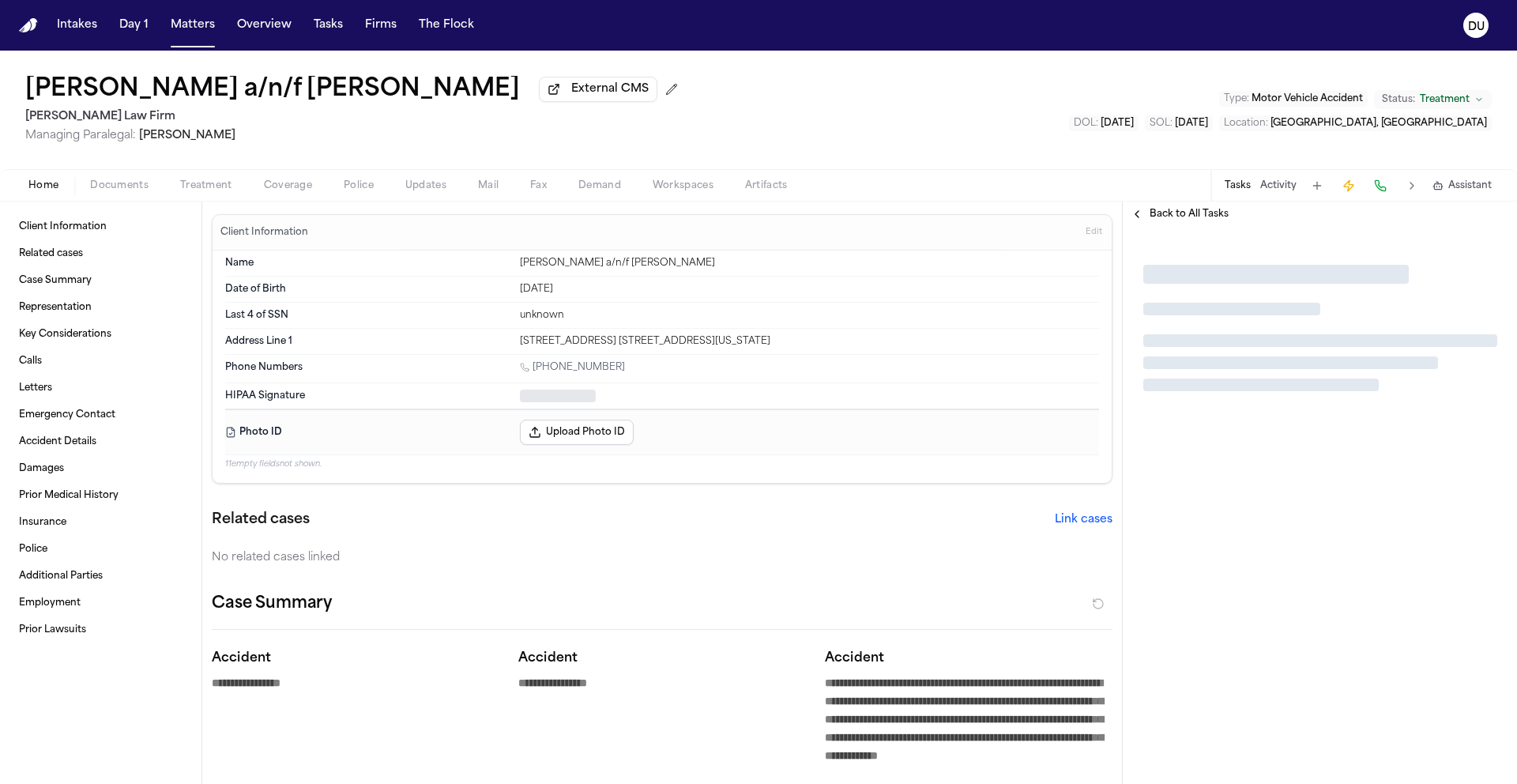
type textarea "*"
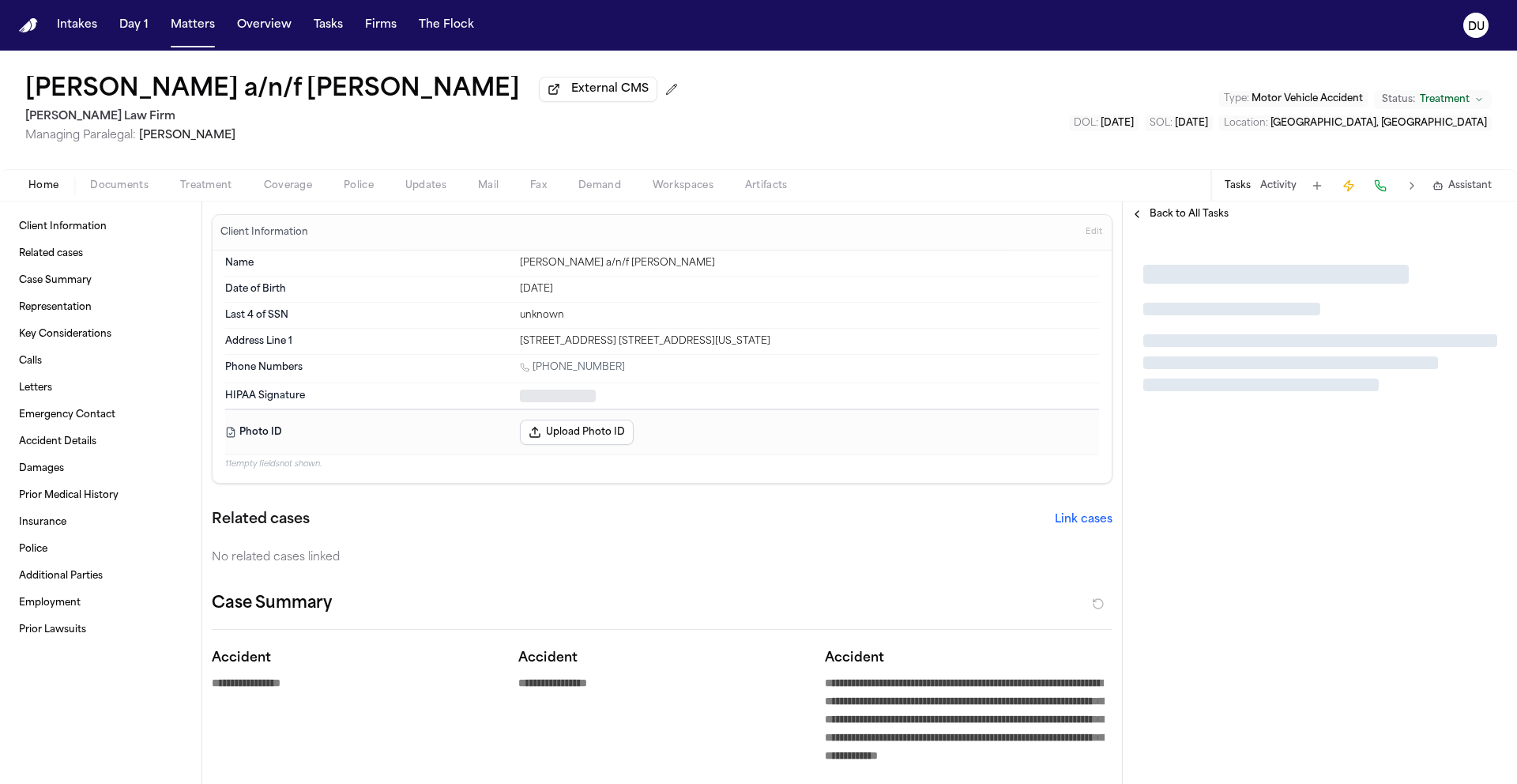
type textarea "*"
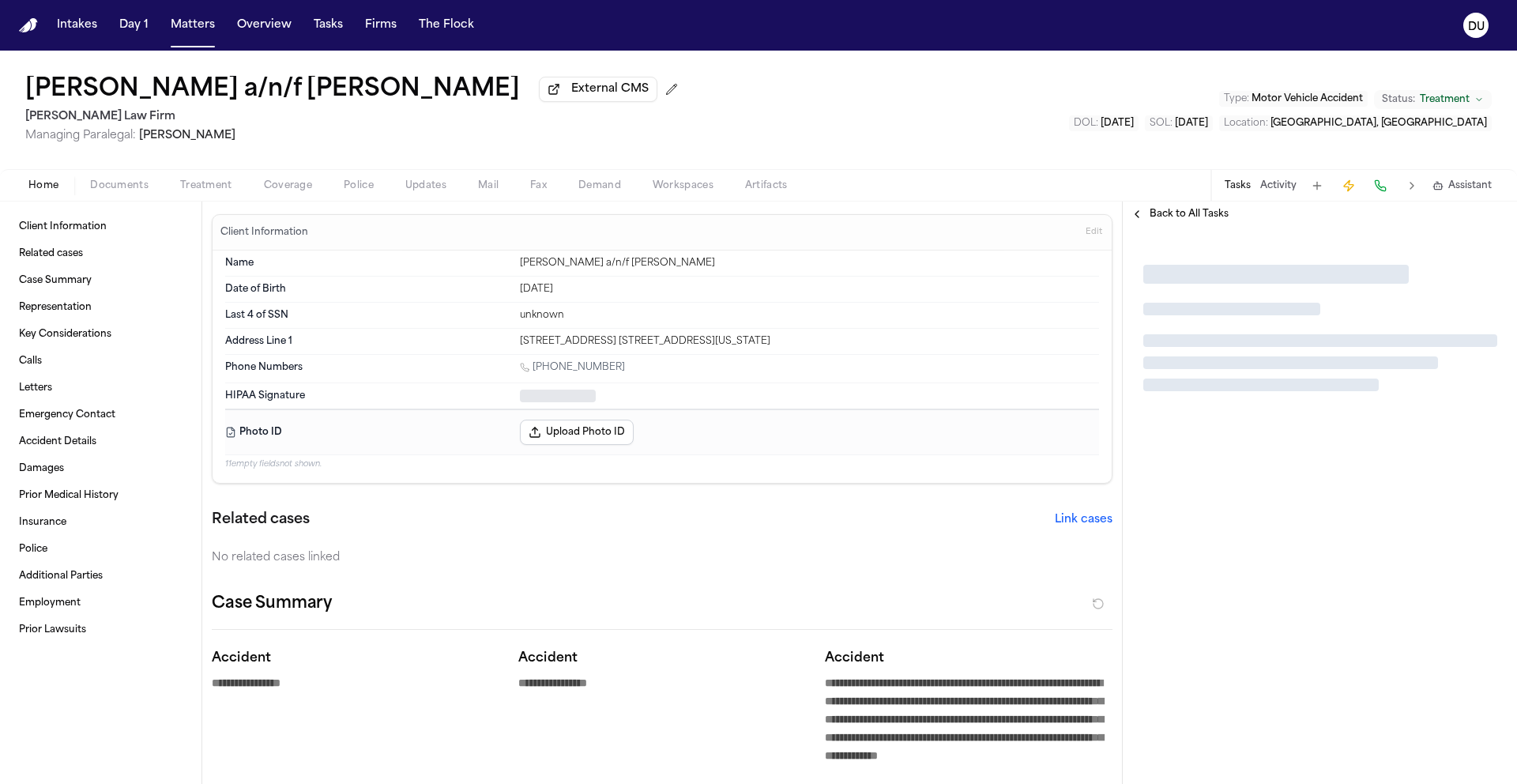
type textarea "*"
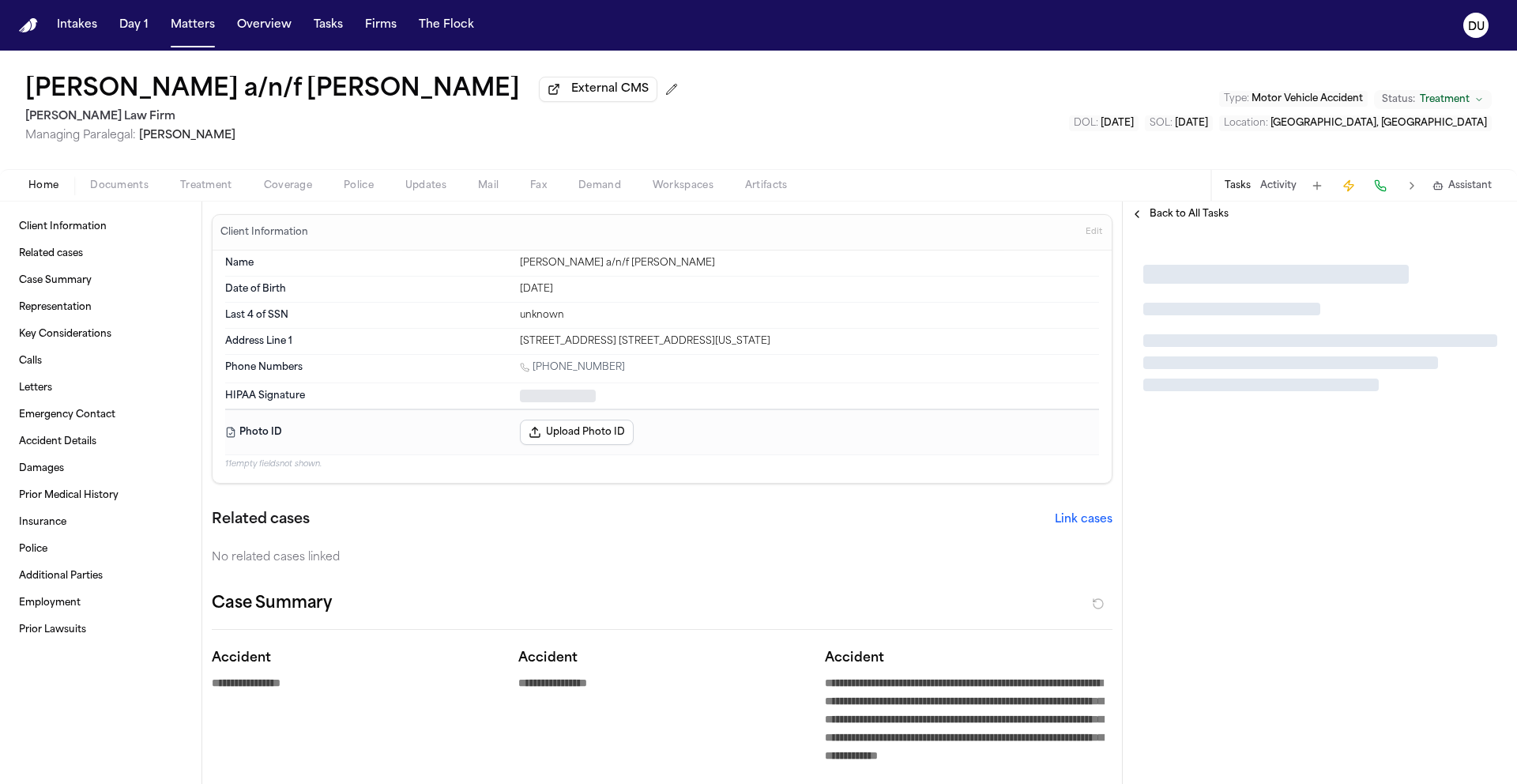
type textarea "*"
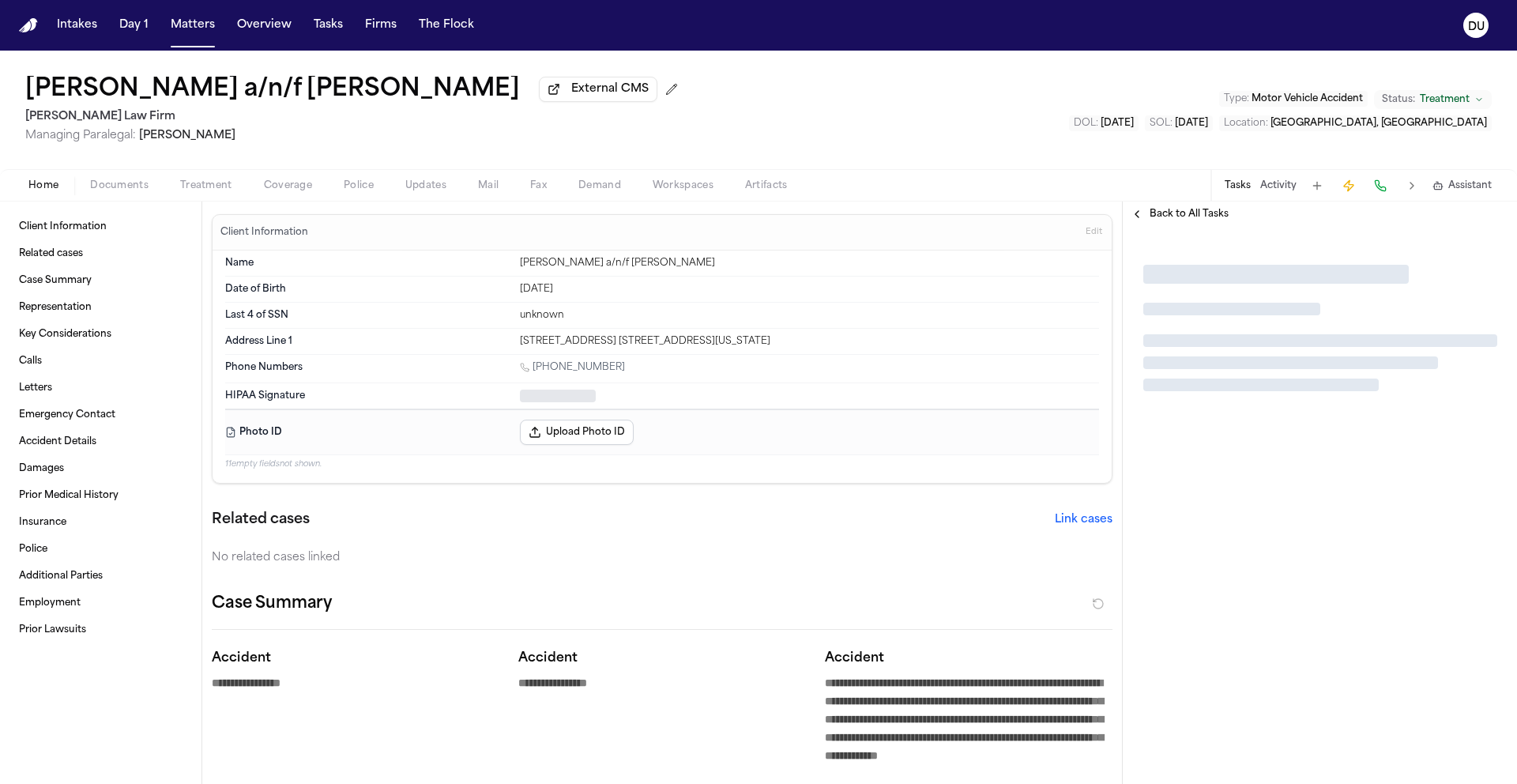
type textarea "*"
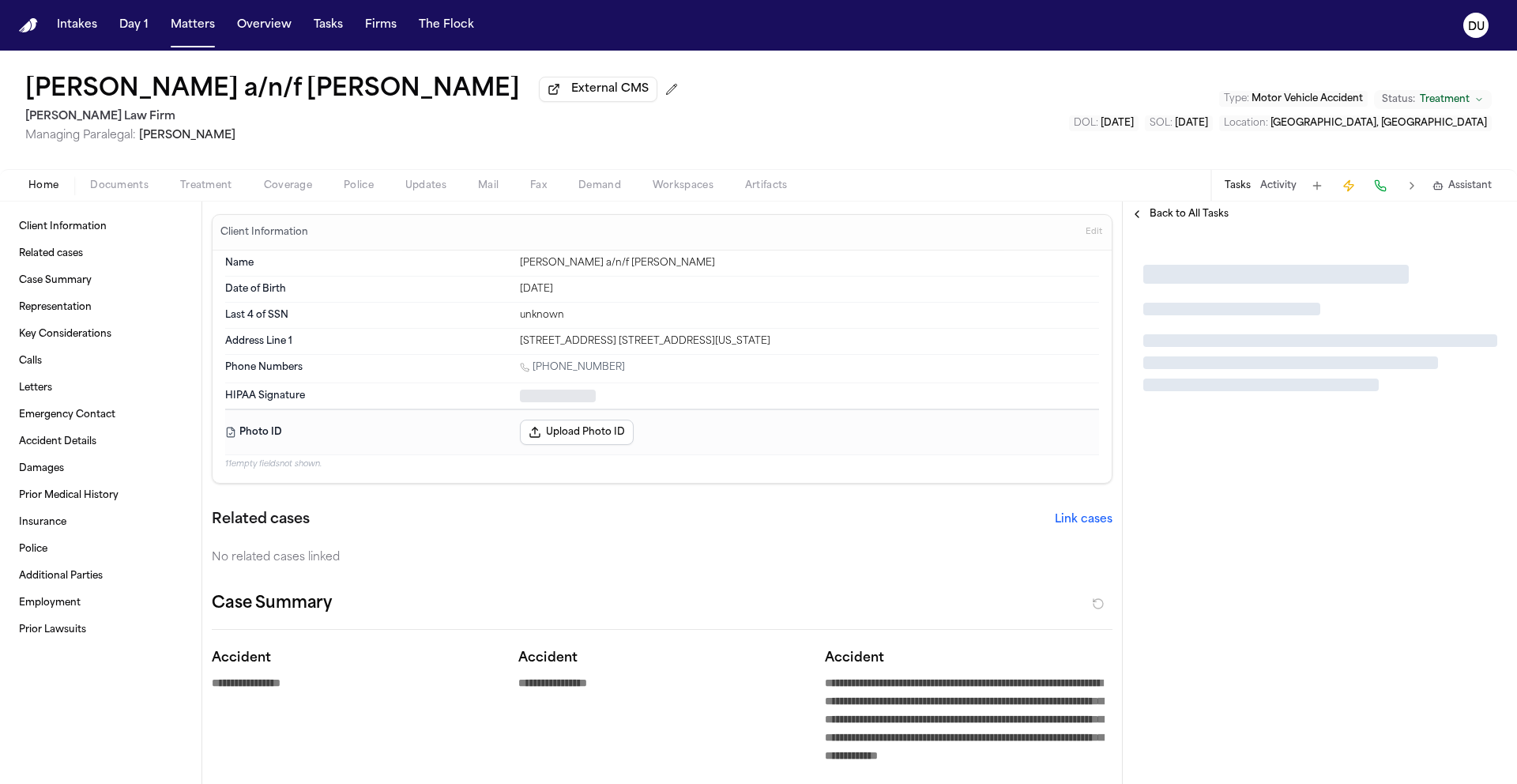
type textarea "*"
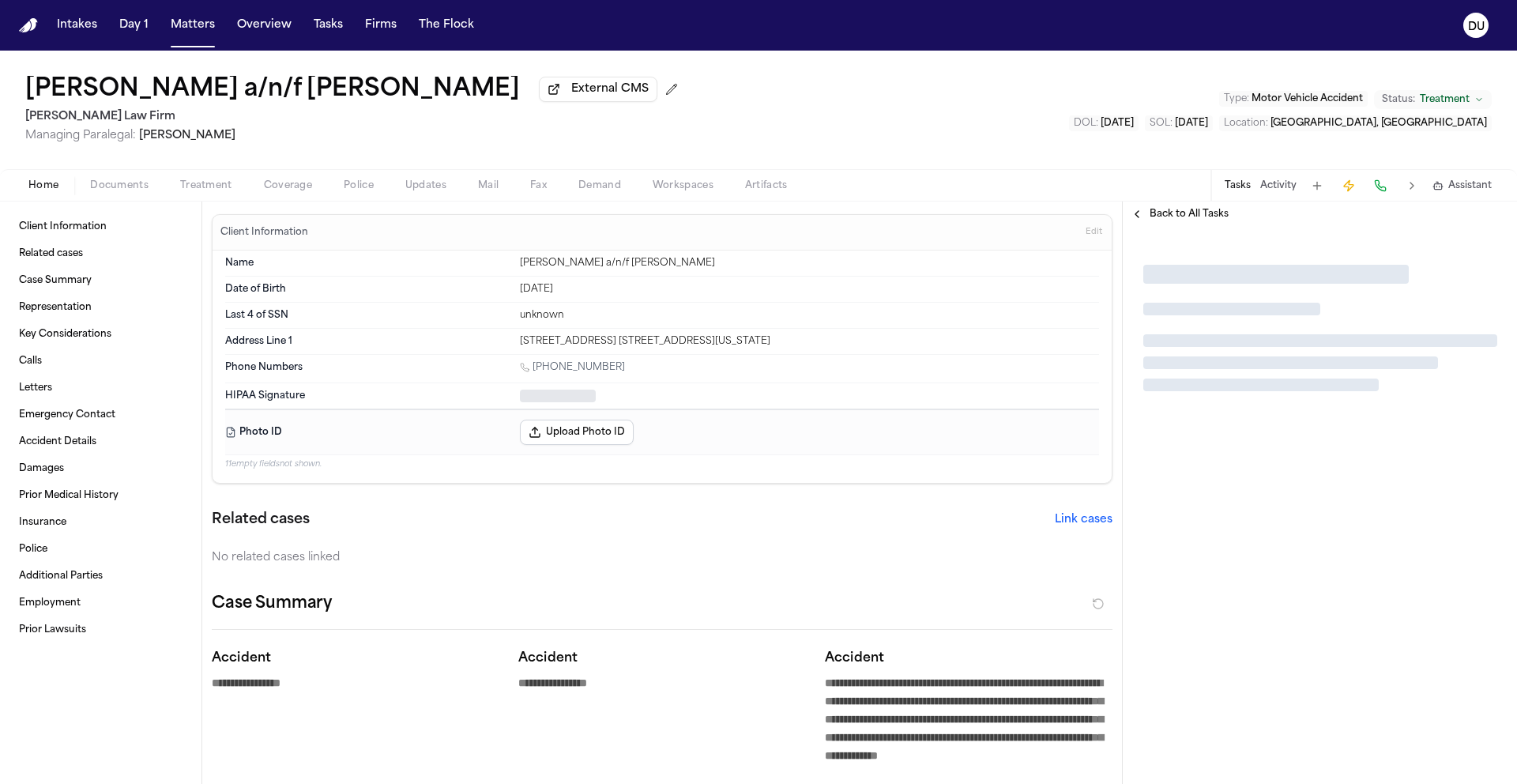
type textarea "*"
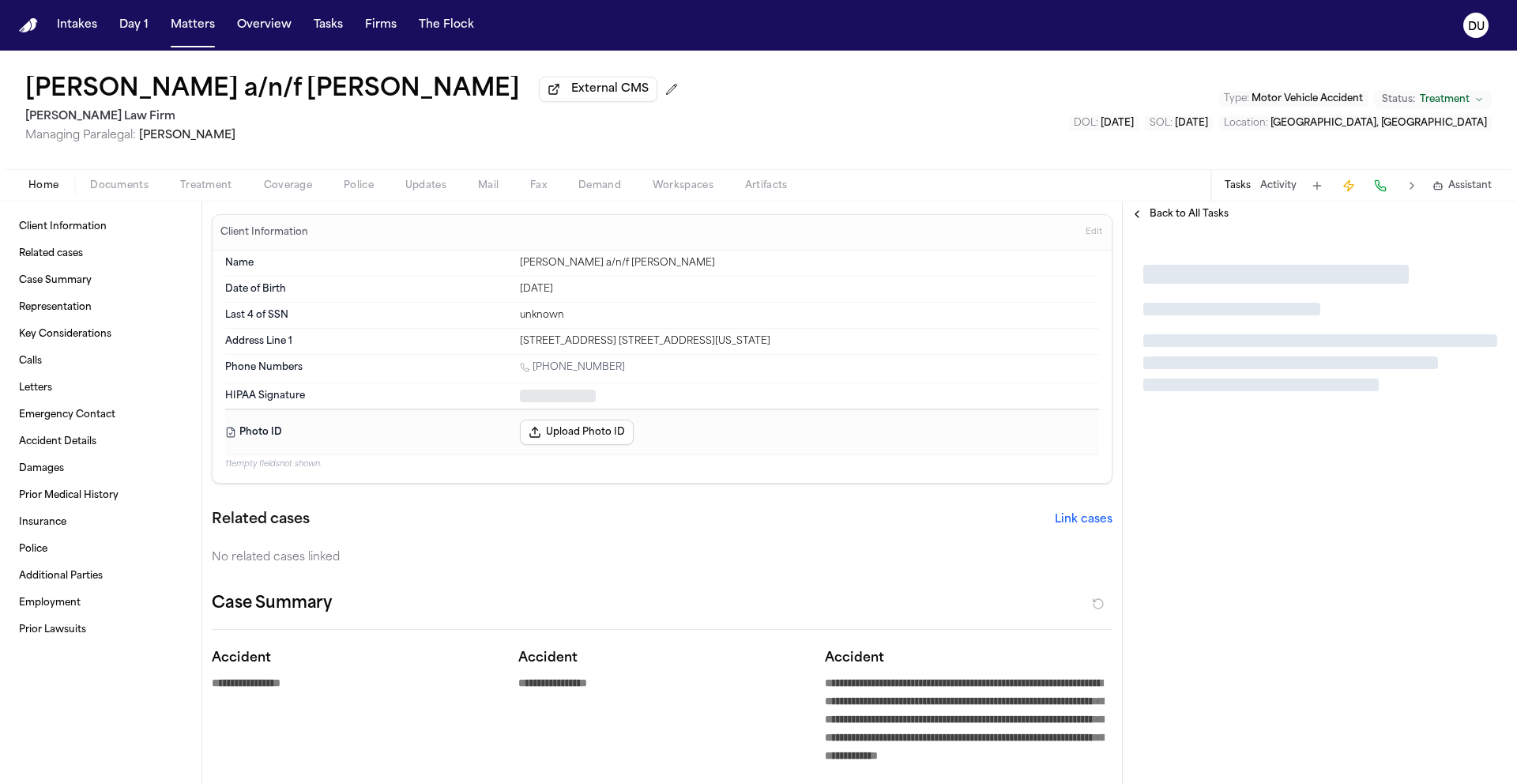
type textarea "*"
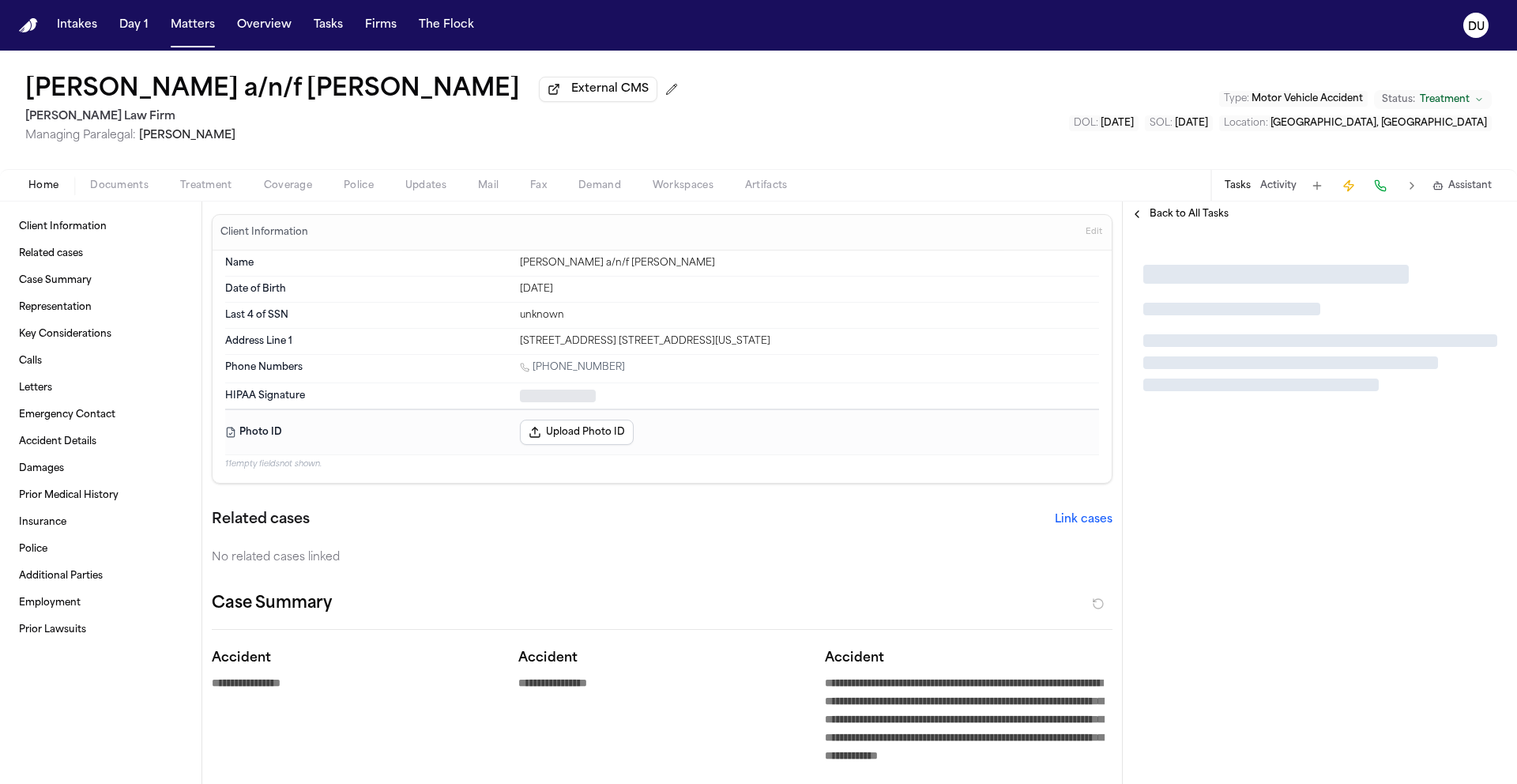
type textarea "*"
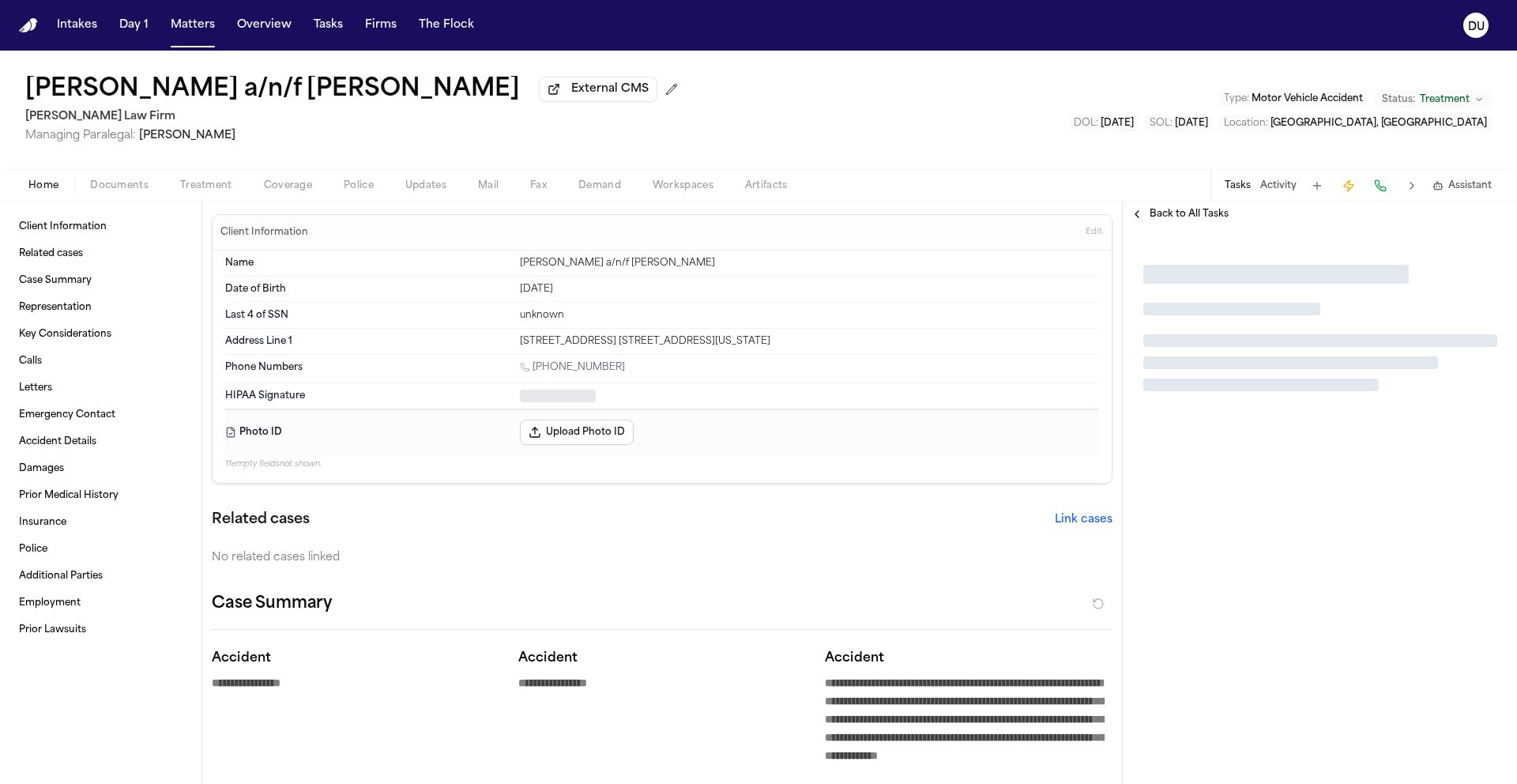
type textarea "*"
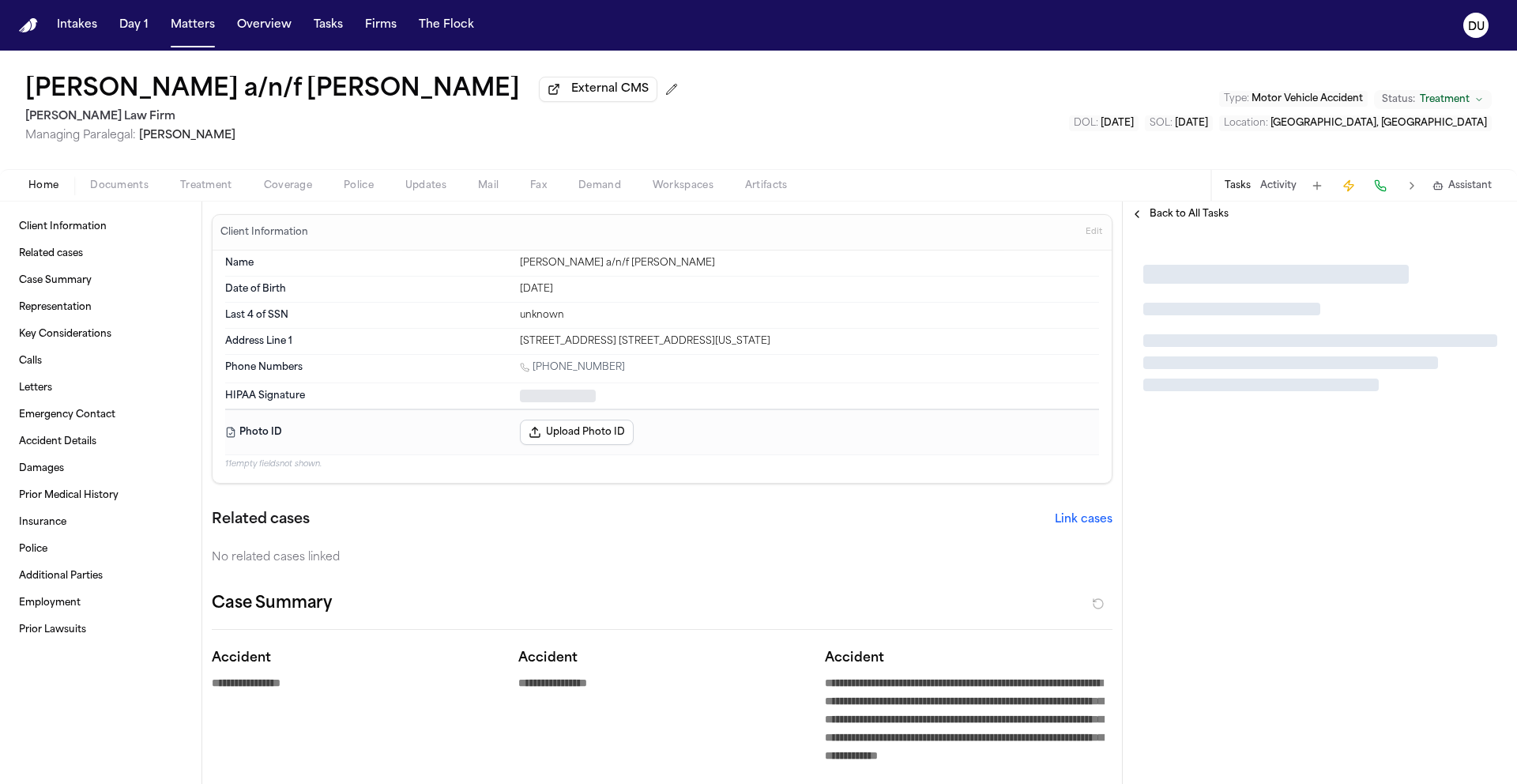
type textarea "*"
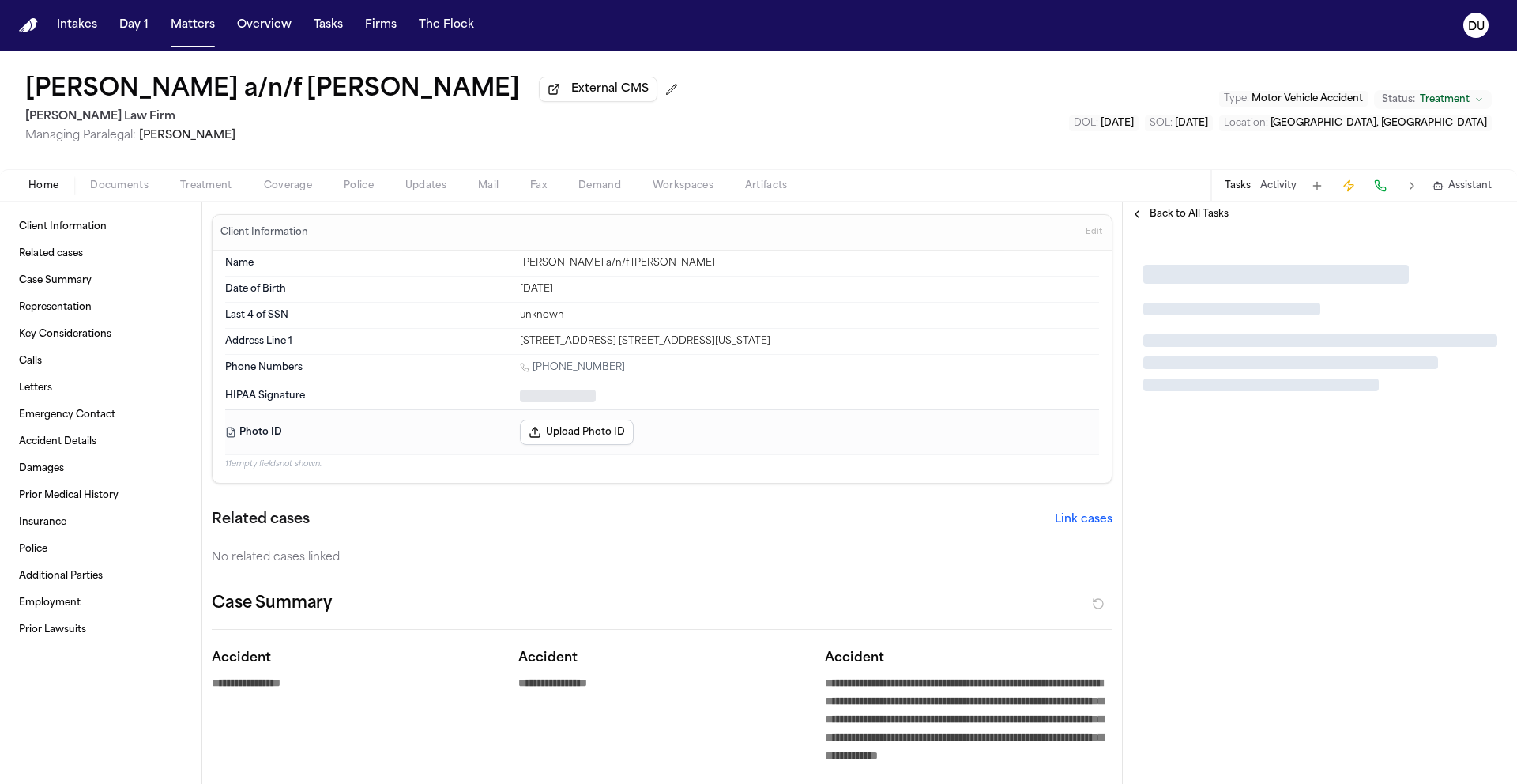
type textarea "*"
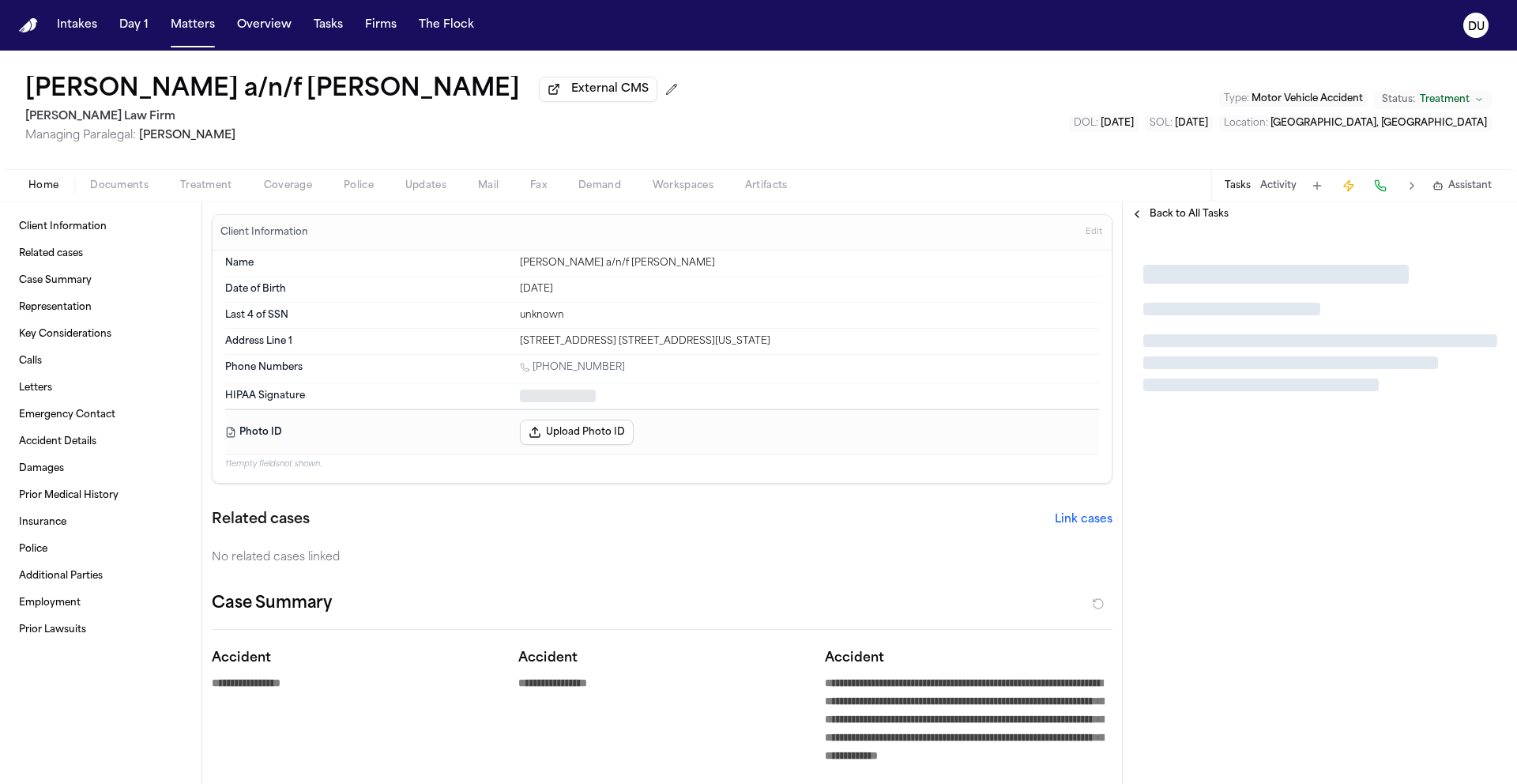
type textarea "*"
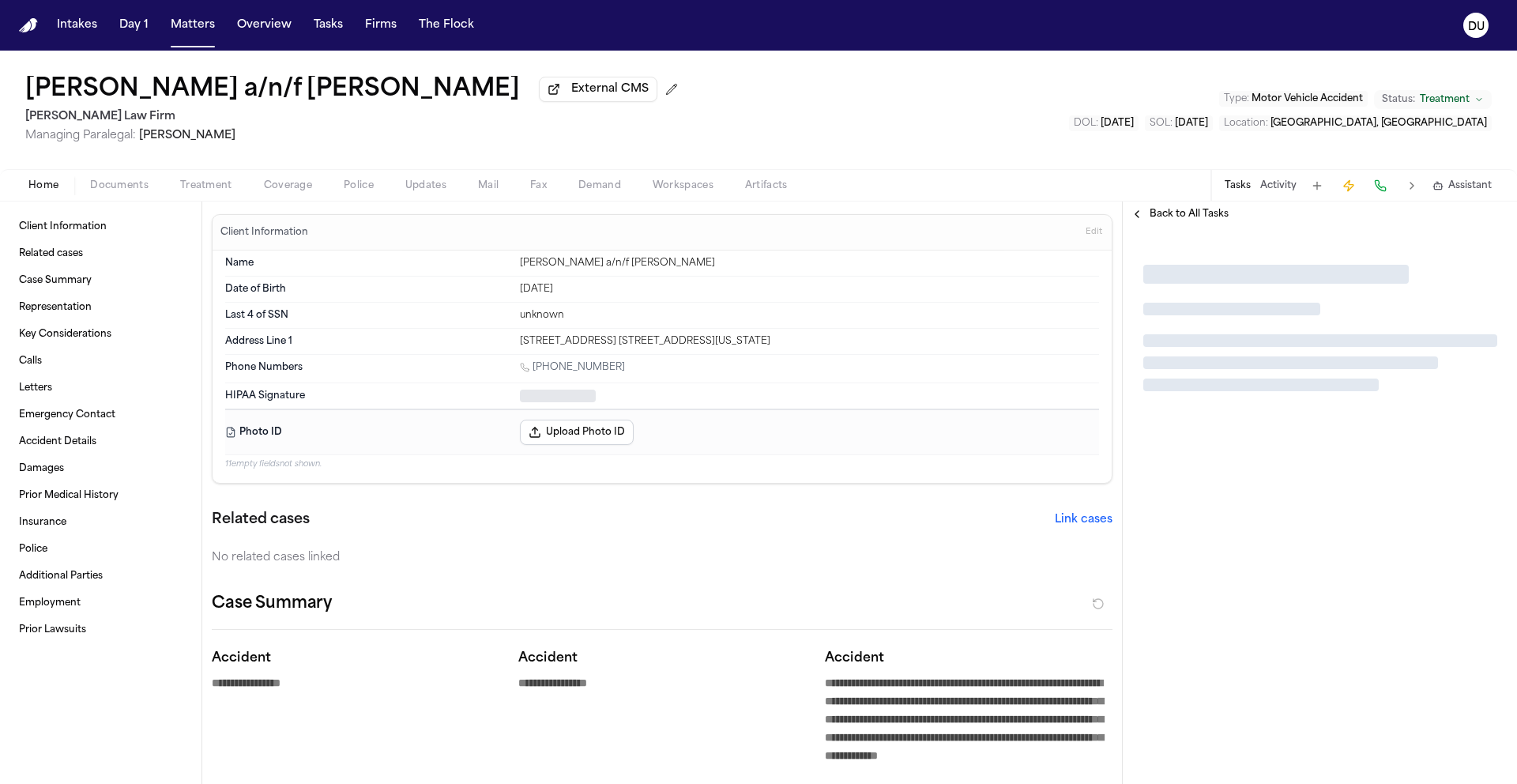
type textarea "*"
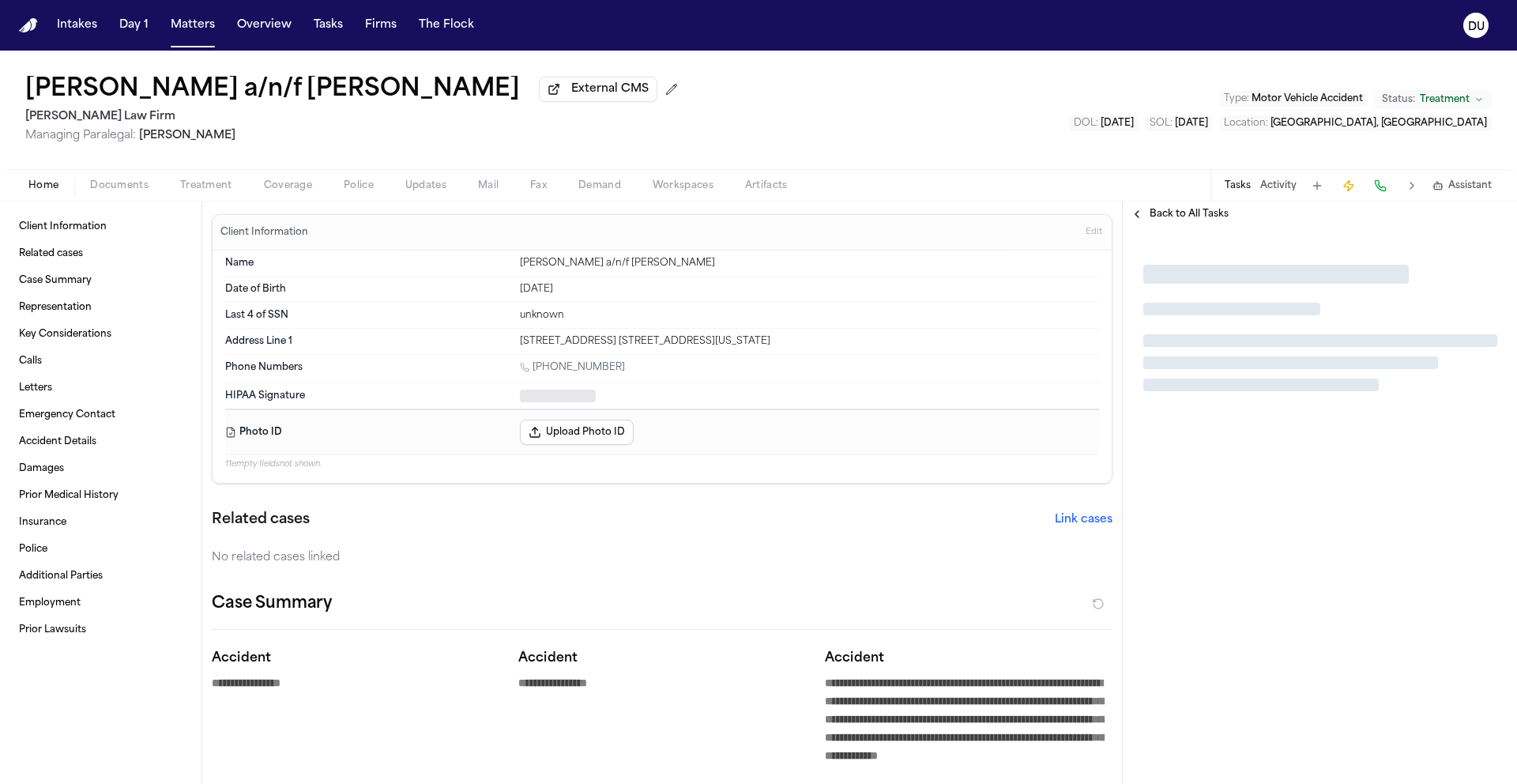
type textarea "*"
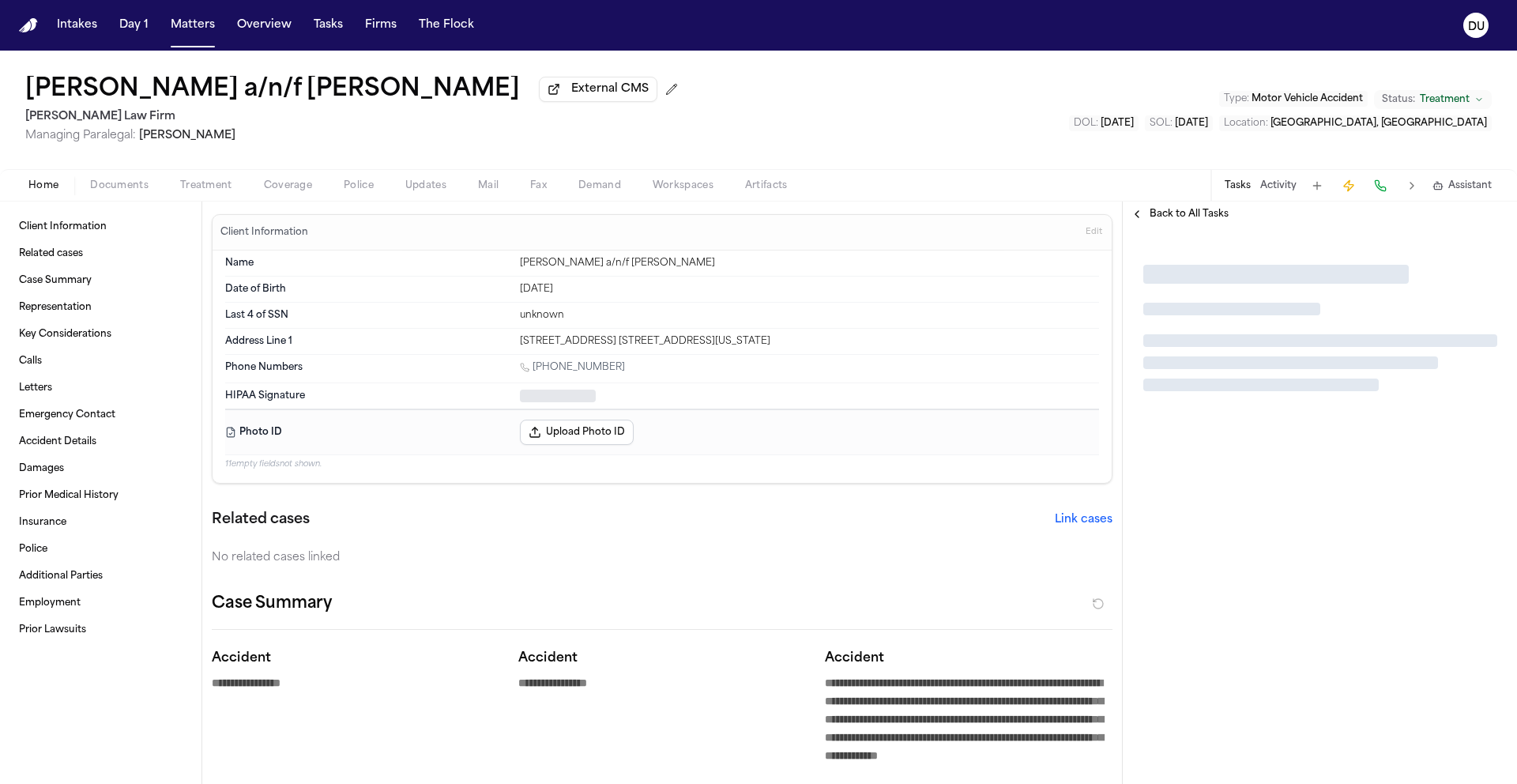
type textarea "*"
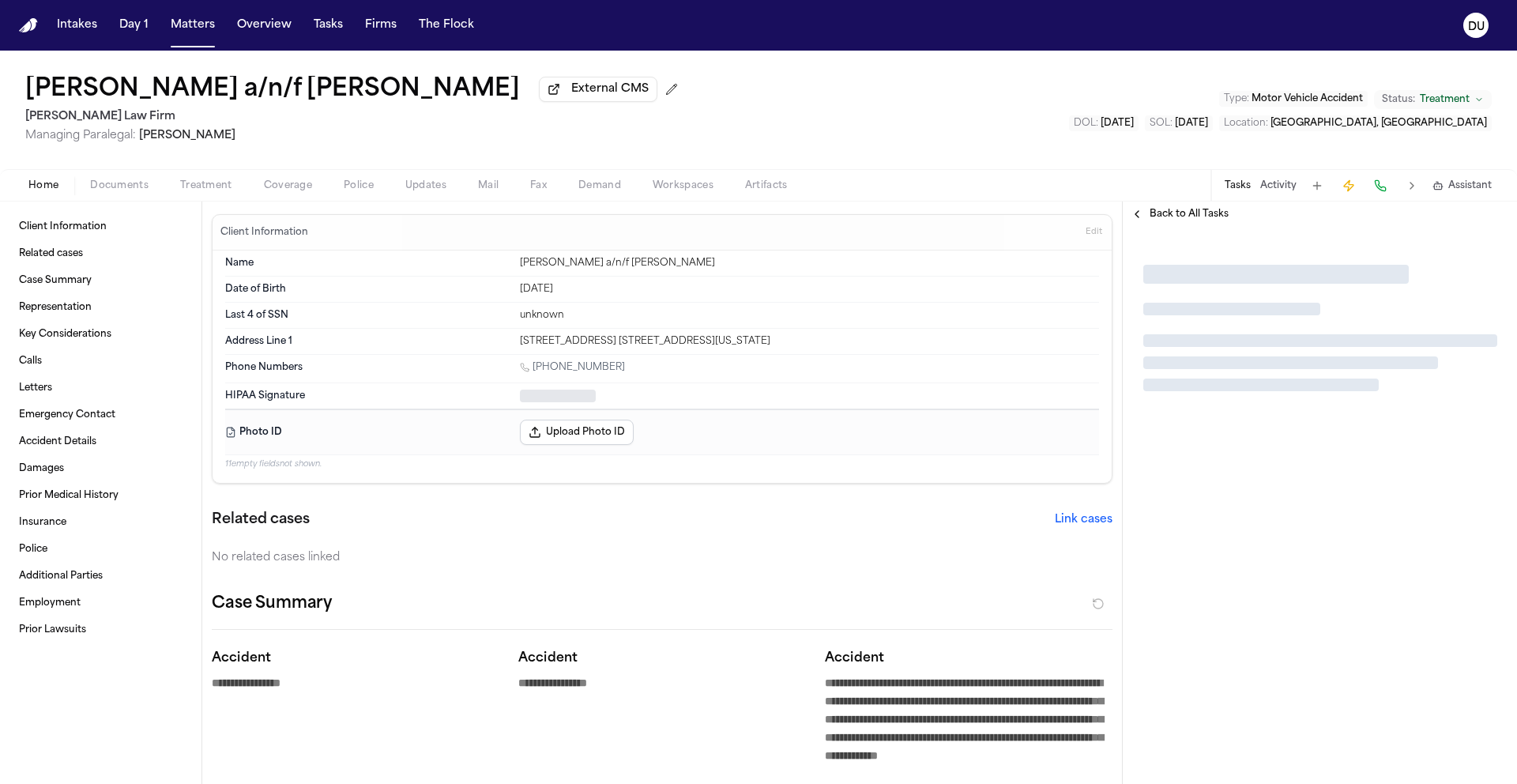
type textarea "*"
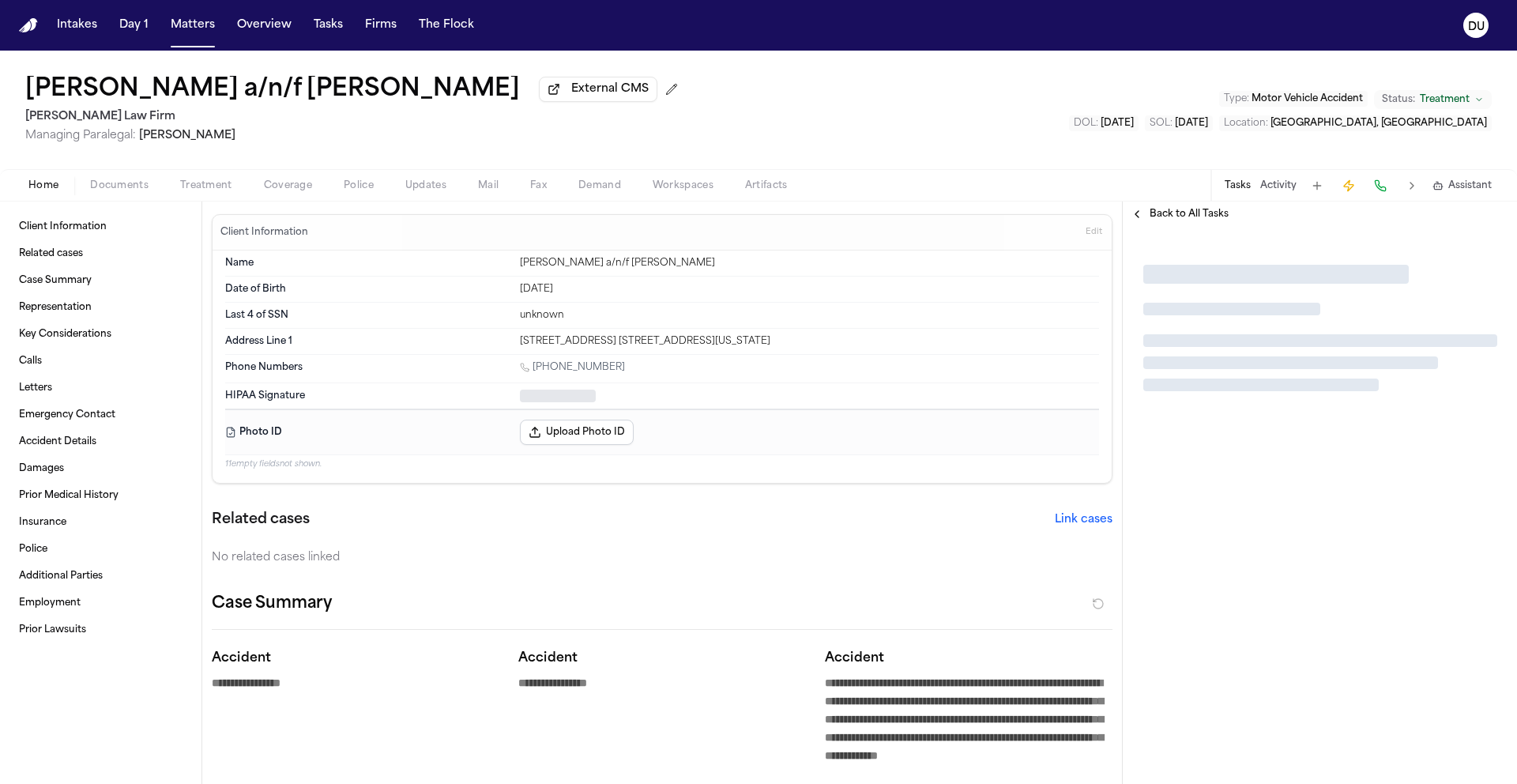
type textarea "*"
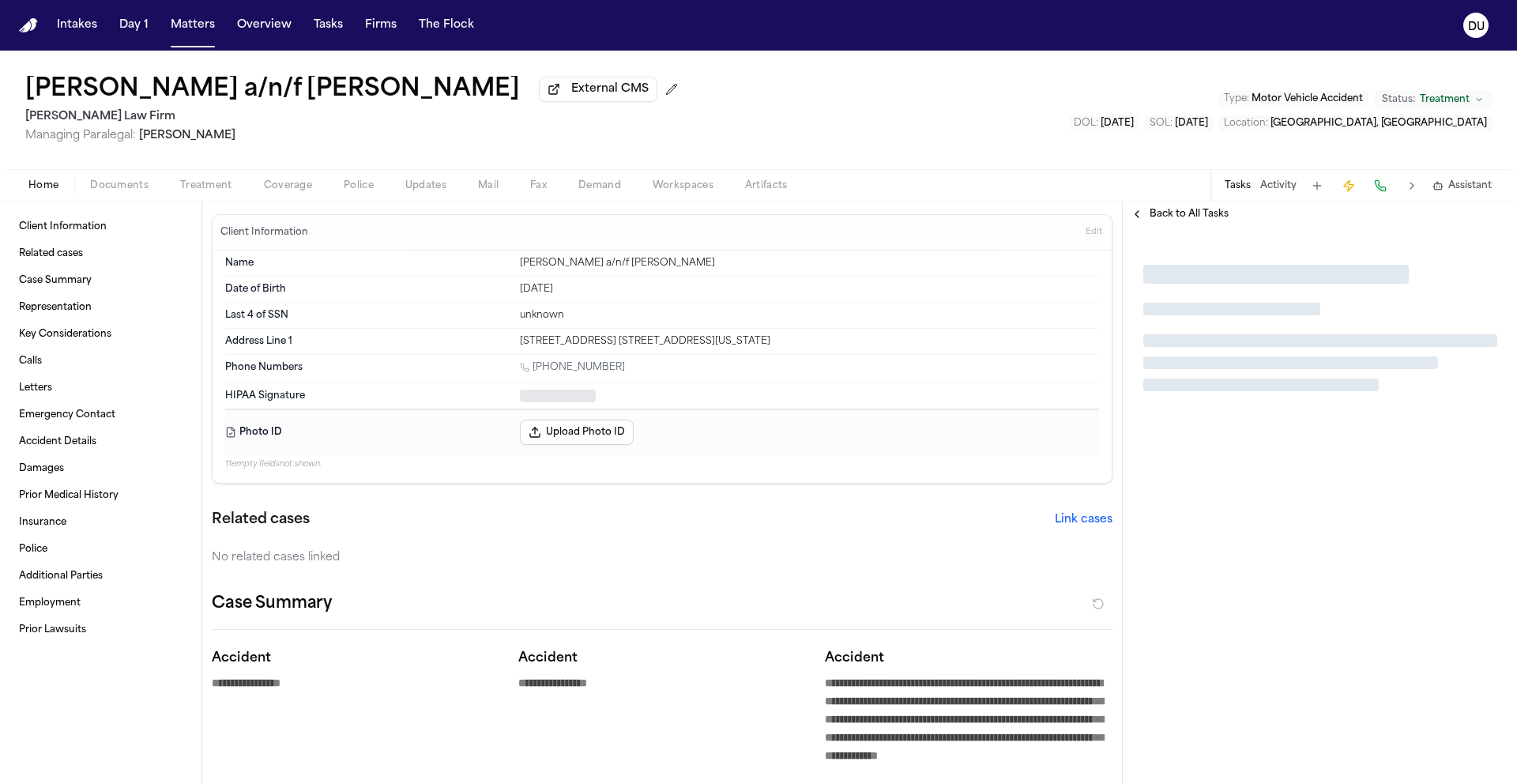
type textarea "*"
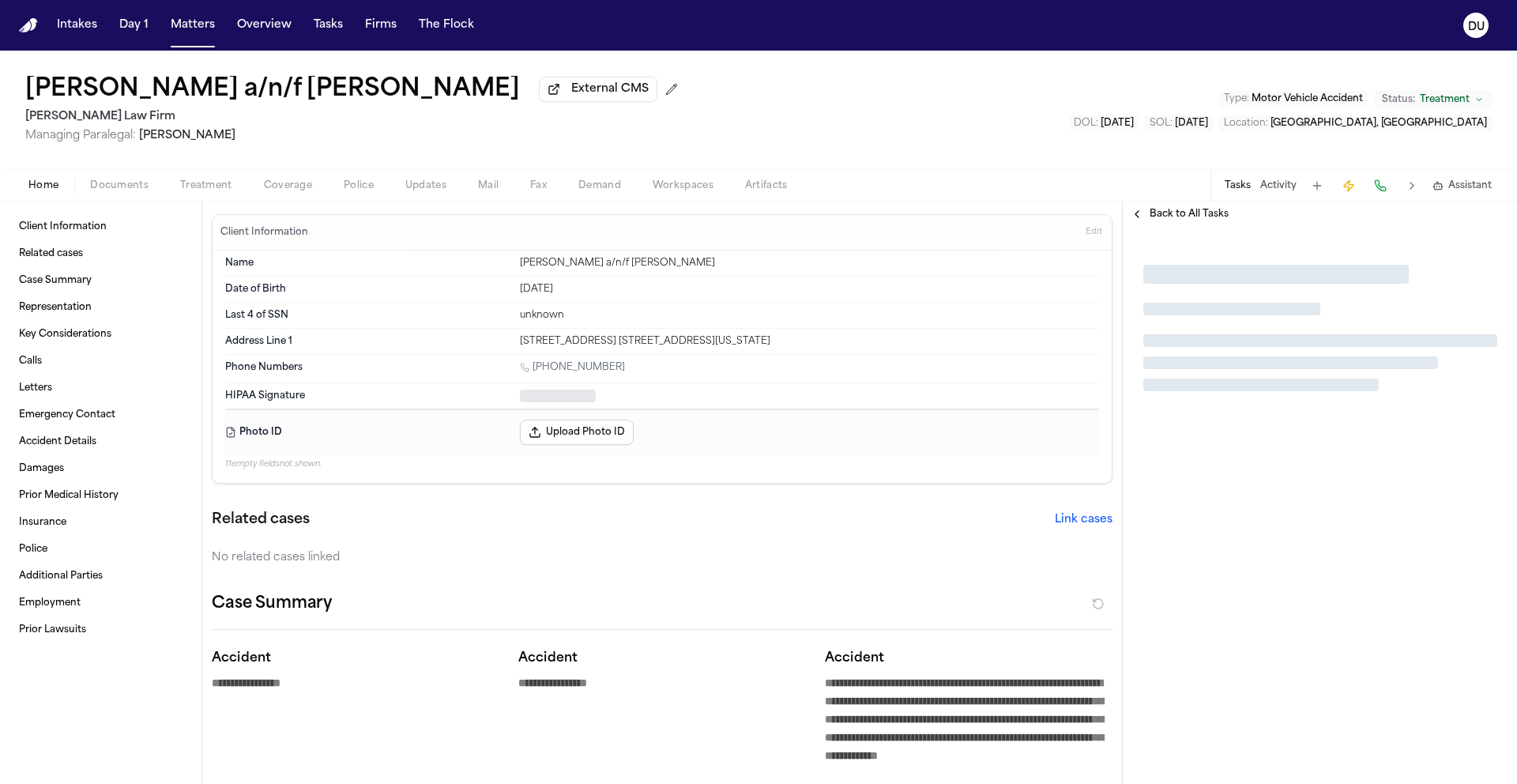
type textarea "*"
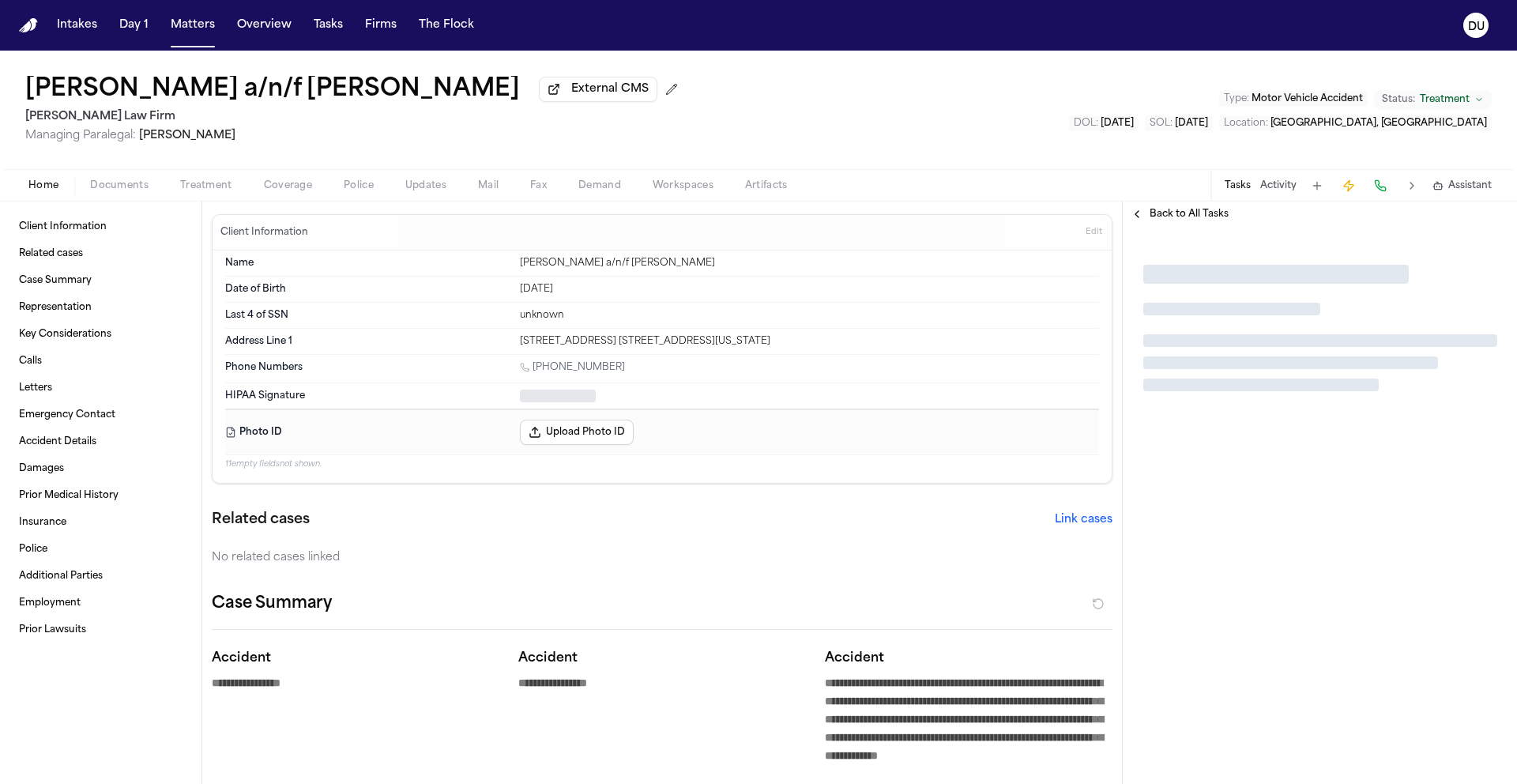
type textarea "*"
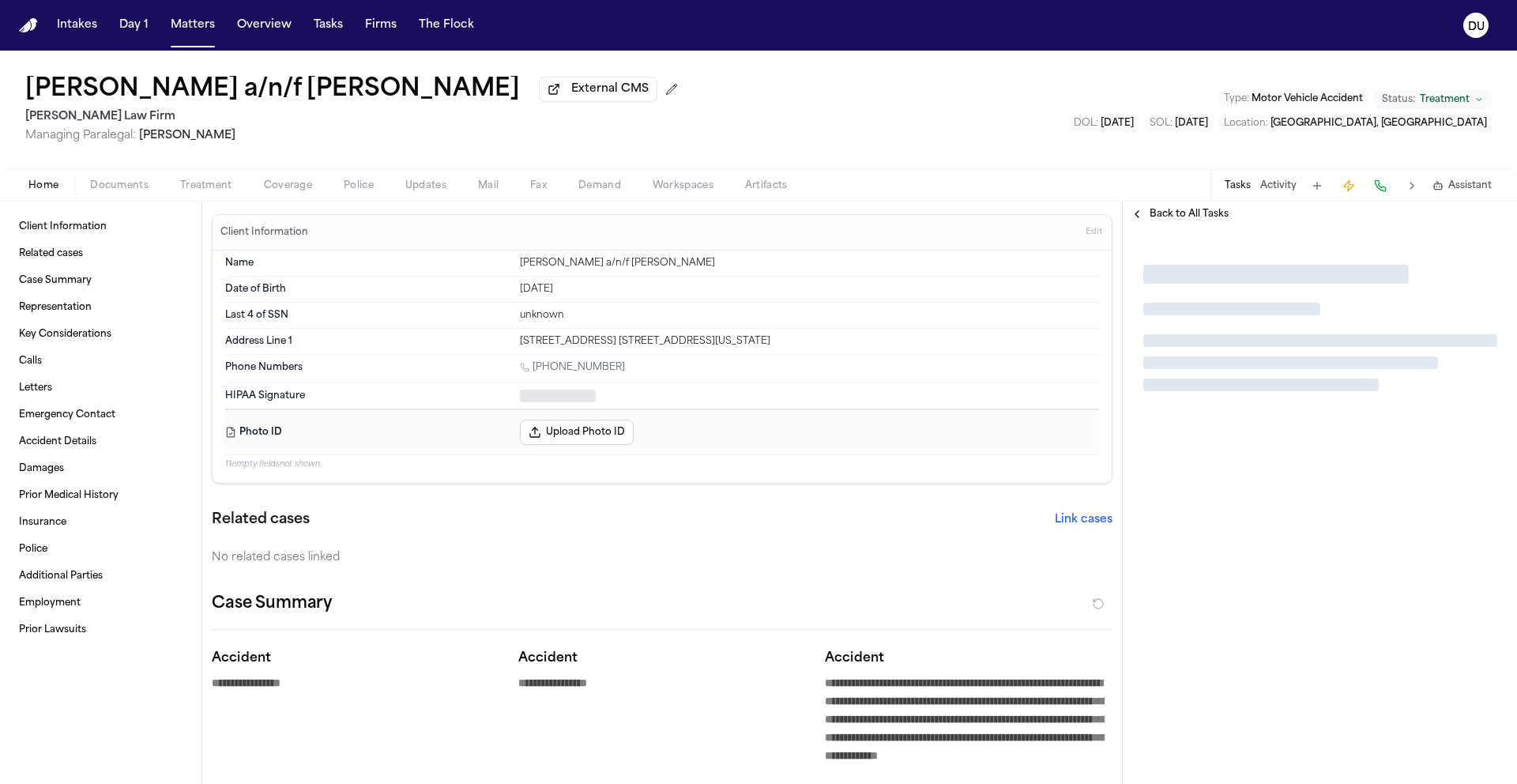
type textarea "*"
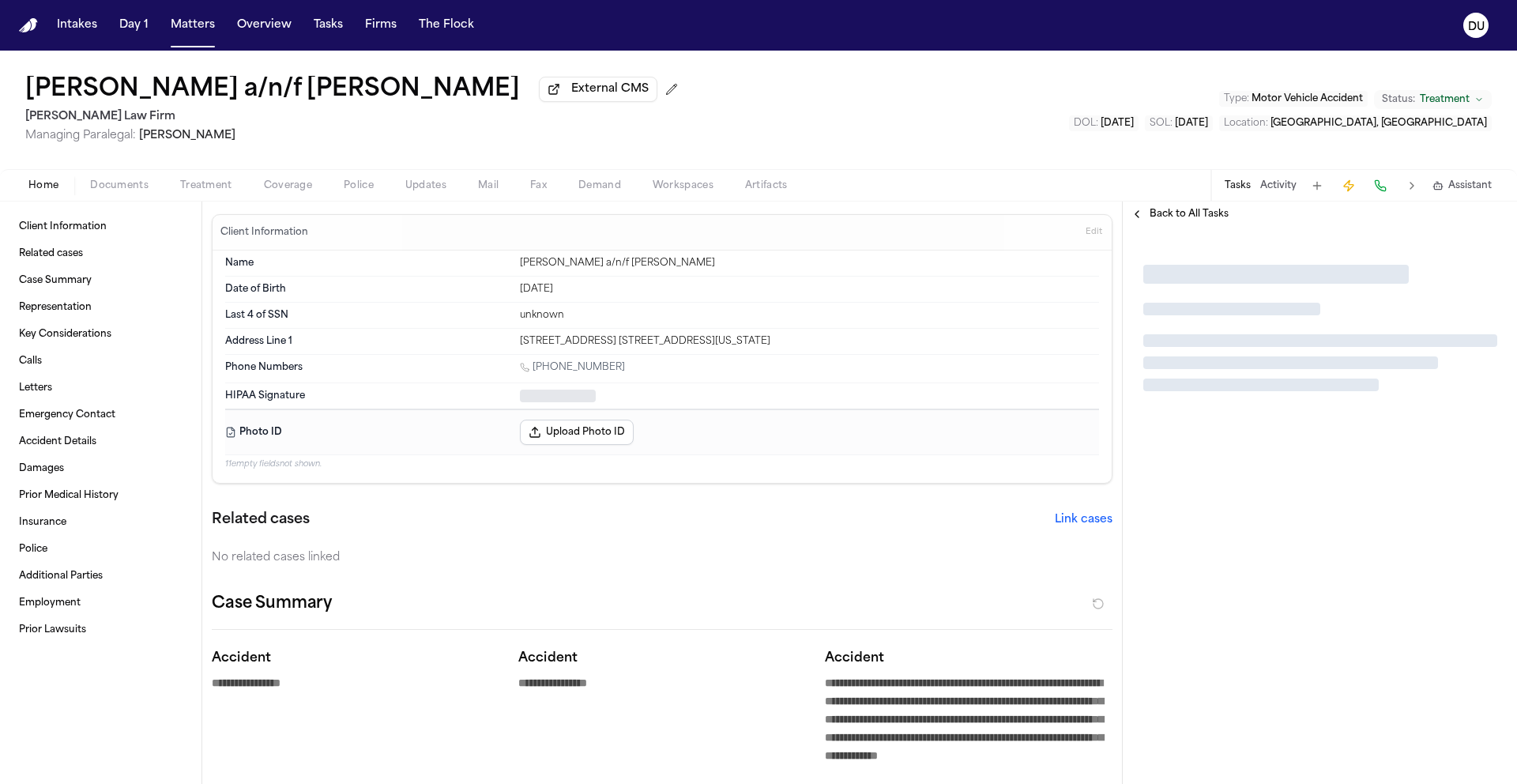
type textarea "*"
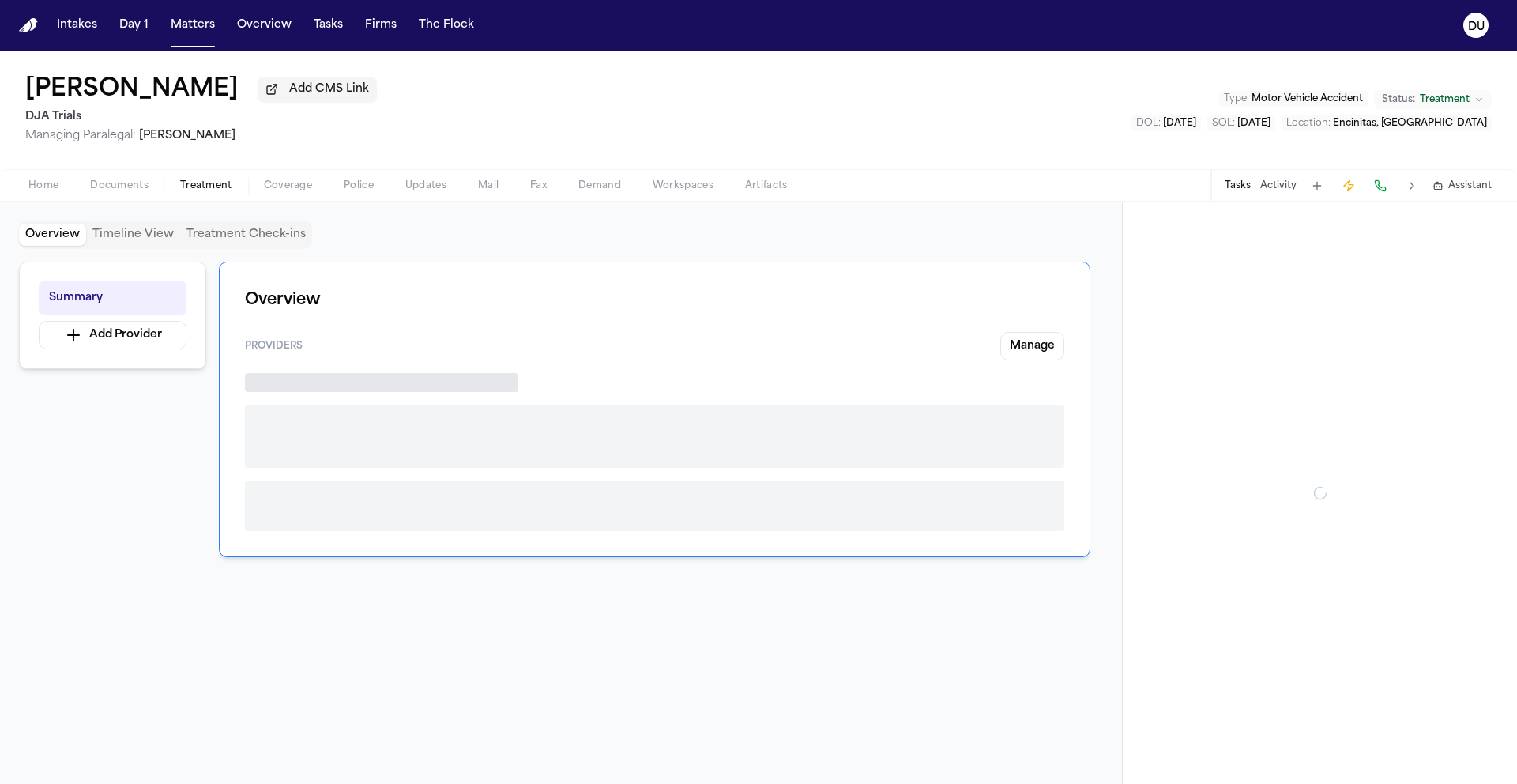
click at [209, 192] on span "Treatment" at bounding box center [206, 185] width 52 height 13
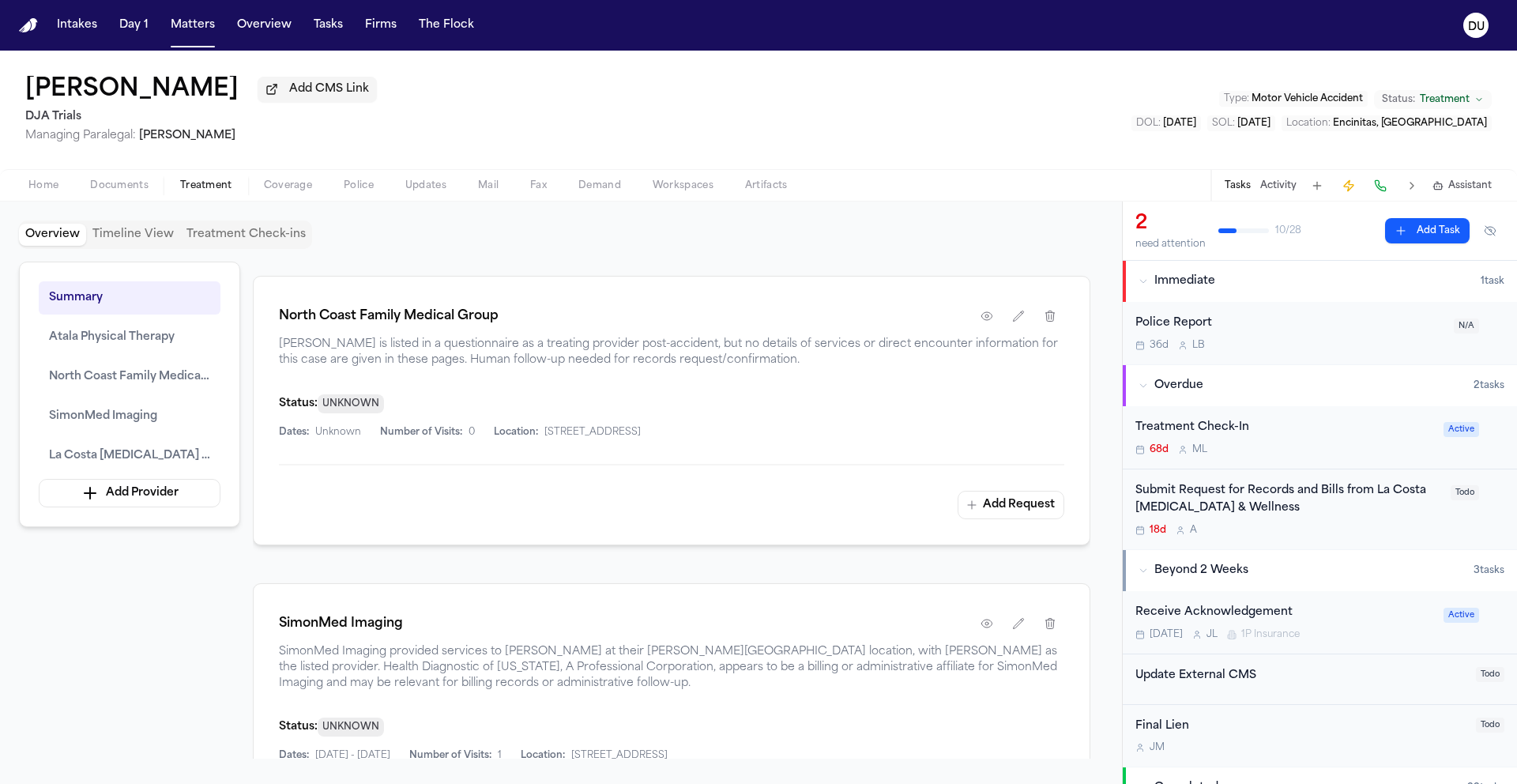
scroll to position [963, 0]
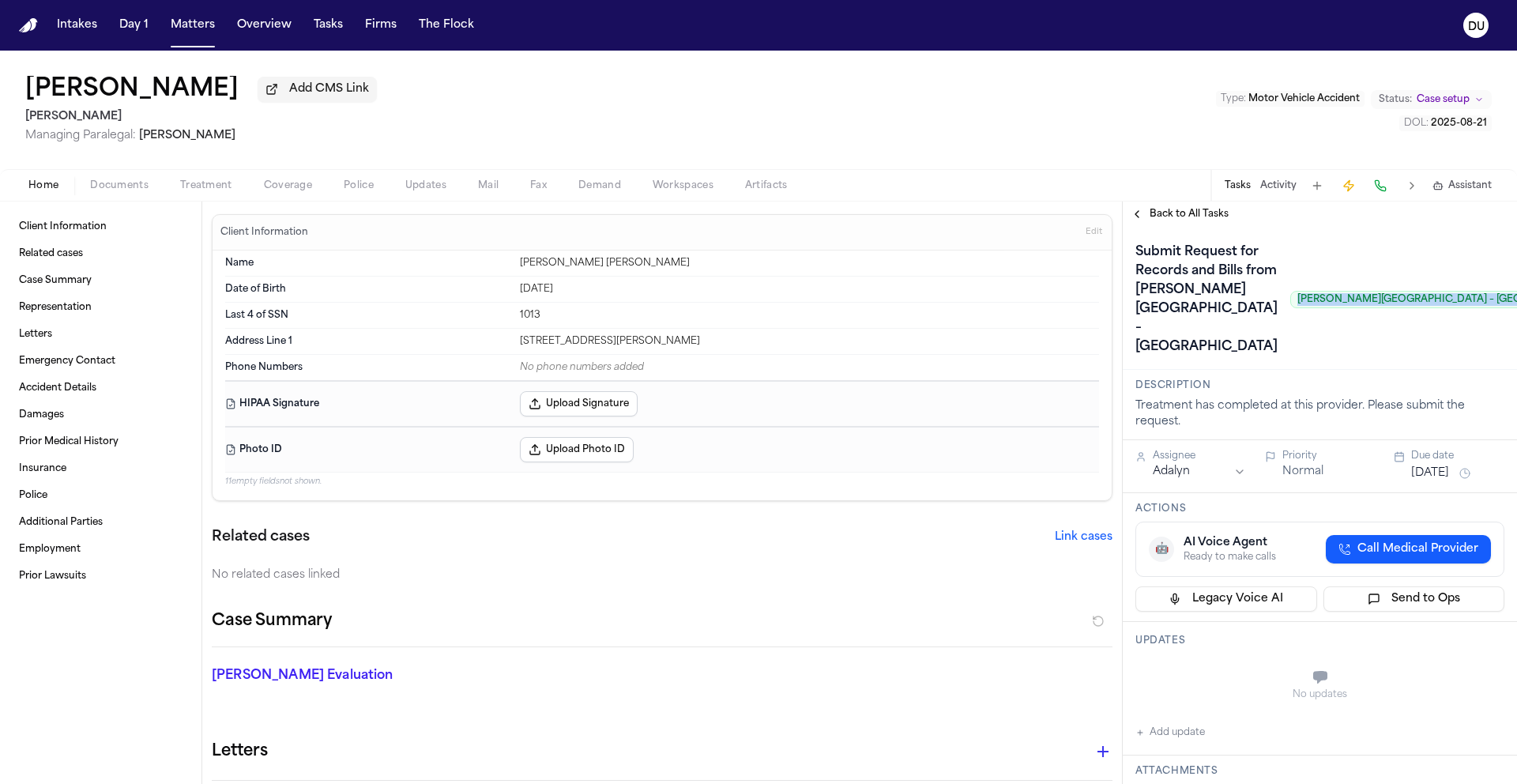
drag, startPoint x: 1208, startPoint y: 369, endPoint x: 1434, endPoint y: 369, distance: 226.0
click at [1434, 308] on span "[PERSON_NAME][GEOGRAPHIC_DATA] – [GEOGRAPHIC_DATA]" at bounding box center [1449, 299] width 319 height 17
copy span "[PERSON_NAME][GEOGRAPHIC_DATA] – [GEOGRAPHIC_DATA]"
click at [133, 192] on span "Documents" at bounding box center [119, 185] width 58 height 13
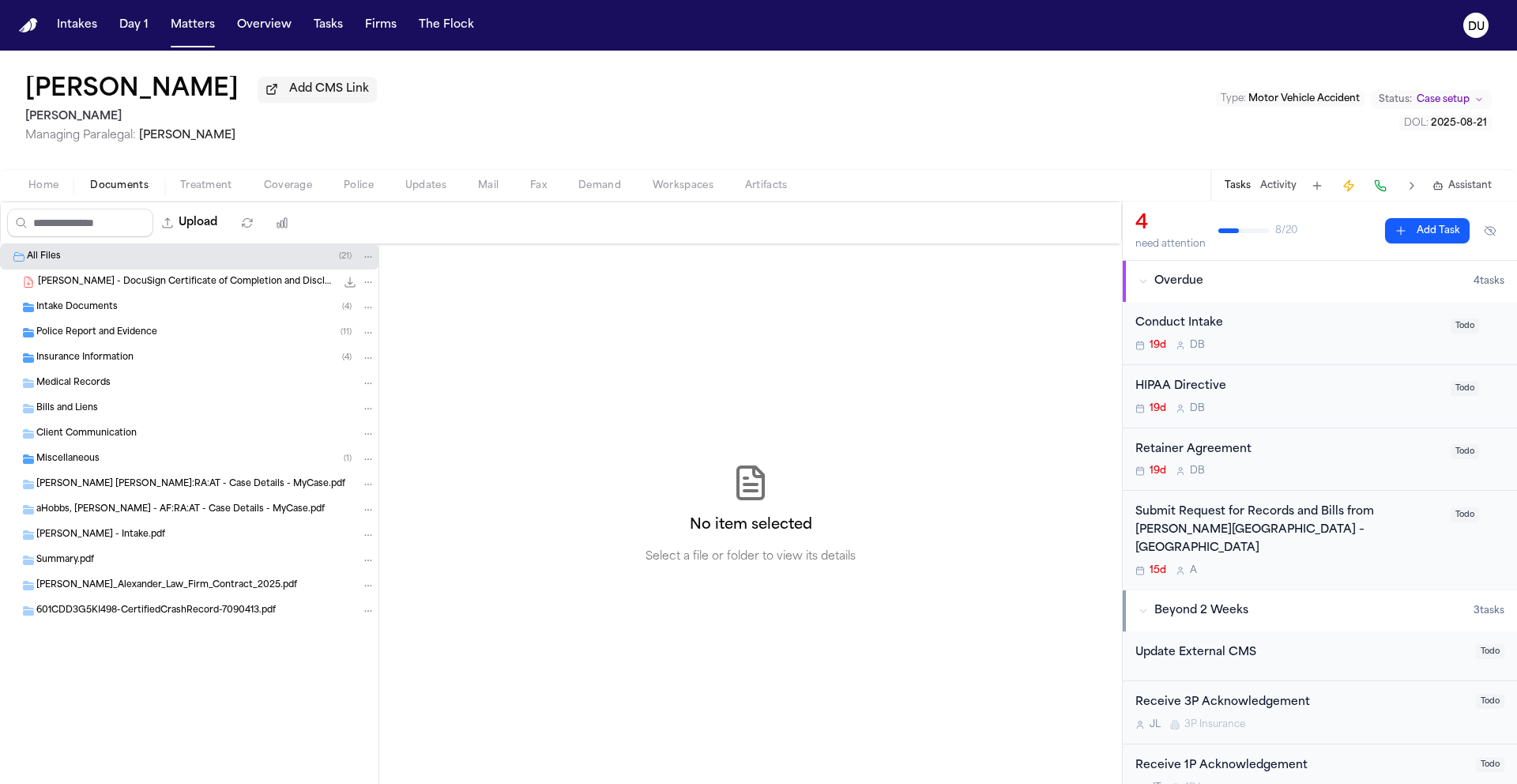
click at [74, 309] on span "Intake Documents" at bounding box center [77, 307] width 82 height 13
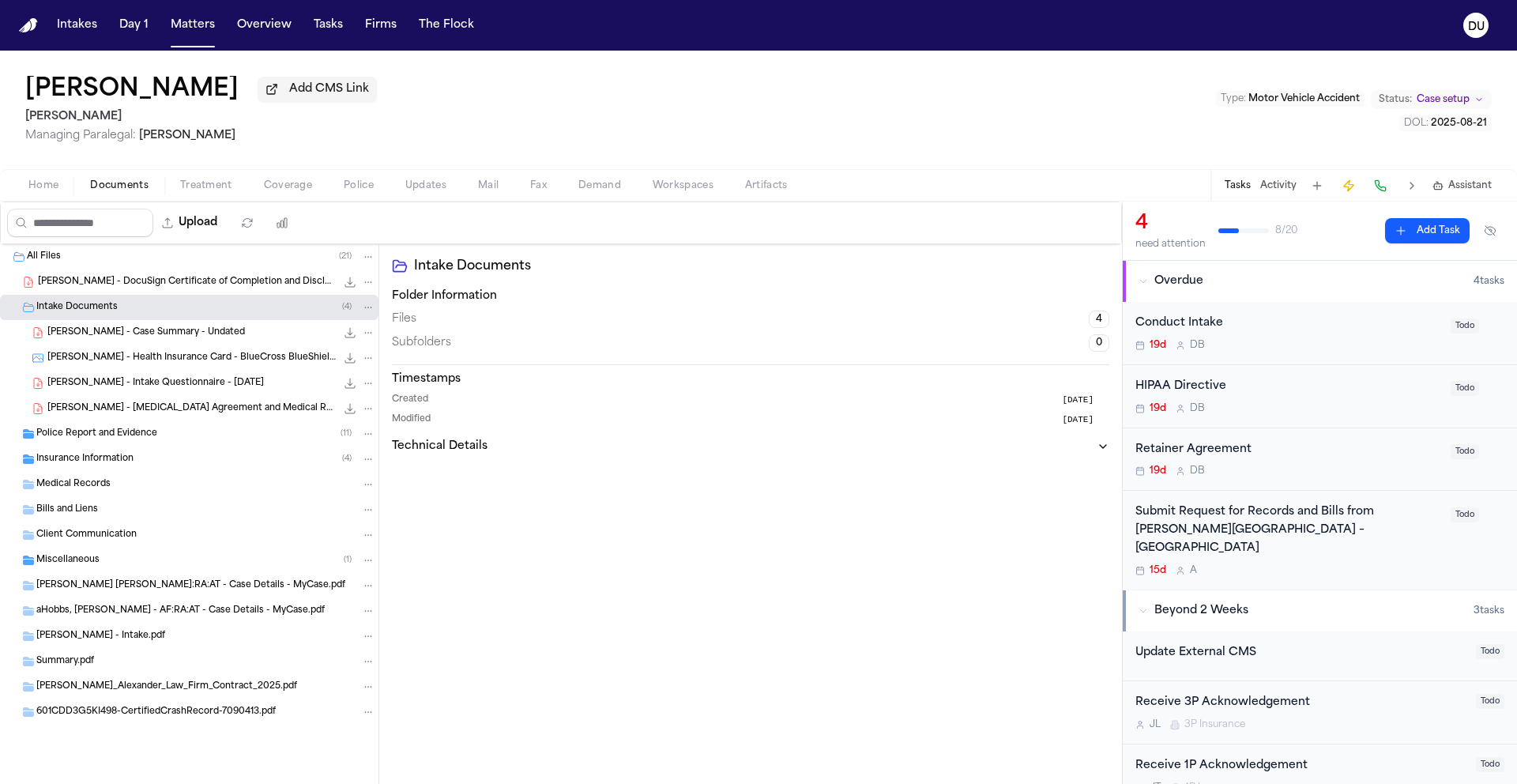
click at [203, 186] on span "Treatment" at bounding box center [206, 185] width 52 height 13
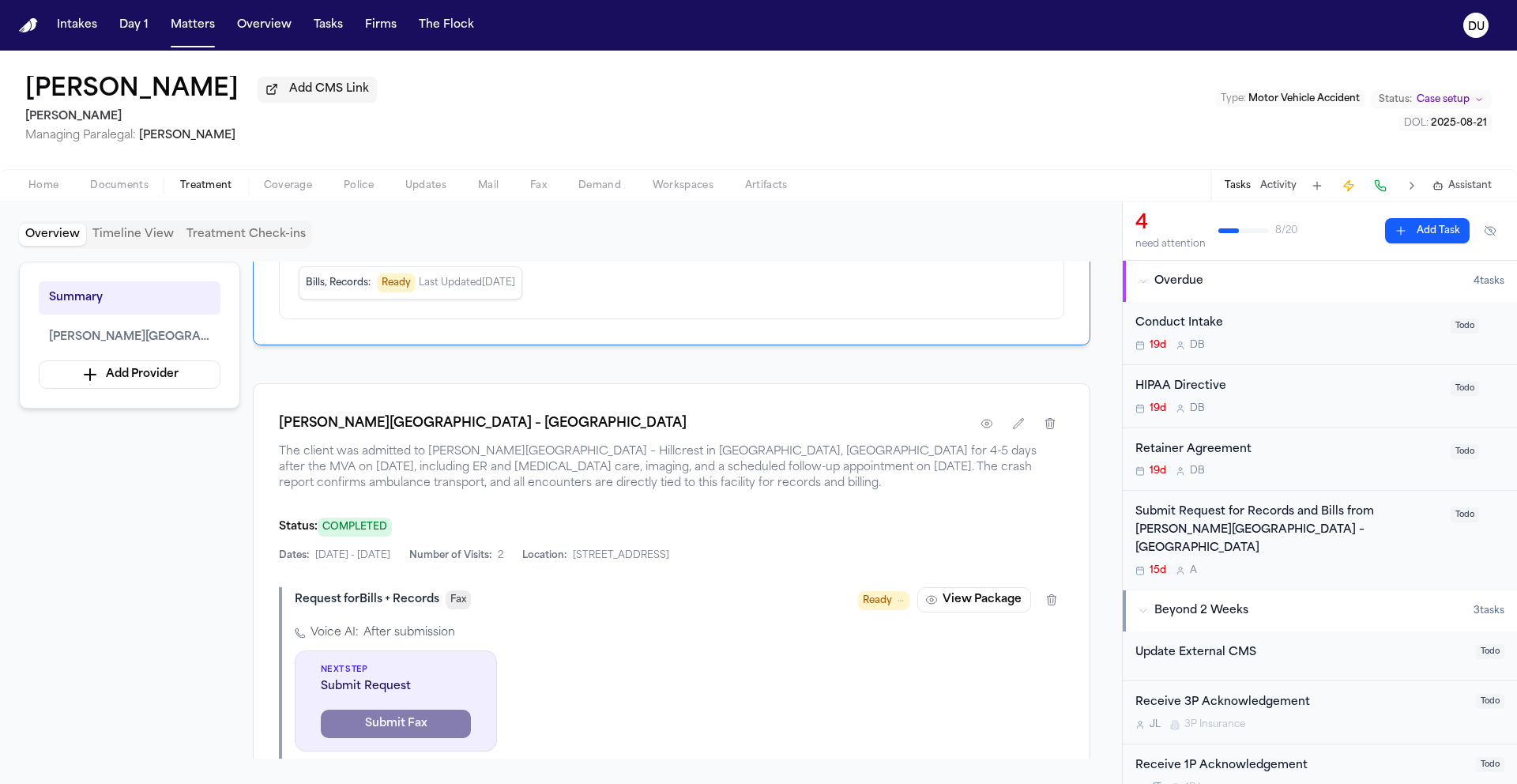
scroll to position [207, 0]
click at [975, 602] on button "View Package" at bounding box center [974, 601] width 114 height 25
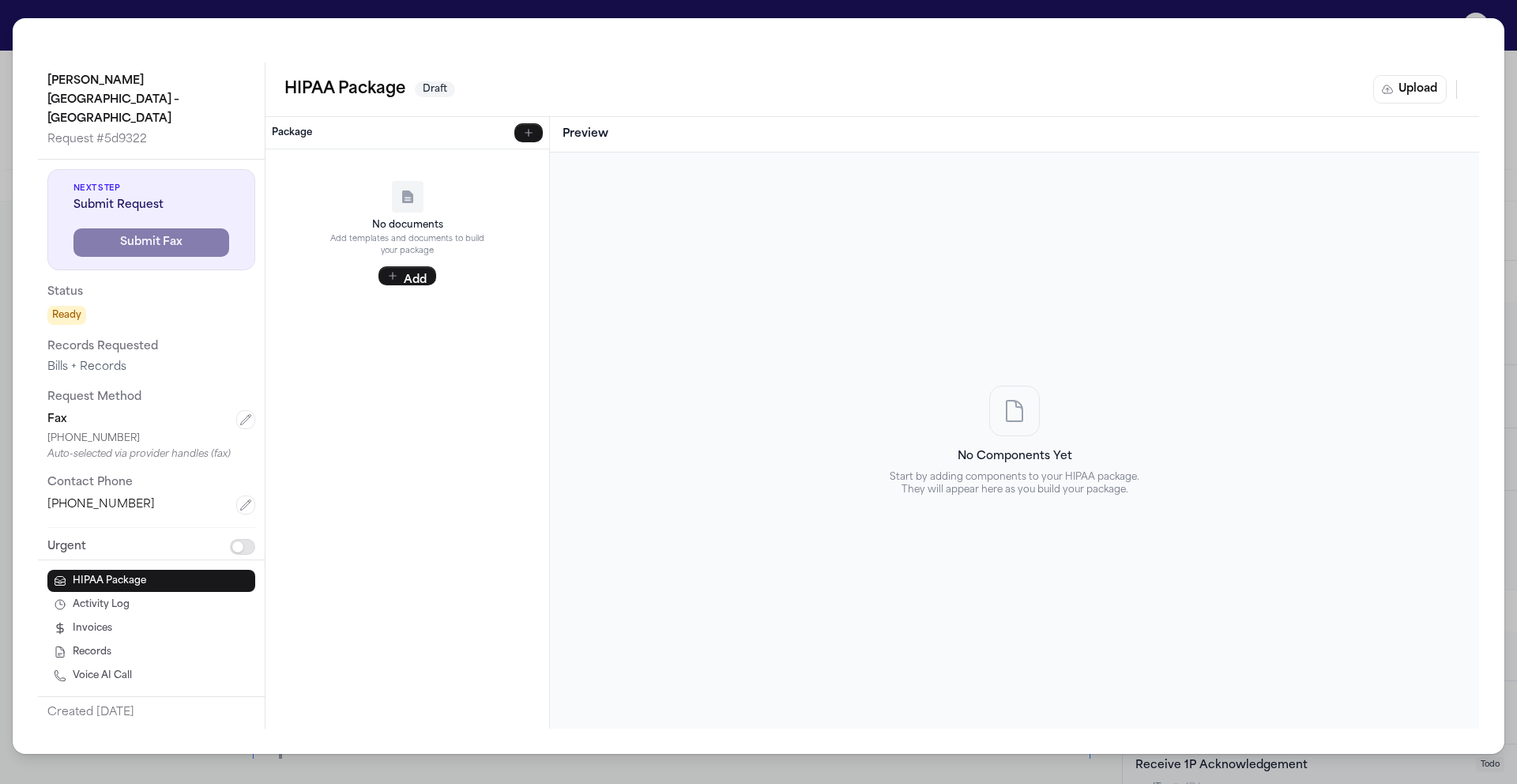
click at [526, 132] on icon "button" at bounding box center [529, 132] width 13 height 13
click at [407, 176] on p "HIPAA Template" at bounding box center [419, 169] width 233 height 13
click at [4, 18] on div "[PERSON_NAME] & [GEOGRAPHIC_DATA] – Hillcrest Request # 5d9322 Next Step Submit…" at bounding box center [758, 392] width 1517 height 784
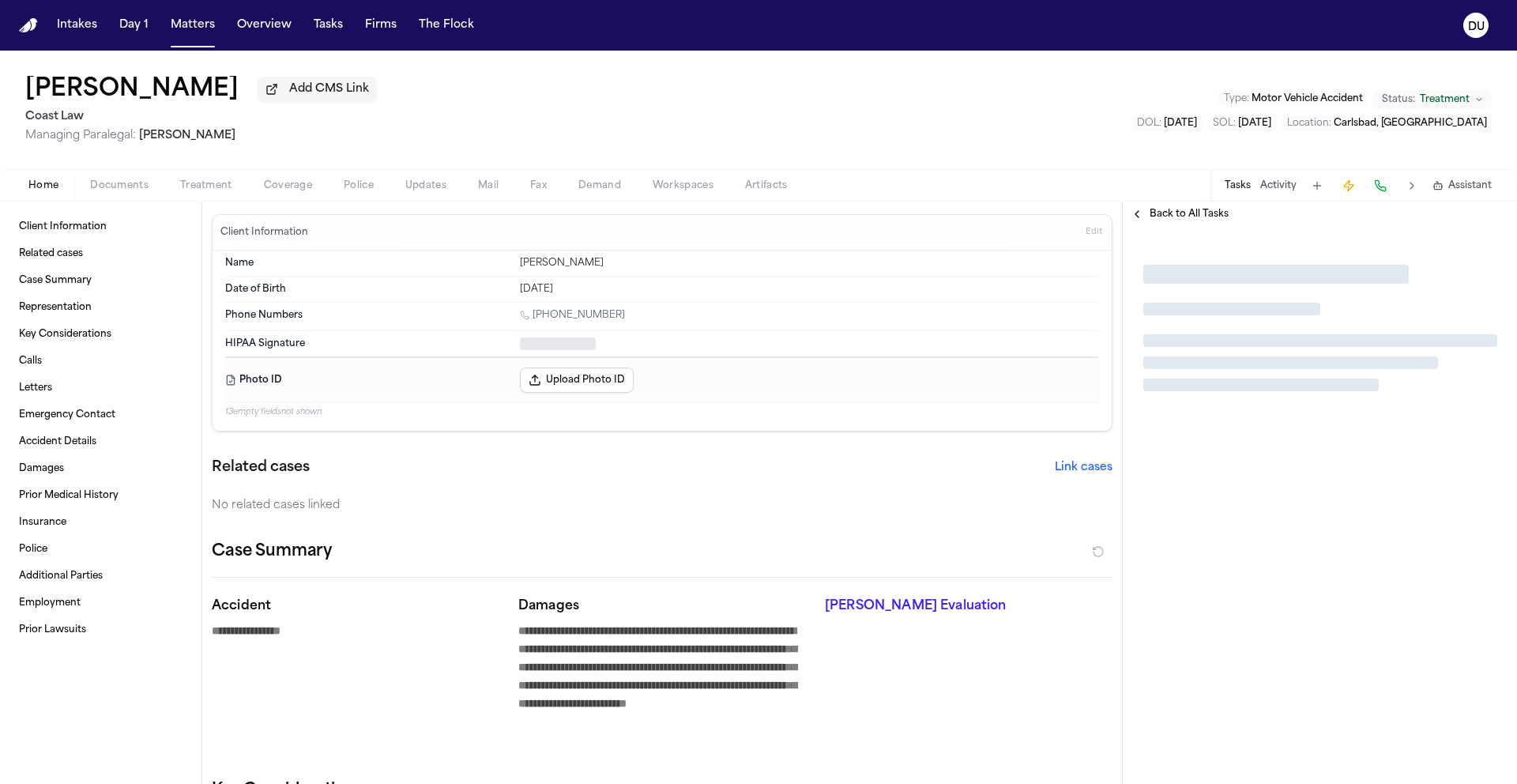
type textarea "*"
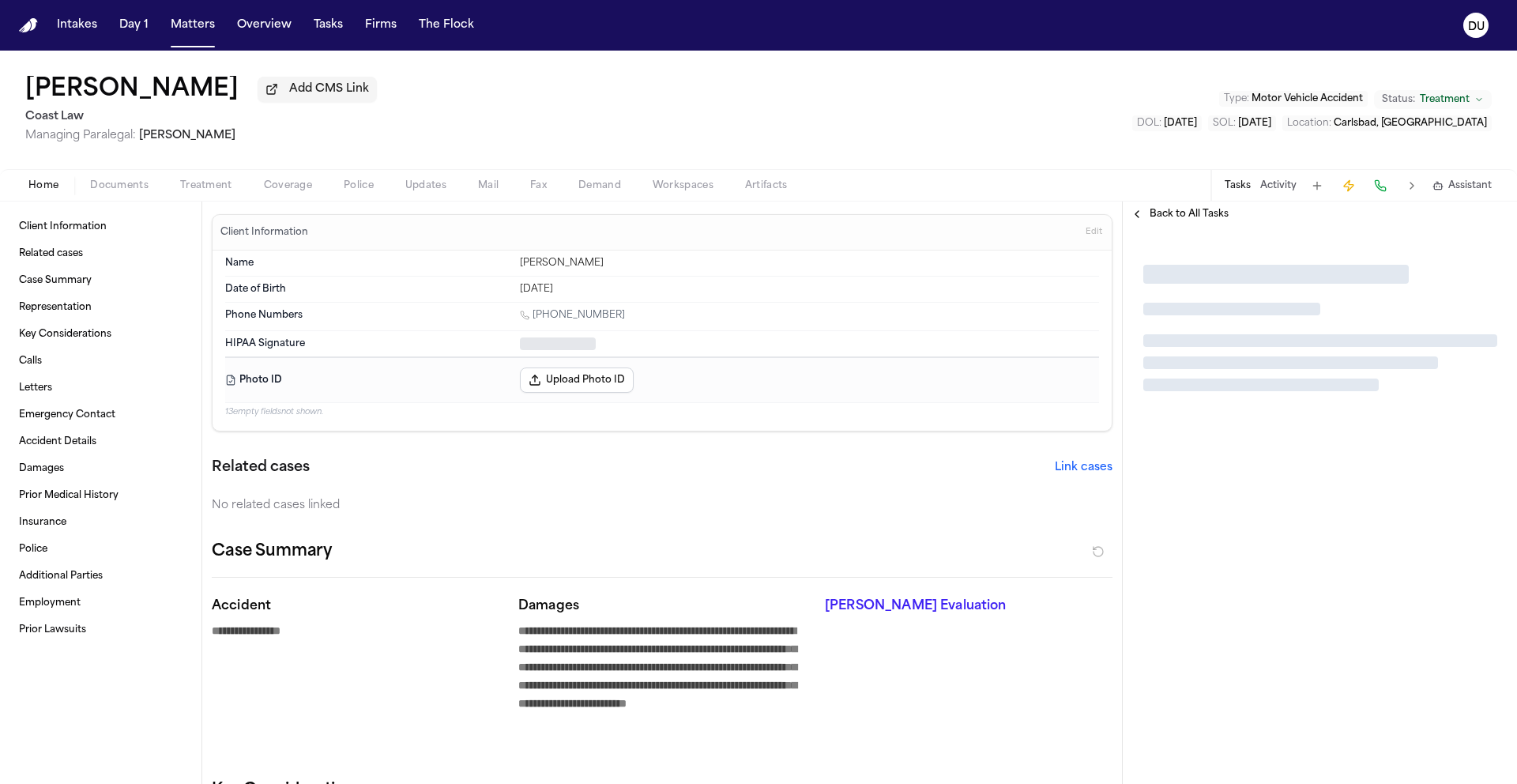
type textarea "*"
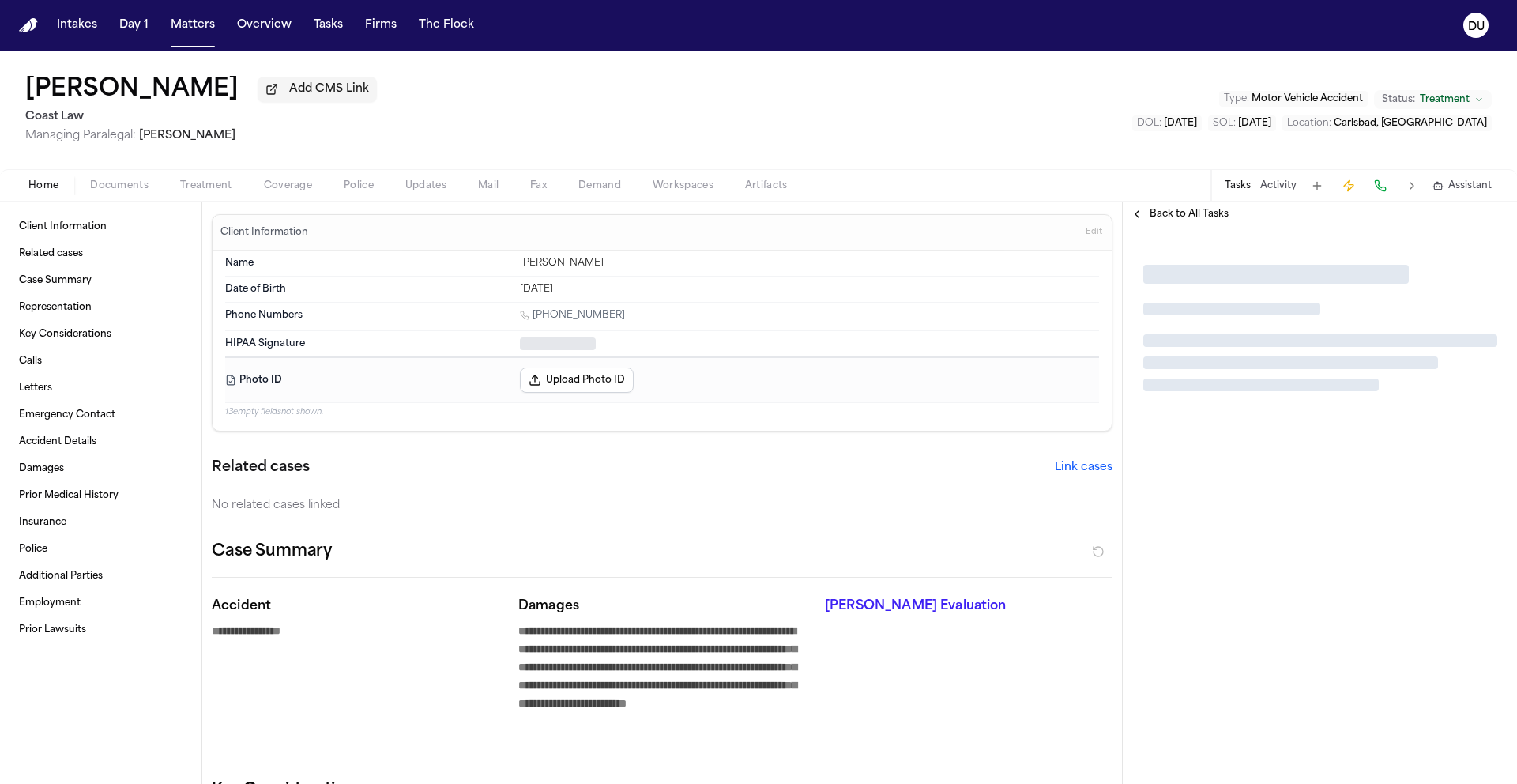
type textarea "*"
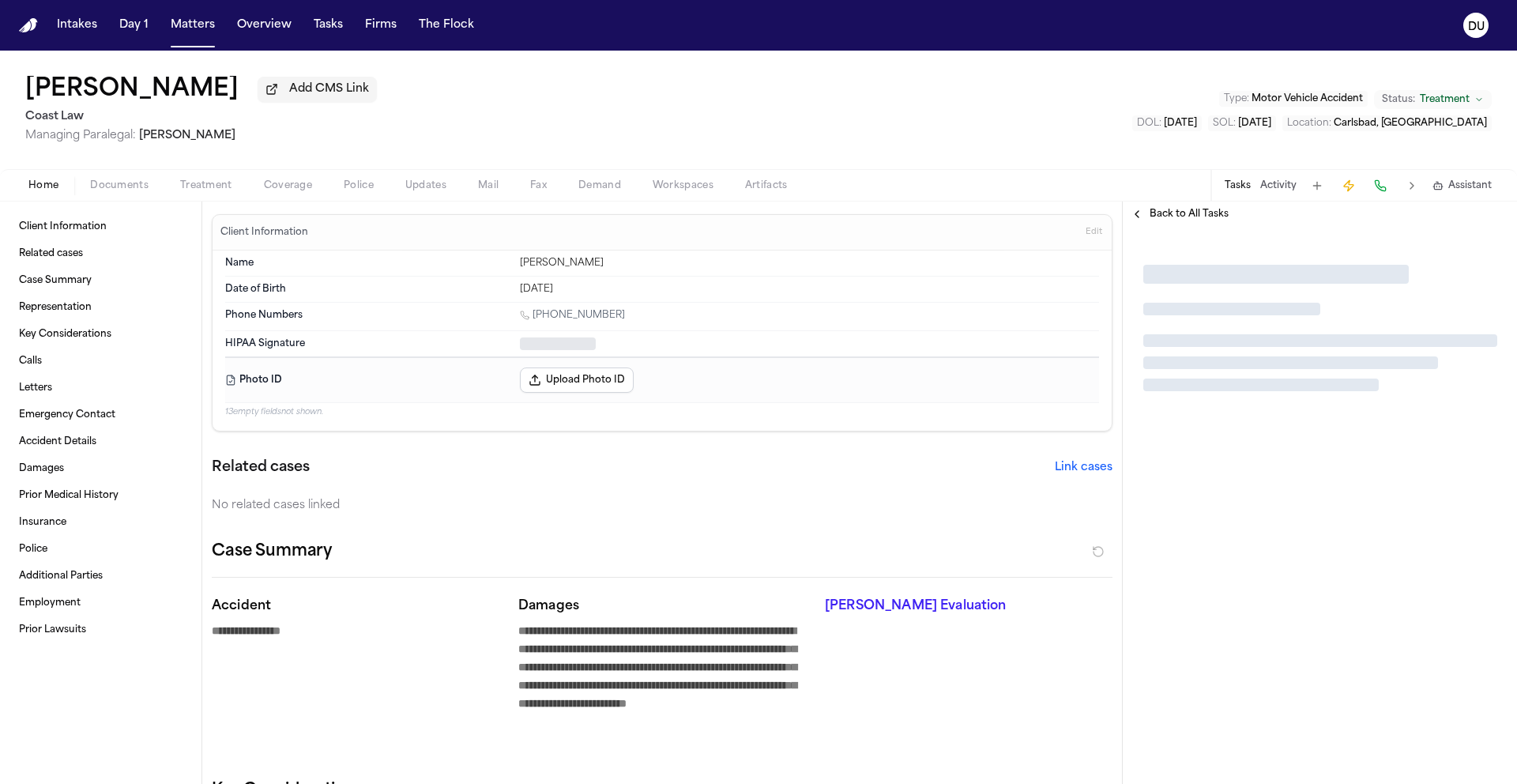
type textarea "*"
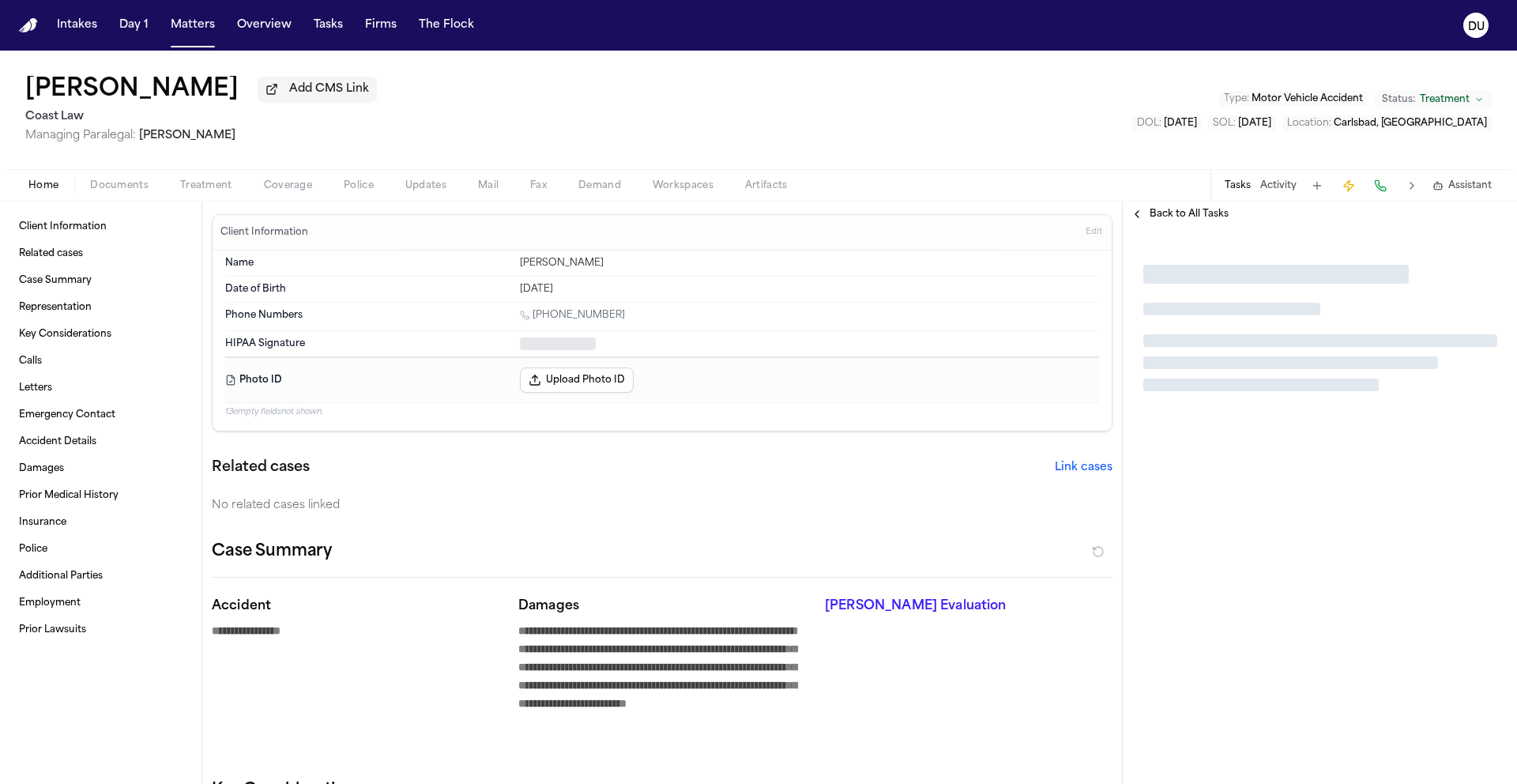
type textarea "*"
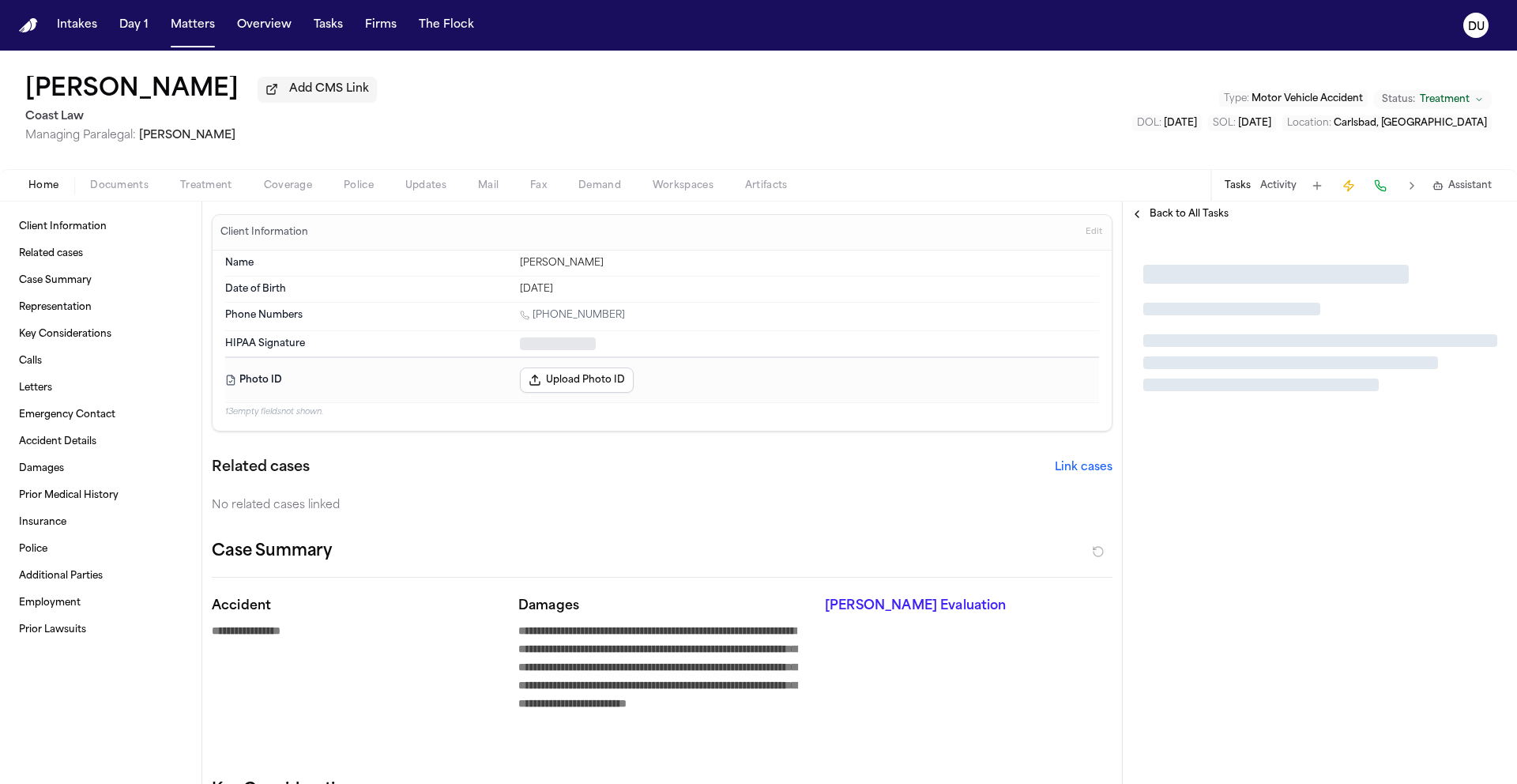
type textarea "*"
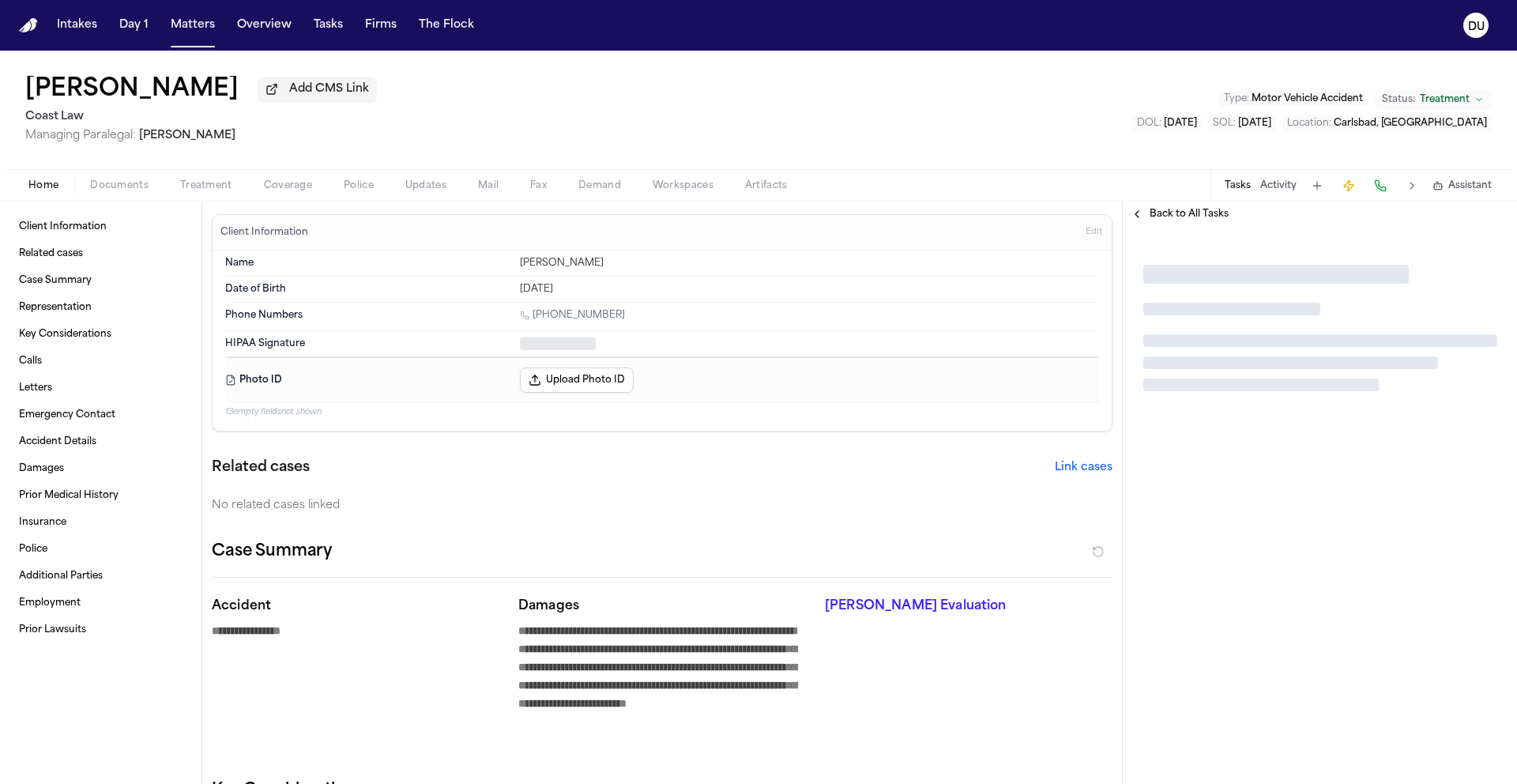
type textarea "*"
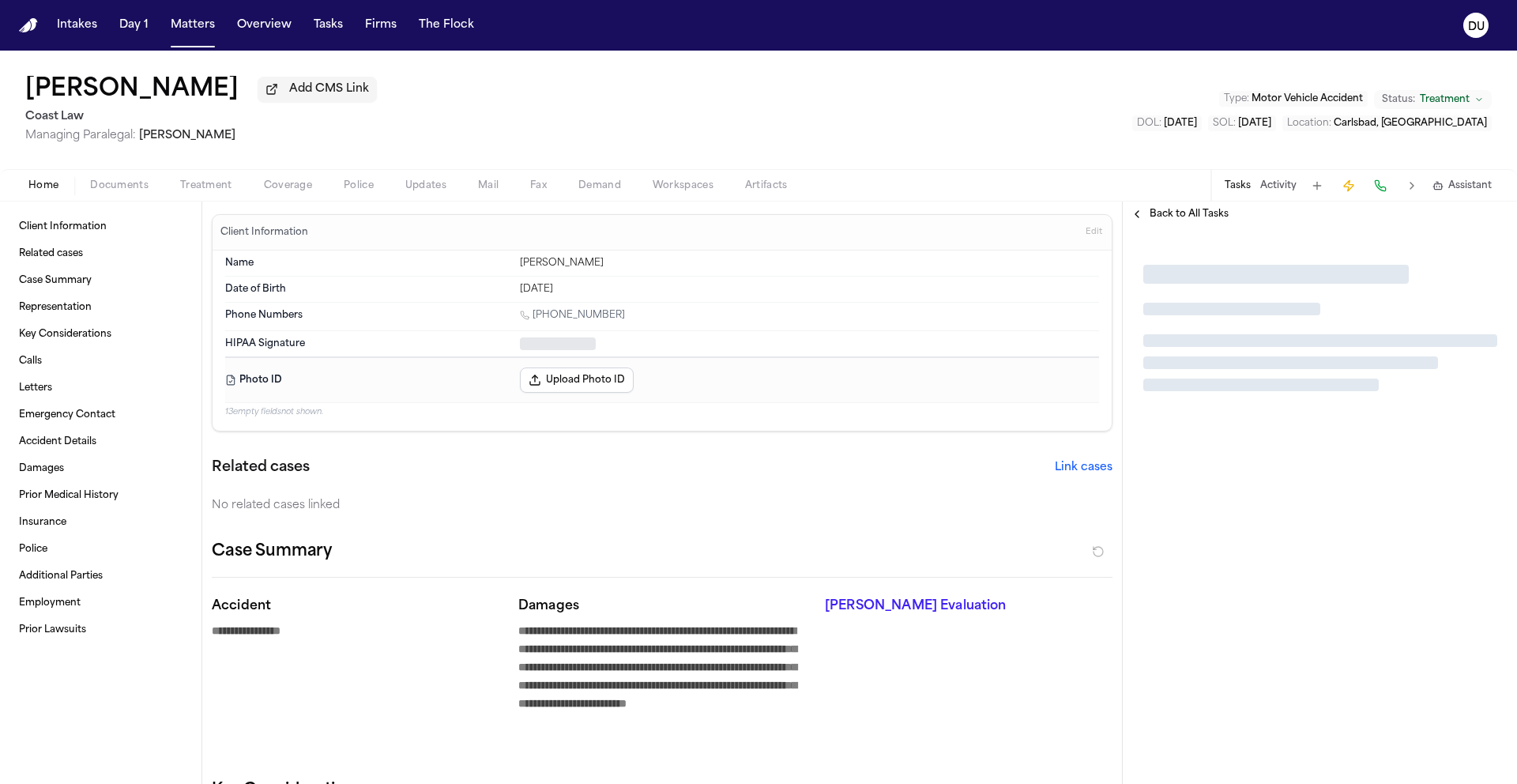
type textarea "*"
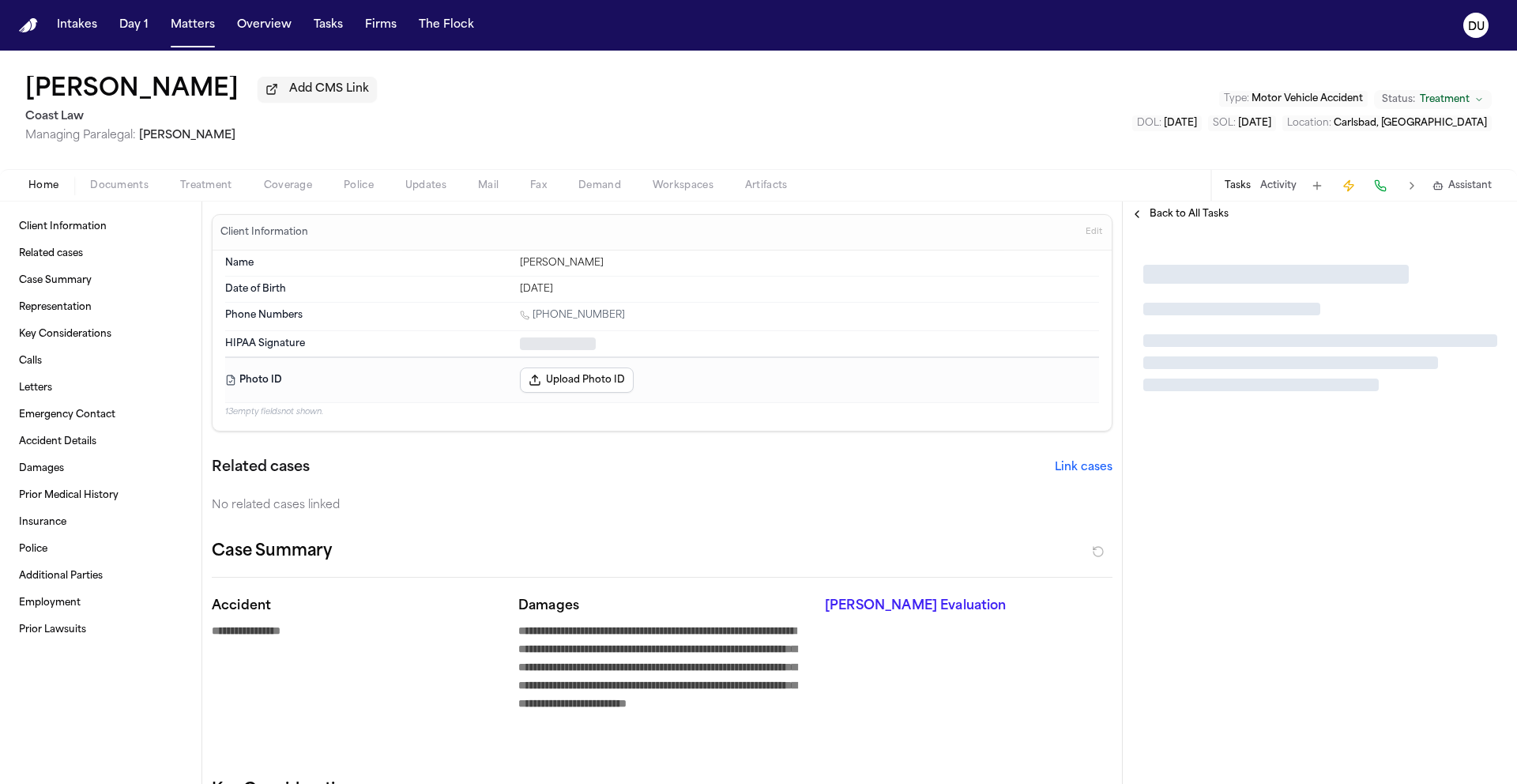
type textarea "*"
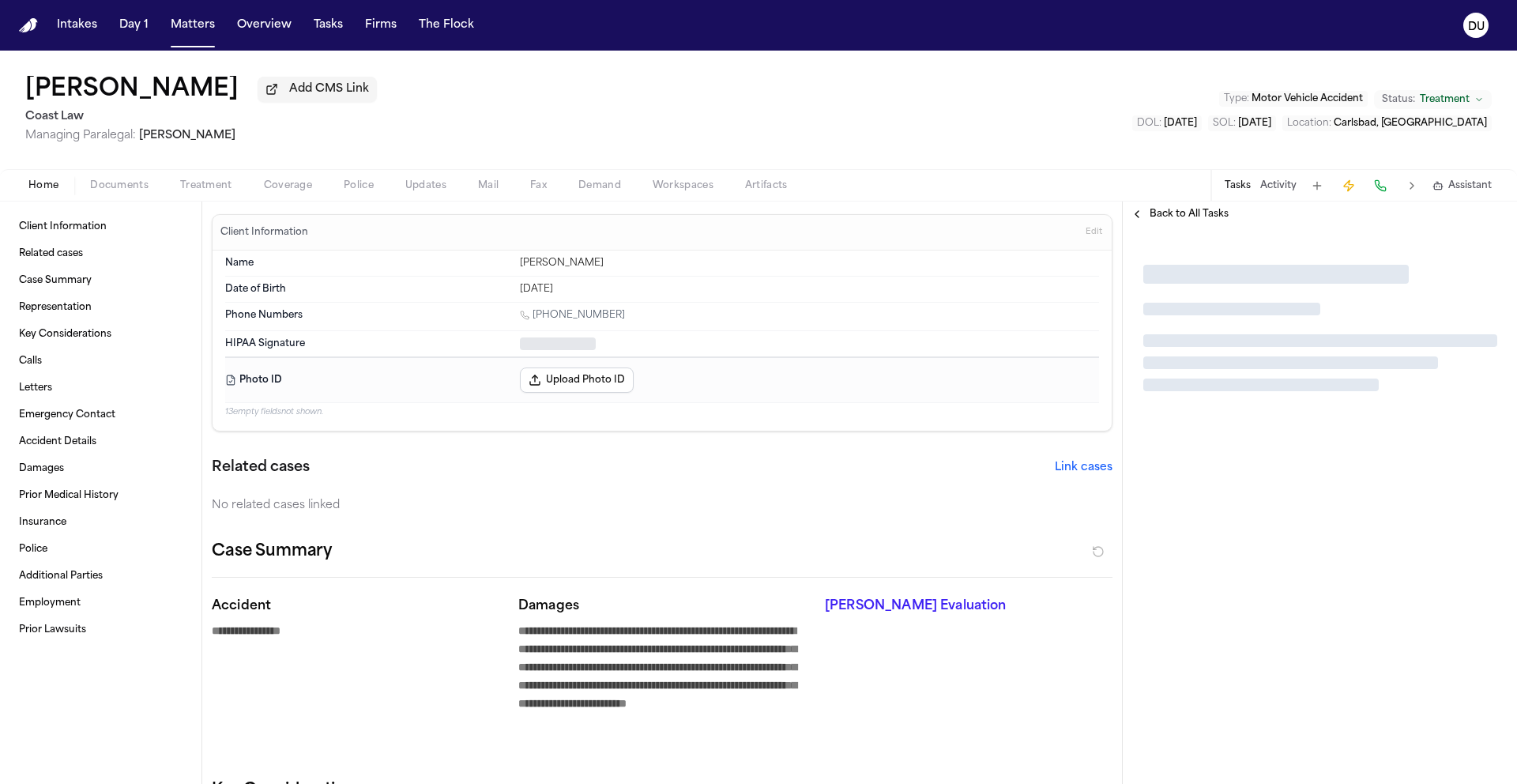
type textarea "*"
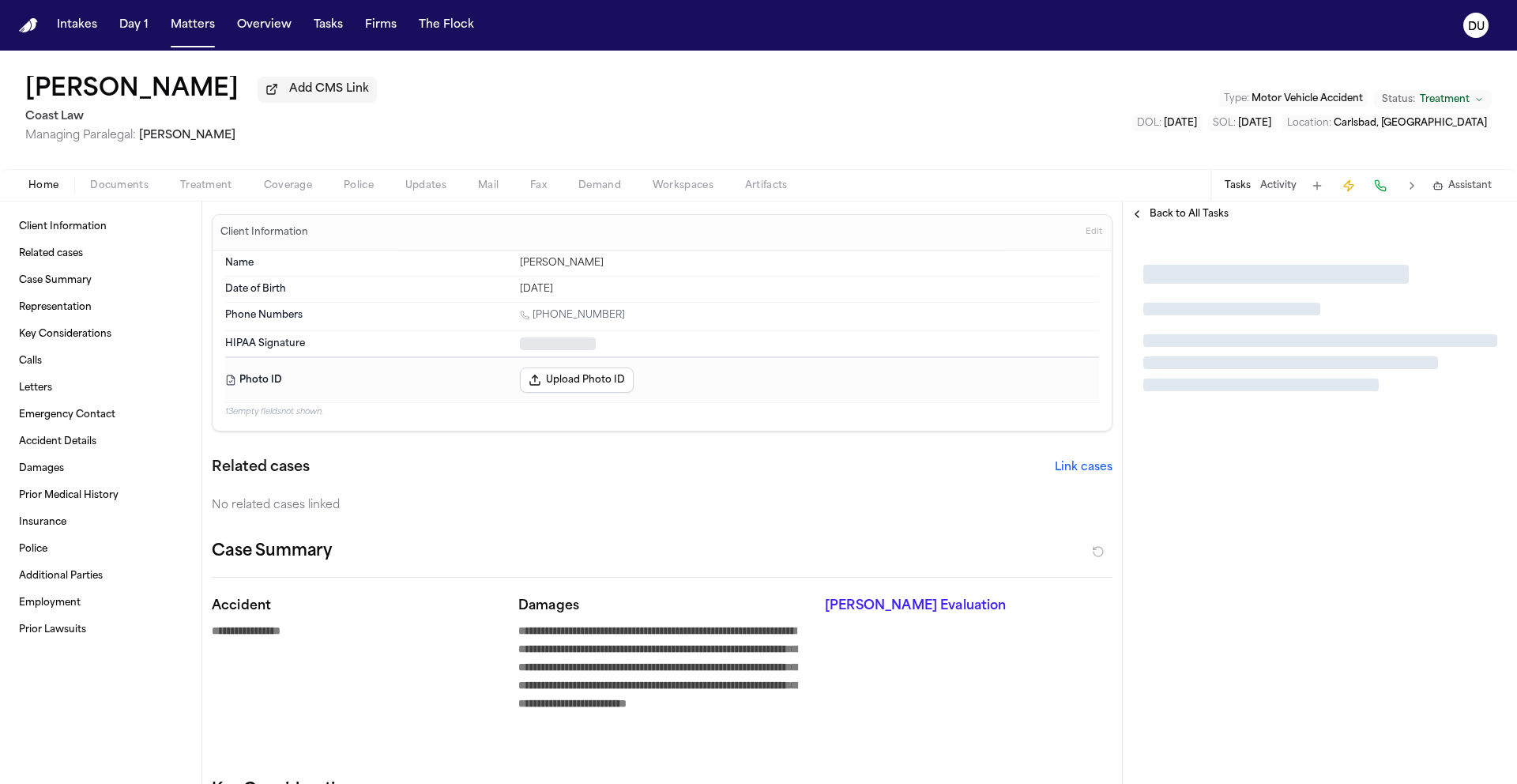
type textarea "*"
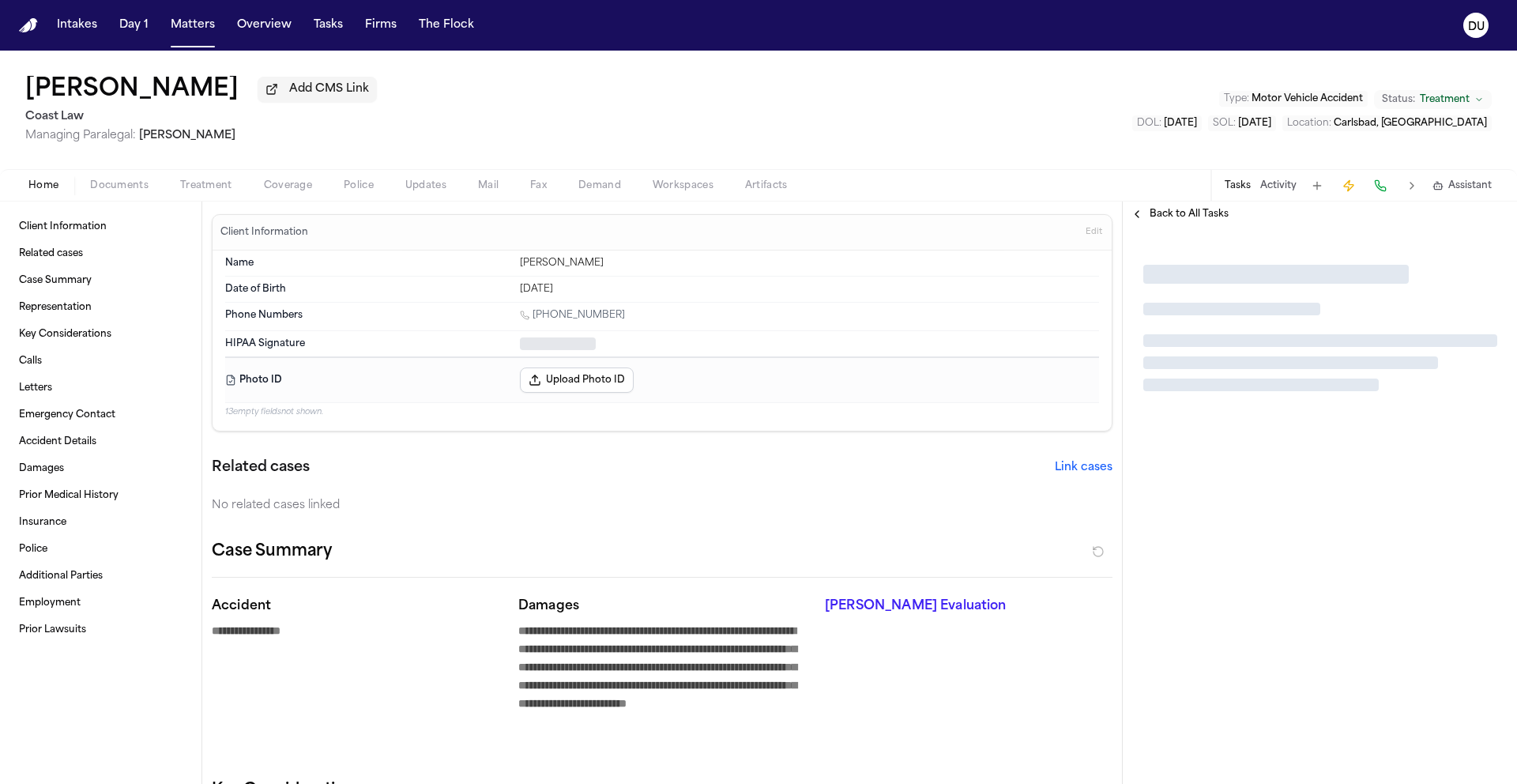
type textarea "*"
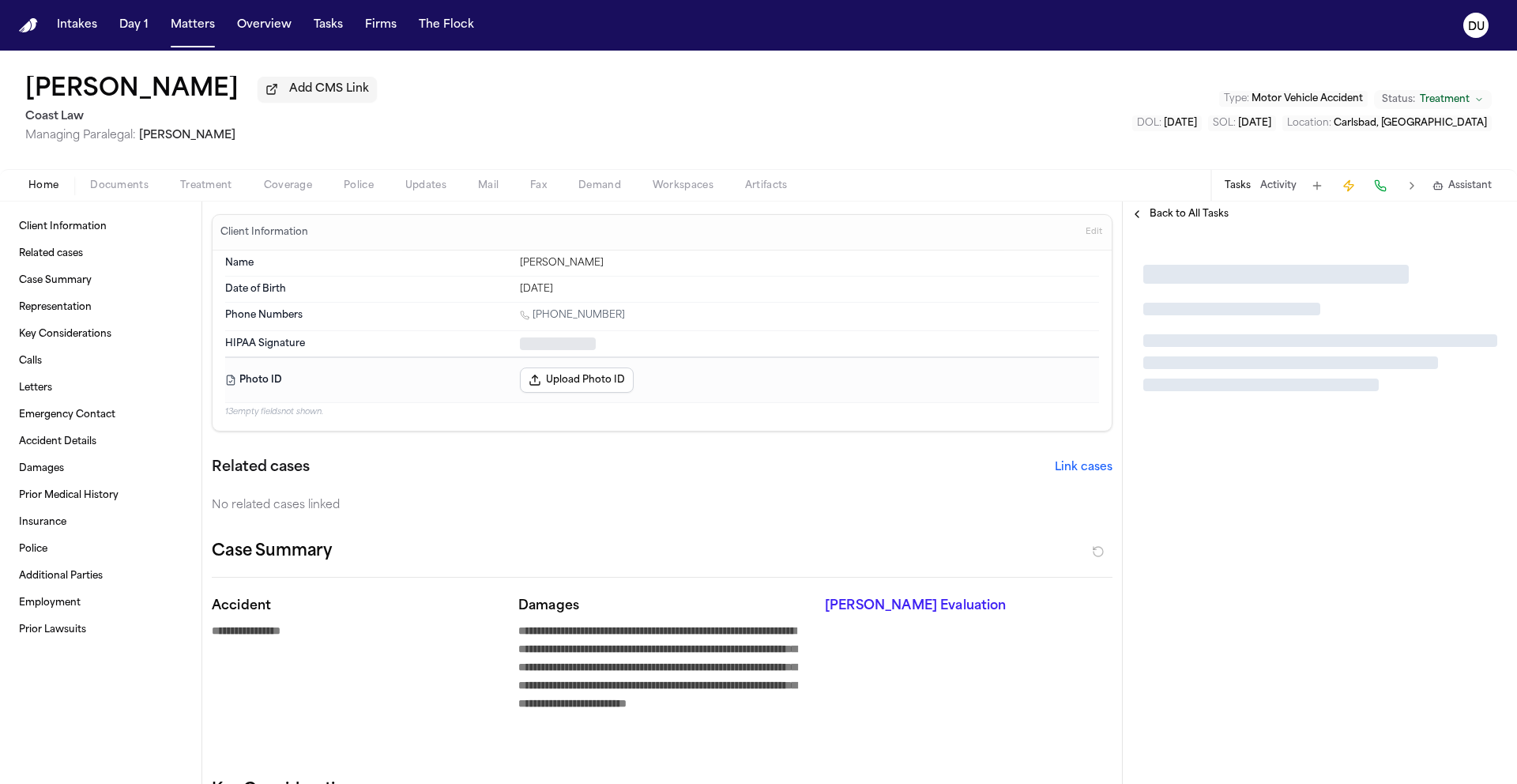
type textarea "*"
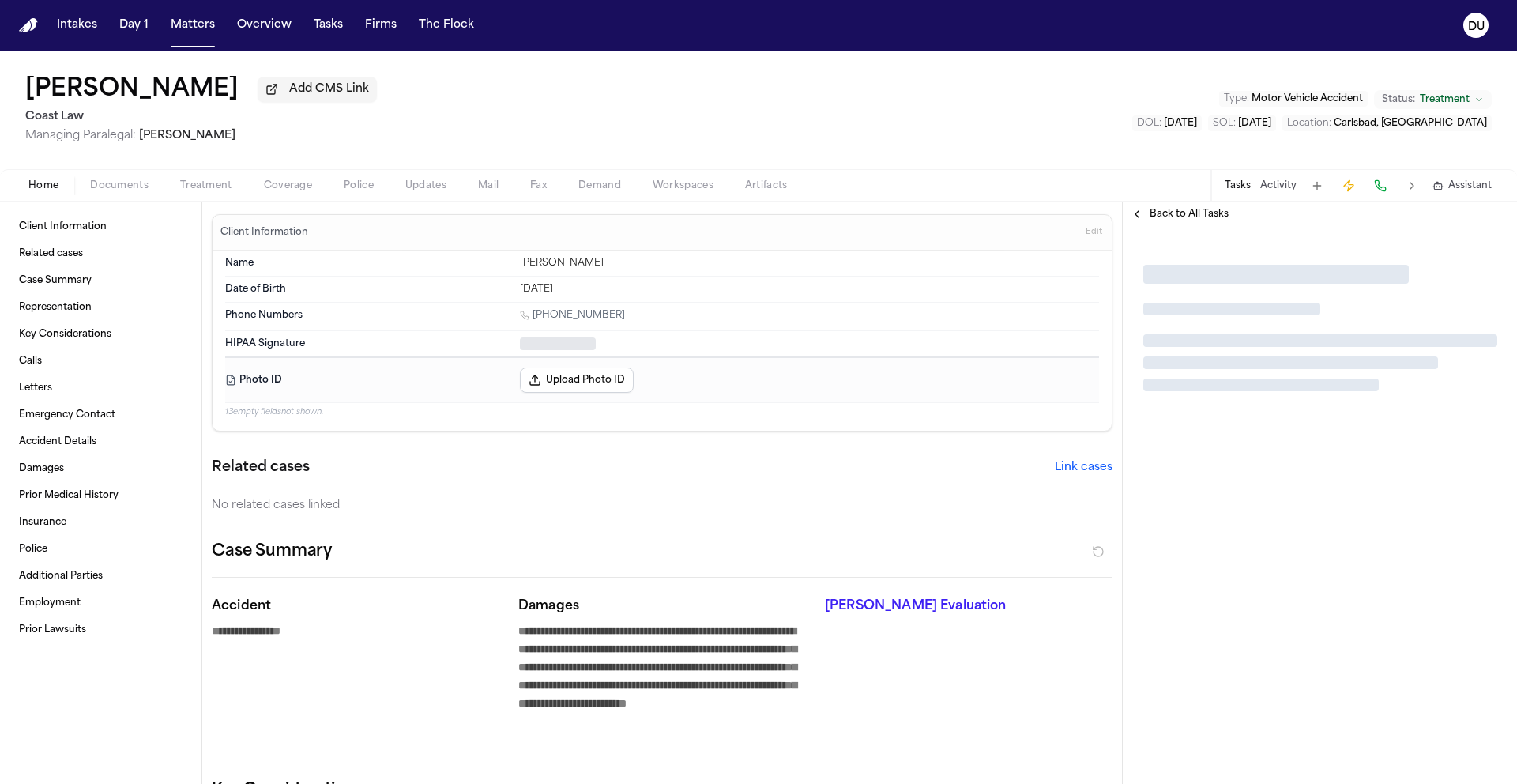
type textarea "*"
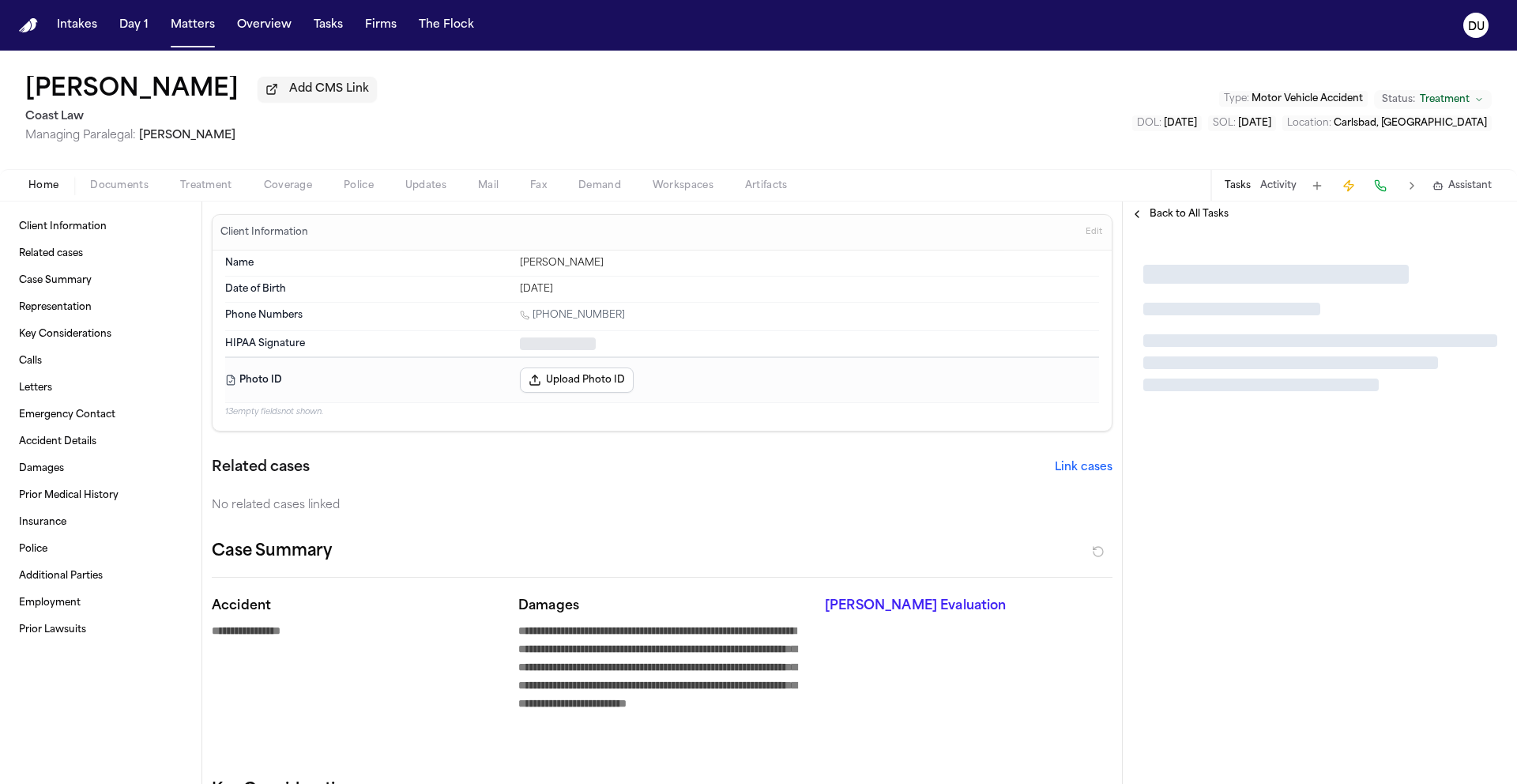
type textarea "*"
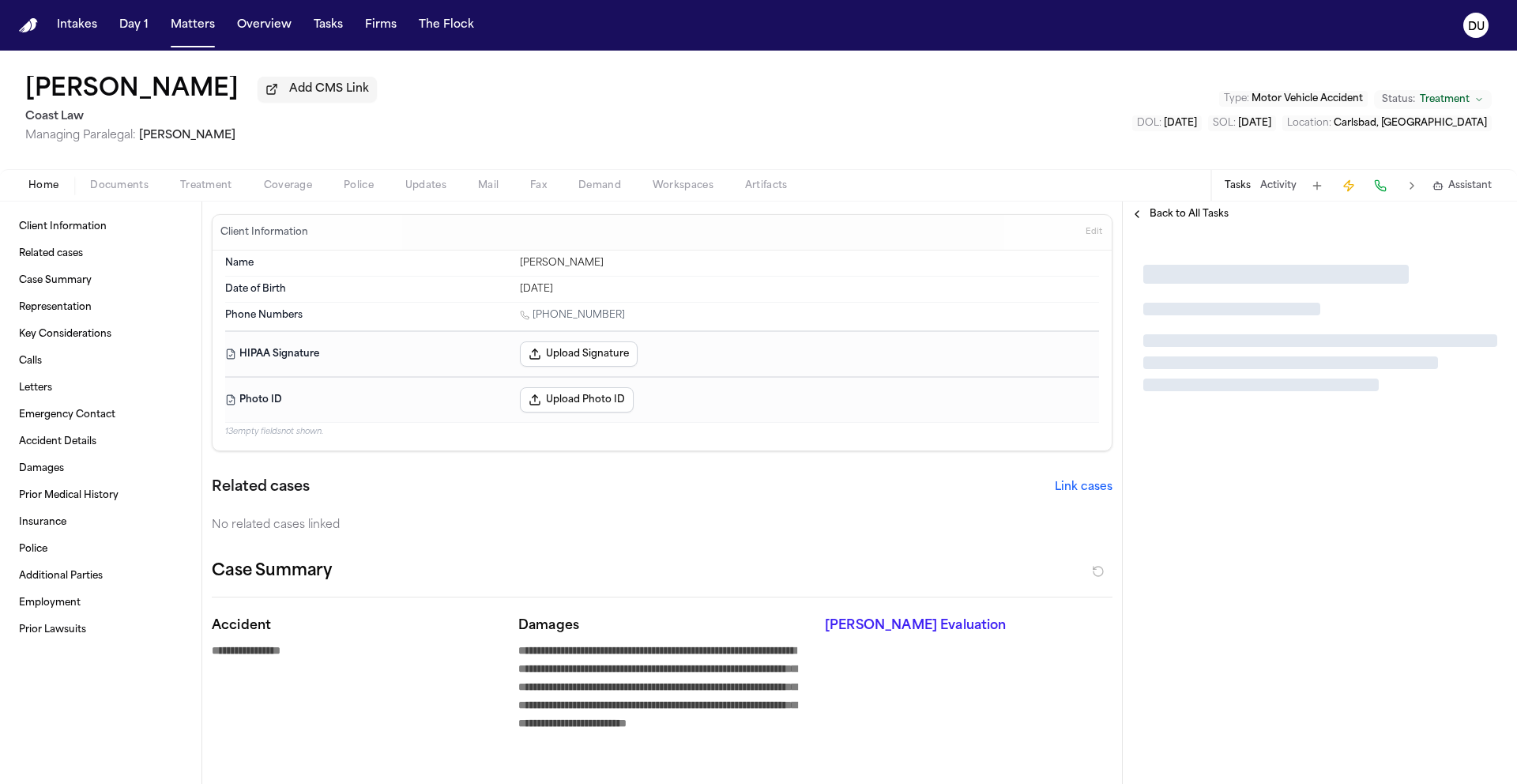
type textarea "*"
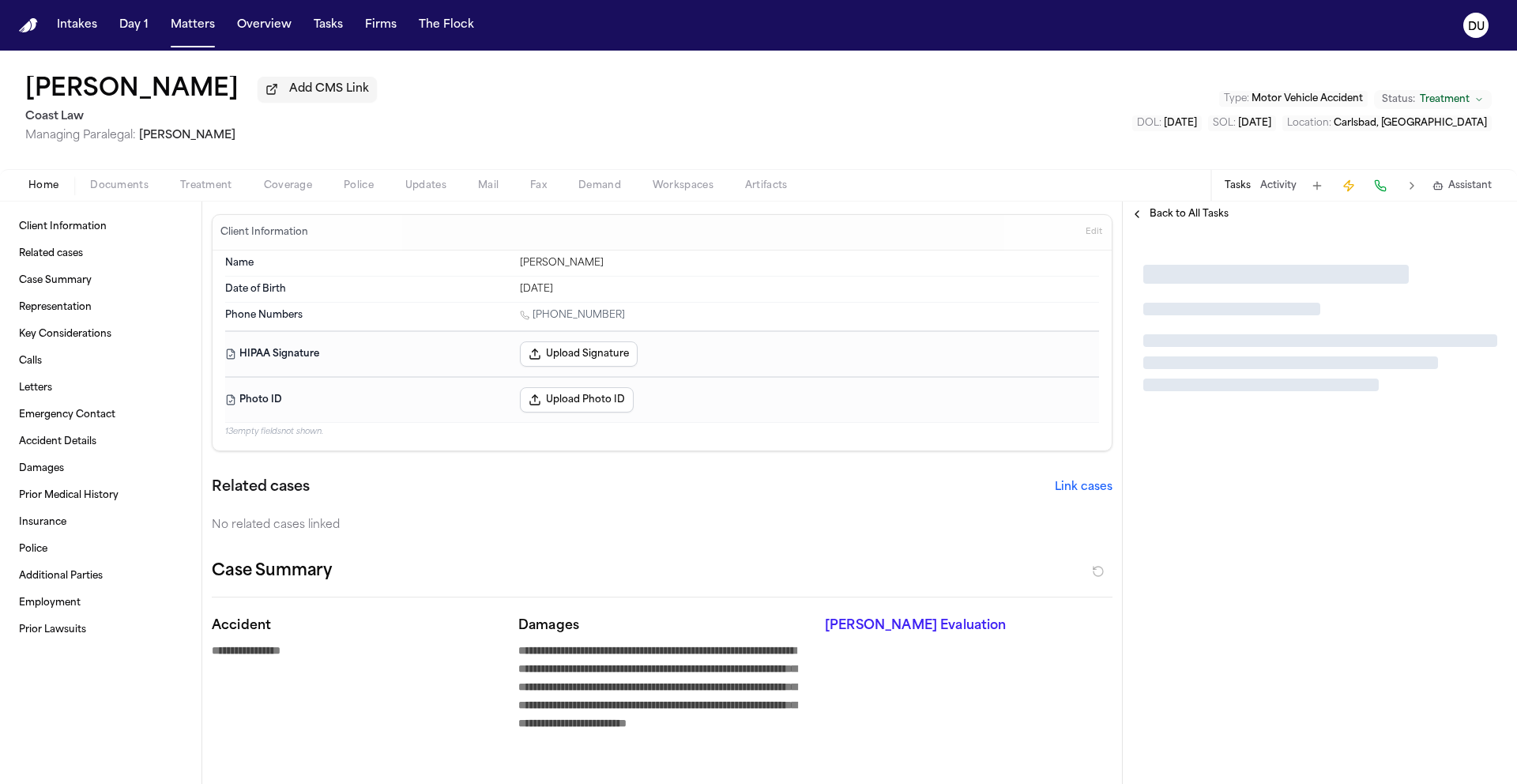
type textarea "*"
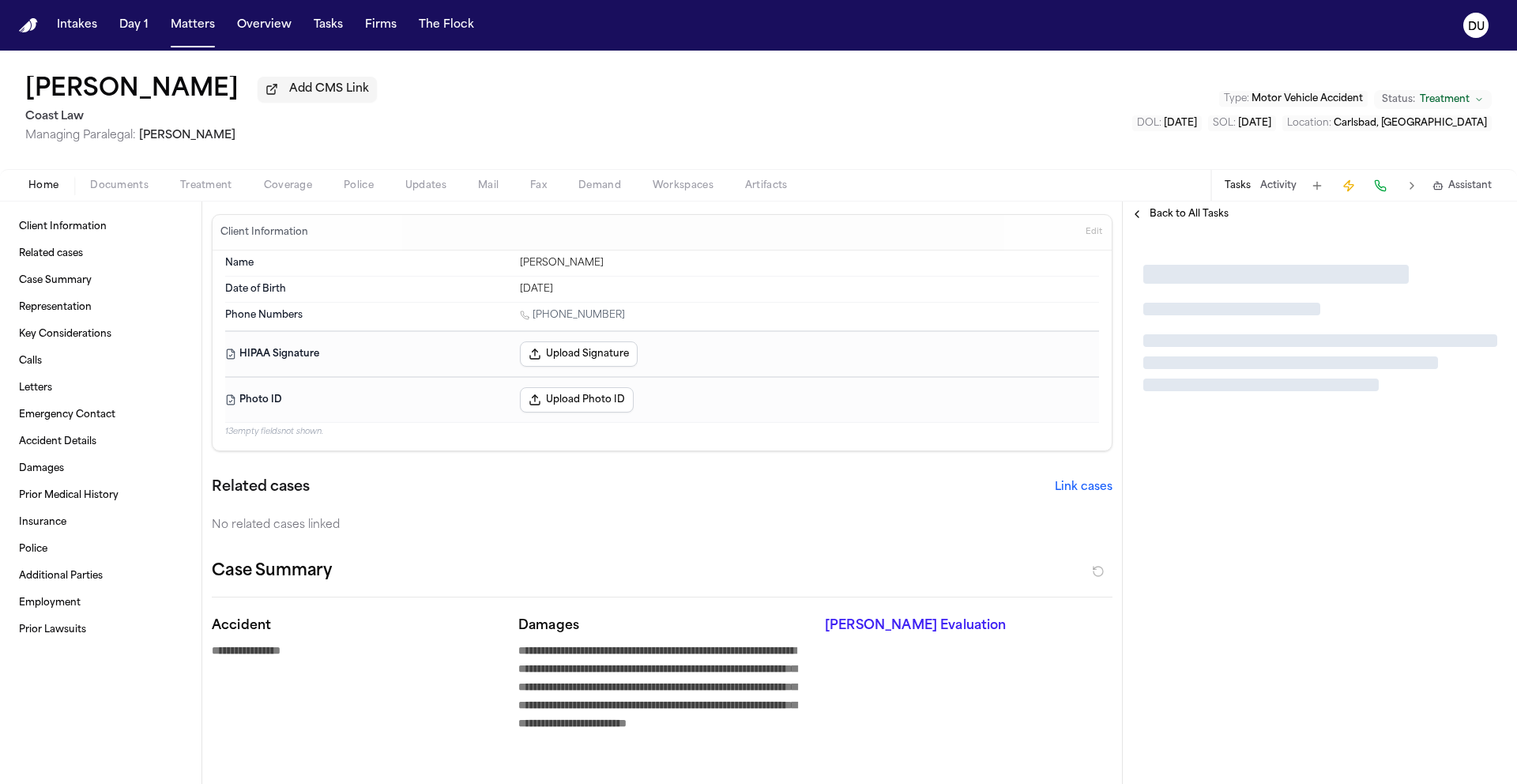
type textarea "*"
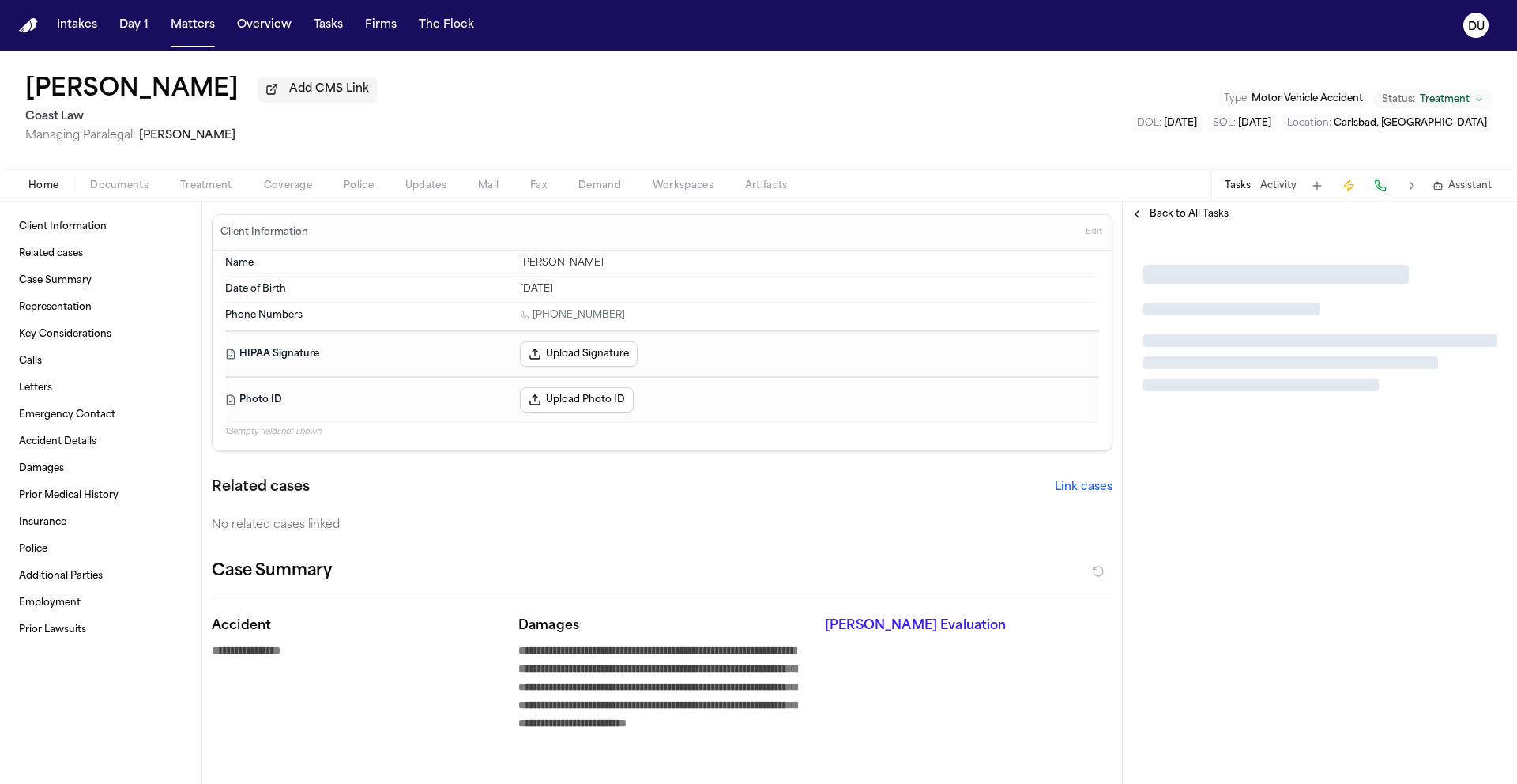
type textarea "*"
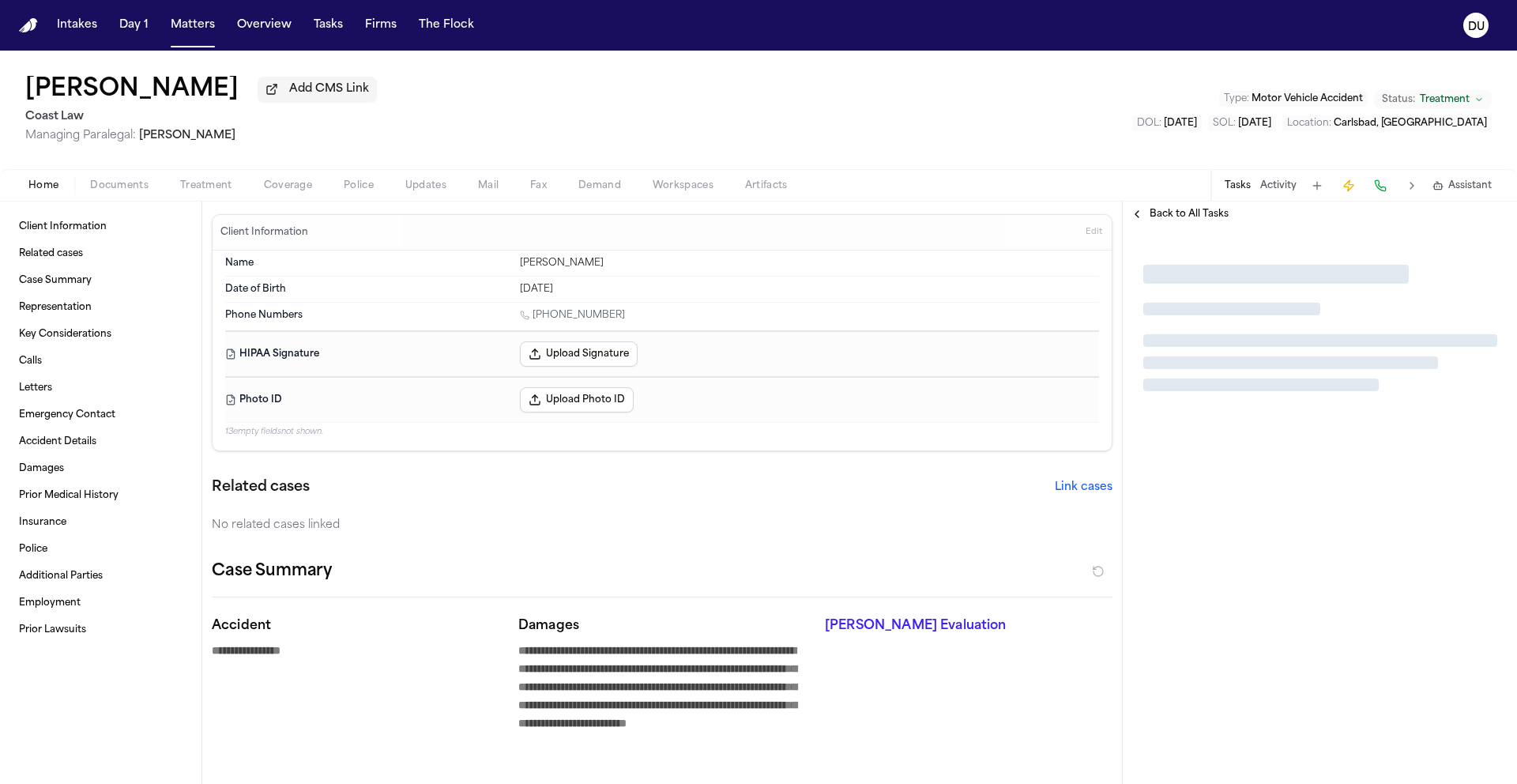
type textarea "*"
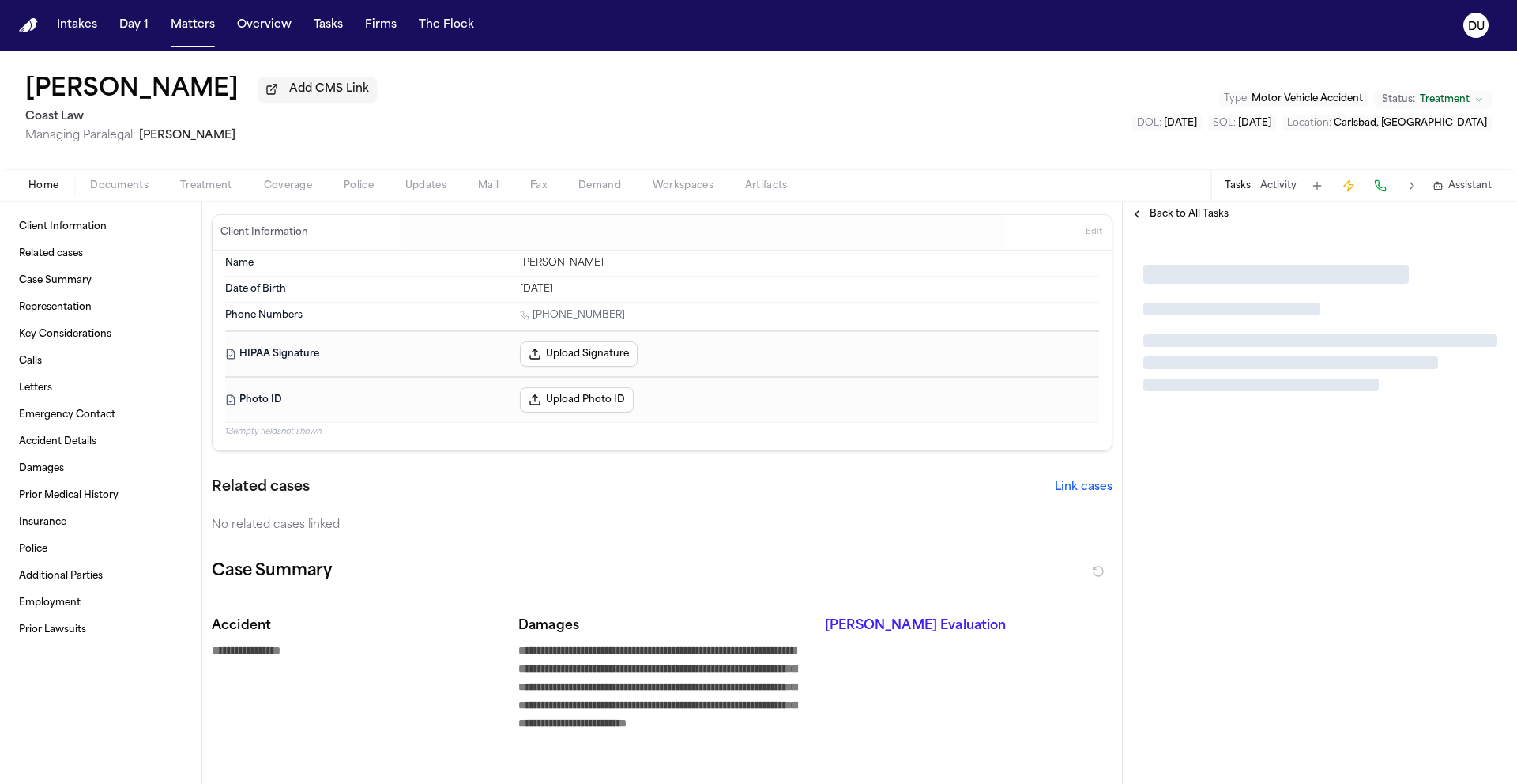
type textarea "*"
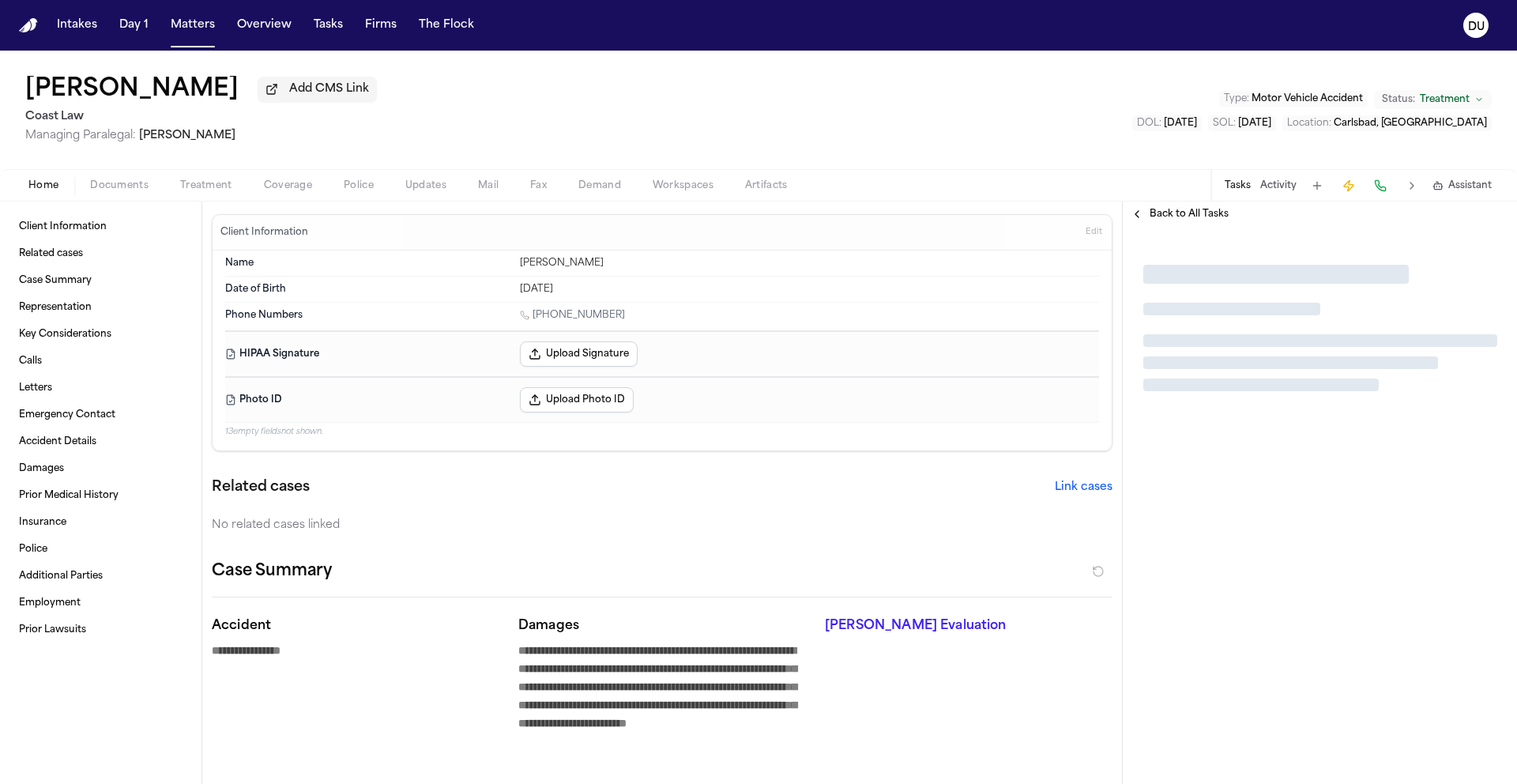
type textarea "*"
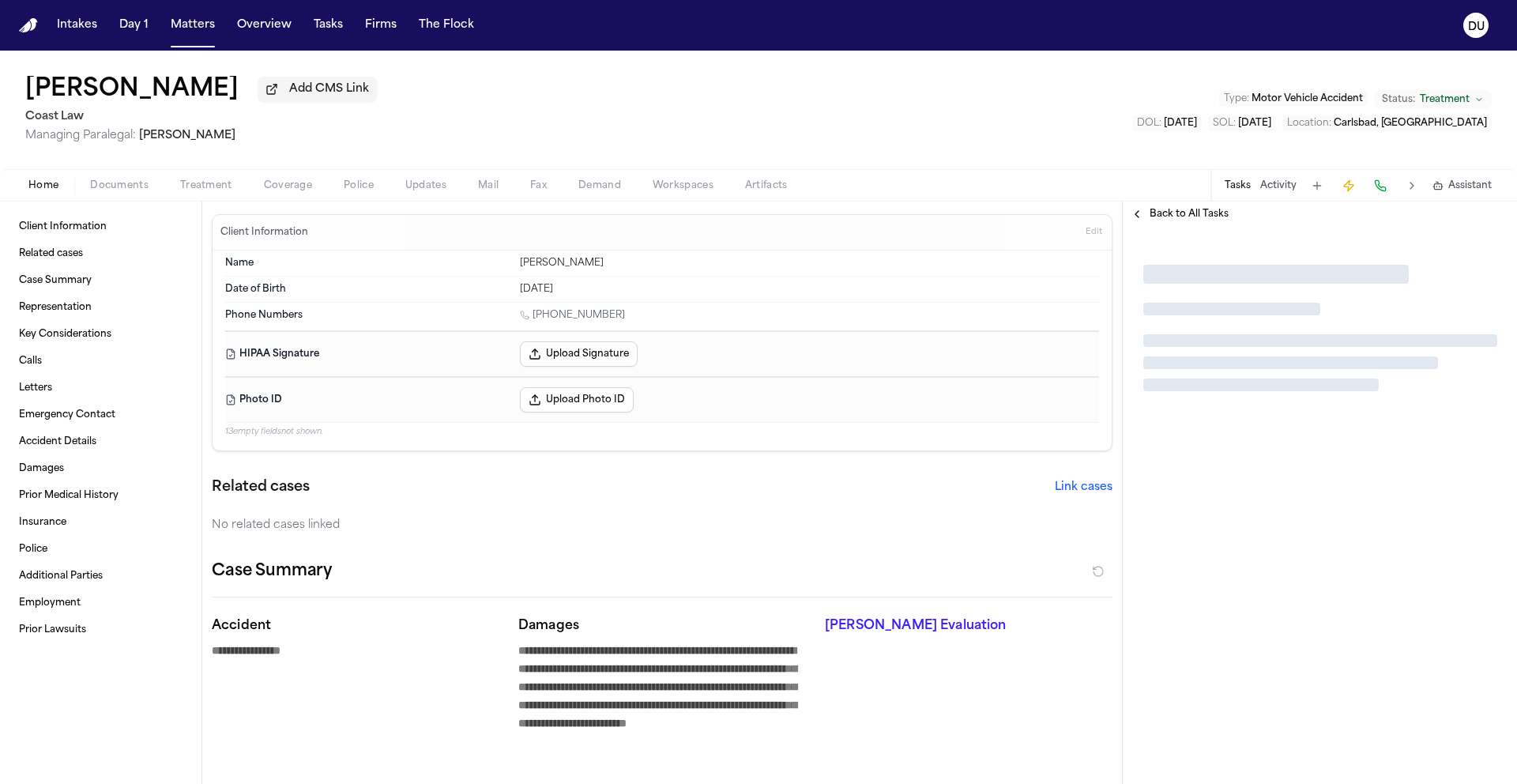
type textarea "*"
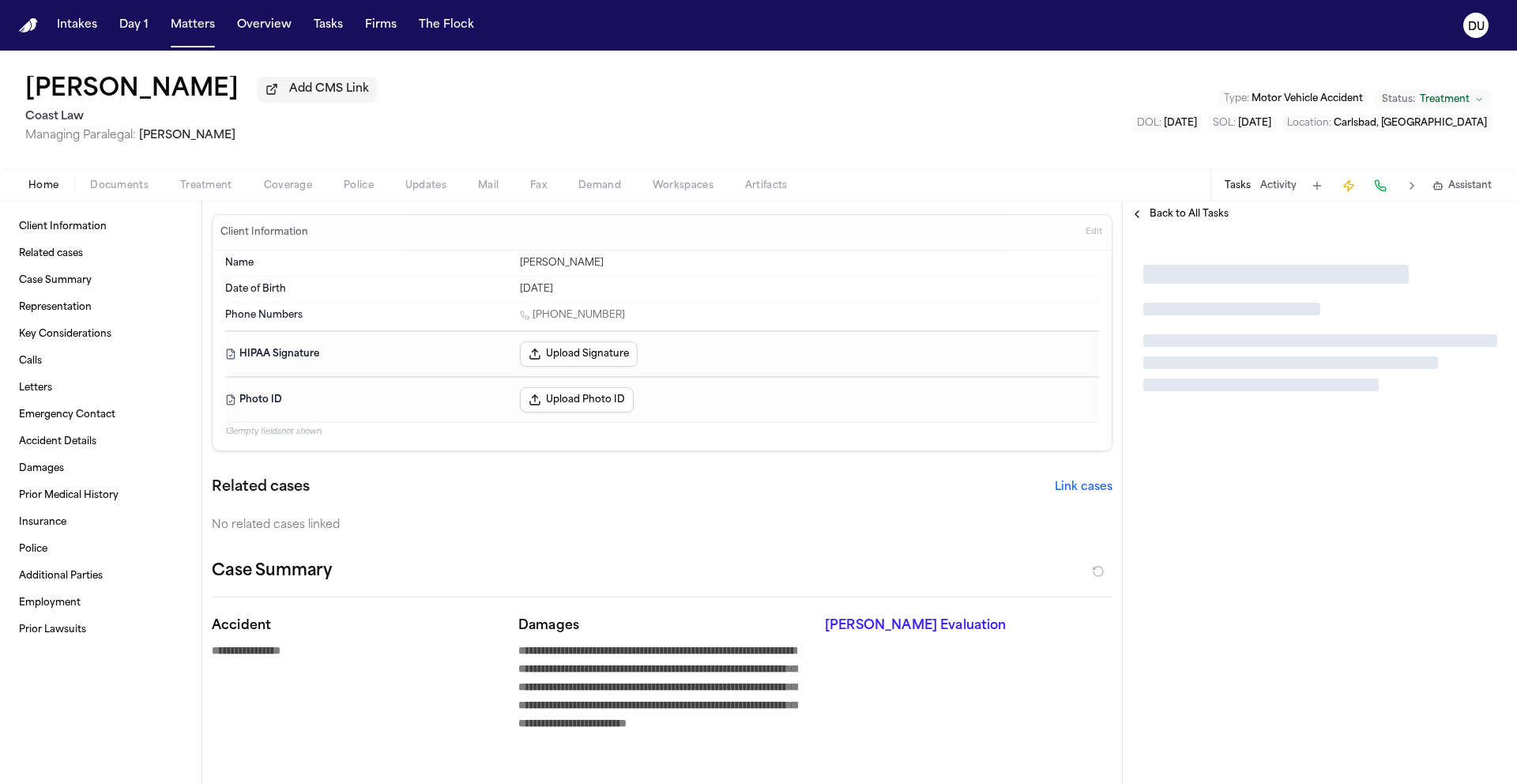
type textarea "*"
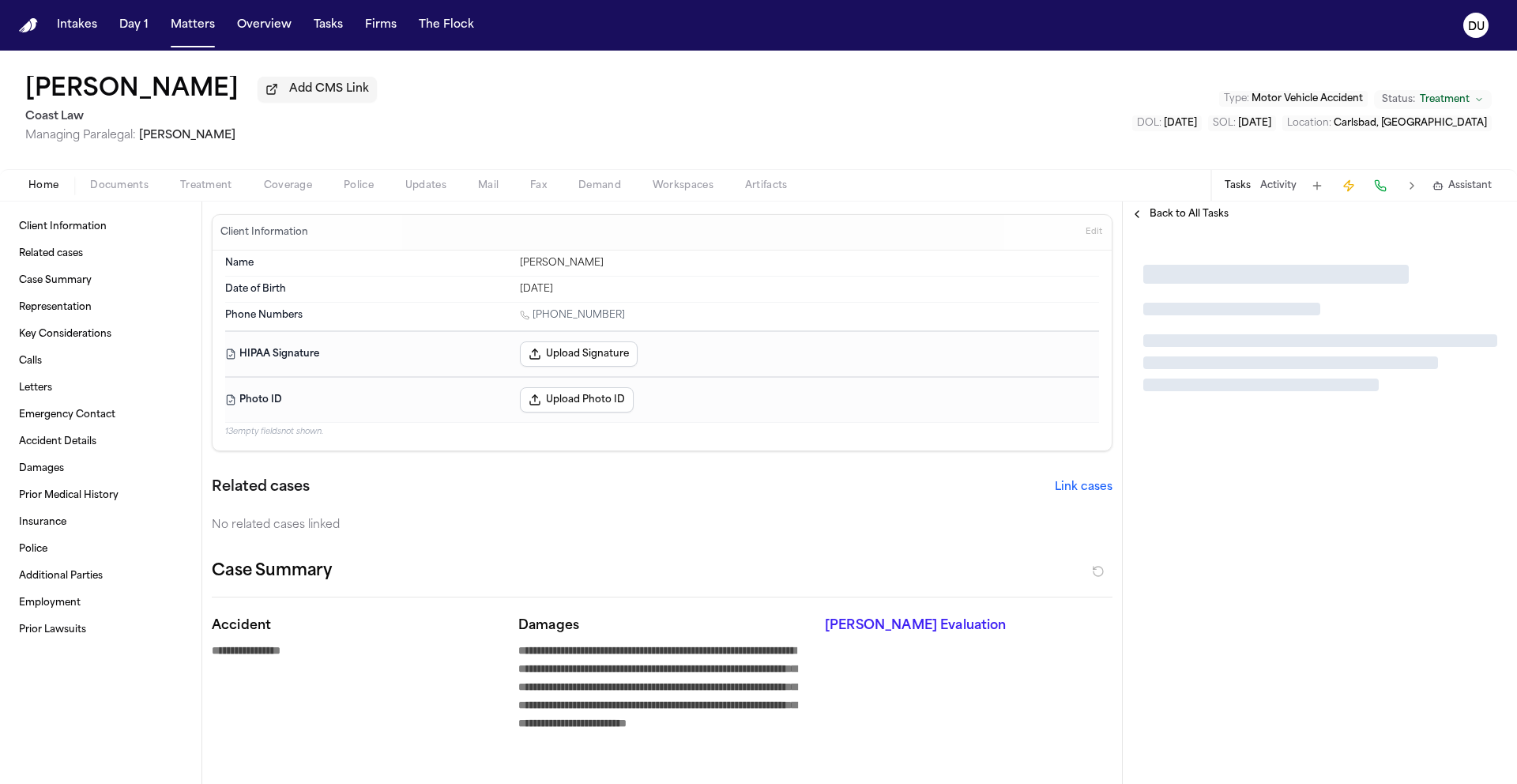
type textarea "*"
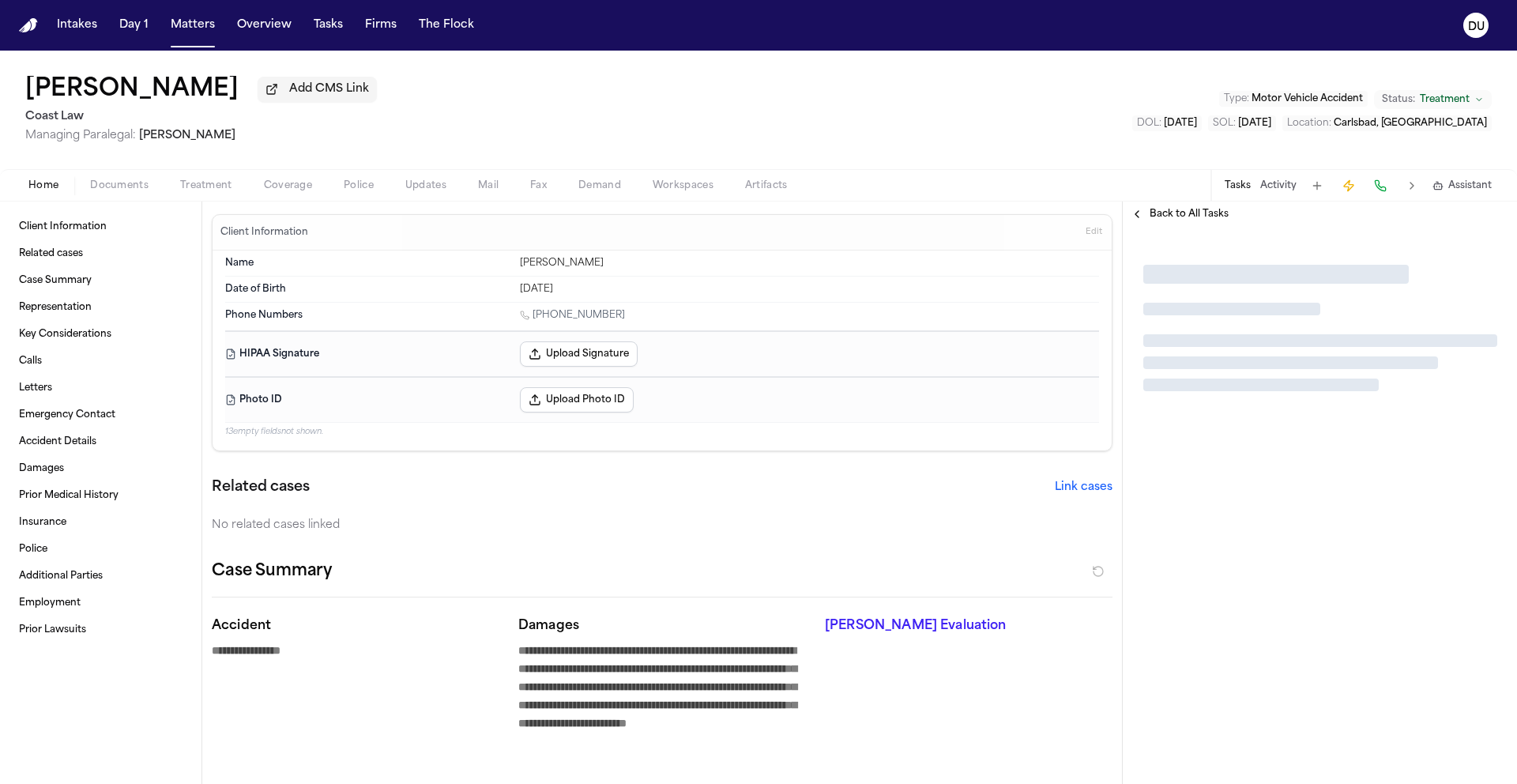
type textarea "*"
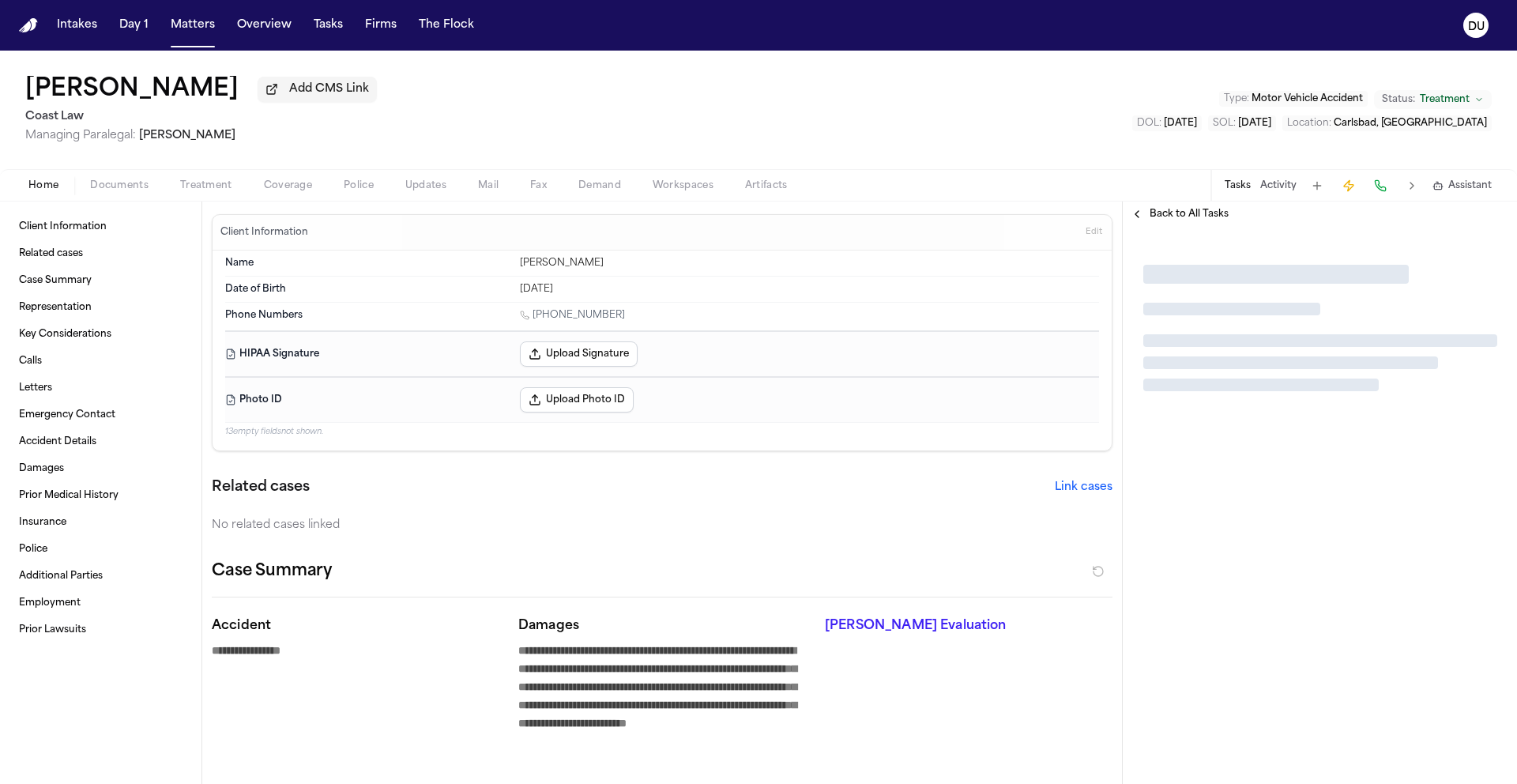
type textarea "*"
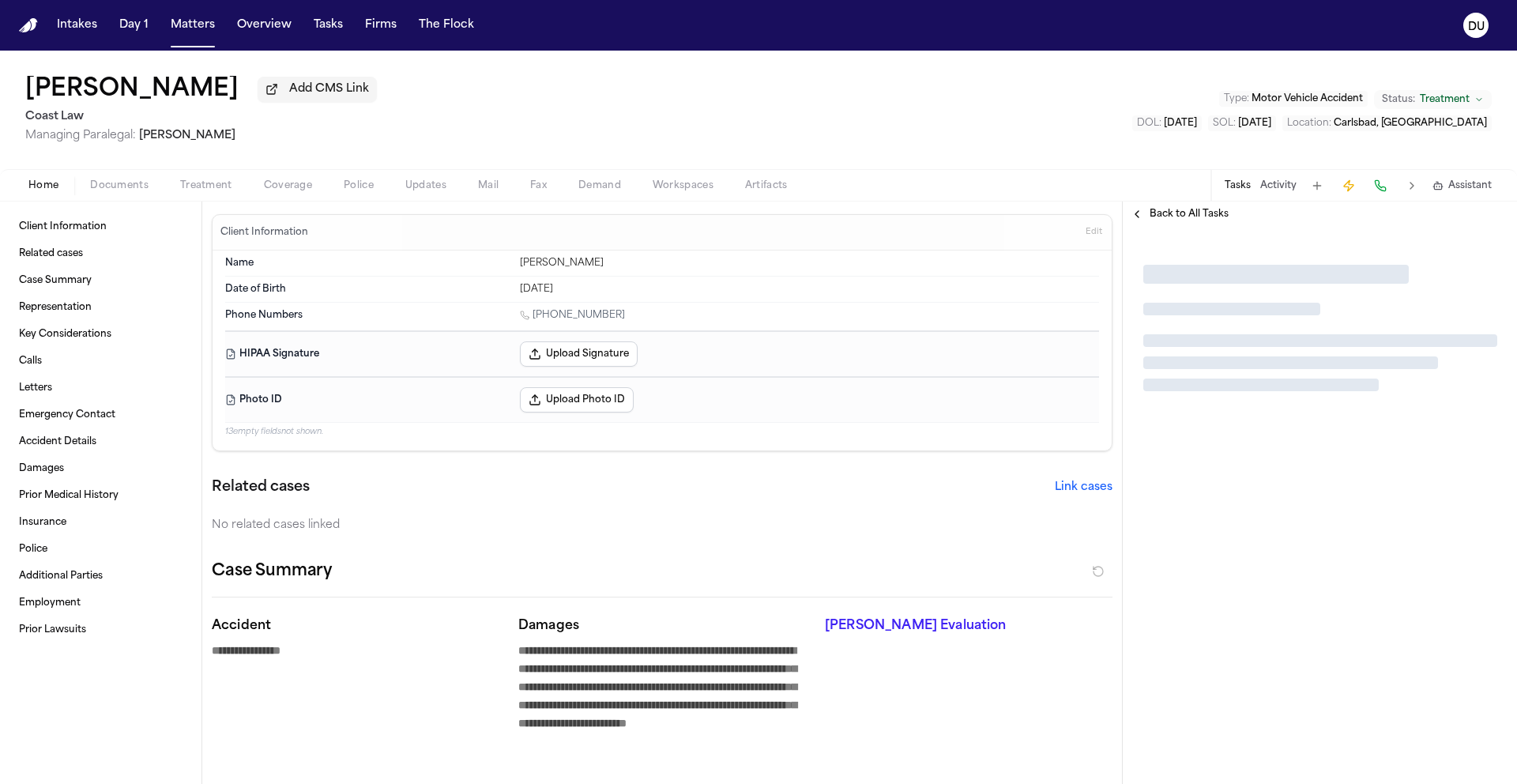
type textarea "*"
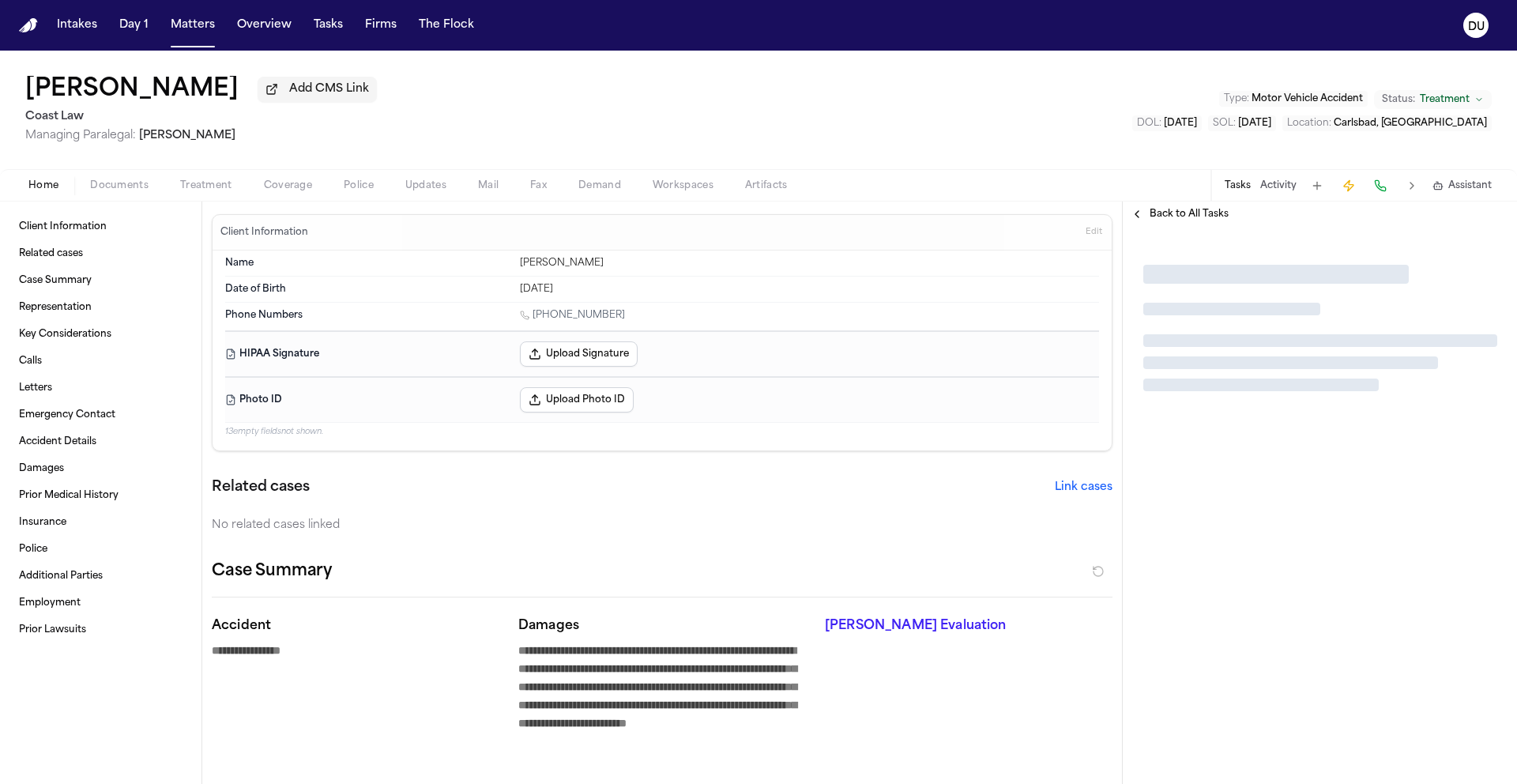
type textarea "*"
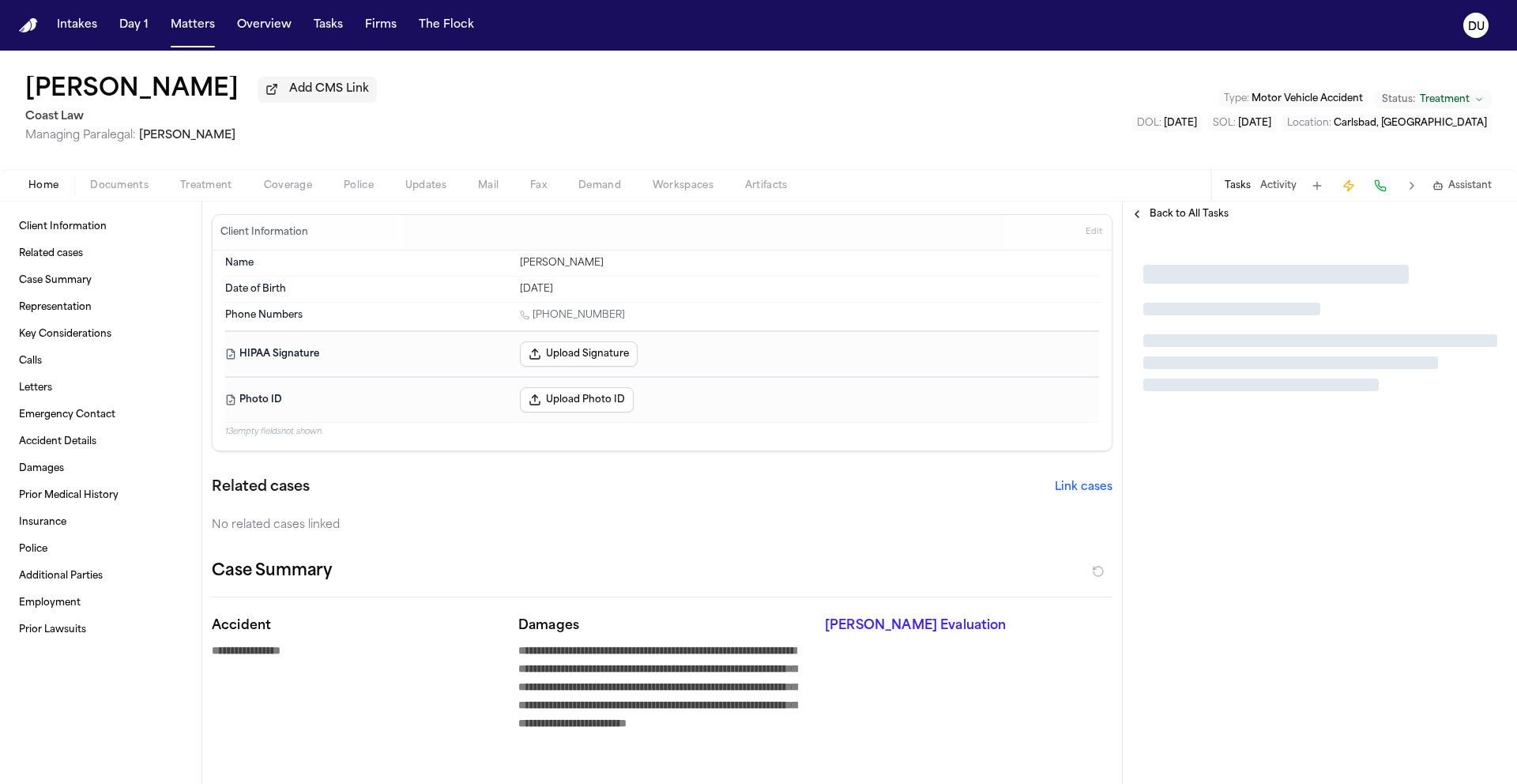
type textarea "*"
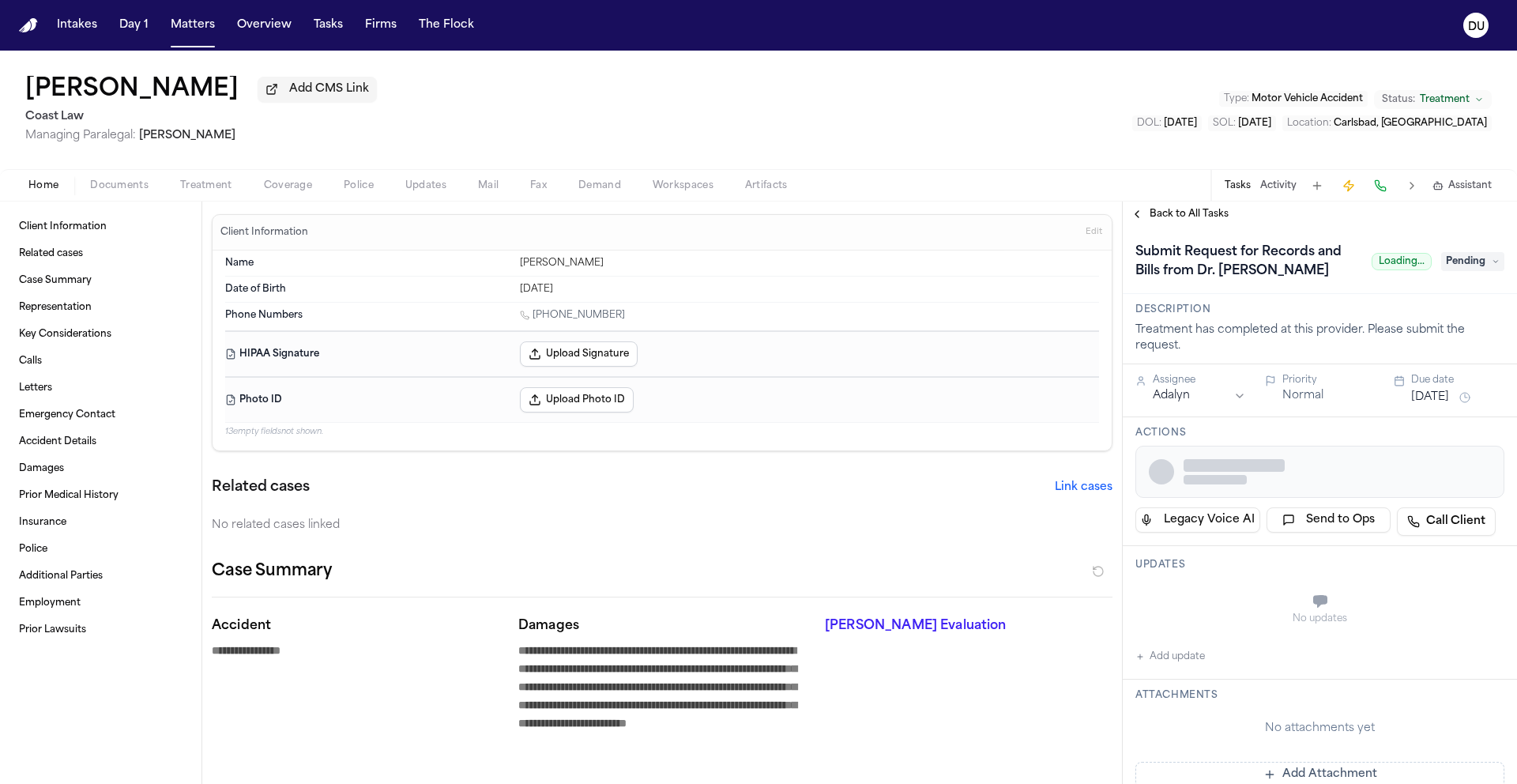
type textarea "*"
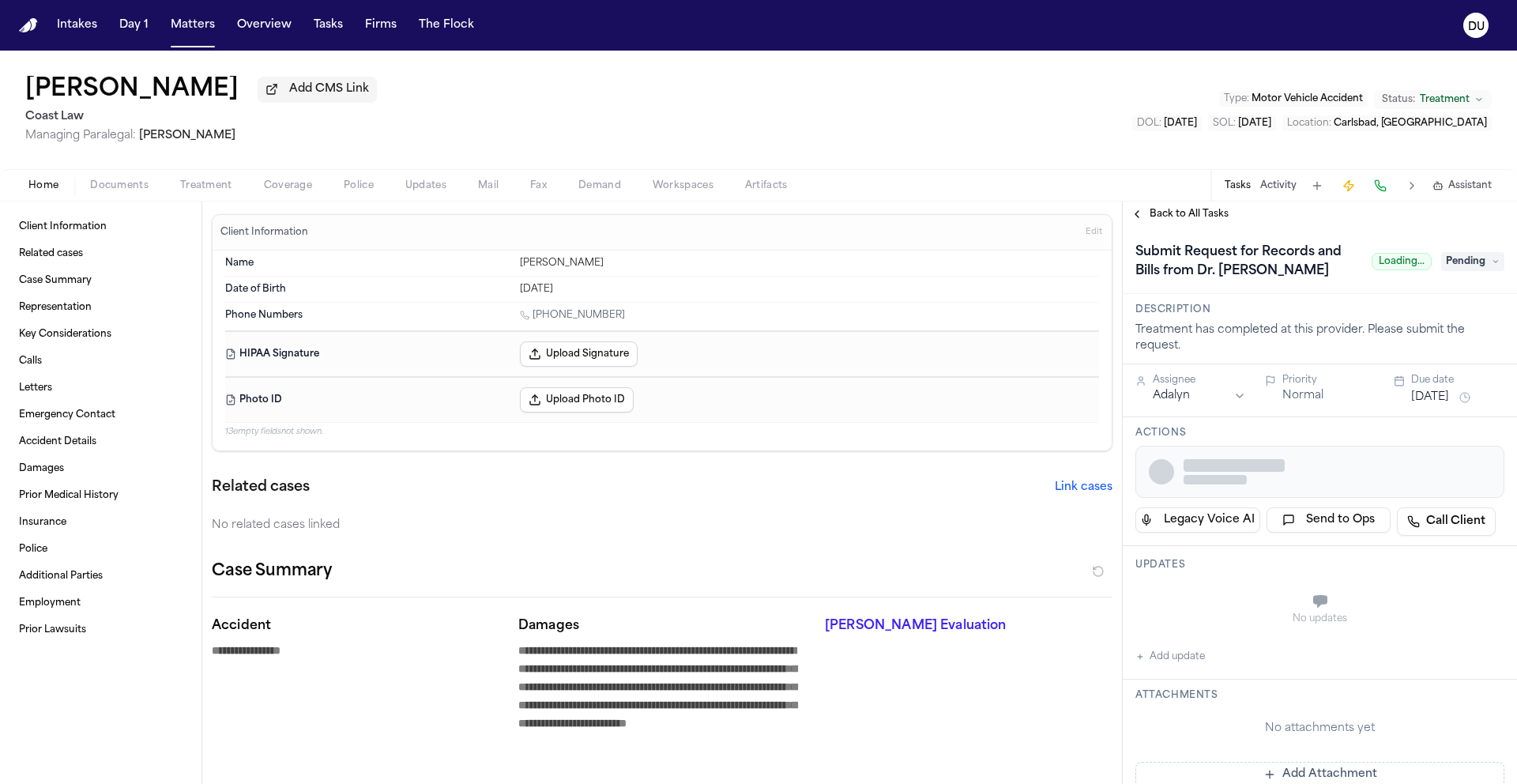
type textarea "*"
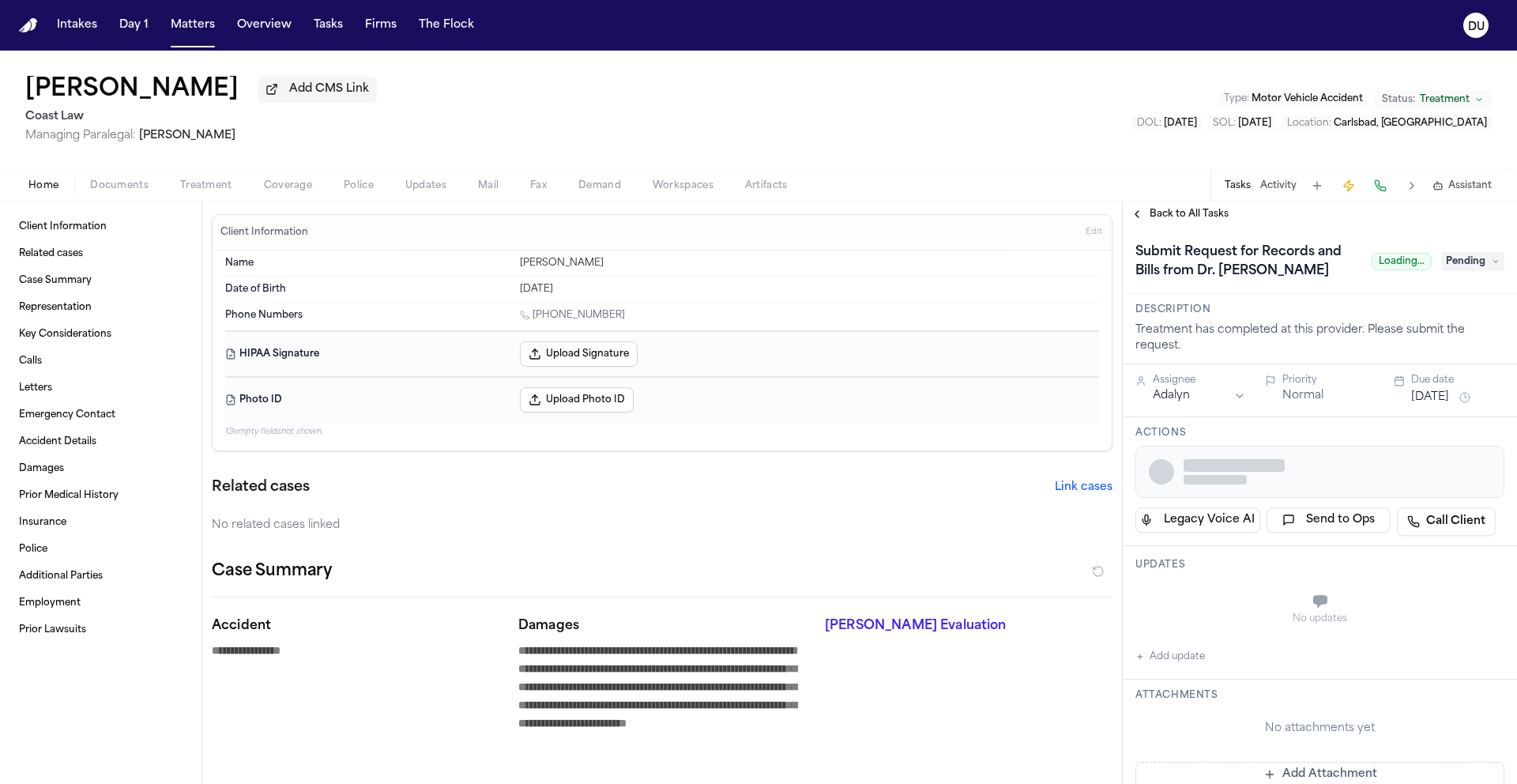
type textarea "*"
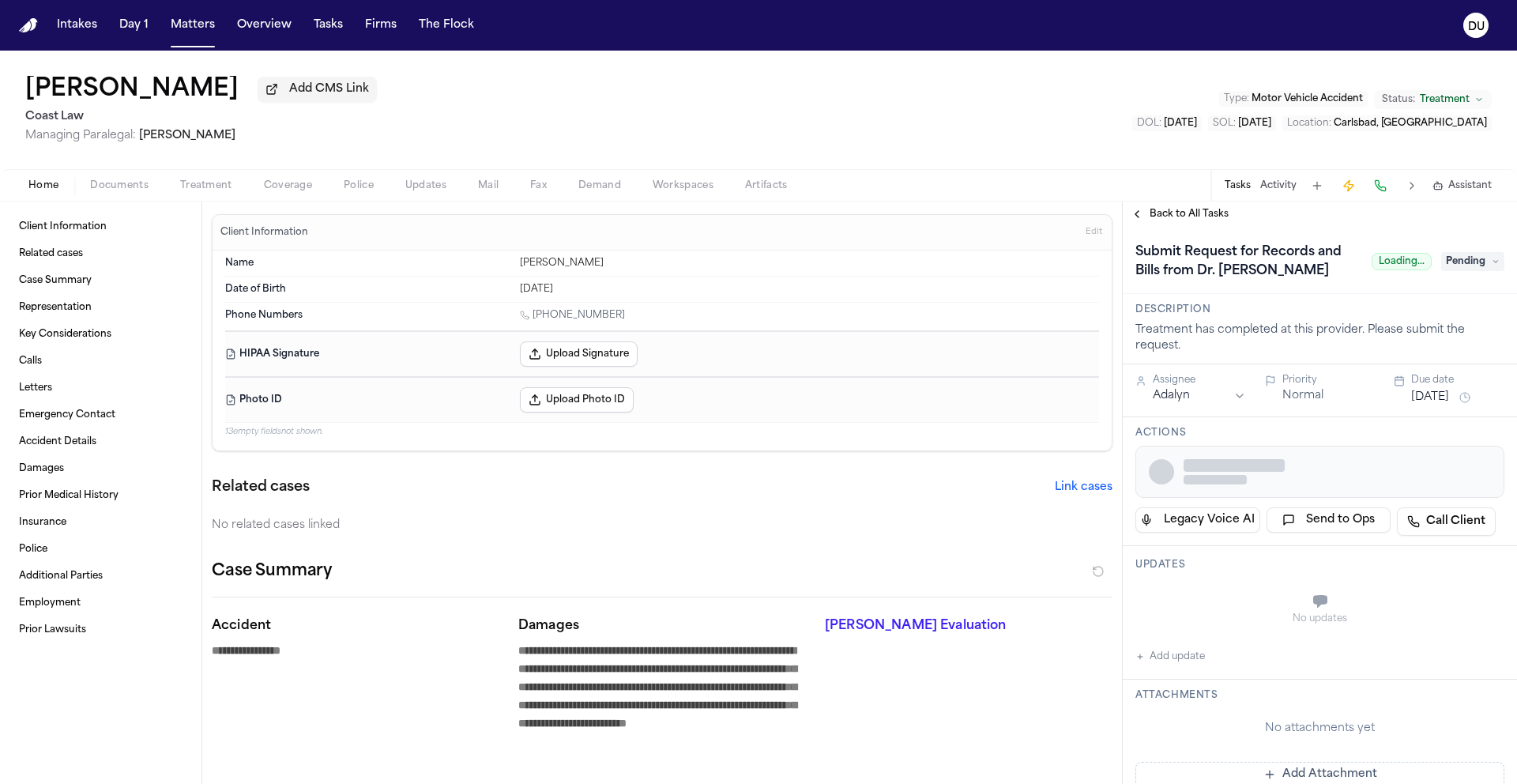
type textarea "*"
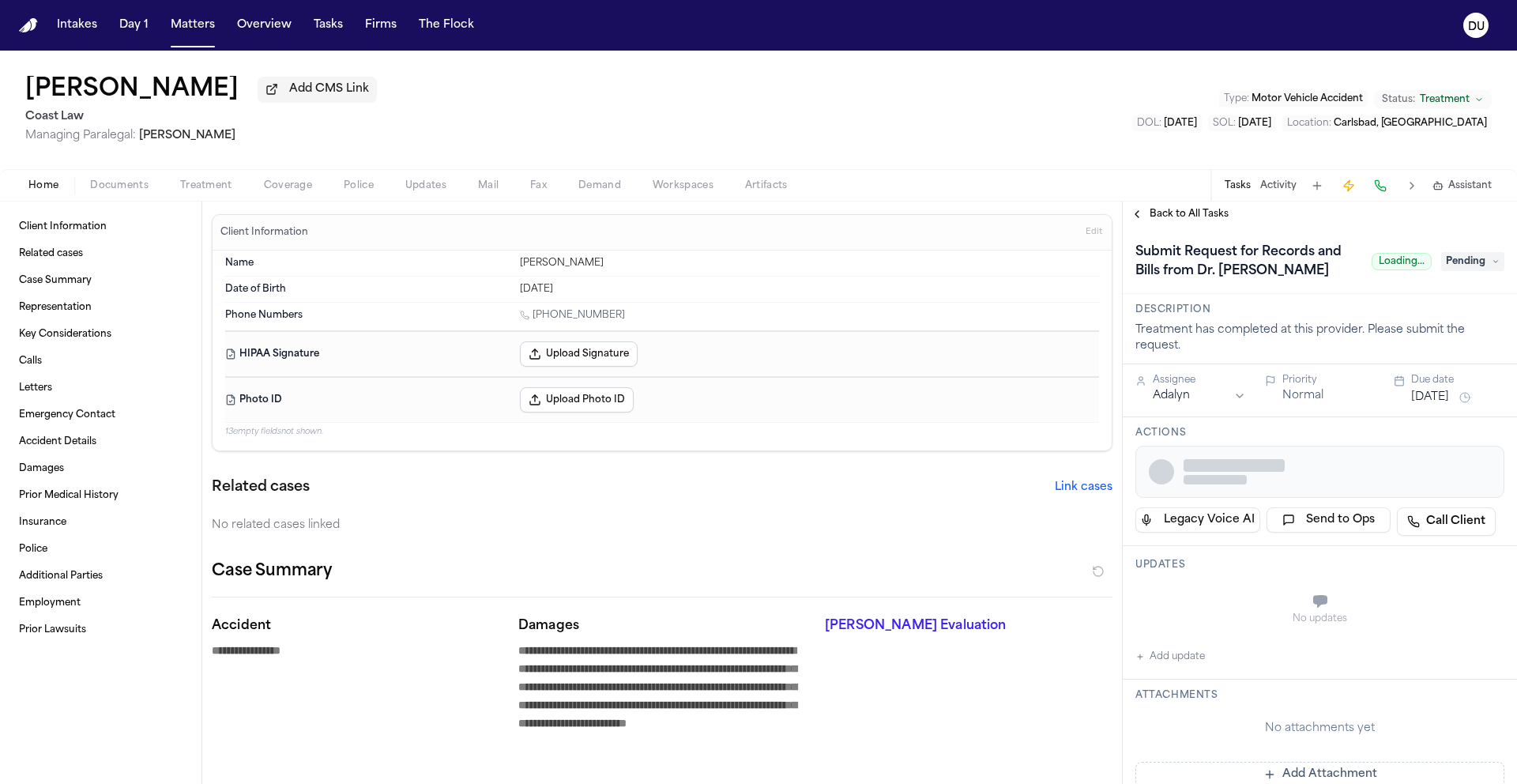
type textarea "*"
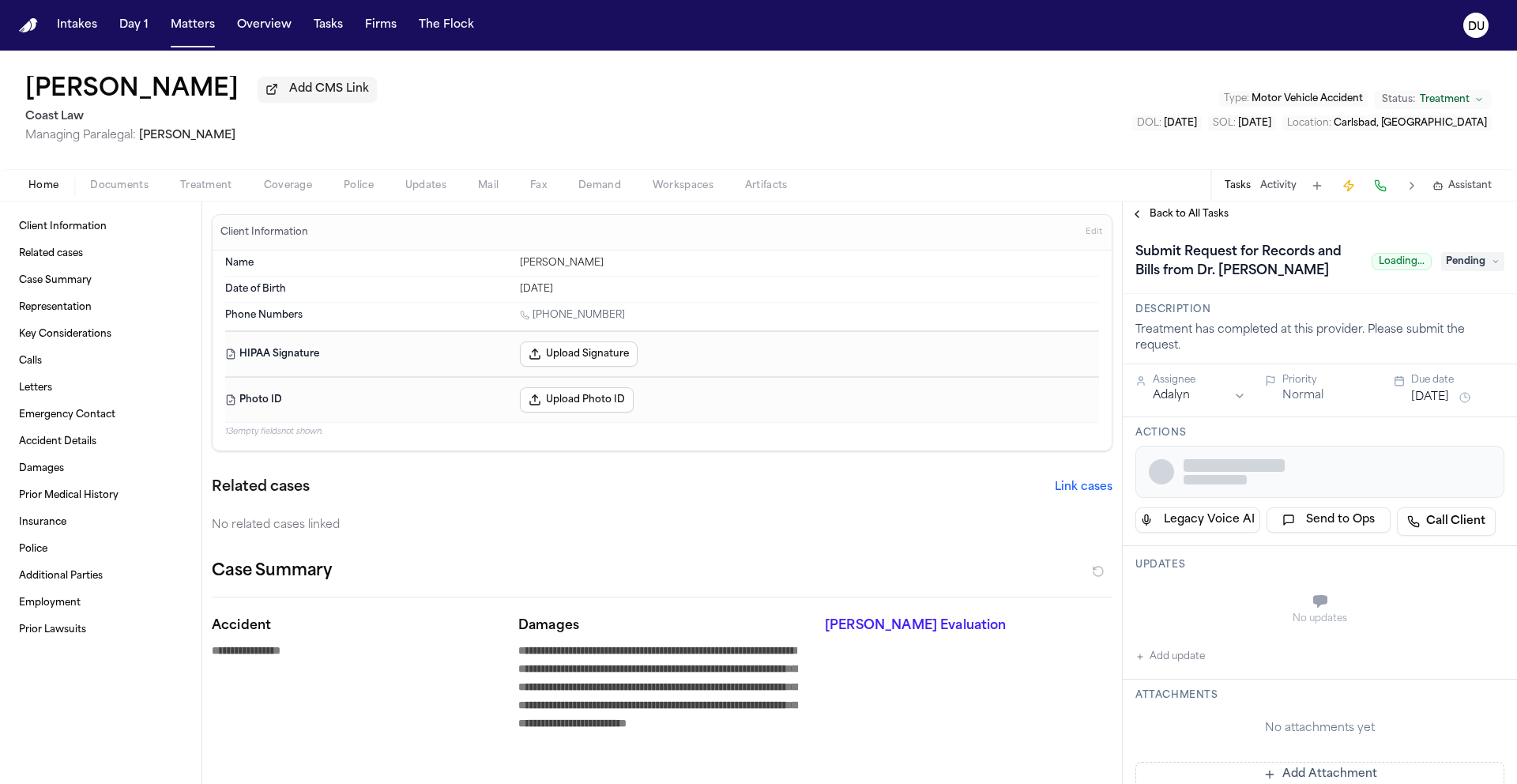
type textarea "*"
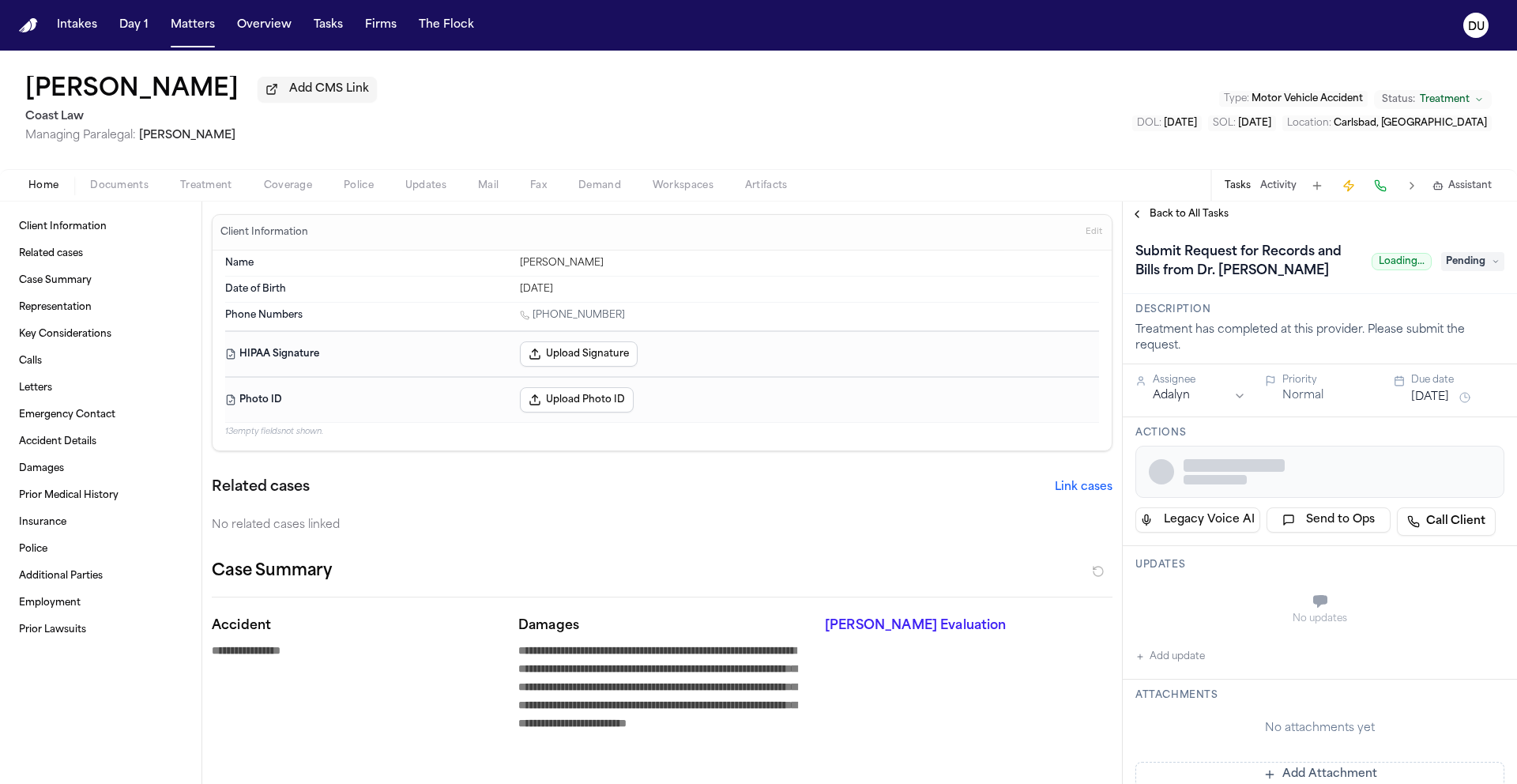
type textarea "*"
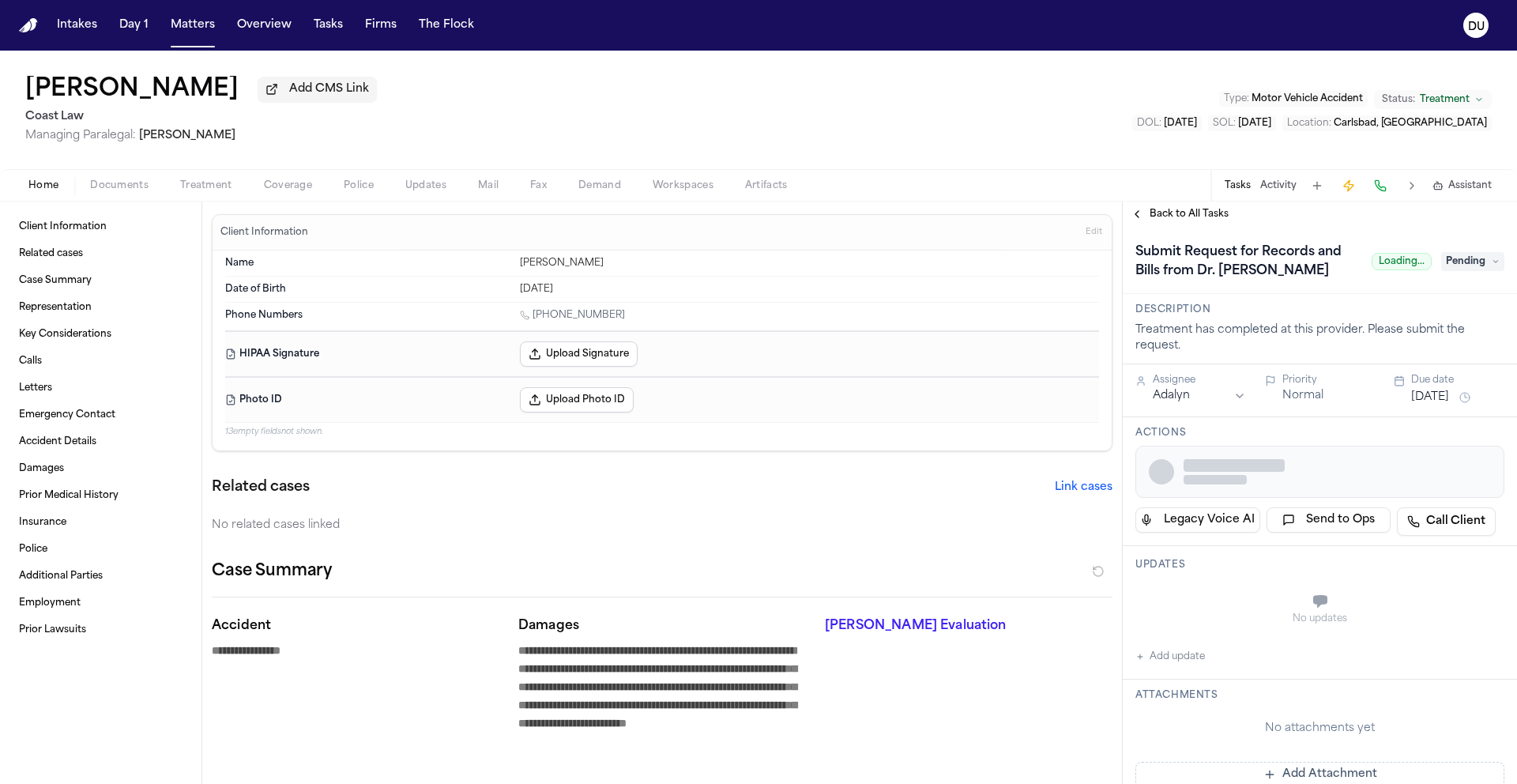
type textarea "*"
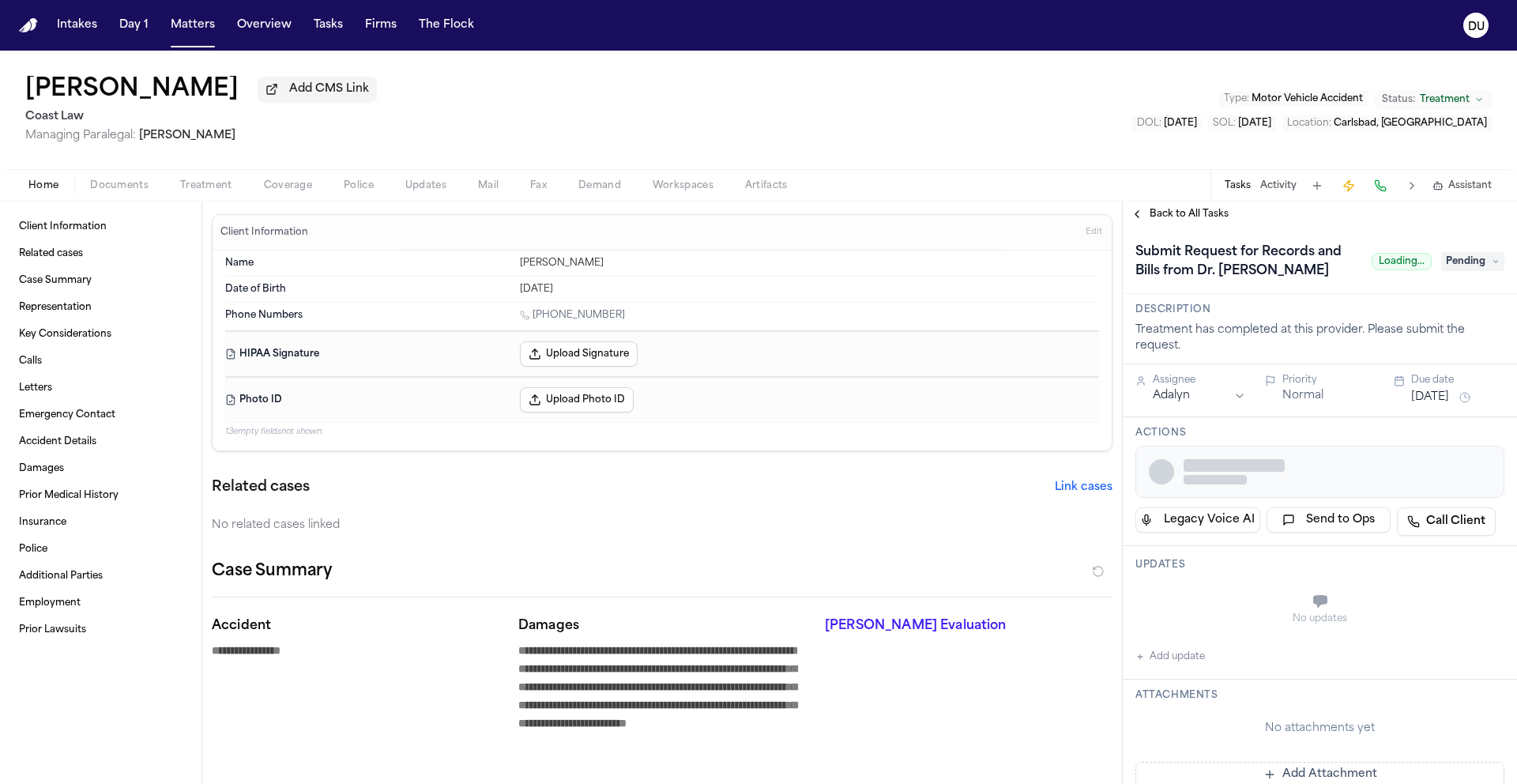
type textarea "*"
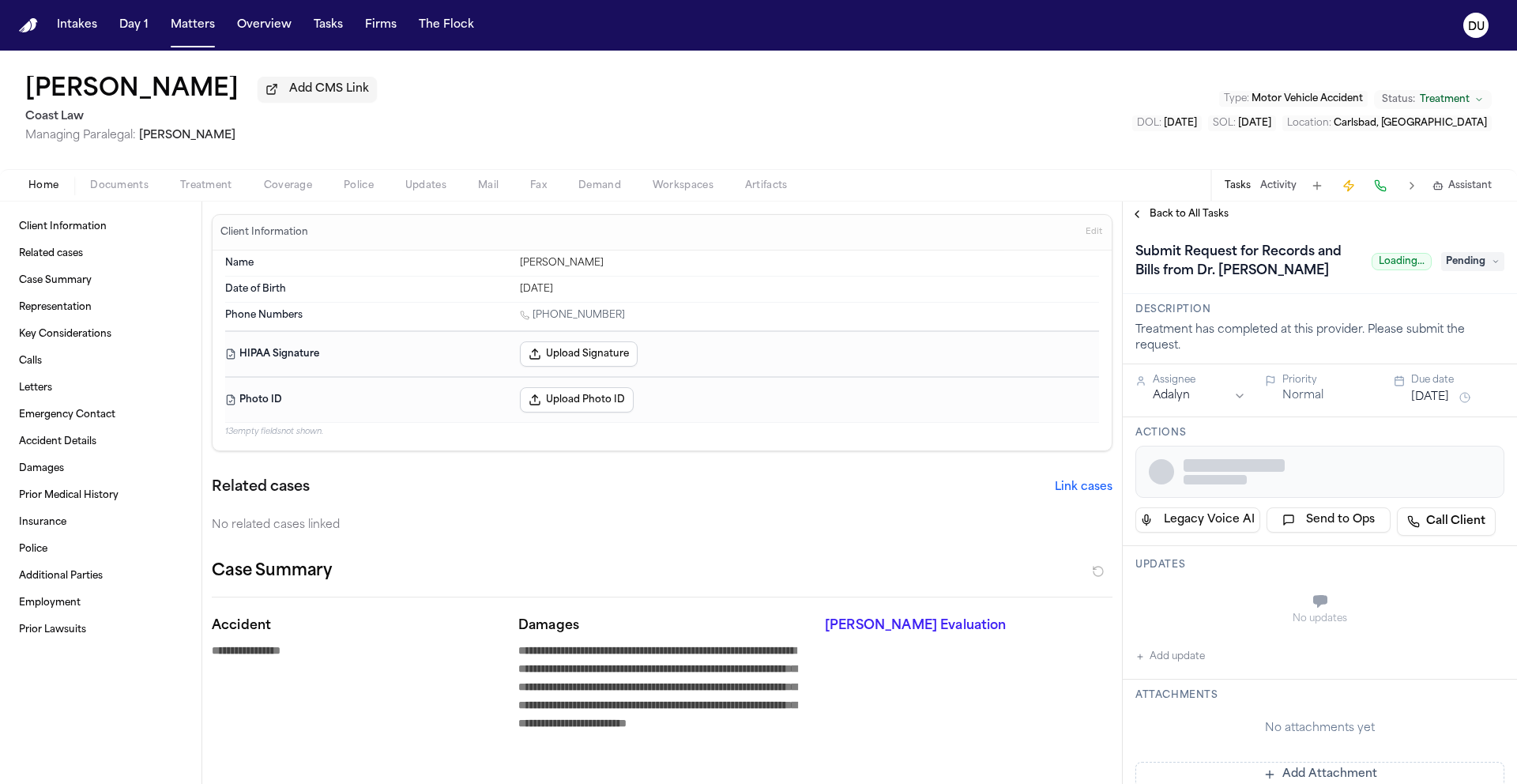
type textarea "*"
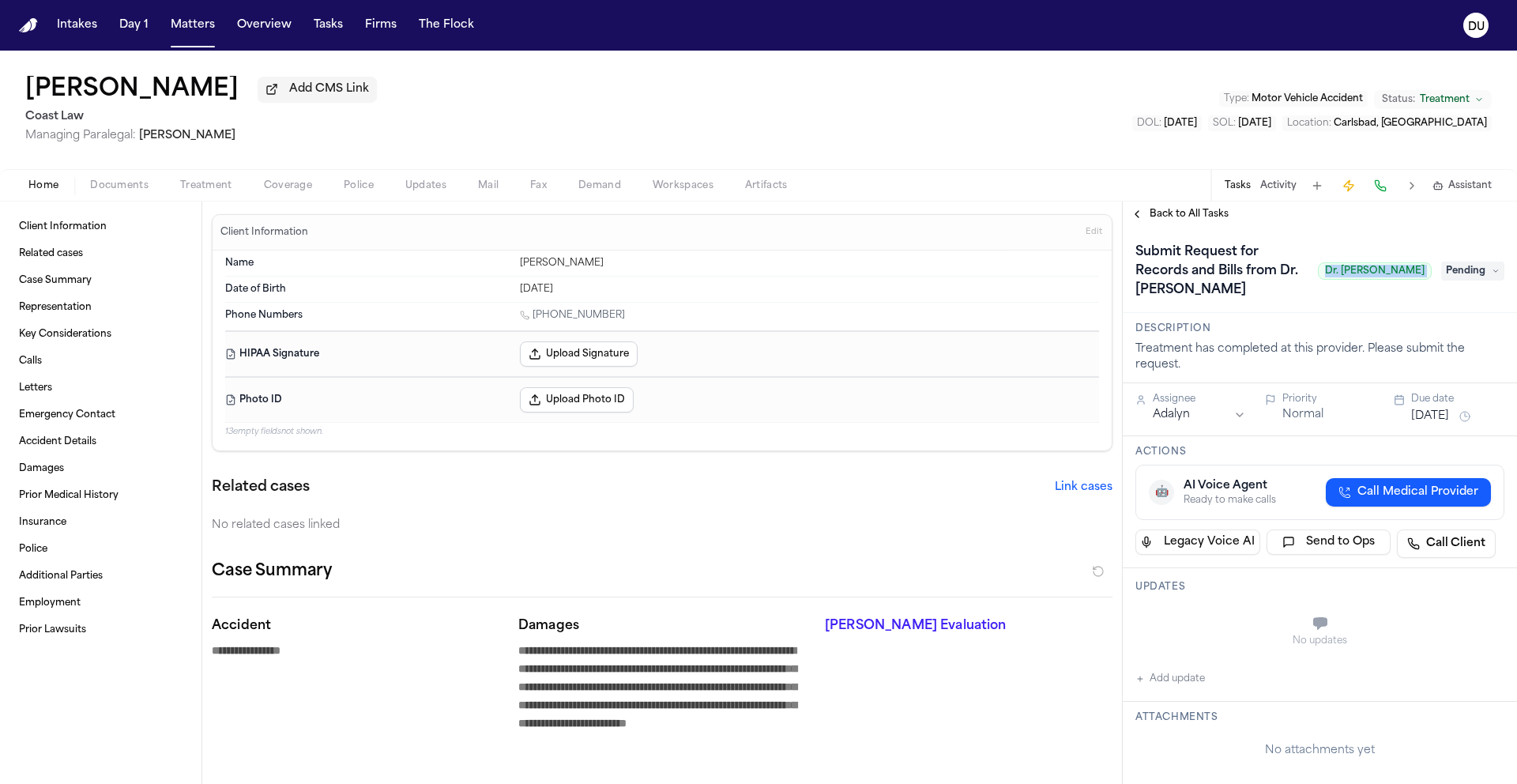
drag, startPoint x: 1291, startPoint y: 283, endPoint x: 1436, endPoint y: 286, distance: 145.0
click at [1436, 286] on div "Submit Request for Records and Bills from Dr. [PERSON_NAME] Dr. [PERSON_NAME] P…" at bounding box center [1320, 270] width 369 height 63
click at [1426, 286] on div "Submit Request for Records and Bills from Dr. [PERSON_NAME] Dr. [PERSON_NAME] P…" at bounding box center [1320, 270] width 369 height 63
click at [1153, 214] on span "Back to All Tasks" at bounding box center [1188, 214] width 79 height 13
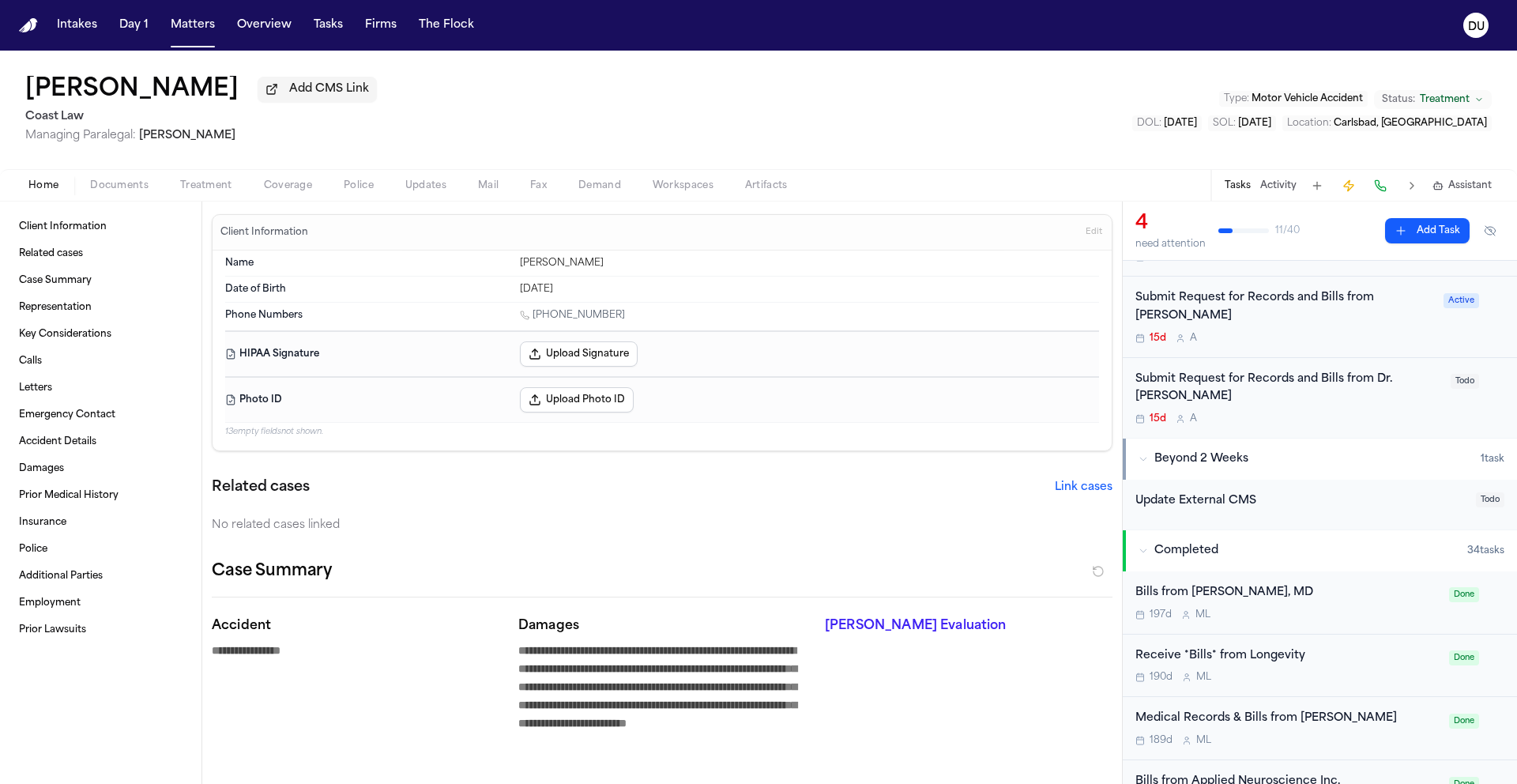
scroll to position [290, 0]
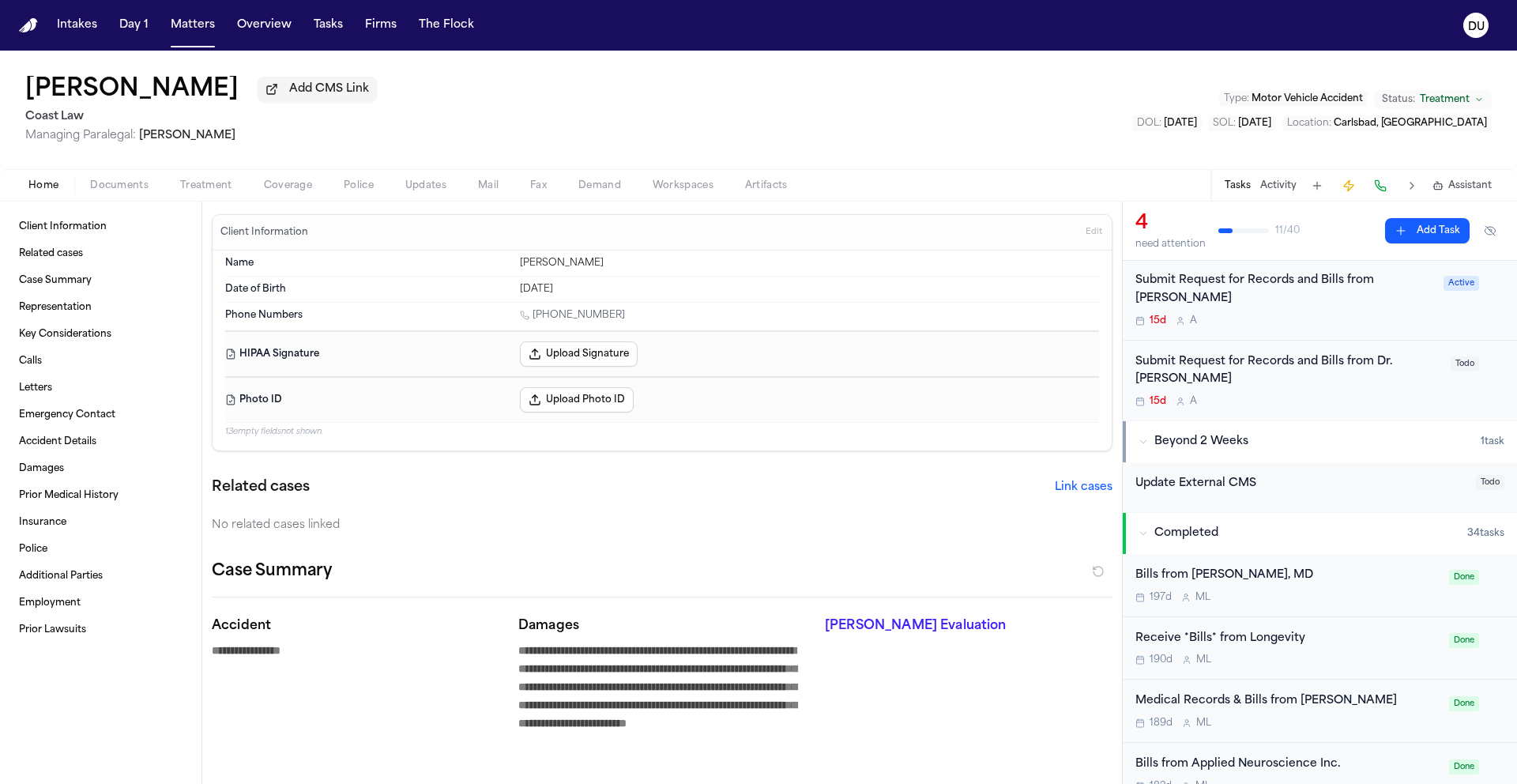
click at [1299, 590] on div "Bills from [PERSON_NAME], MD 197d M L" at bounding box center [1287, 585] width 304 height 37
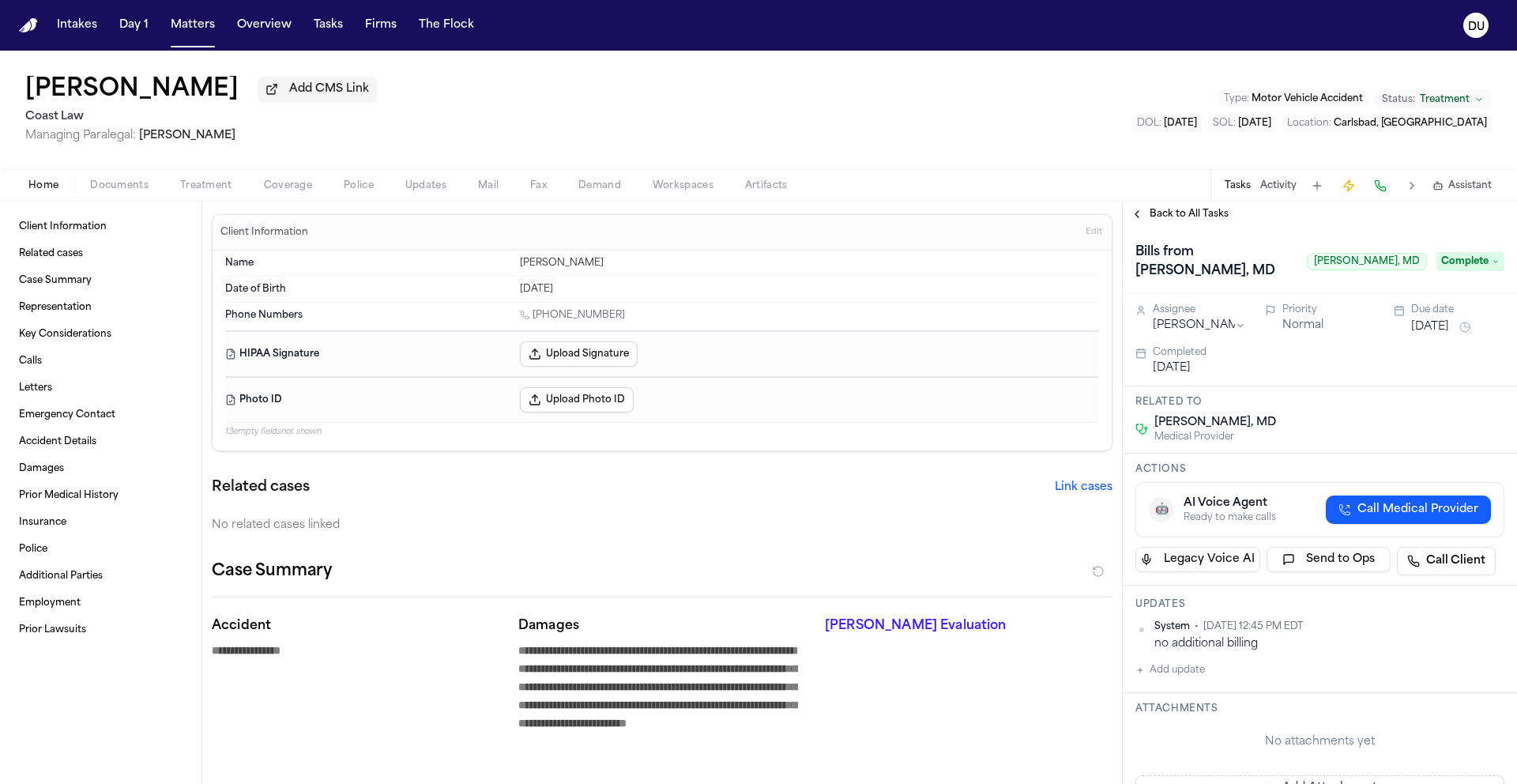
click at [1168, 216] on span "Back to All Tasks" at bounding box center [1188, 214] width 79 height 13
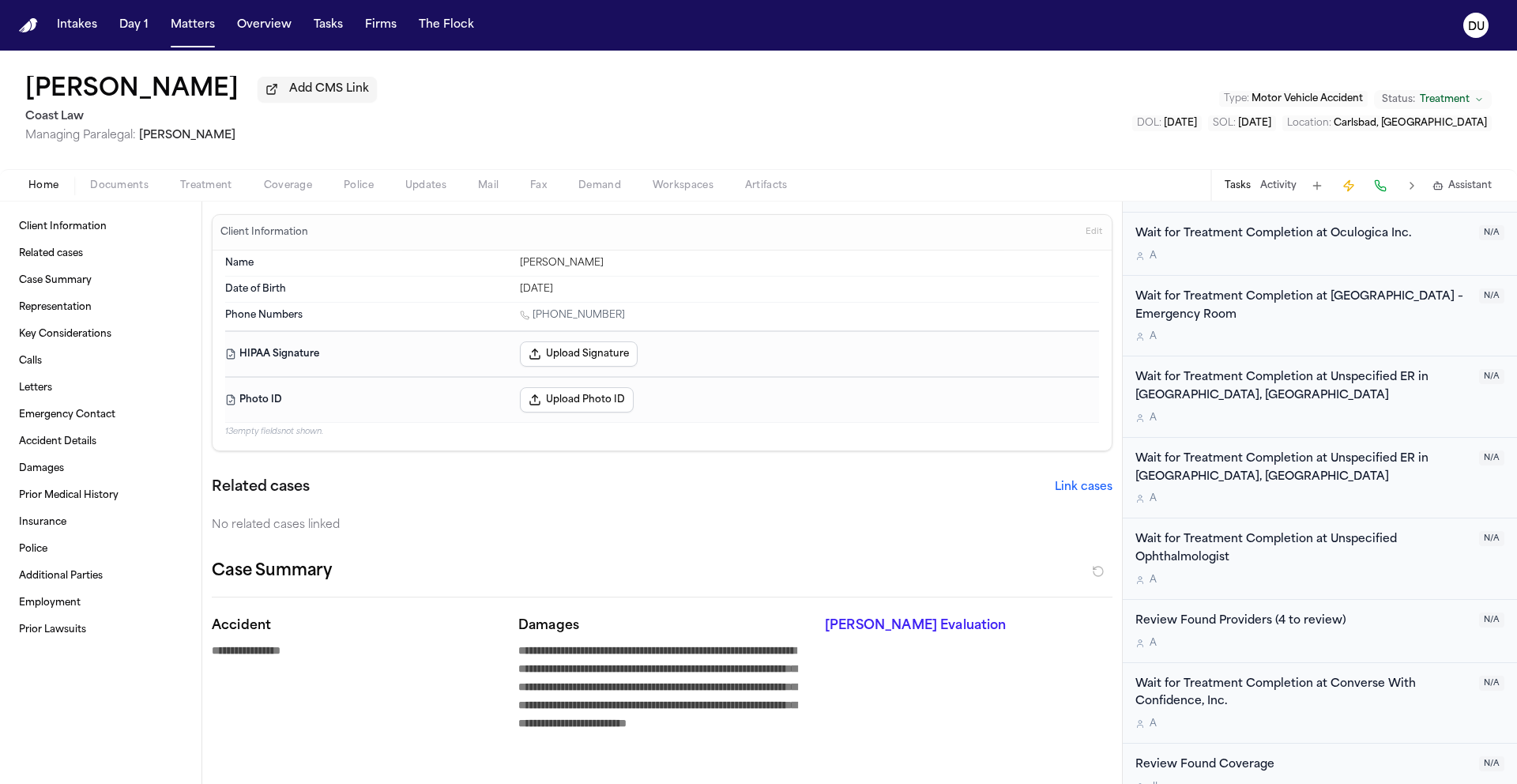
scroll to position [1522, 0]
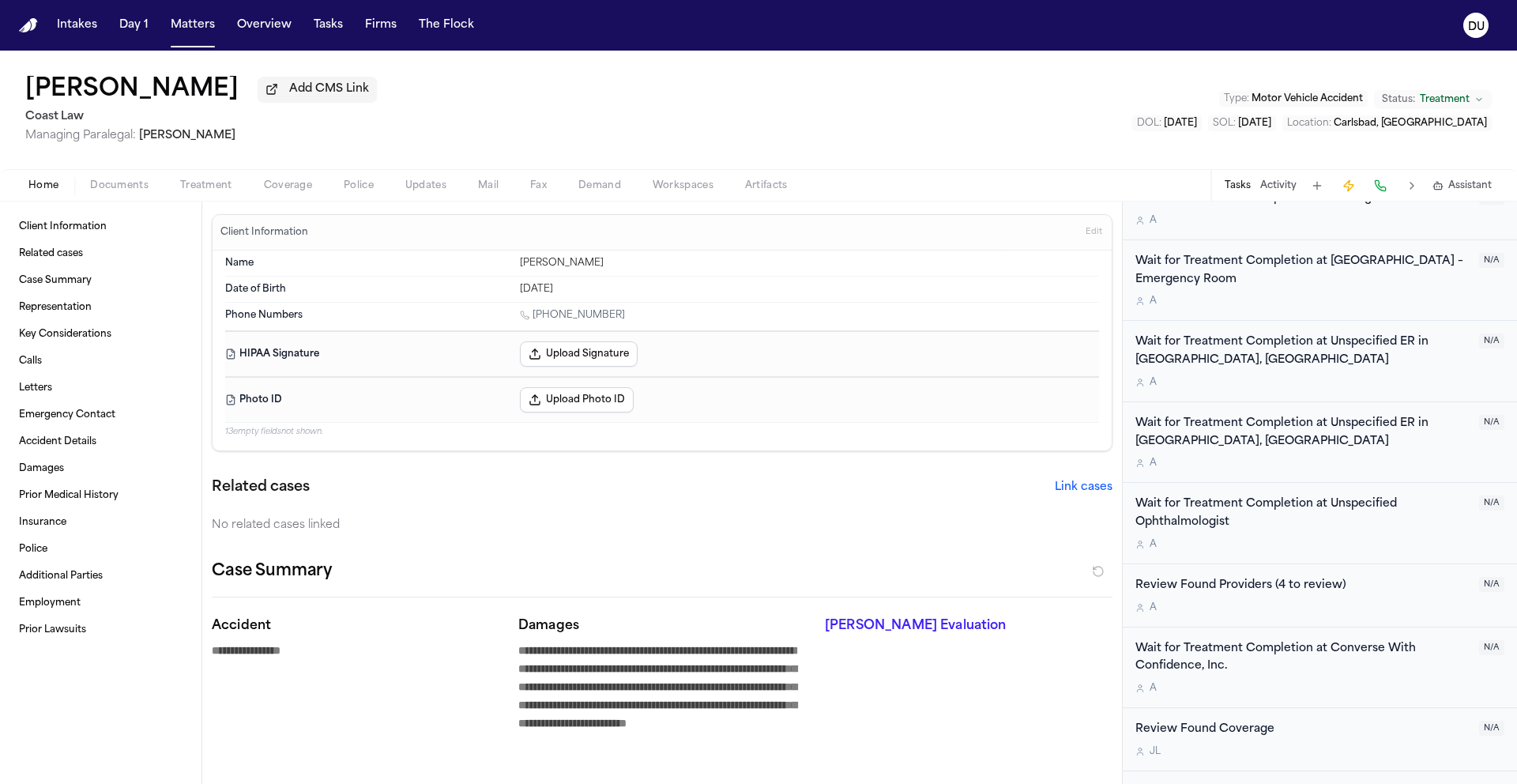
click at [31, 23] on img "Home" at bounding box center [29, 25] width 19 height 15
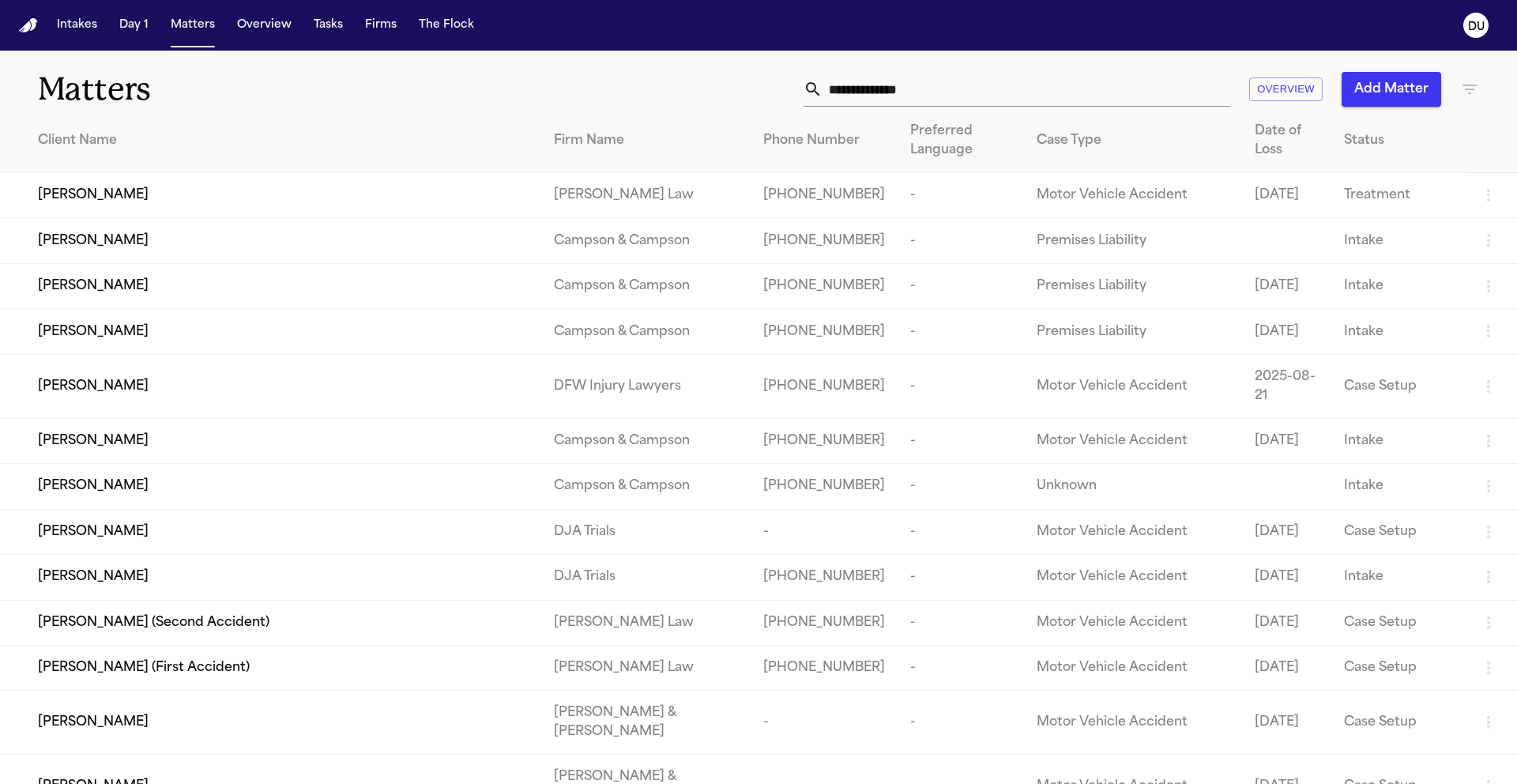
click at [954, 95] on input "text" at bounding box center [1026, 90] width 408 height 35
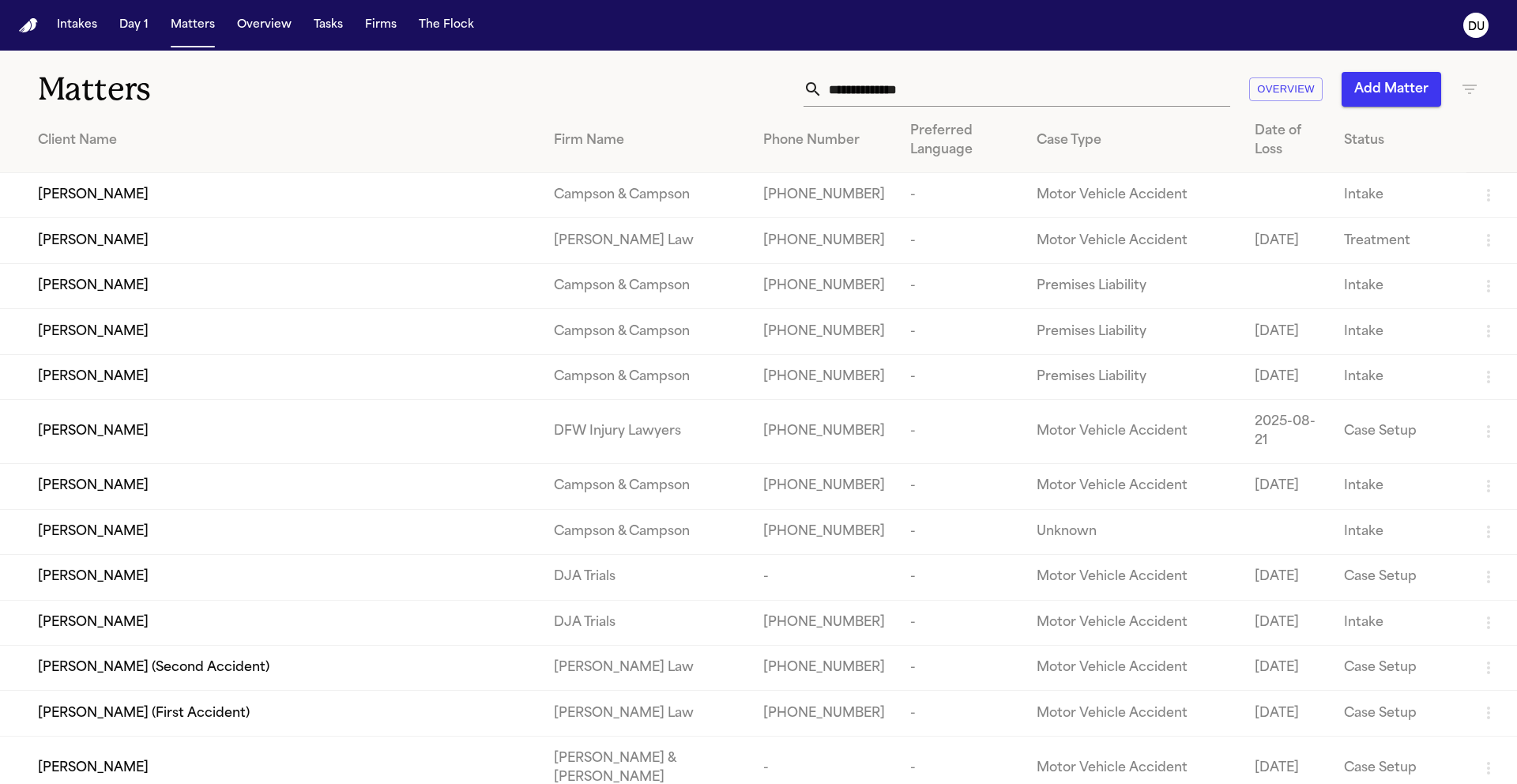
click at [962, 92] on input "text" at bounding box center [1026, 90] width 408 height 35
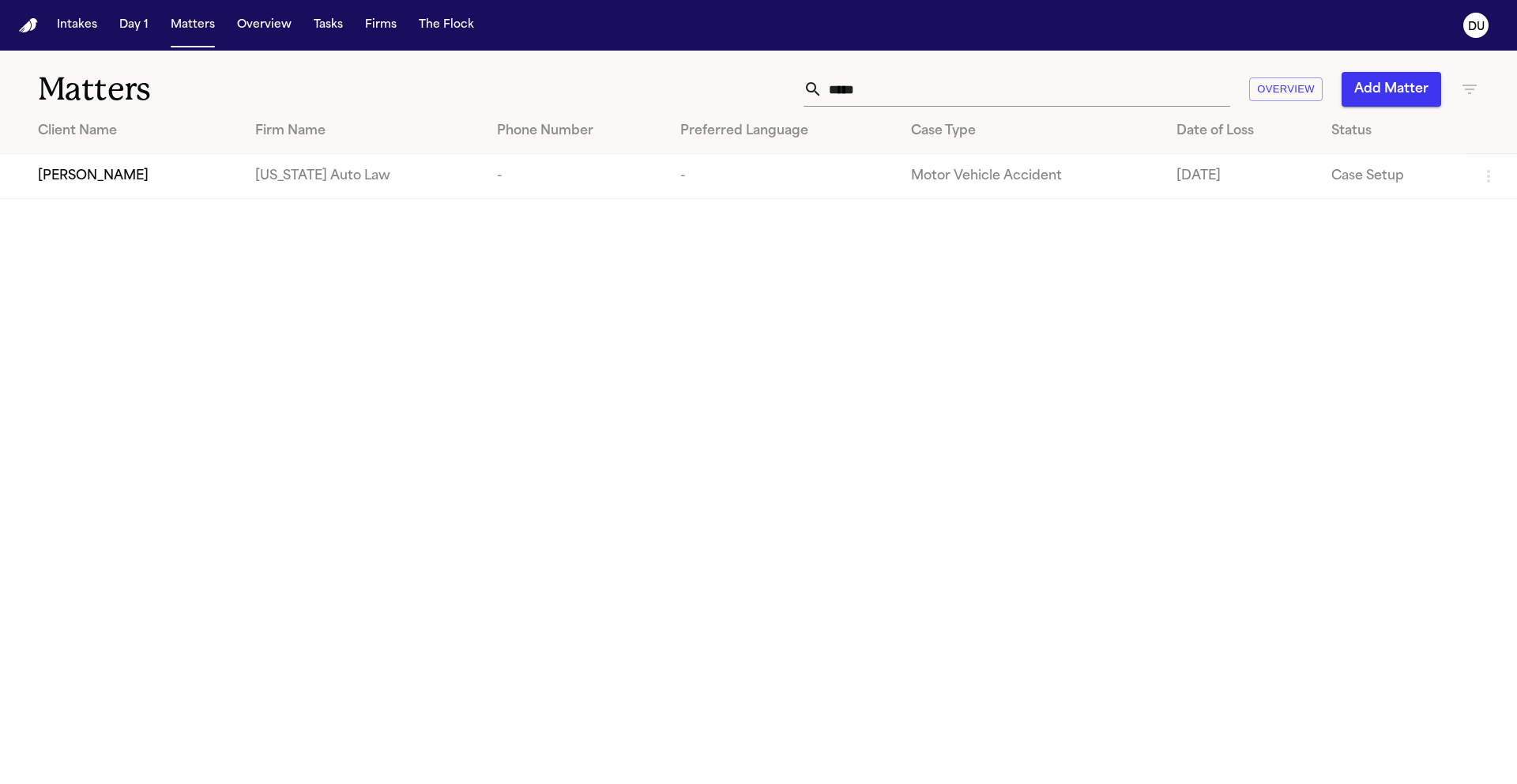
click at [164, 177] on div "[PERSON_NAME]" at bounding box center [134, 176] width 192 height 19
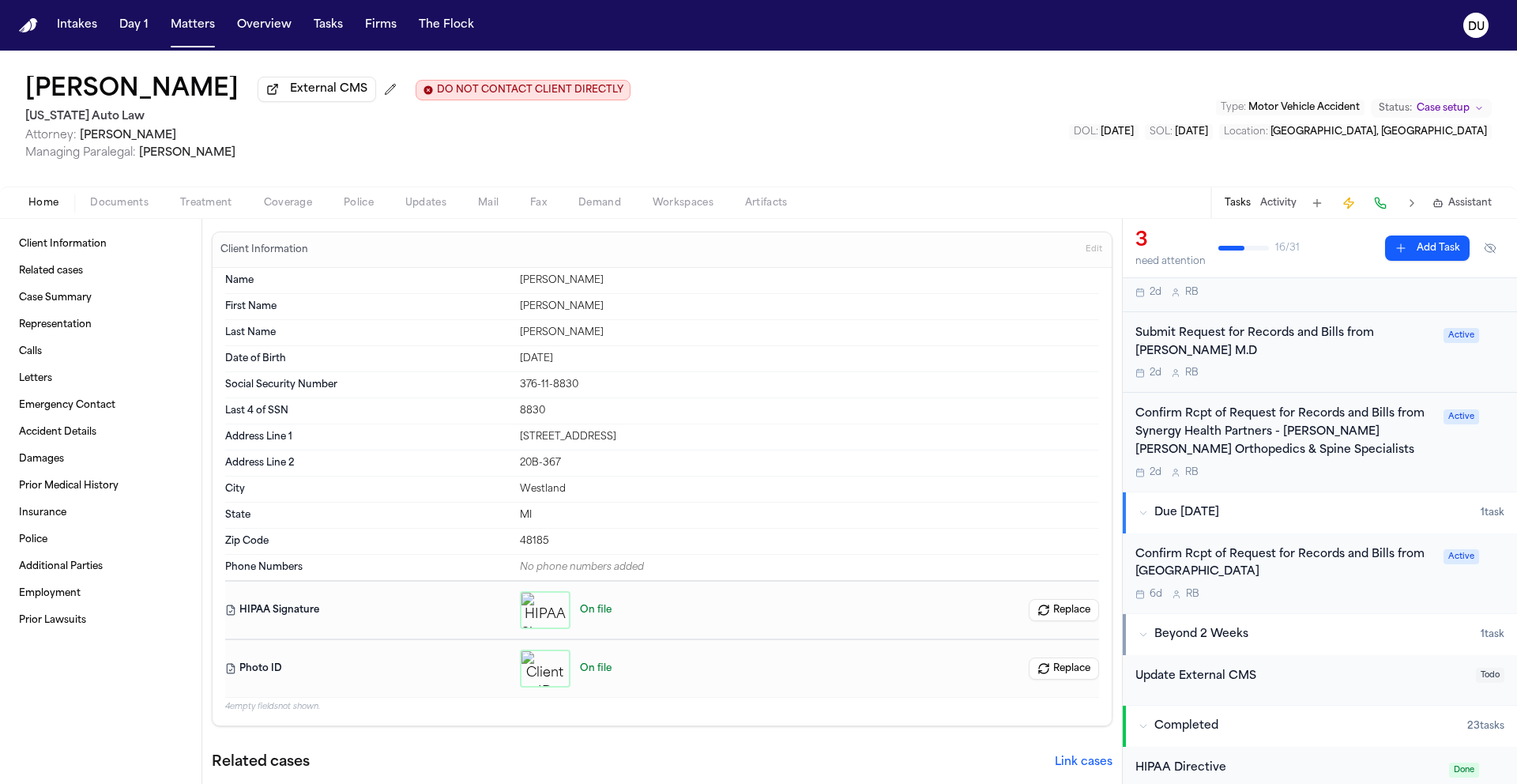
scroll to position [401, 0]
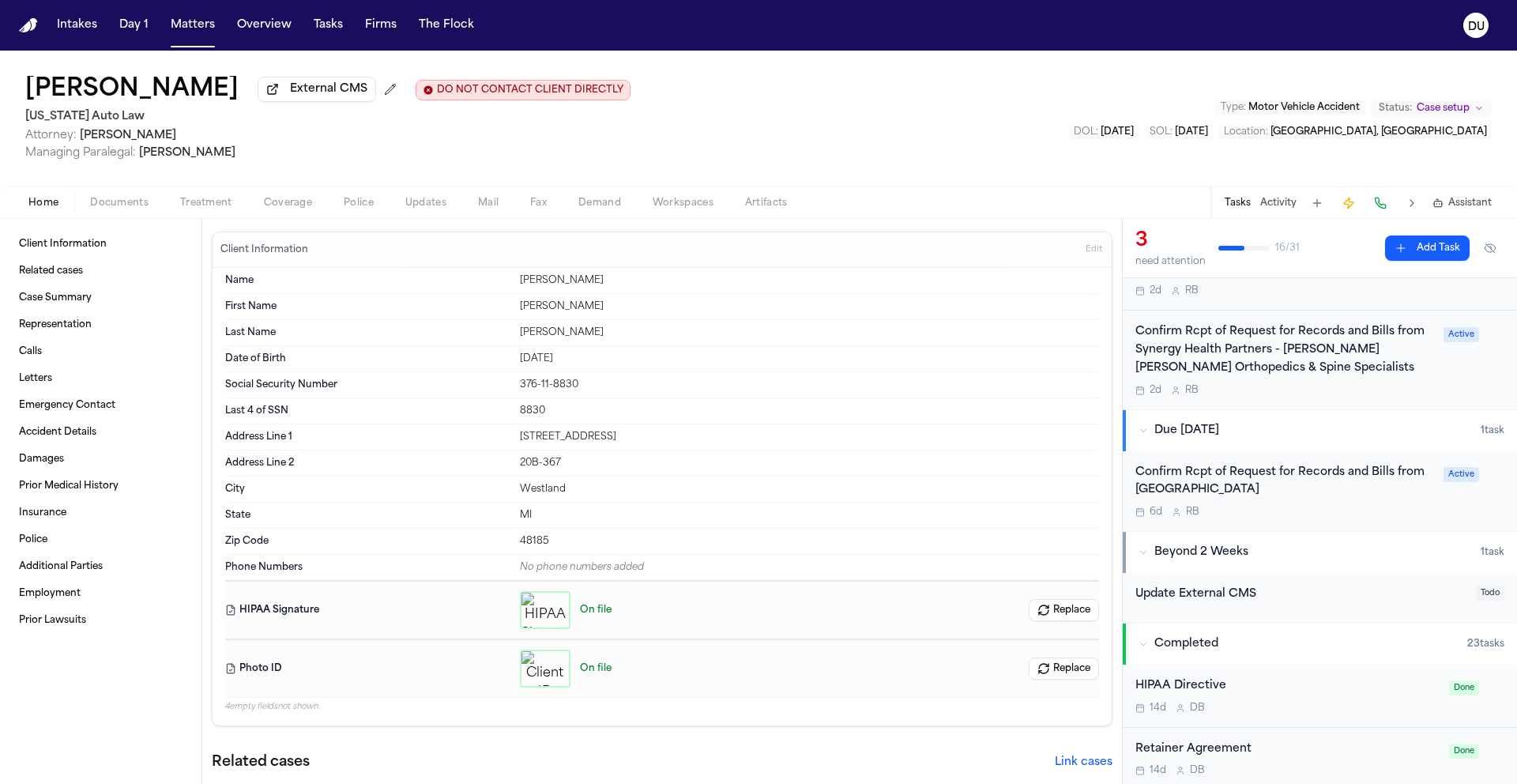
click at [1202, 486] on div "Confirm Rcpt of Request for Records and Bills from [GEOGRAPHIC_DATA]" at bounding box center [1285, 482] width 299 height 37
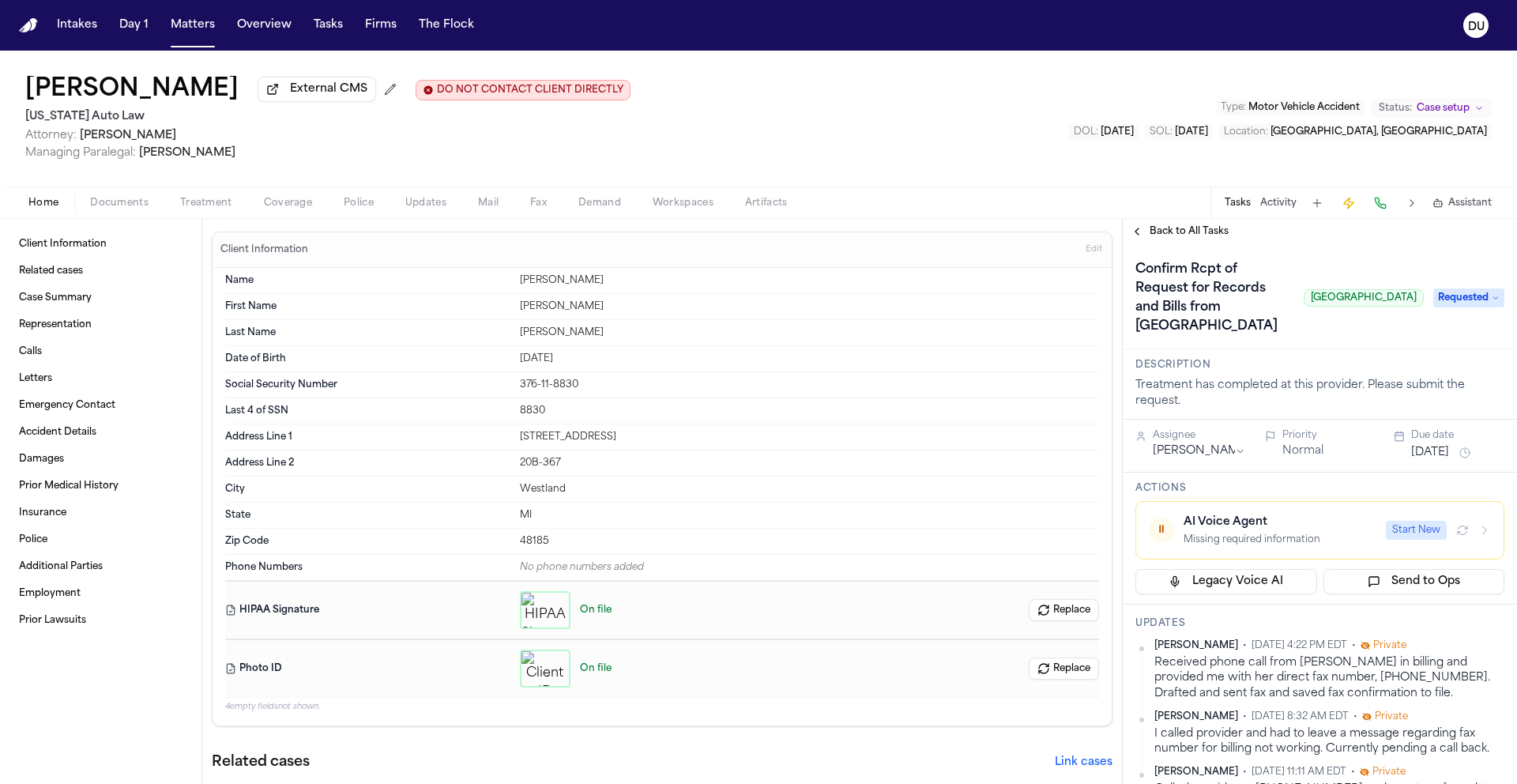
click at [1460, 308] on span "Requested" at bounding box center [1469, 298] width 71 height 19
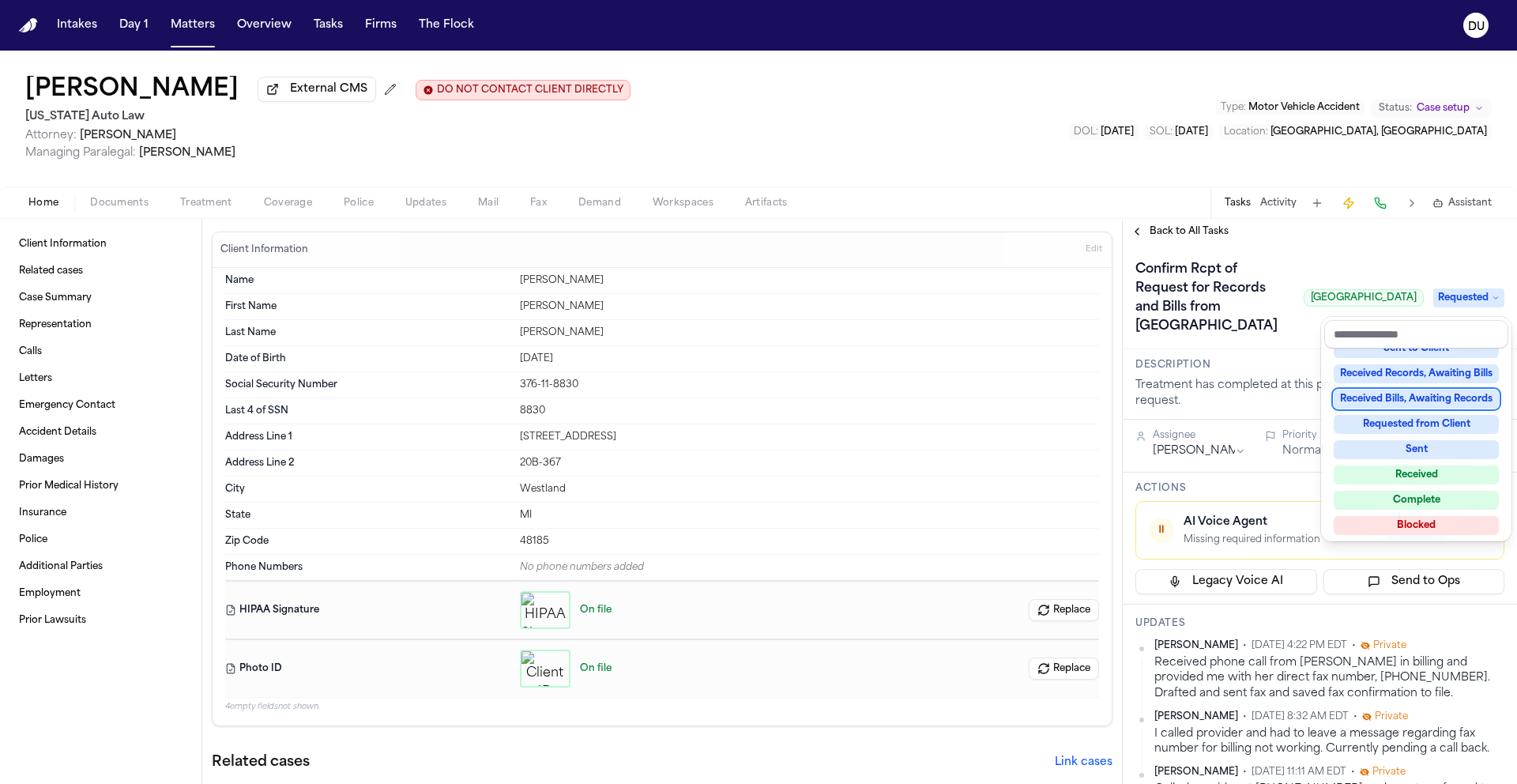
click at [1424, 394] on div "Received Bills, Awaiting Records" at bounding box center [1416, 399] width 165 height 19
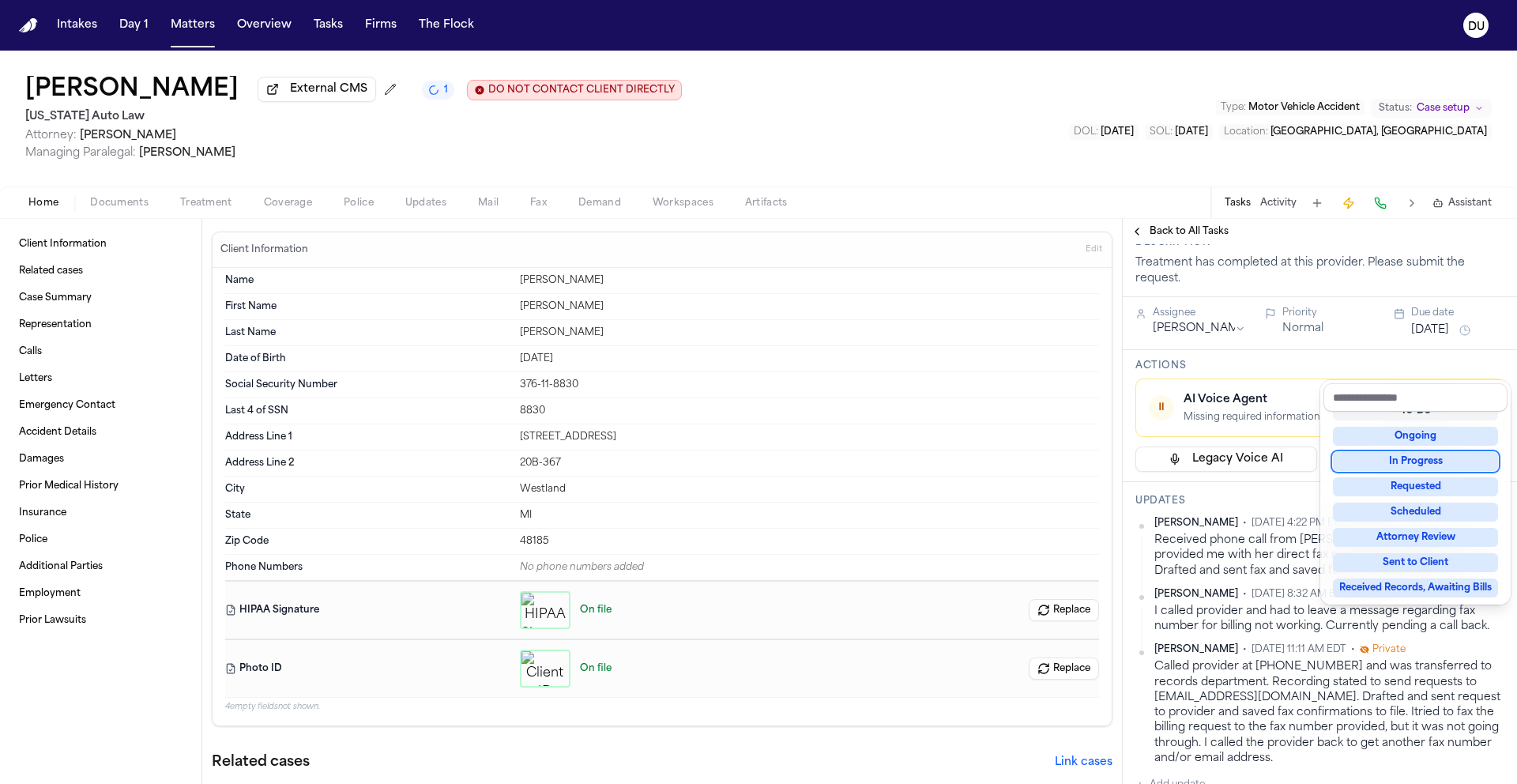
scroll to position [471, 0]
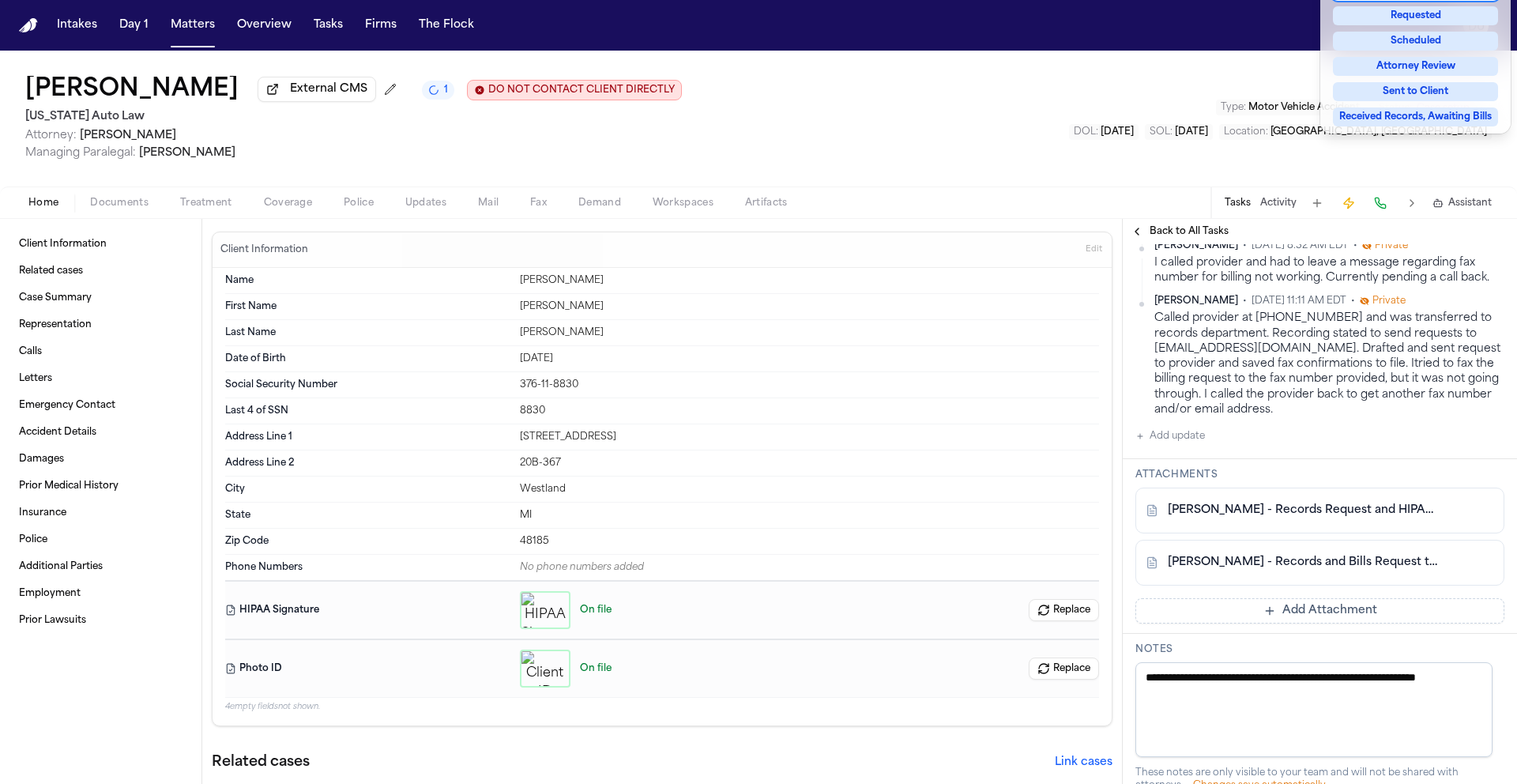
click at [1277, 734] on div "Confirm Rcpt of Request for Records and Bills from [GEOGRAPHIC_DATA] Received B…" at bounding box center [1319, 443] width 394 height 1340
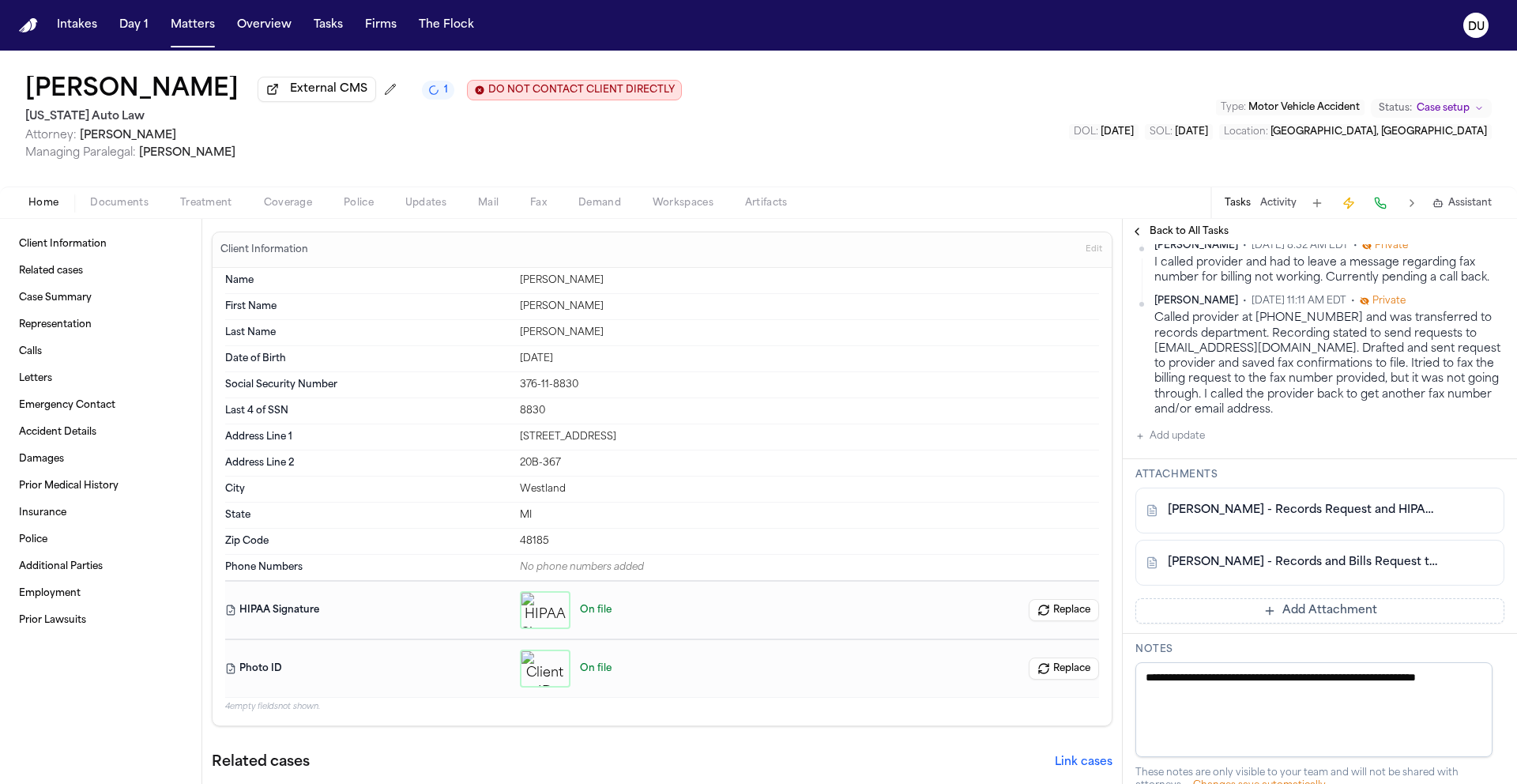
click at [1281, 623] on button "Add Attachment" at bounding box center [1320, 610] width 369 height 25
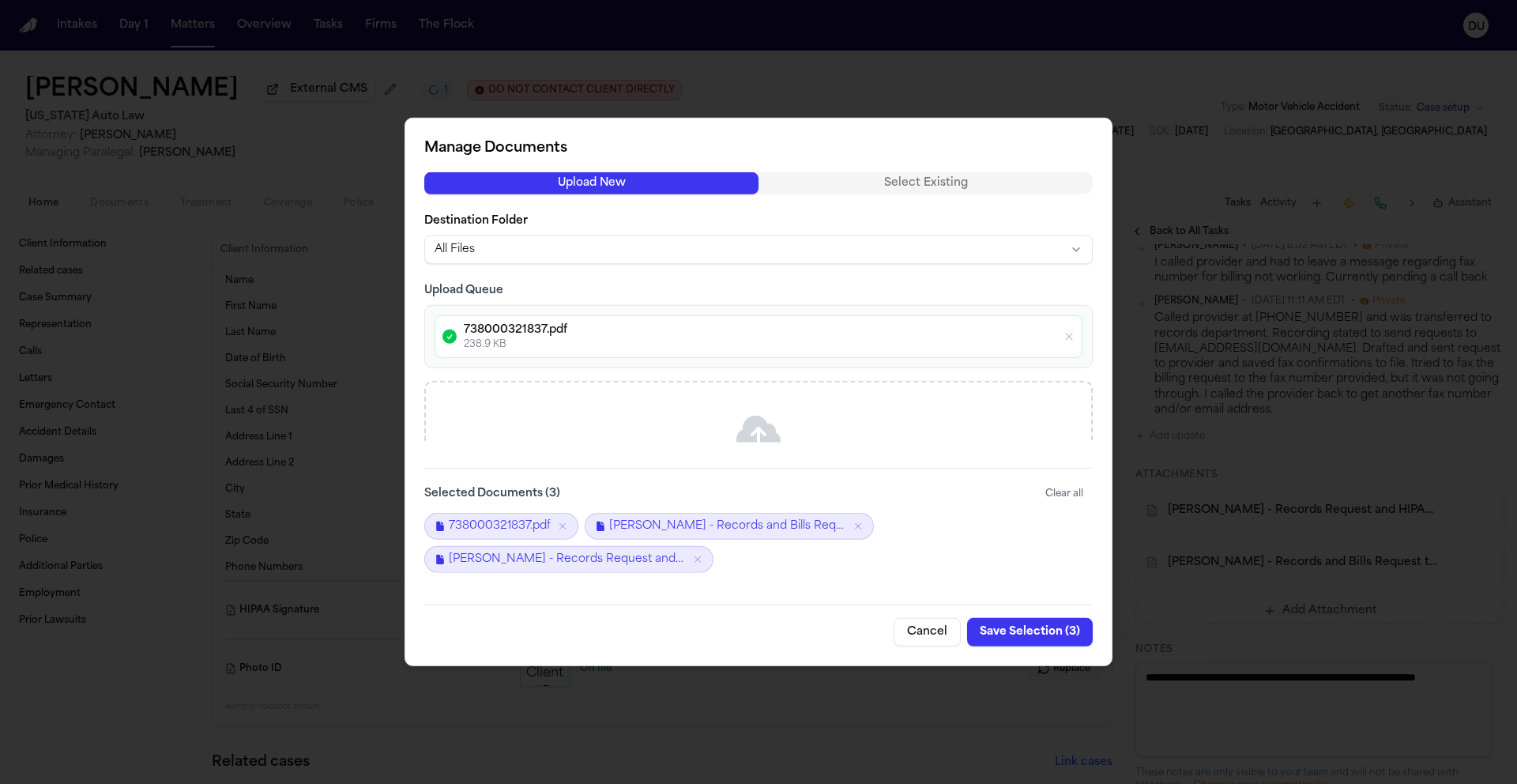
click at [1031, 638] on button "Save Selection ( 3 )" at bounding box center [1029, 632] width 126 height 29
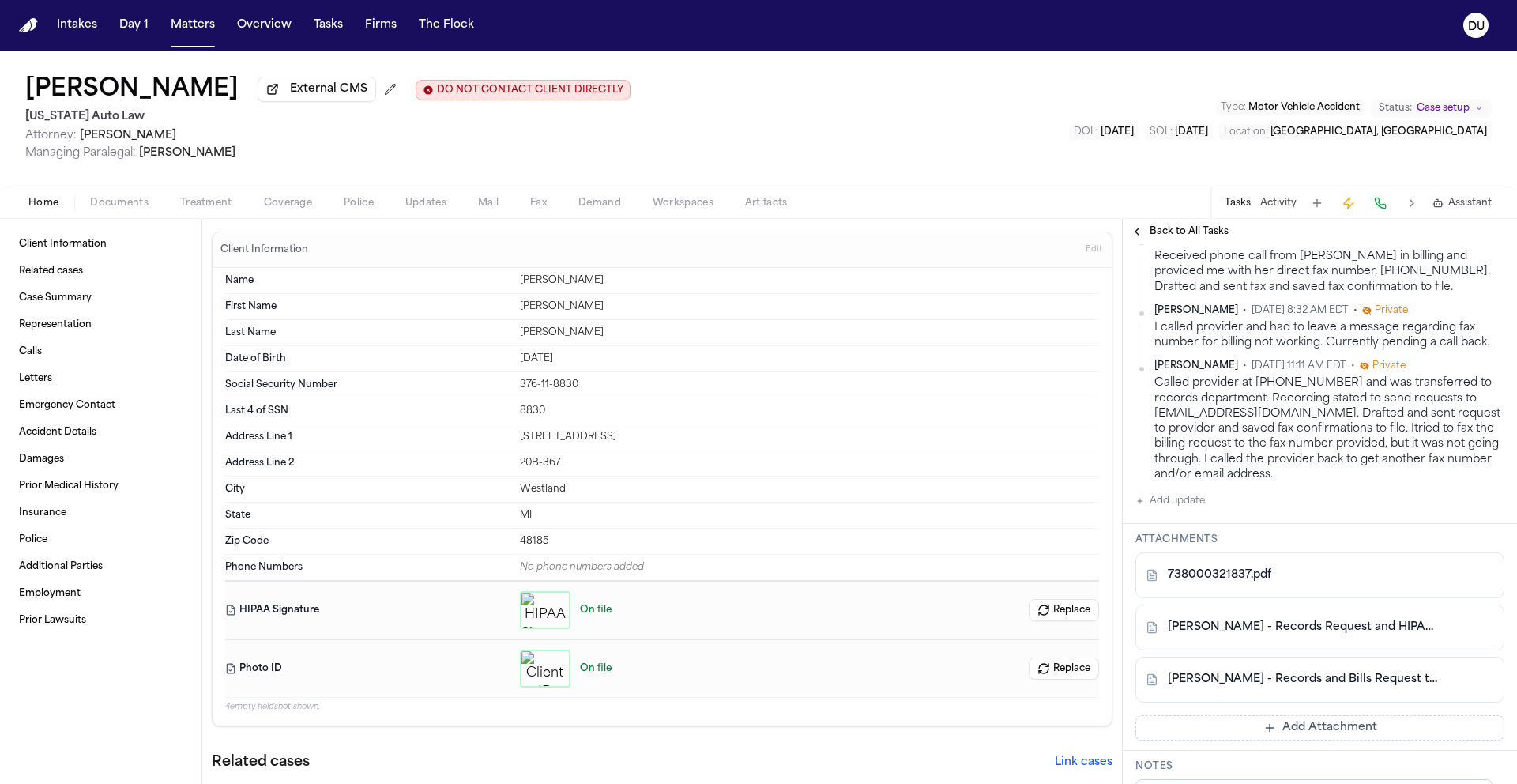
scroll to position [473, 0]
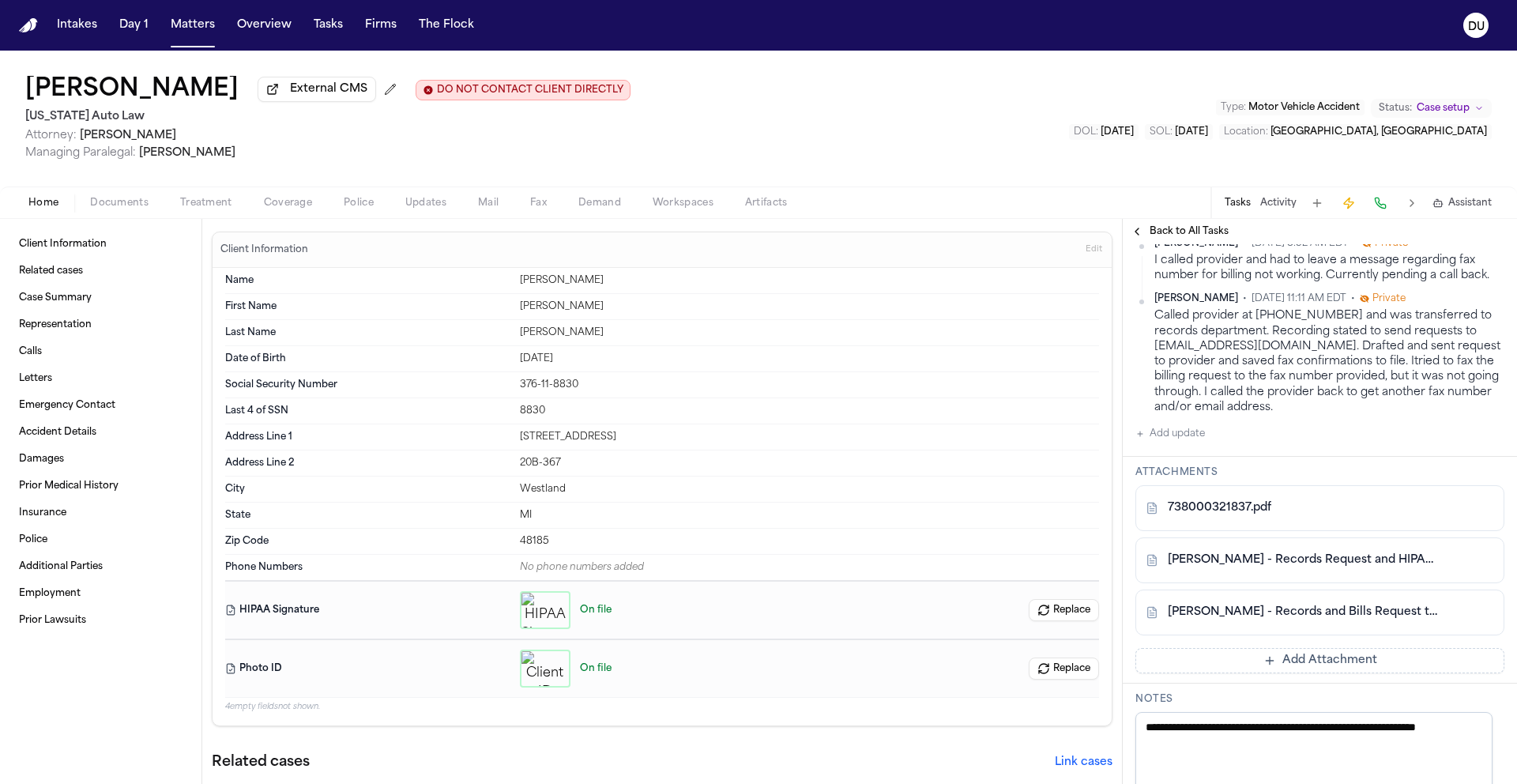
click at [1188, 443] on button "Add update" at bounding box center [1170, 434] width 70 height 19
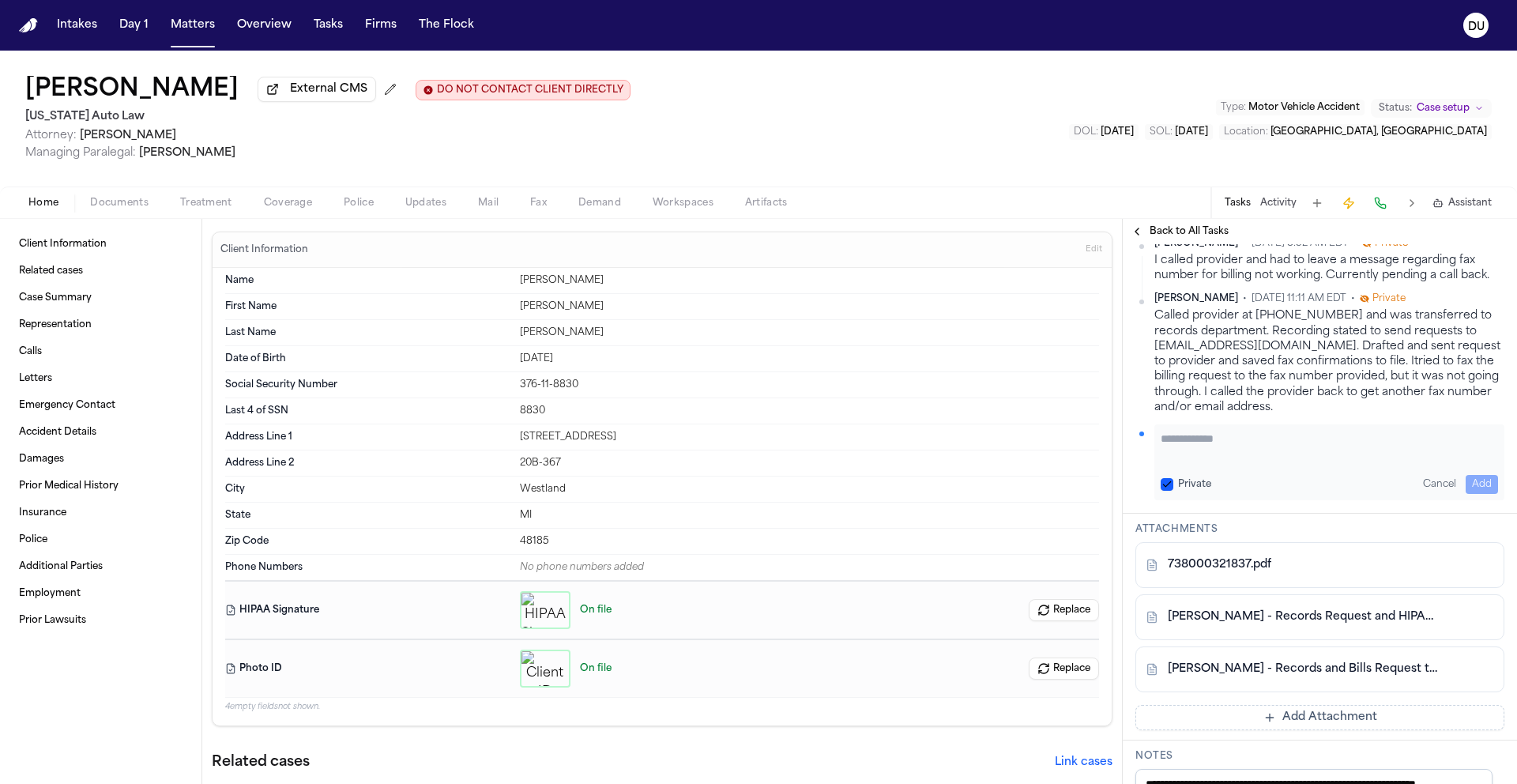
click at [1248, 462] on textarea "Add your update" at bounding box center [1329, 446] width 337 height 31
click at [1466, 494] on button "Add" at bounding box center [1481, 484] width 32 height 19
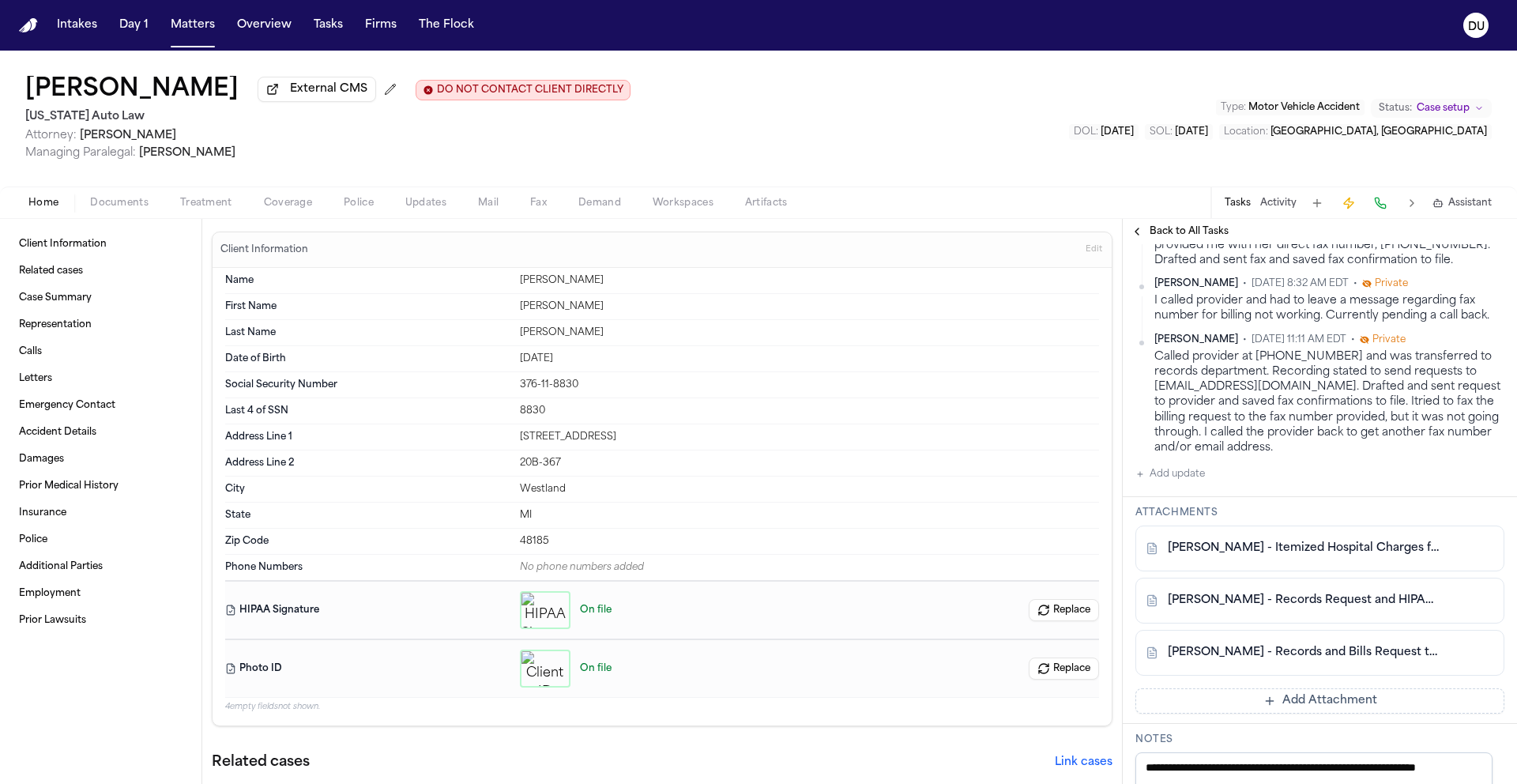
click at [1168, 232] on span "Back to All Tasks" at bounding box center [1188, 231] width 79 height 13
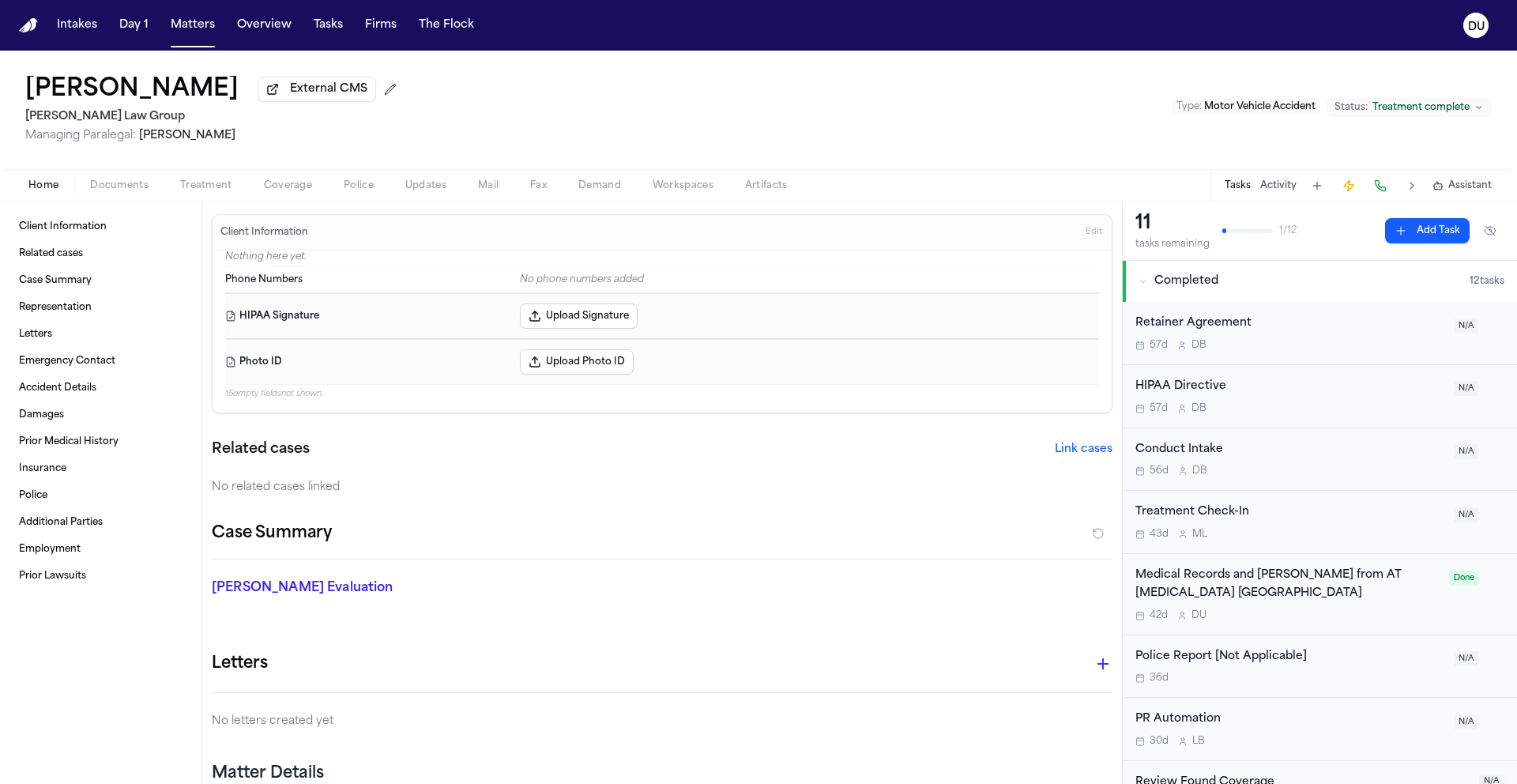
click at [17, 24] on nav "Intakes Day 1 Matters Overview Tasks Firms The Flock DU" at bounding box center [758, 25] width 1517 height 50
click at [34, 23] on img "Home" at bounding box center [29, 25] width 19 height 15
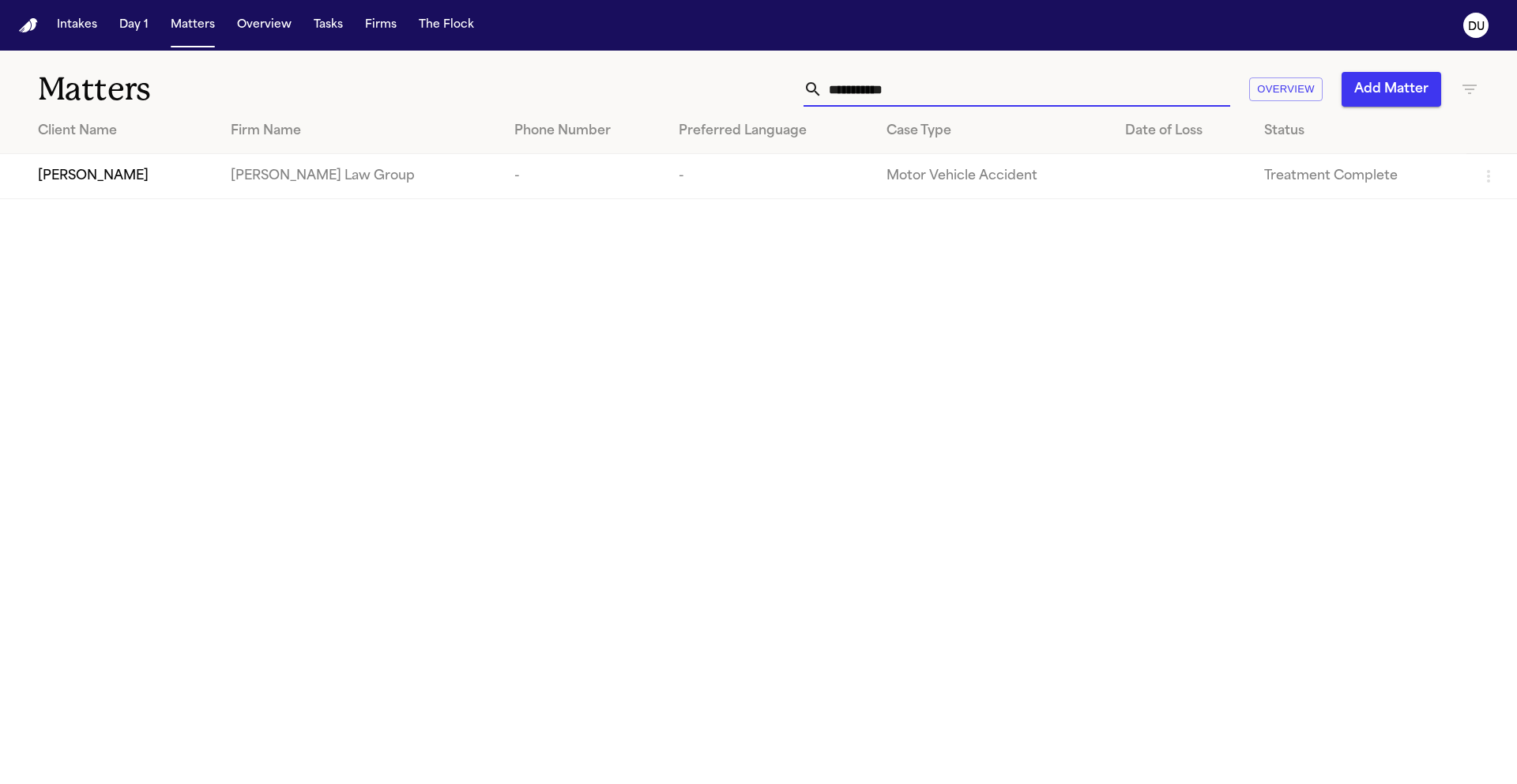
drag, startPoint x: 948, startPoint y: 97, endPoint x: 761, endPoint y: 99, distance: 187.0
click at [761, 99] on div "**********" at bounding box center [968, 90] width 1021 height 35
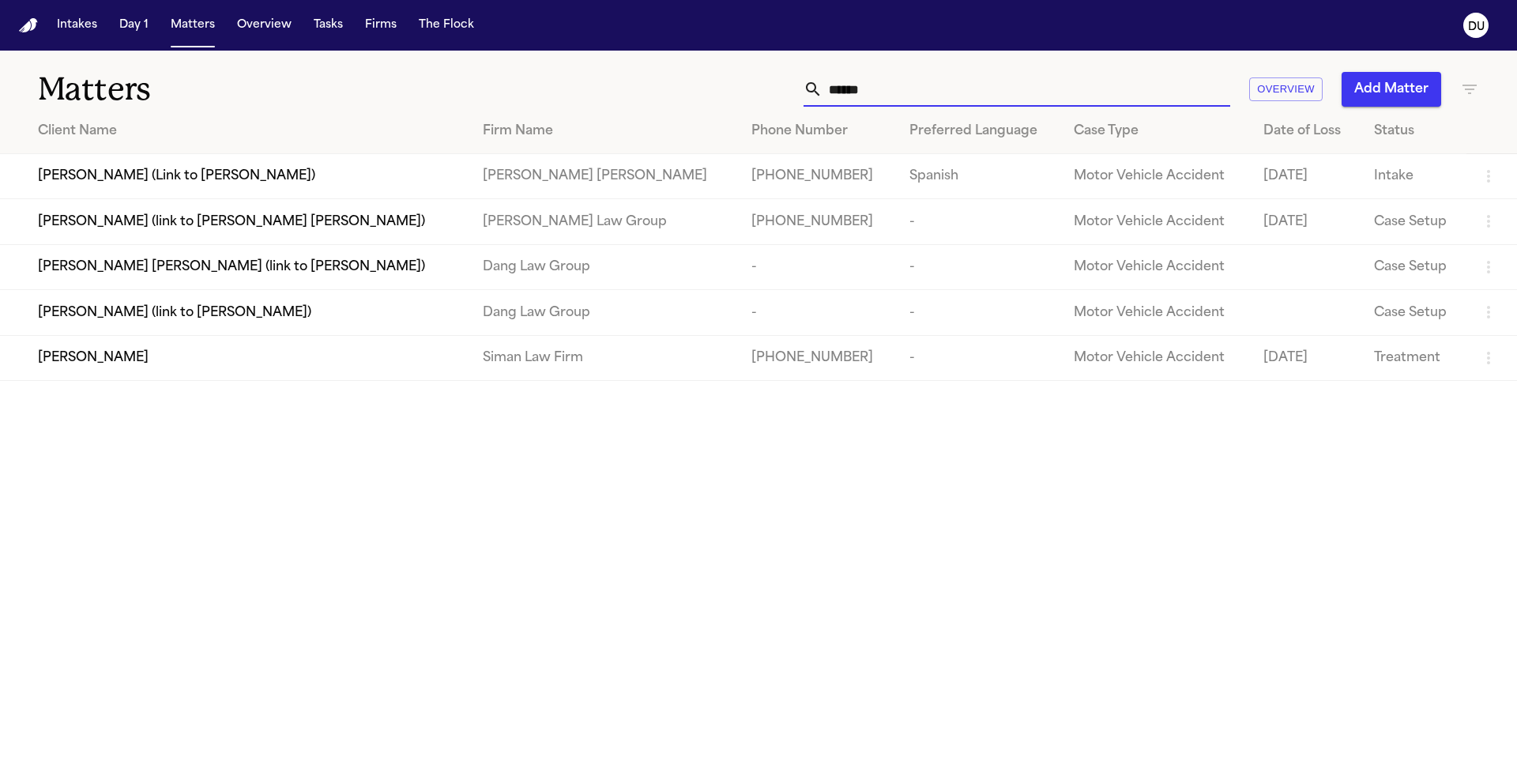
type input "******"
click at [672, 379] on td "Siman Law Firm" at bounding box center [604, 357] width 269 height 45
click at [360, 368] on div "[PERSON_NAME]" at bounding box center [248, 358] width 420 height 19
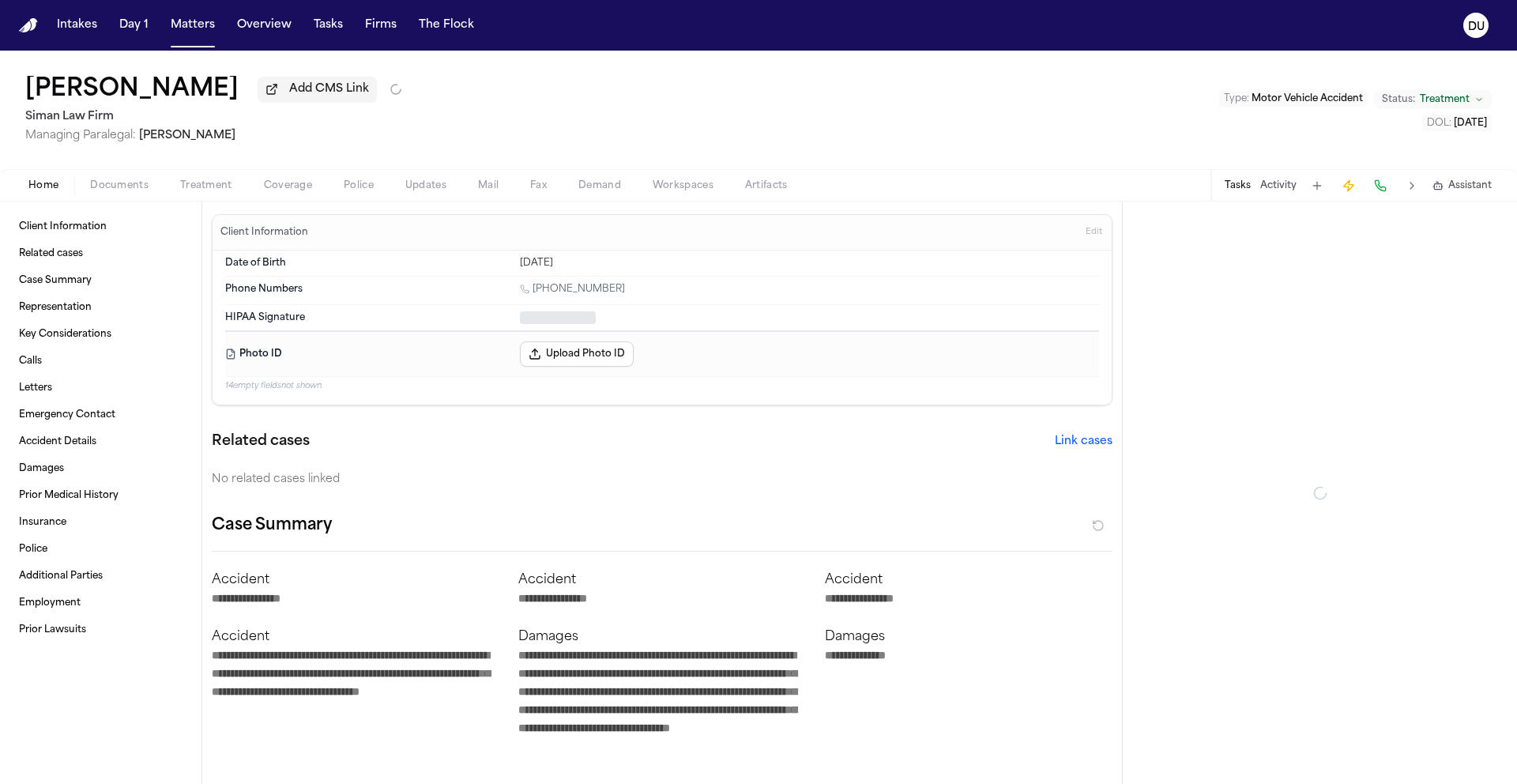
type textarea "*"
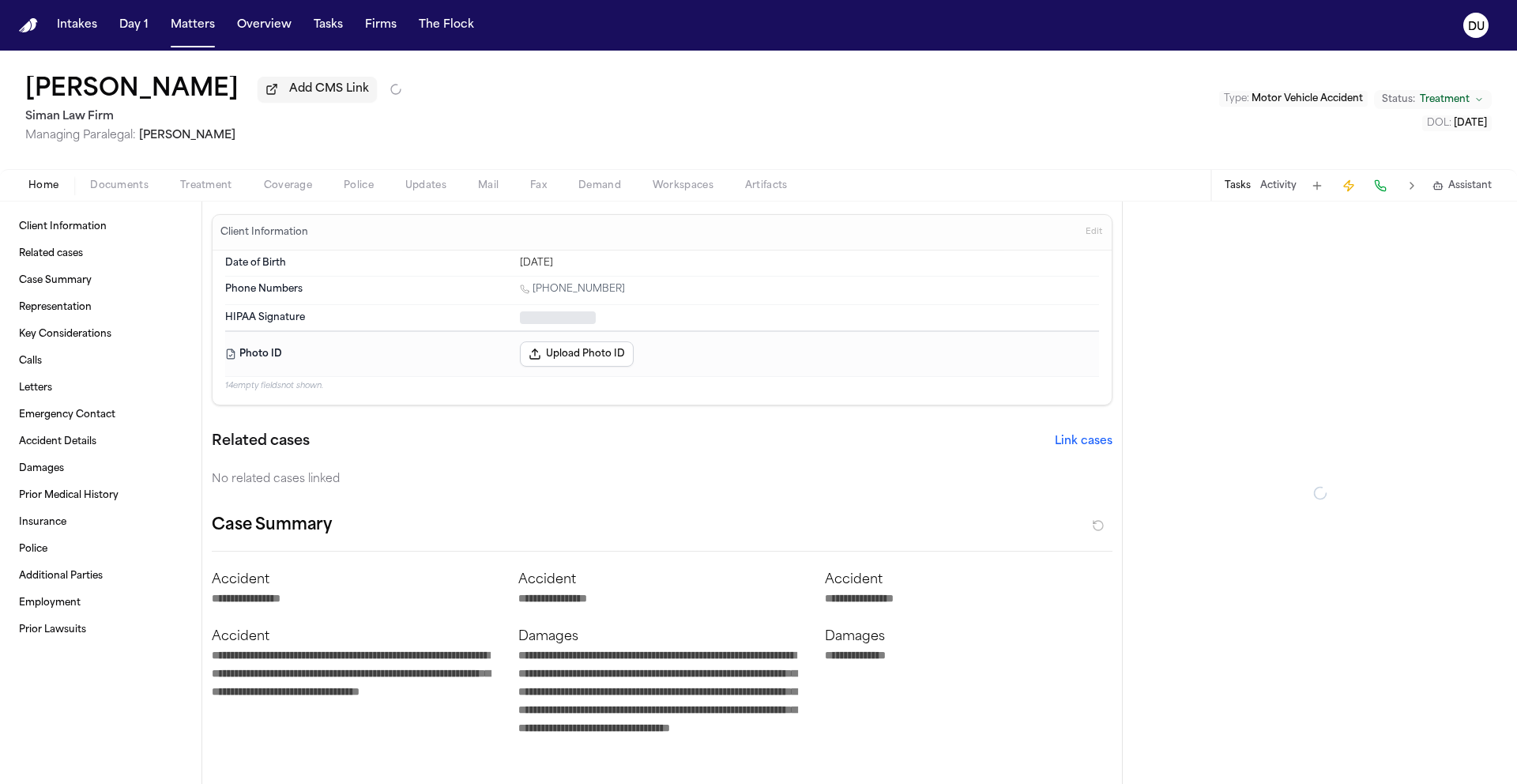
type textarea "*"
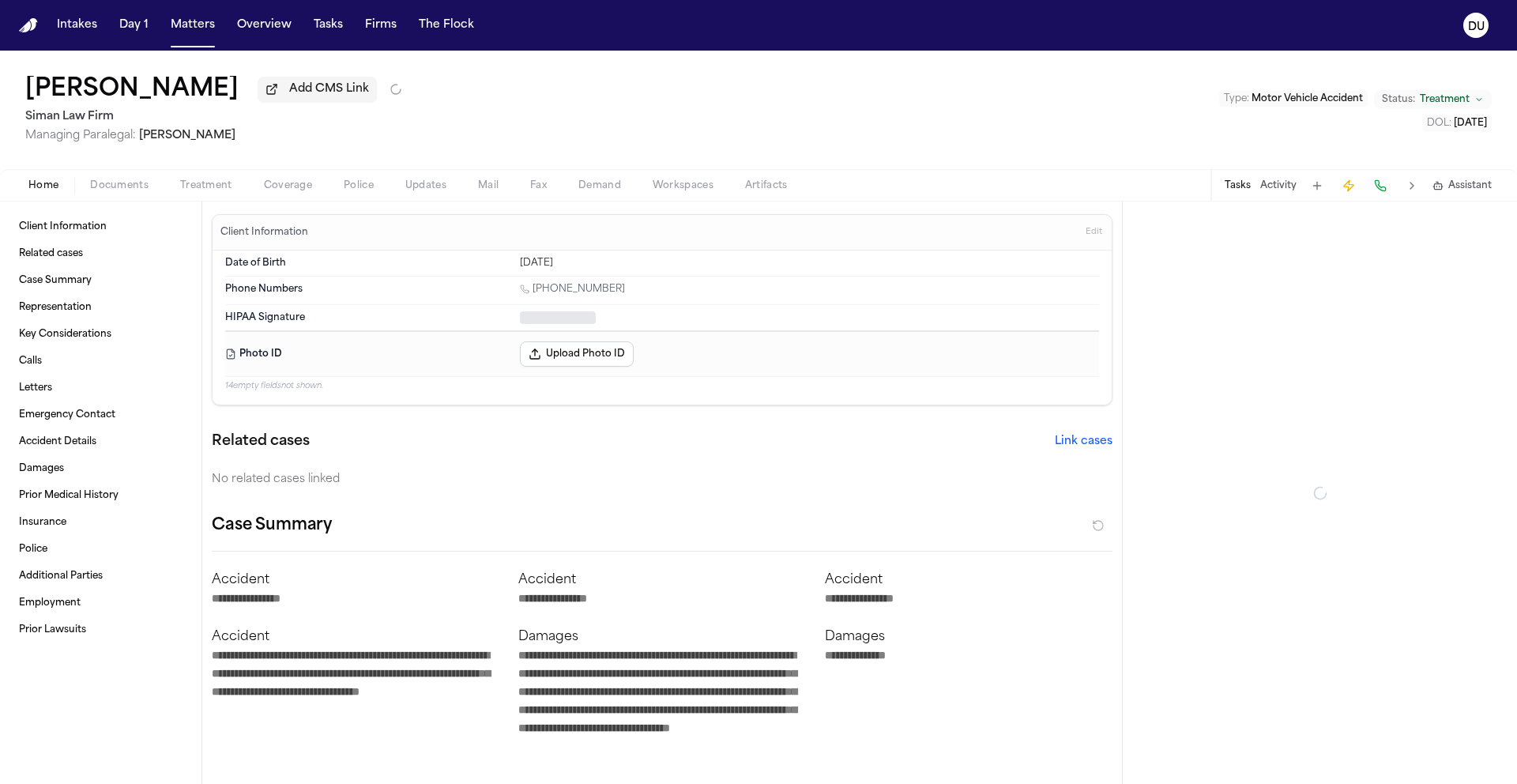
type textarea "*"
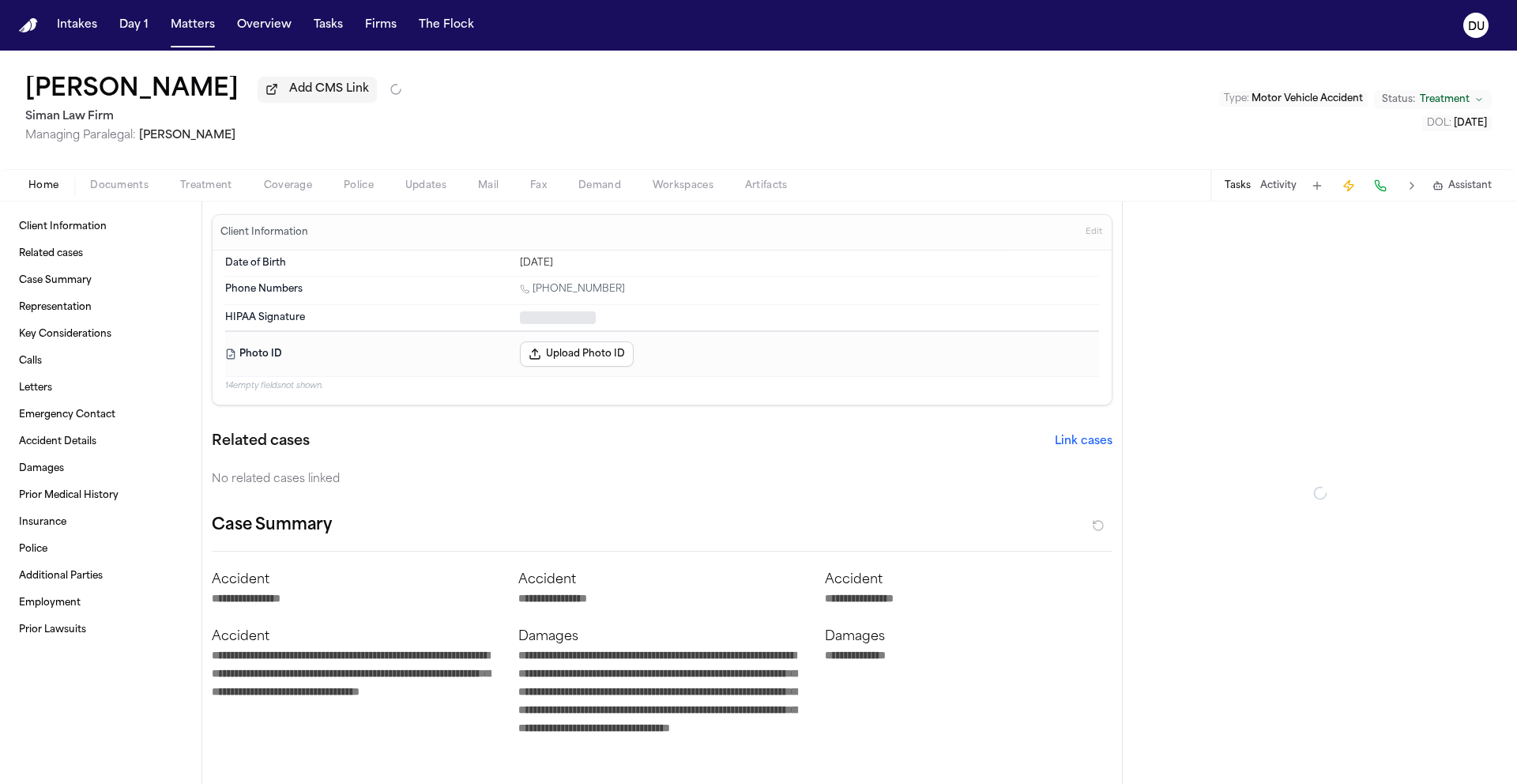
type textarea "*"
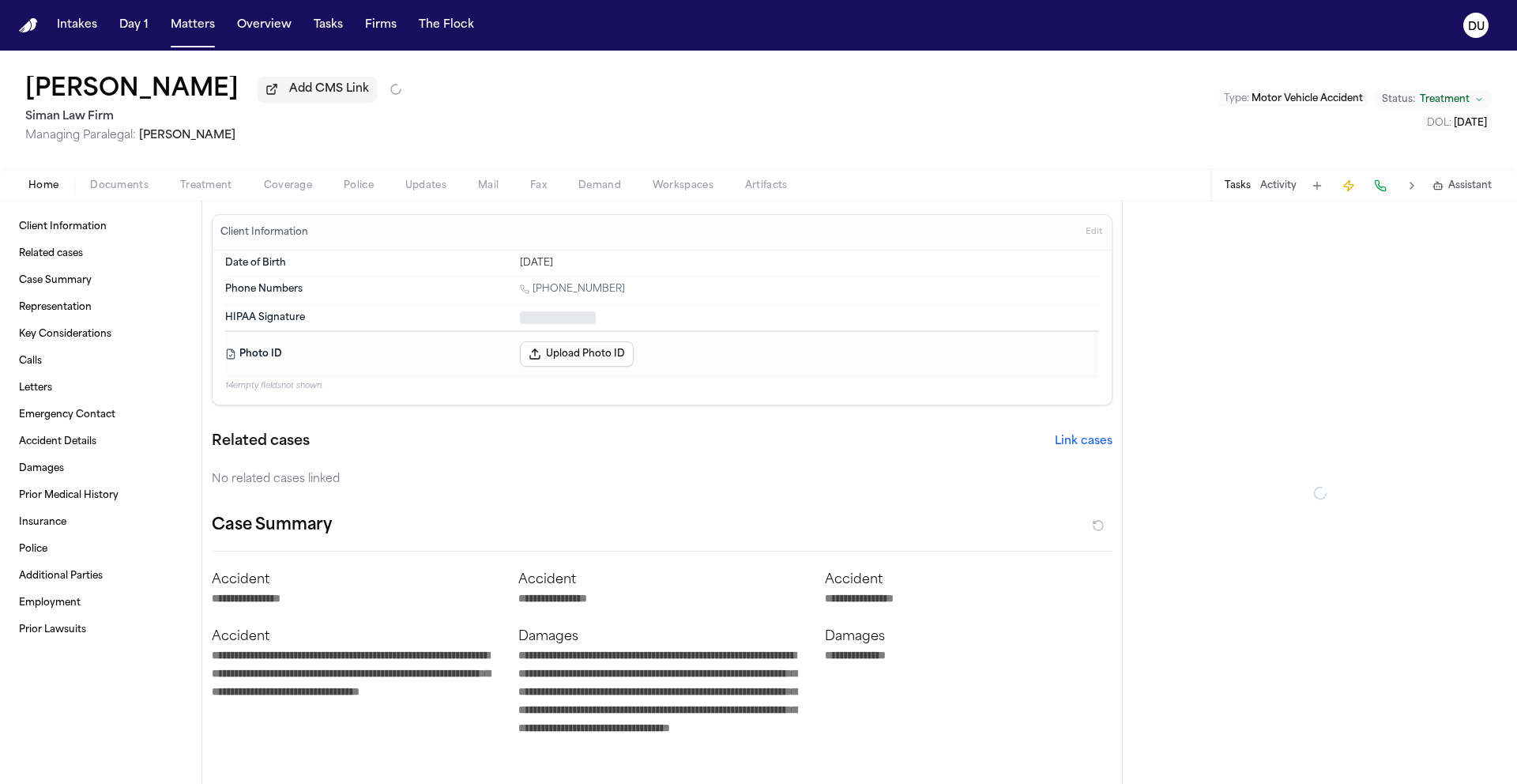
type textarea "*"
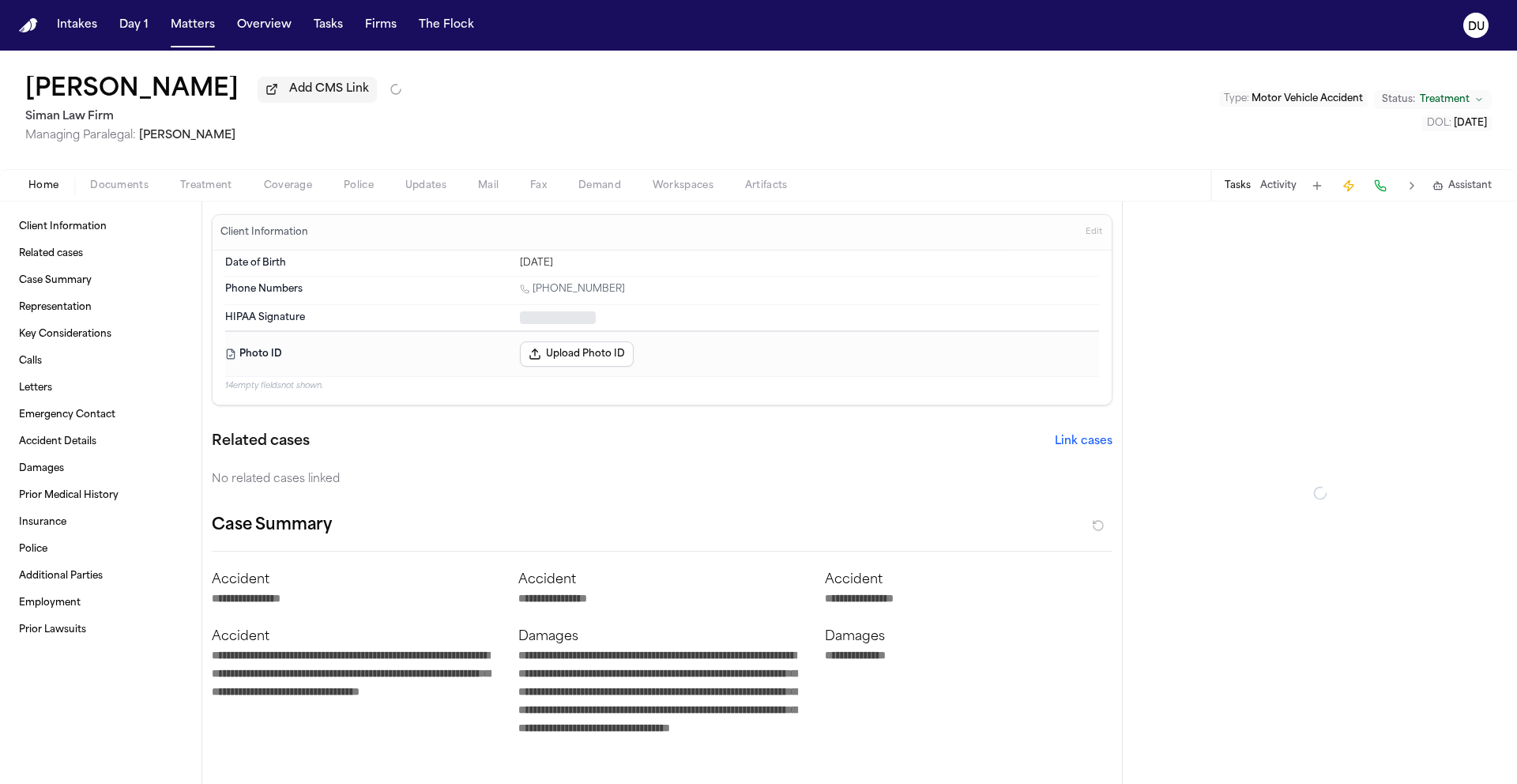
type textarea "*"
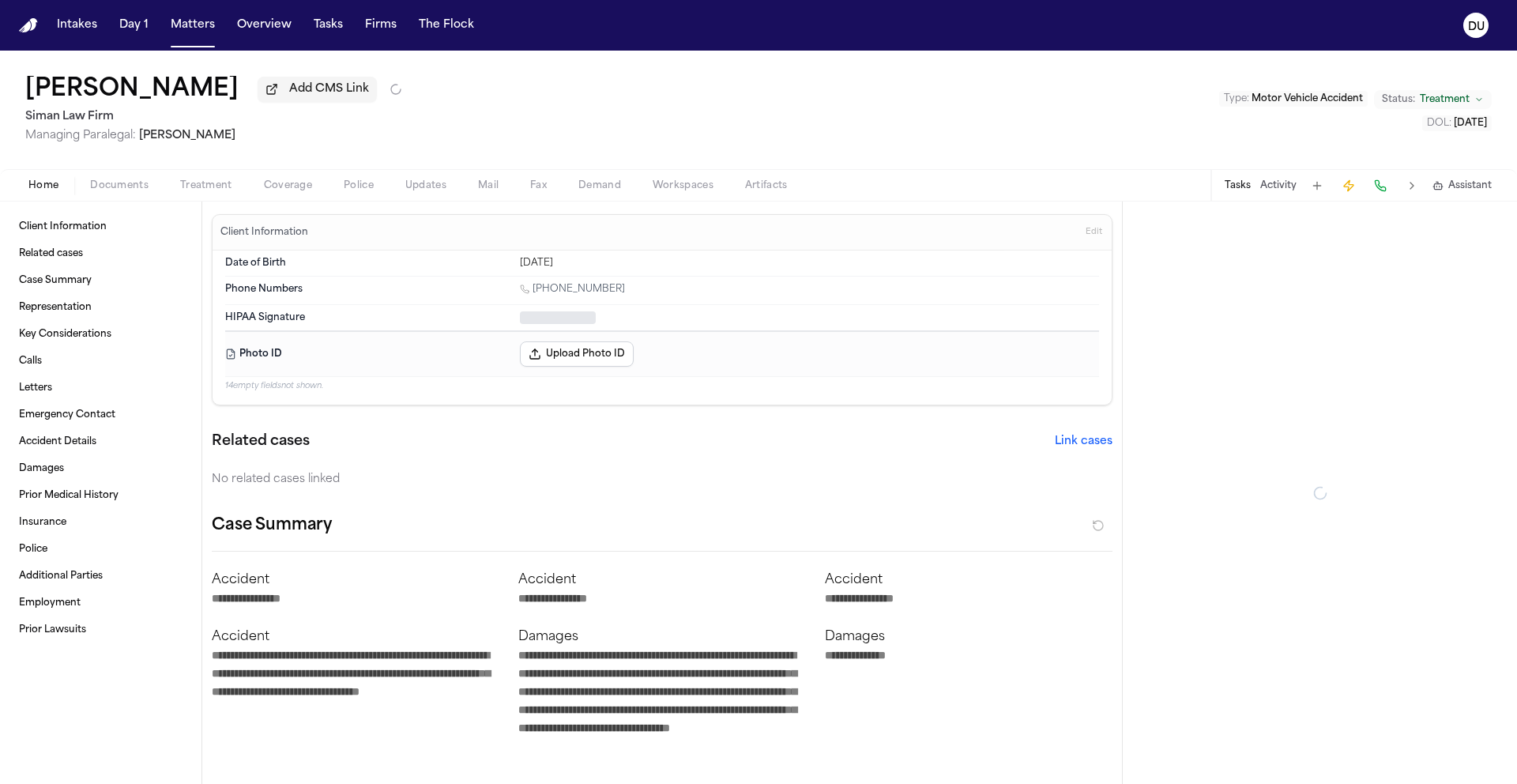
type textarea "*"
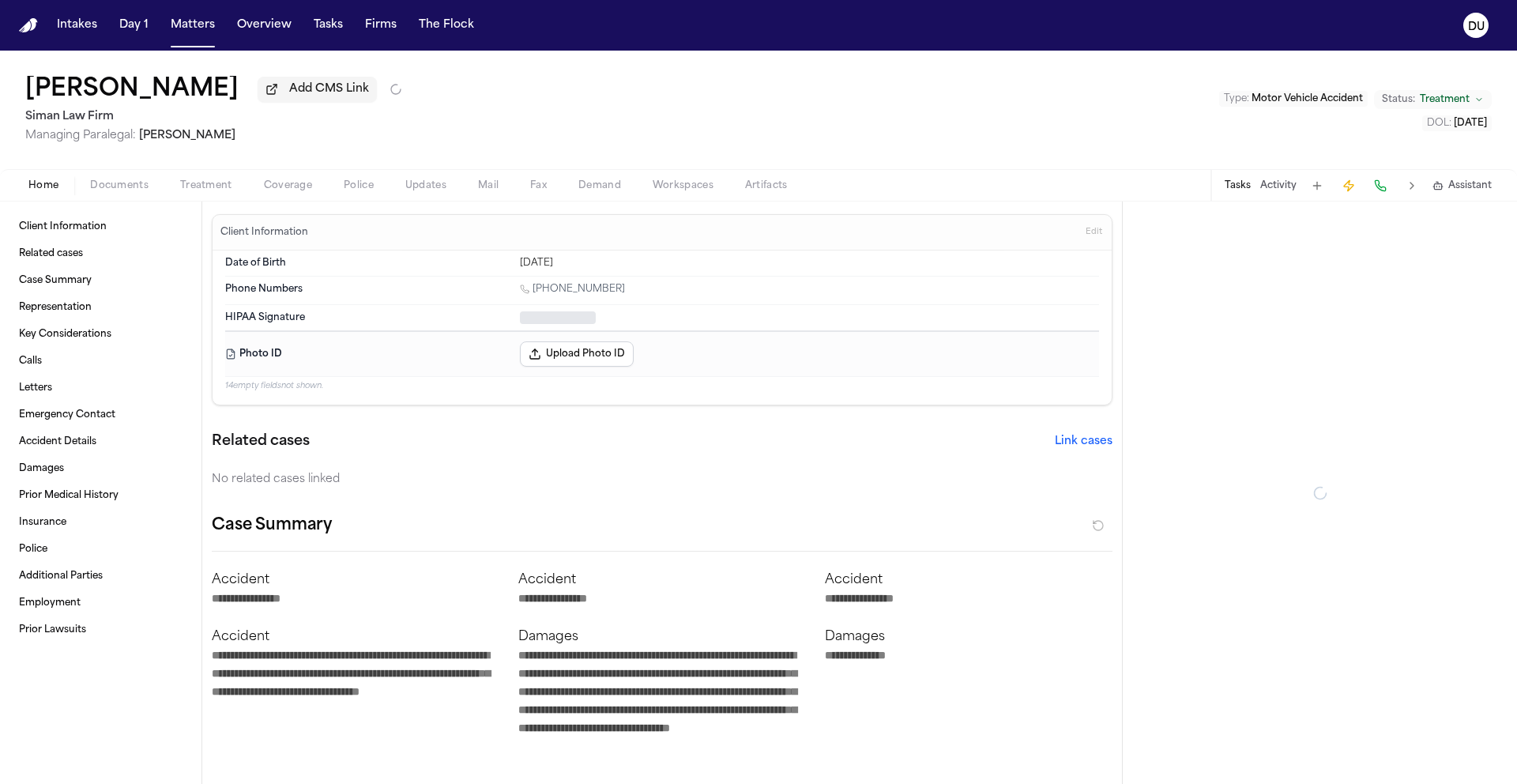
type textarea "*"
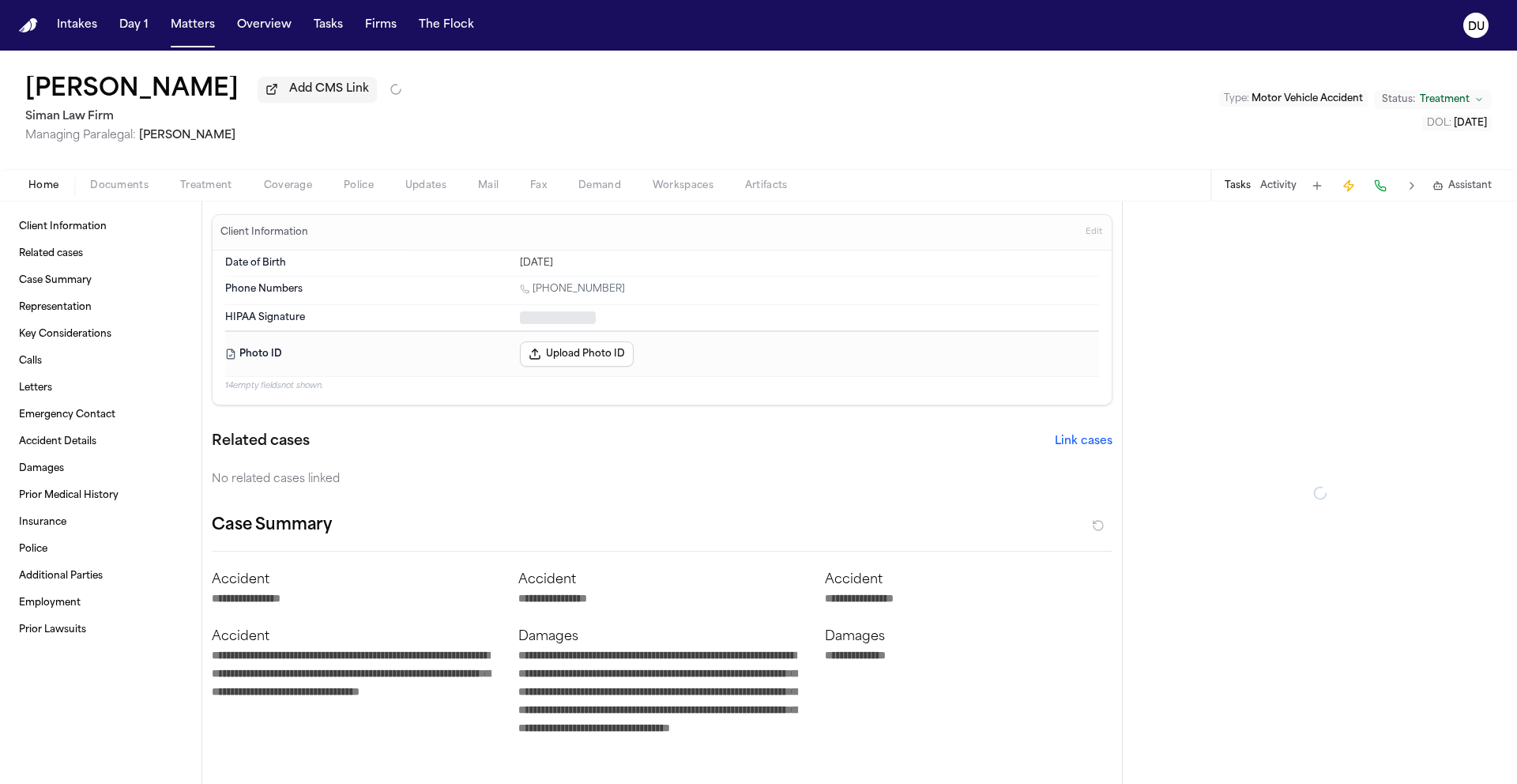
type textarea "*"
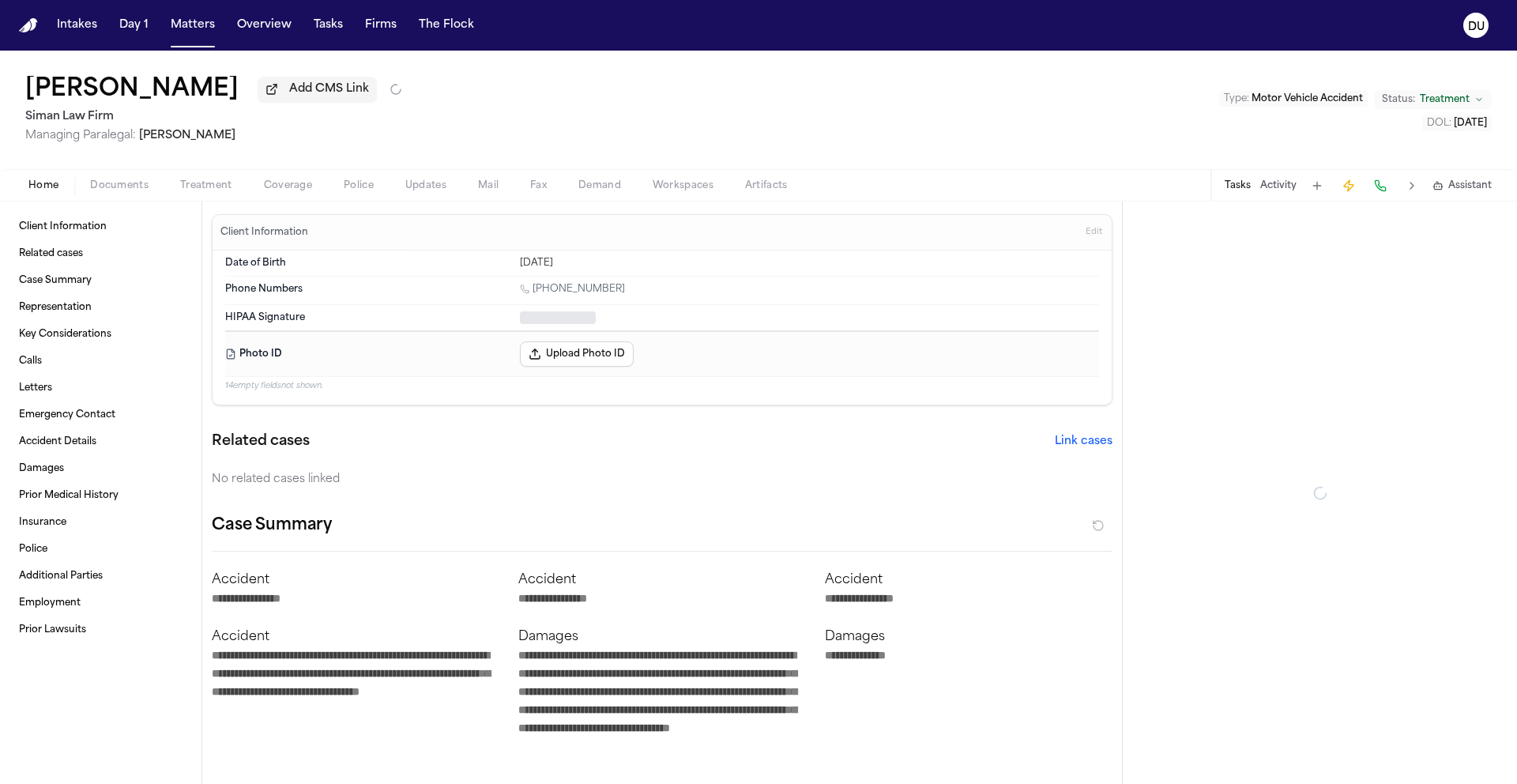
type textarea "*"
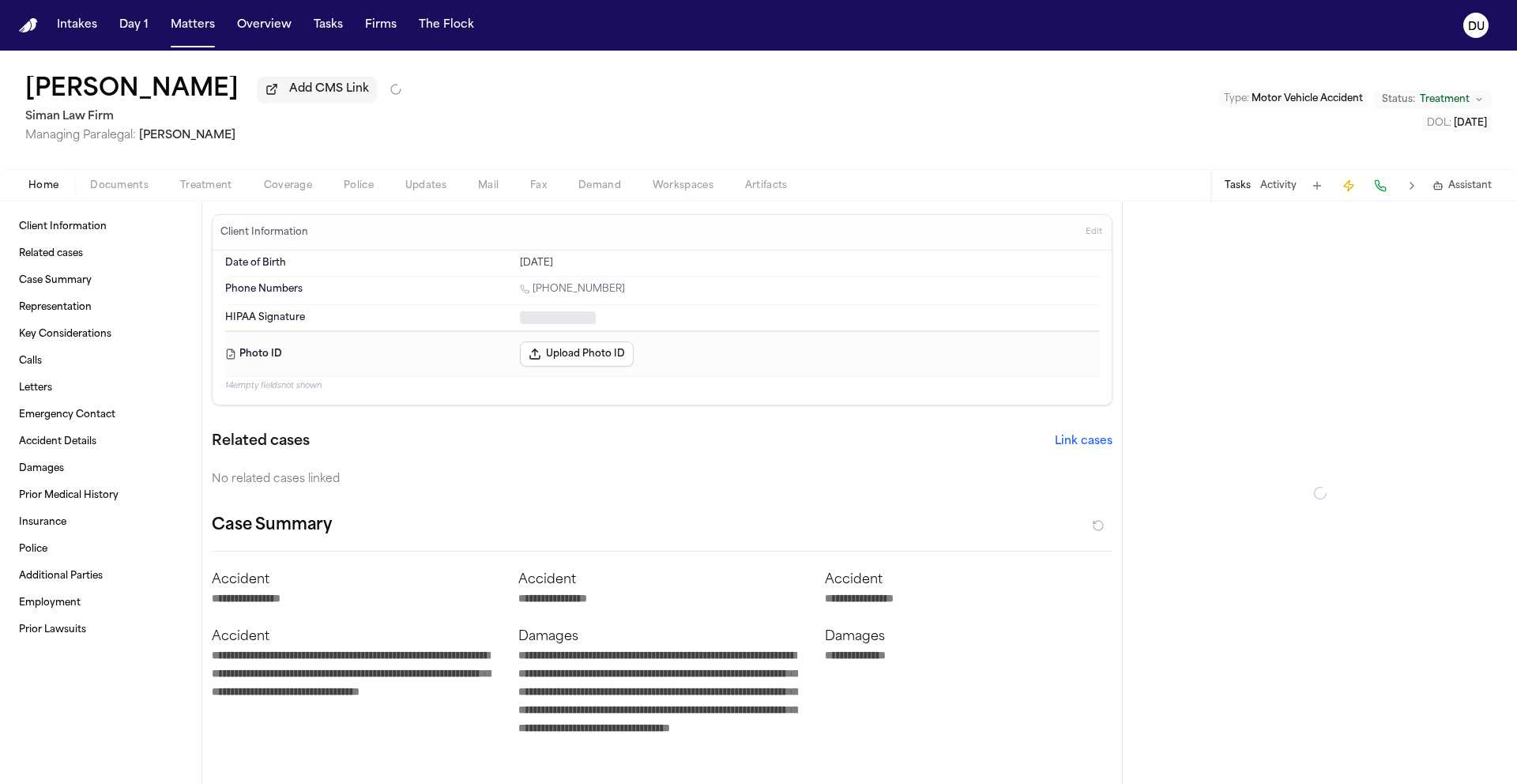
type textarea "*"
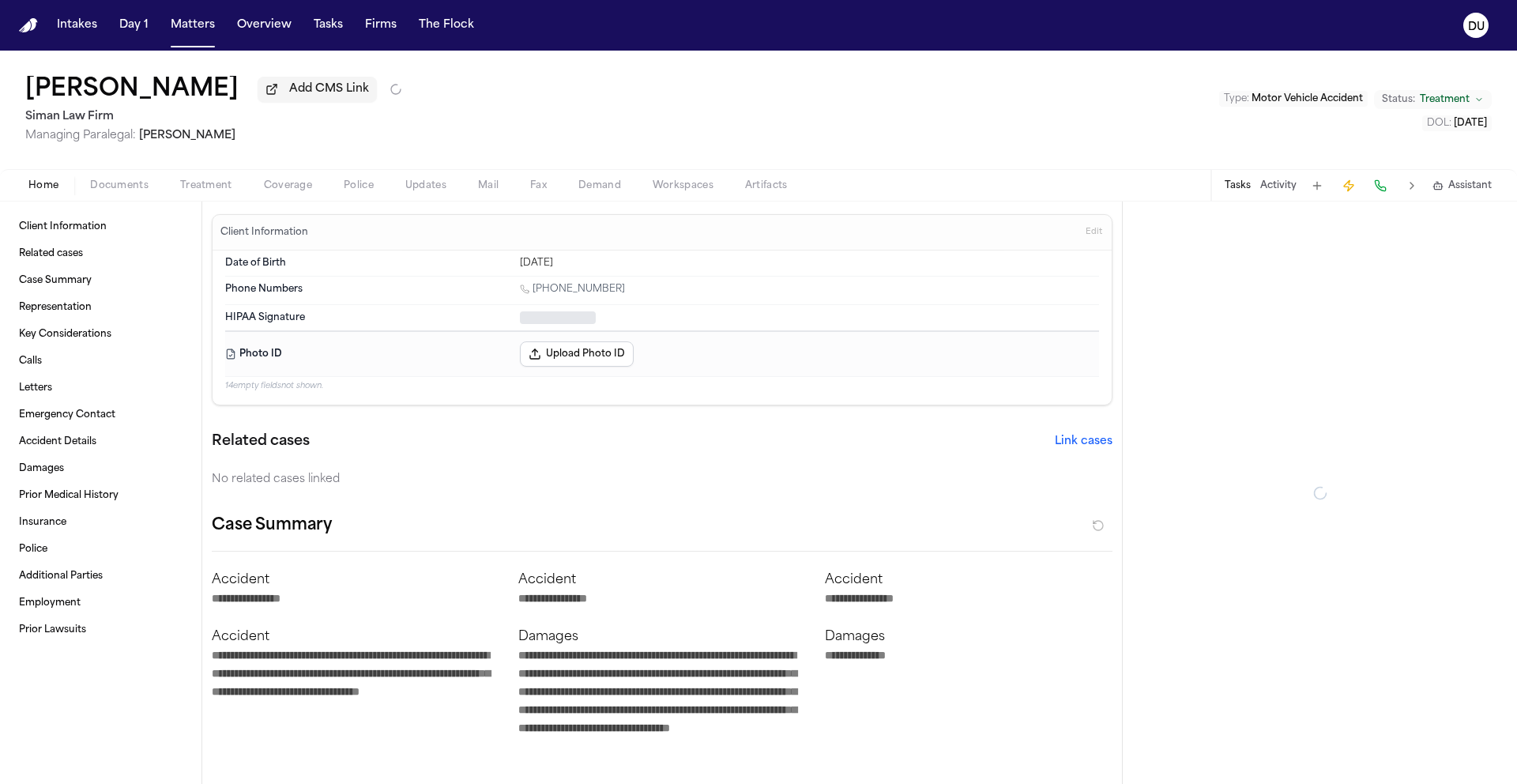
type textarea "*"
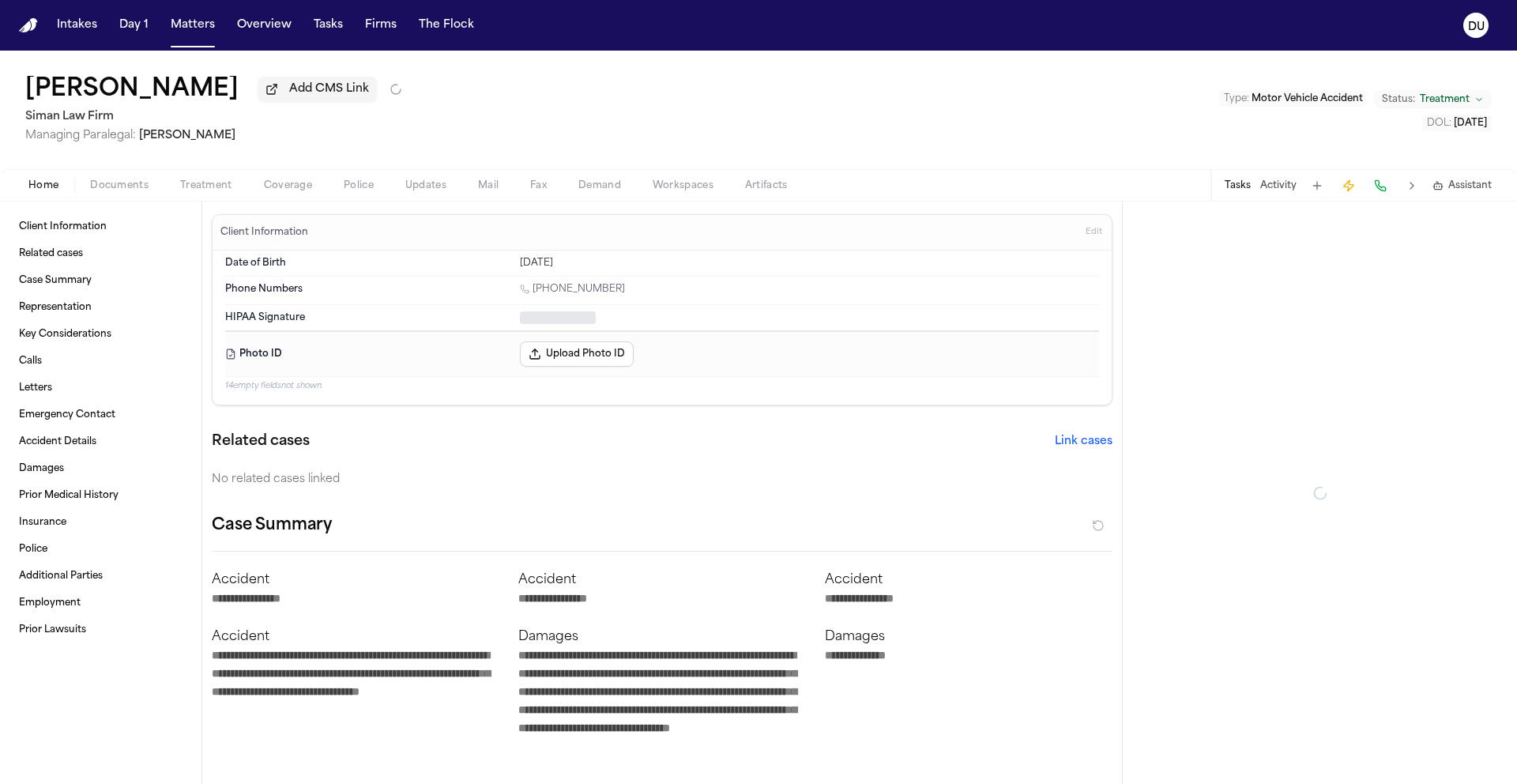
type textarea "*"
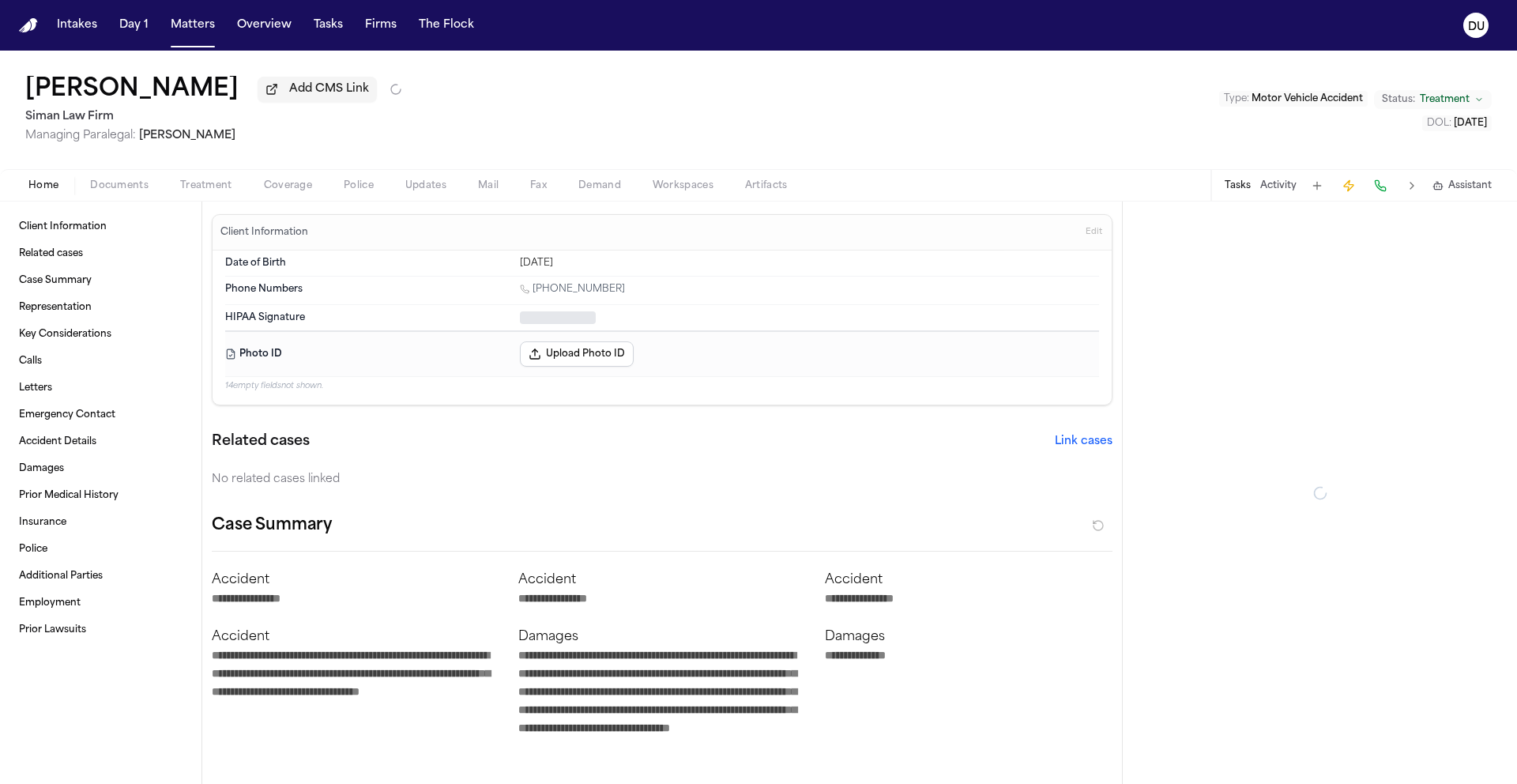
type textarea "*"
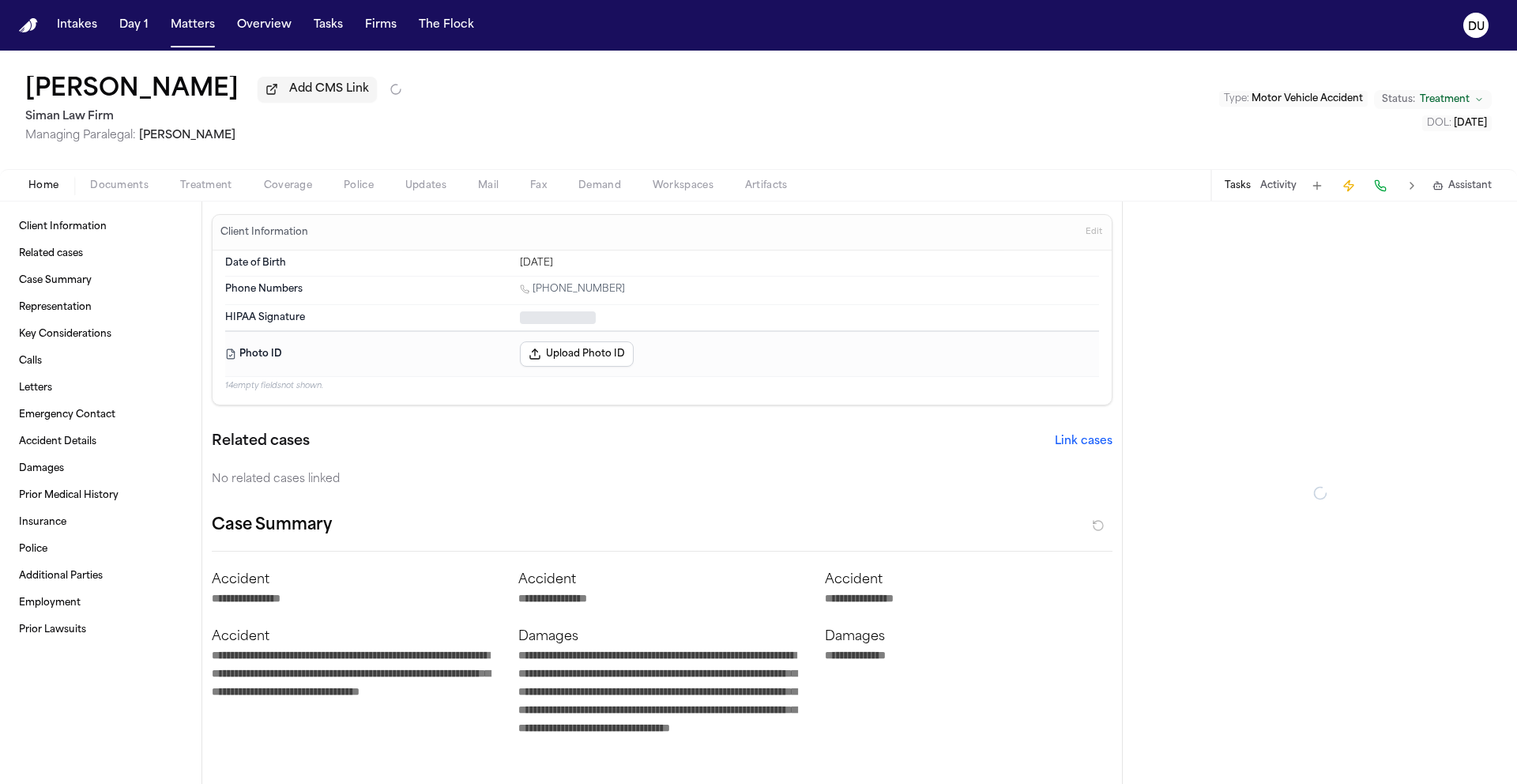
type textarea "*"
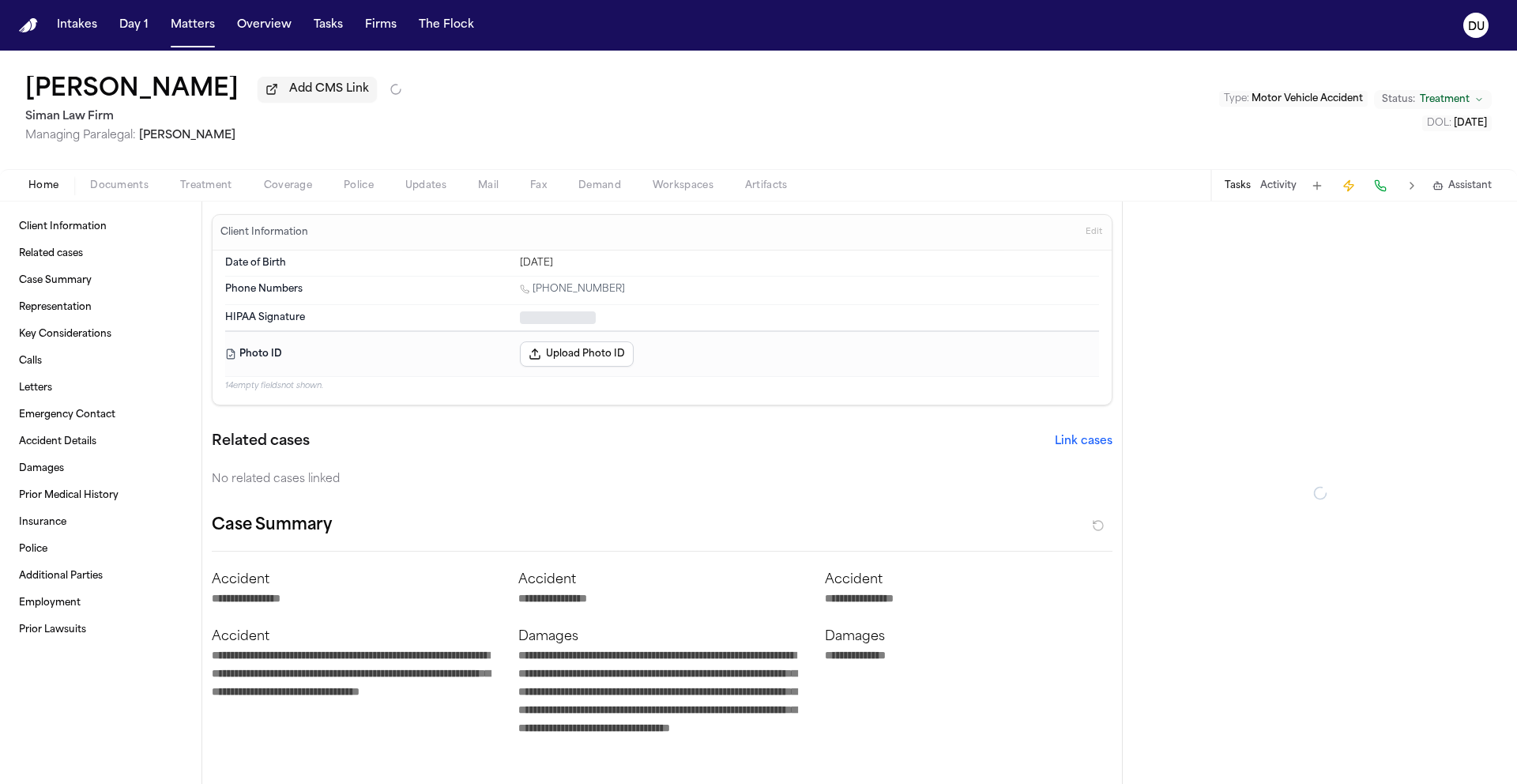
type textarea "*"
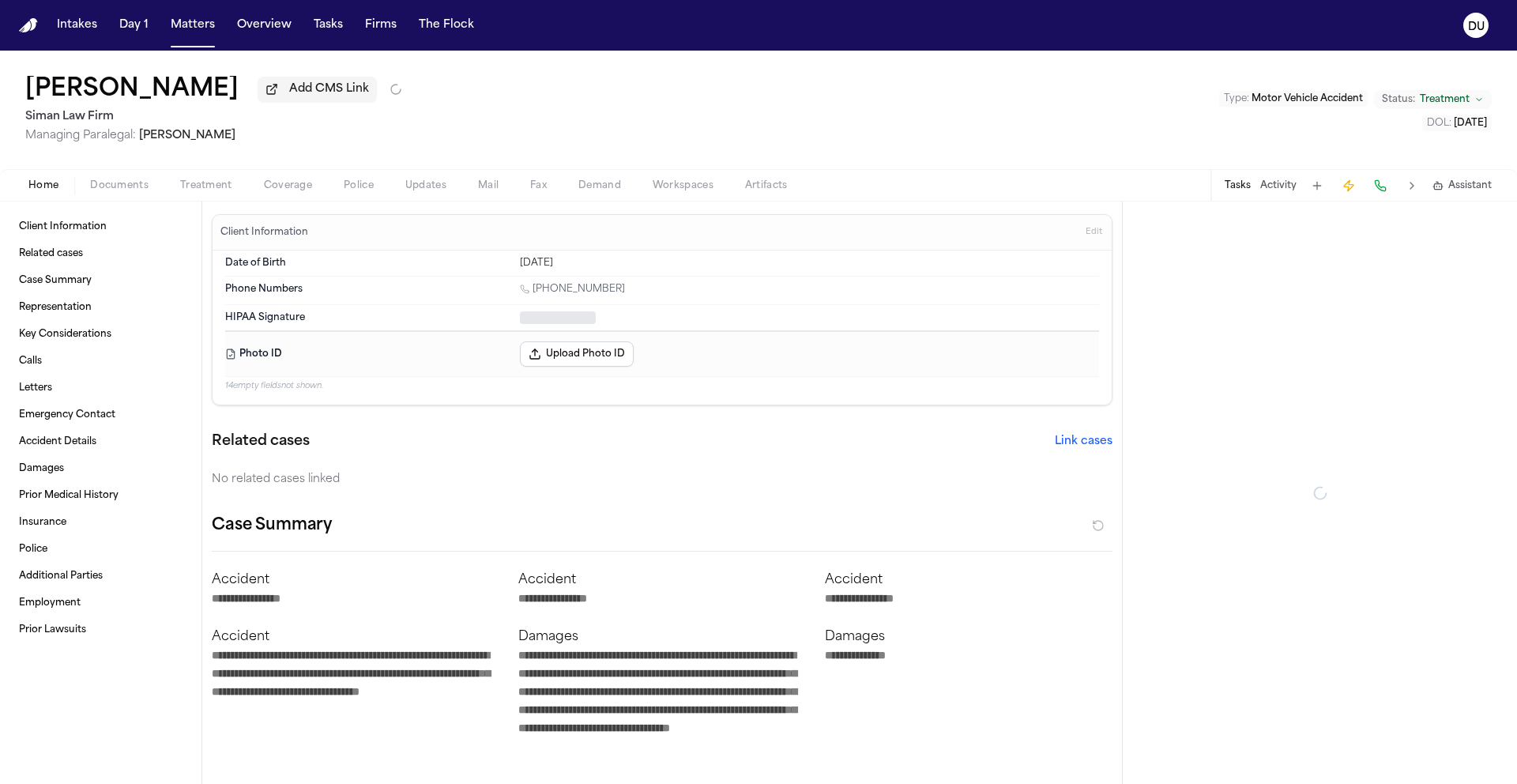
type textarea "*"
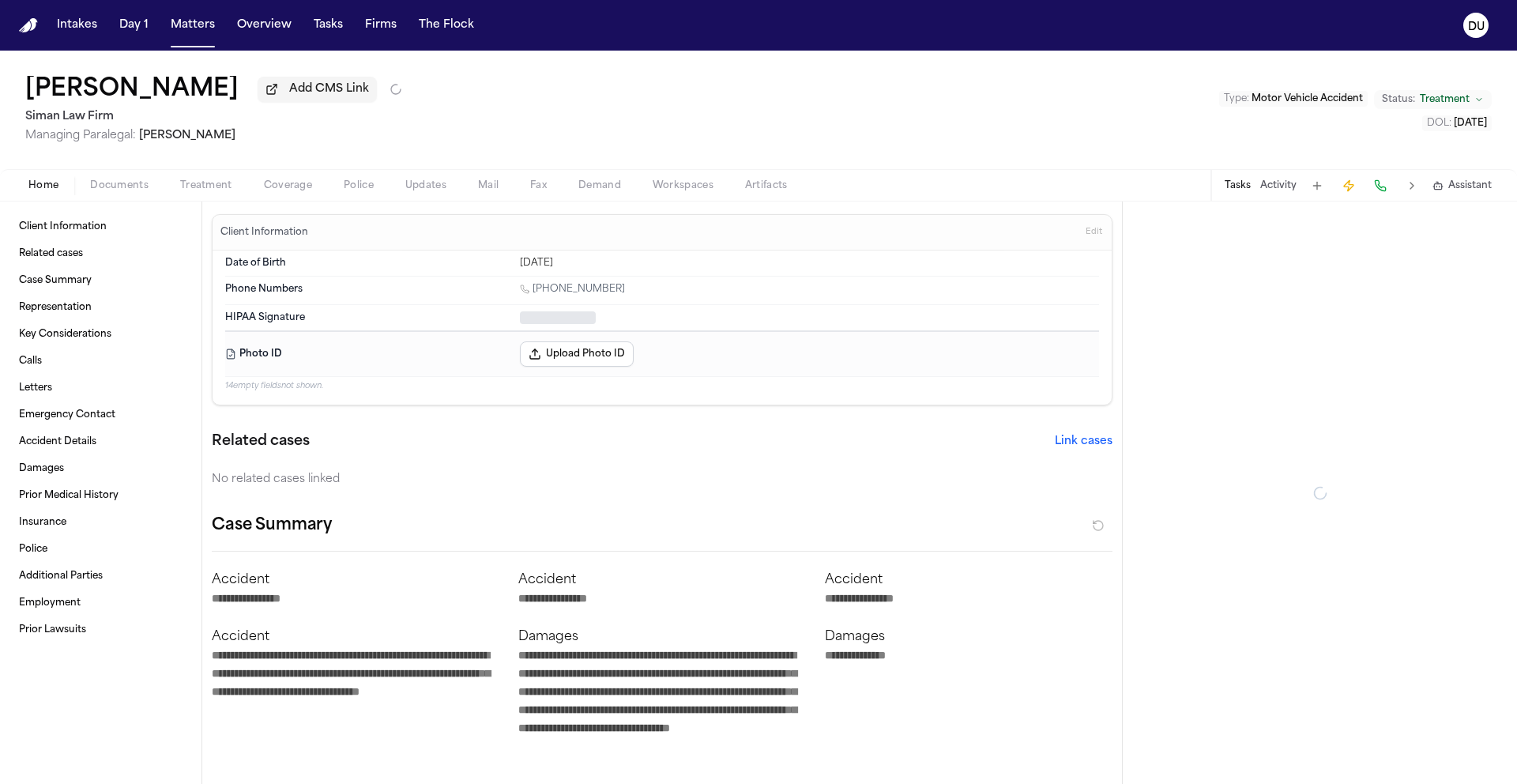
type textarea "*"
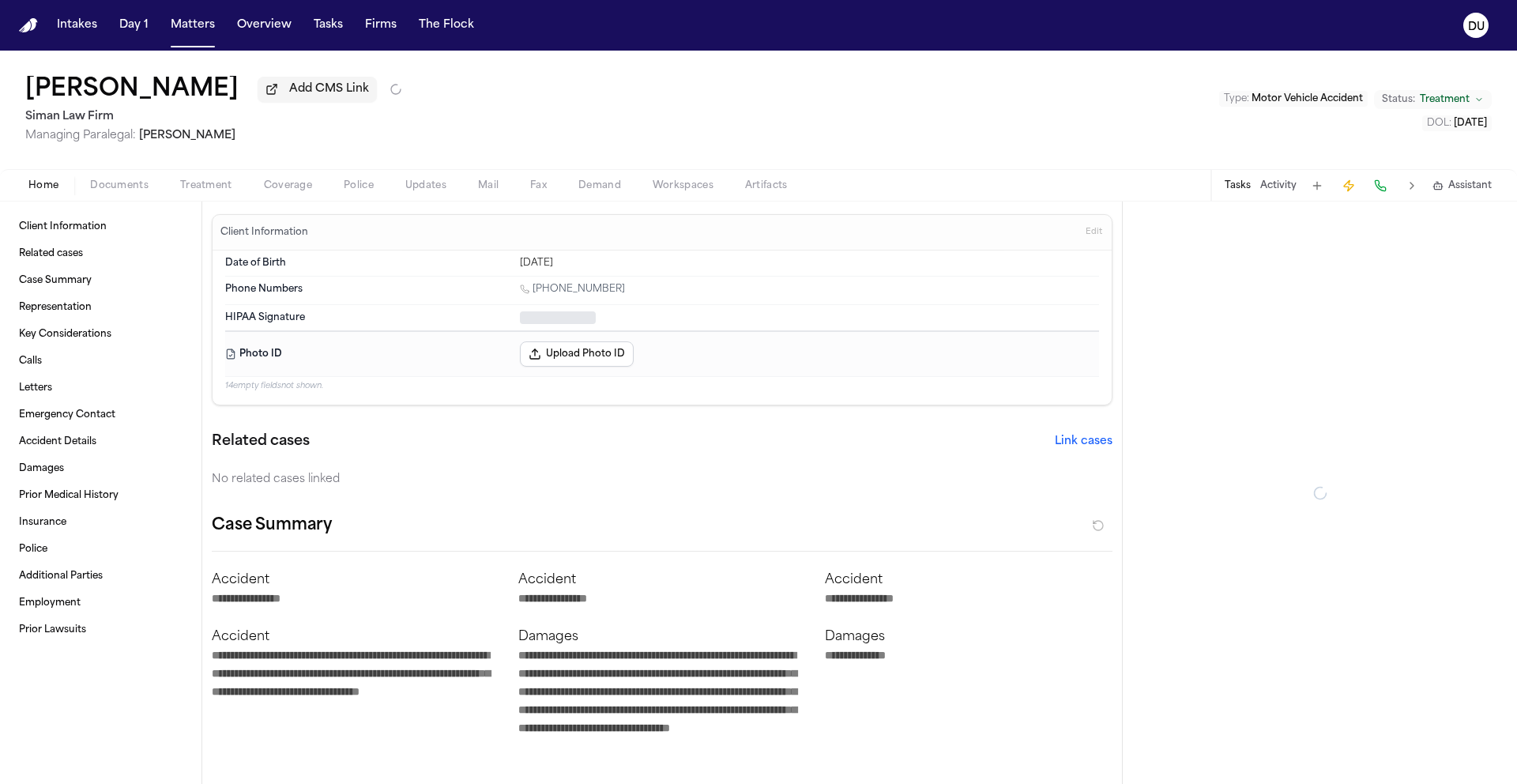
type textarea "*"
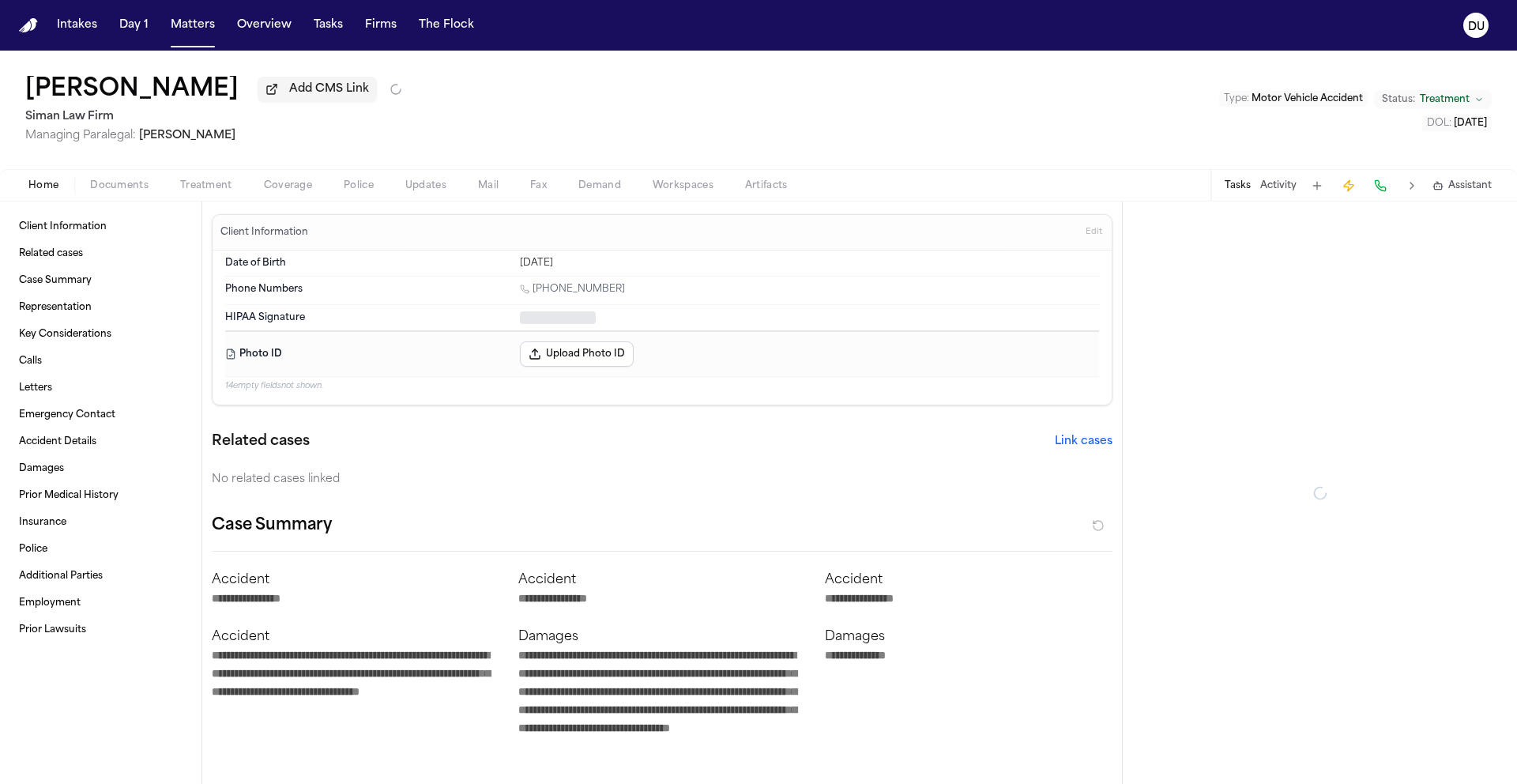
type textarea "*"
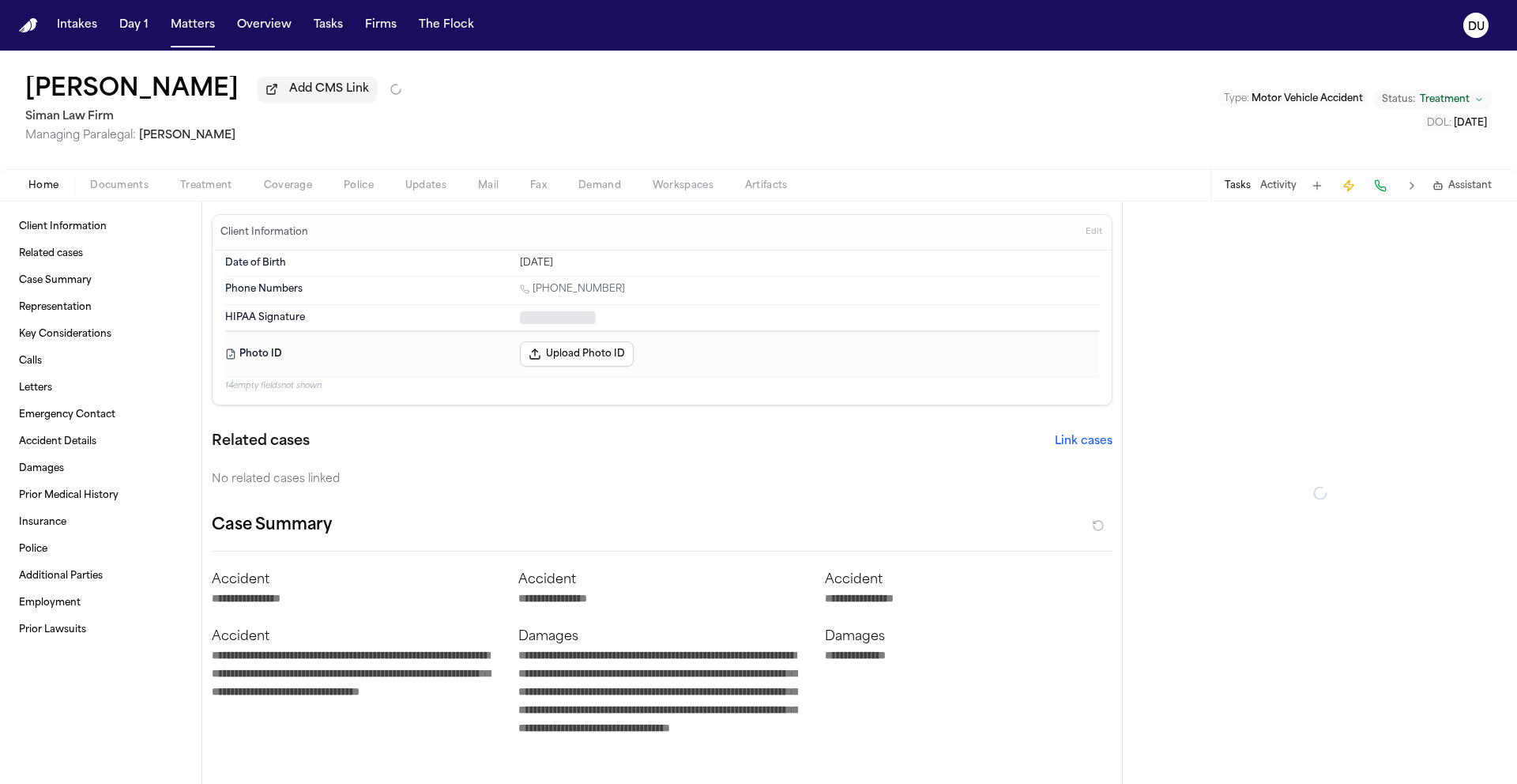
type textarea "*"
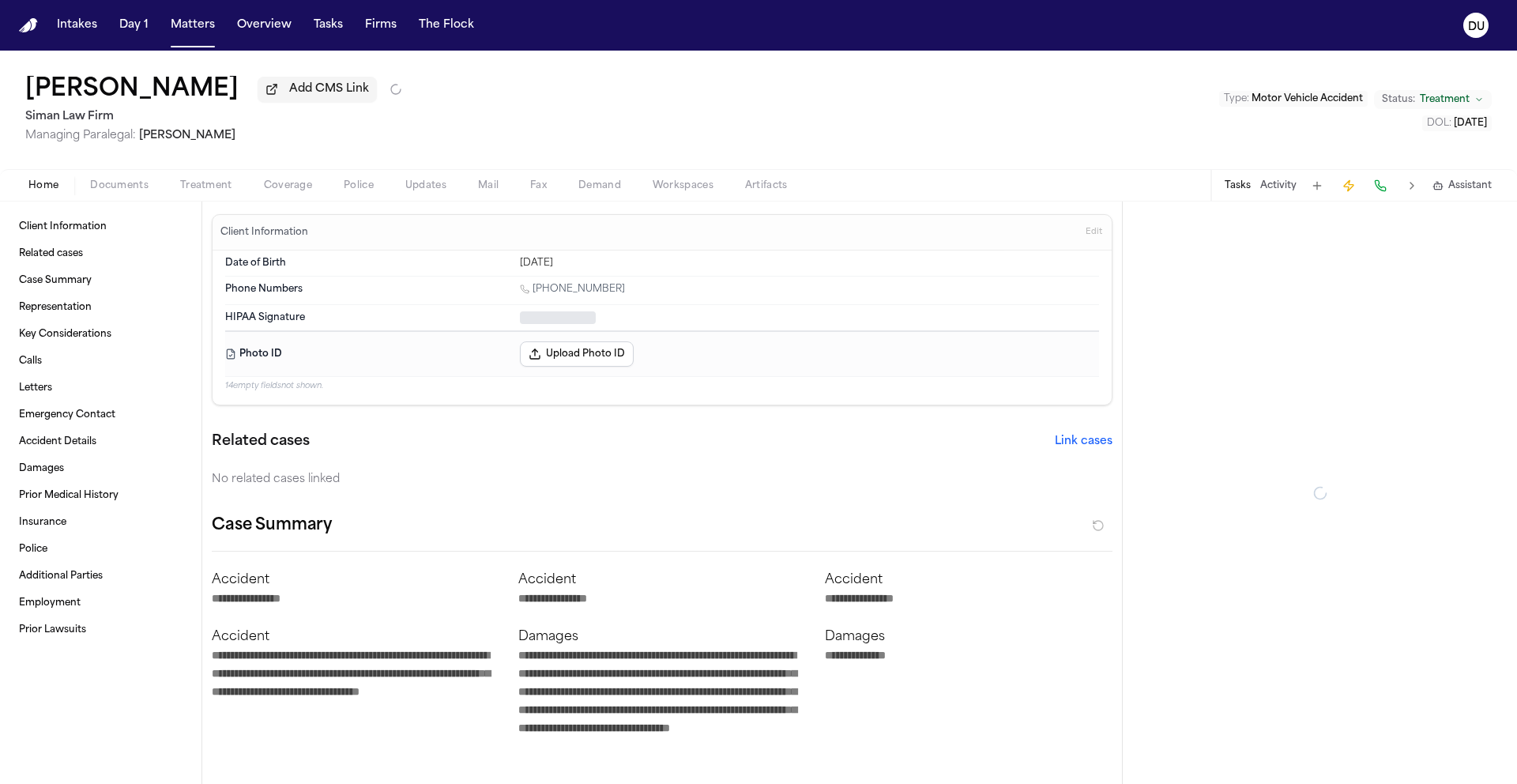
type textarea "*"
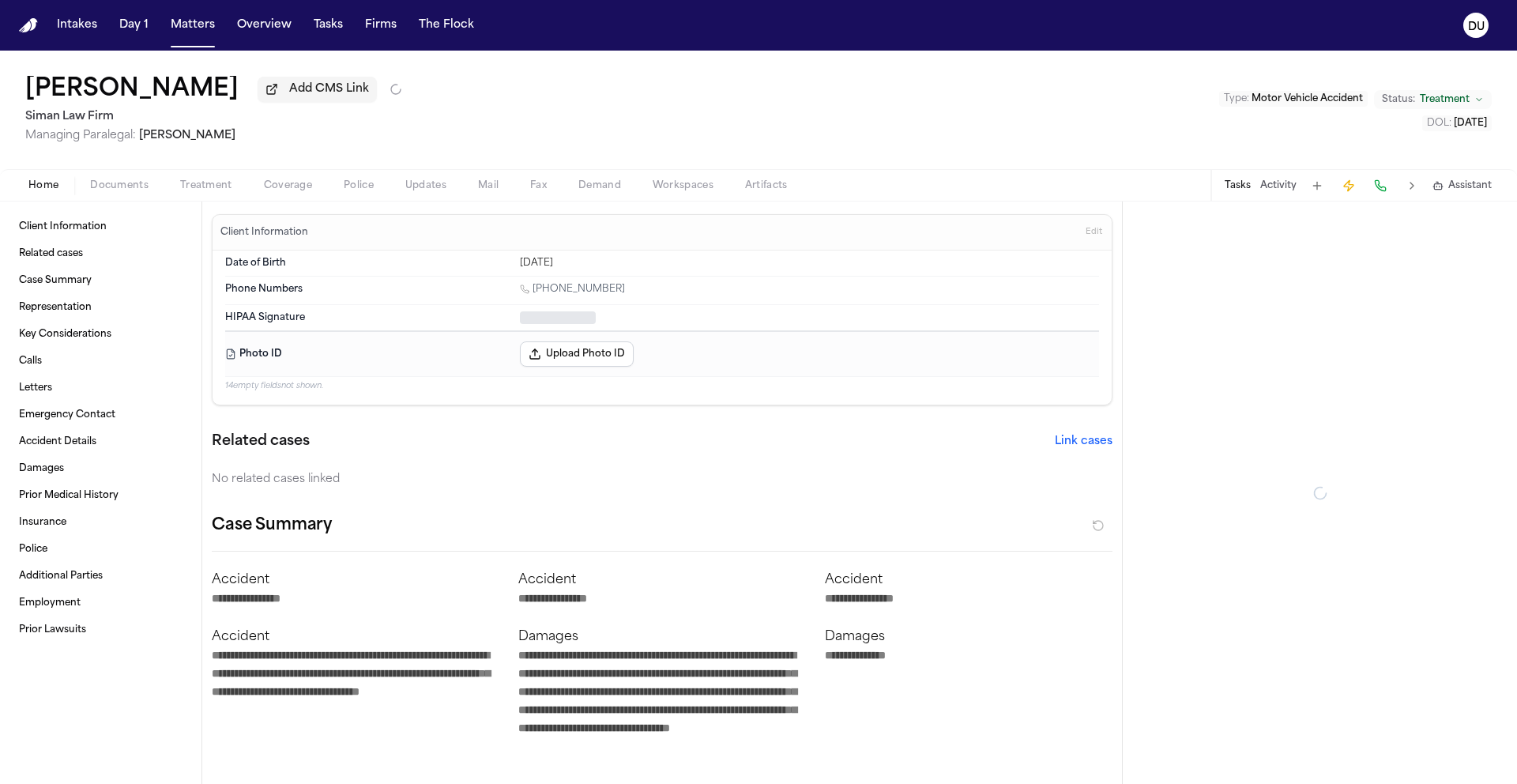
type textarea "*"
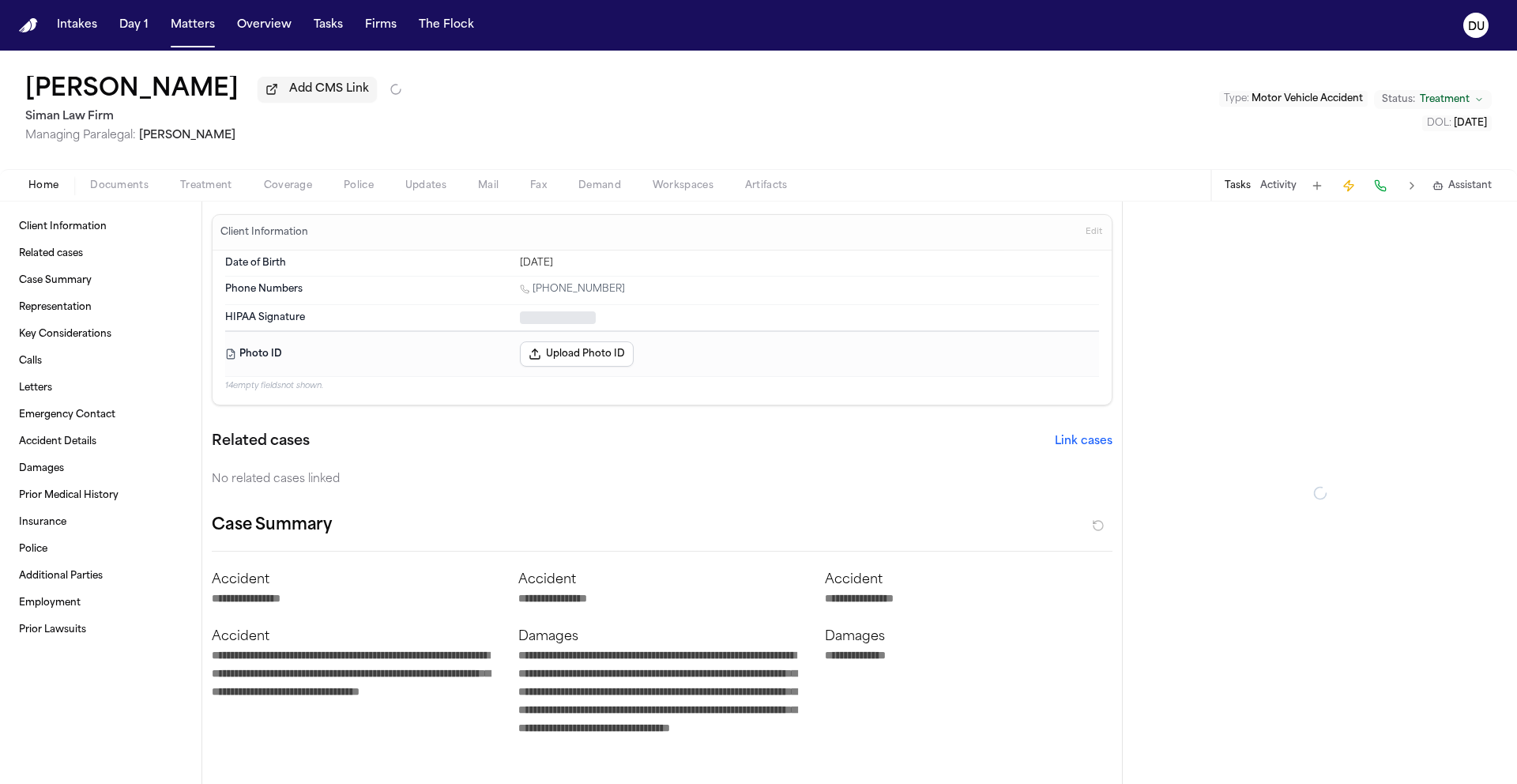
type textarea "*"
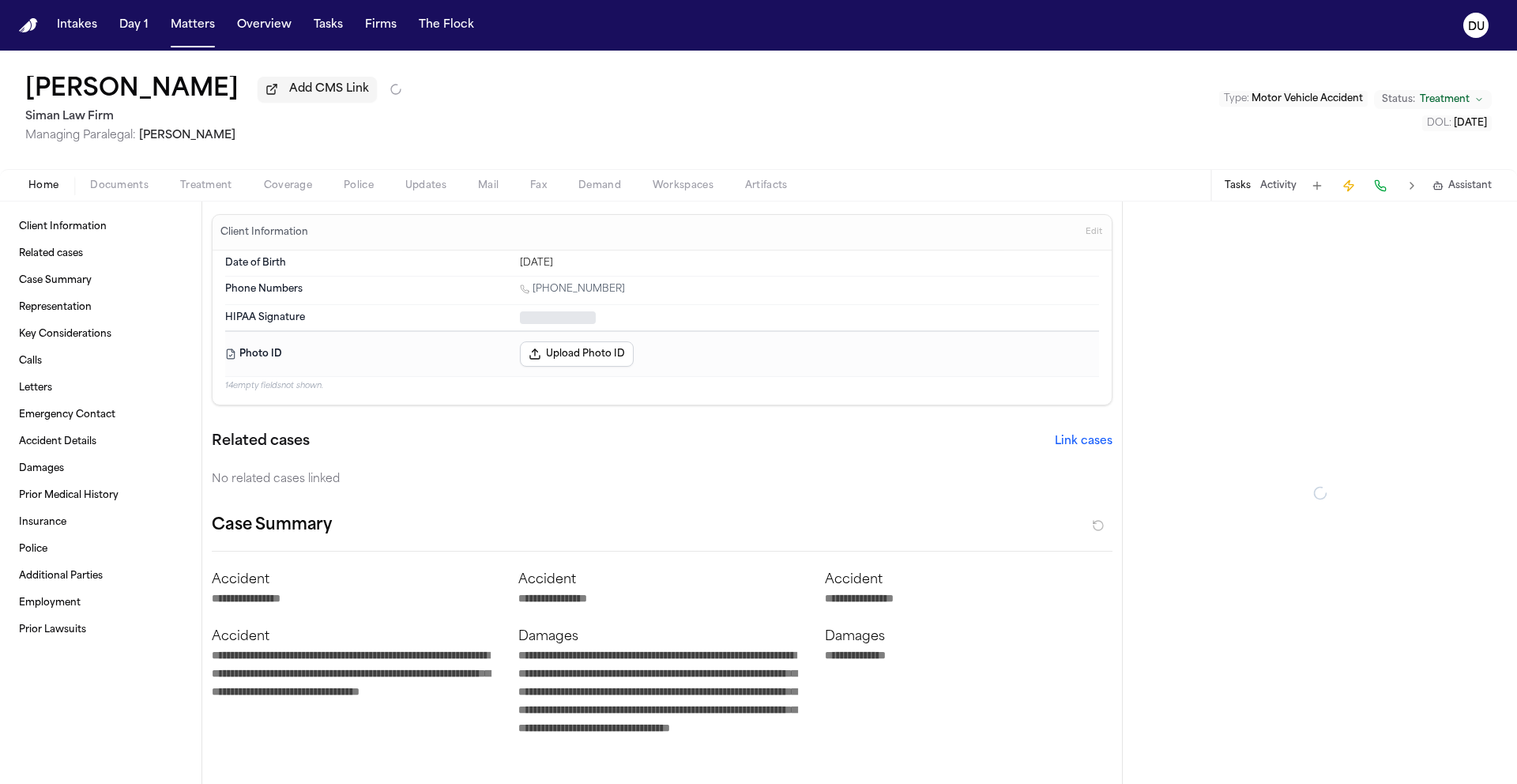
type textarea "*"
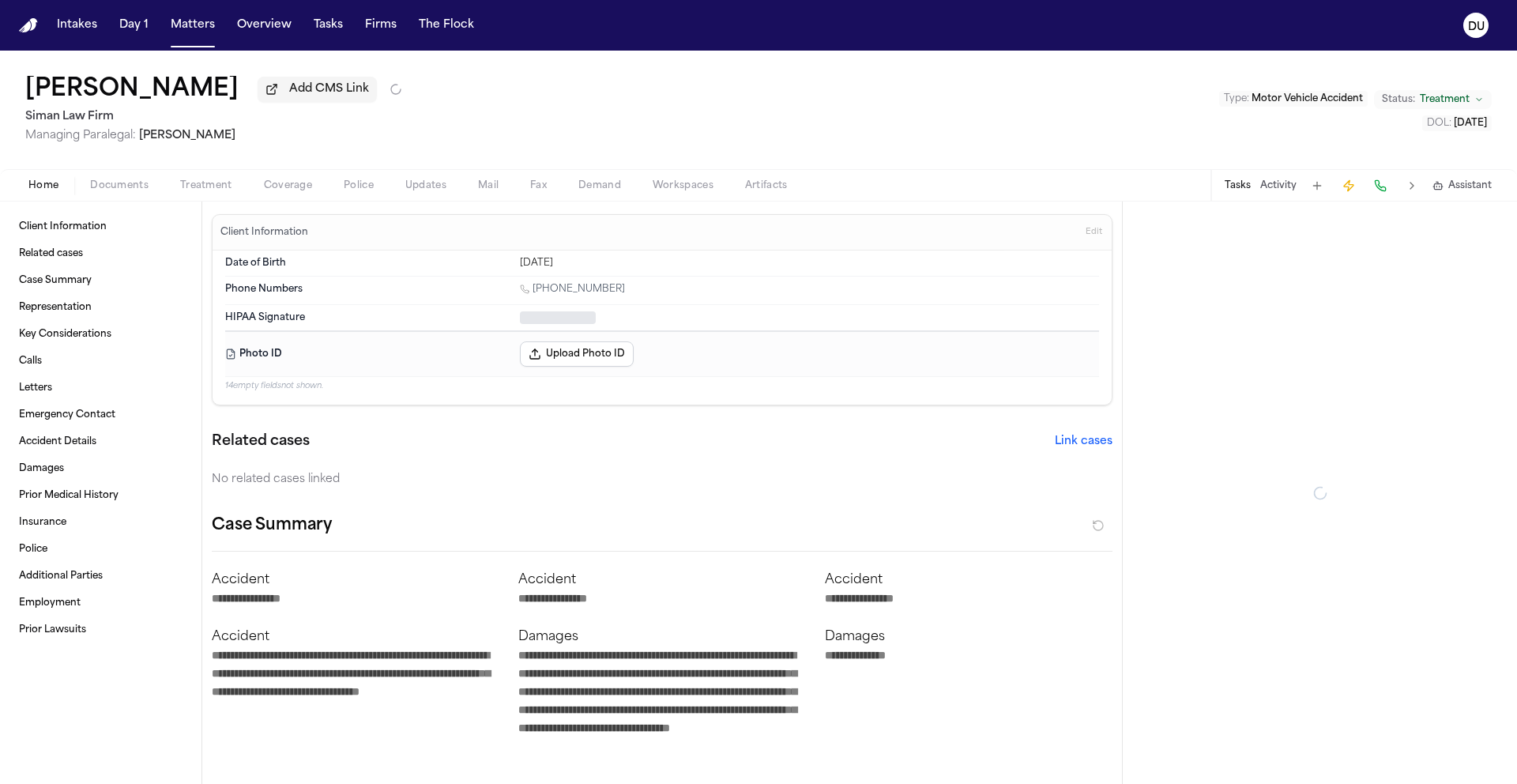
type textarea "*"
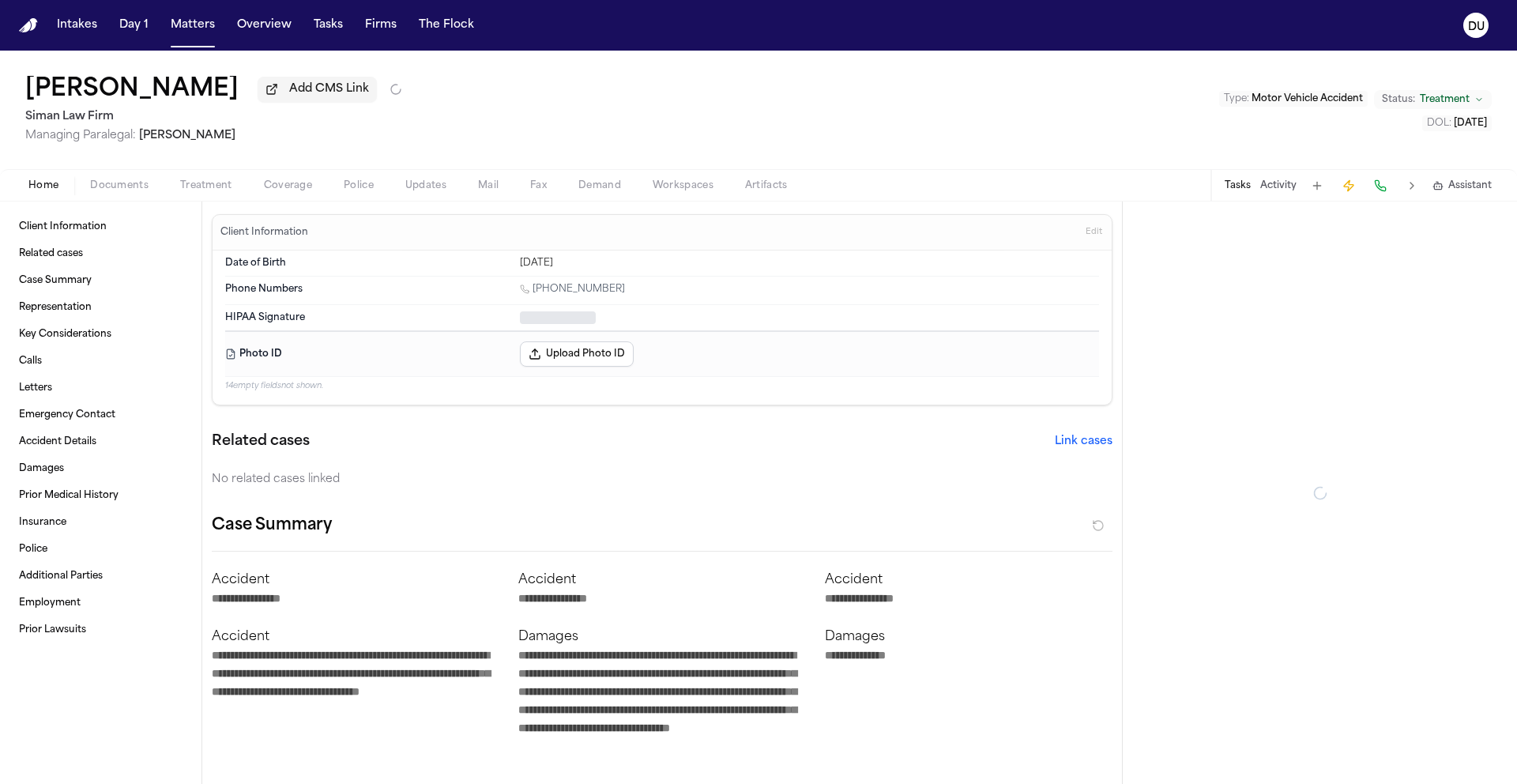
type textarea "*"
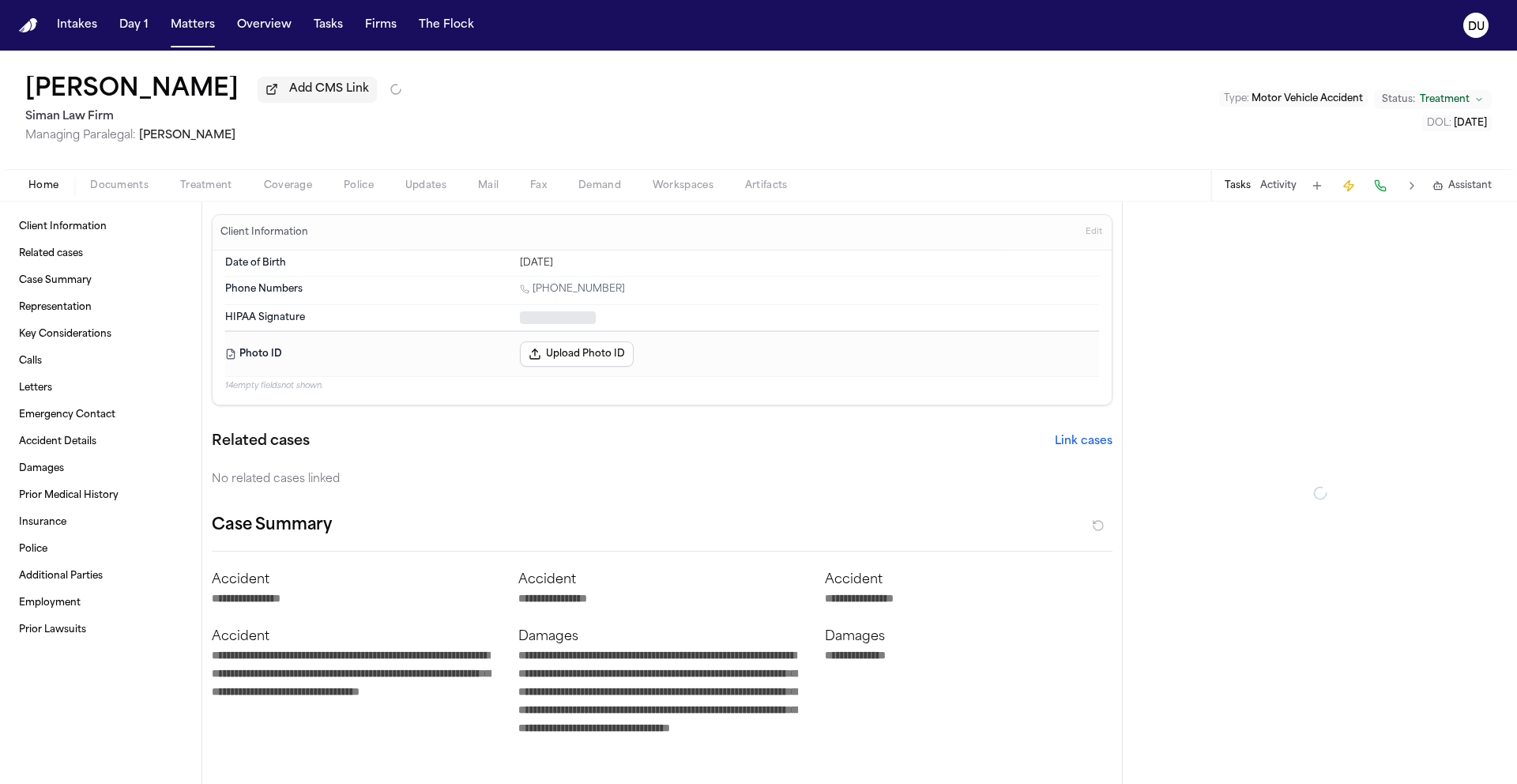
type textarea "*"
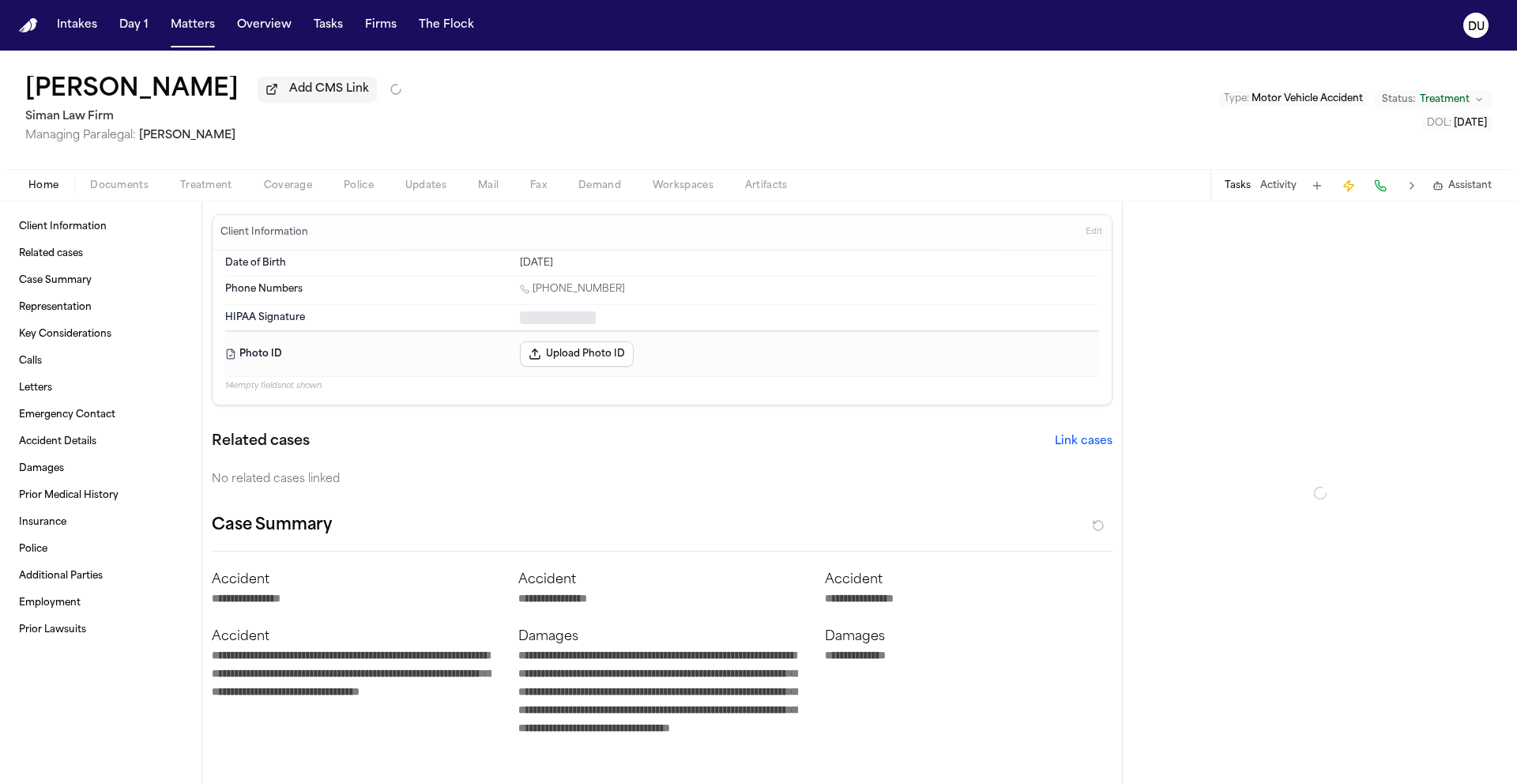
type textarea "*"
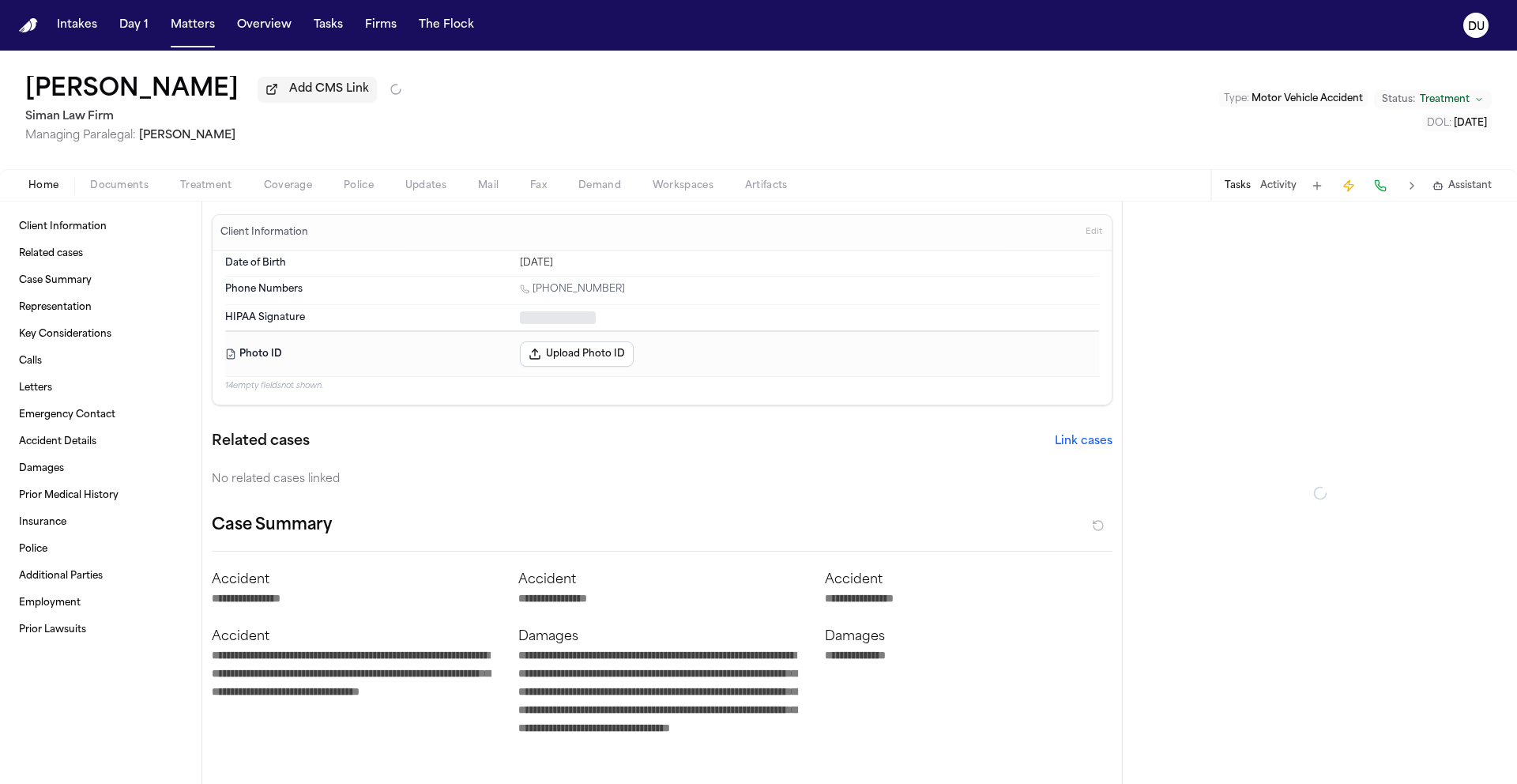
type textarea "*"
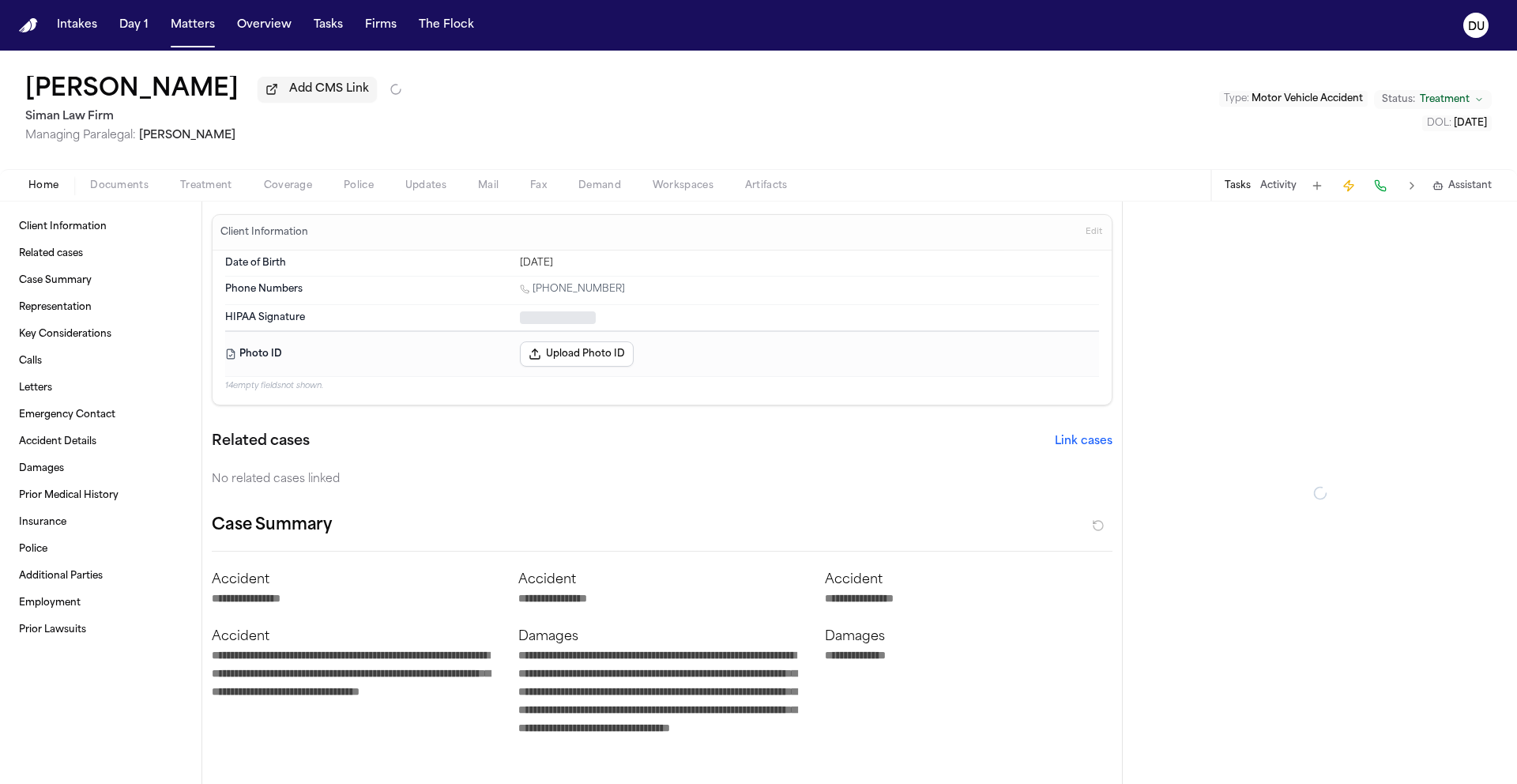
type textarea "*"
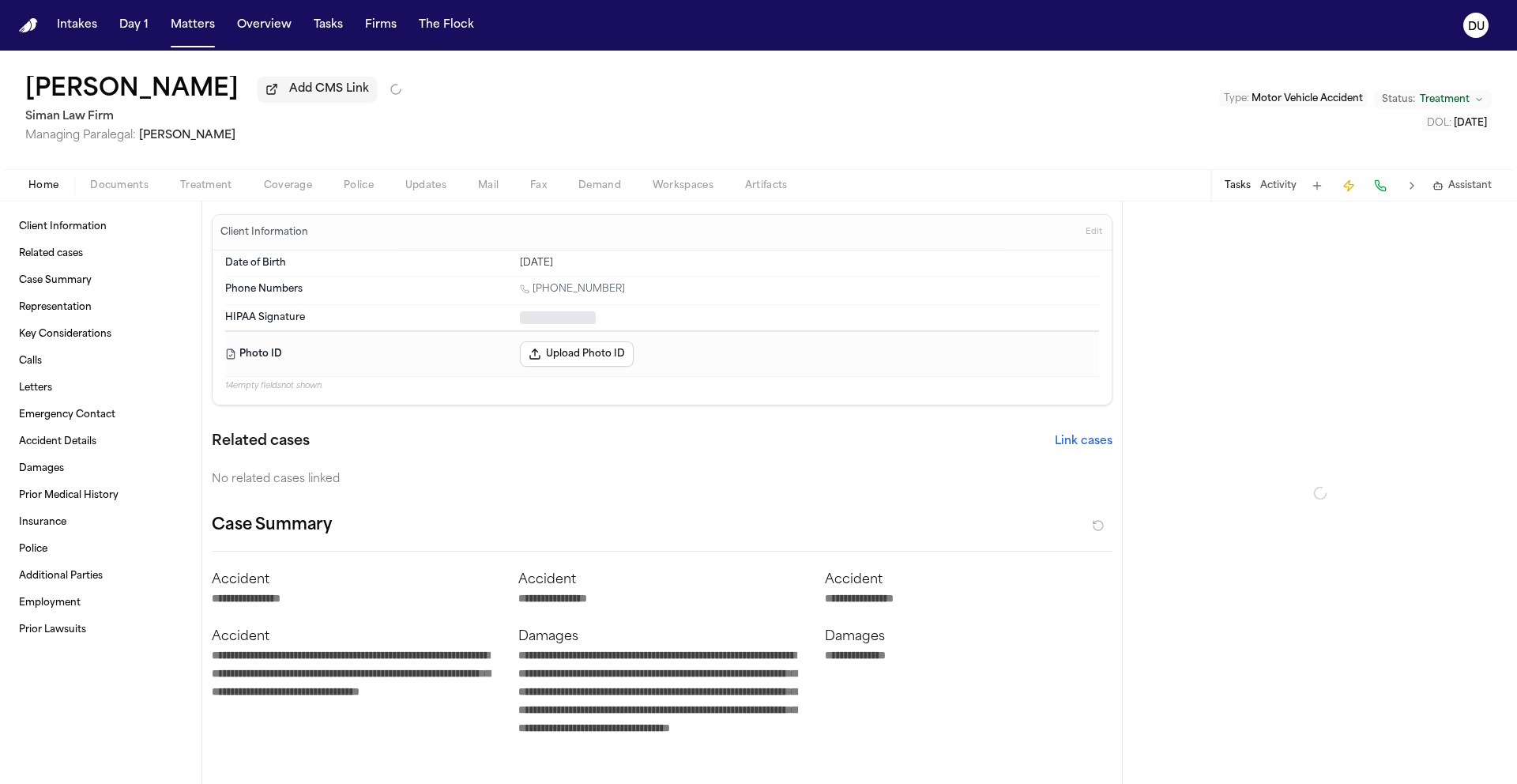
type textarea "*"
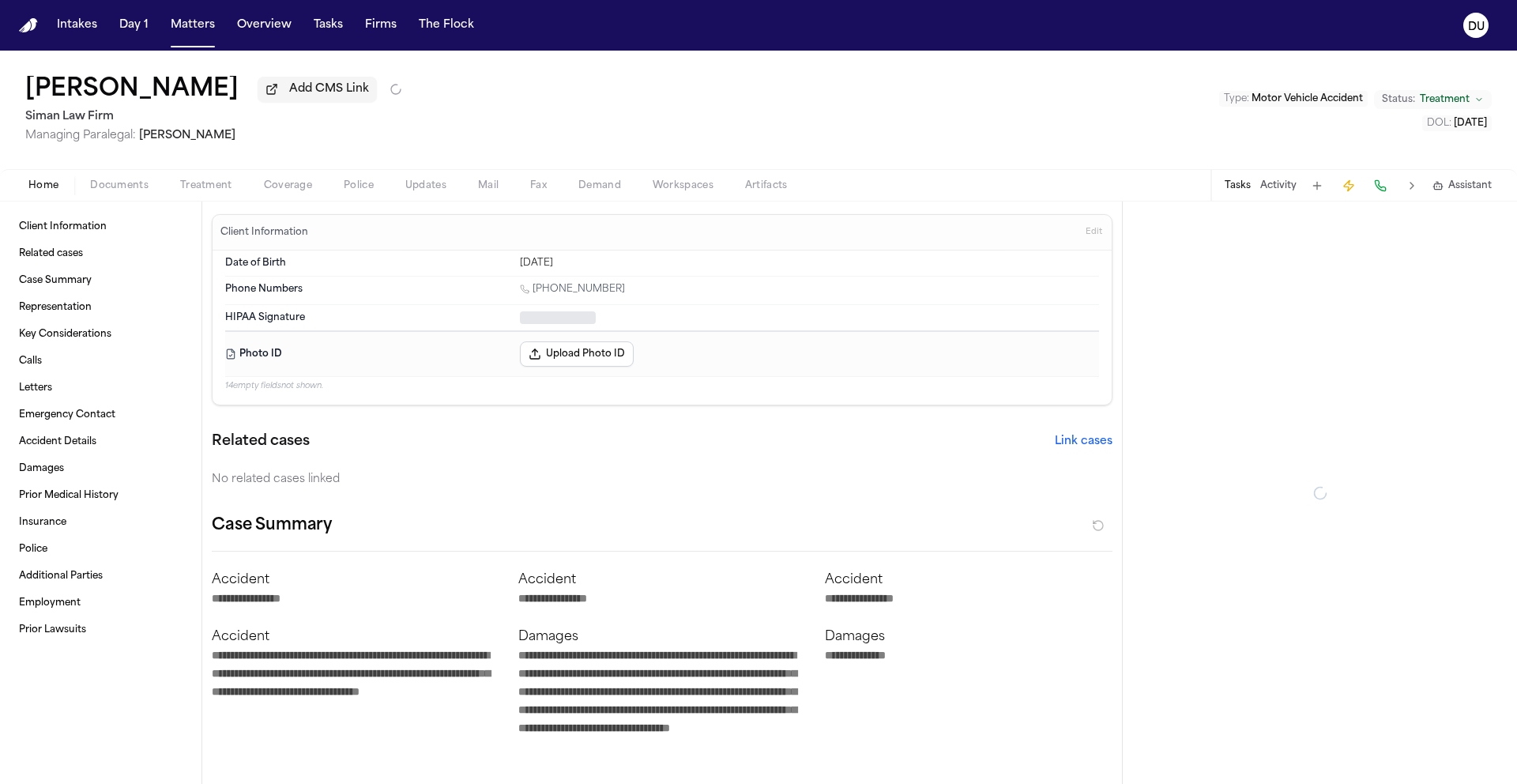
type textarea "*"
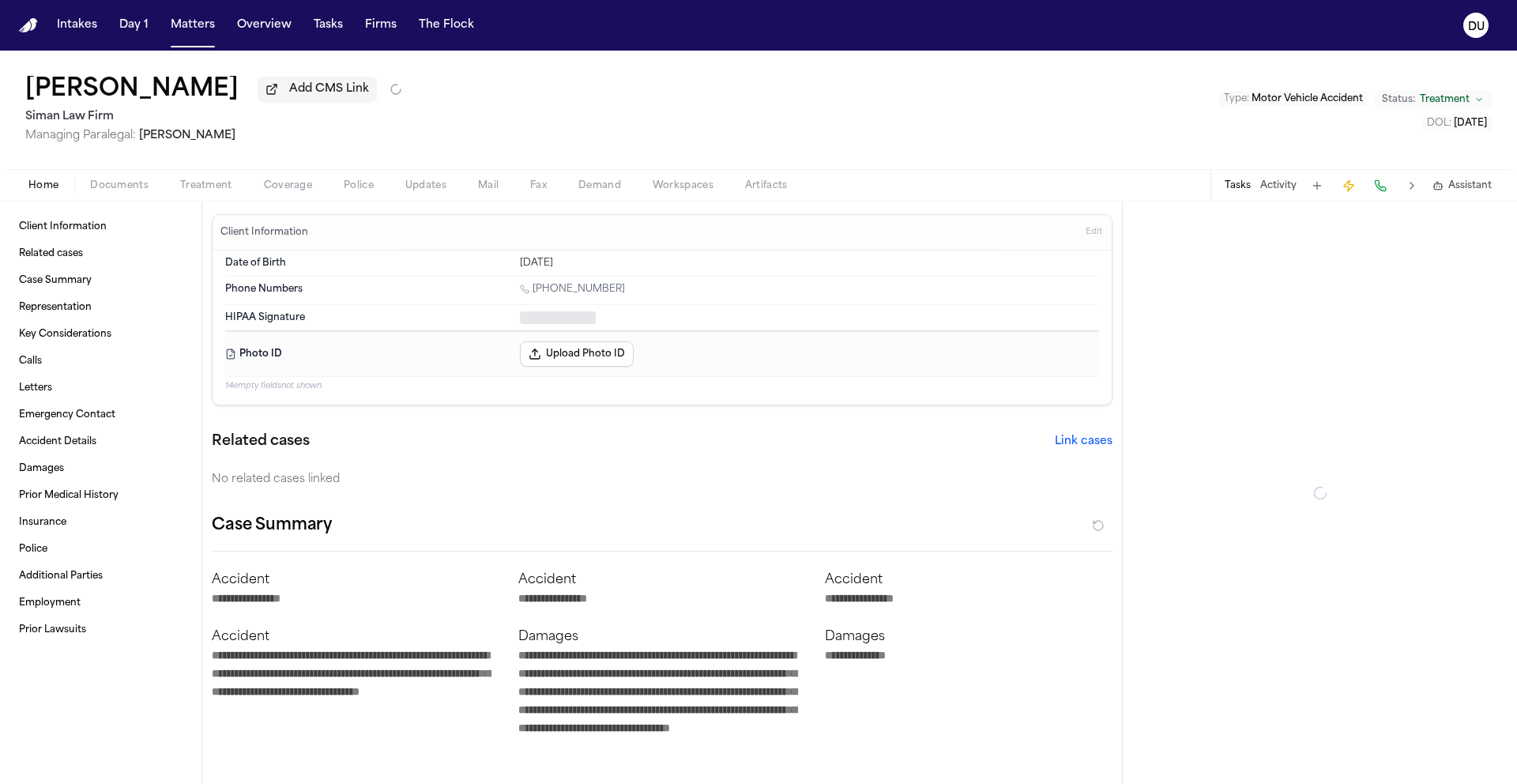
type textarea "*"
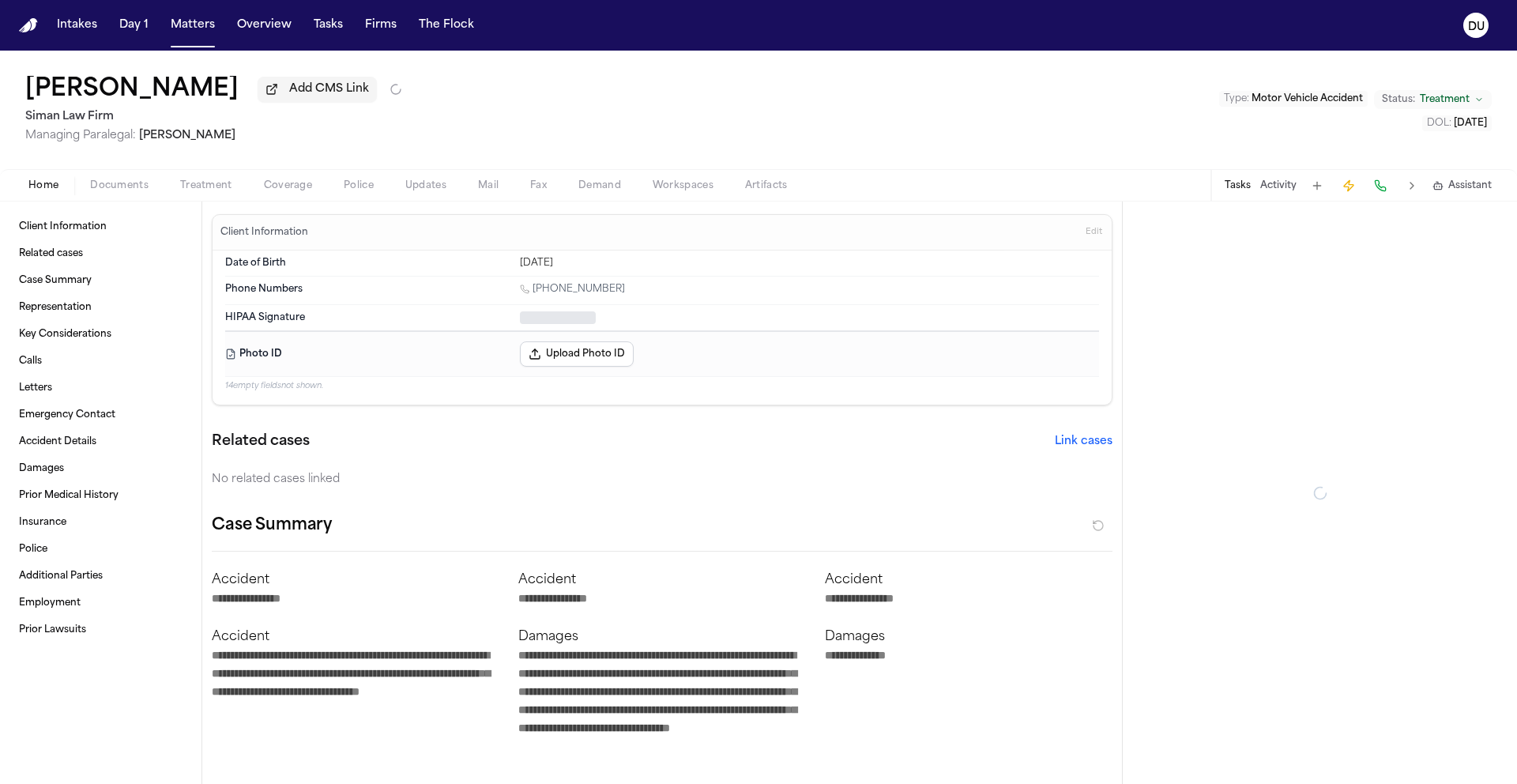
type textarea "*"
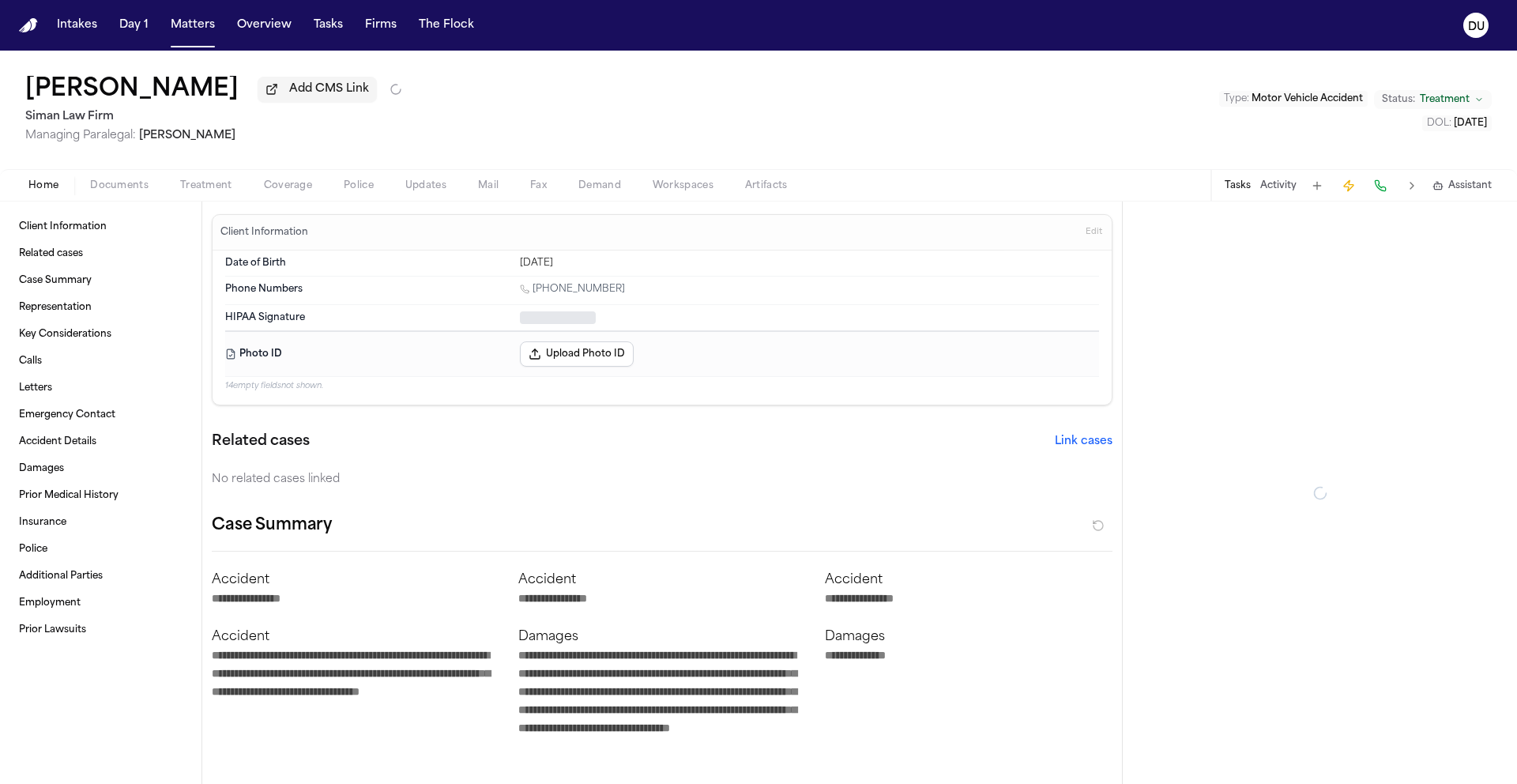
type textarea "*"
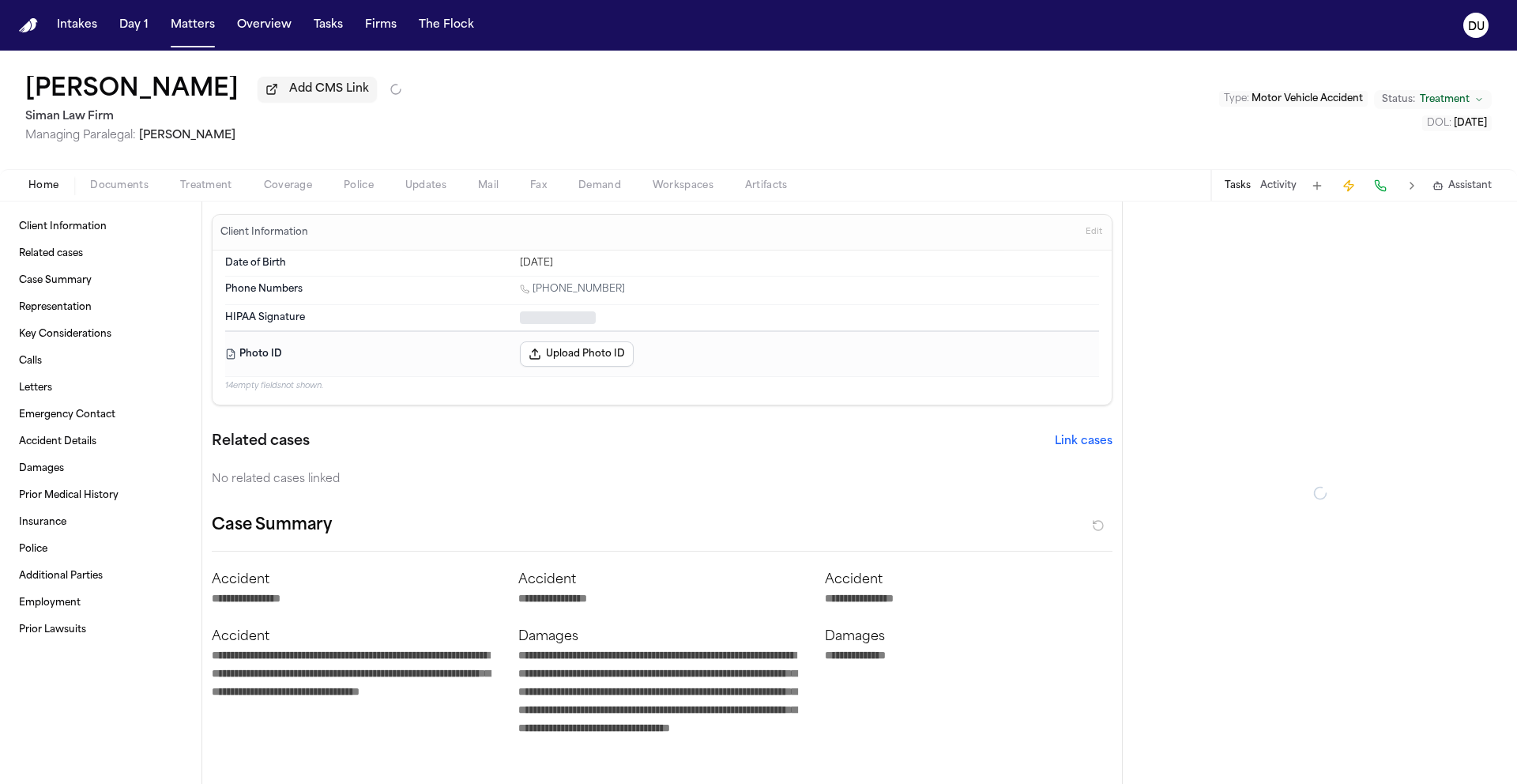
type textarea "*"
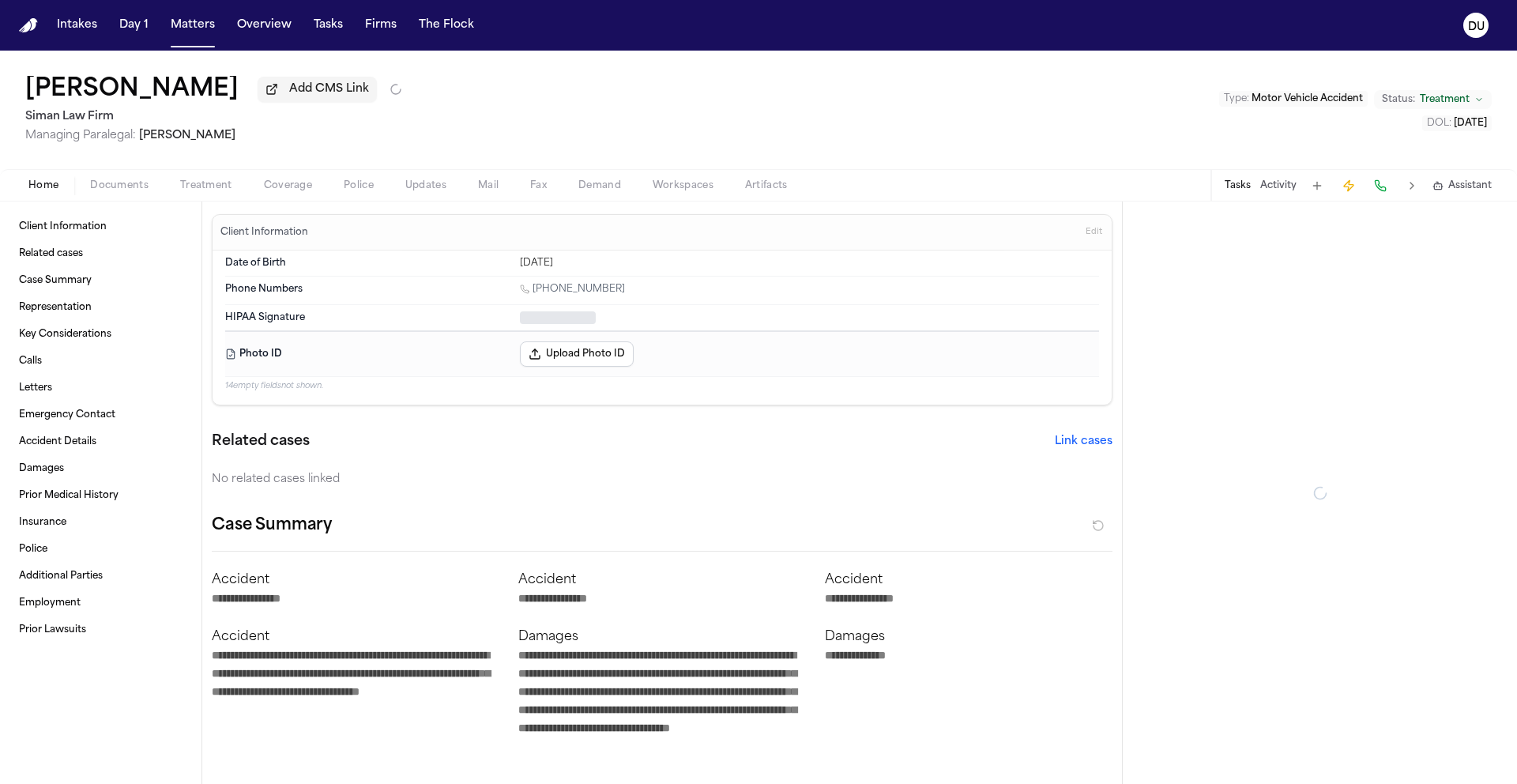
type textarea "*"
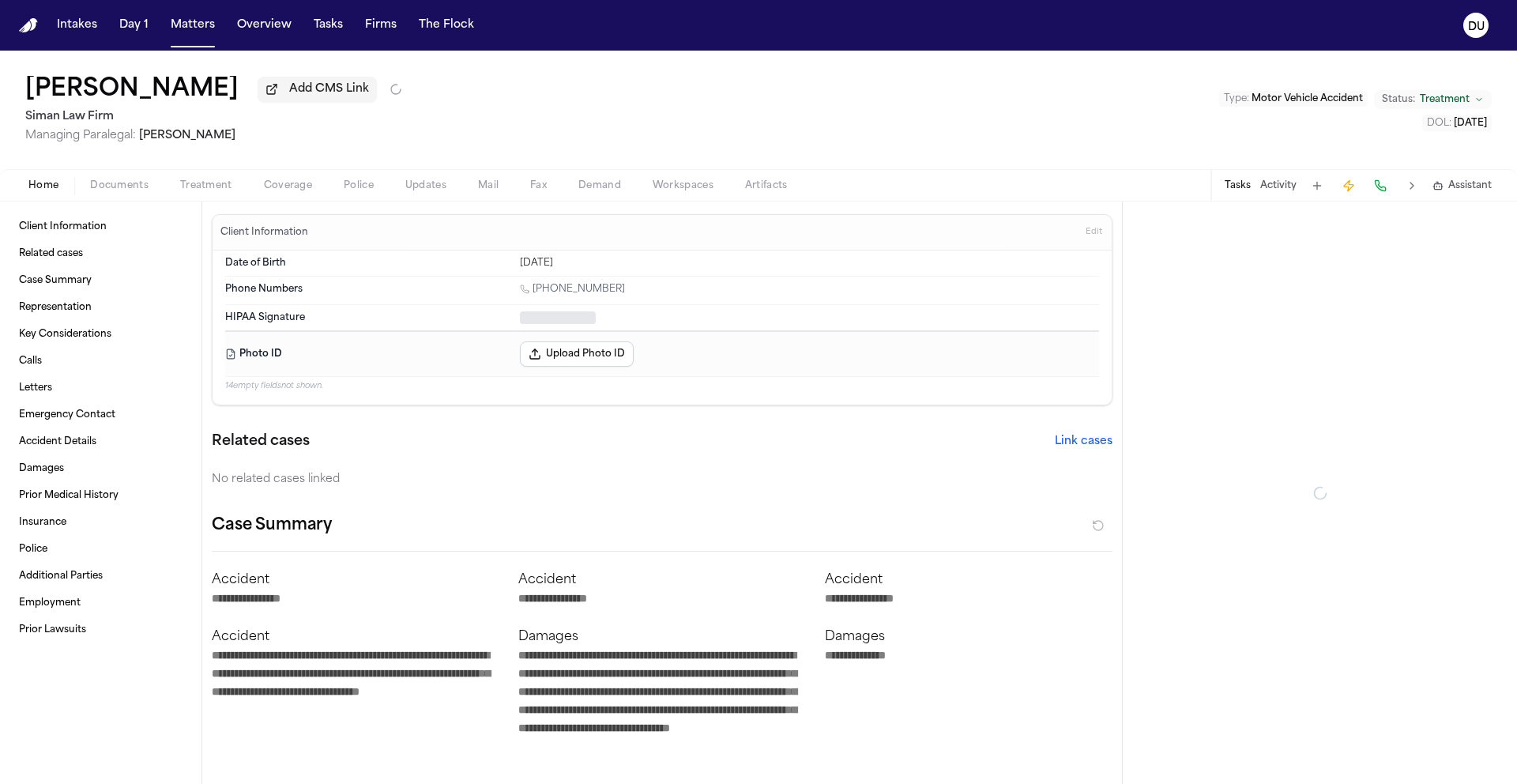
type textarea "*"
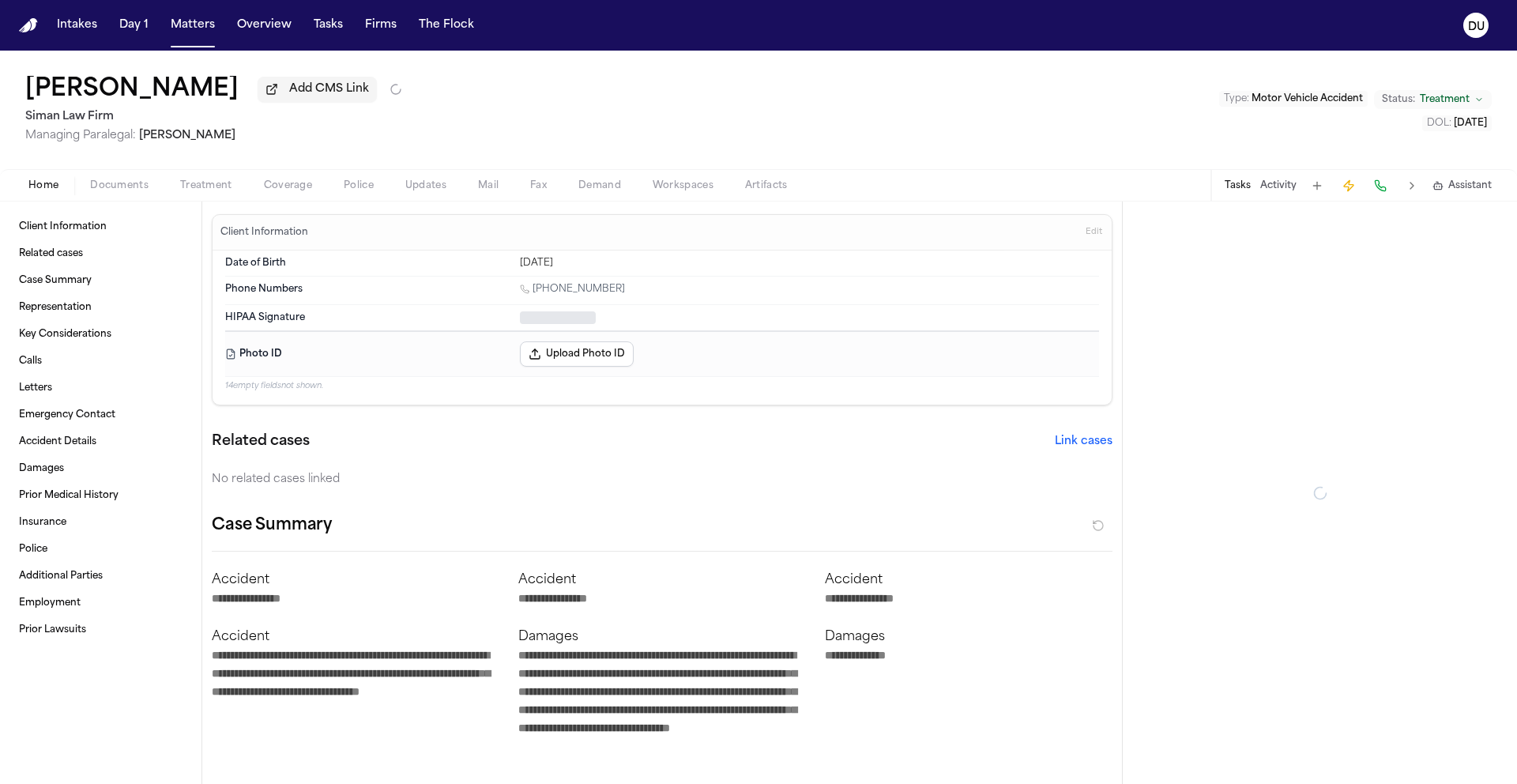
type textarea "*"
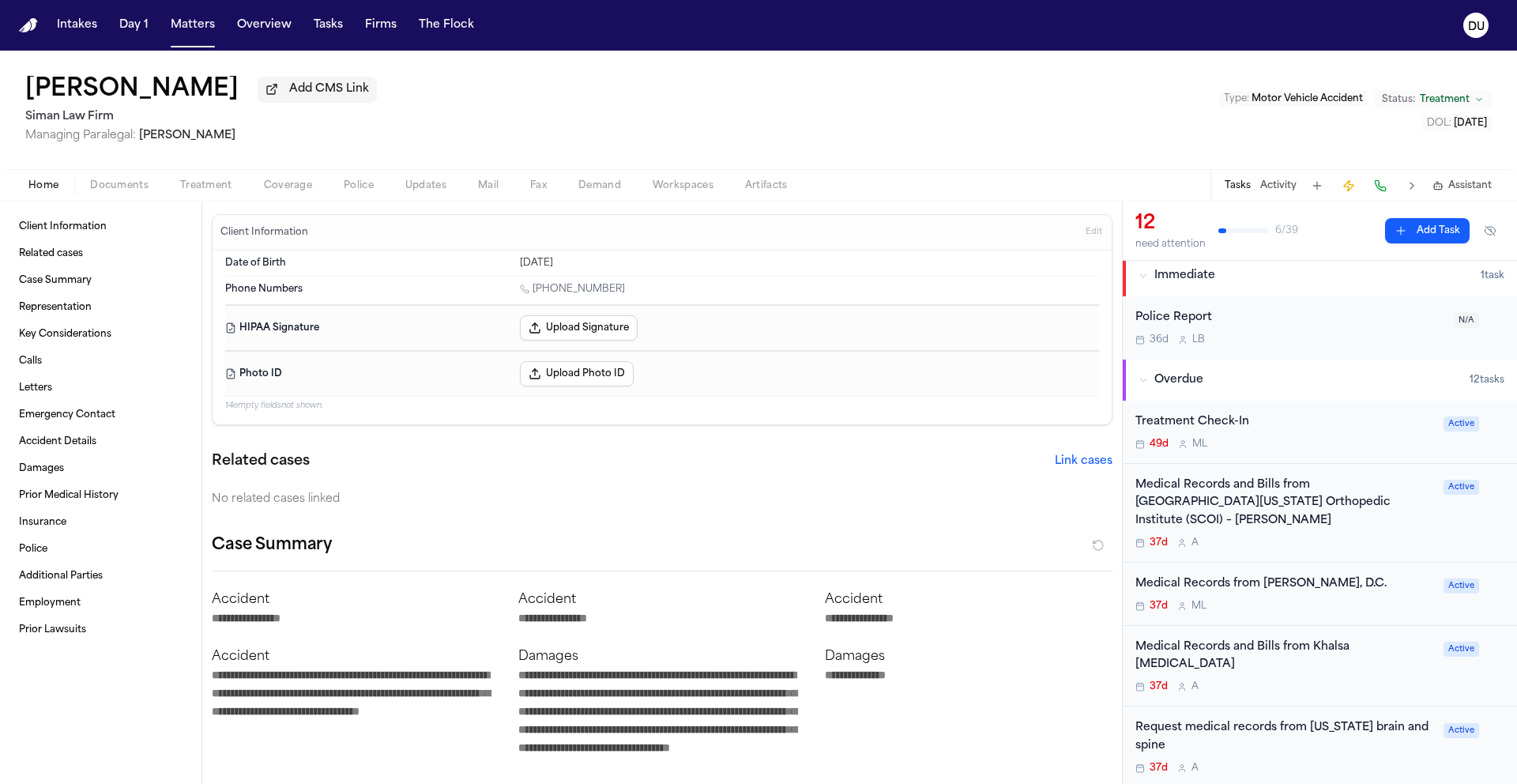
scroll to position [6, 0]
click at [1287, 505] on div "Medical Records and Bills from Southern California Orthopedic Institute (SCOI) …" at bounding box center [1285, 502] width 299 height 54
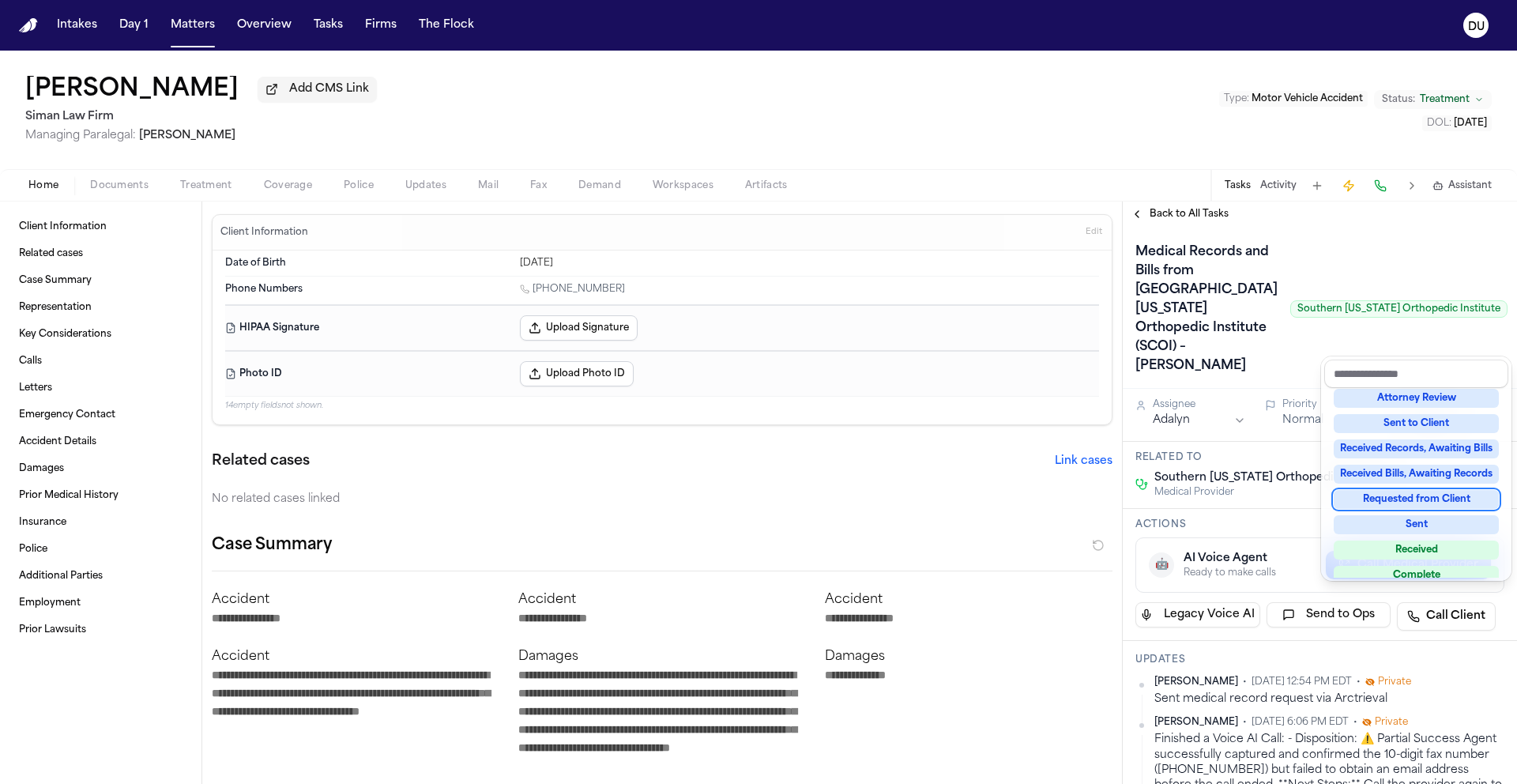
scroll to position [183, 0]
click at [1428, 448] on div "Received Records, Awaiting Bills" at bounding box center [1416, 448] width 165 height 19
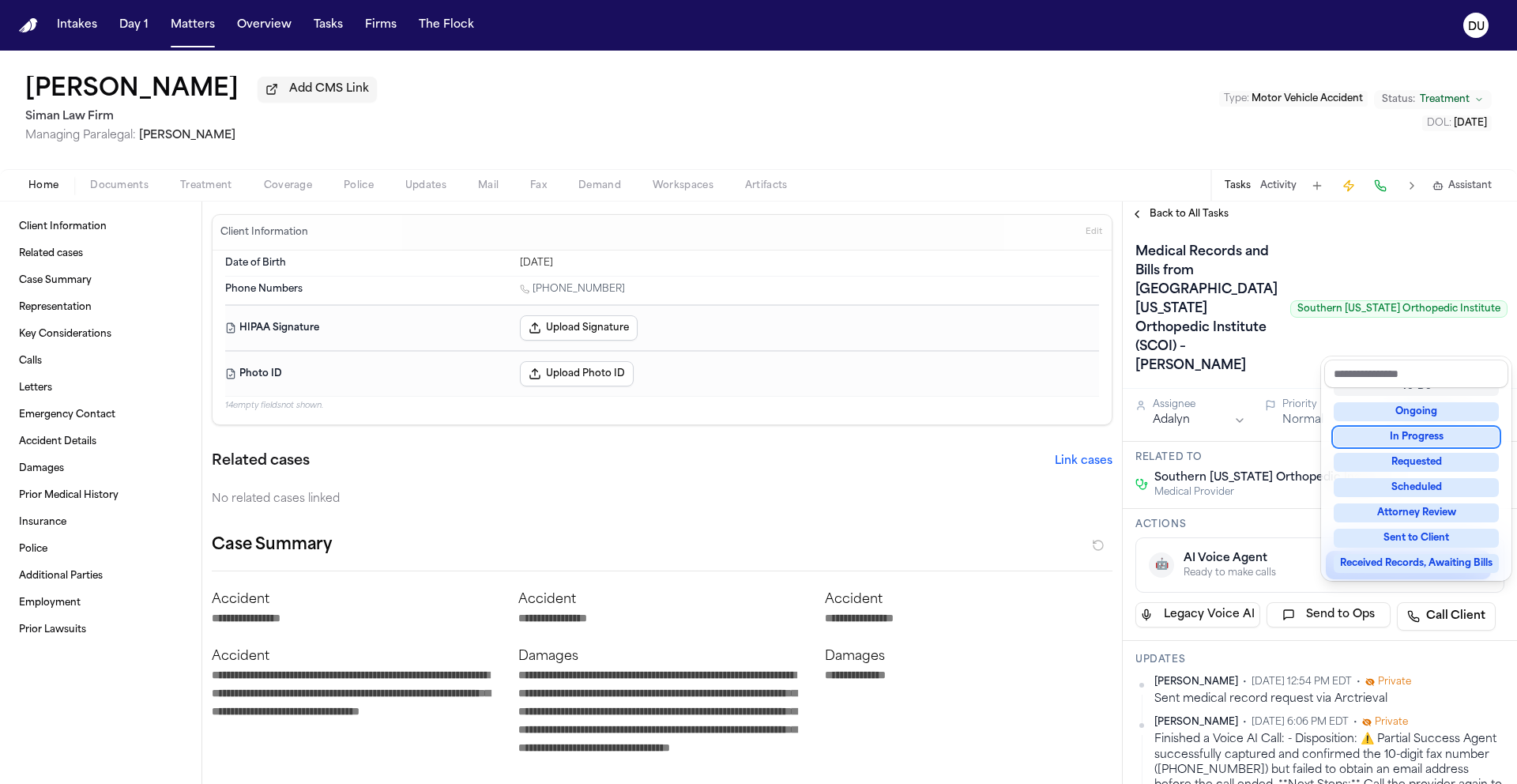
click at [1252, 378] on div "Medical Records and Bills from Southern California Orthopedic Institute (SCOI) …" at bounding box center [1320, 309] width 369 height 139
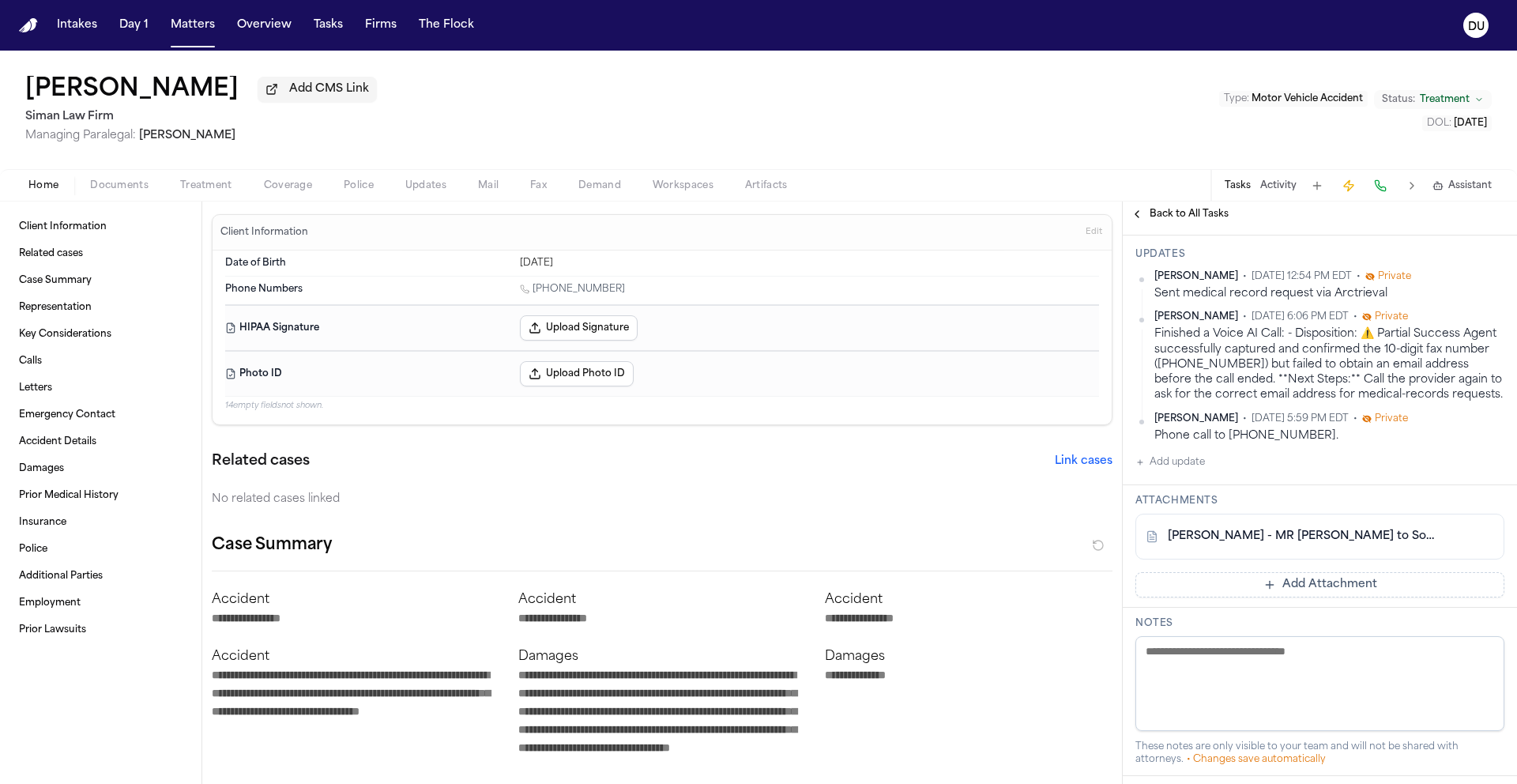
scroll to position [415, 0]
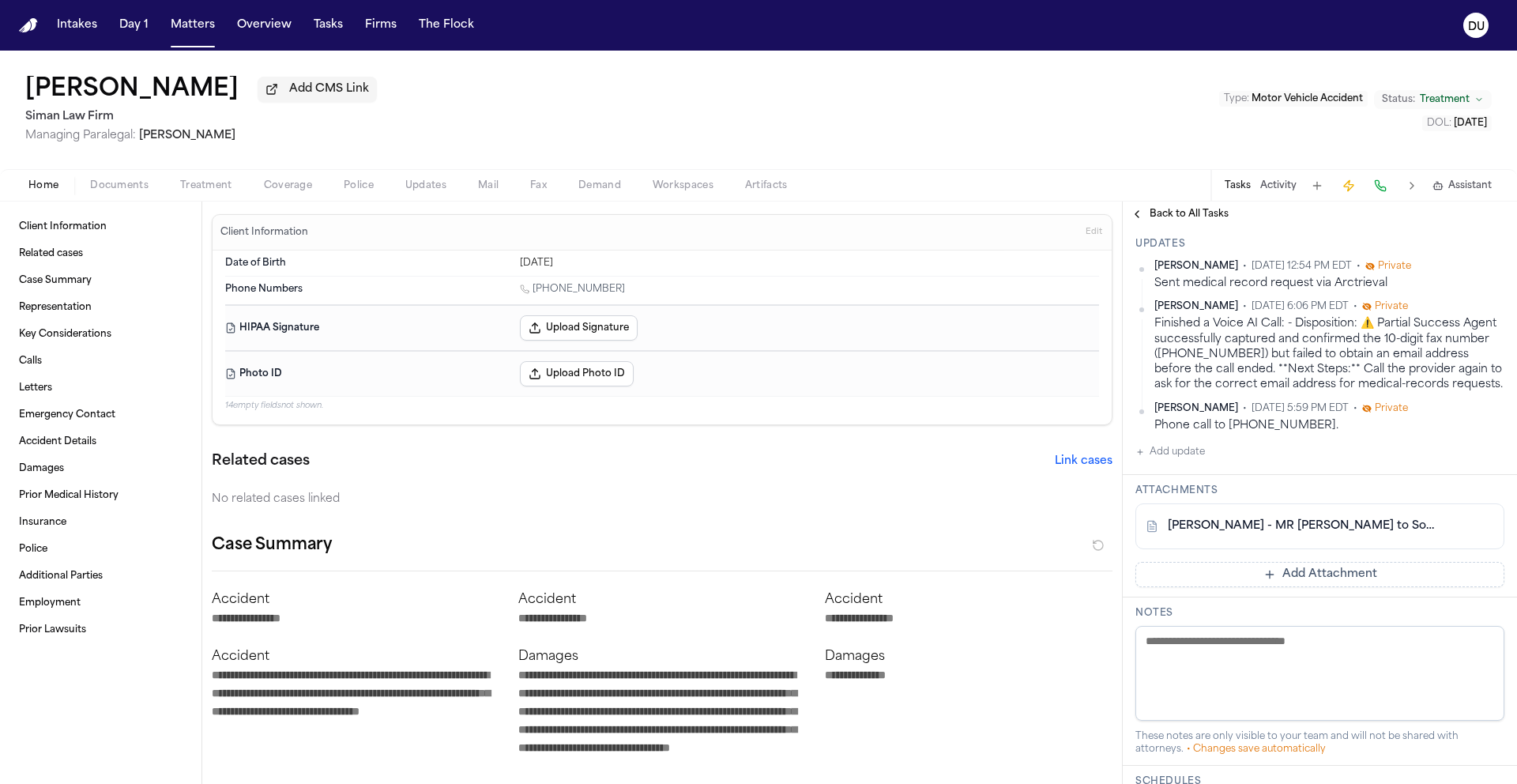
click at [1269, 587] on button "Add Attachment" at bounding box center [1320, 574] width 369 height 25
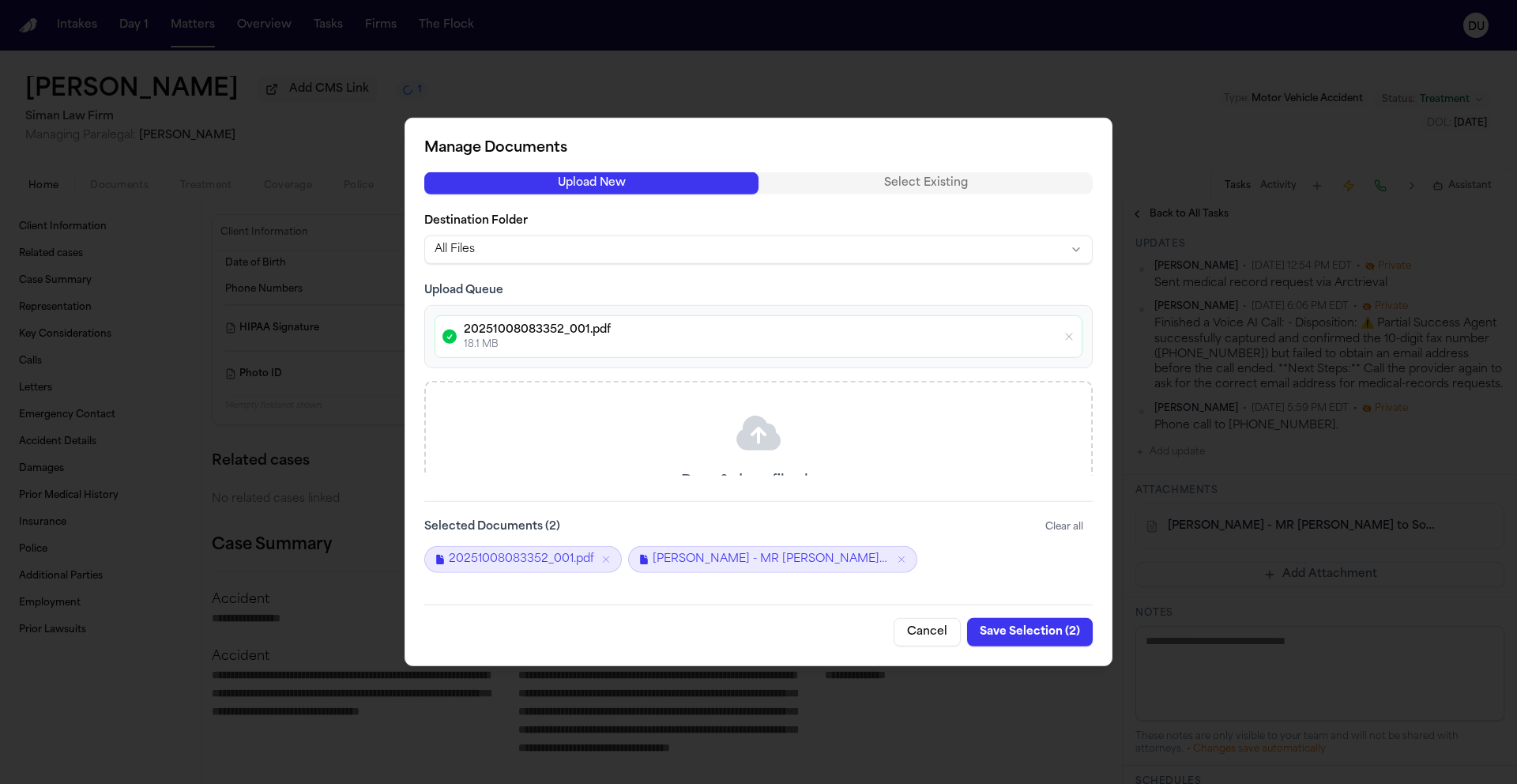
click at [1036, 636] on button "Save Selection ( 2 )" at bounding box center [1029, 632] width 126 height 29
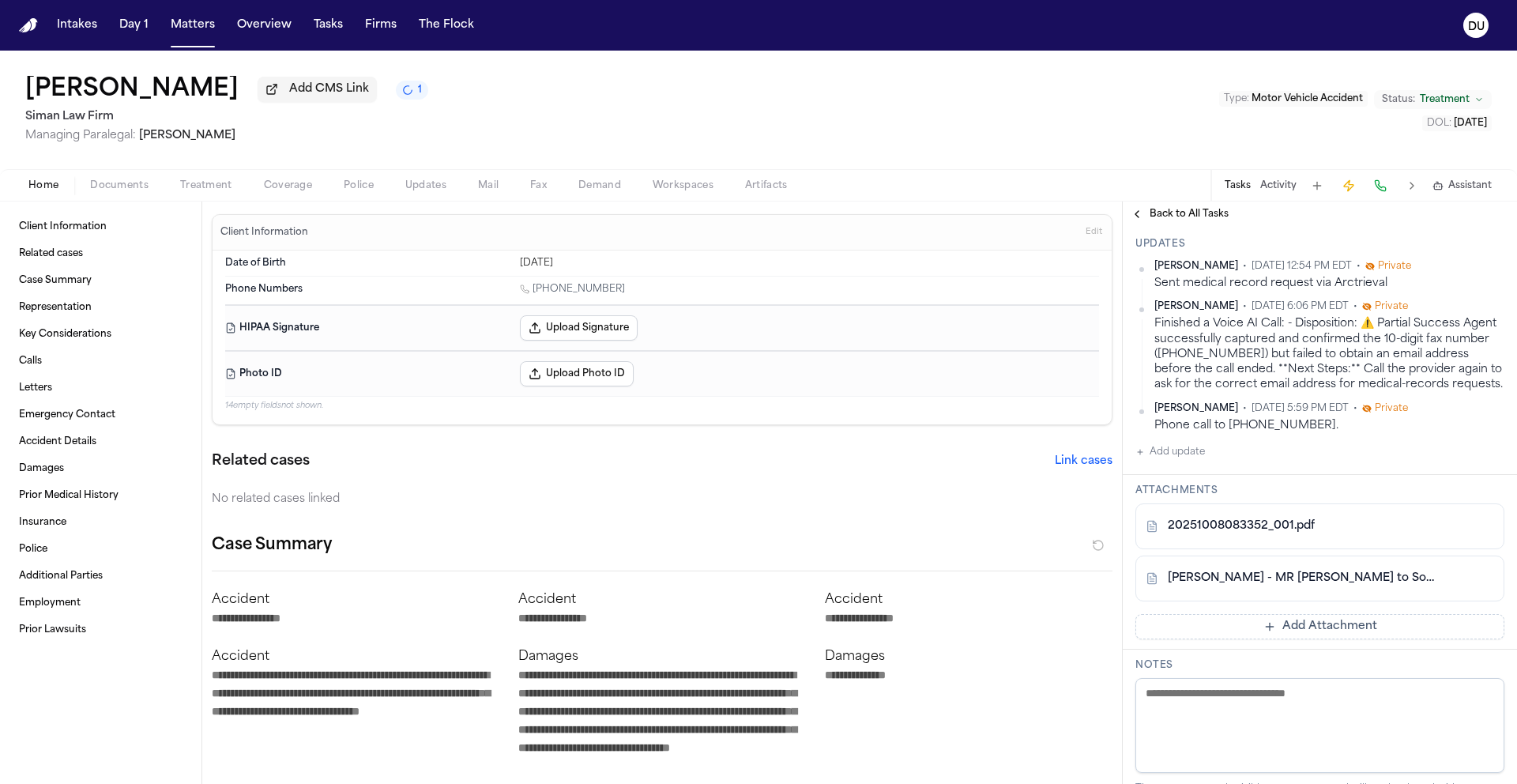
click at [1193, 462] on button "Add update" at bounding box center [1170, 452] width 70 height 19
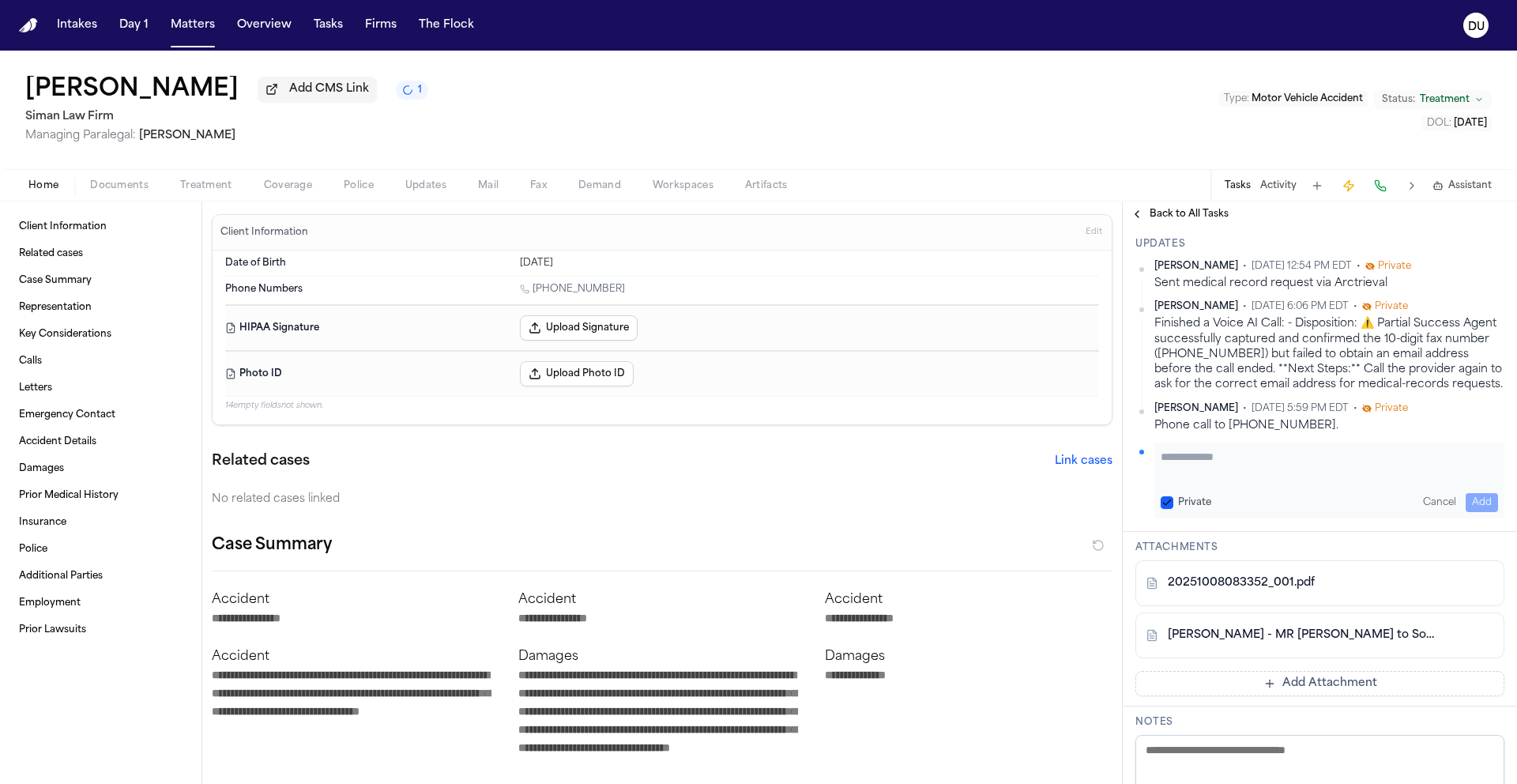
click at [1261, 481] on textarea "Add your update" at bounding box center [1329, 464] width 337 height 31
click at [1475, 512] on button "Add" at bounding box center [1481, 502] width 32 height 19
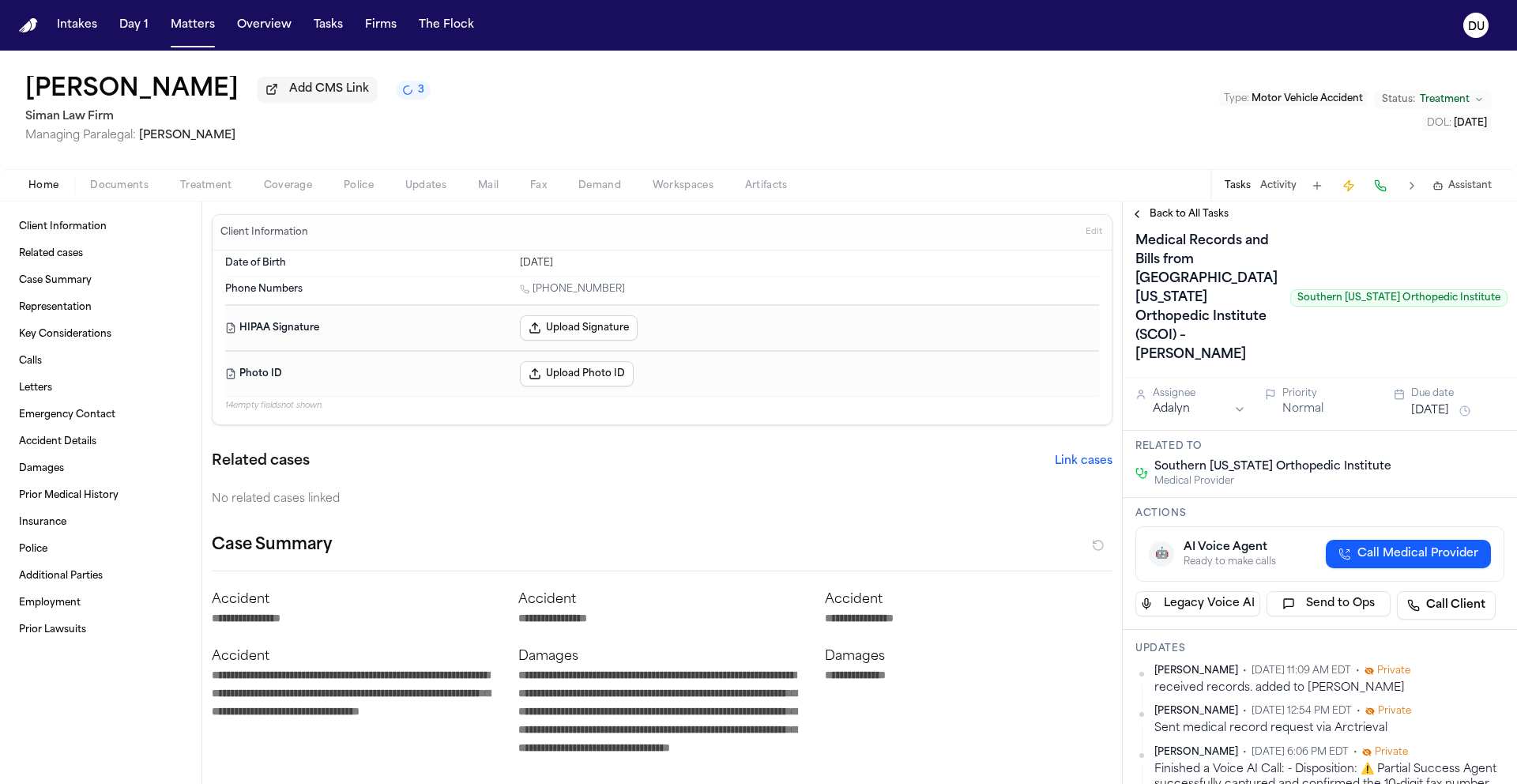
scroll to position [0, 0]
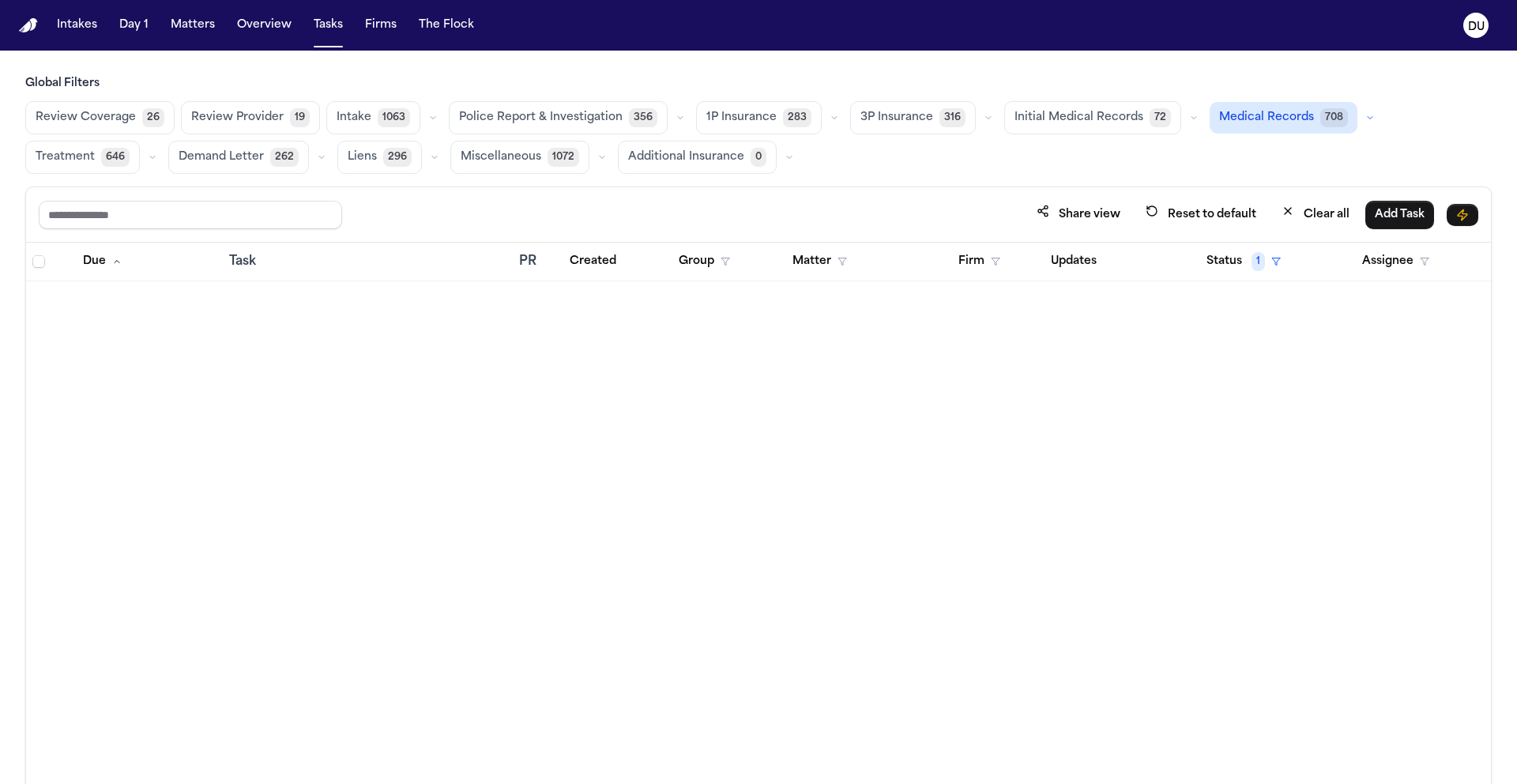
scroll to position [3801, 0]
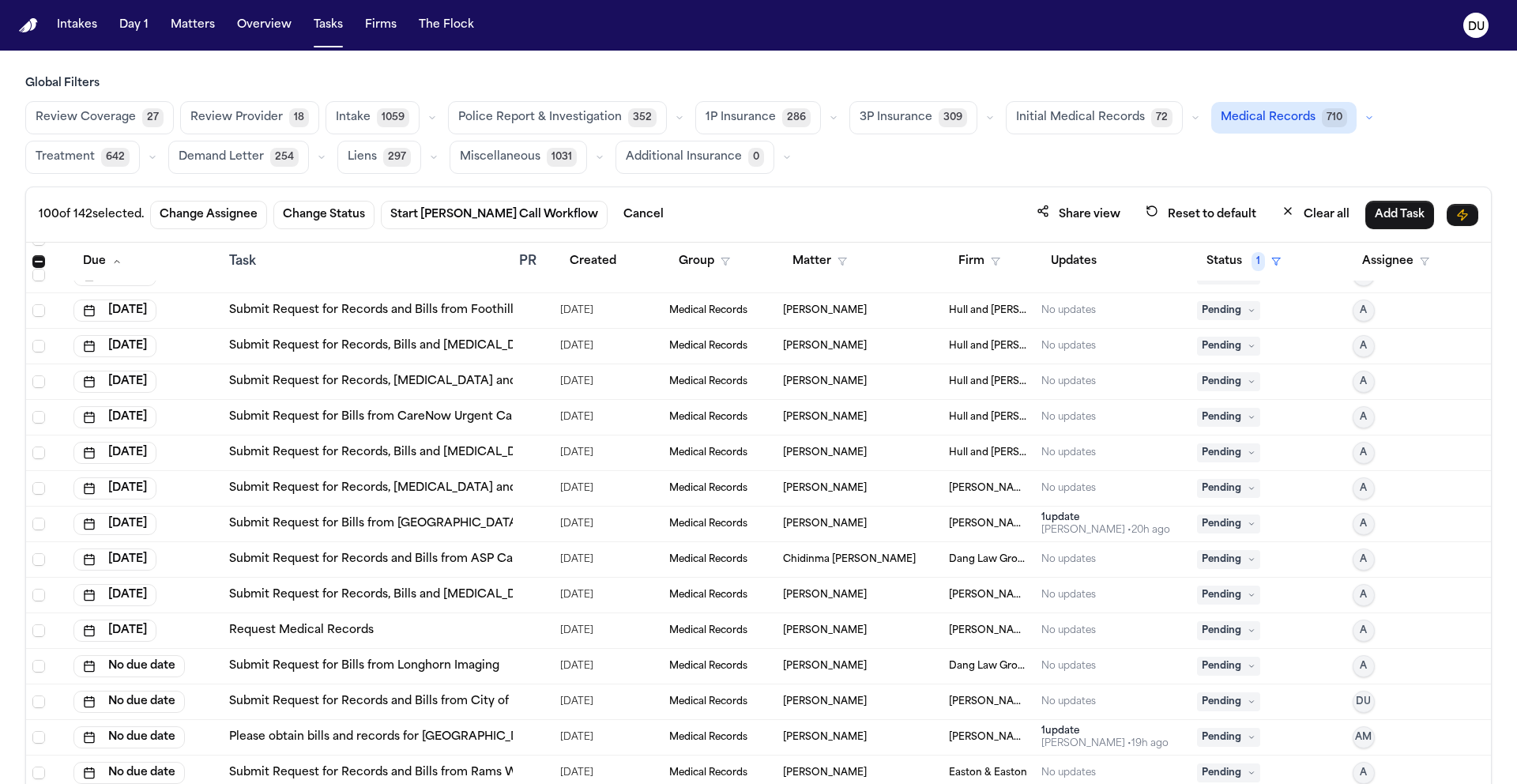
scroll to position [4337, 0]
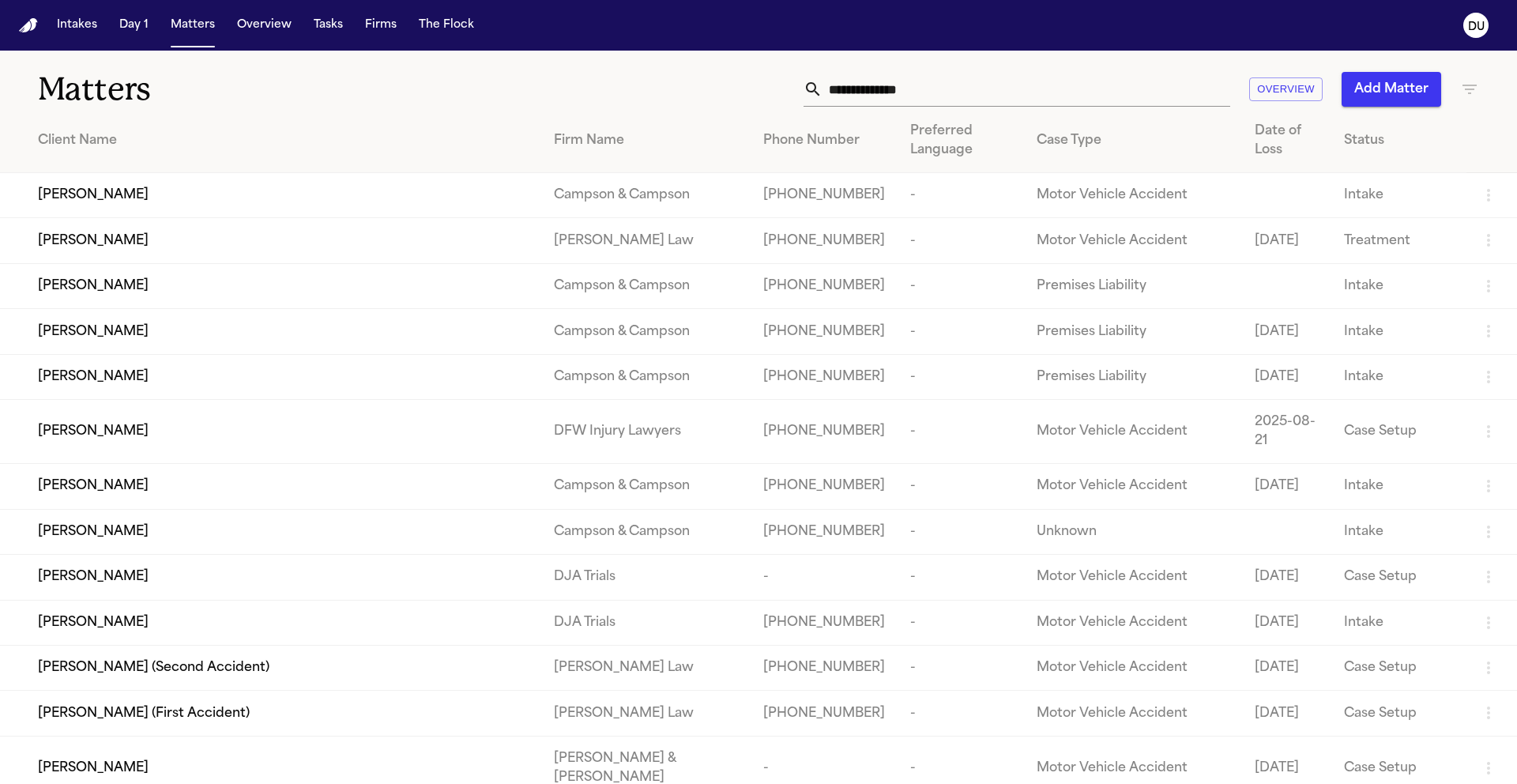
click at [938, 91] on input "text" at bounding box center [1026, 90] width 408 height 35
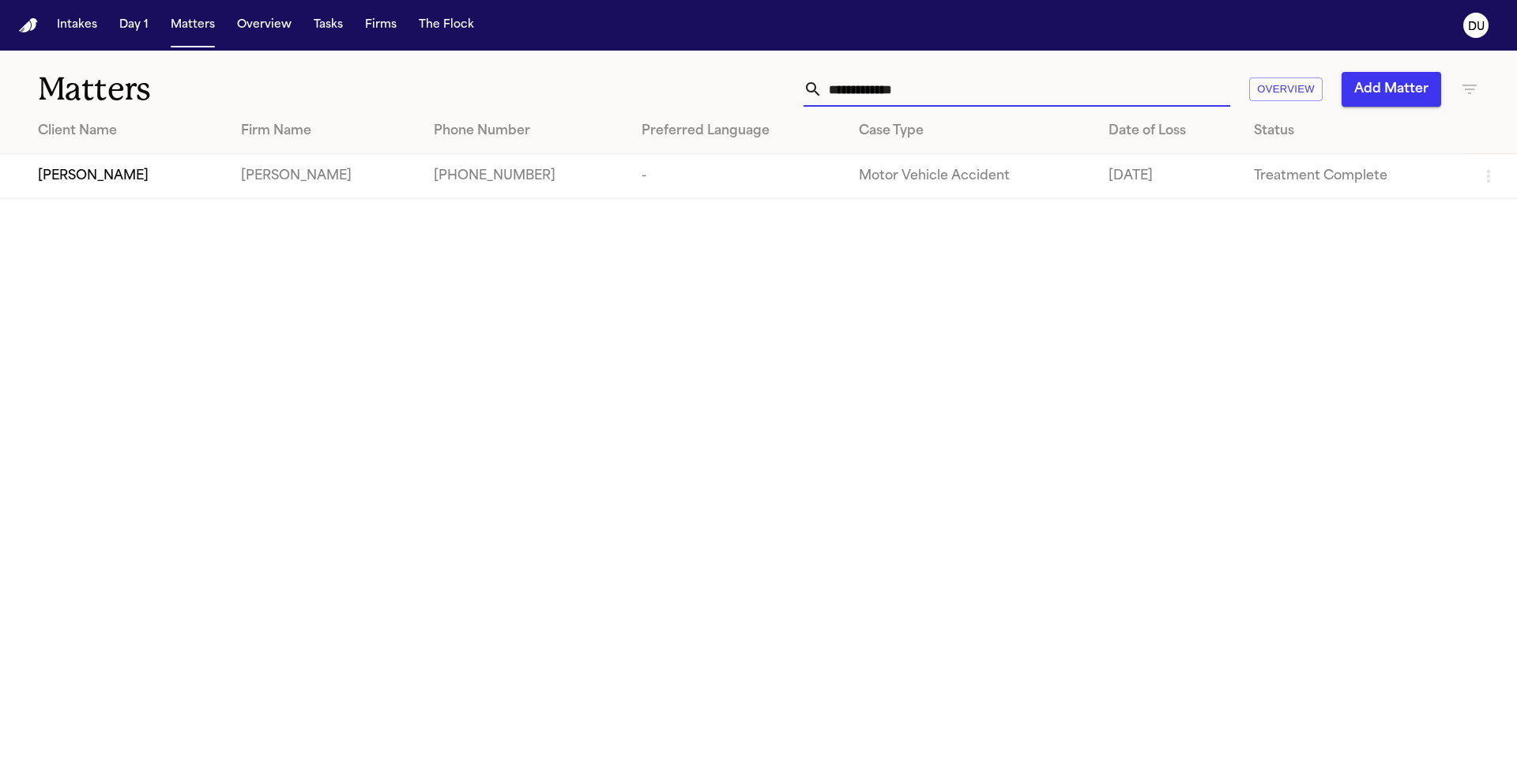
type input "**********"
click at [145, 170] on div "[PERSON_NAME]" at bounding box center [127, 176] width 177 height 19
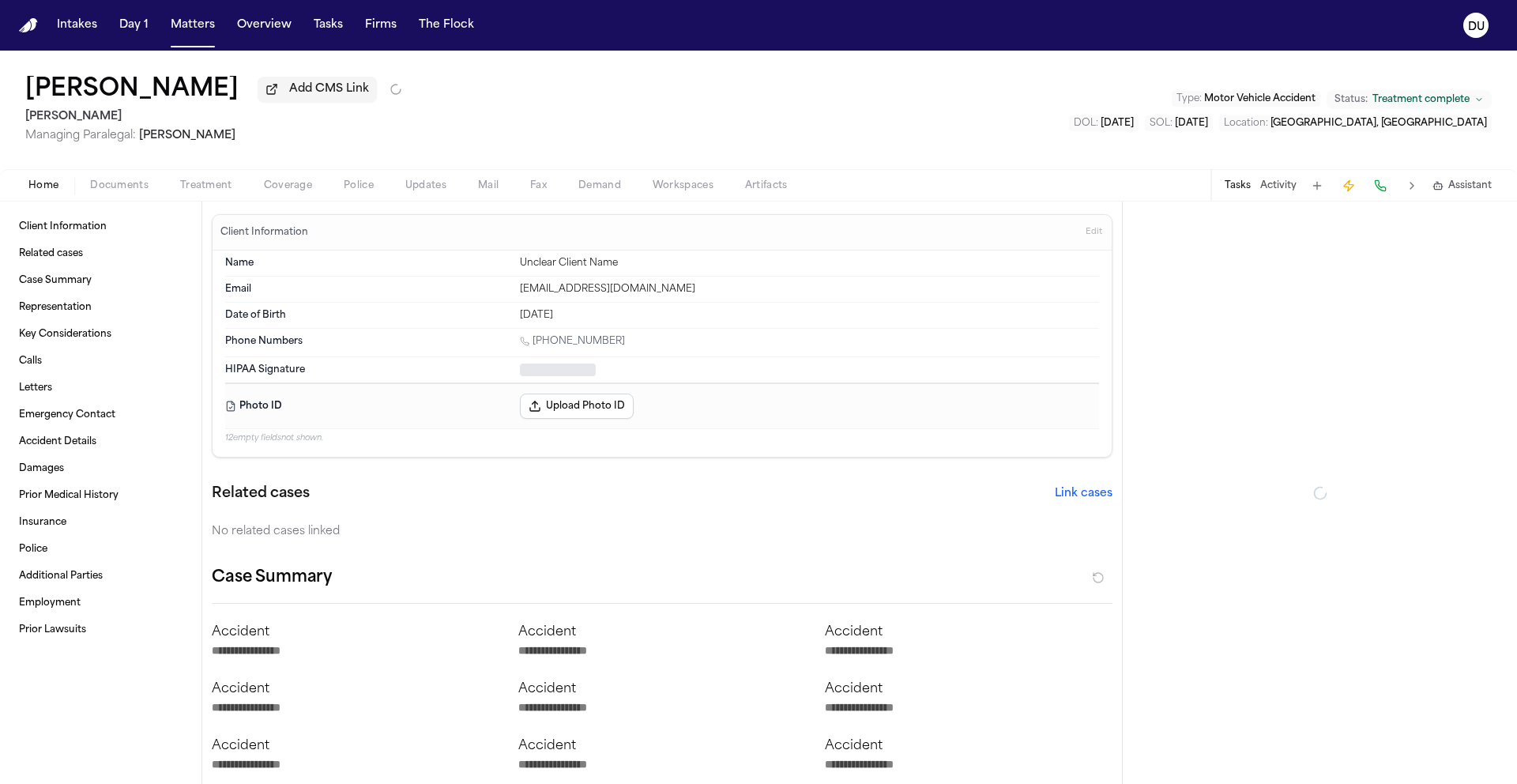
type textarea "*"
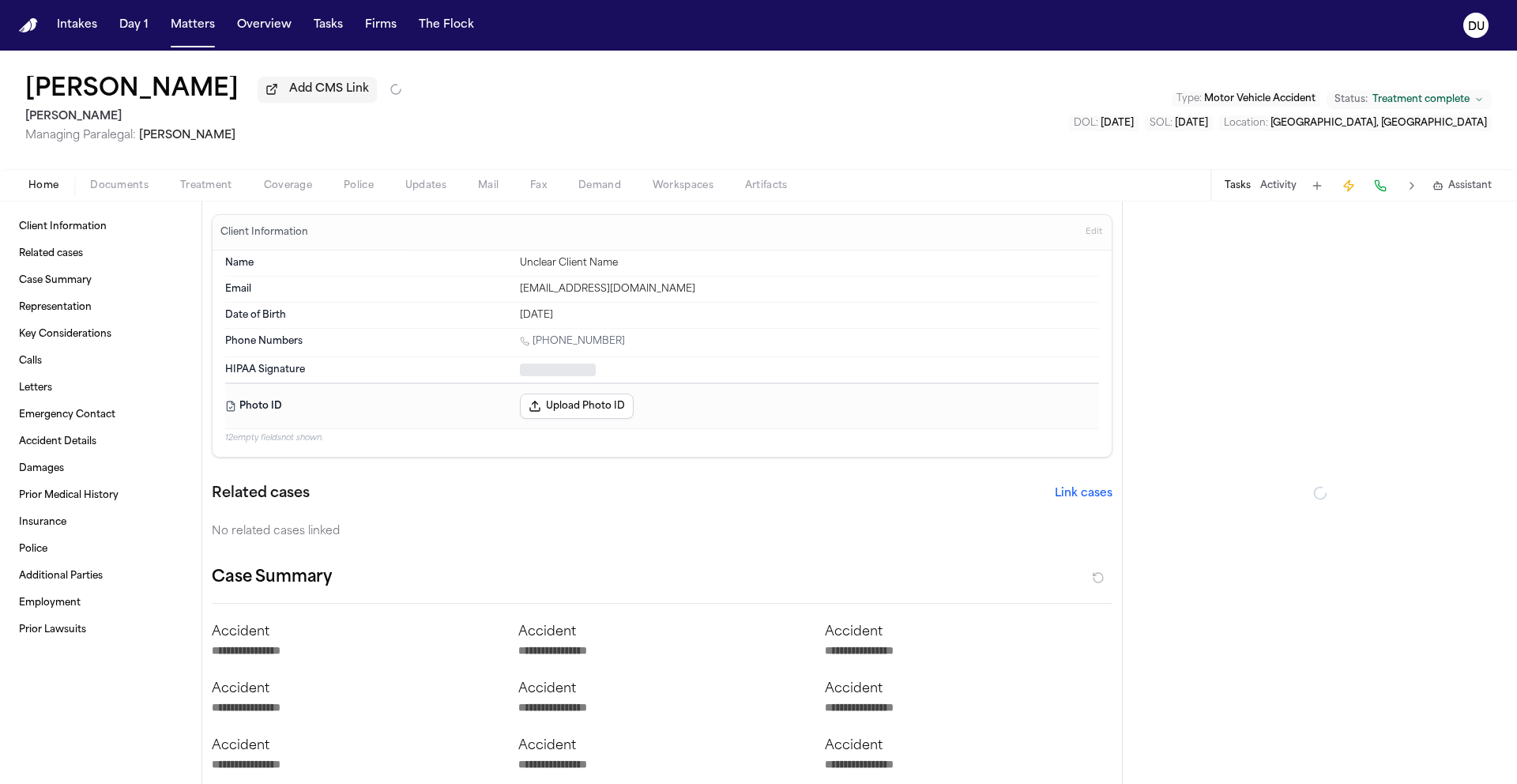
type textarea "*"
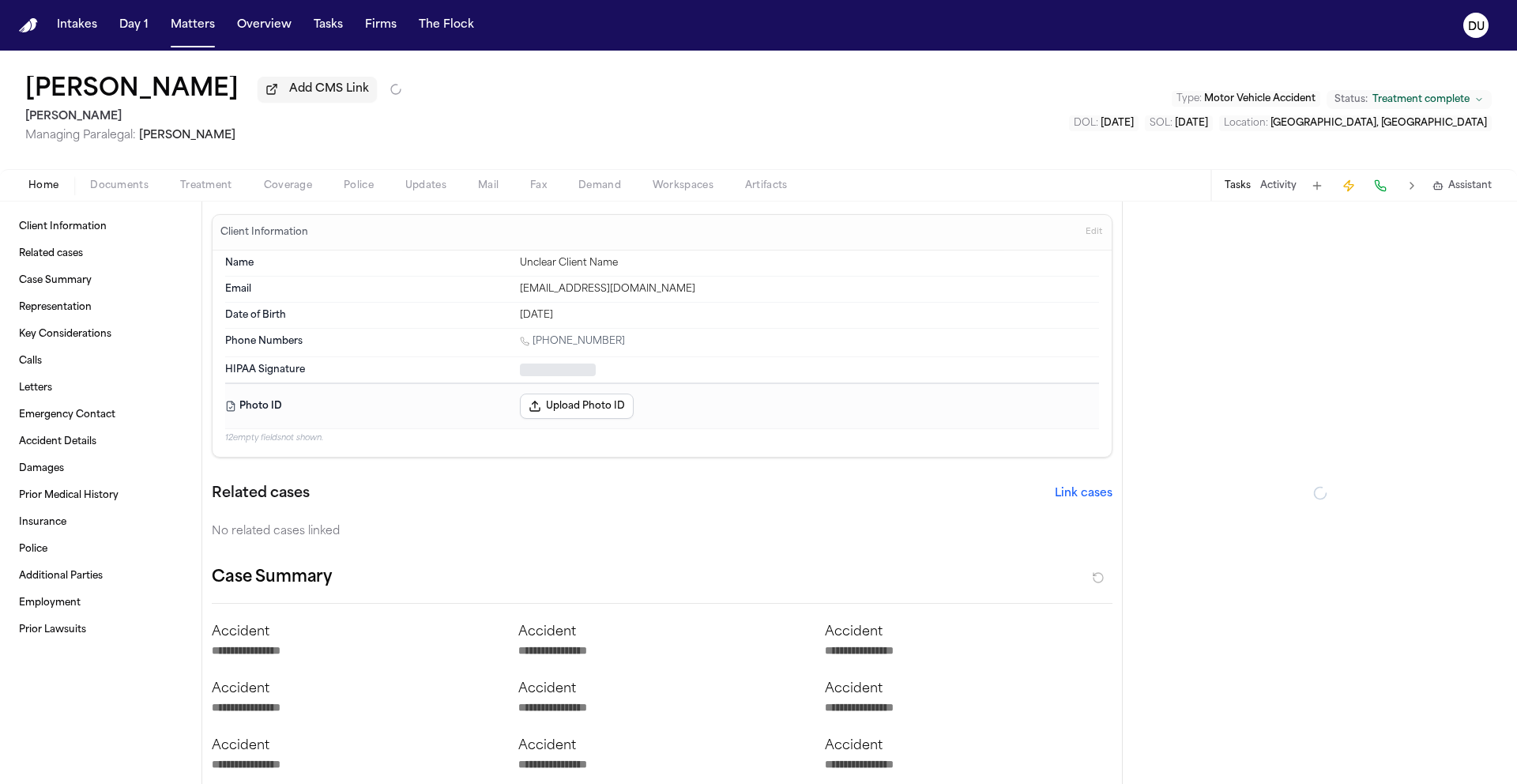
type textarea "*"
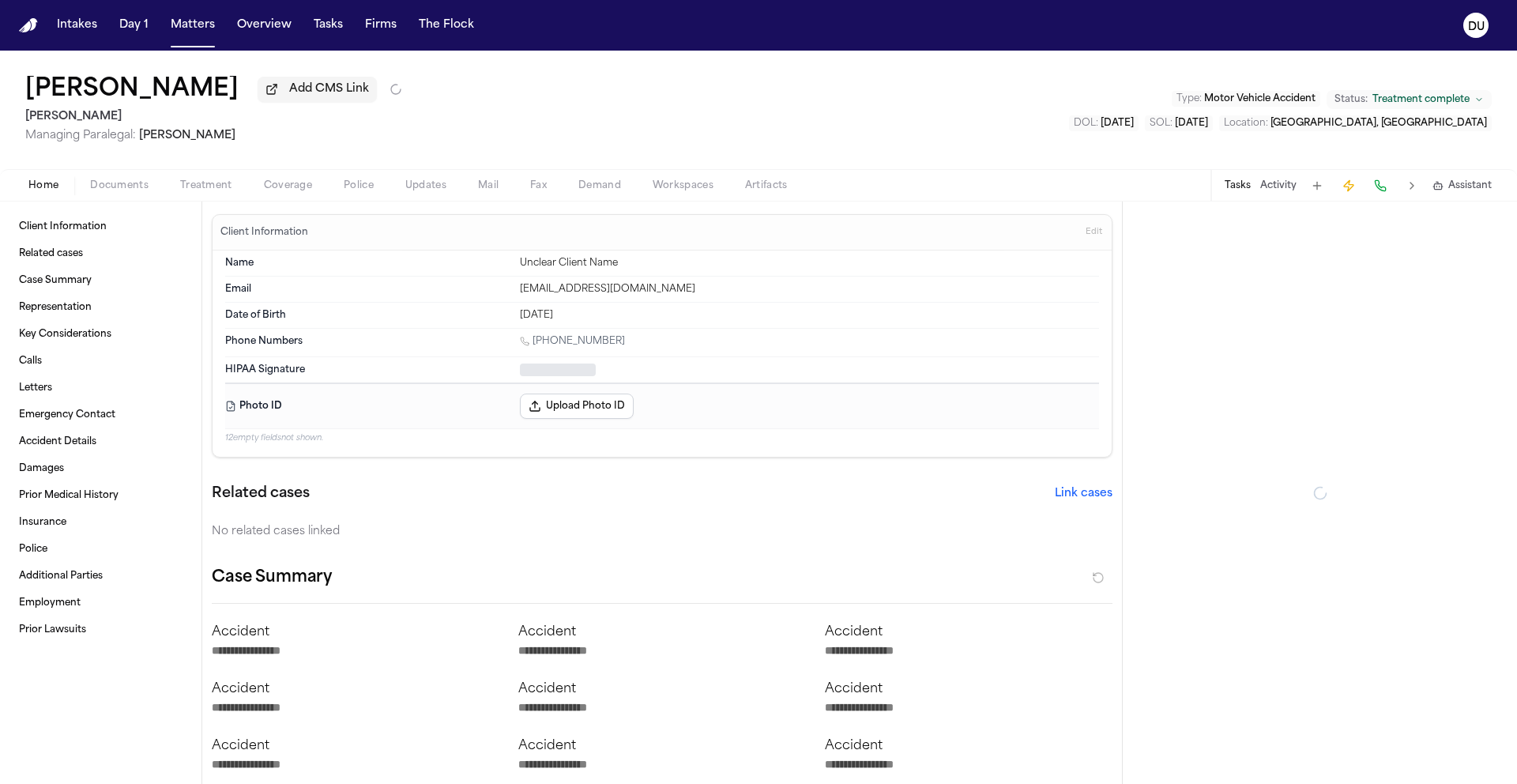
type textarea "*"
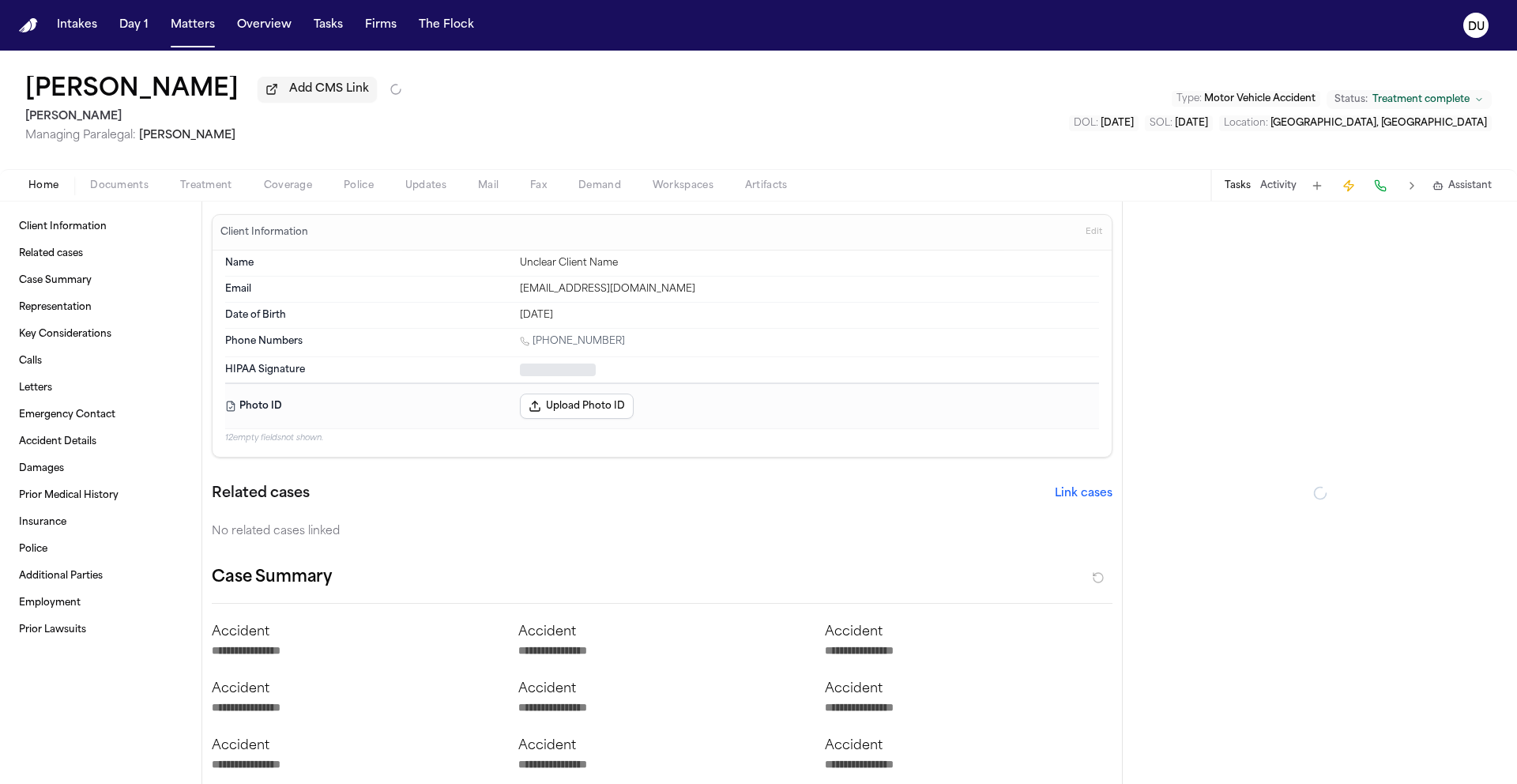
type textarea "*"
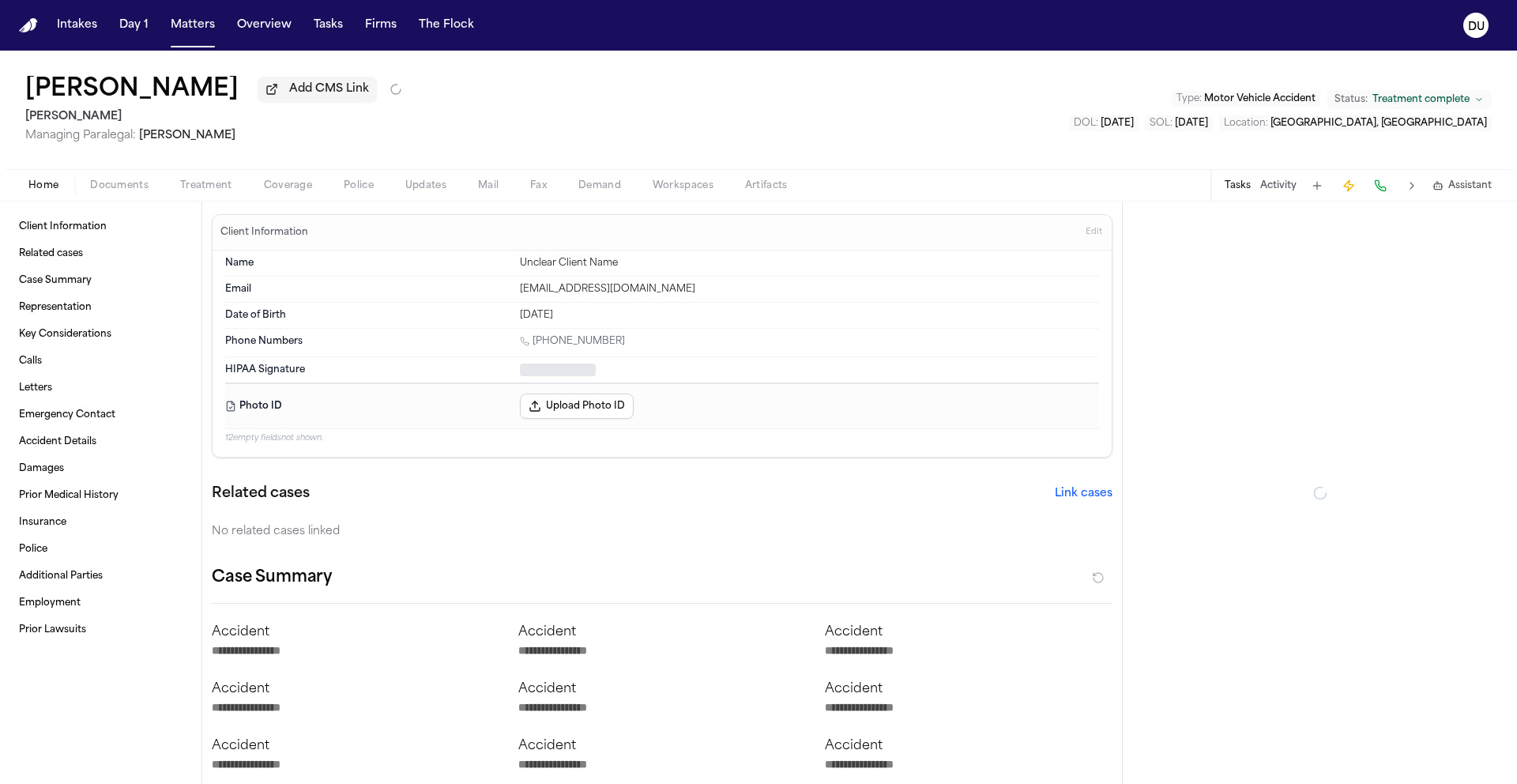
type textarea "*"
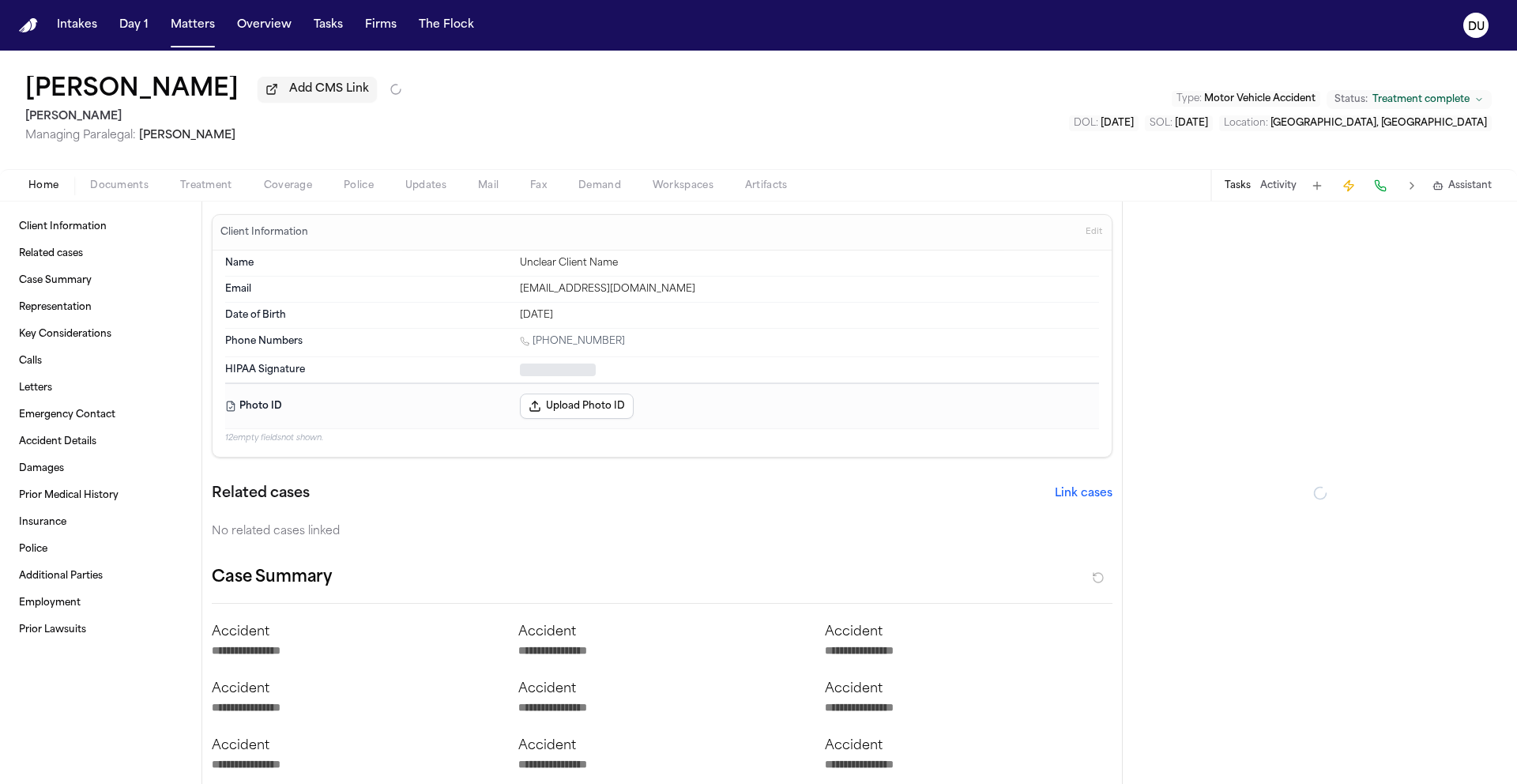
type textarea "*"
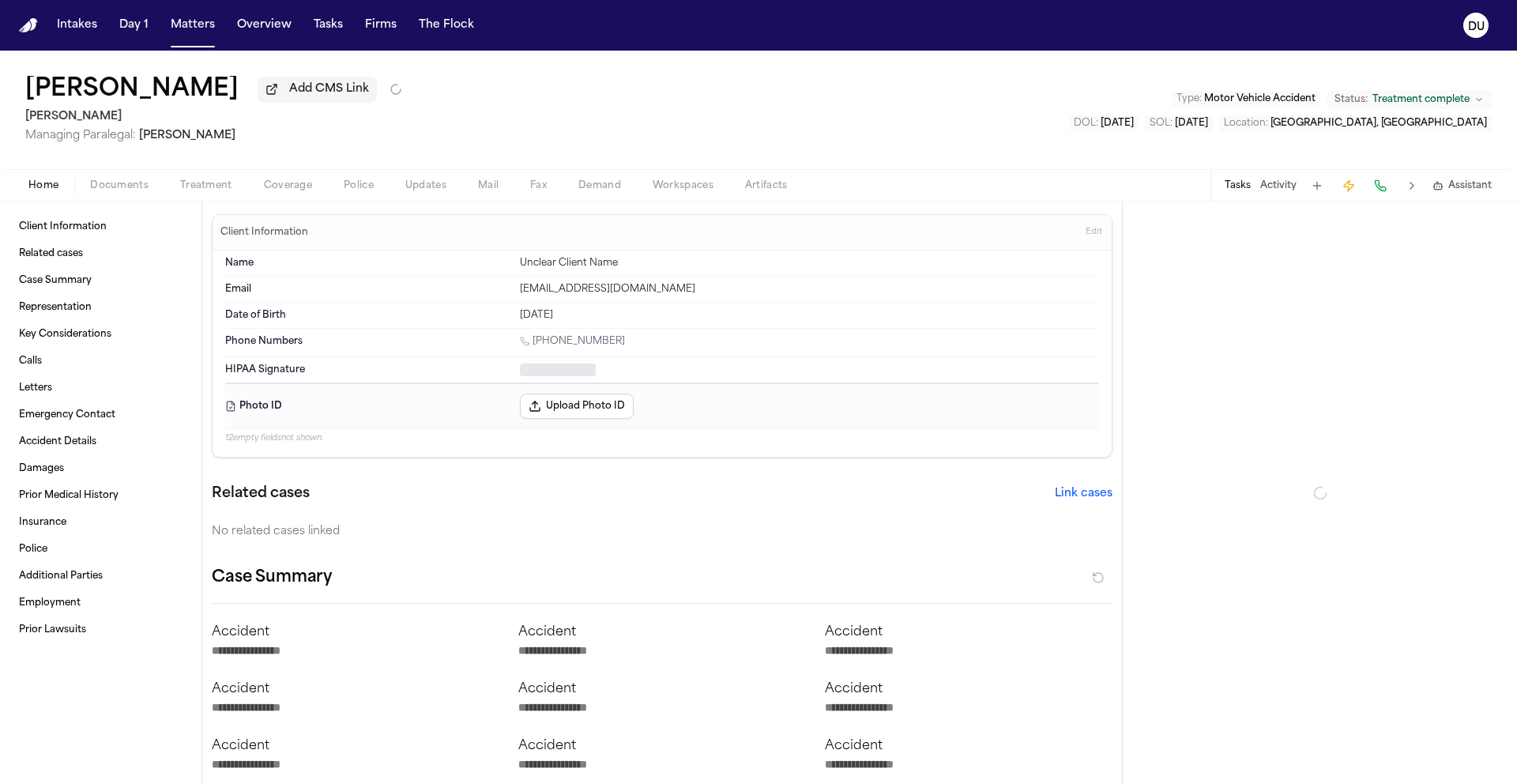
type textarea "*"
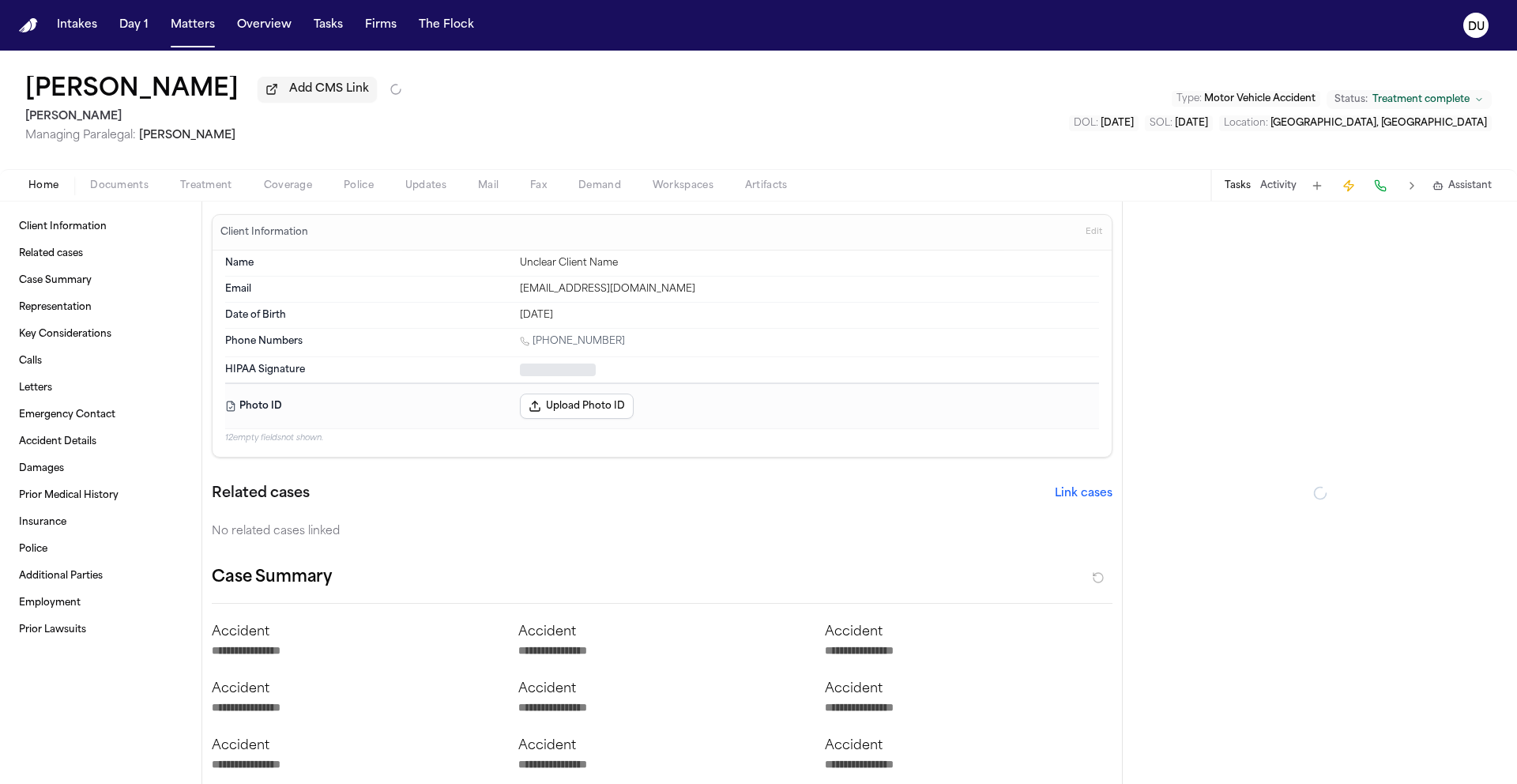
type textarea "*"
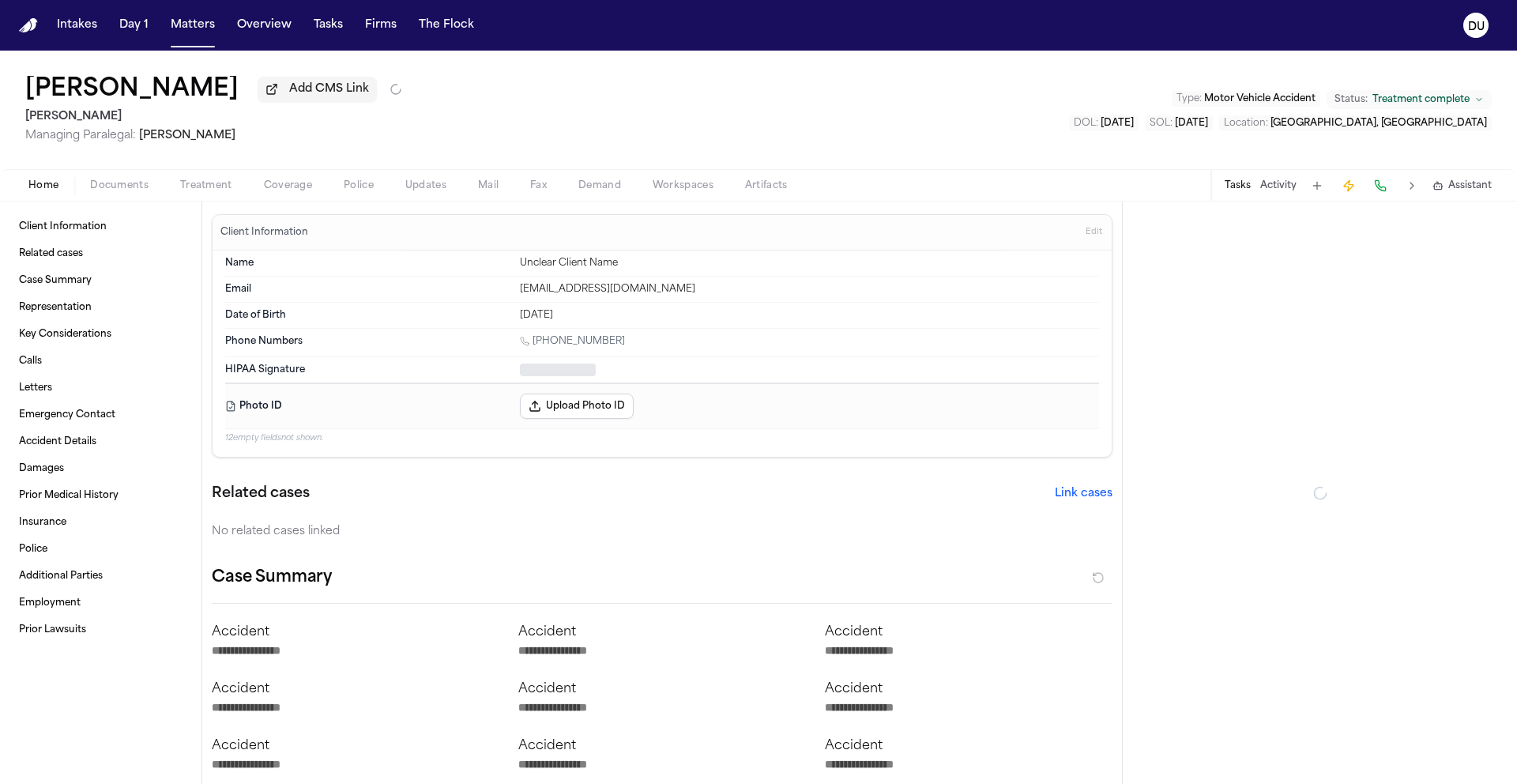
type textarea "*"
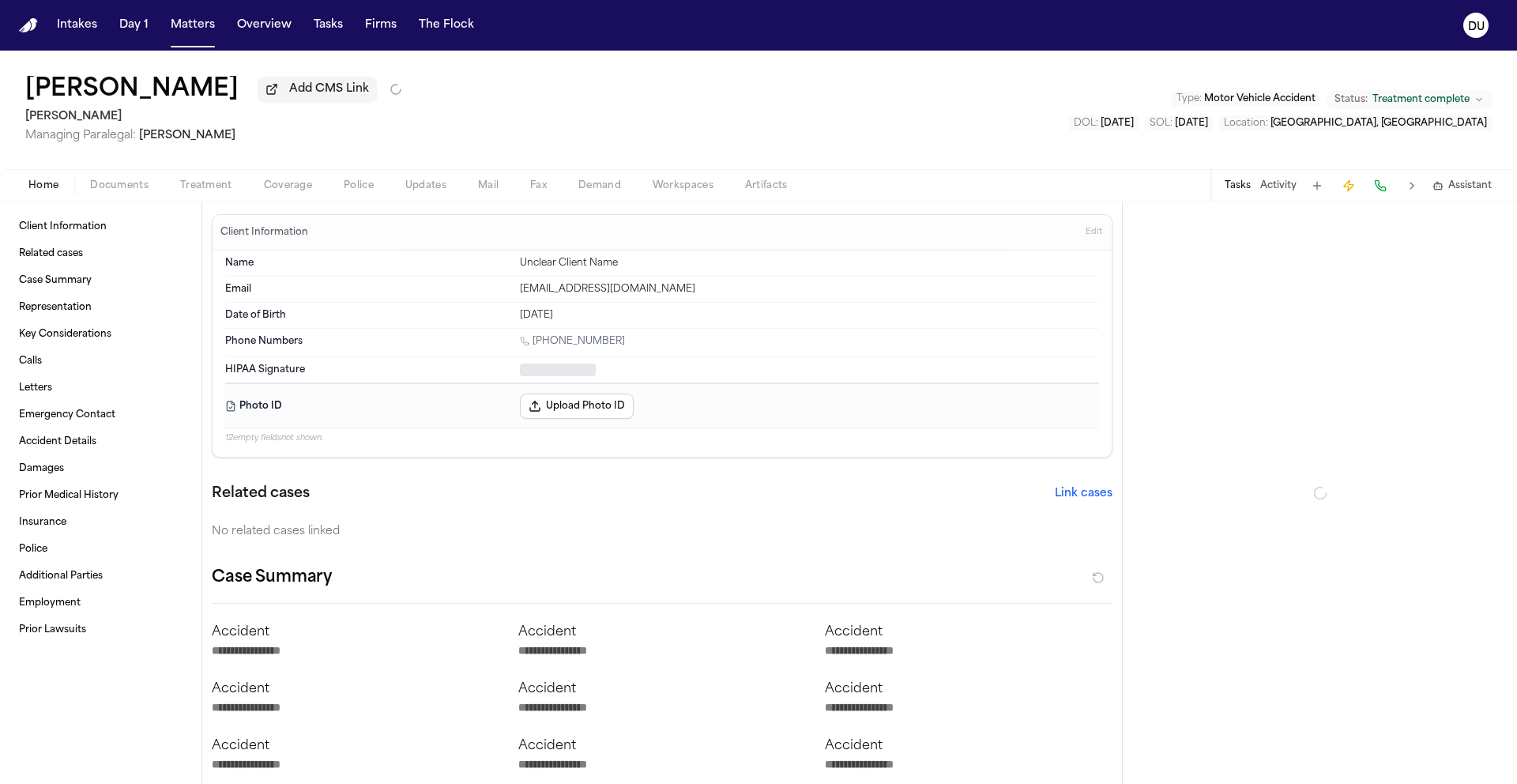
type textarea "*"
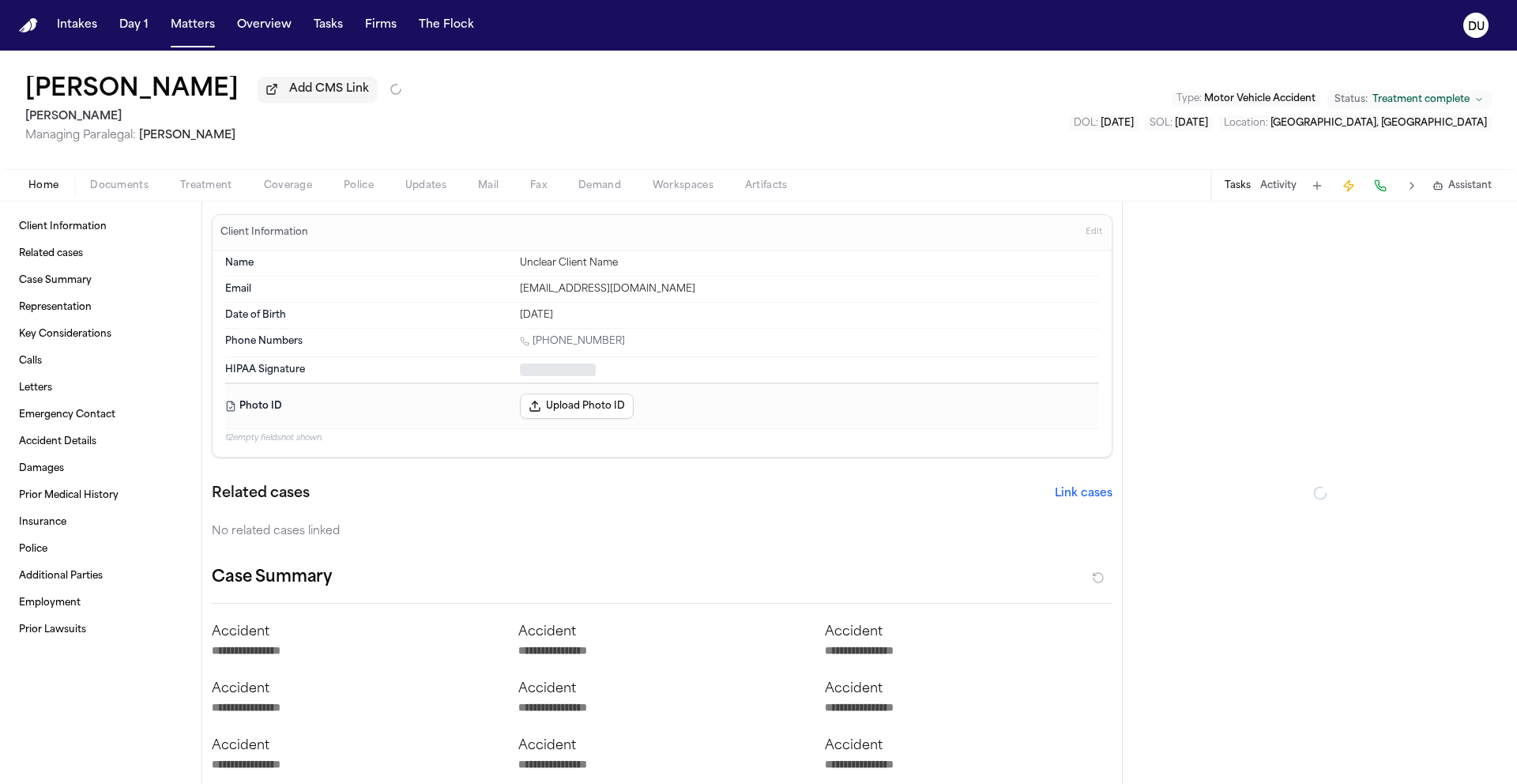
type textarea "*"
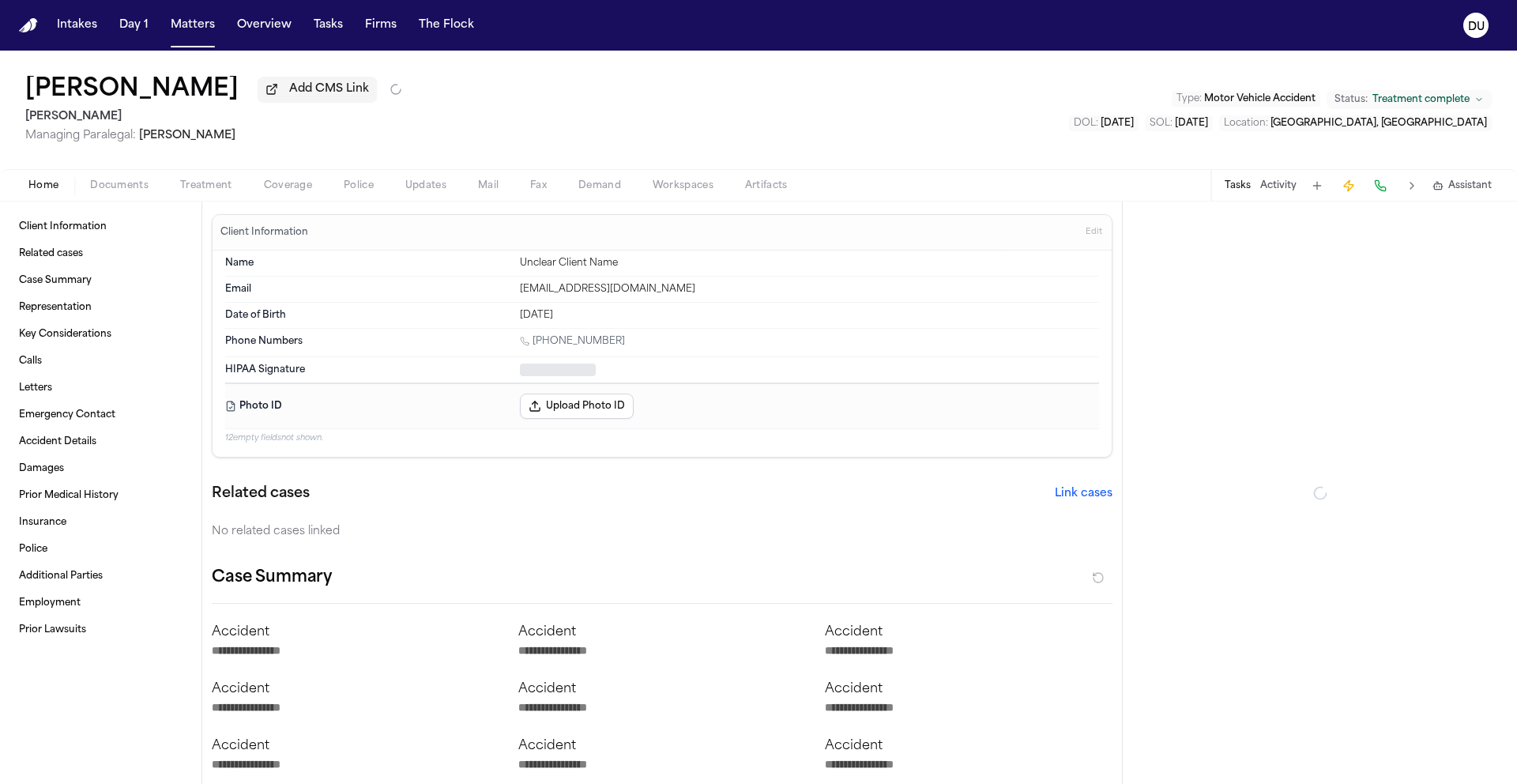
type textarea "*"
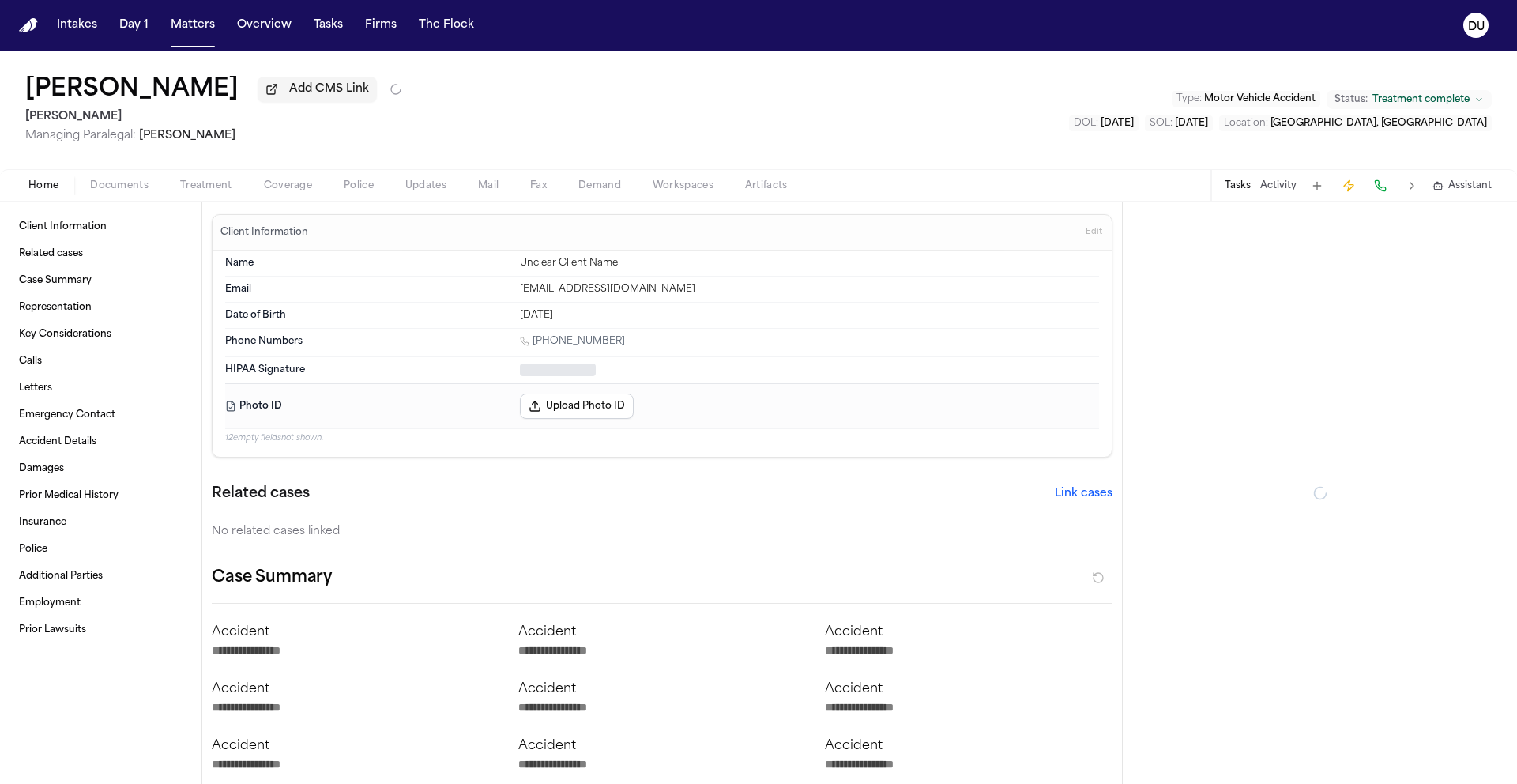
type textarea "*"
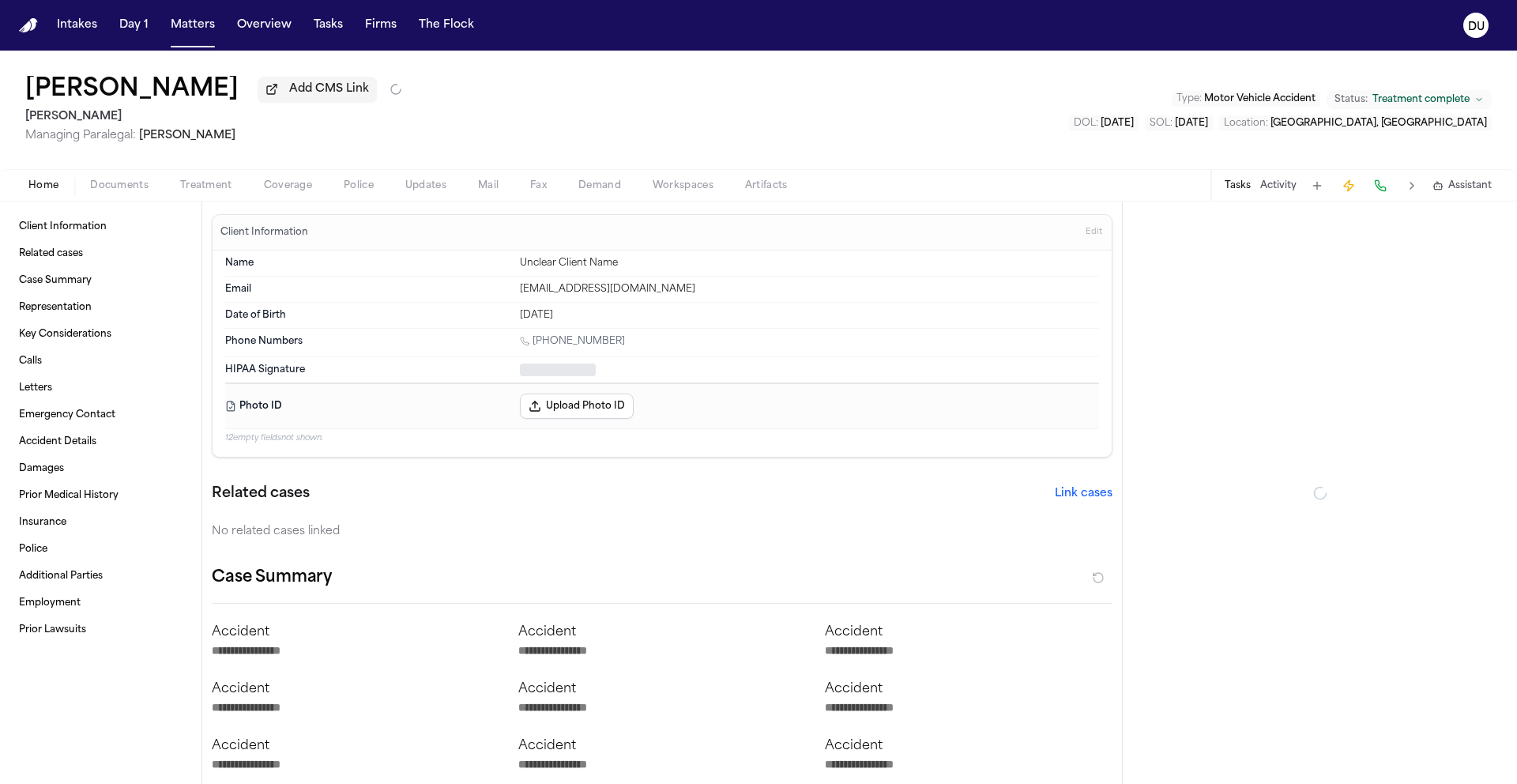
type textarea "*"
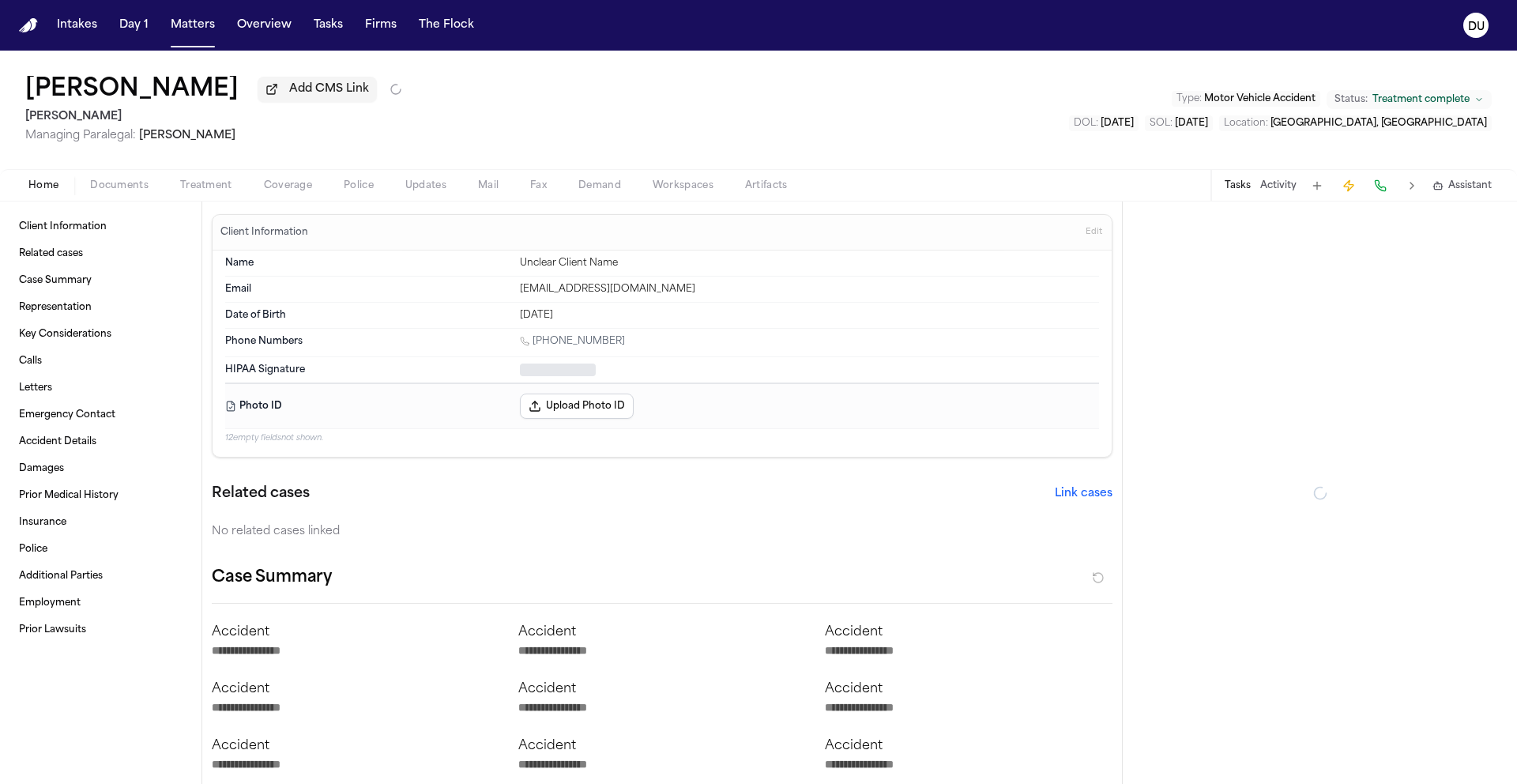
type textarea "*"
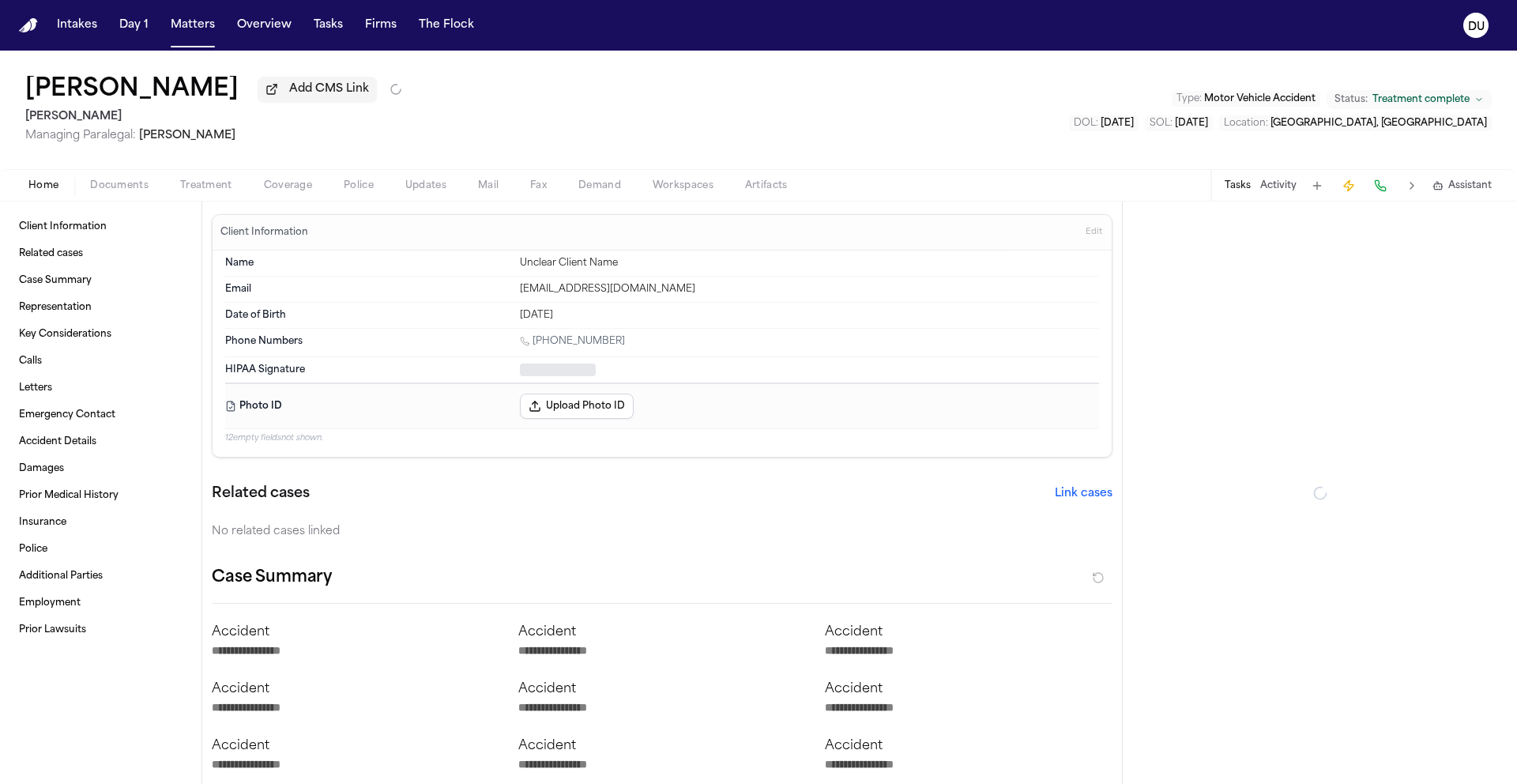
type textarea "*"
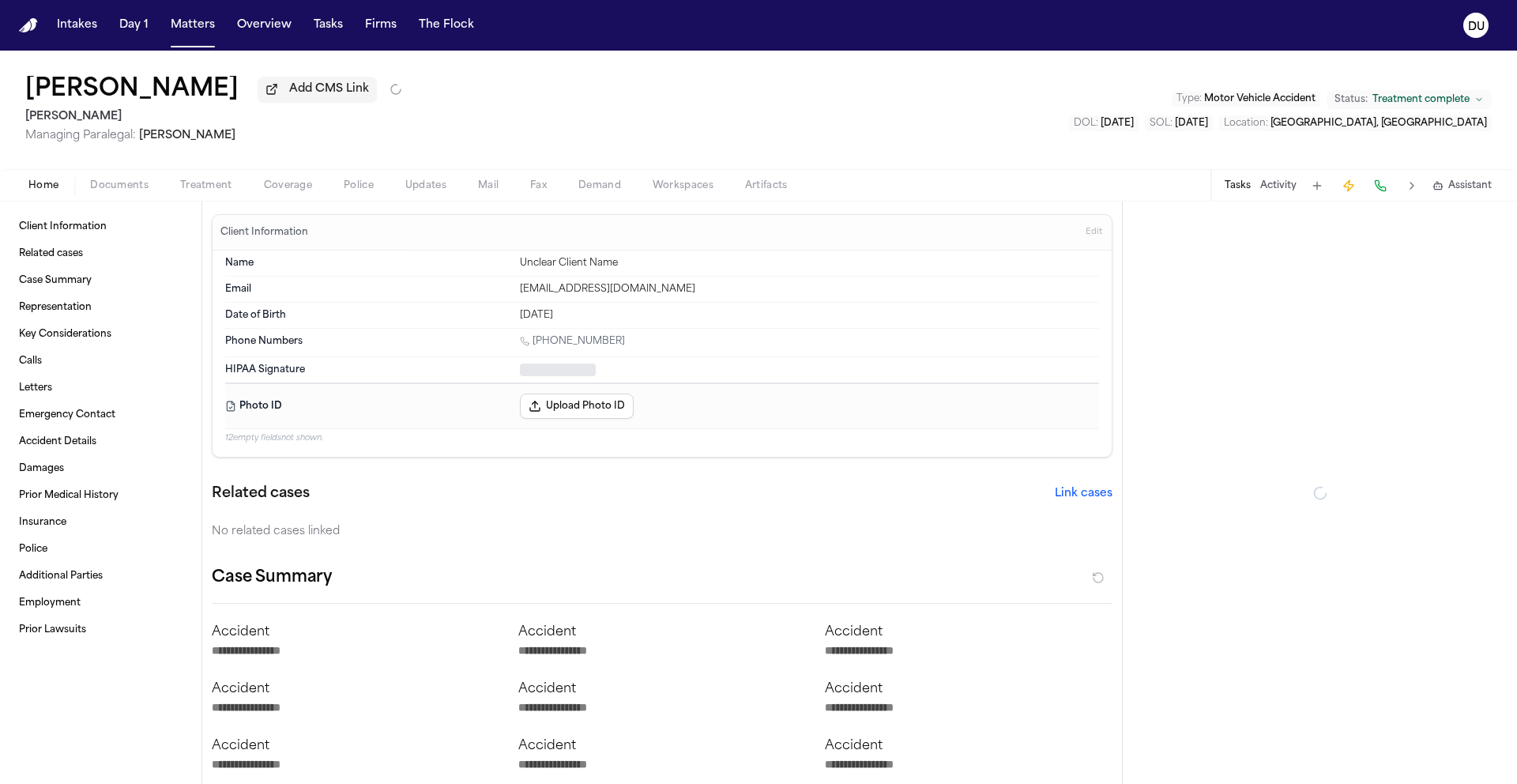
type textarea "*"
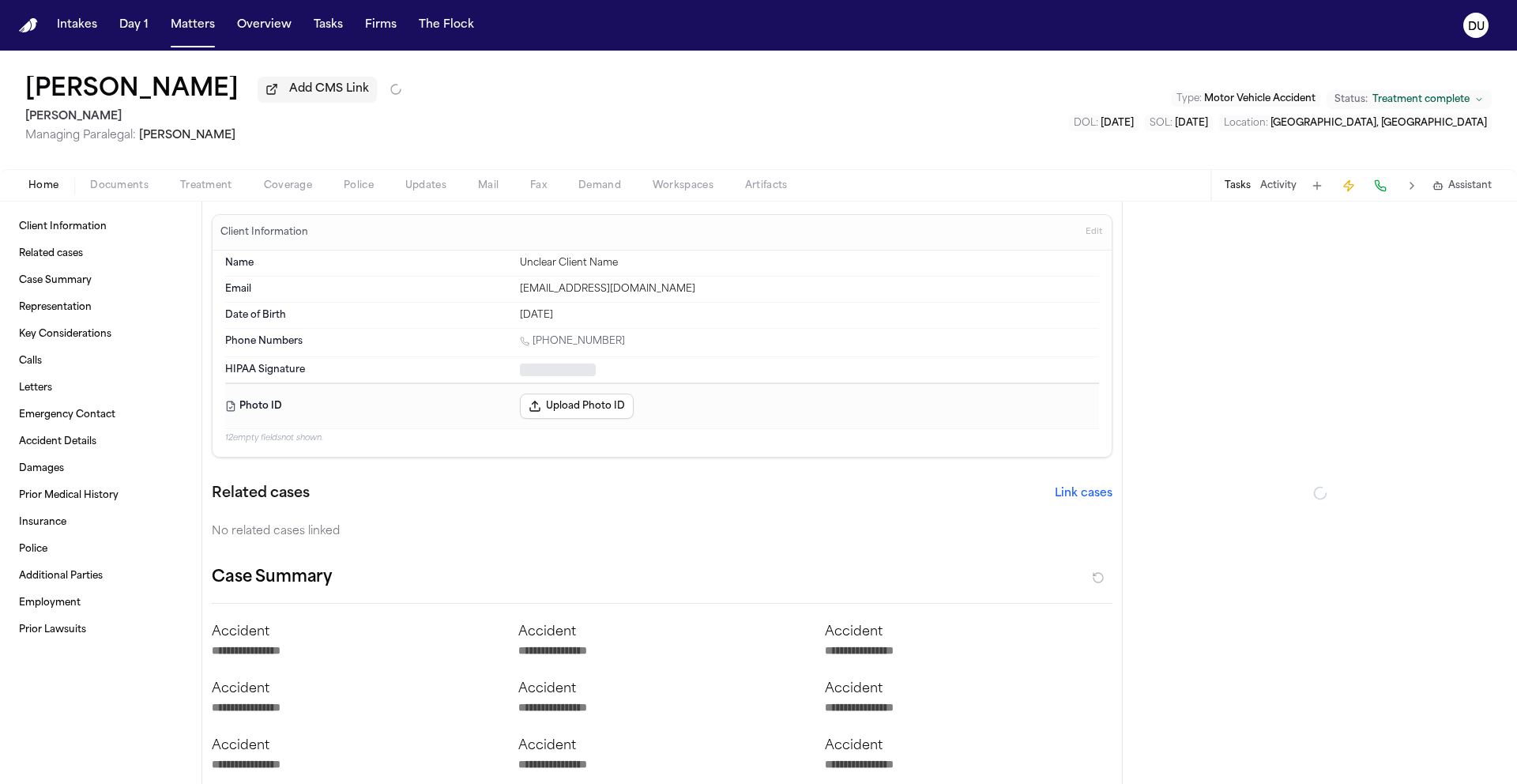
type textarea "*"
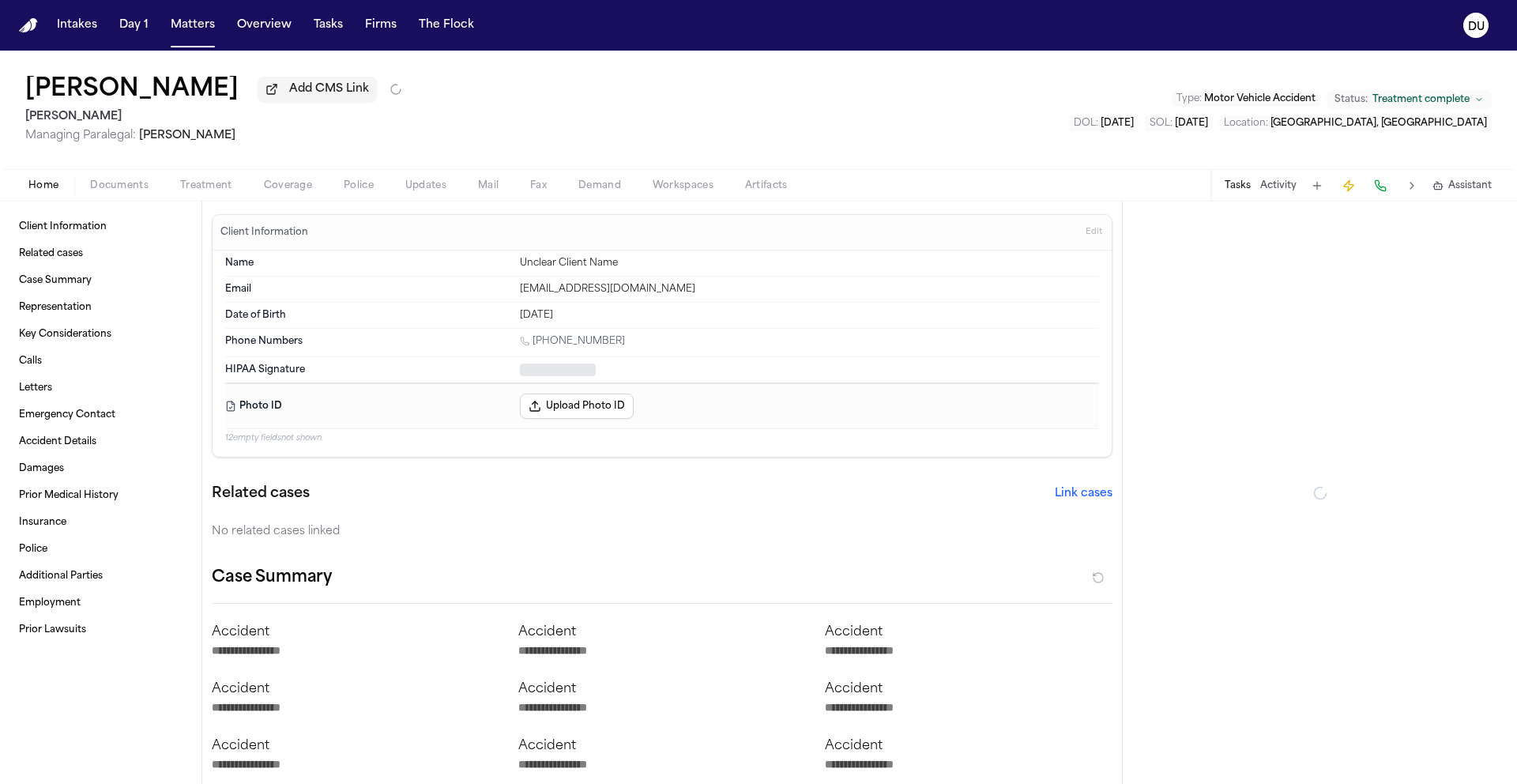
type textarea "*"
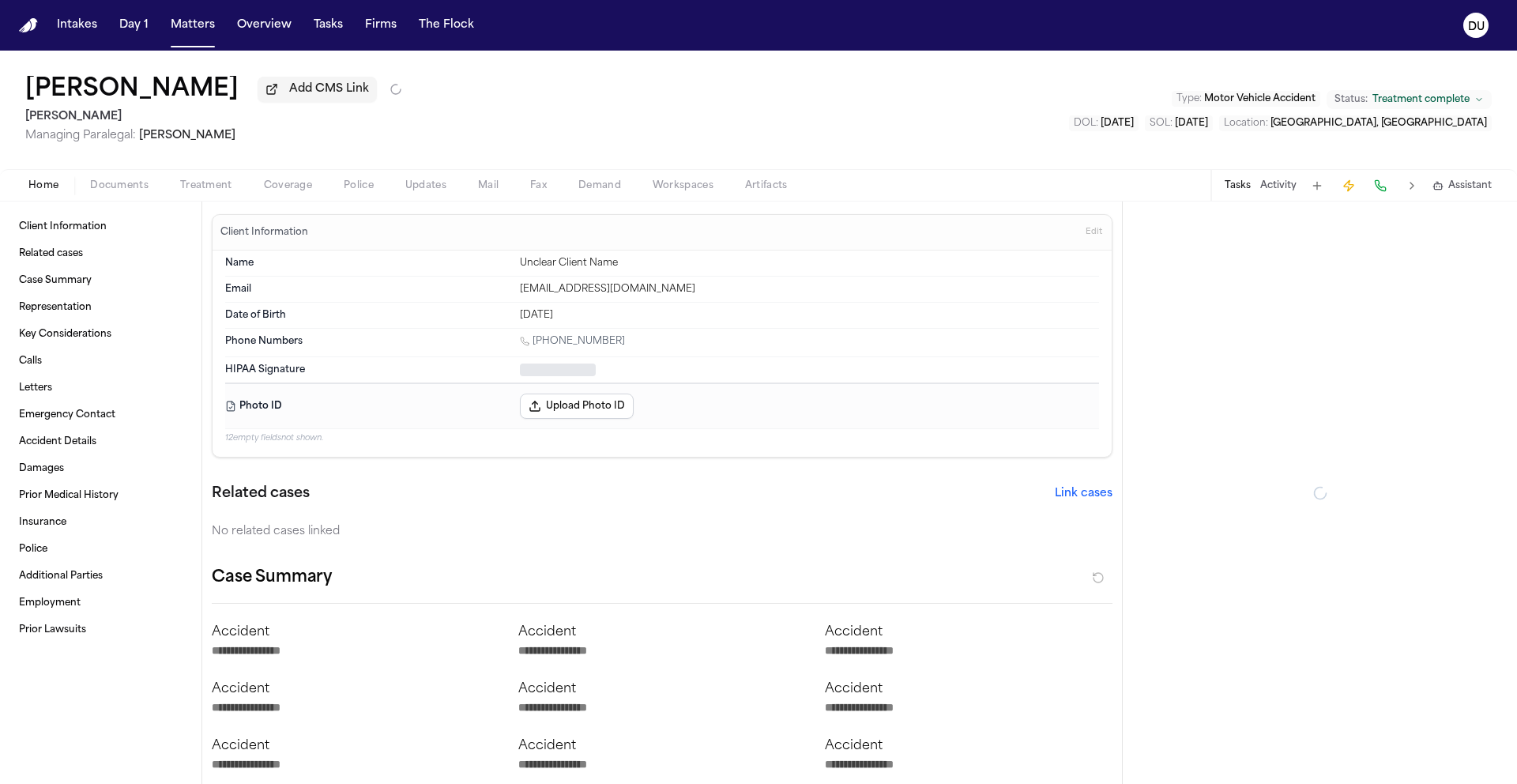
type textarea "*"
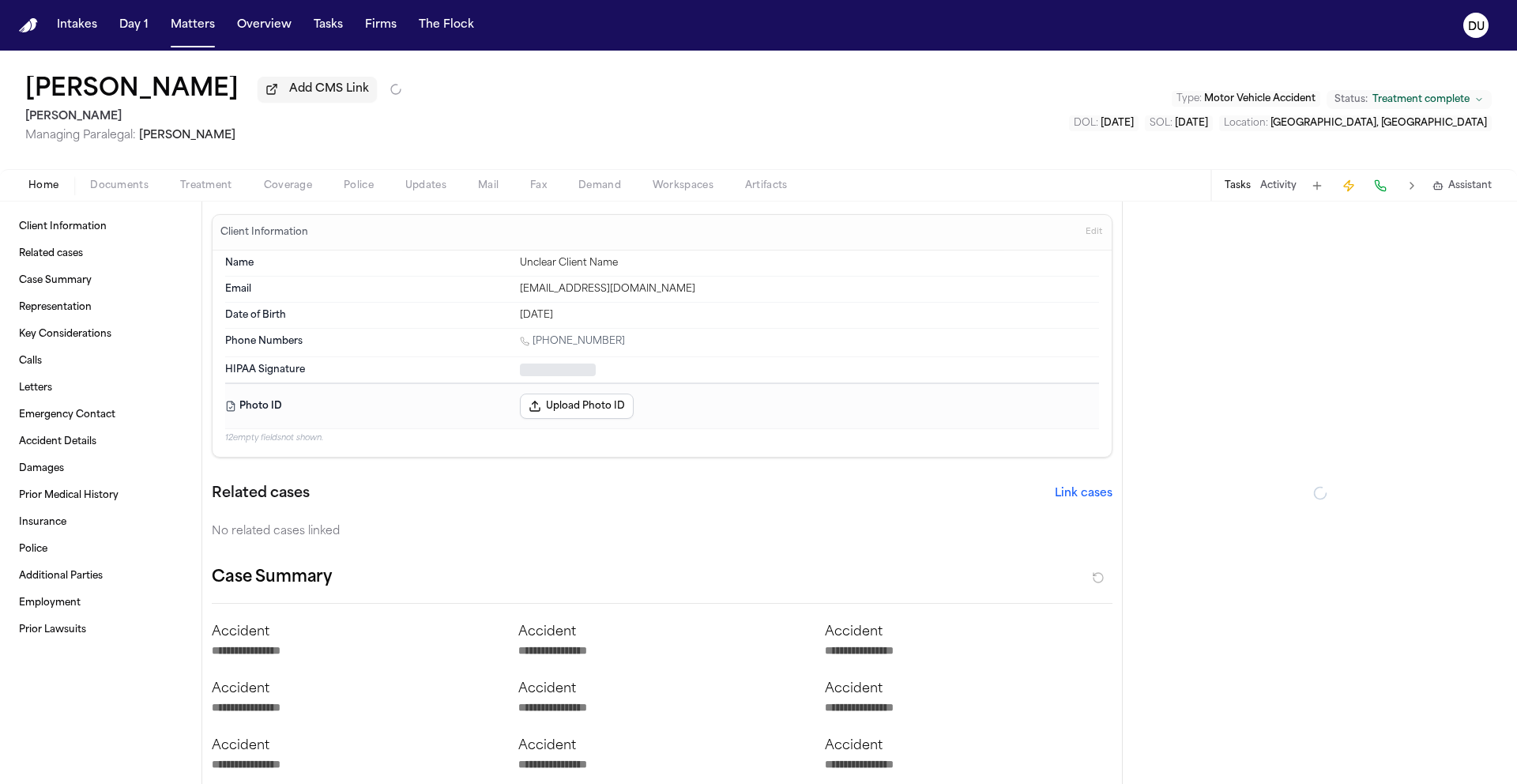
type textarea "*"
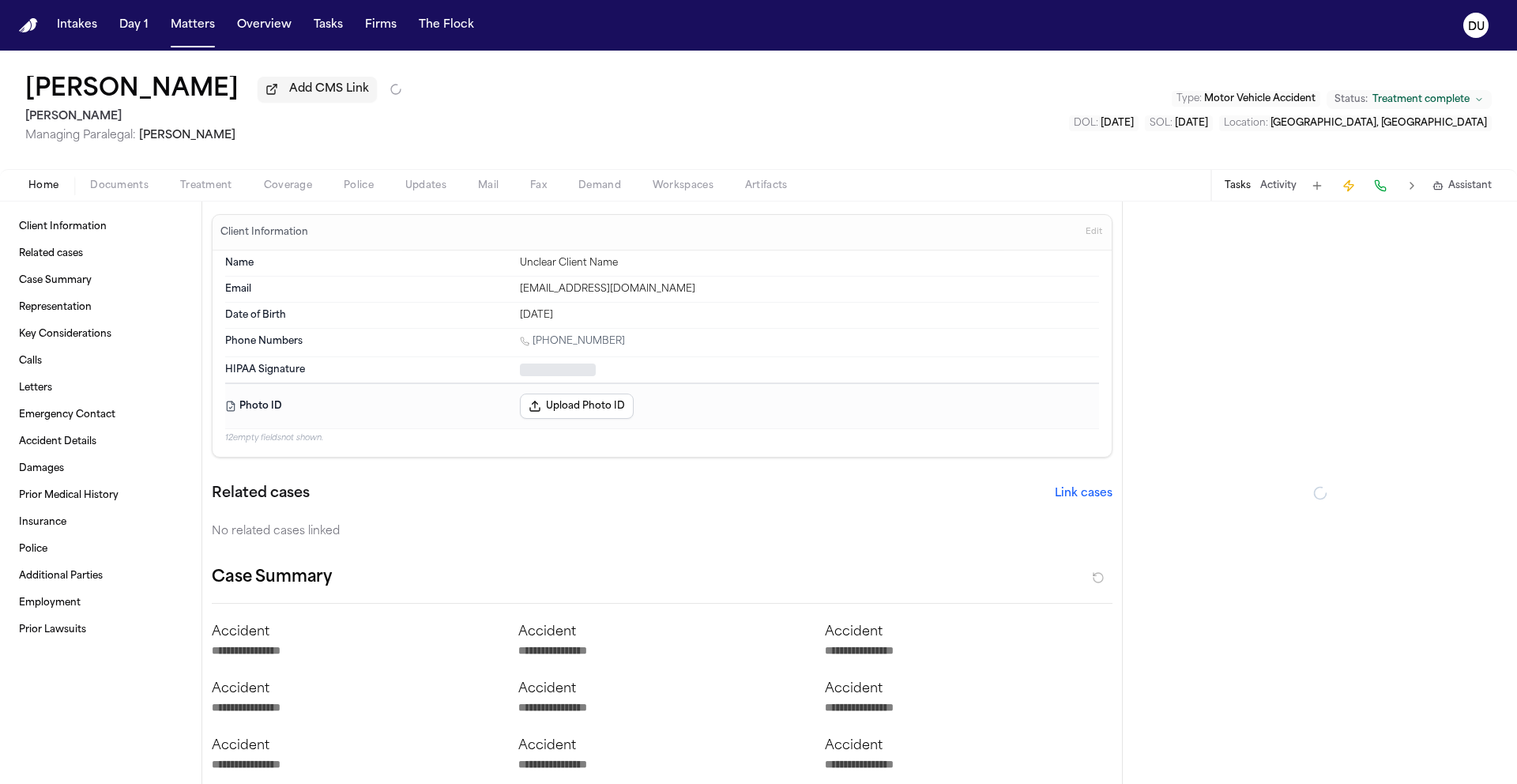
type textarea "*"
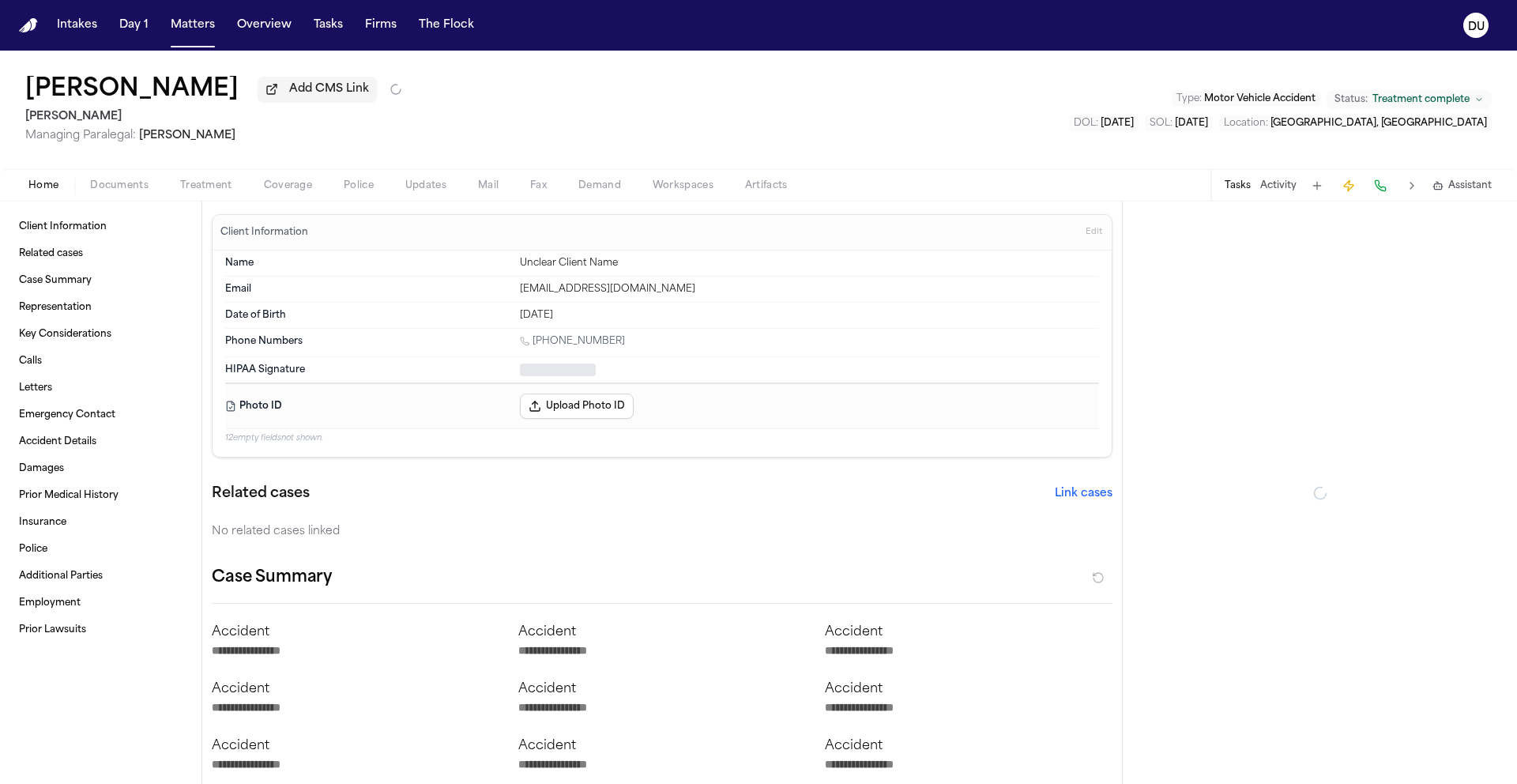
type textarea "*"
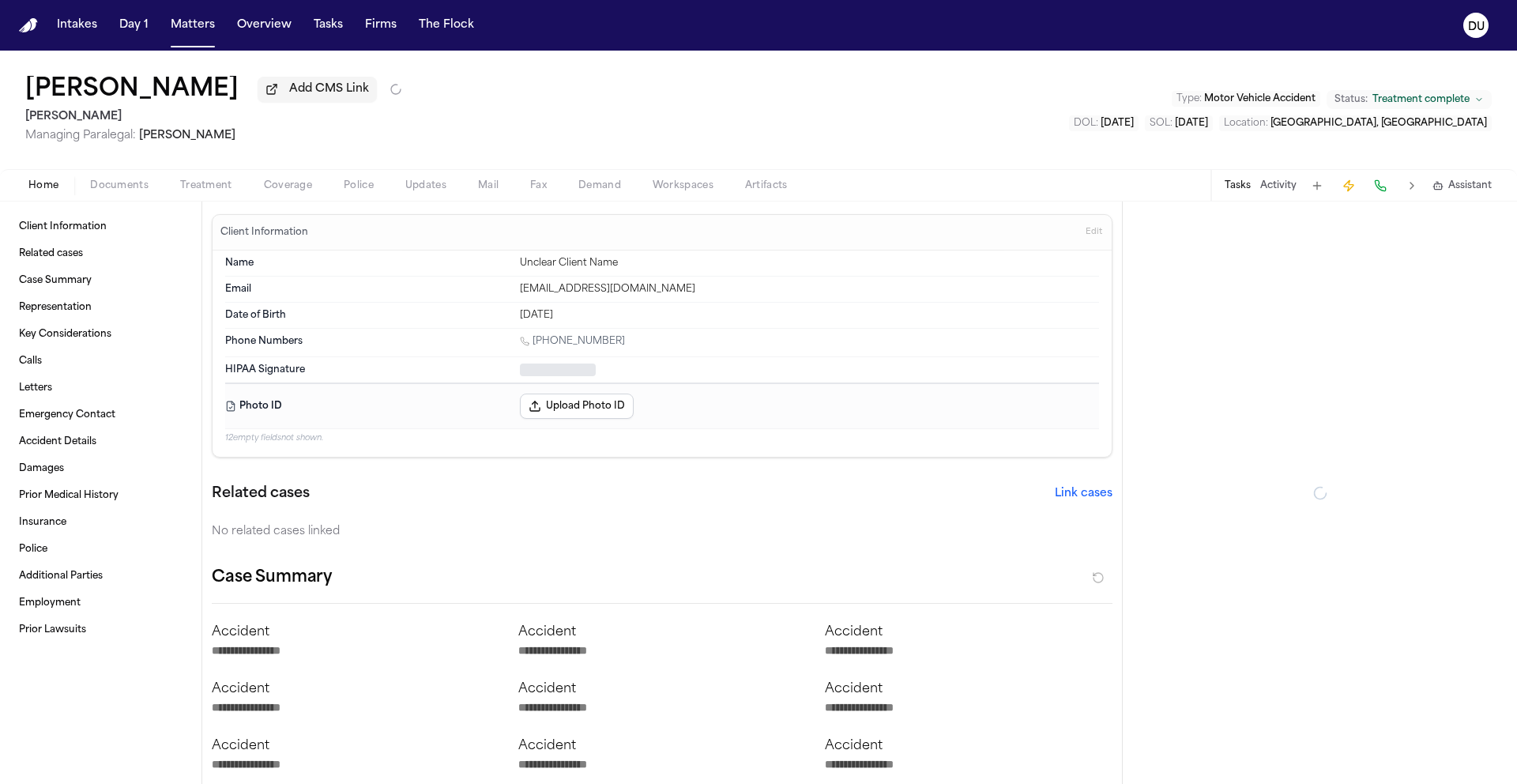
type textarea "*"
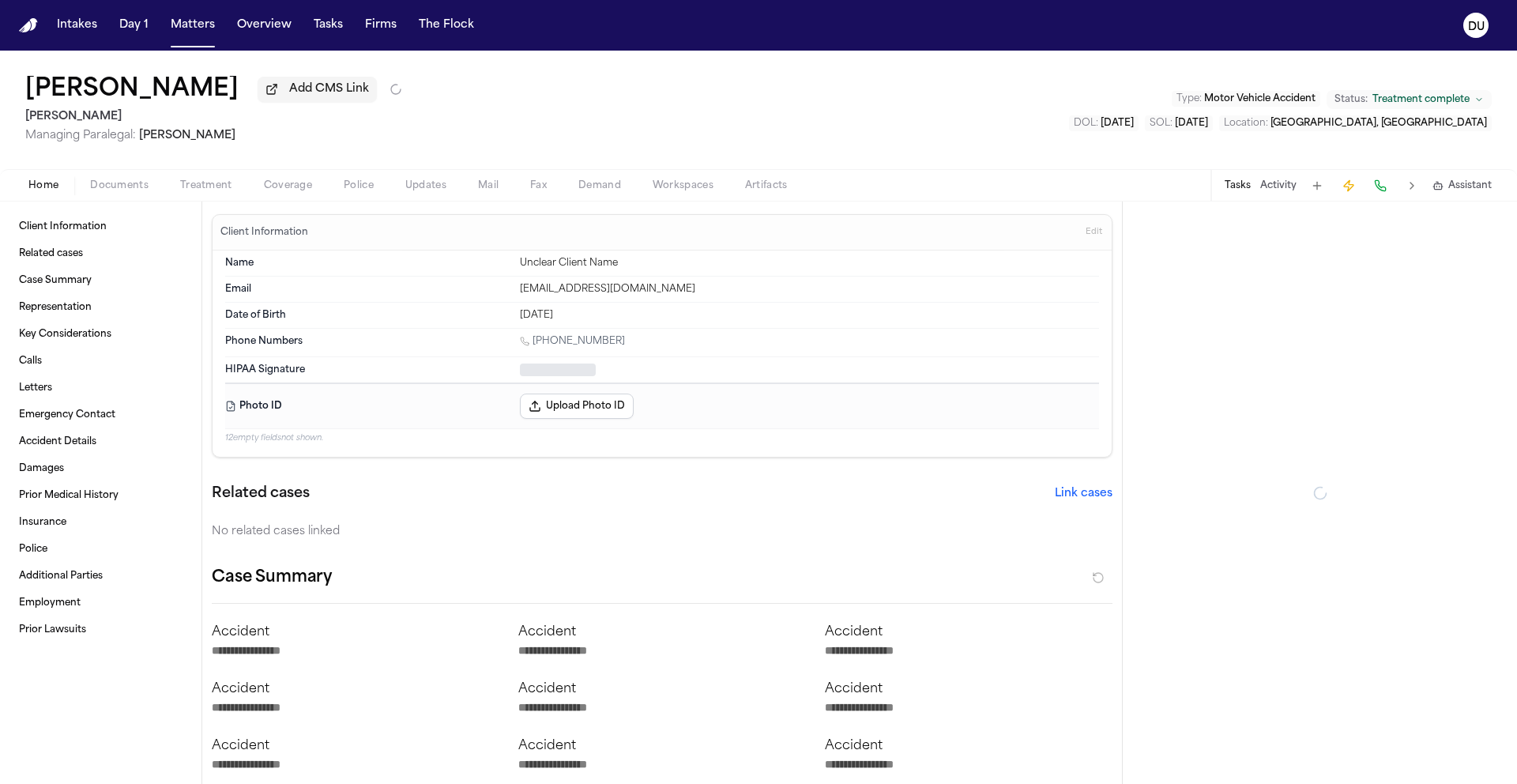
type textarea "*"
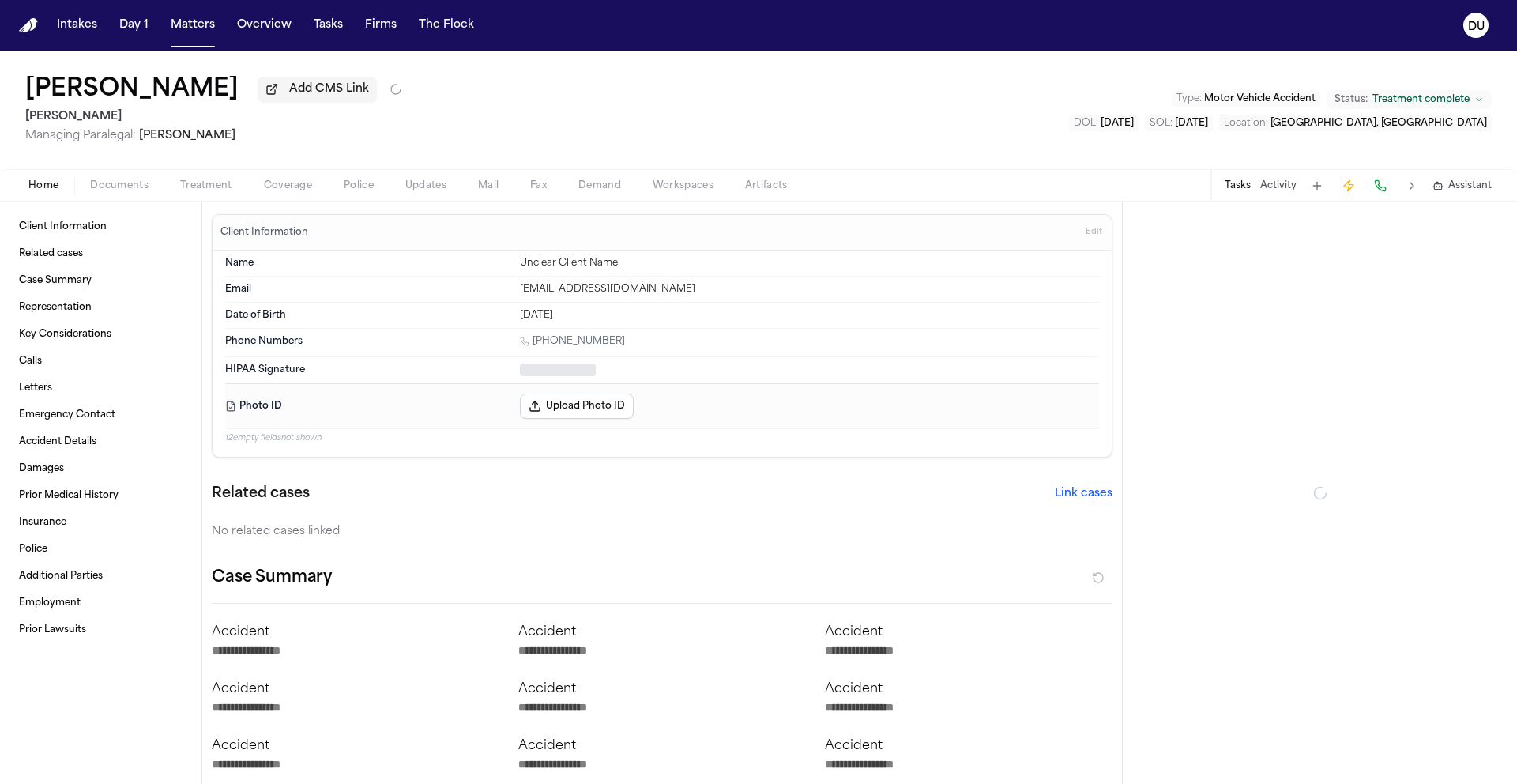
type textarea "*"
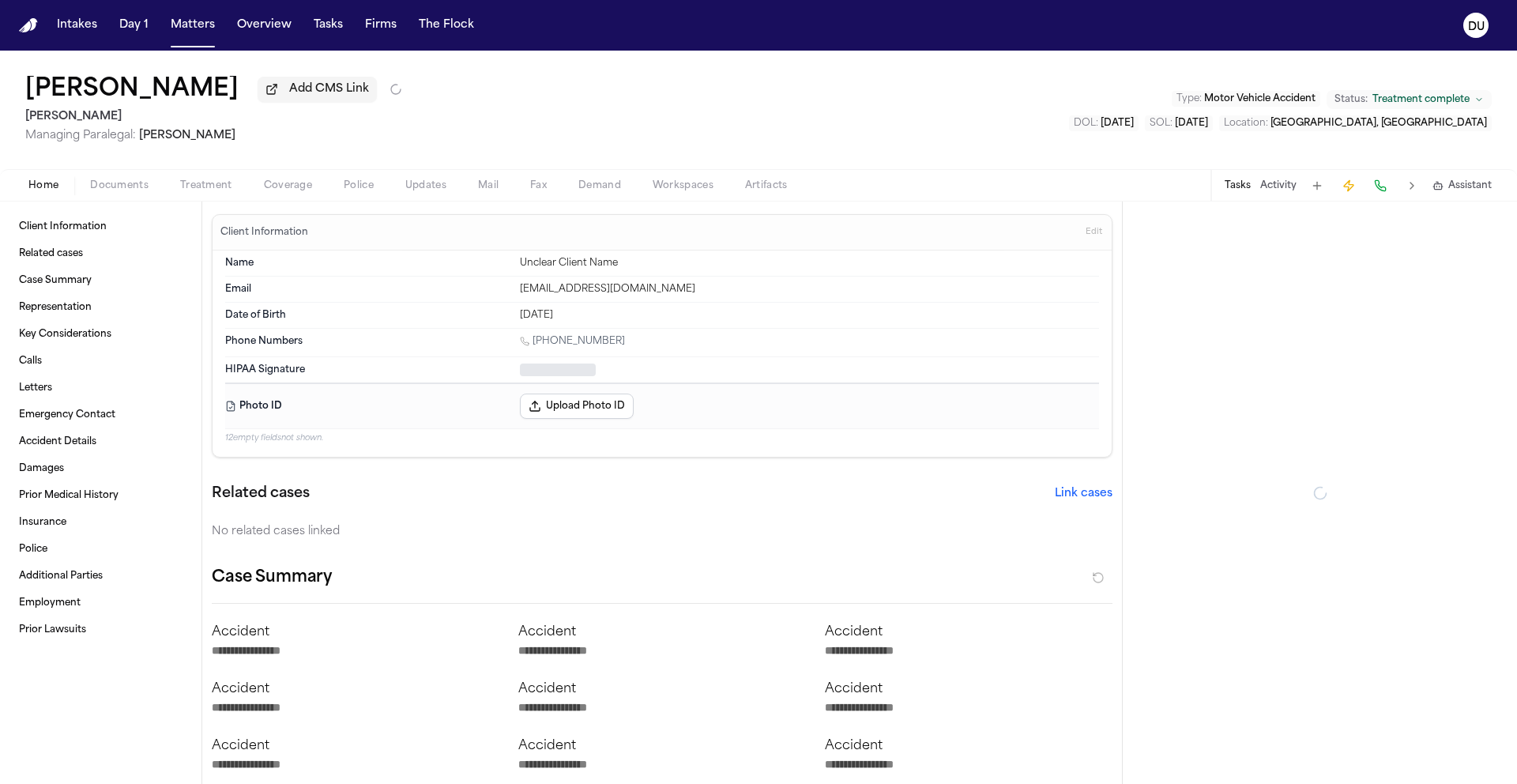
type textarea "*"
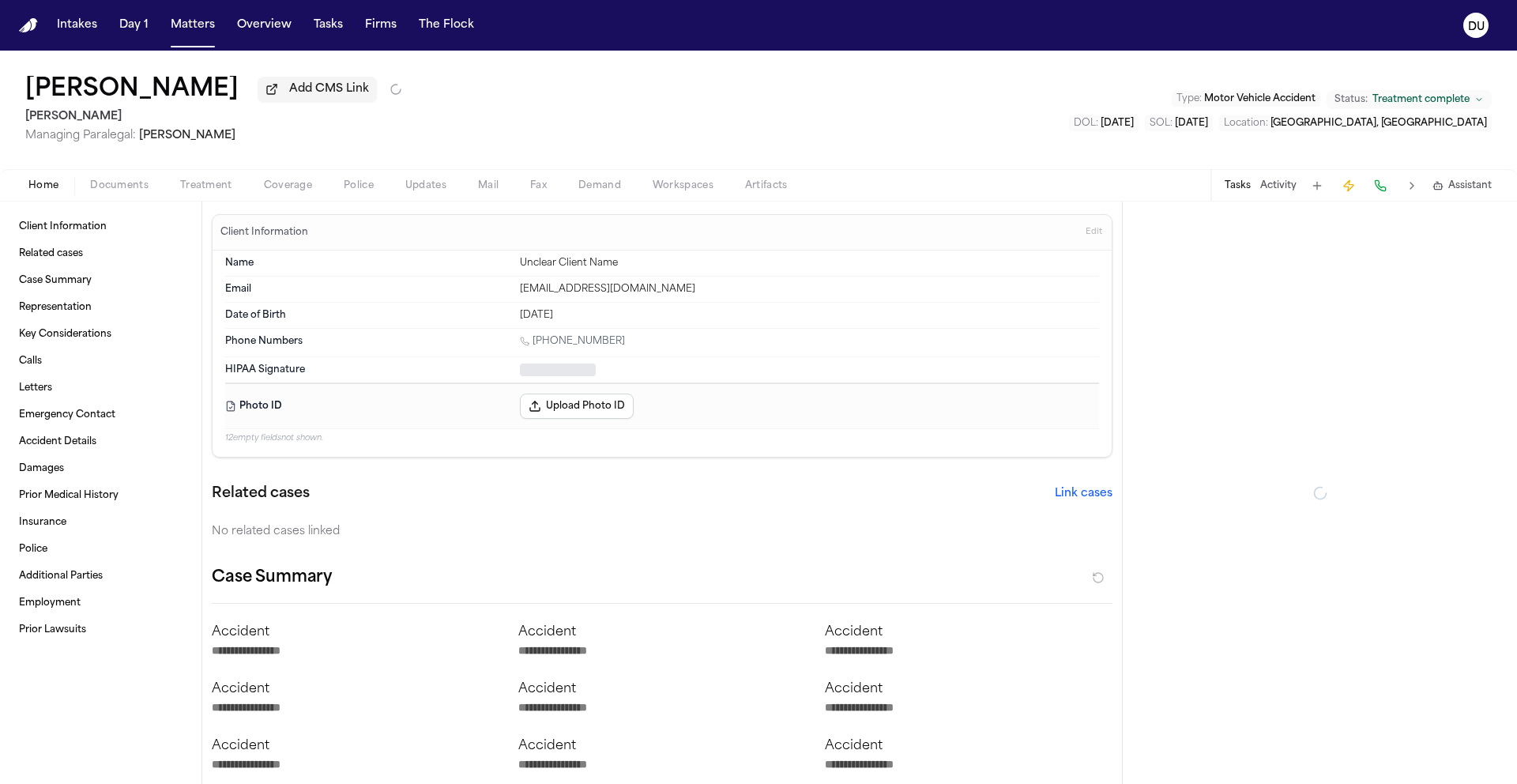
type textarea "*"
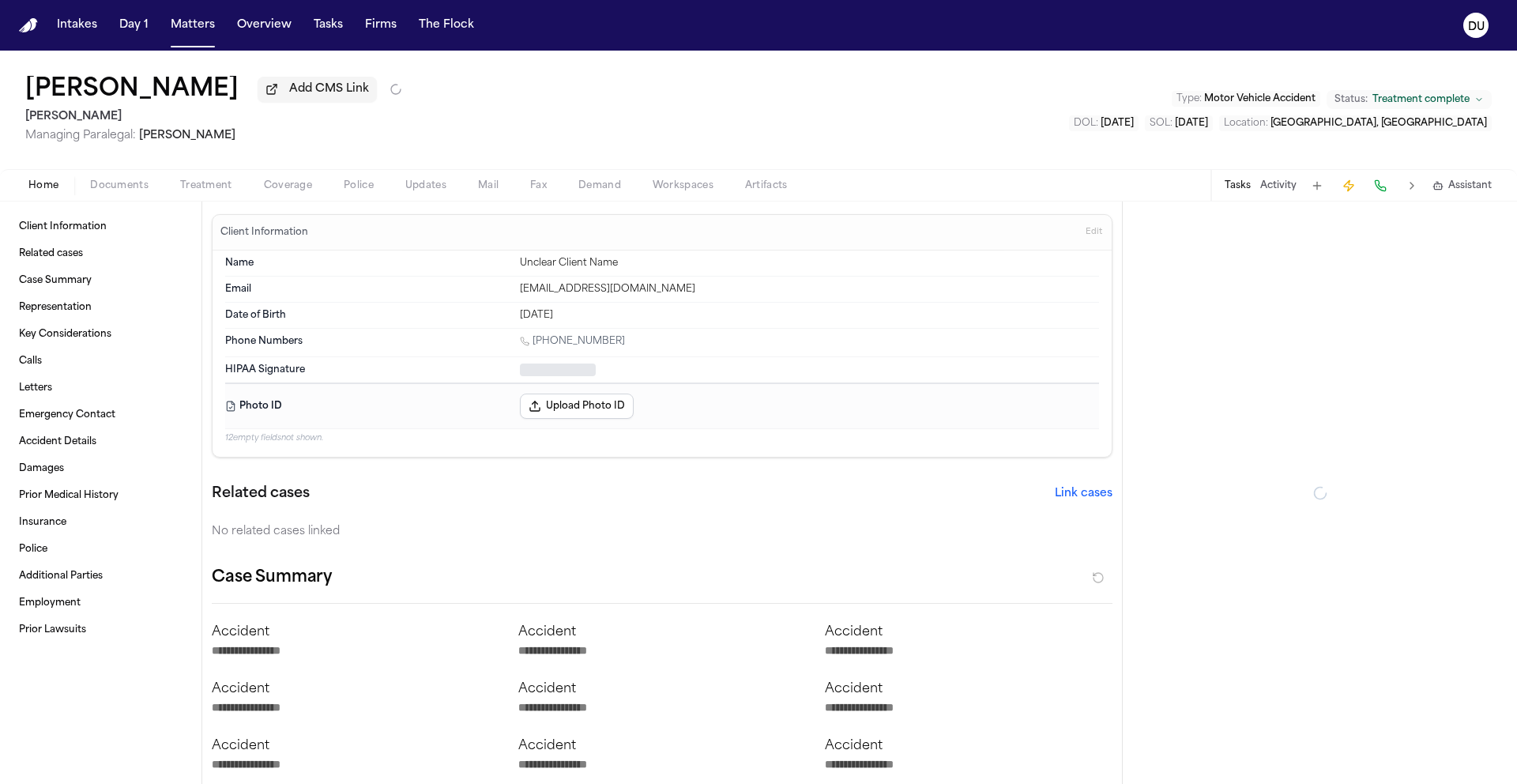
type textarea "*"
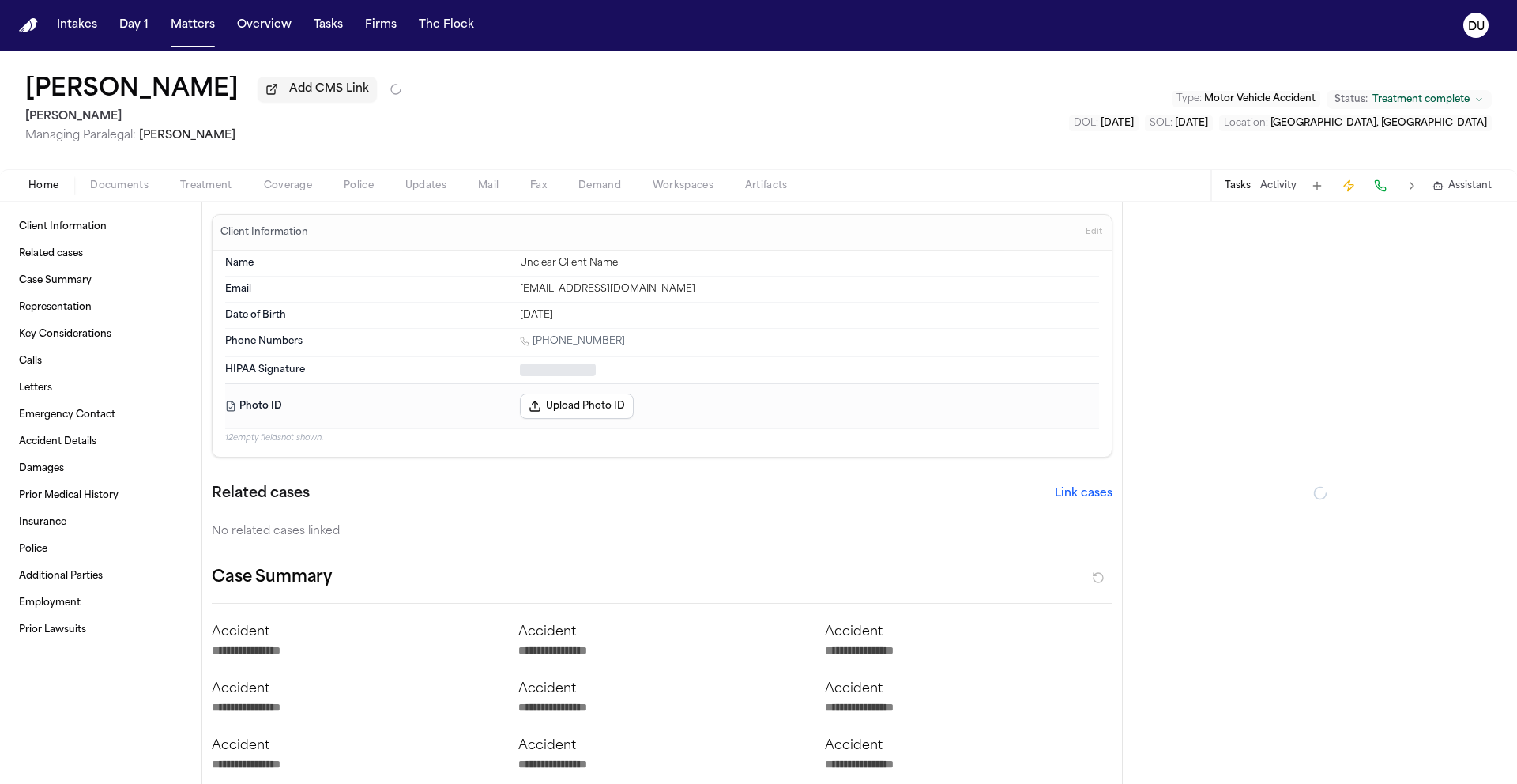
type textarea "*"
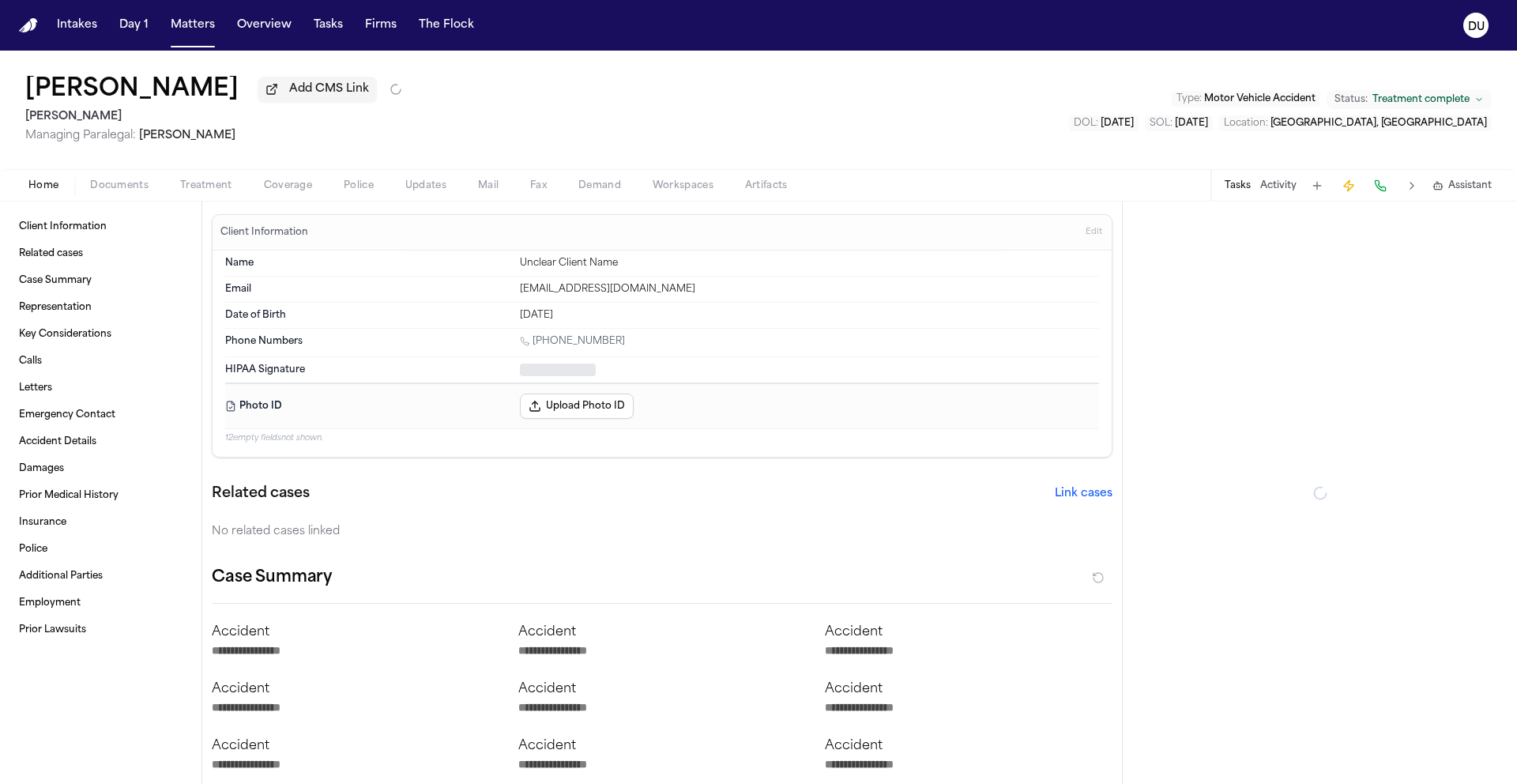
type textarea "*"
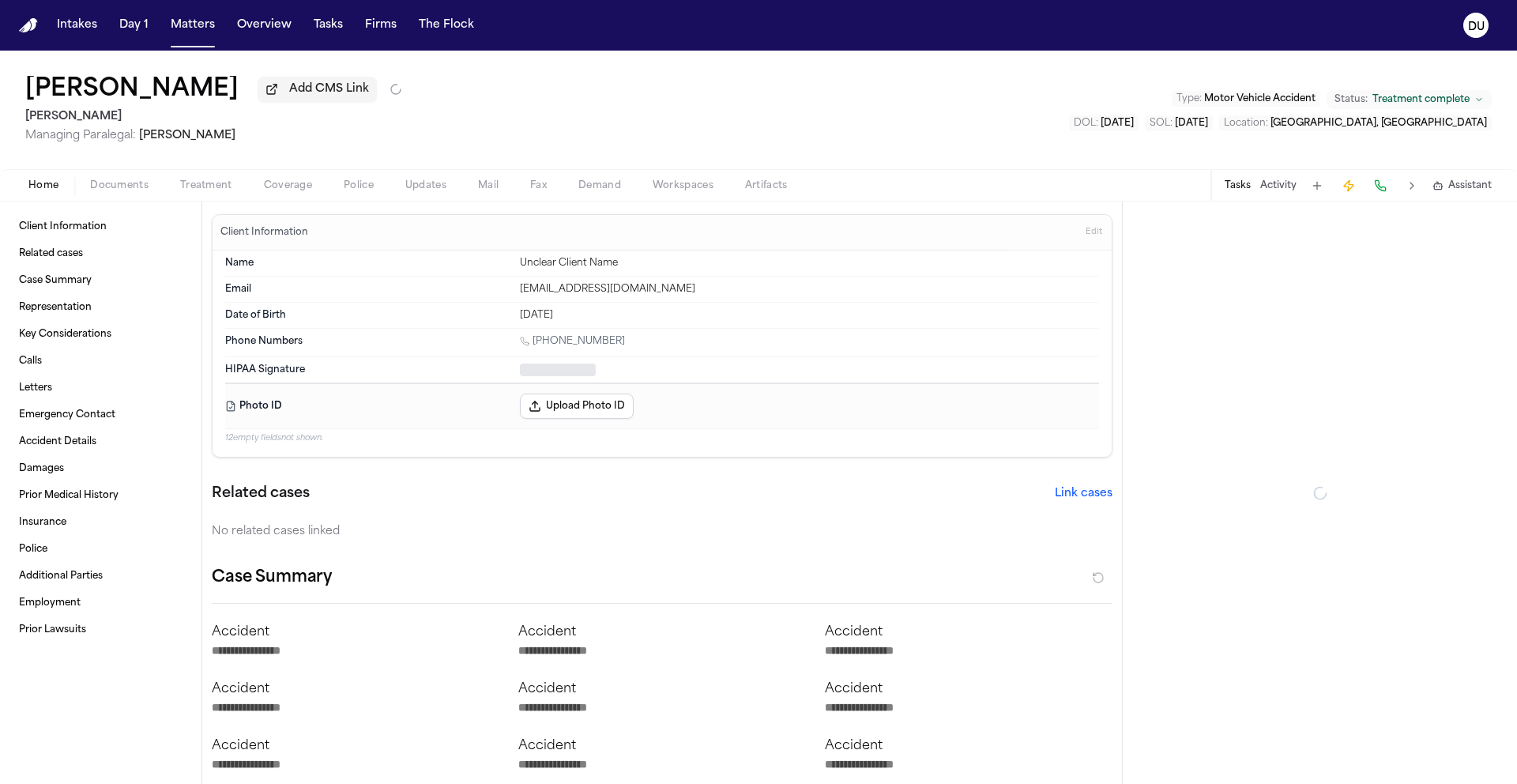
type textarea "*"
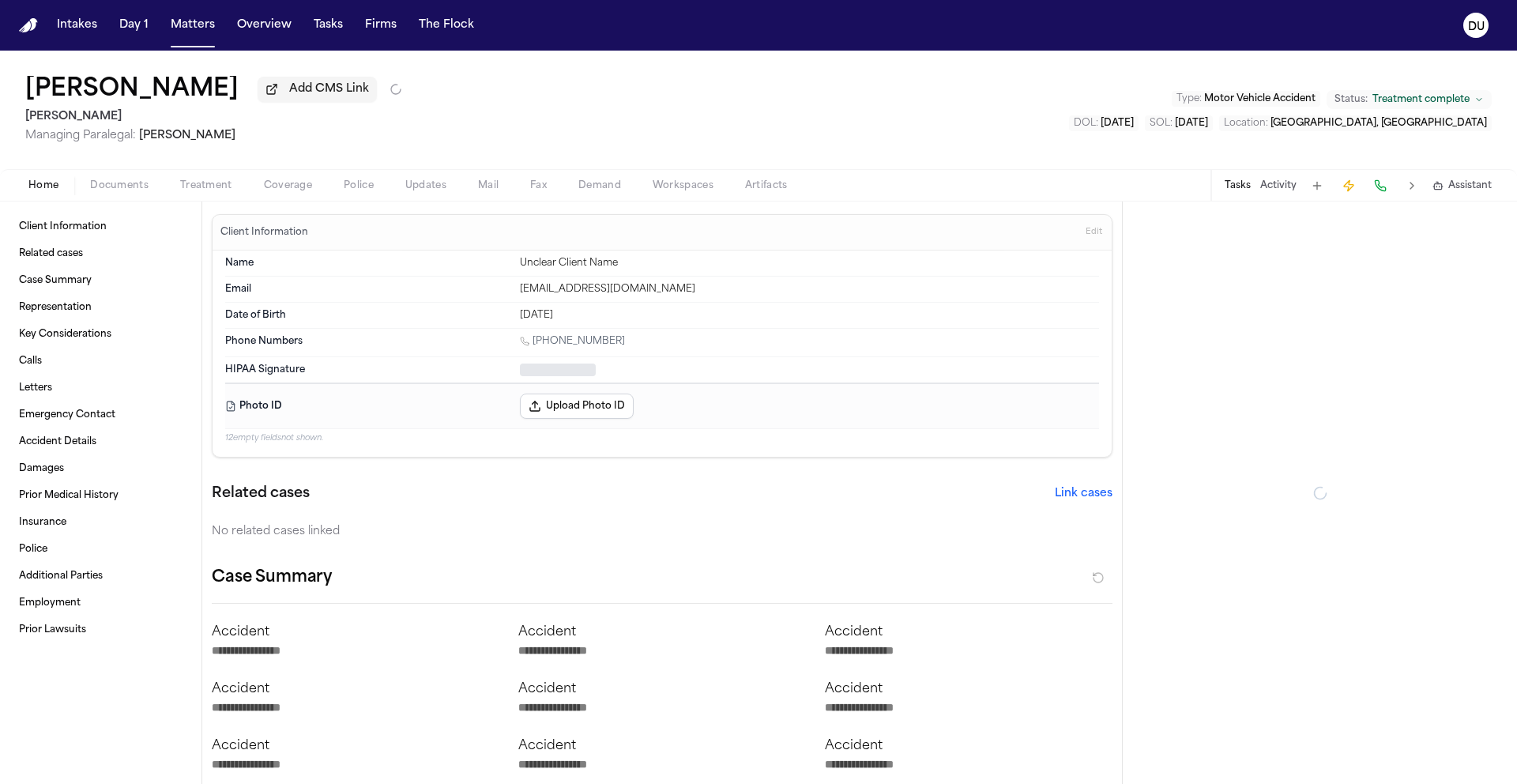
type textarea "*"
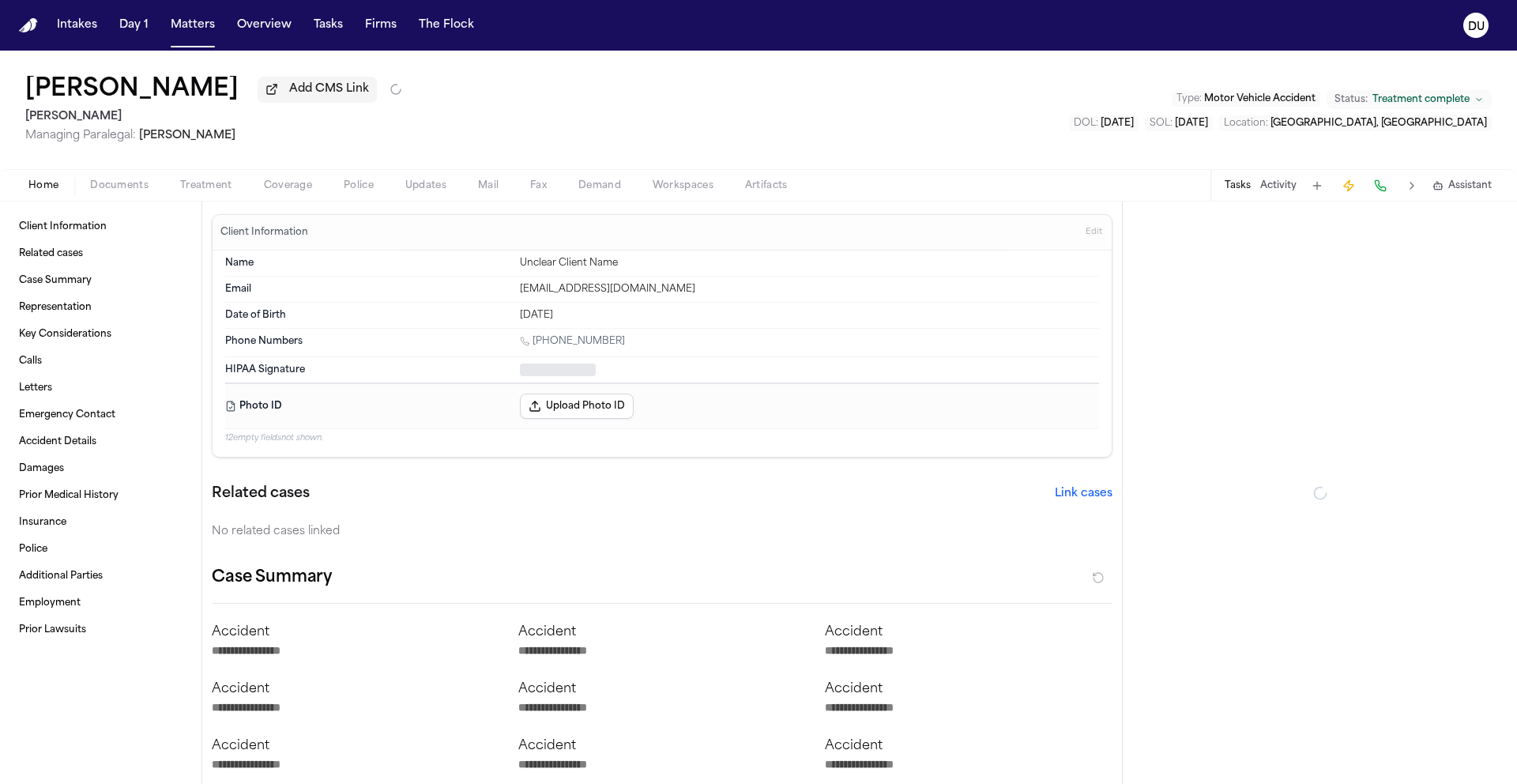
type textarea "*"
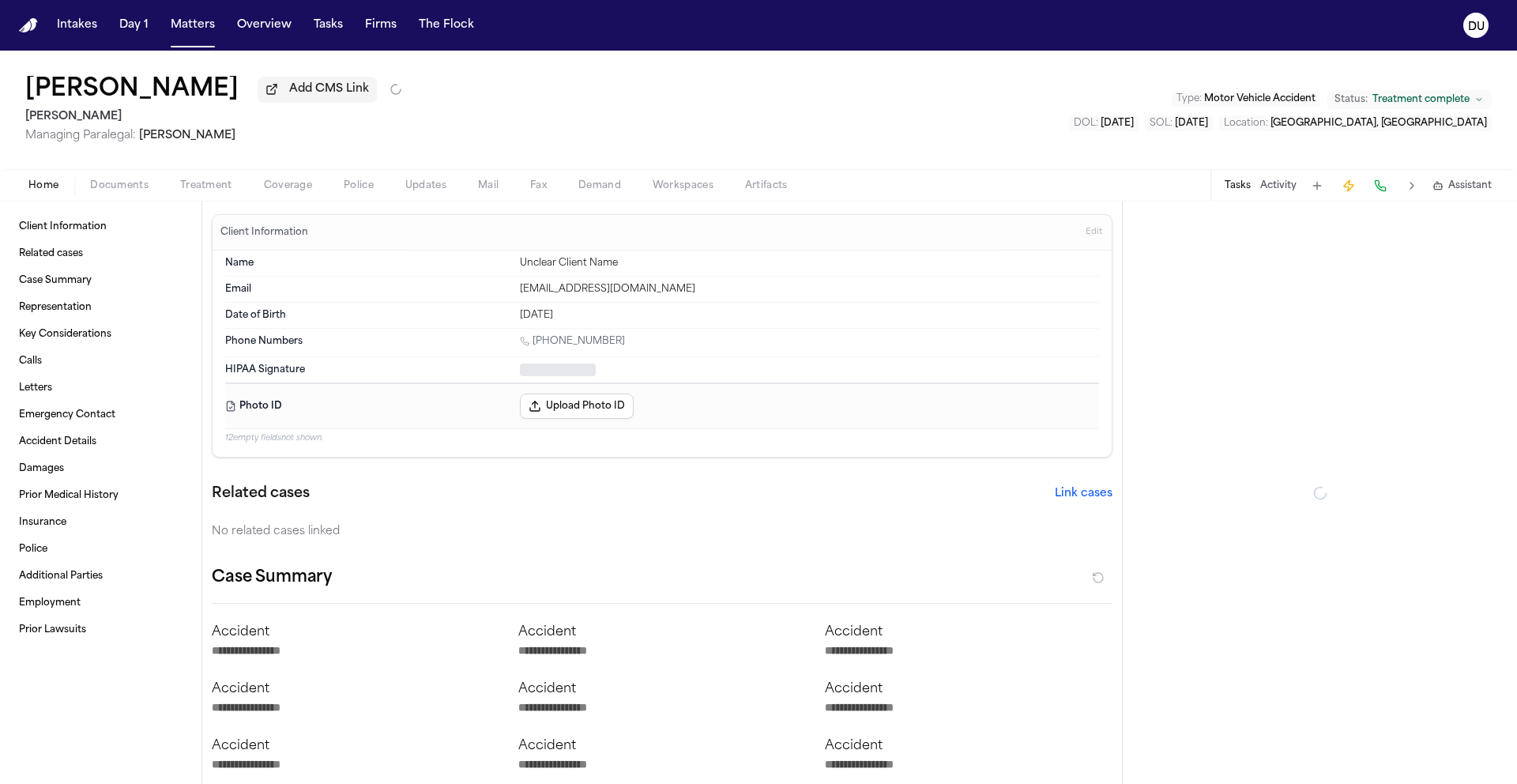
type textarea "*"
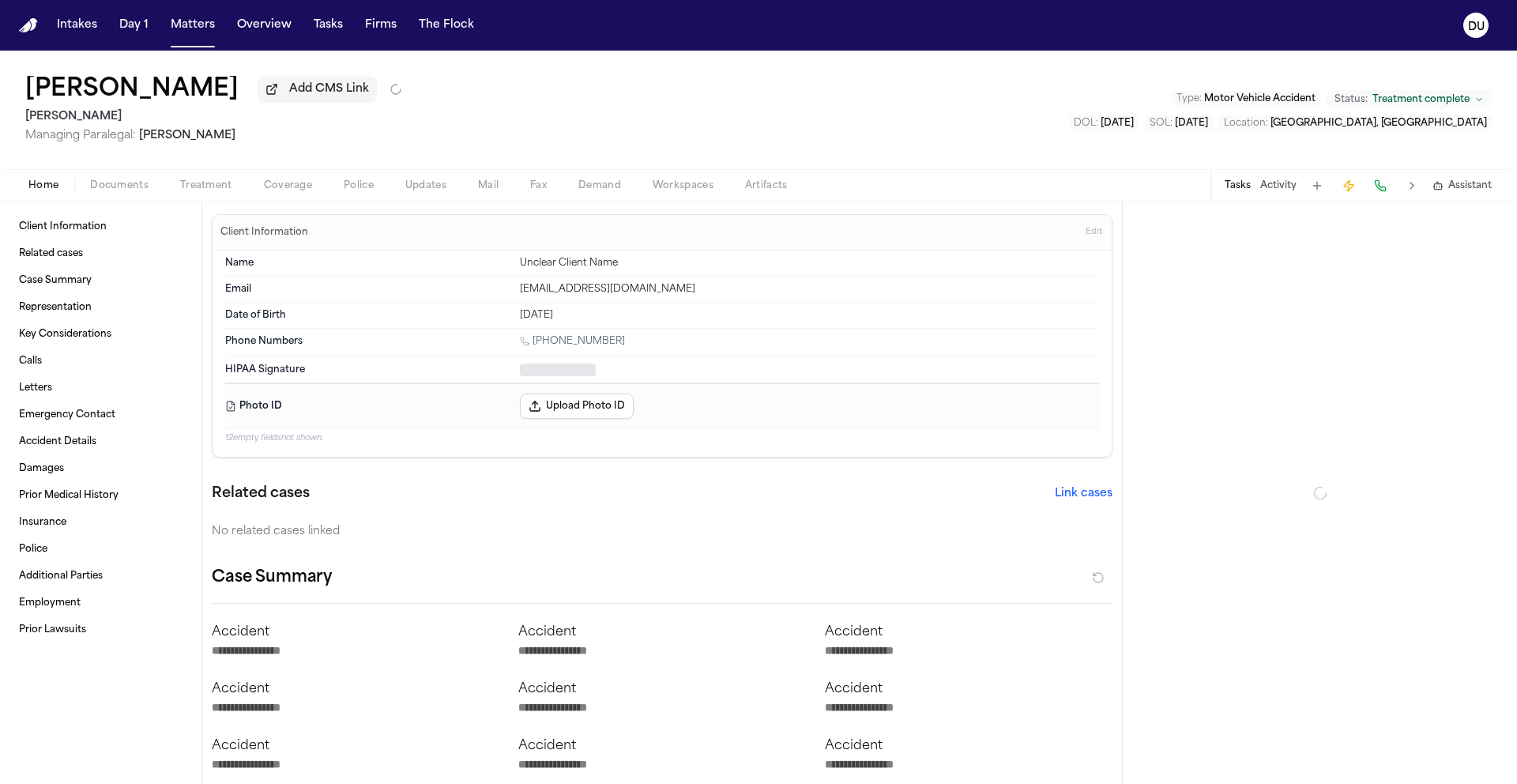
type textarea "*"
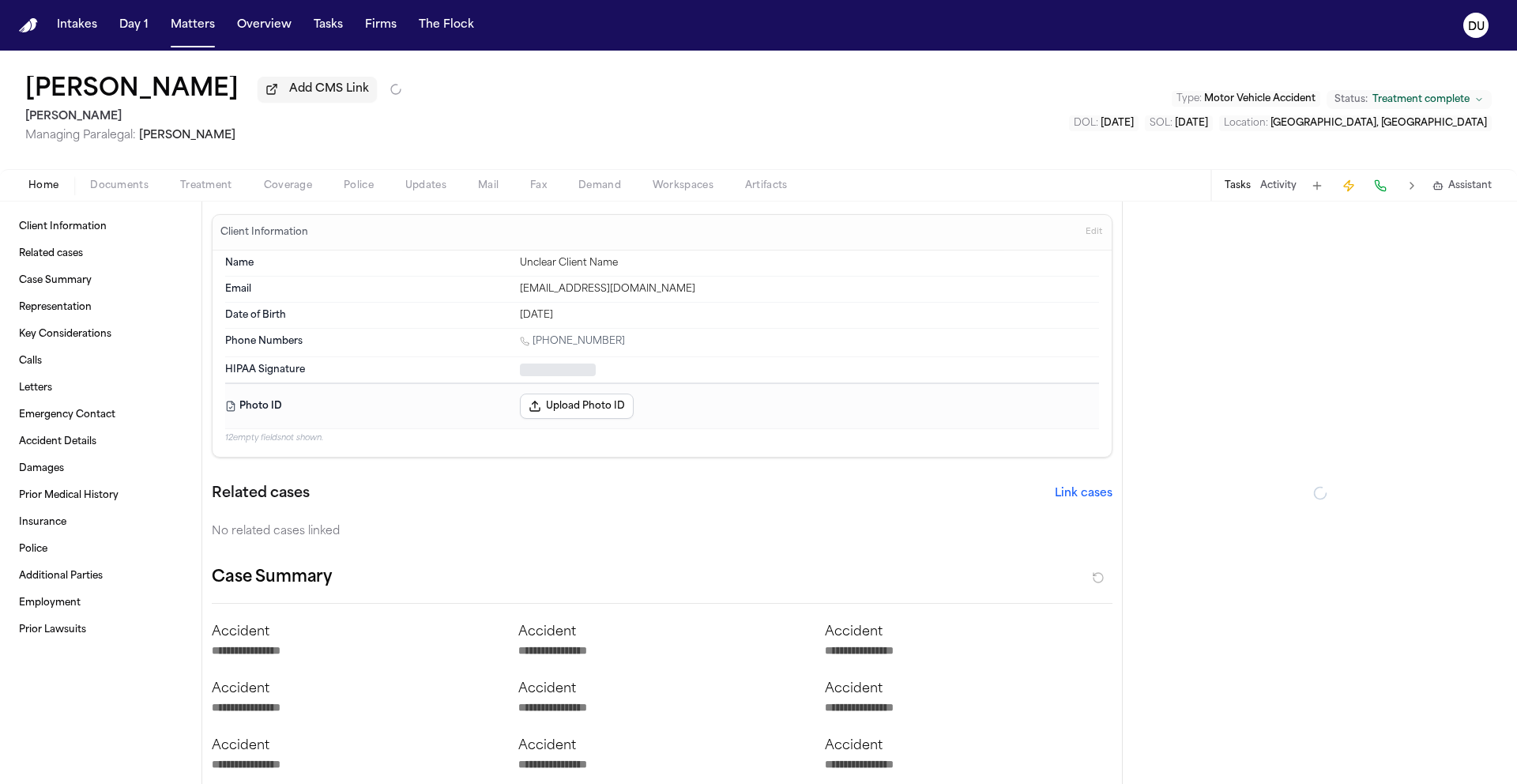
type textarea "*"
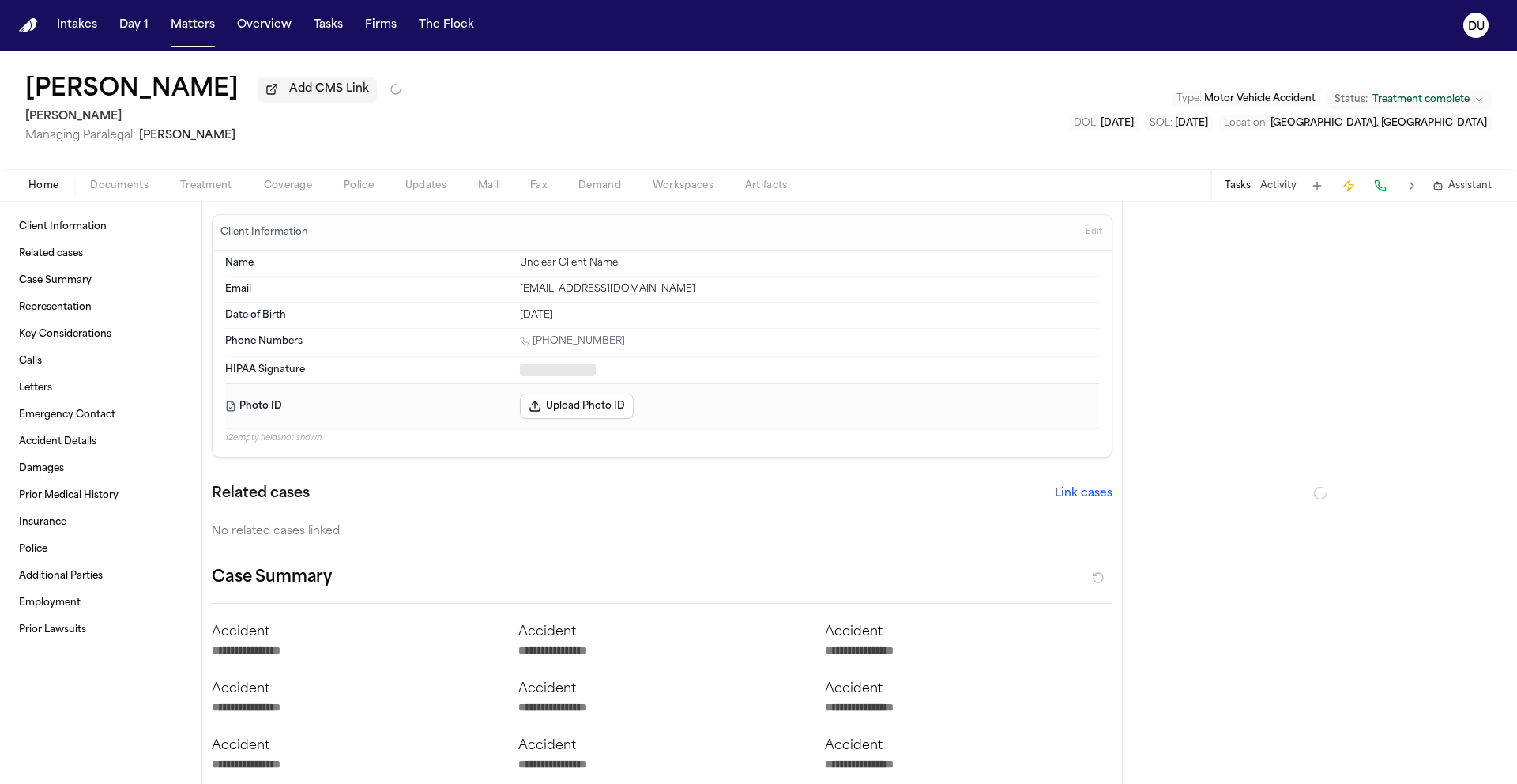
type textarea "*"
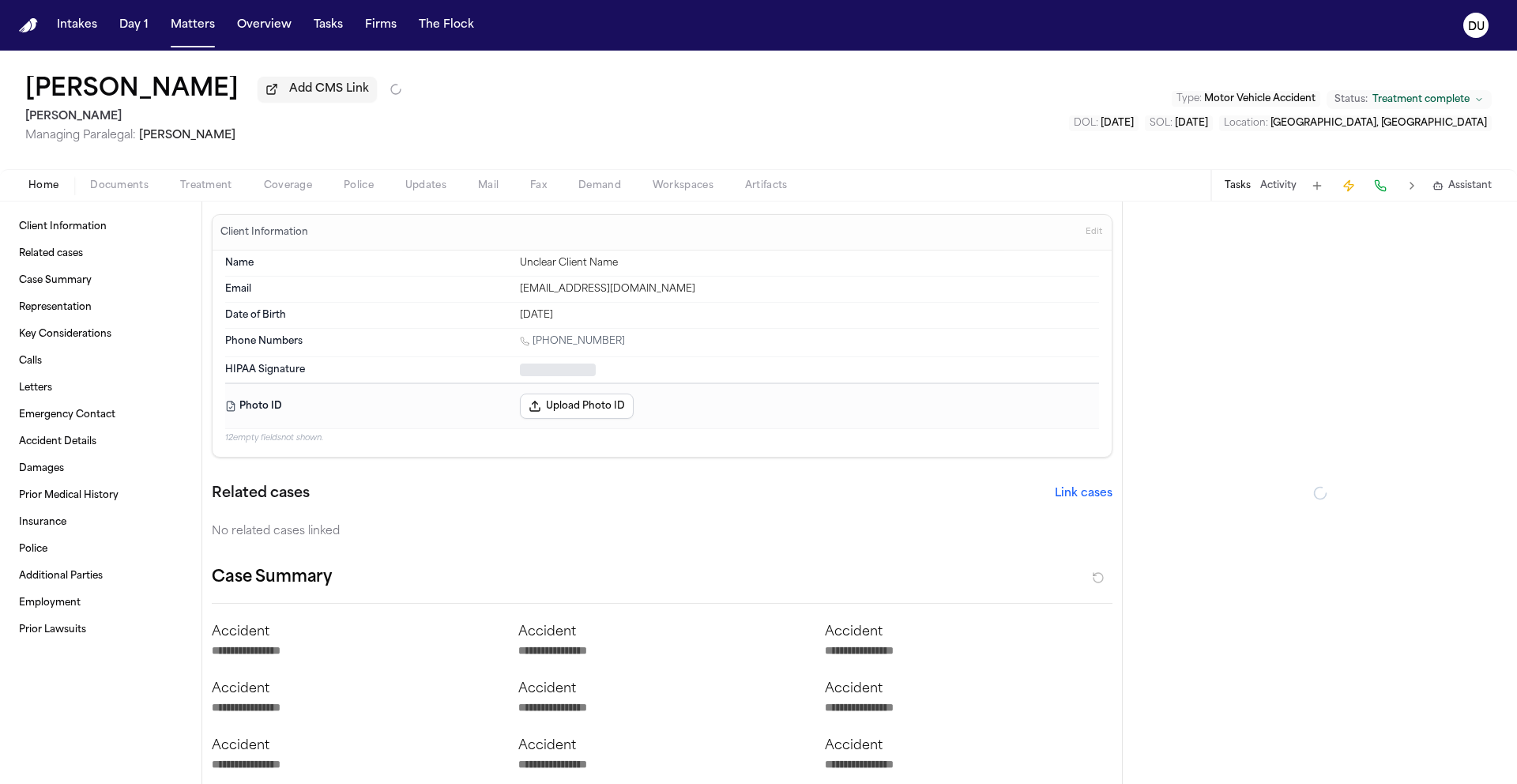
type textarea "*"
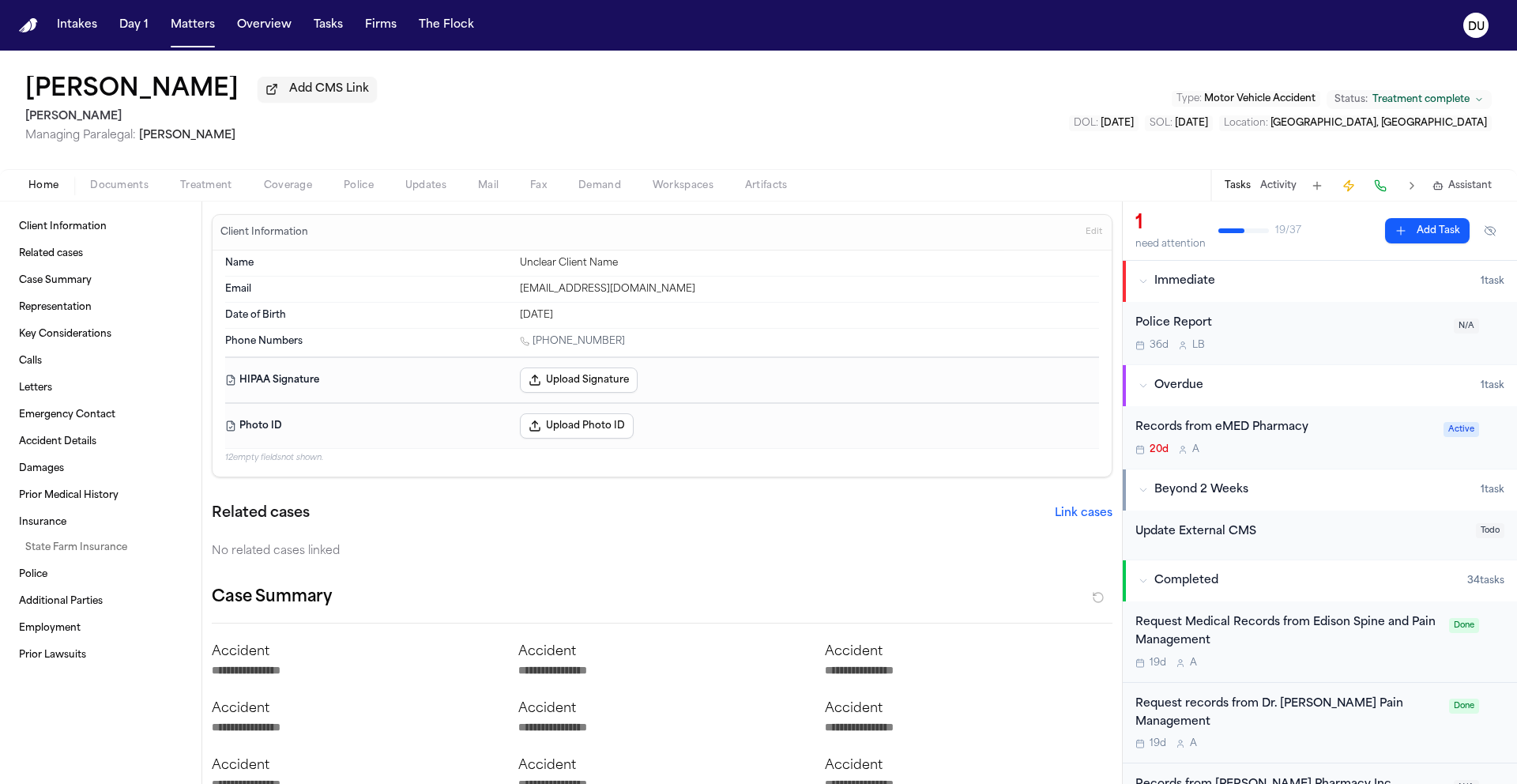
click at [1299, 436] on div "Records from eMED Pharmacy" at bounding box center [1285, 428] width 299 height 18
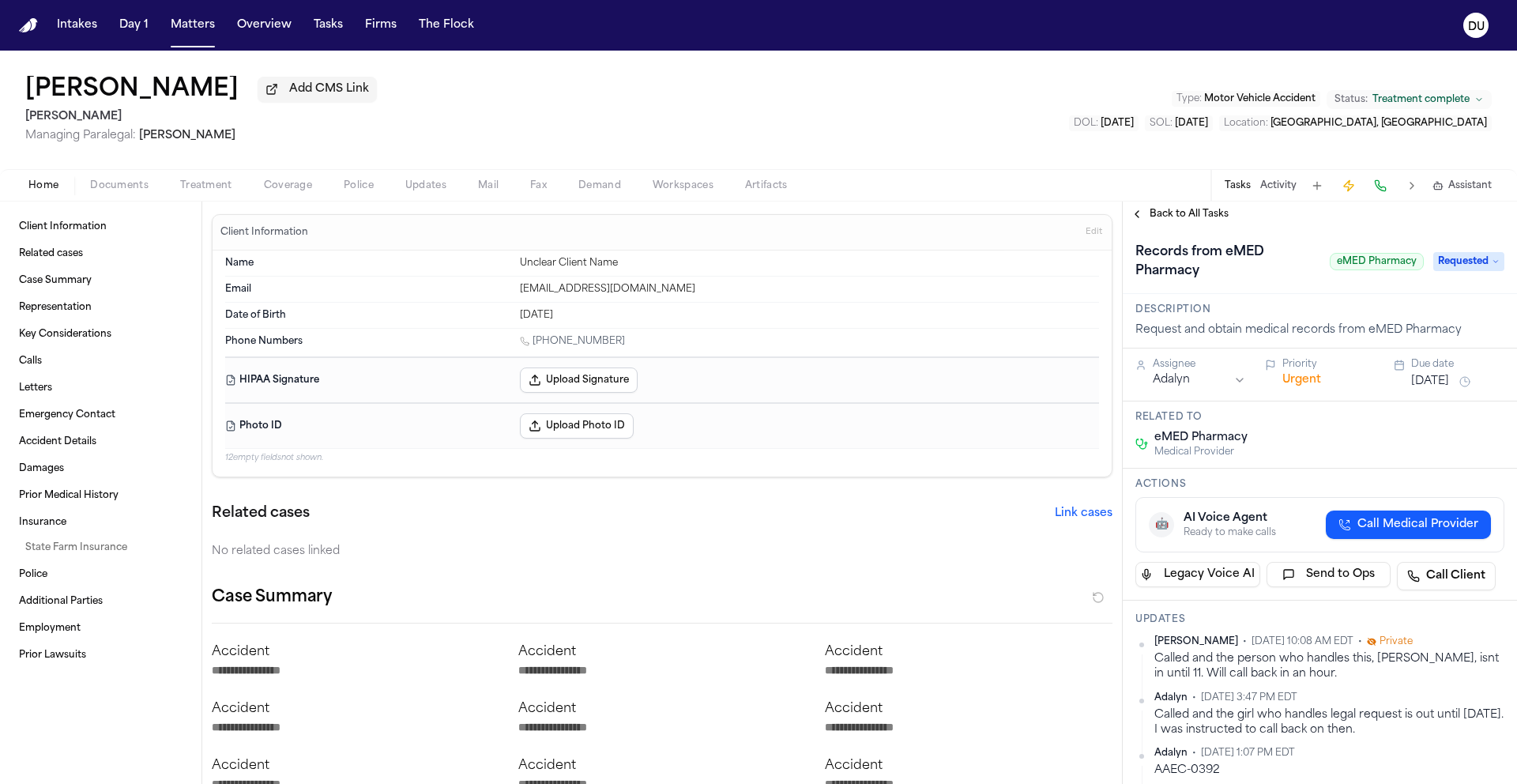
scroll to position [303, 0]
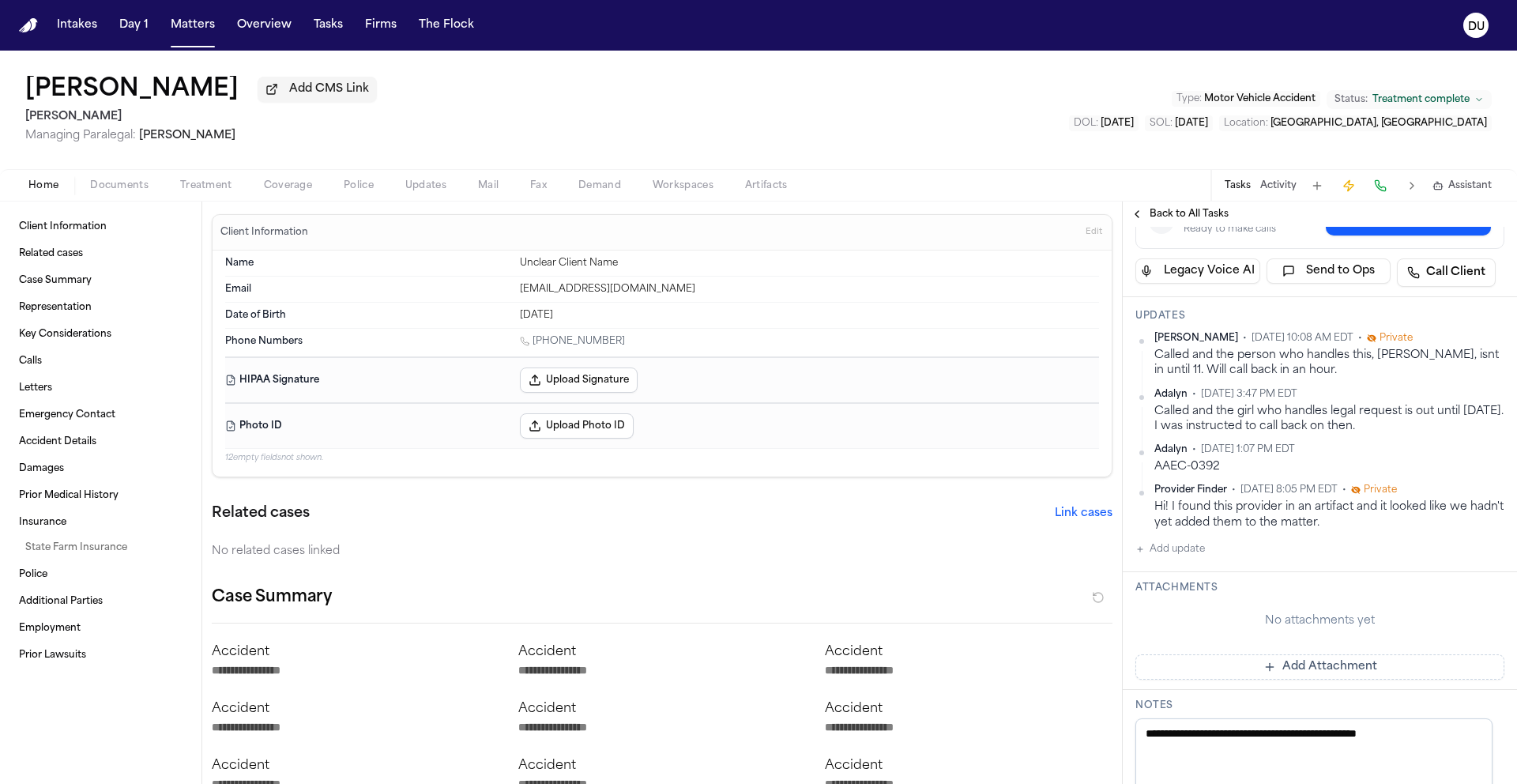
click at [1145, 557] on button "Add update" at bounding box center [1170, 549] width 70 height 19
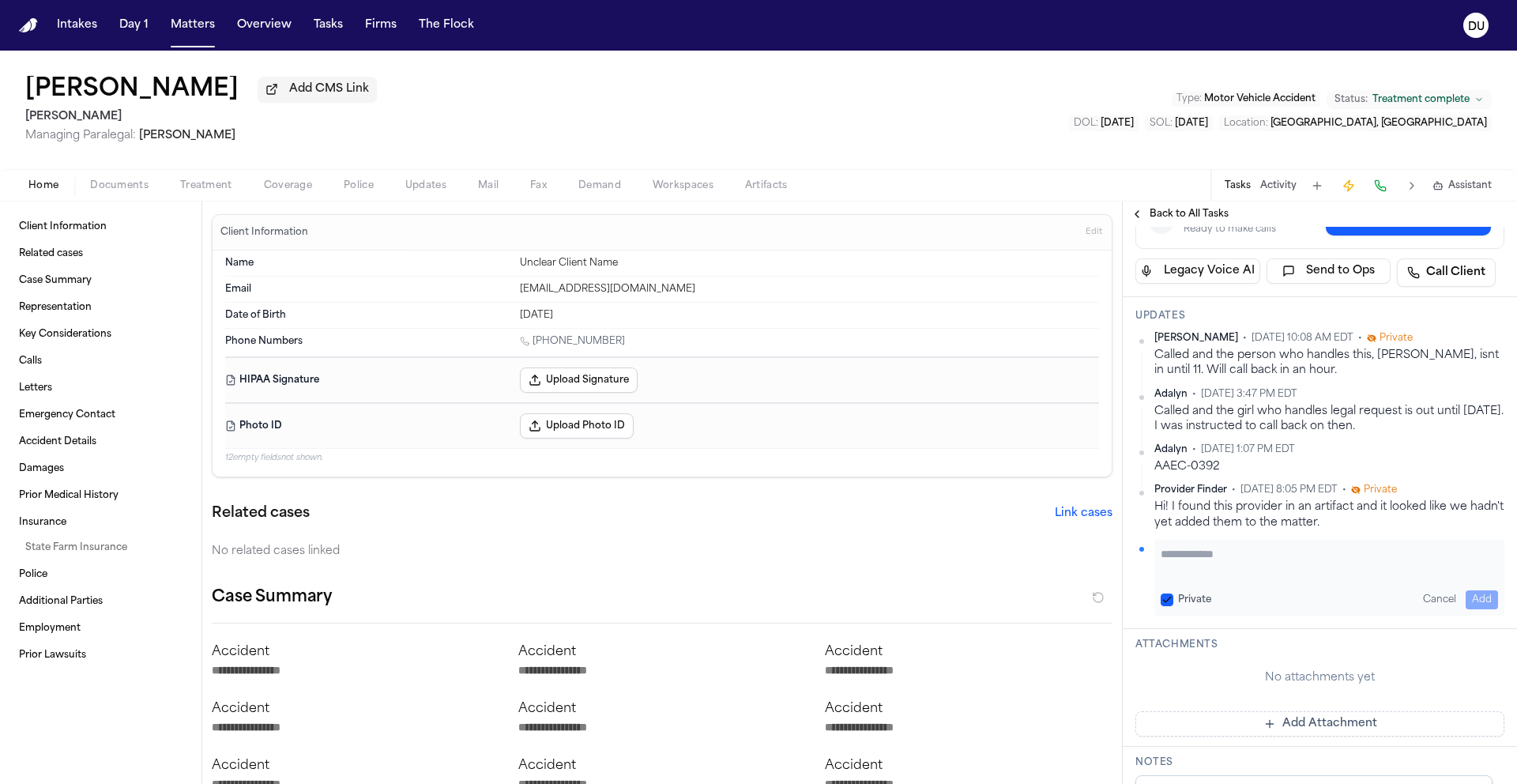
click at [1248, 572] on textarea "Add your update" at bounding box center [1329, 561] width 337 height 31
click at [1481, 605] on button "Add" at bounding box center [1481, 600] width 32 height 19
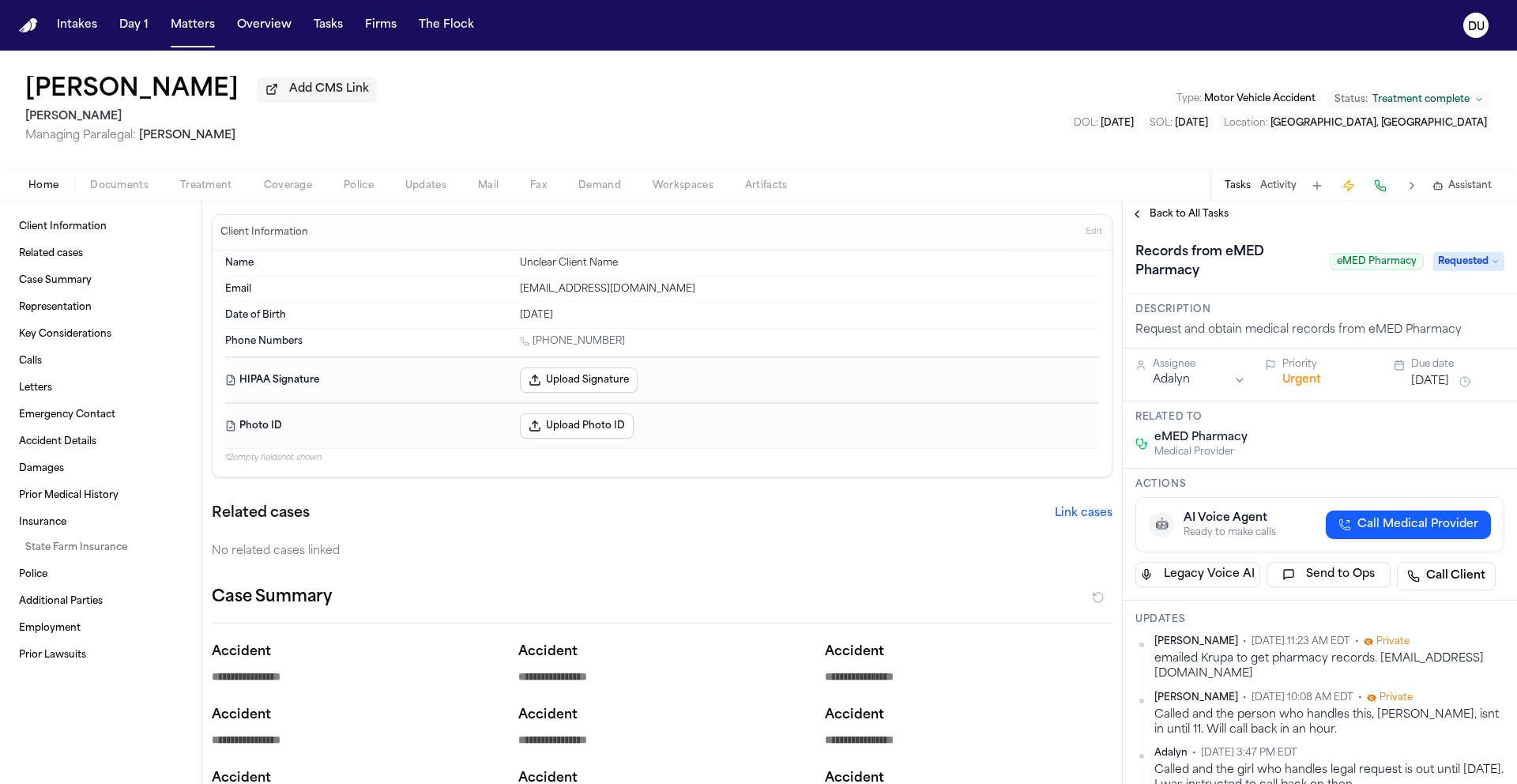
click at [1447, 385] on button "[DATE]" at bounding box center [1430, 382] width 38 height 16
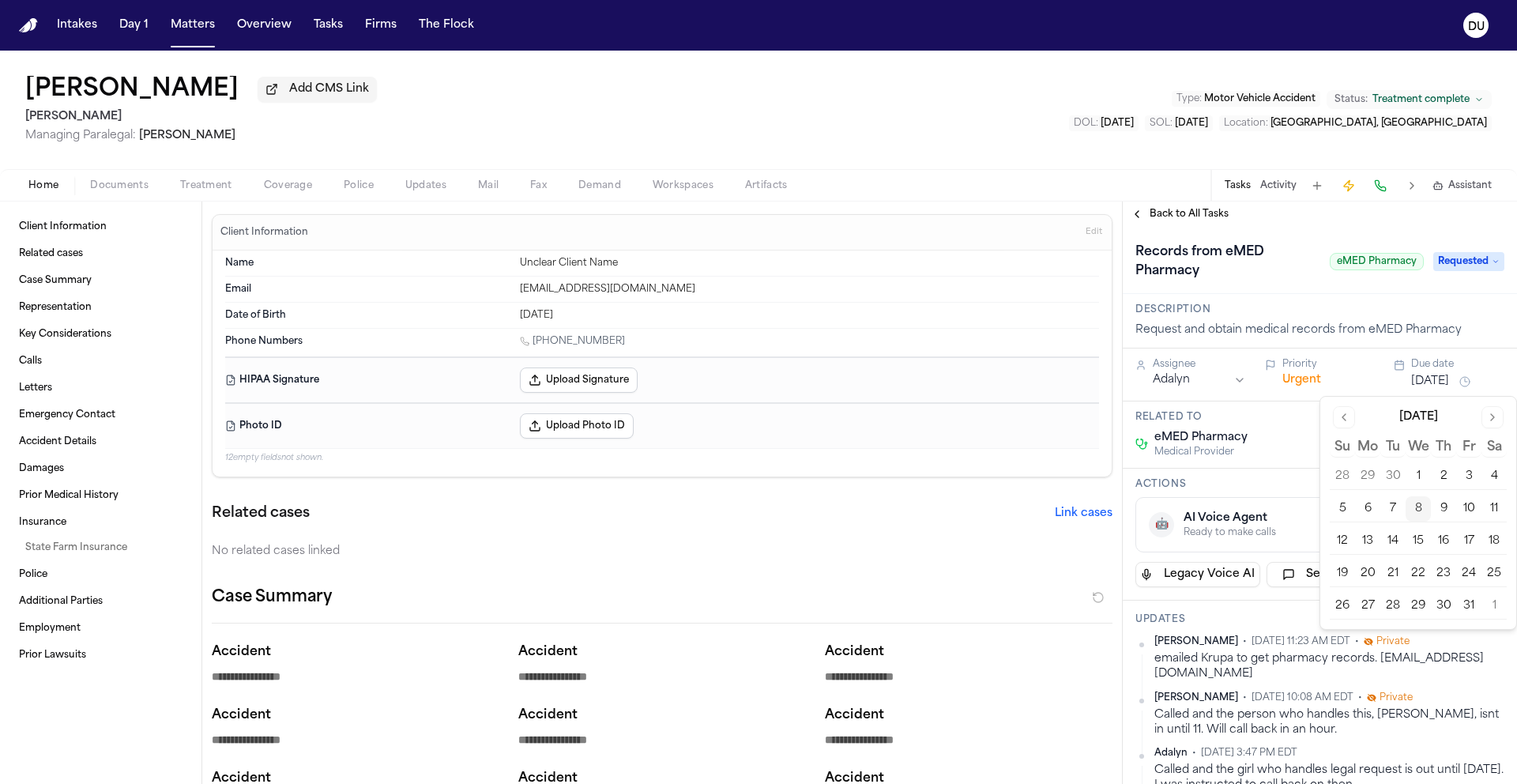
click at [1451, 511] on button "9" at bounding box center [1443, 508] width 25 height 25
click at [1270, 258] on h1 "Records from eMED Pharmacy" at bounding box center [1227, 261] width 195 height 44
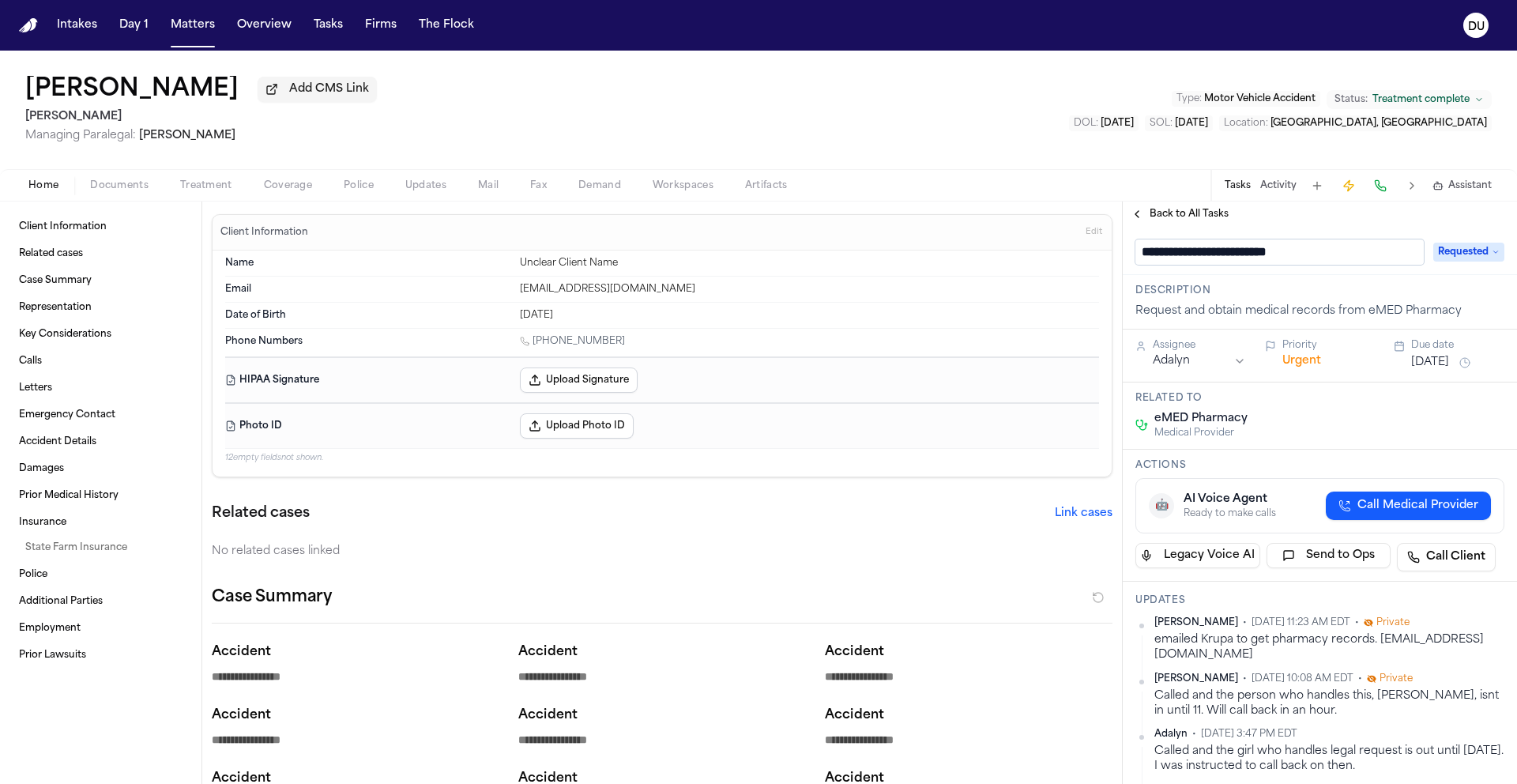
click at [1105, 138] on div "[PERSON_NAME] Add CMS Link [PERSON_NAME] Managing Paralegal: [PERSON_NAME] Type…" at bounding box center [758, 110] width 1517 height 118
